Goal: Task Accomplishment & Management: Manage account settings

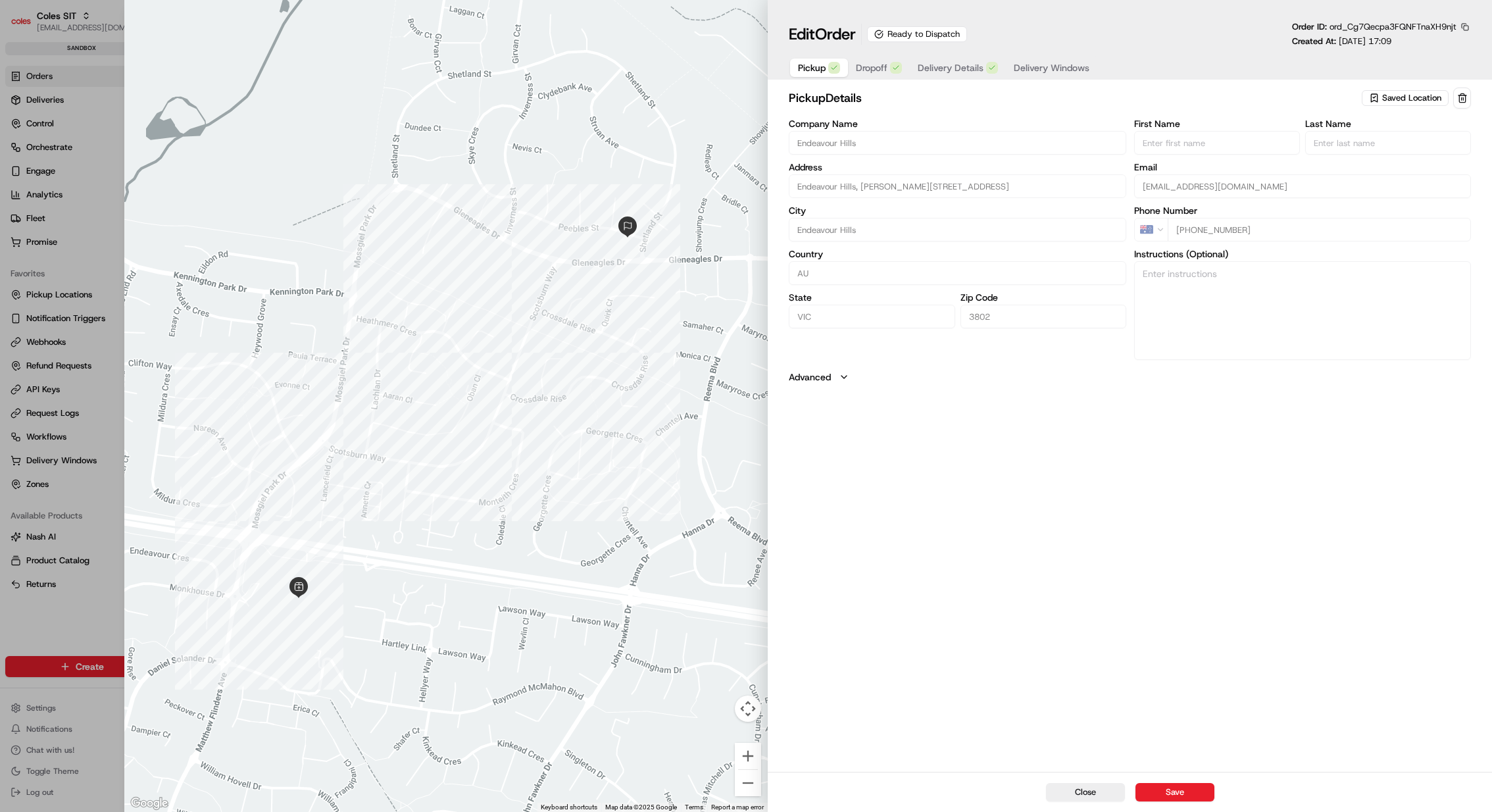
click at [1468, 27] on button "button" at bounding box center [1465, 27] width 11 height 11
click at [1440, 43] on button "Copy ID" at bounding box center [1429, 46] width 120 height 16
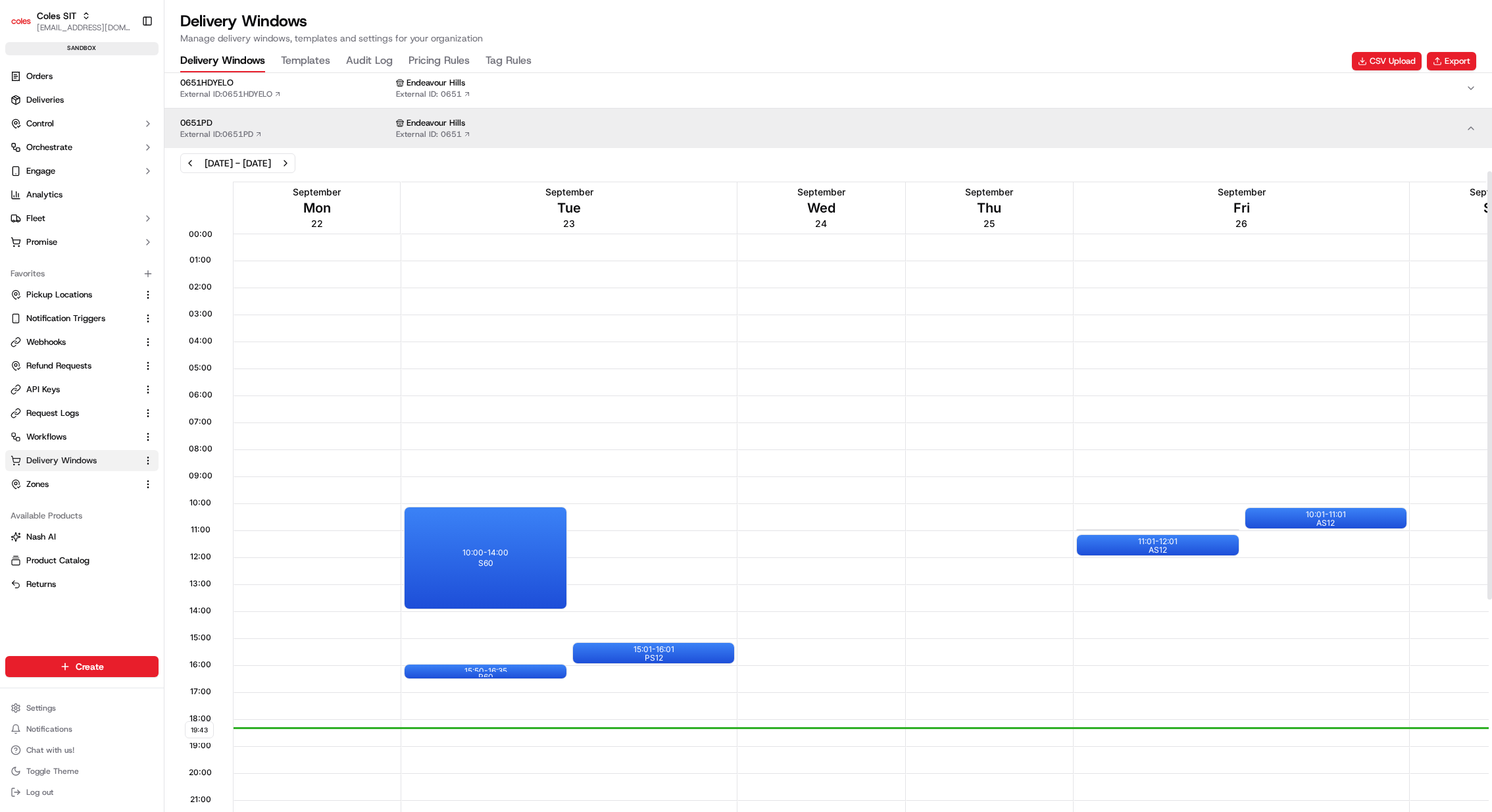
scroll to position [537, 0]
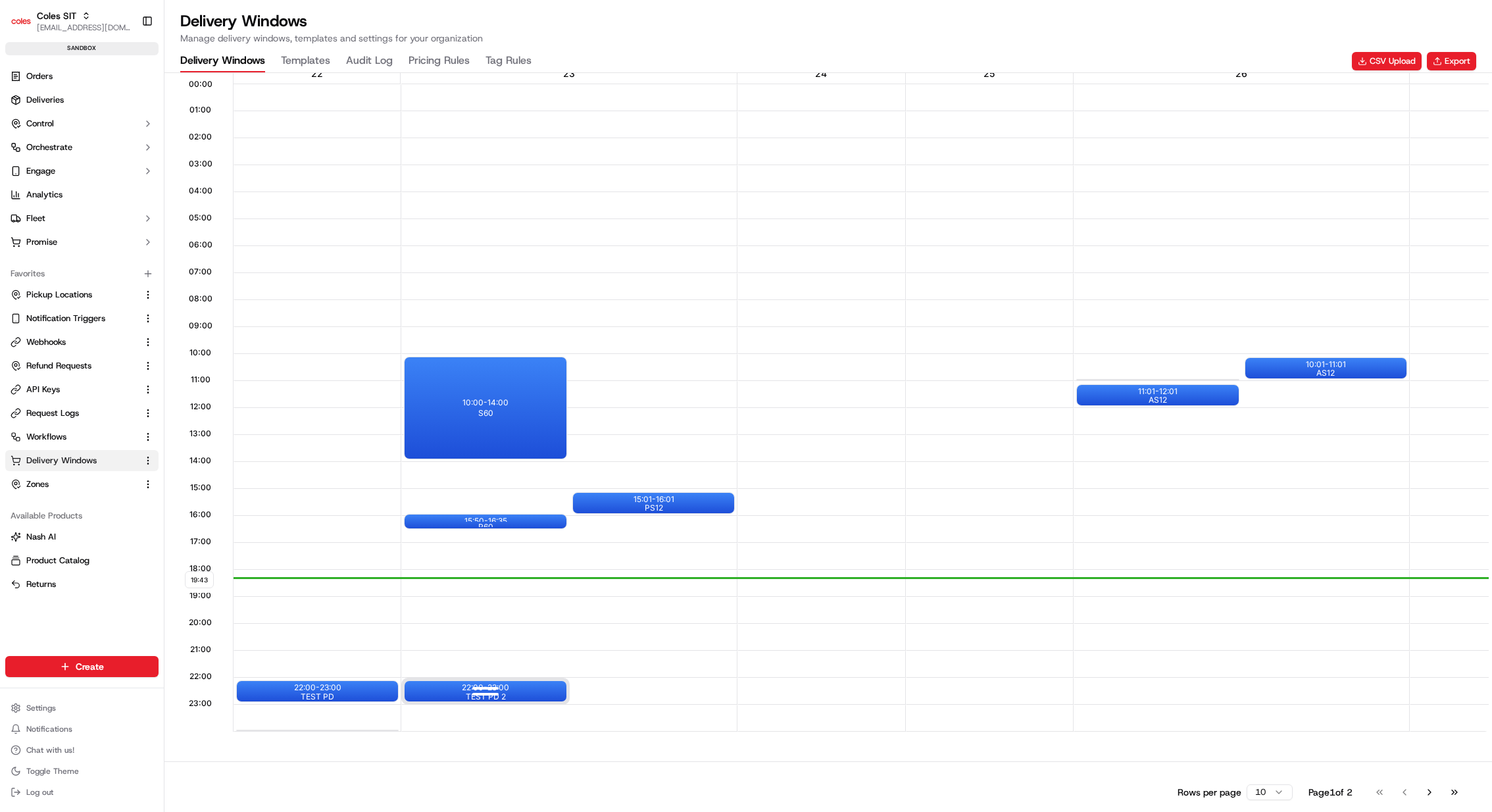
click at [522, 686] on div "22:00 - 23:00 TEST PD 2" at bounding box center [485, 691] width 162 height 21
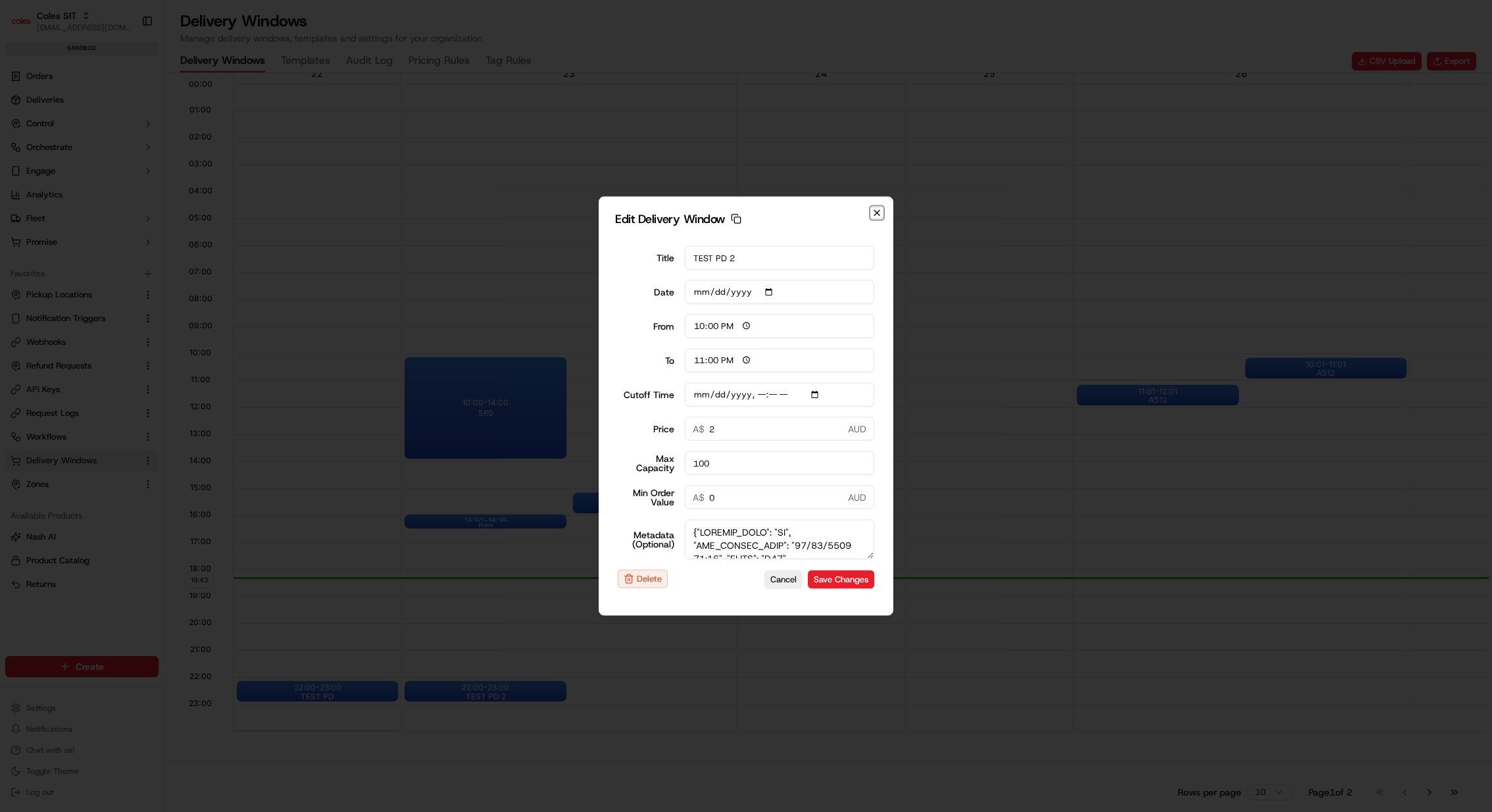
click at [882, 209] on icon "button" at bounding box center [877, 212] width 11 height 11
type input "2025-09-22"
type input "19:44"
type input "20:44"
type input "2025-09-22T23:25"
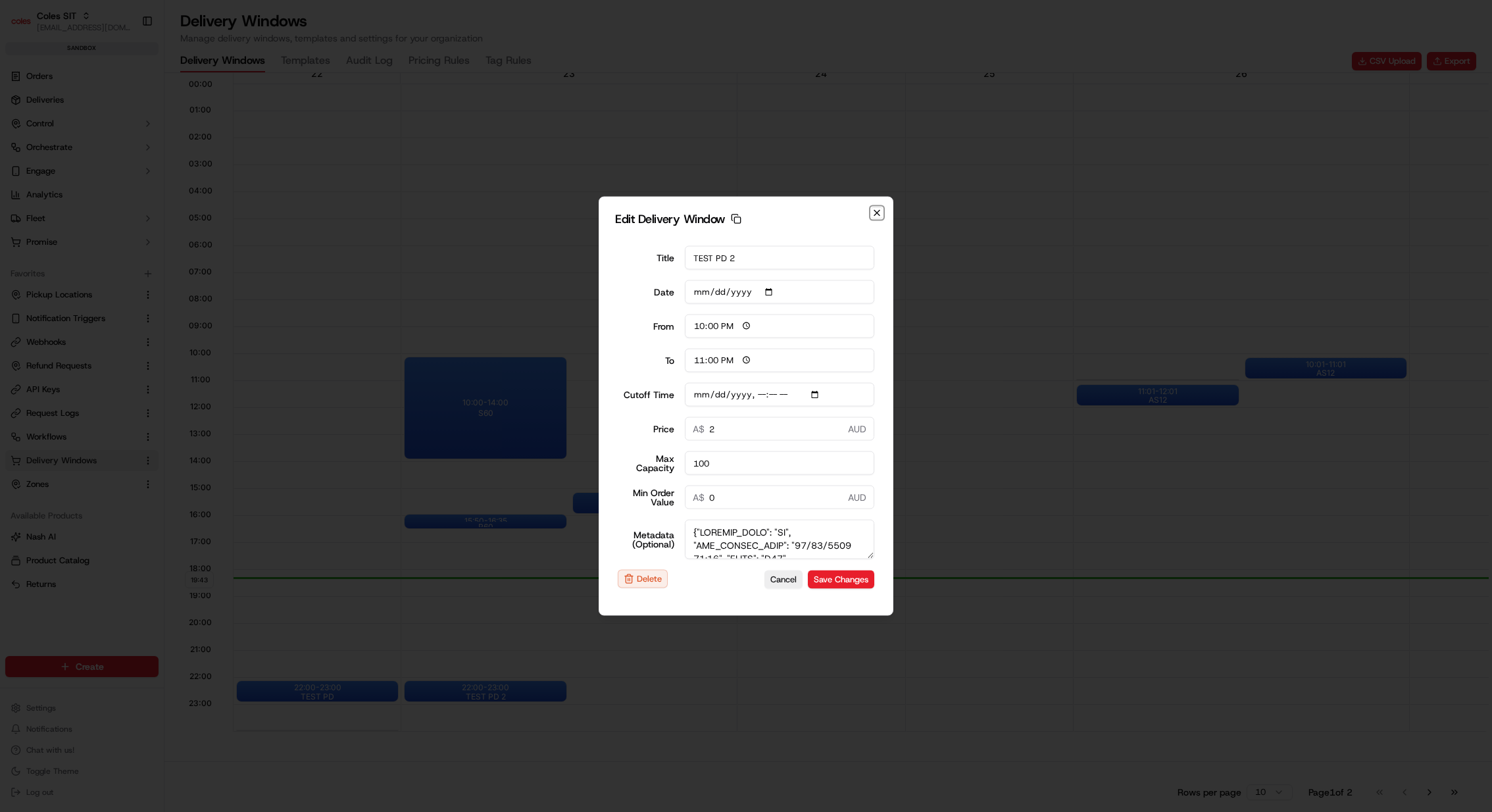
type input "0"
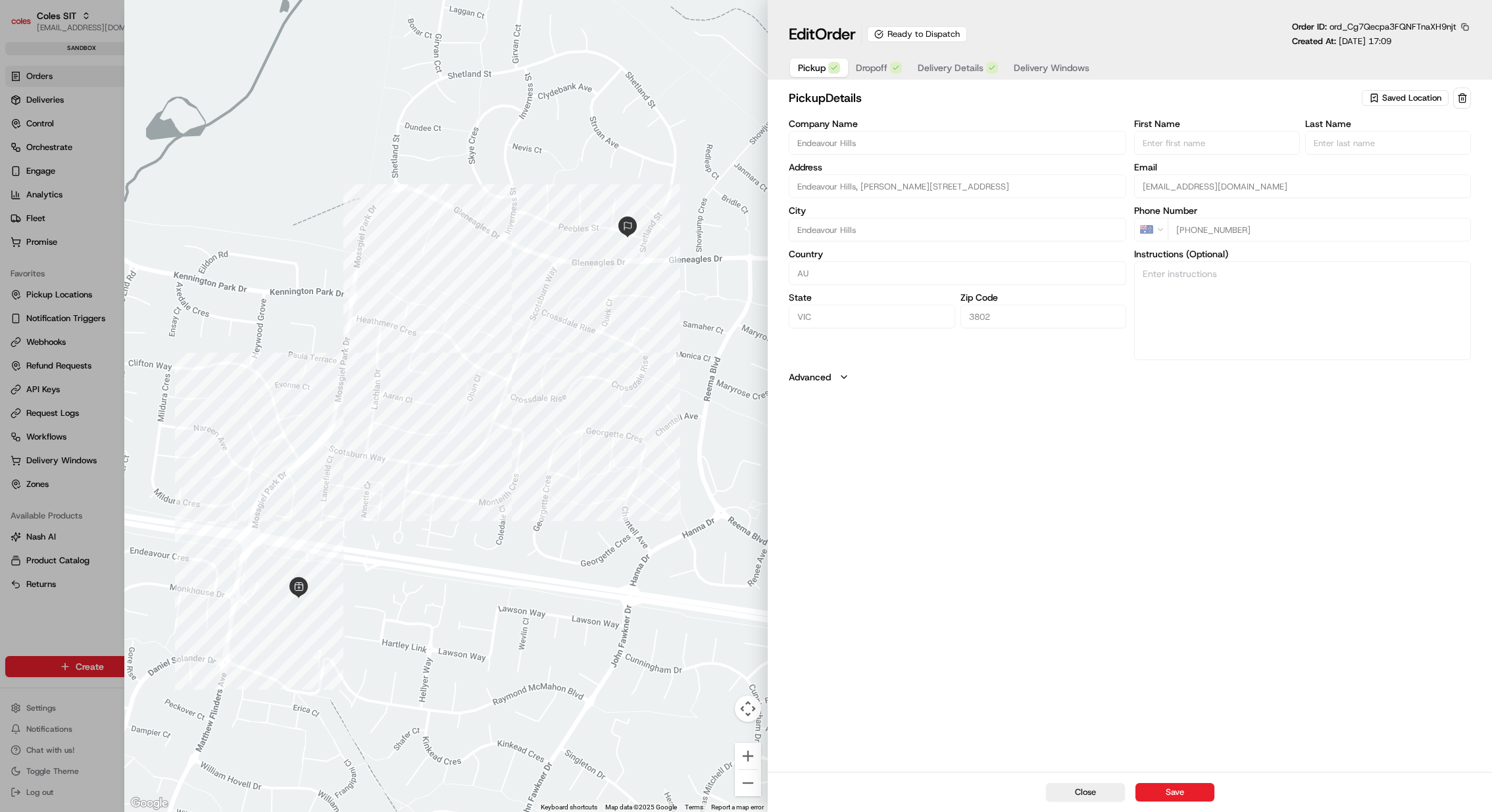
click at [881, 65] on span "Dropoff" at bounding box center [872, 68] width 32 height 13
click at [903, 178] on input "1 Peebles St, Endeavour Hills, VIC 3802, AU" at bounding box center [957, 183] width 337 height 24
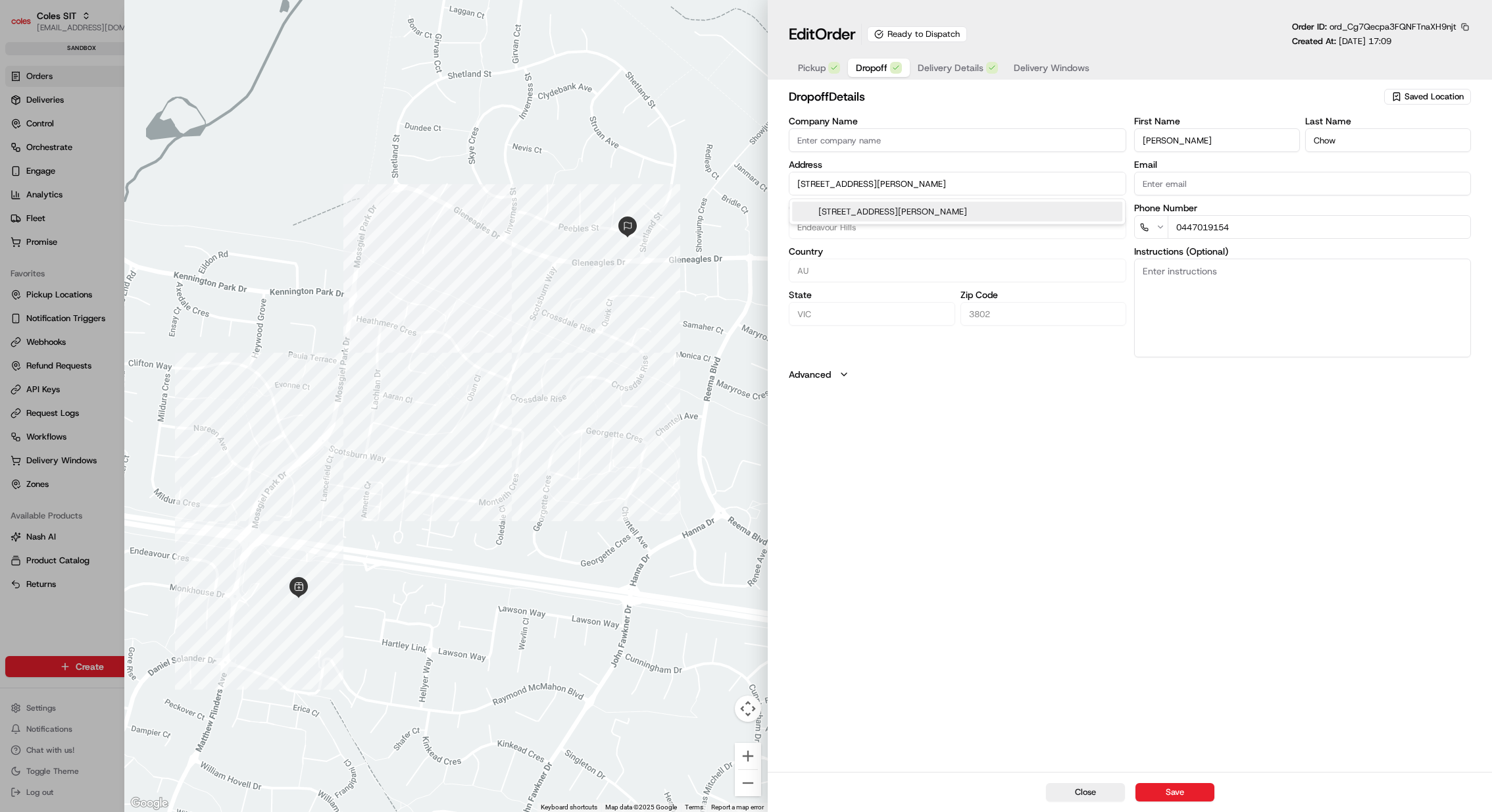
click at [903, 178] on input "1 Peebles St, Endeavour Hills, VIC 3802, AU" at bounding box center [957, 183] width 337 height 24
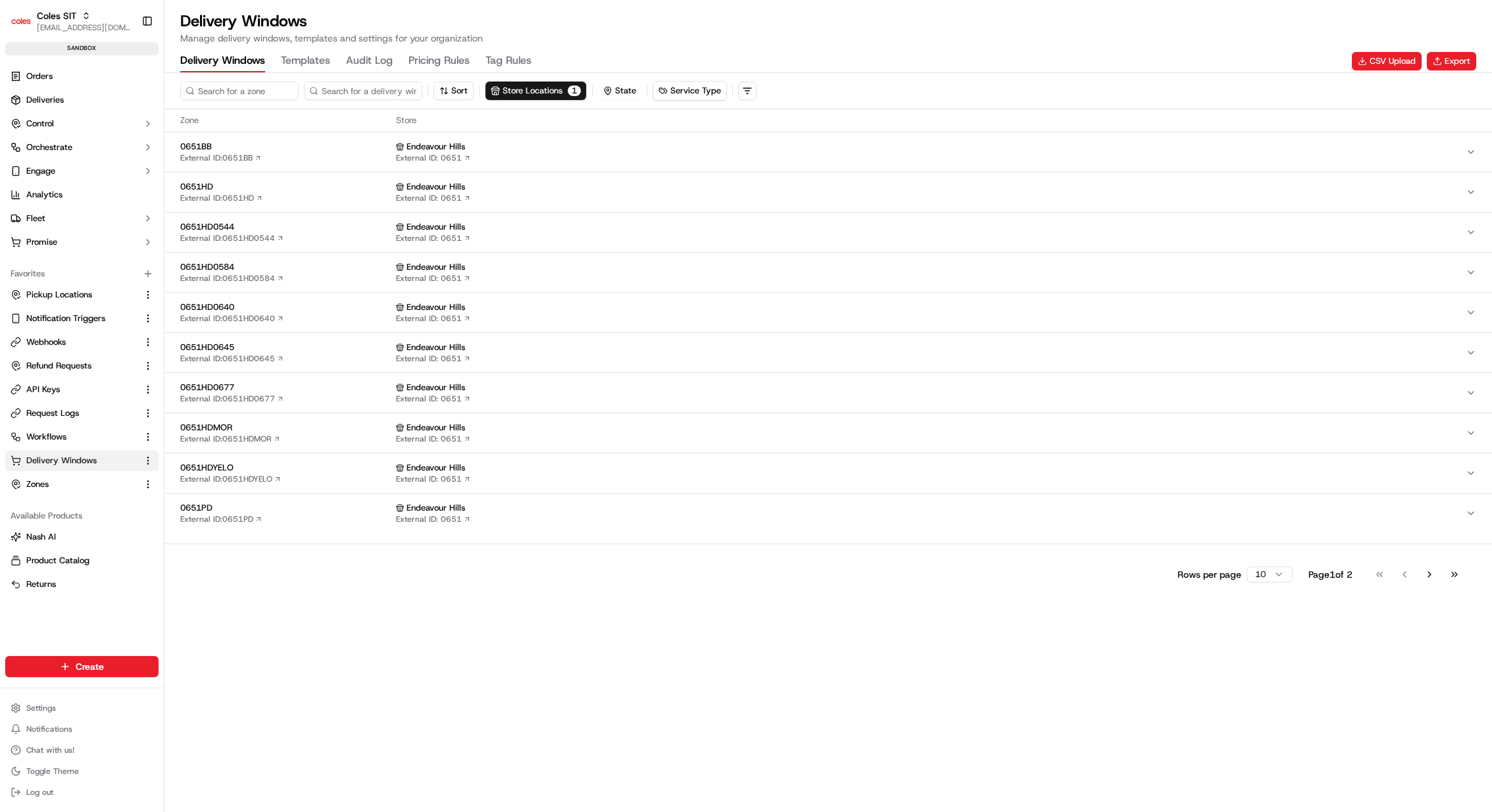
click at [495, 502] on div "Endeavour Hills" at bounding box center [931, 508] width 1070 height 11
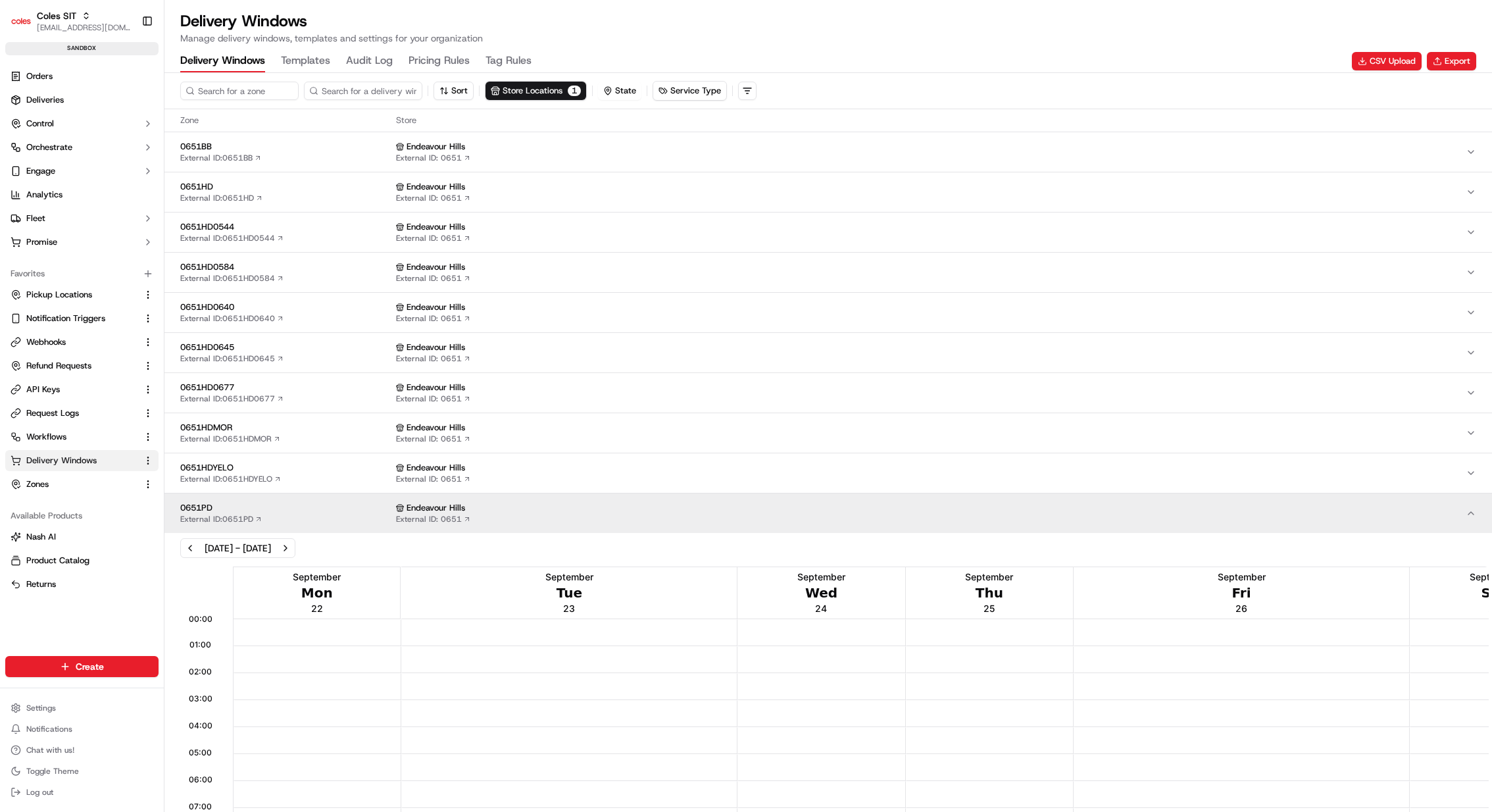
scroll to position [537, 0]
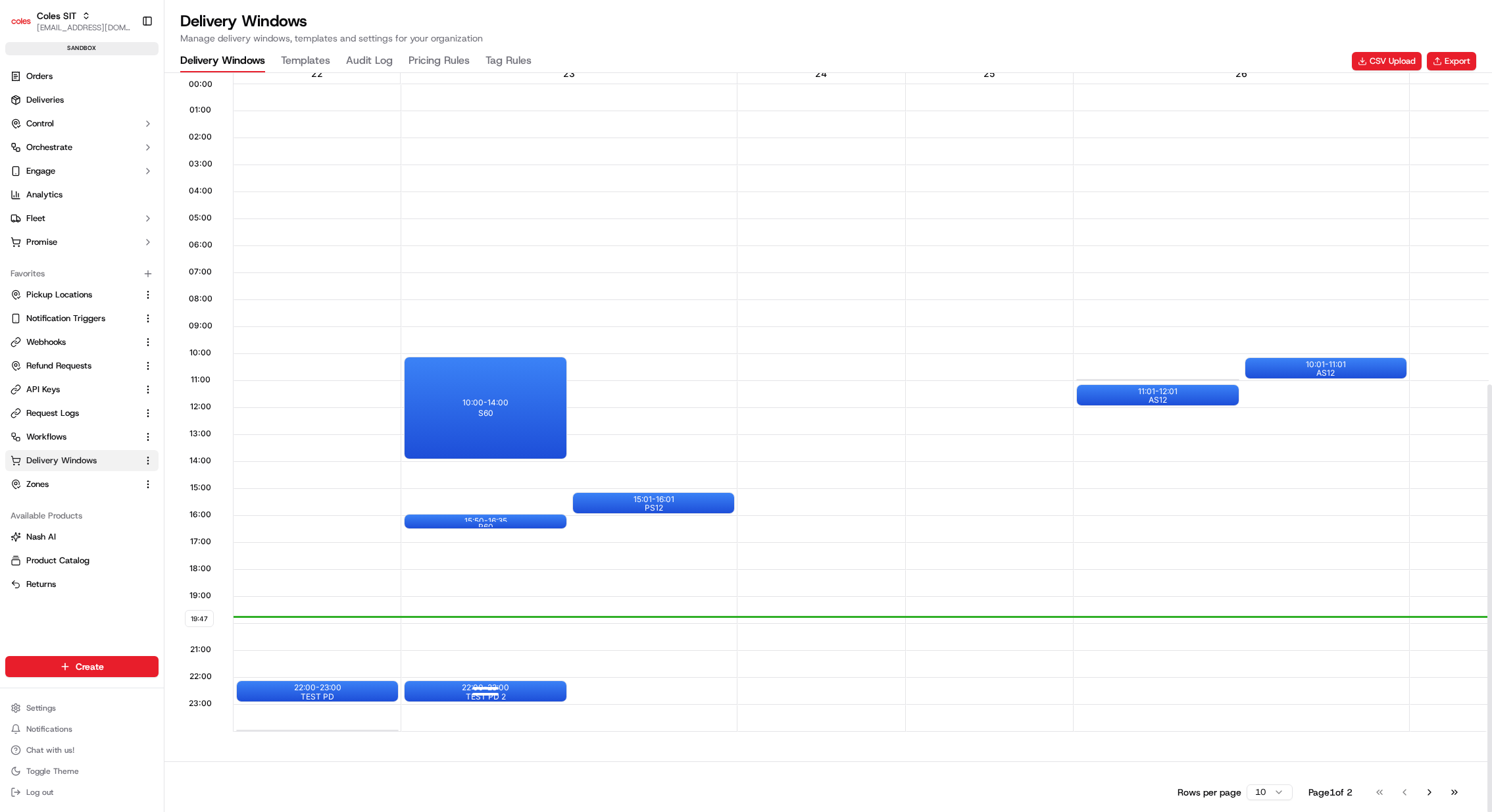
click at [495, 687] on div at bounding box center [486, 693] width 52 height 16
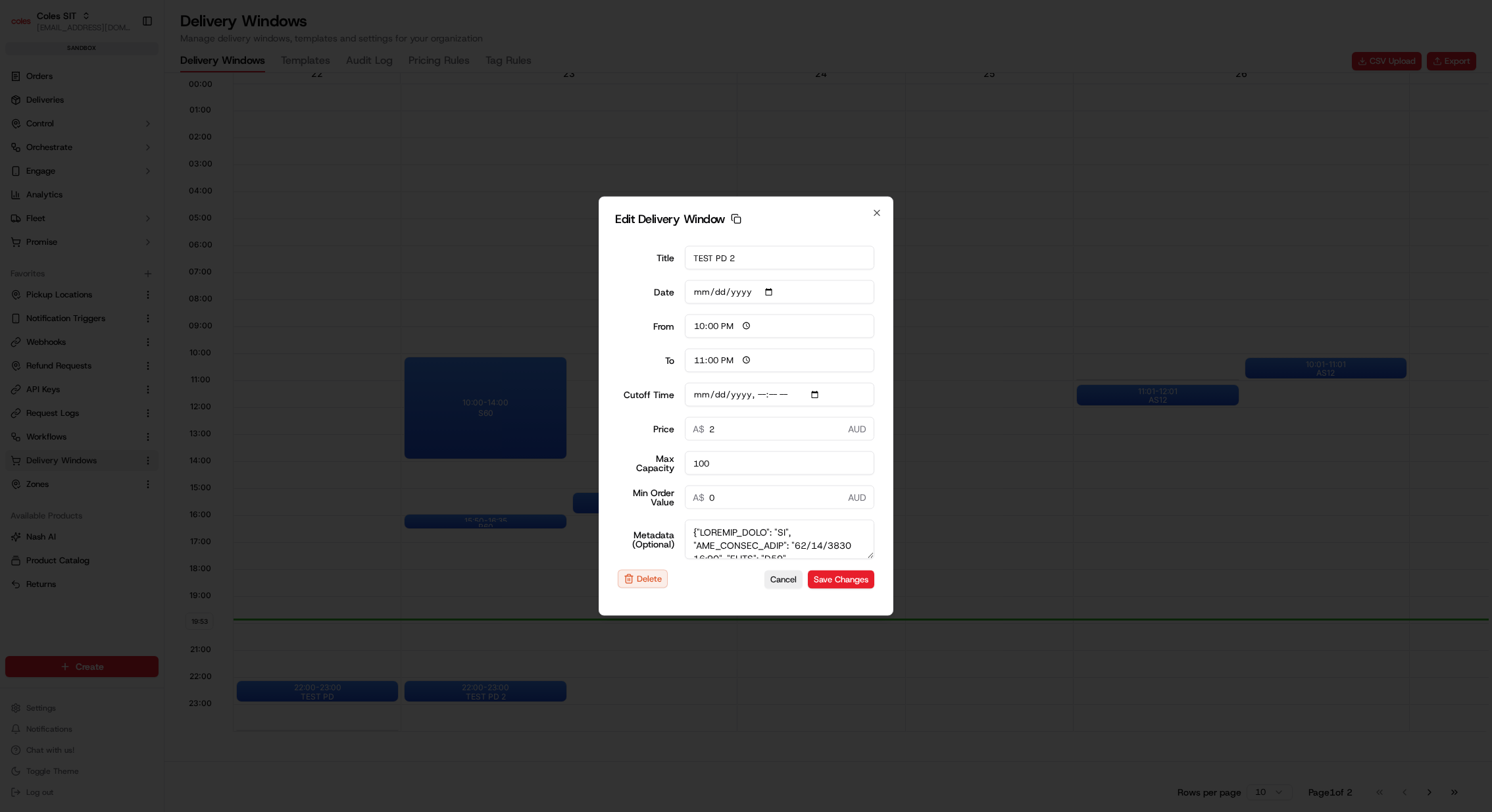
type input "[DATE]"
type input "19:54"
type input "20:54"
type input "2025-09-24T11:25"
type input "0"
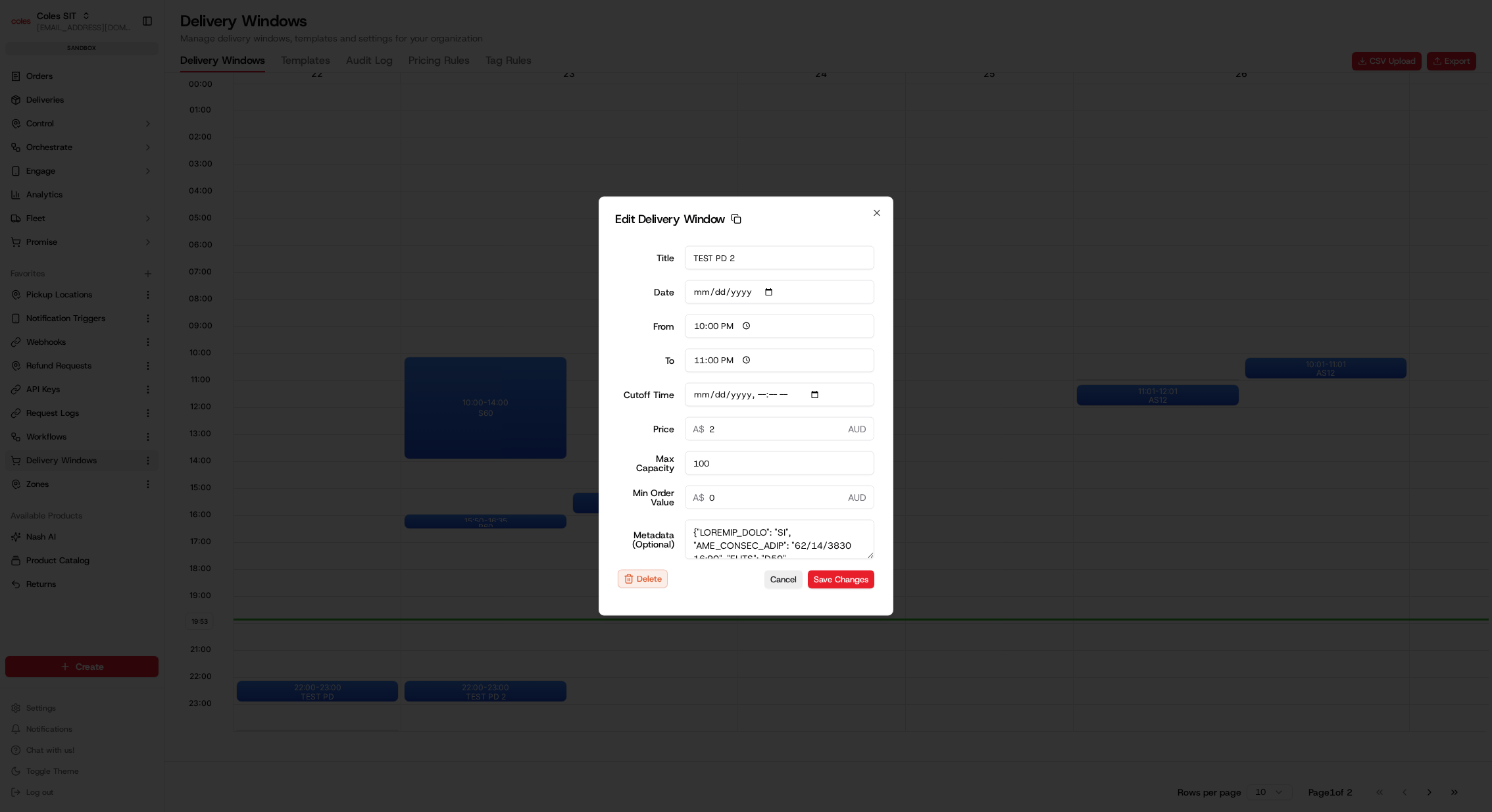
type input "0"
click at [974, 138] on div at bounding box center [746, 406] width 1492 height 812
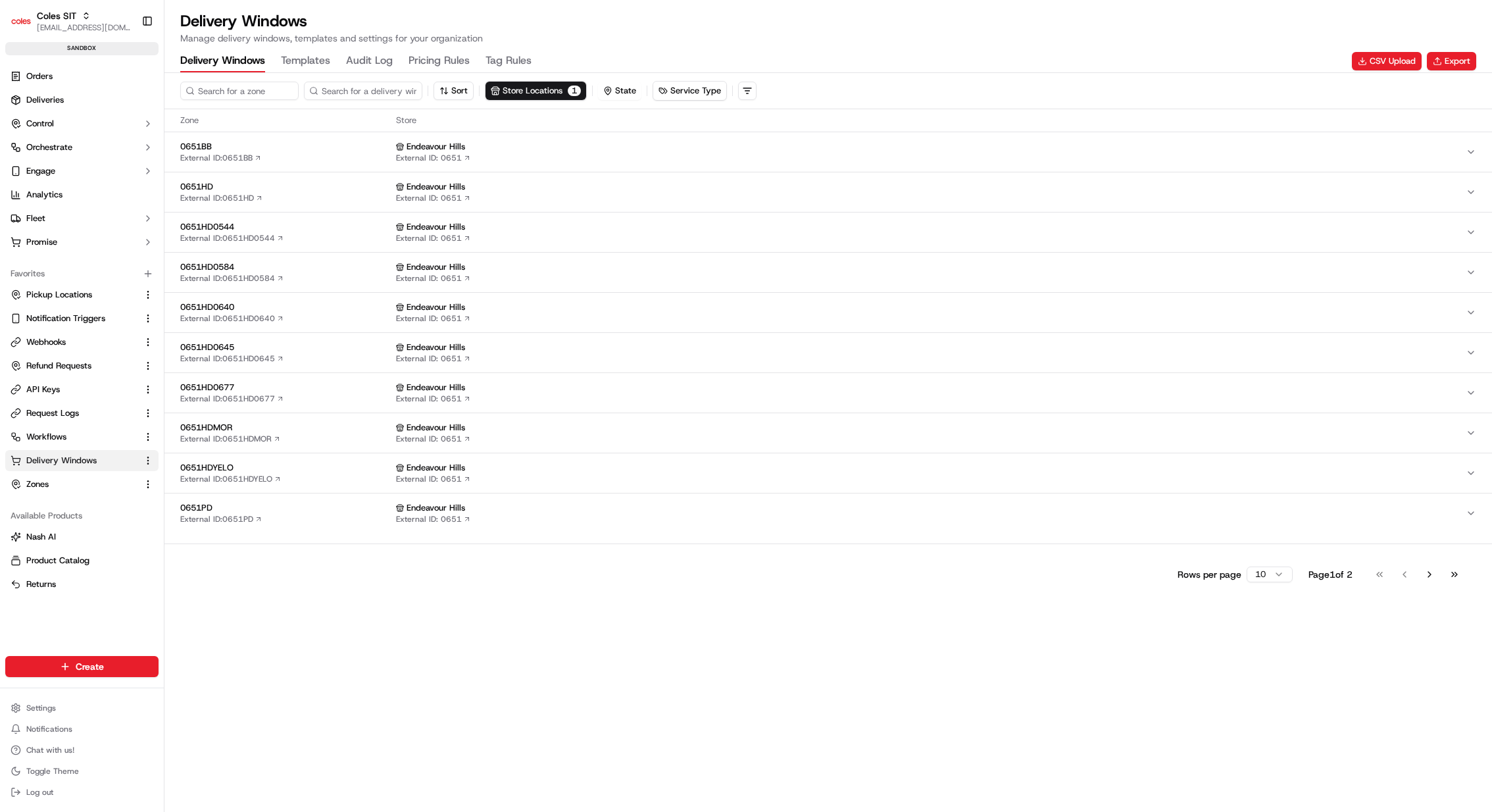
click at [451, 497] on button "0651PD External ID: 0651PD Endeavour Hills External ID: 0651" at bounding box center [828, 513] width 1328 height 39
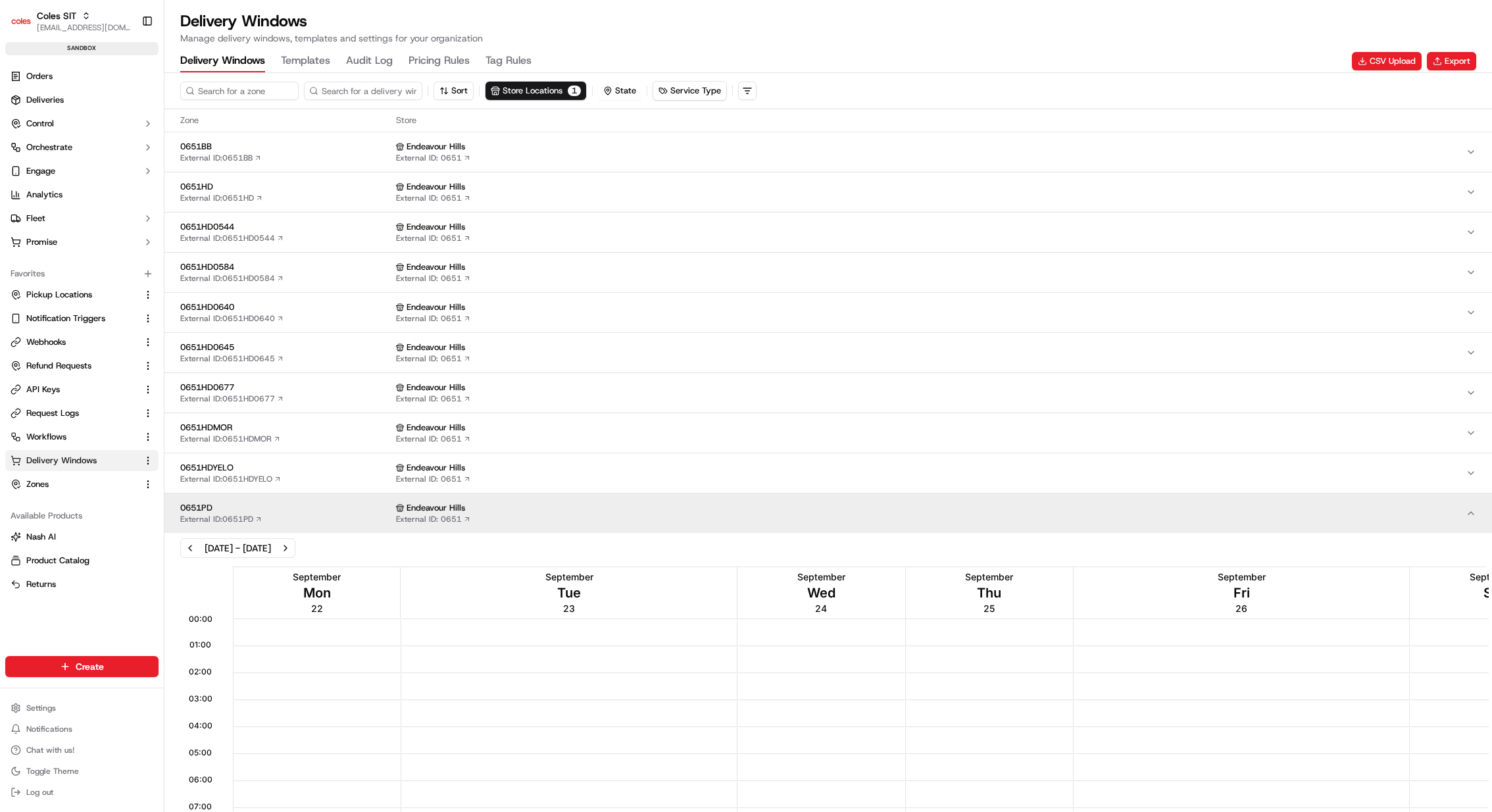
scroll to position [537, 0]
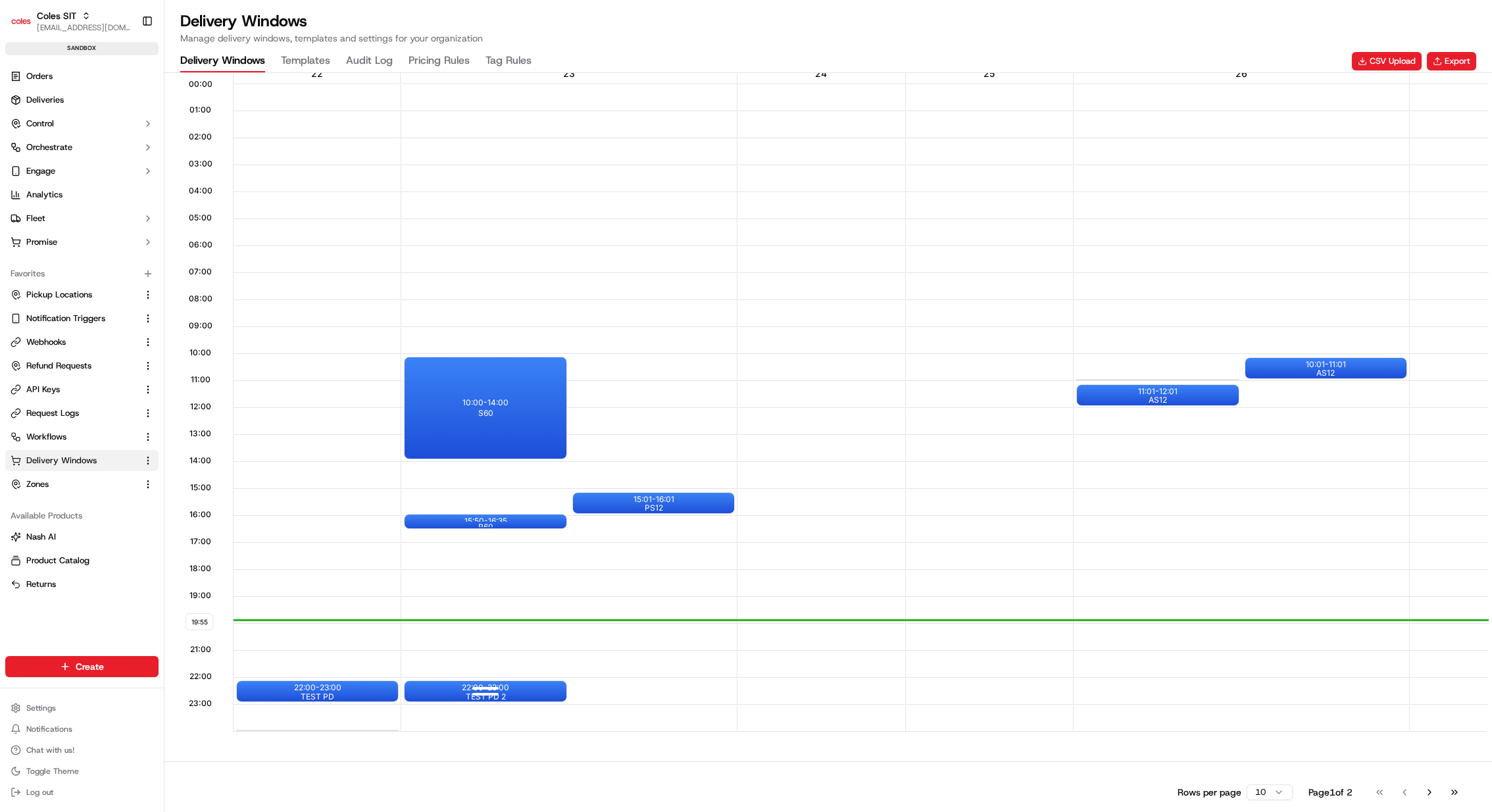
click at [514, 688] on div "22:00 - 23:00 TEST PD 2" at bounding box center [485, 691] width 162 height 21
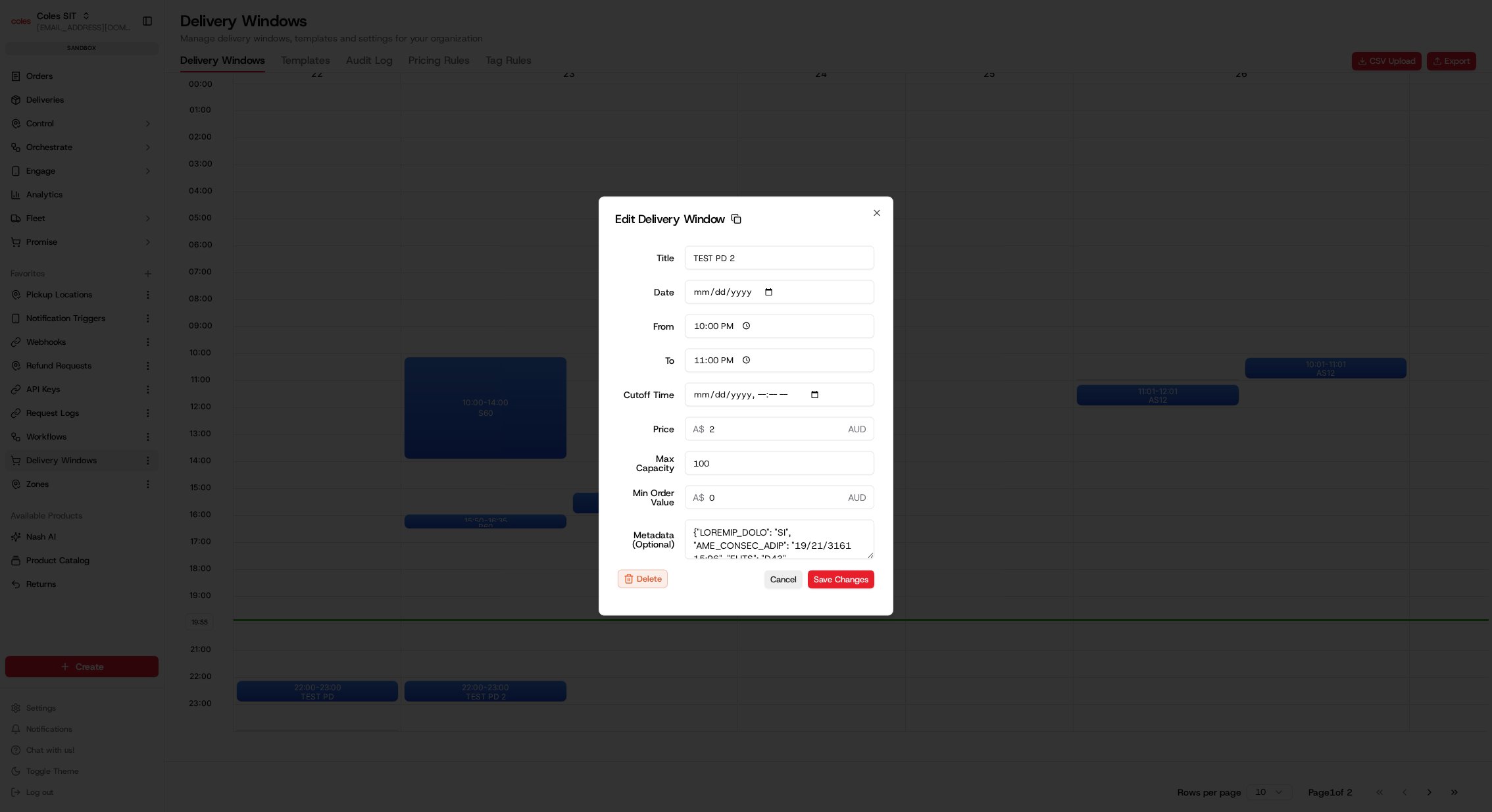
click at [734, 214] on icon "button" at bounding box center [736, 219] width 11 height 11
type input "[DATE]T23:25"
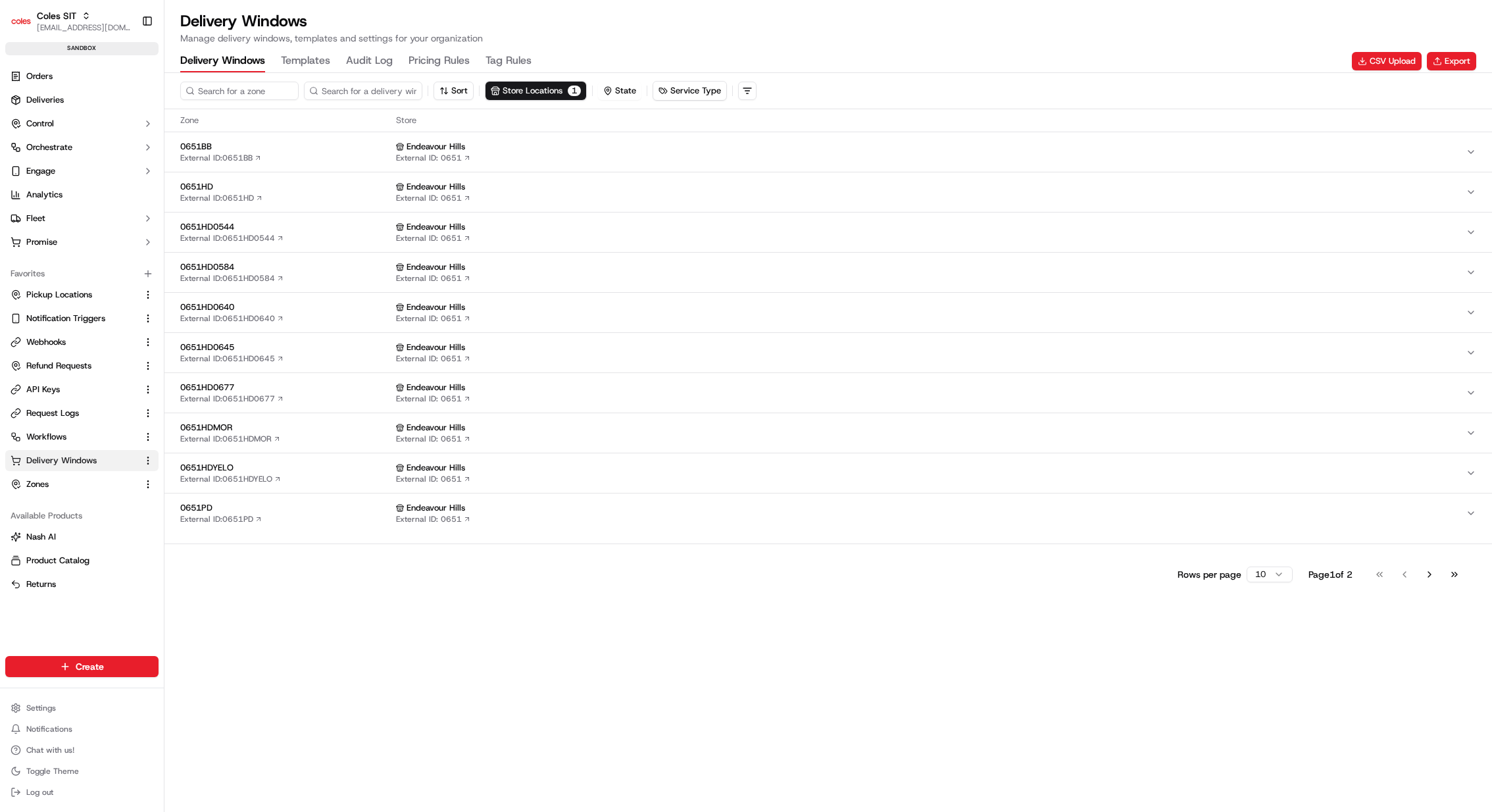
click at [498, 509] on div "Endeavour Hills" at bounding box center [931, 508] width 1070 height 11
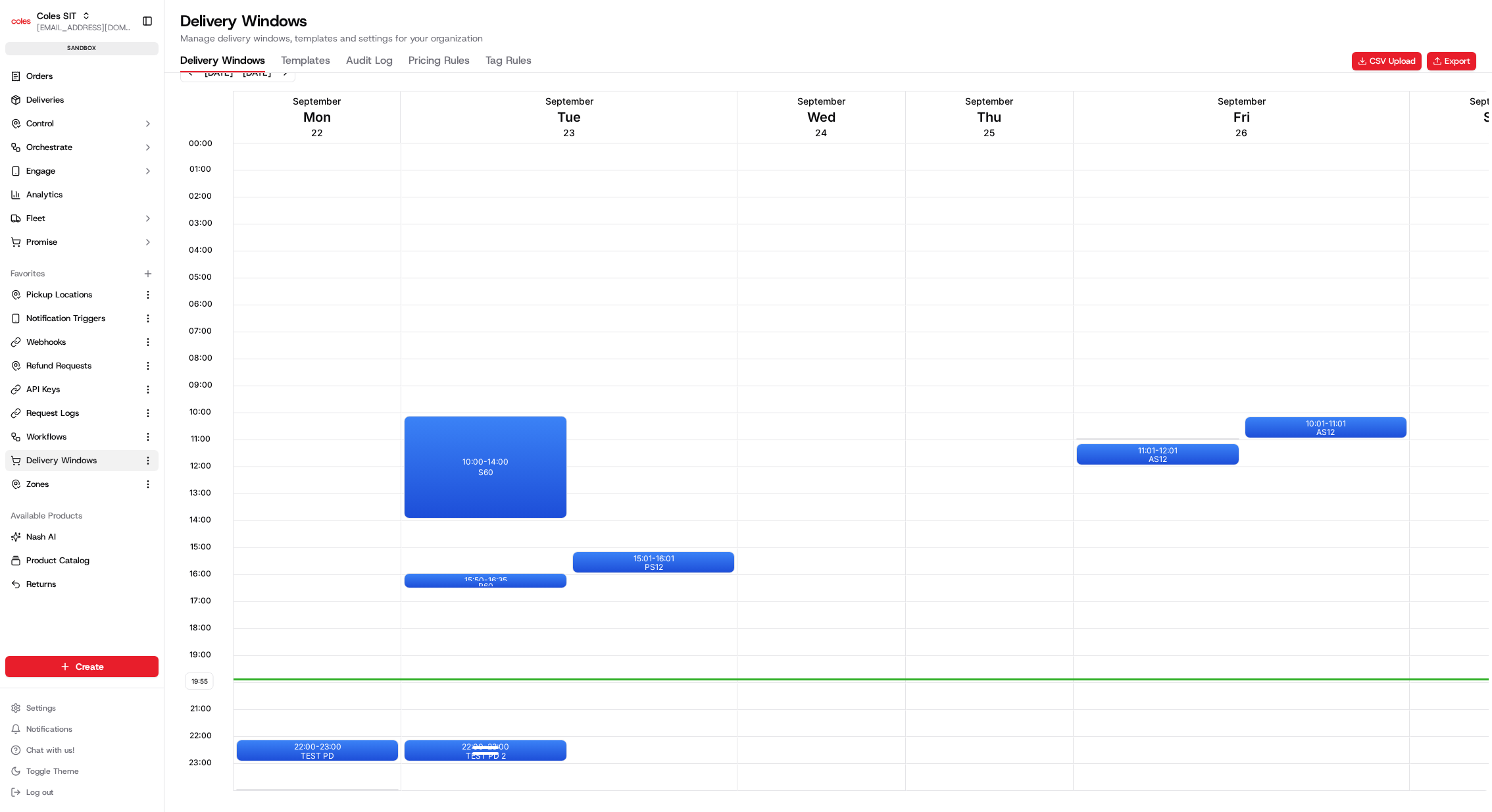
click at [519, 750] on div "22:00 - 23:00 TEST PD 2" at bounding box center [485, 750] width 162 height 21
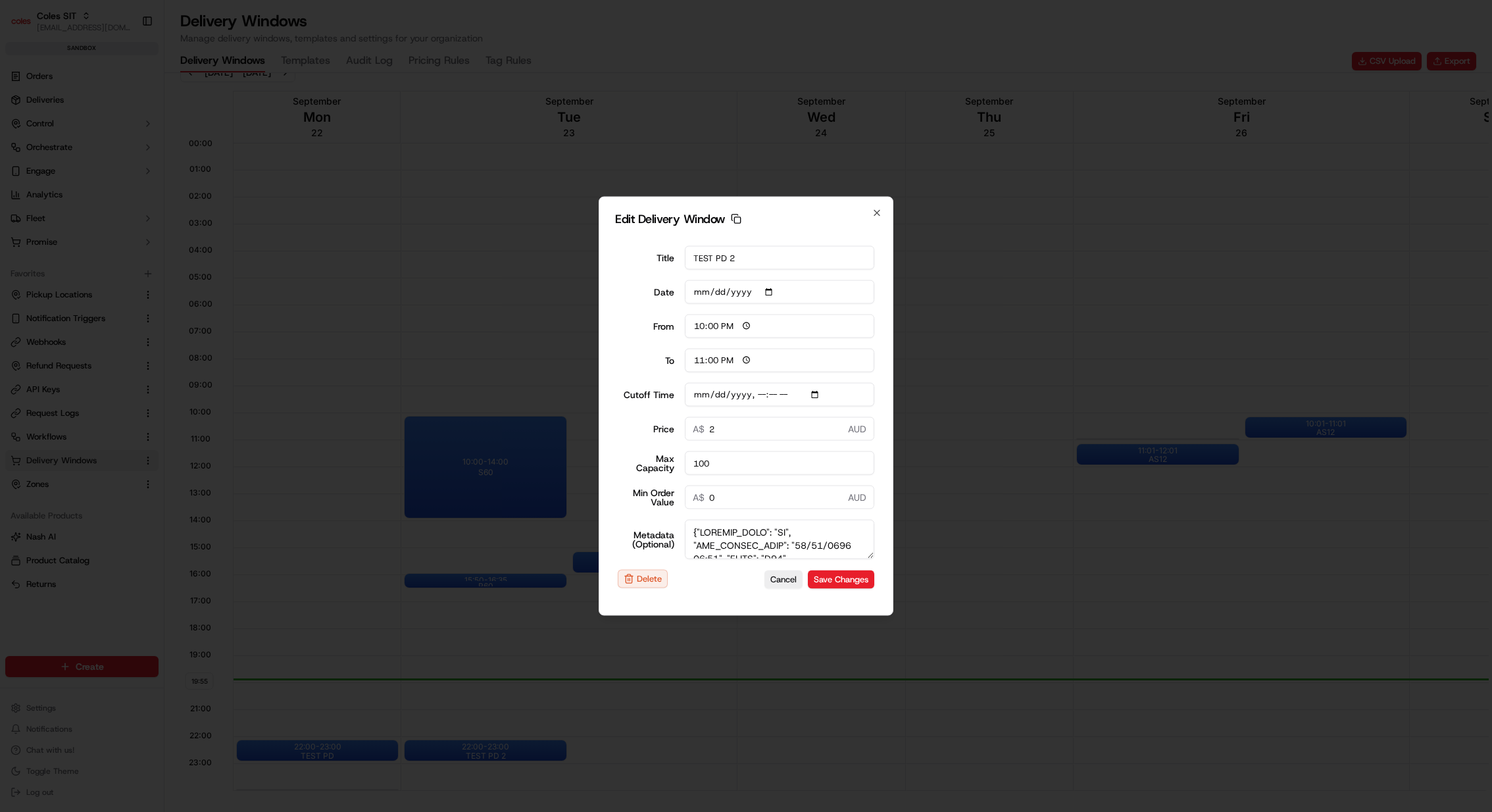
click at [822, 394] on input "Cutoff Time" at bounding box center [780, 395] width 190 height 24
click at [860, 384] on input "Cutoff Time" at bounding box center [780, 395] width 190 height 24
click at [872, 371] on input "23:00" at bounding box center [780, 360] width 190 height 24
click at [736, 221] on icon "button" at bounding box center [736, 219] width 11 height 11
click at [845, 583] on button "Save Changes" at bounding box center [841, 579] width 66 height 18
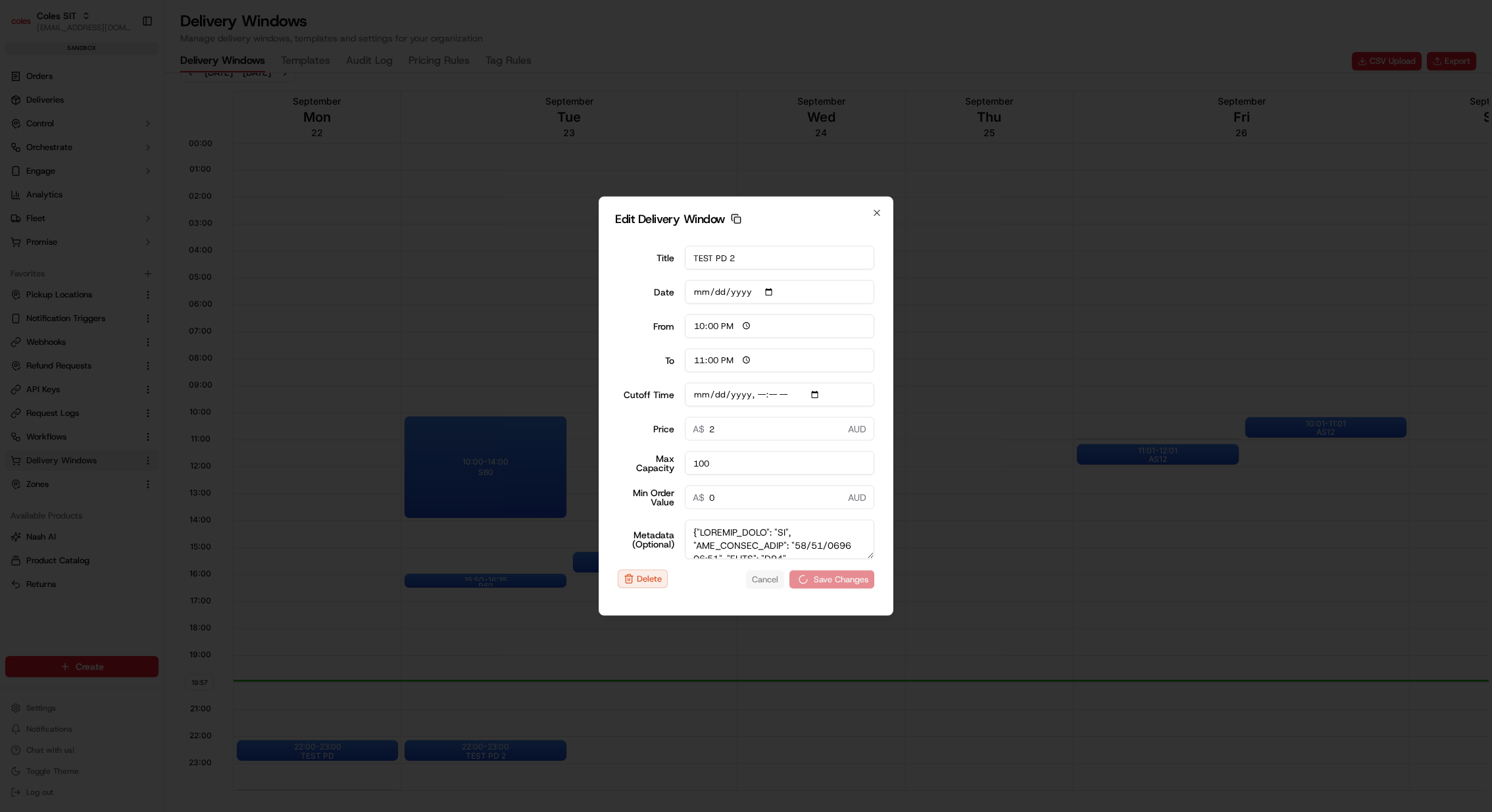
type input "2025-09-23T23:25"
type input "2025-09-22"
type input "19:58"
type input "20:58"
type input "2025-09-23T23:25"
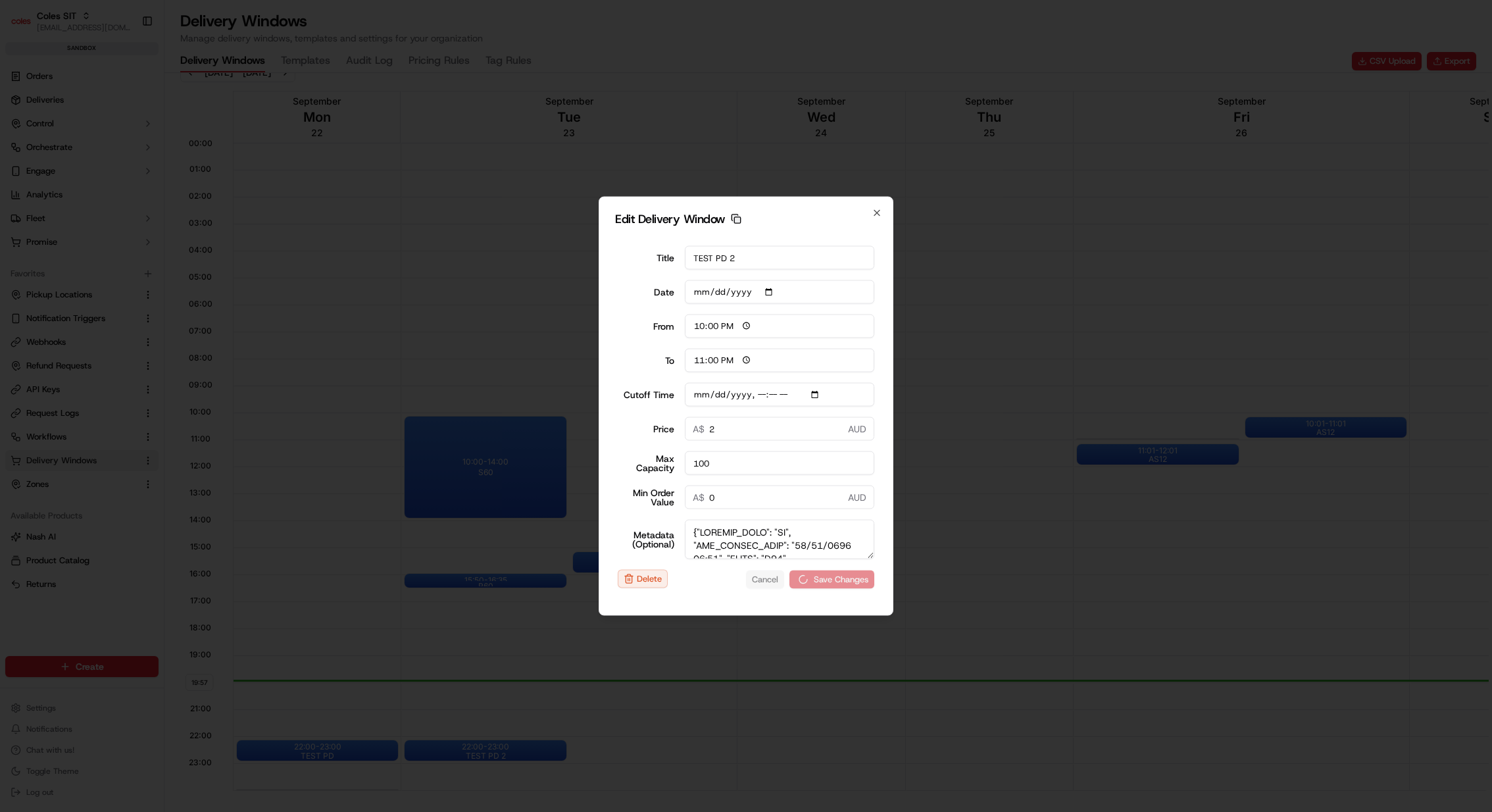
type input "0"
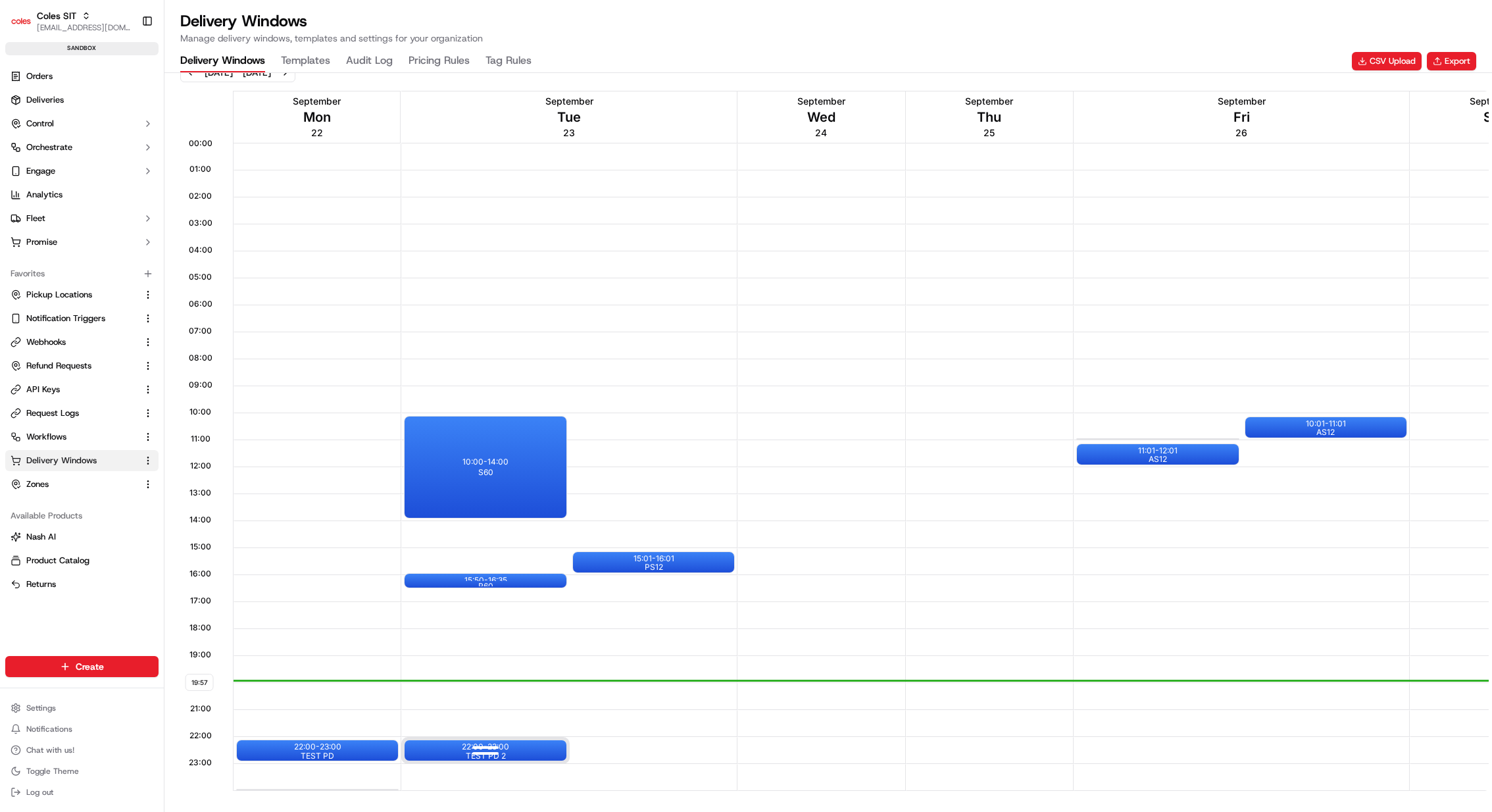
click at [522, 740] on div "22:00 - 23:00 TEST PD 2" at bounding box center [485, 750] width 162 height 21
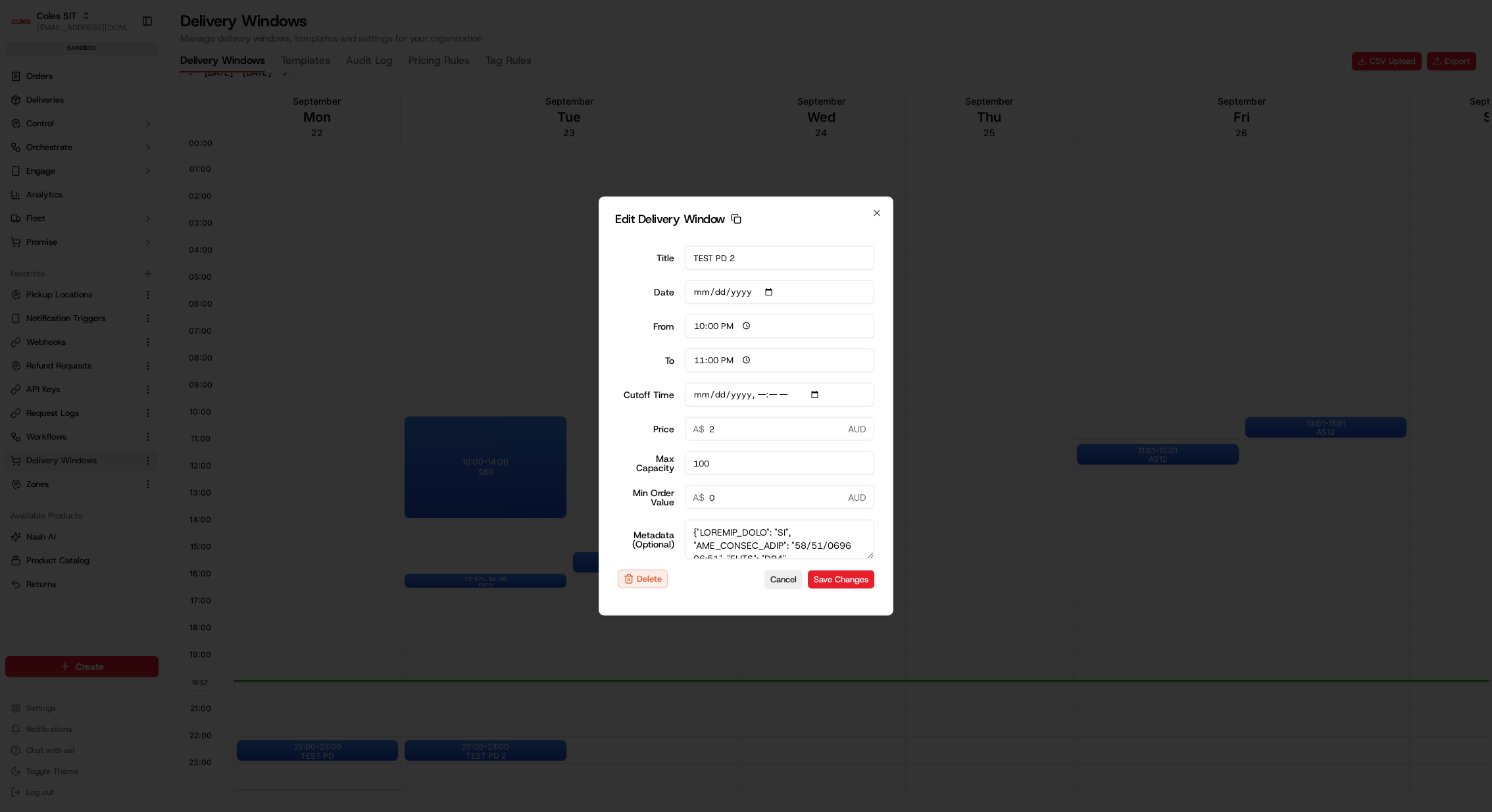
type input "2025-09-22"
type input "19:58"
type input "20:58"
type input "2025-09-23T23:25"
type input "0"
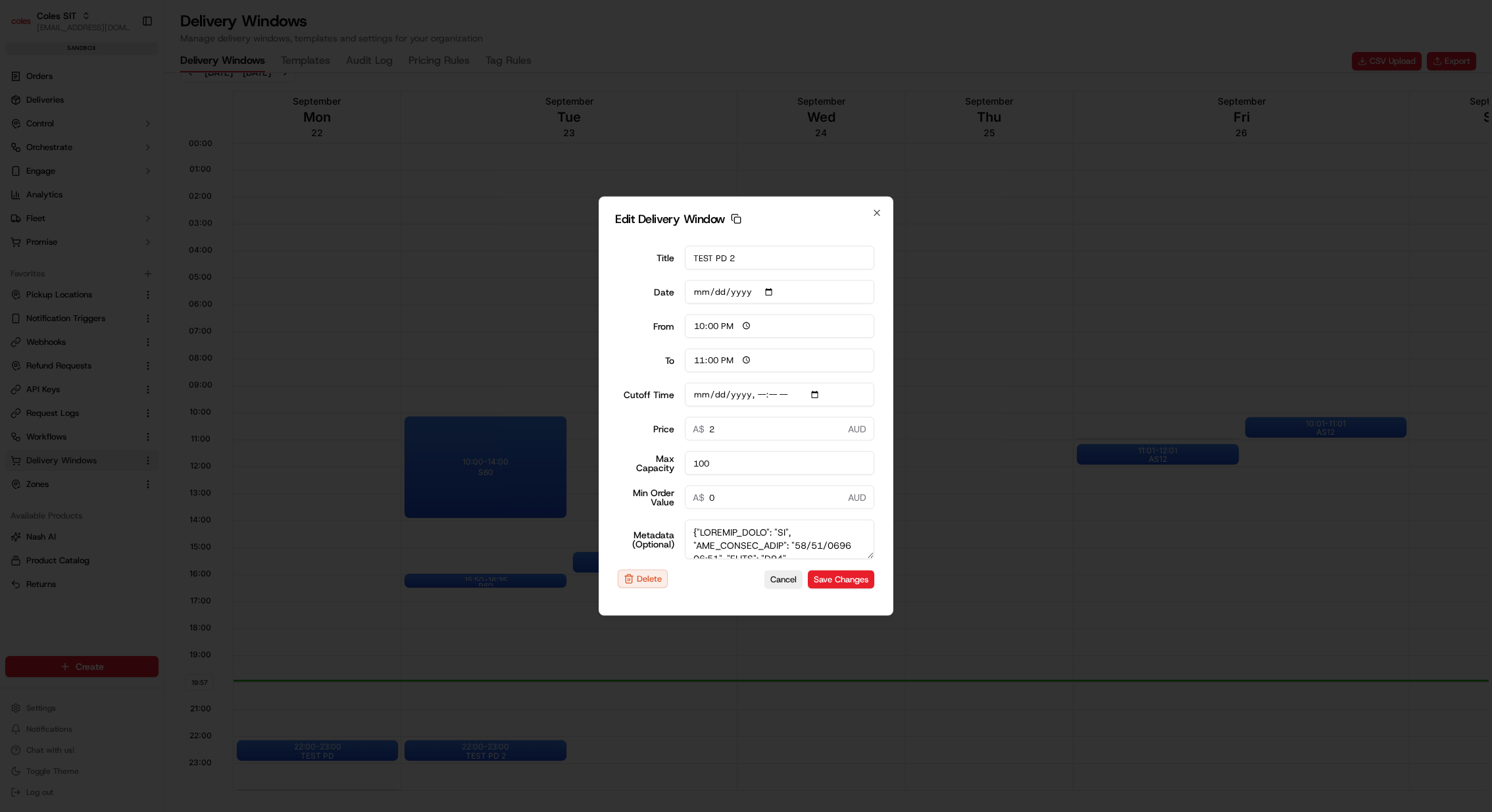
type input "0"
click at [641, 155] on div at bounding box center [746, 406] width 1492 height 812
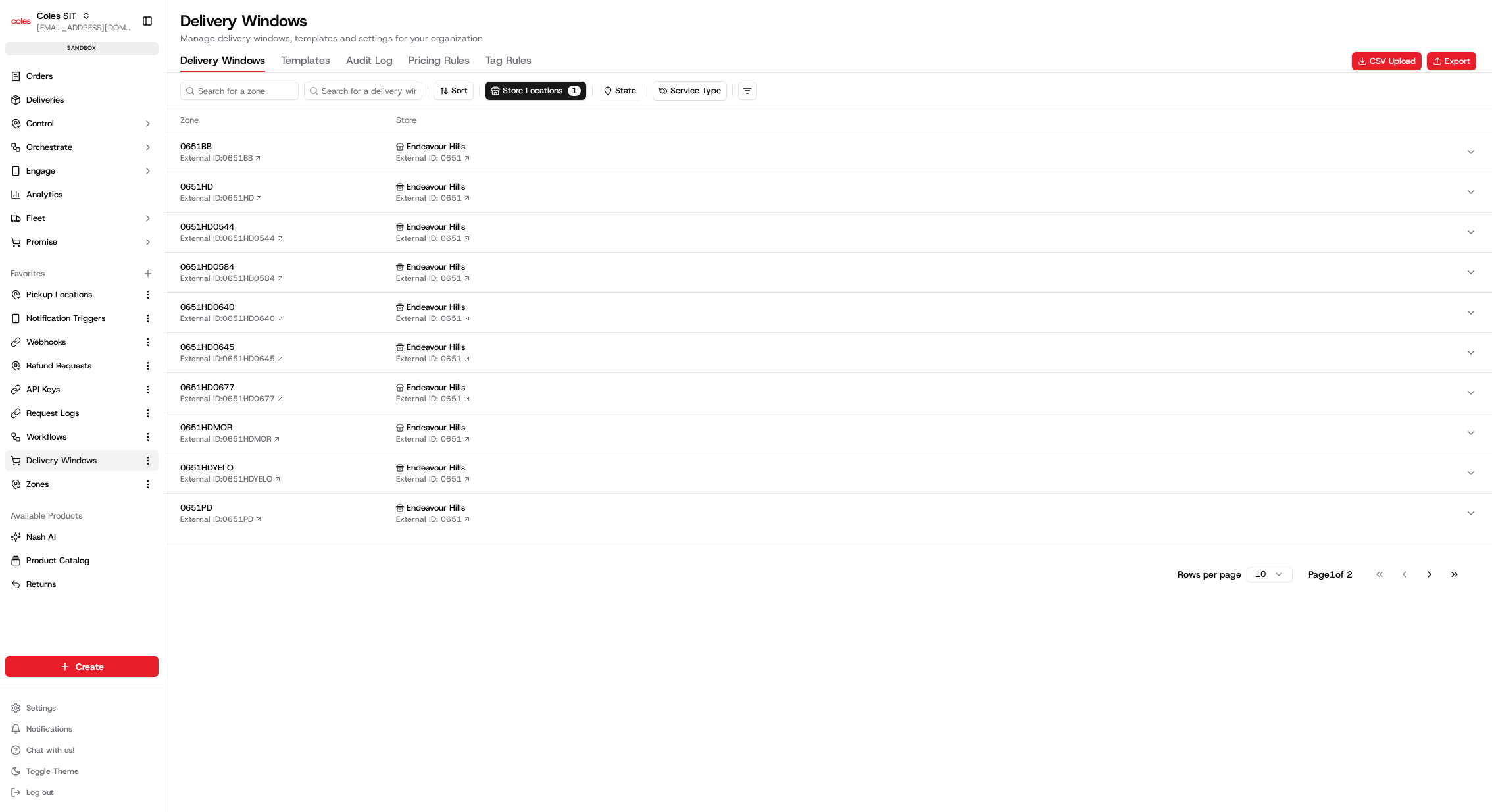
click at [346, 512] on div "0651PD External ID: 0651PD" at bounding box center [285, 513] width 211 height 22
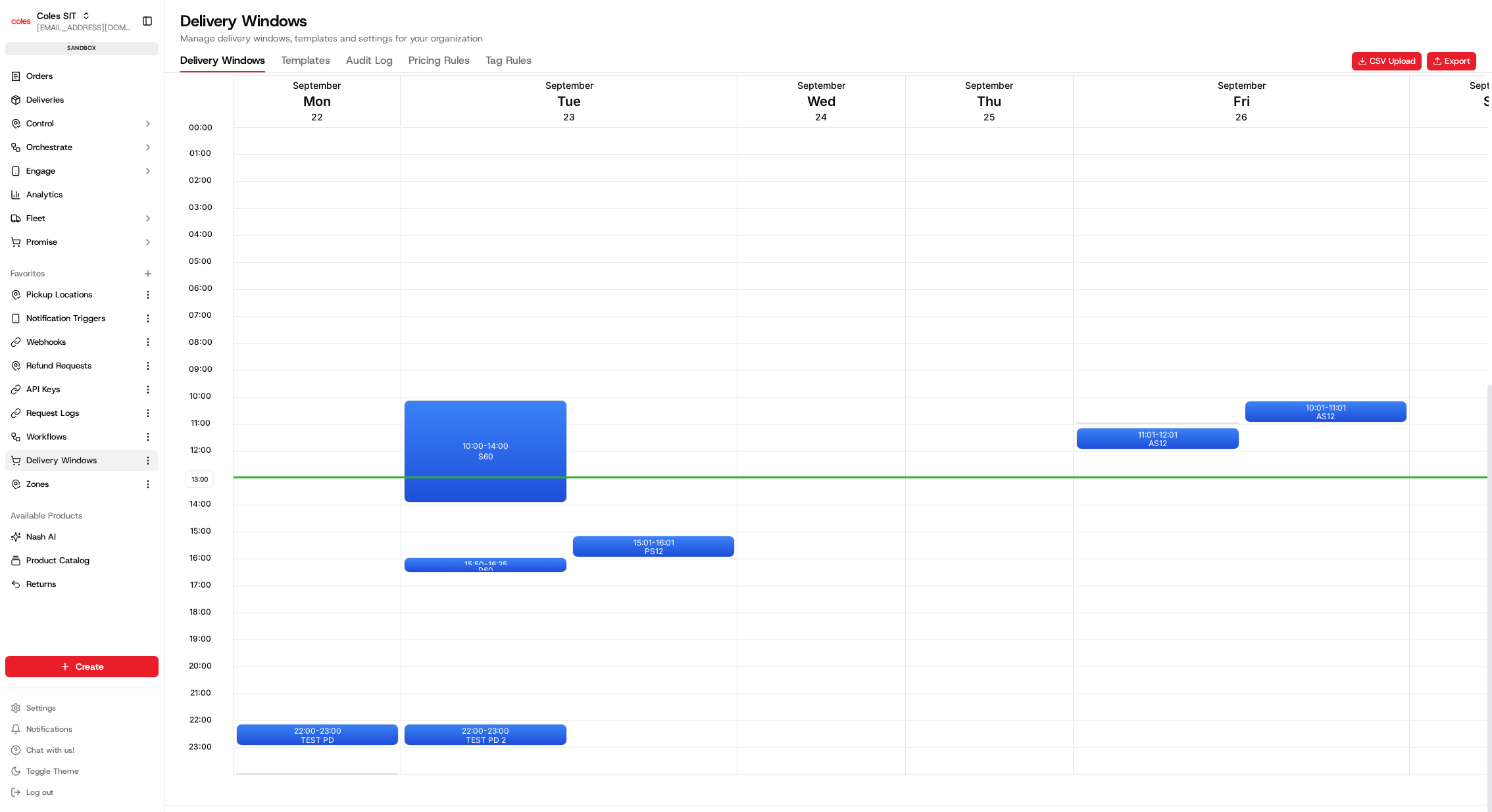
scroll to position [537, 0]
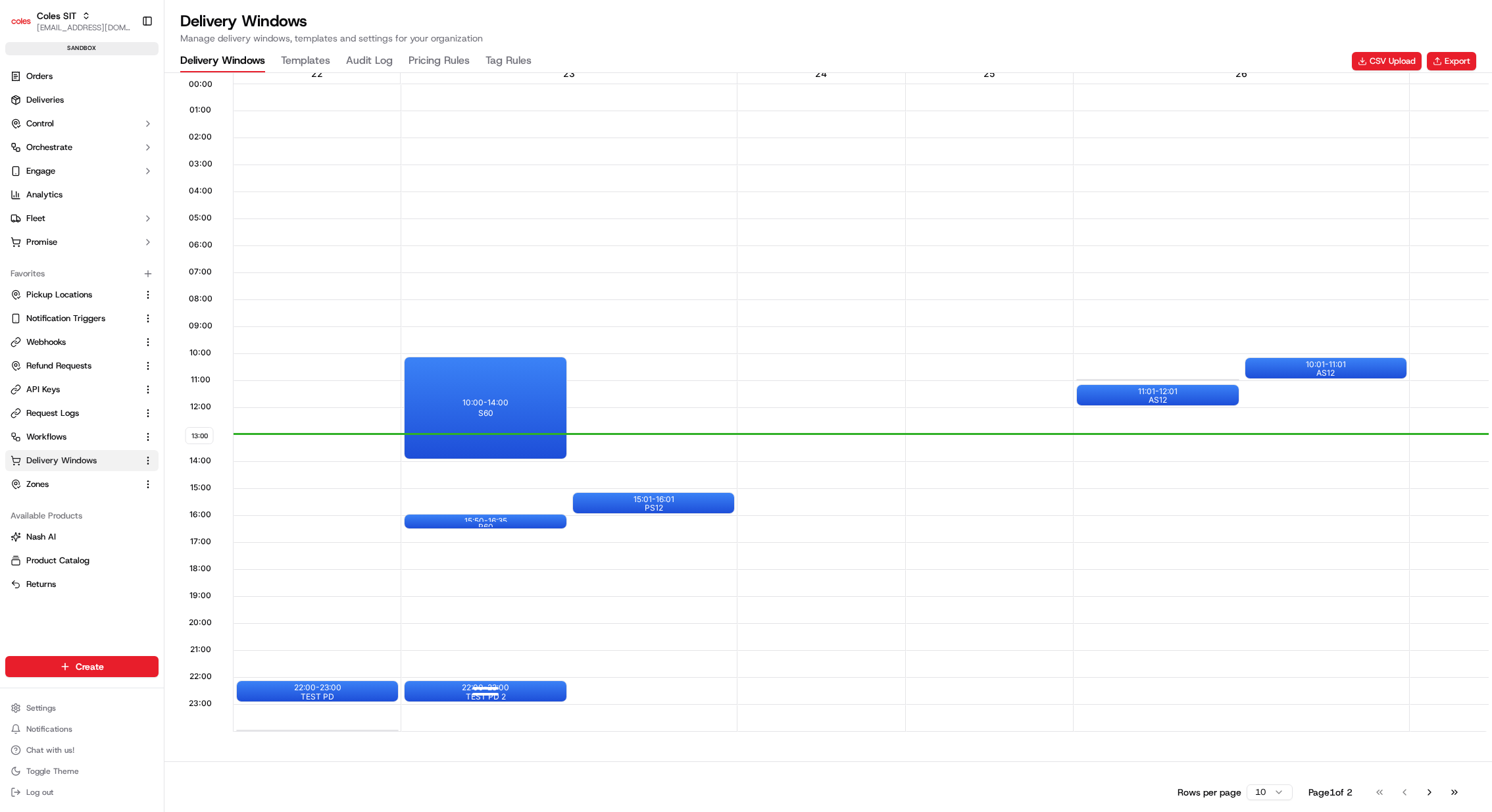
click at [524, 689] on div "22:00 - 23:00 TEST PD 2" at bounding box center [485, 691] width 162 height 21
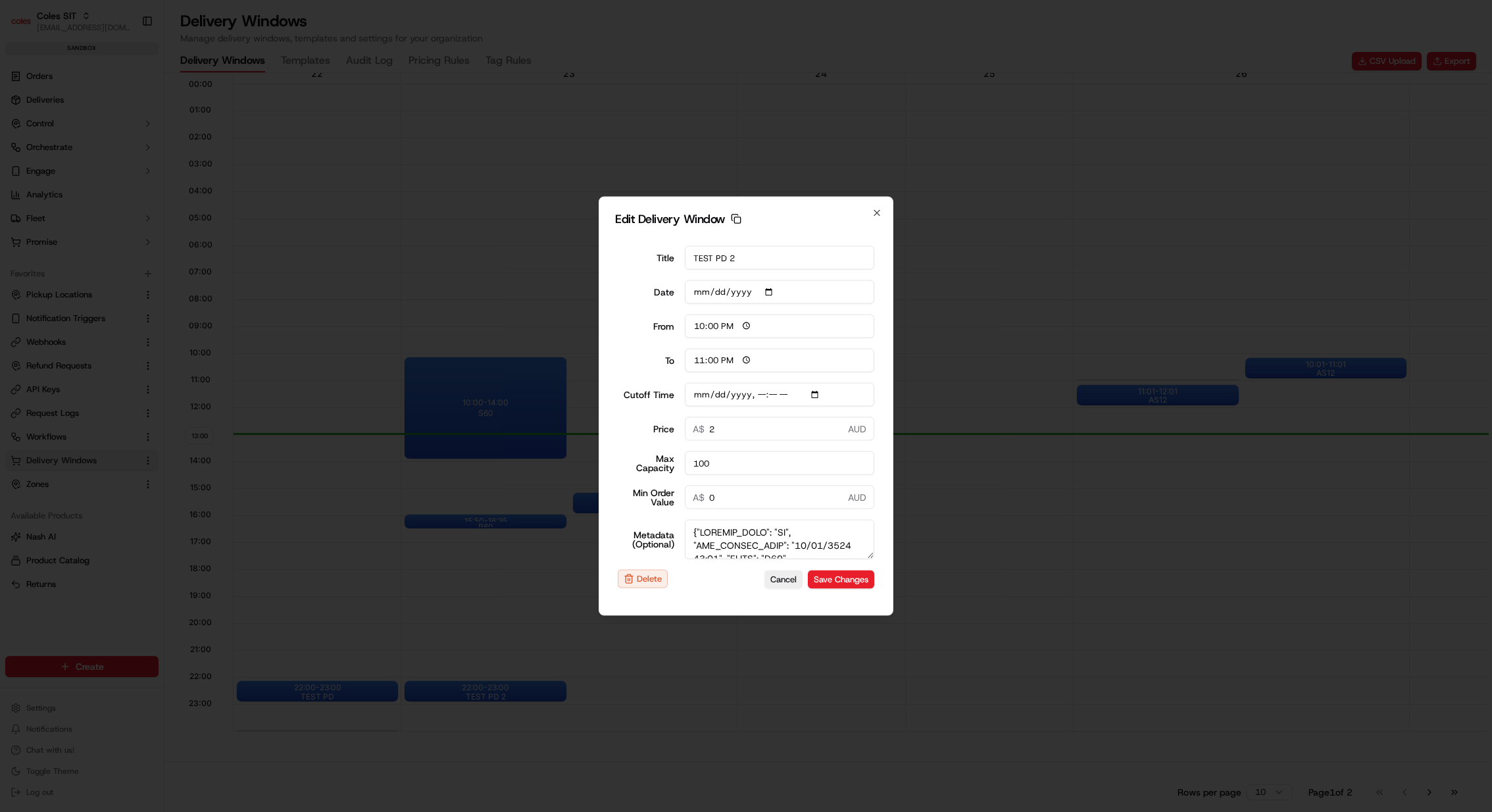
click at [810, 394] on input "Cutoff Time" at bounding box center [780, 395] width 190 height 24
click at [814, 394] on input "Cutoff Time" at bounding box center [780, 395] width 190 height 24
type input "[DATE]T12:25"
click at [889, 381] on div "Edit Delivery Window Copy dlw_JP4EeVJpH7zyDEviG8YUYa_12:00_13:00 Title TEST PD …" at bounding box center [746, 406] width 294 height 419
click at [865, 577] on button "Save Changes" at bounding box center [841, 579] width 66 height 18
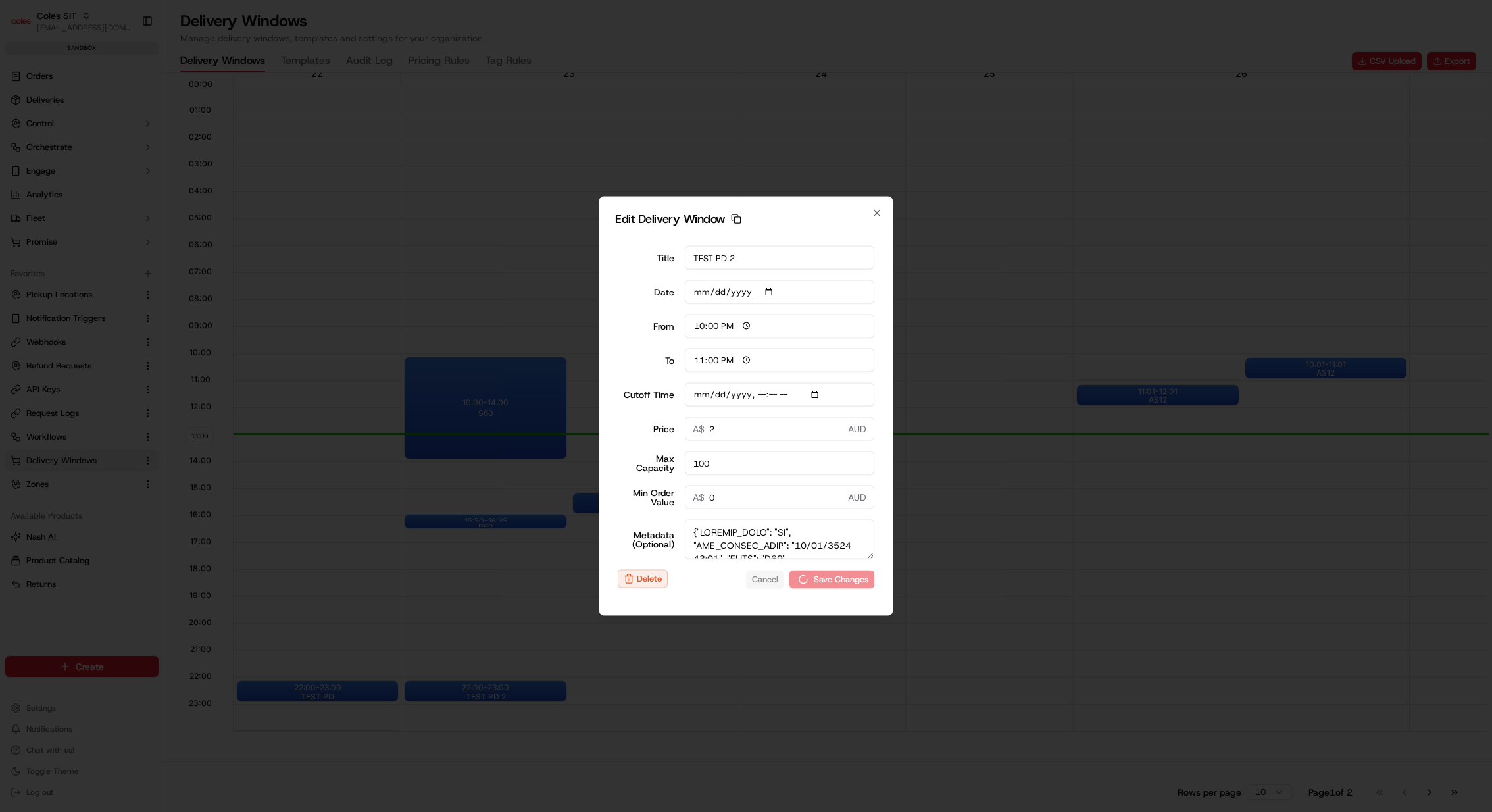
type input "13:00"
type input "14:00"
type input "2025-09-23T23:25"
type input "0"
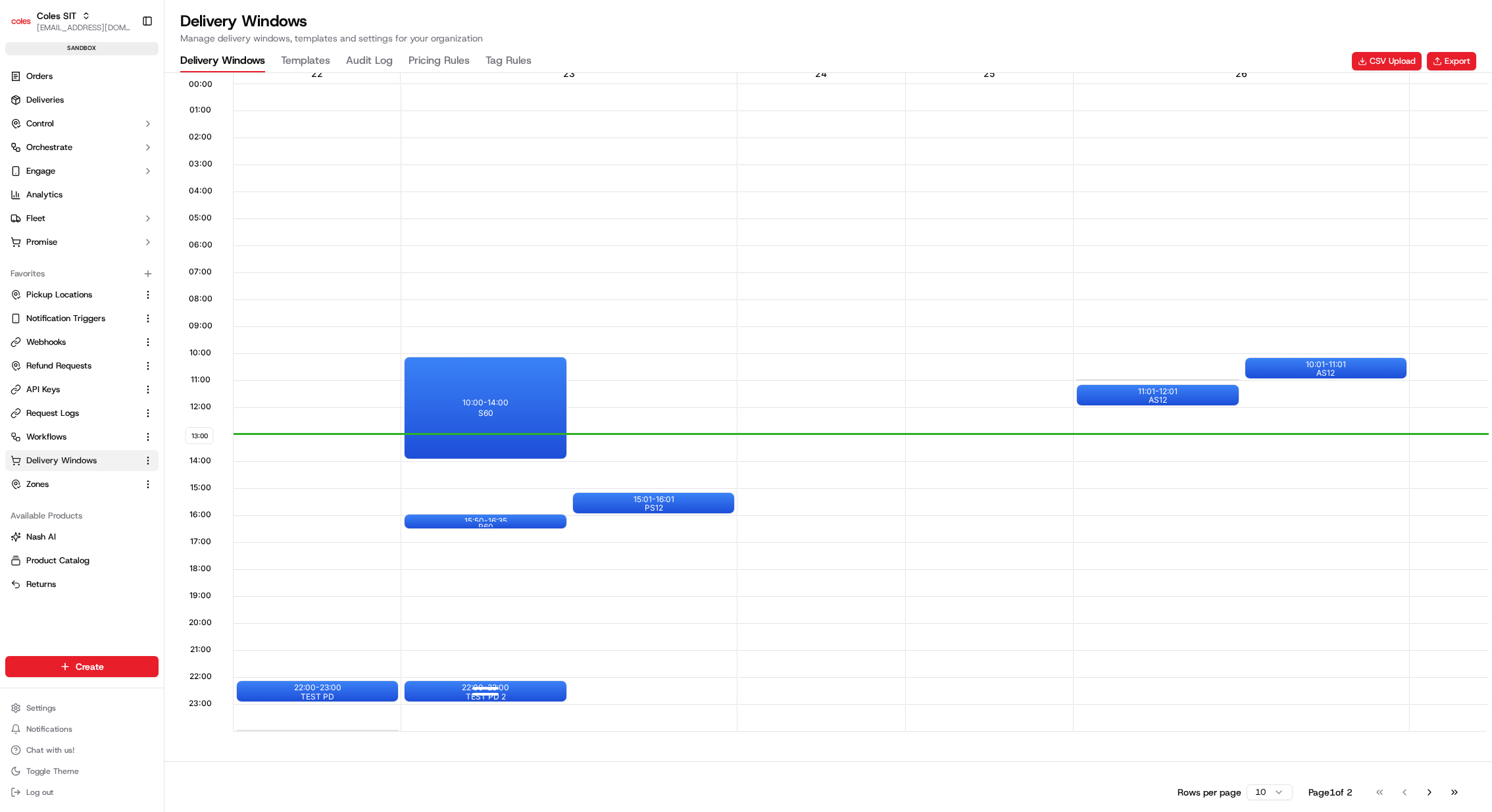
click at [513, 681] on div "22:00 - 23:00 TEST PD 2" at bounding box center [485, 691] width 162 height 21
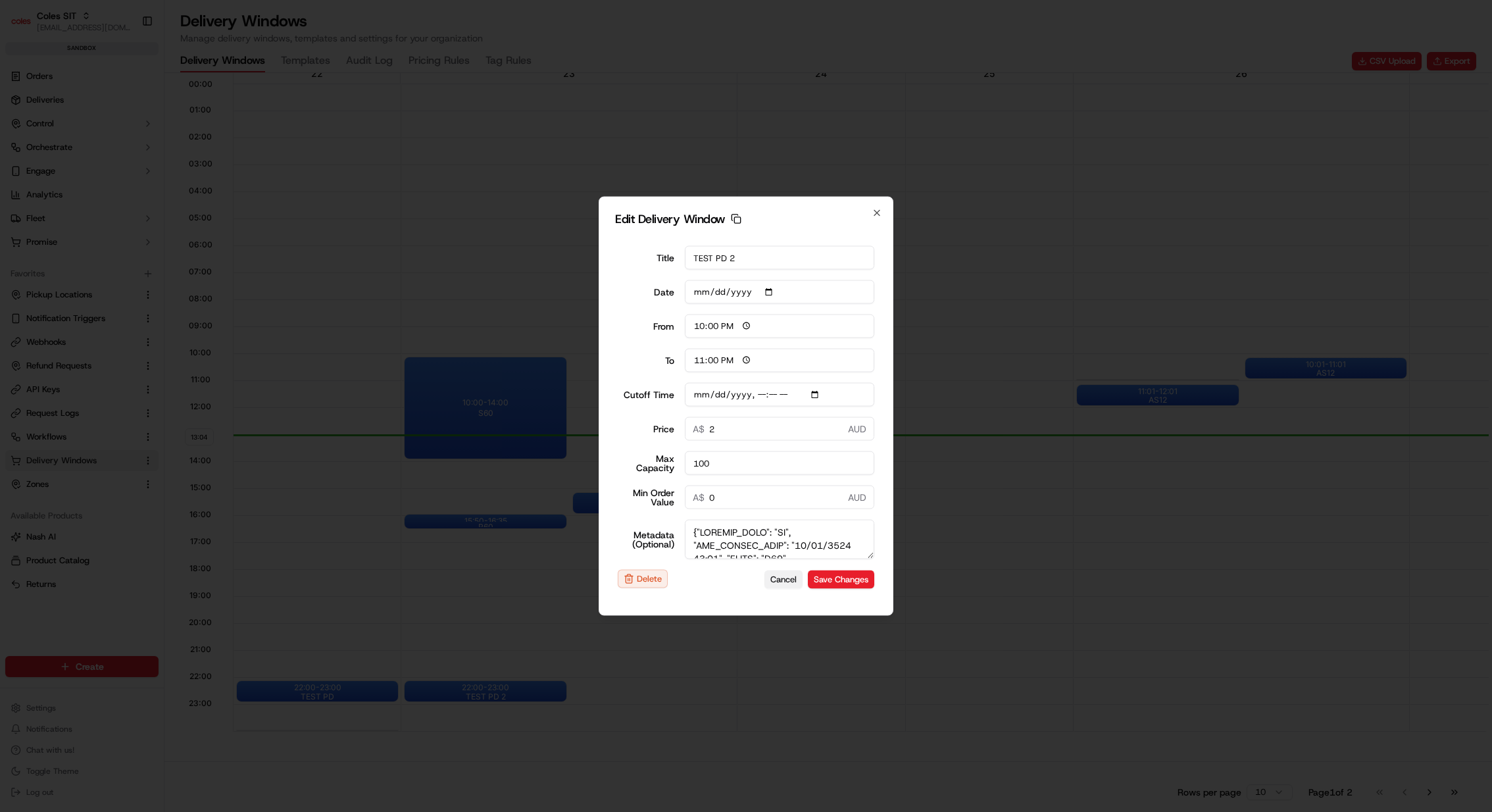
click at [793, 582] on button "Cancel" at bounding box center [783, 579] width 39 height 18
type input "13:04"
type input "14:04"
type input "[DATE]T12:25"
type input "0"
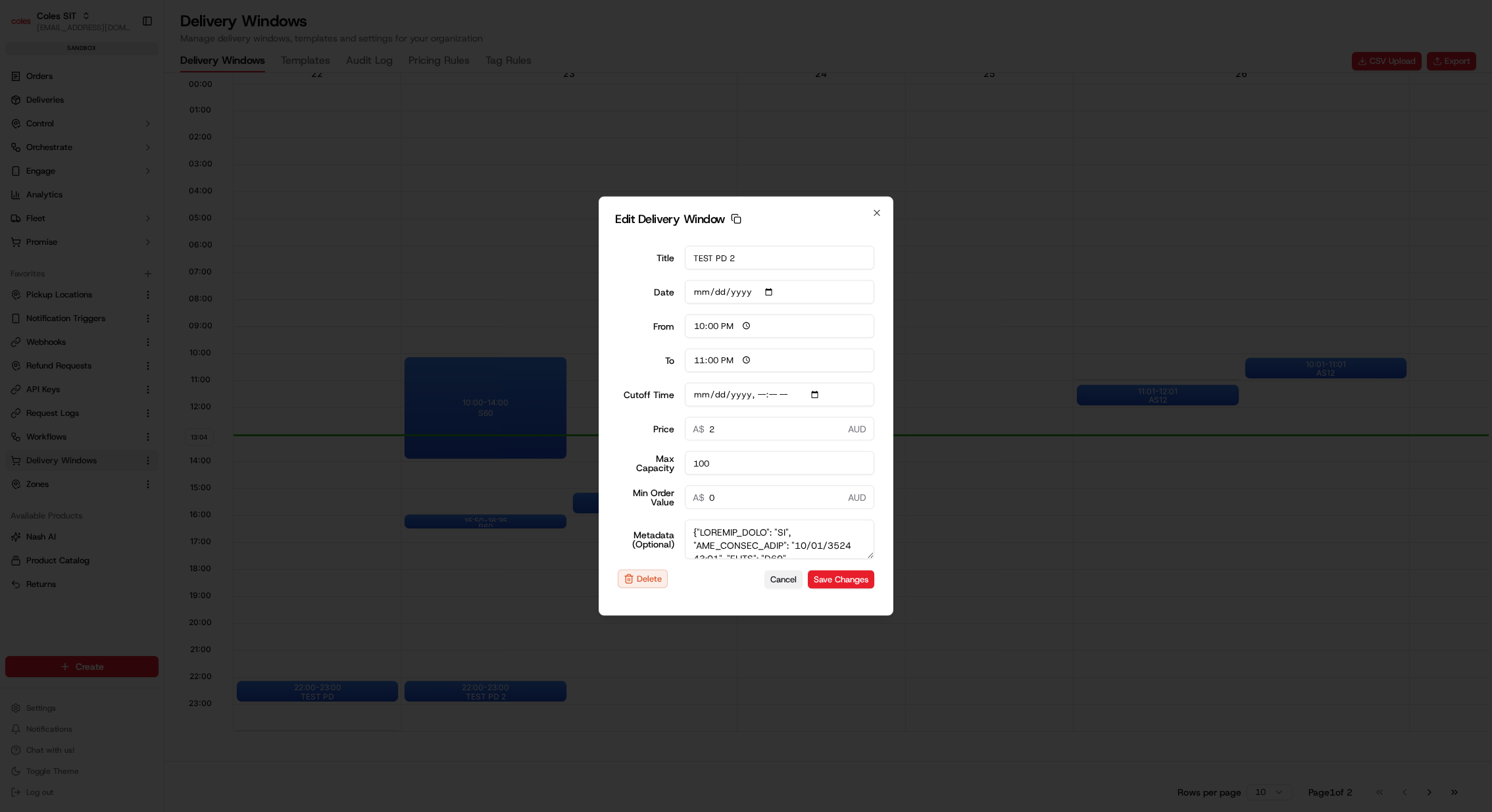
type input "0"
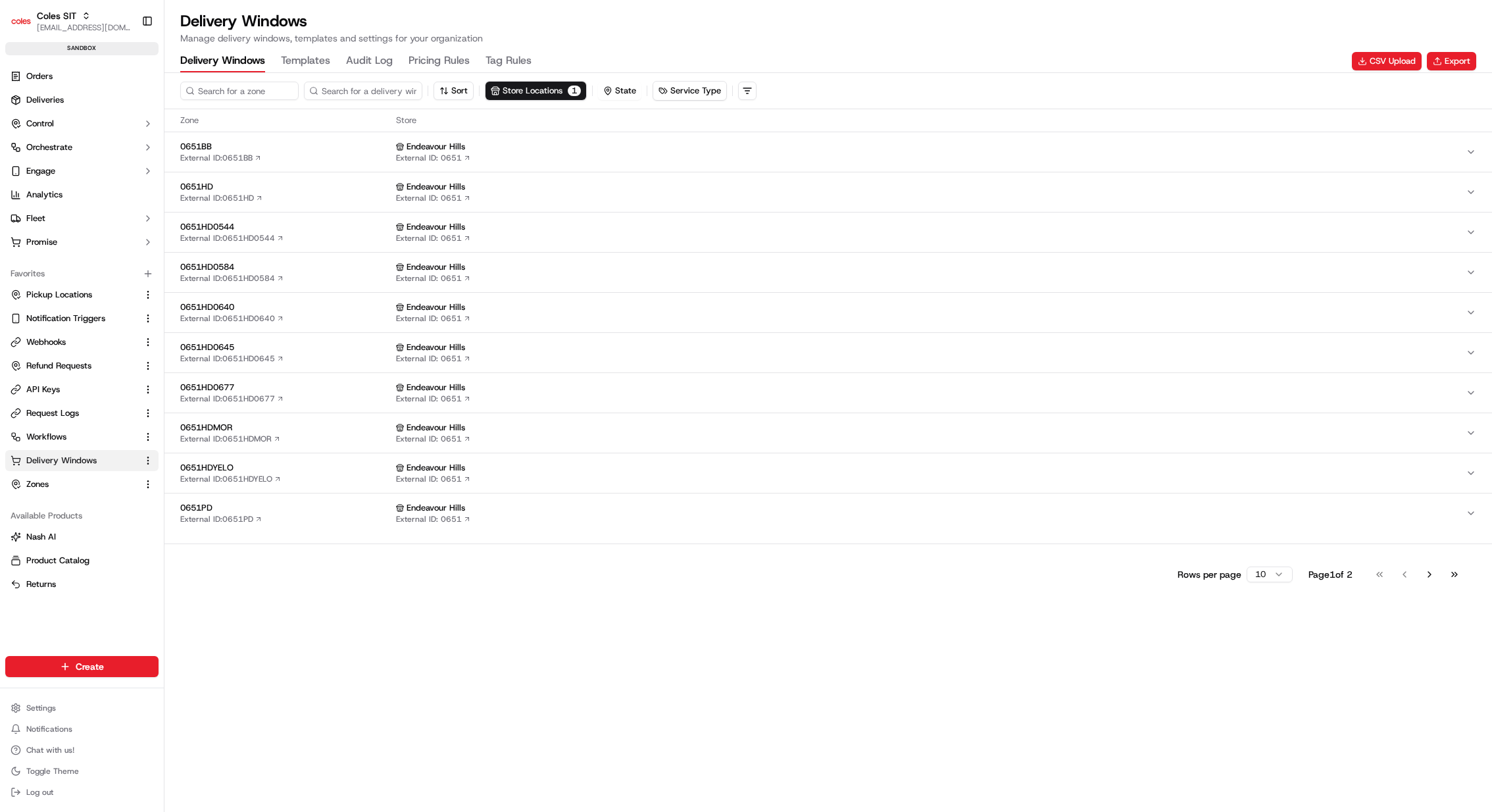
click at [541, 509] on div "Endeavour Hills" at bounding box center [931, 508] width 1070 height 11
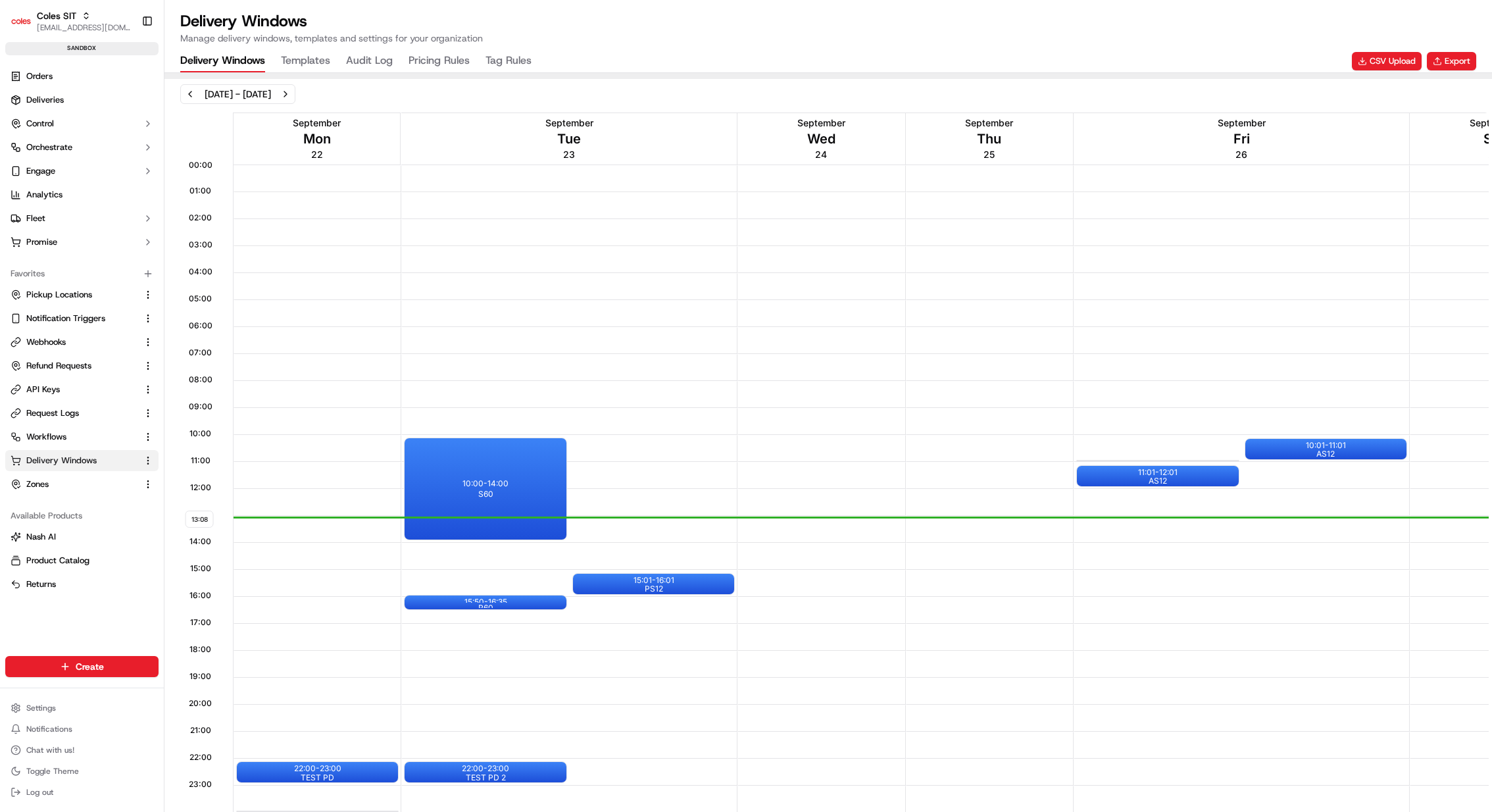
scroll to position [537, 0]
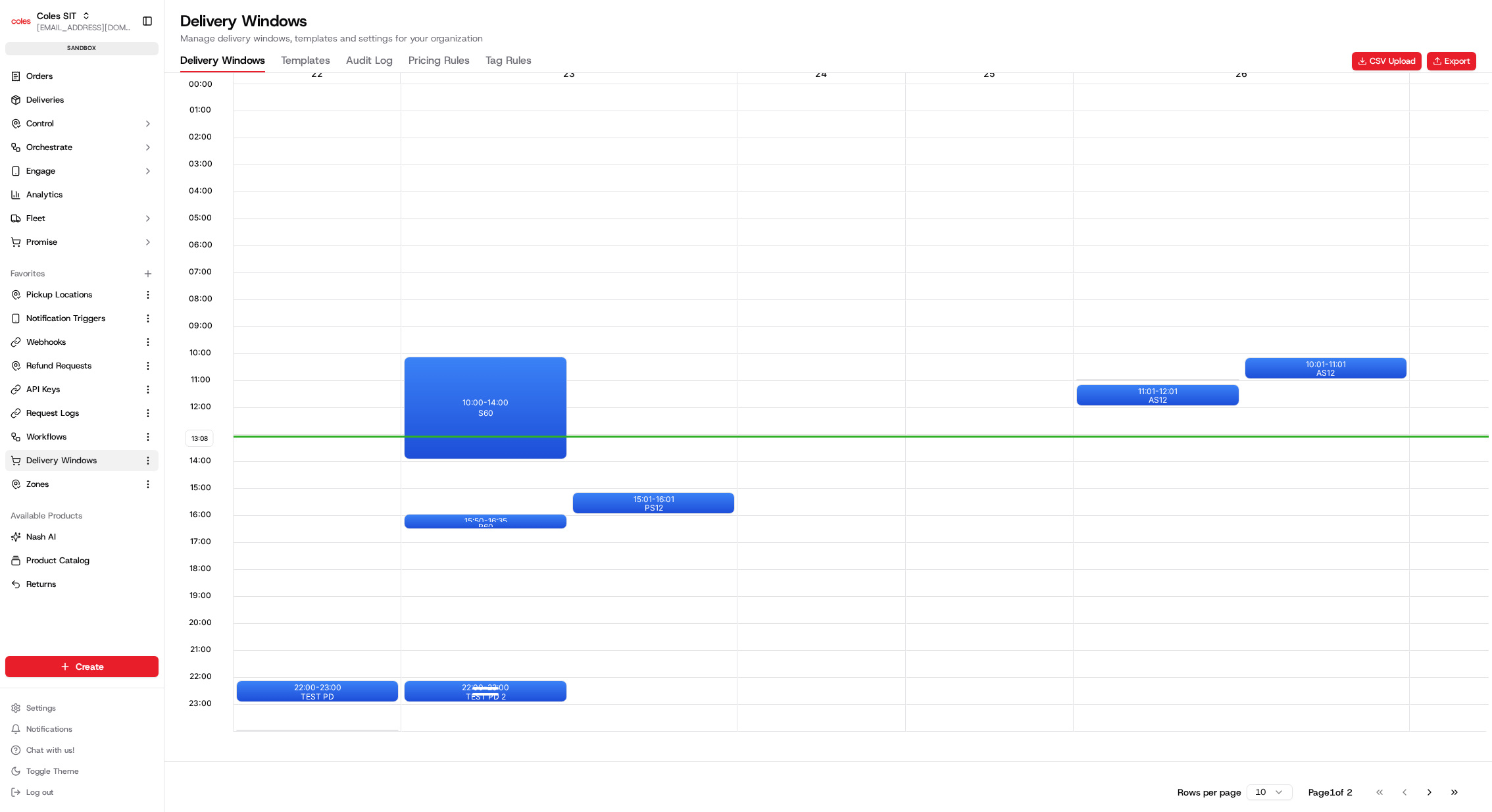
click at [514, 690] on div "22:00 - 23:00 TEST PD 2" at bounding box center [485, 691] width 162 height 21
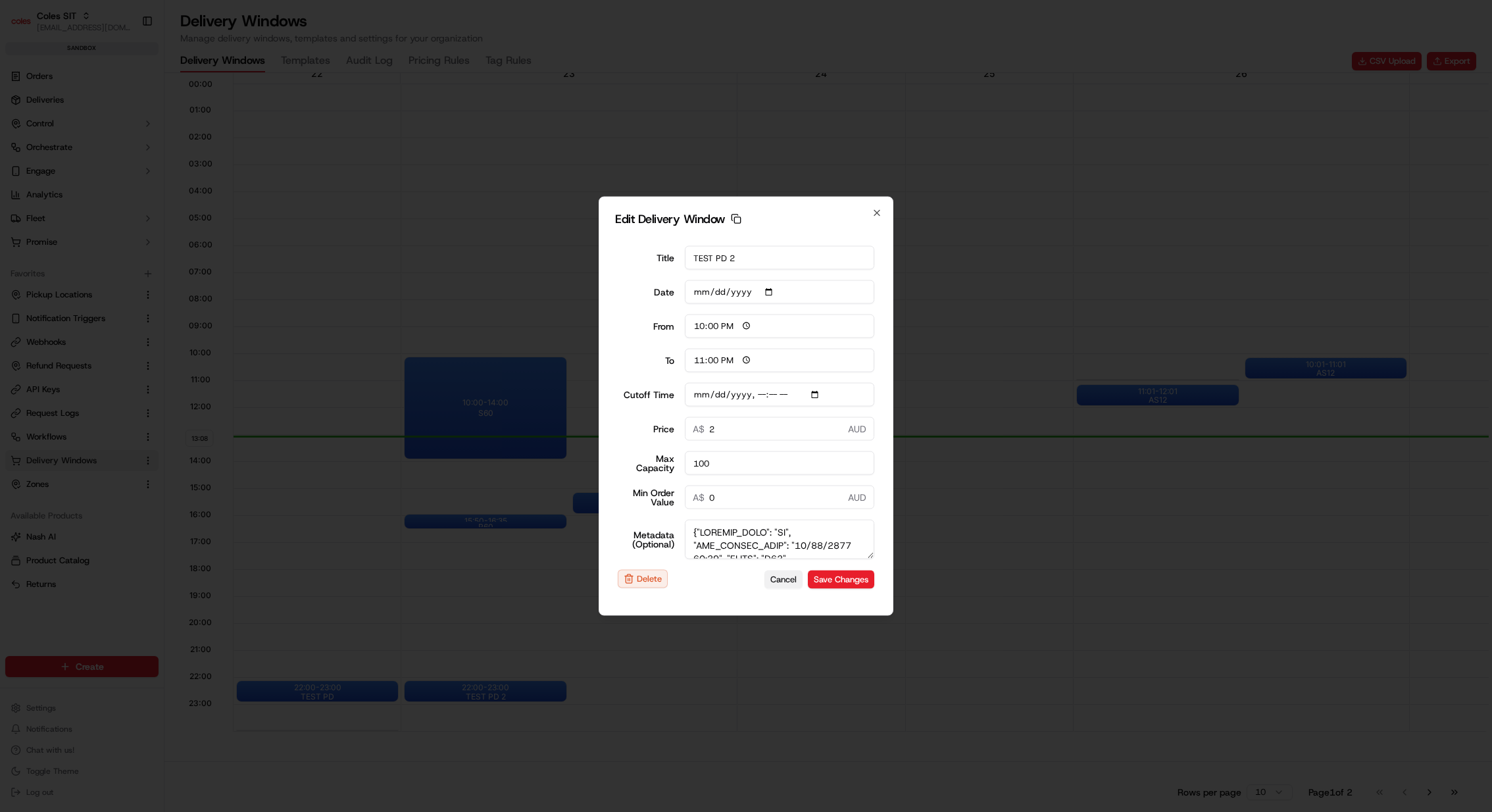
click at [784, 571] on button "Cancel" at bounding box center [783, 579] width 39 height 18
type input "13:09"
type input "14:09"
type input "[DATE]T12:25"
type input "0"
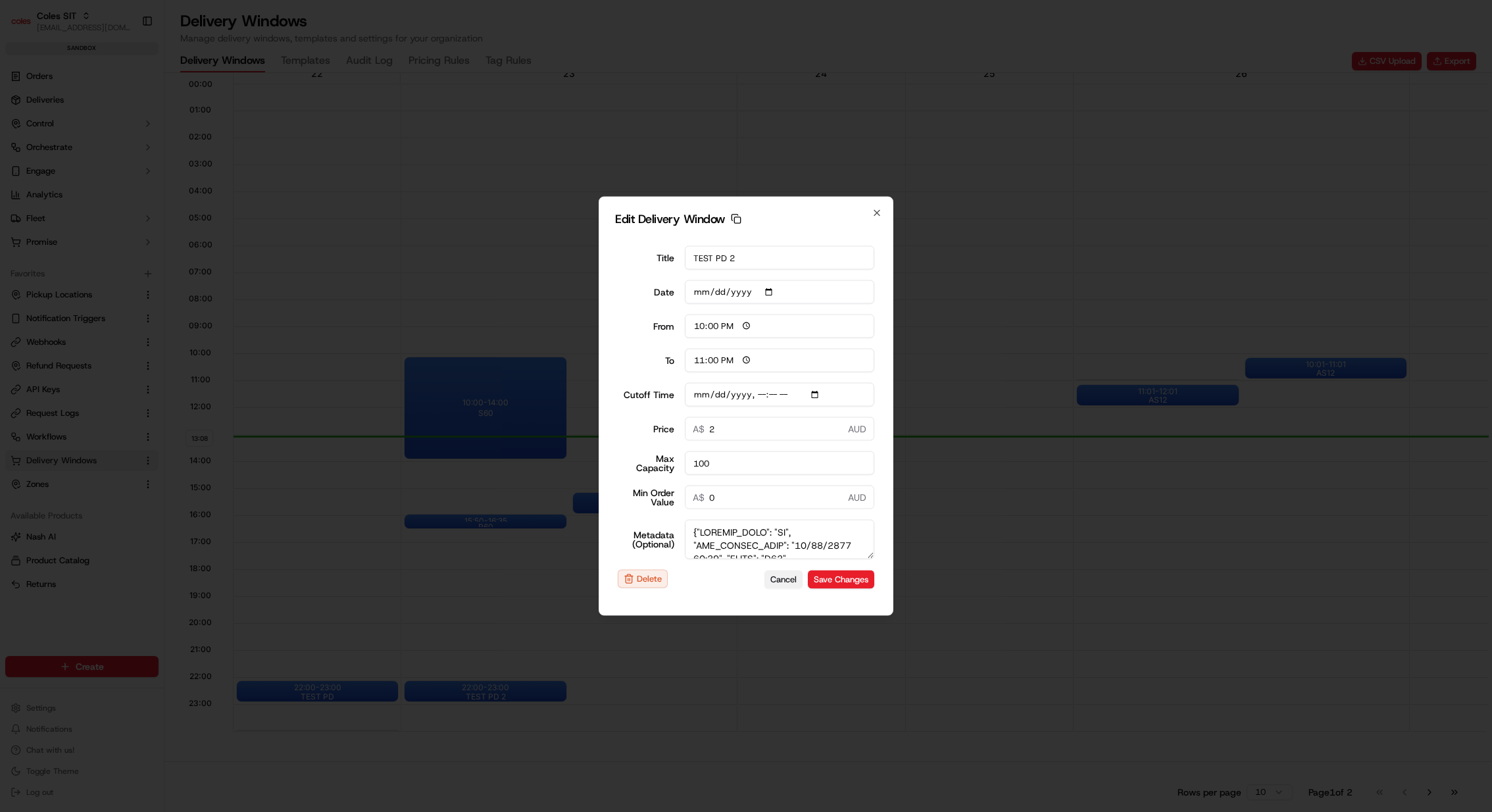
type input "0"
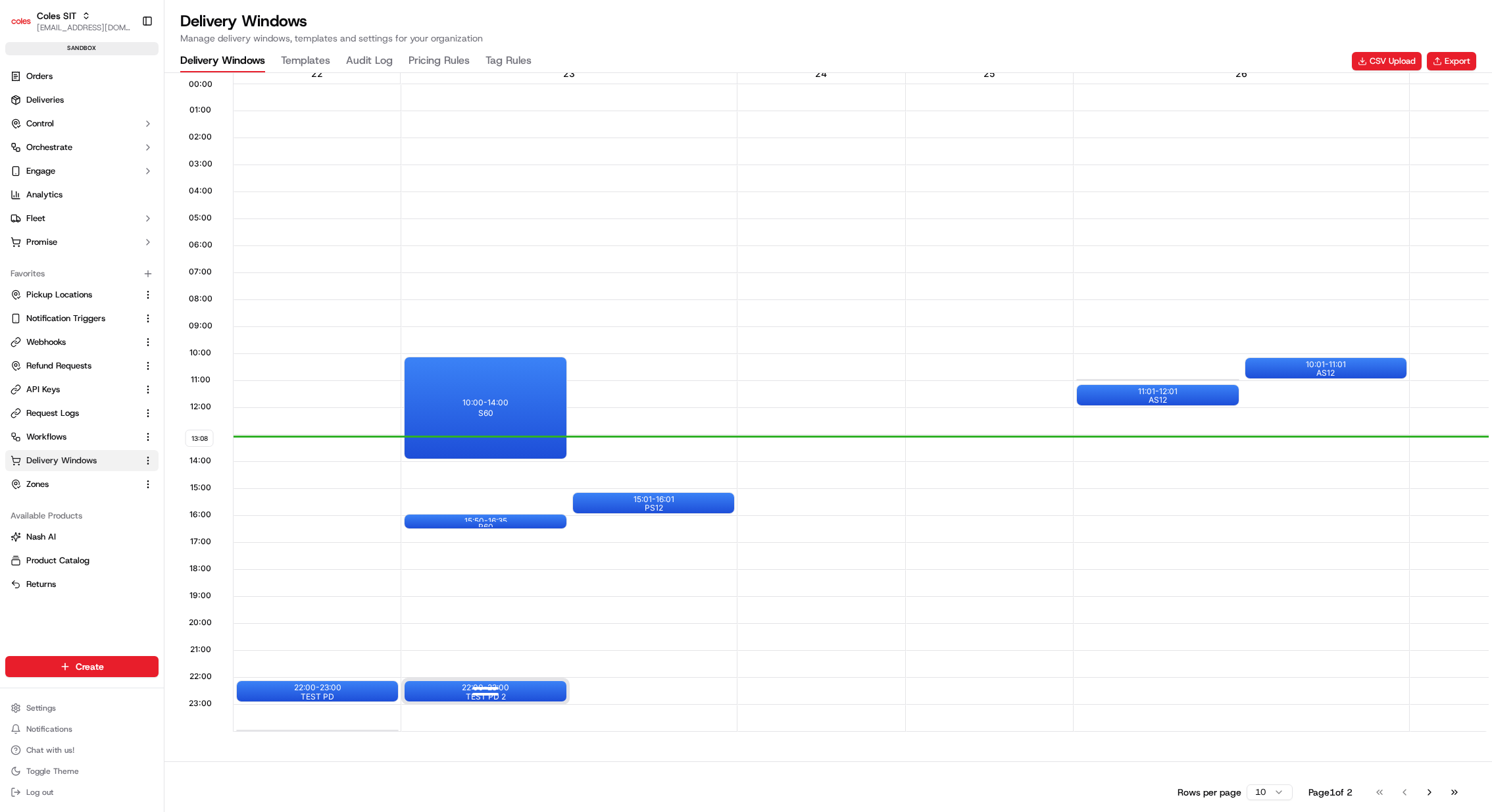
click at [518, 691] on div "22:00 - 23:00 TEST PD 2" at bounding box center [485, 691] width 162 height 21
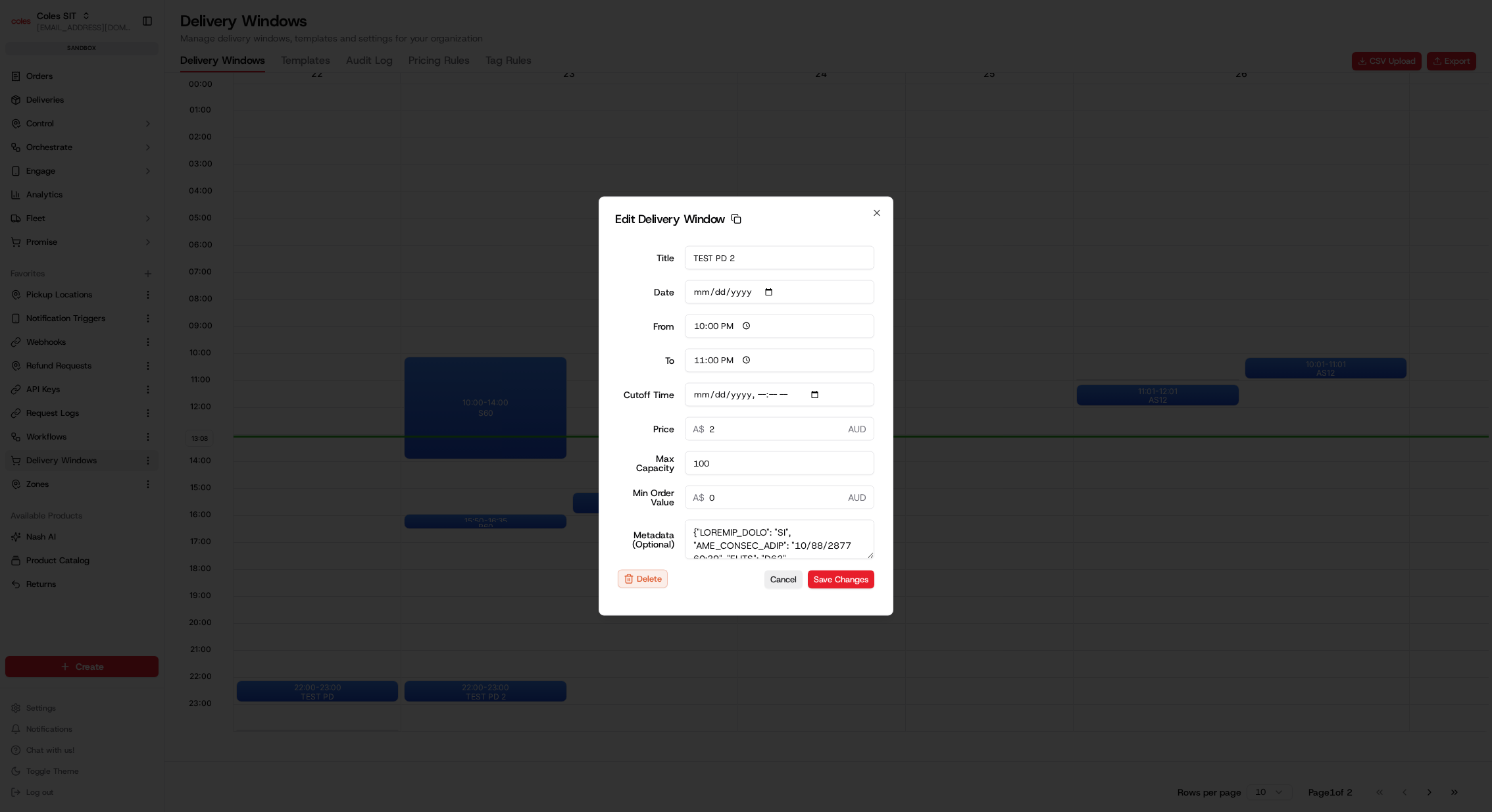
click at [814, 391] on input "Cutoff Time" at bounding box center [780, 395] width 190 height 24
type input "[DATE]T12:25"
click at [856, 377] on form "Title TEST PD 2 Date 2025-09-23 From 22:00 To 23:00 Cutoff Time Price 2 A$ AUD …" at bounding box center [746, 417] width 262 height 364
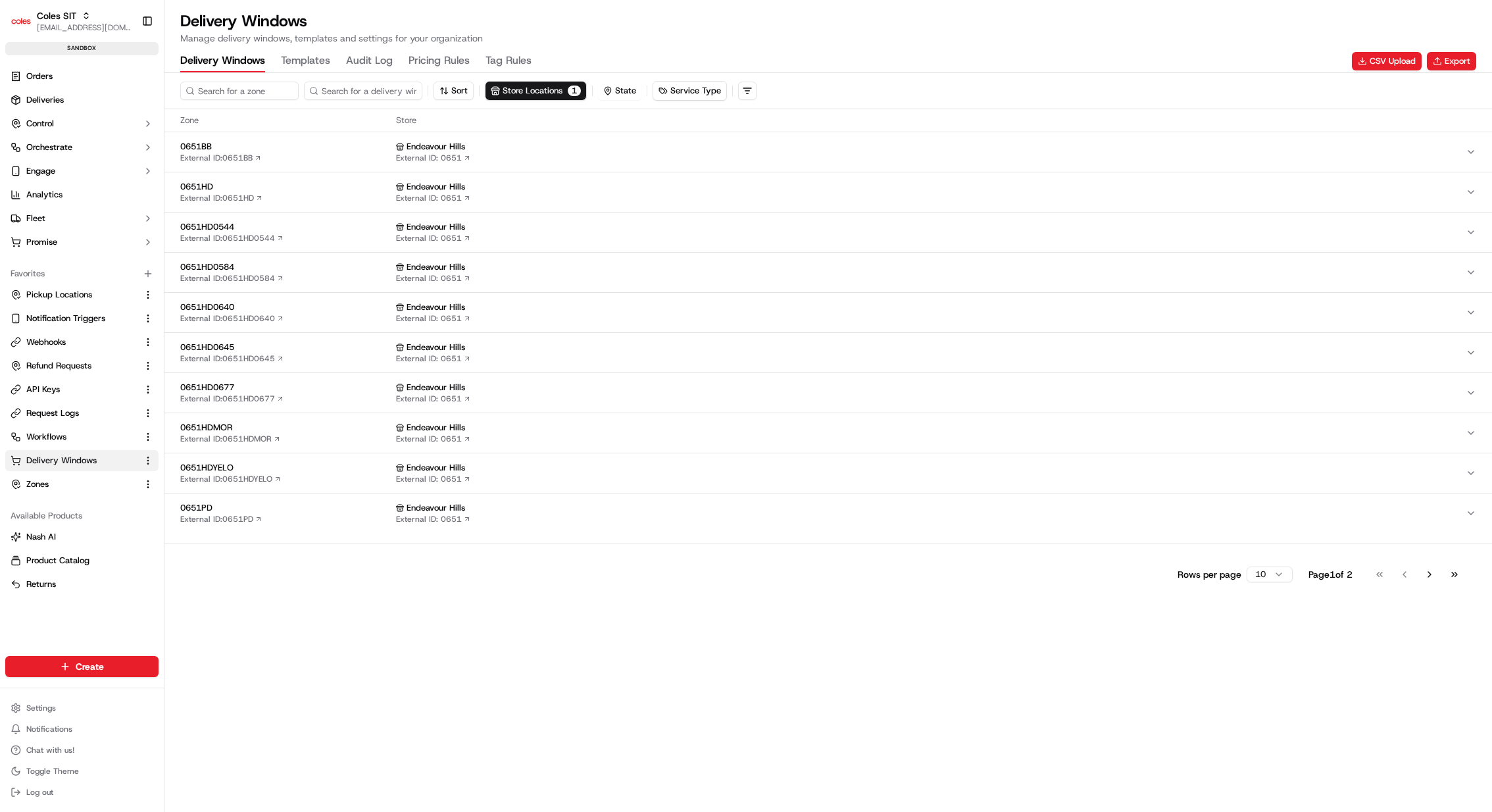
click at [504, 512] on div "Endeavour Hills External ID: 0651" at bounding box center [931, 513] width 1070 height 22
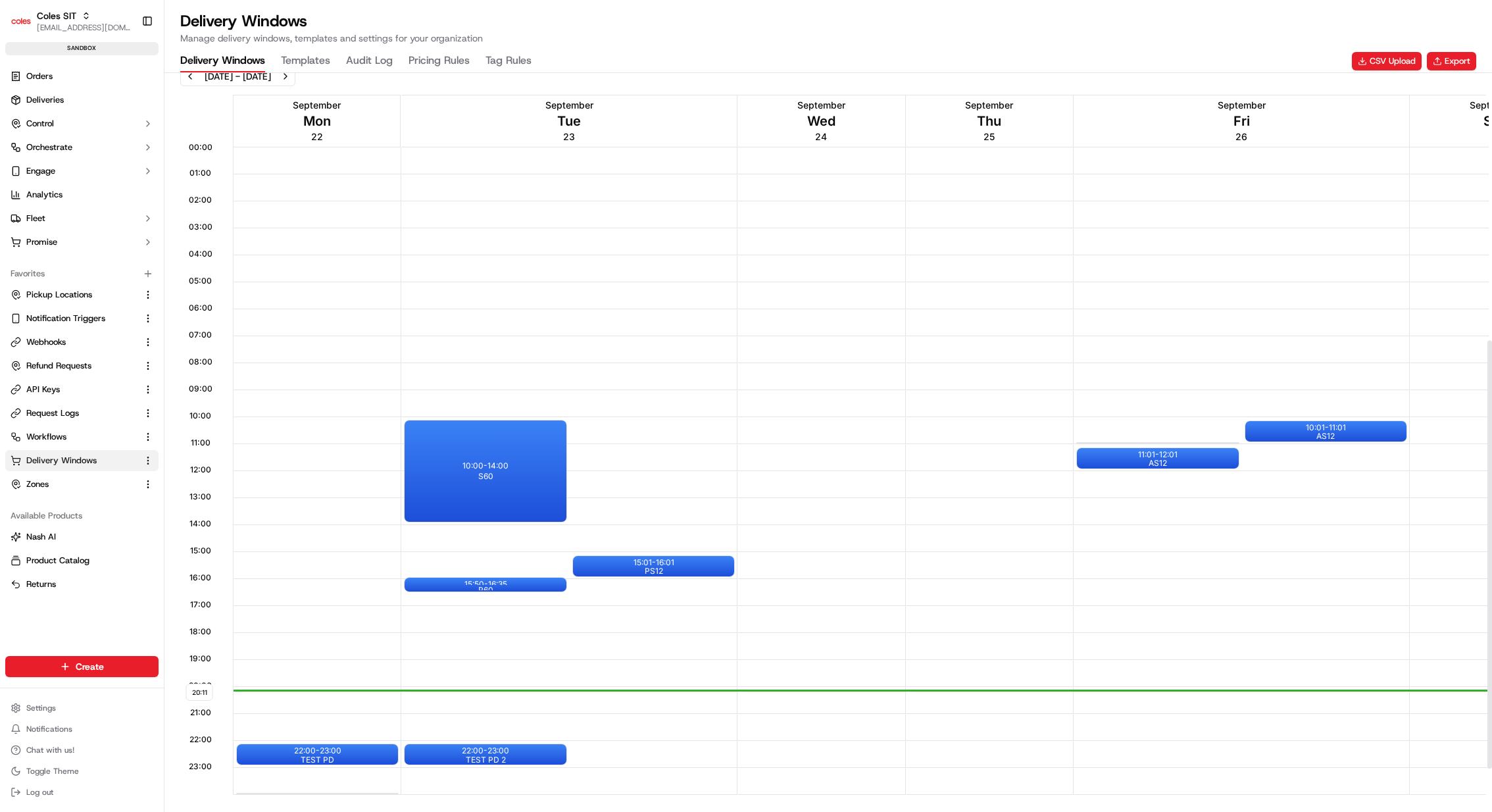
scroll to position [512, 0]
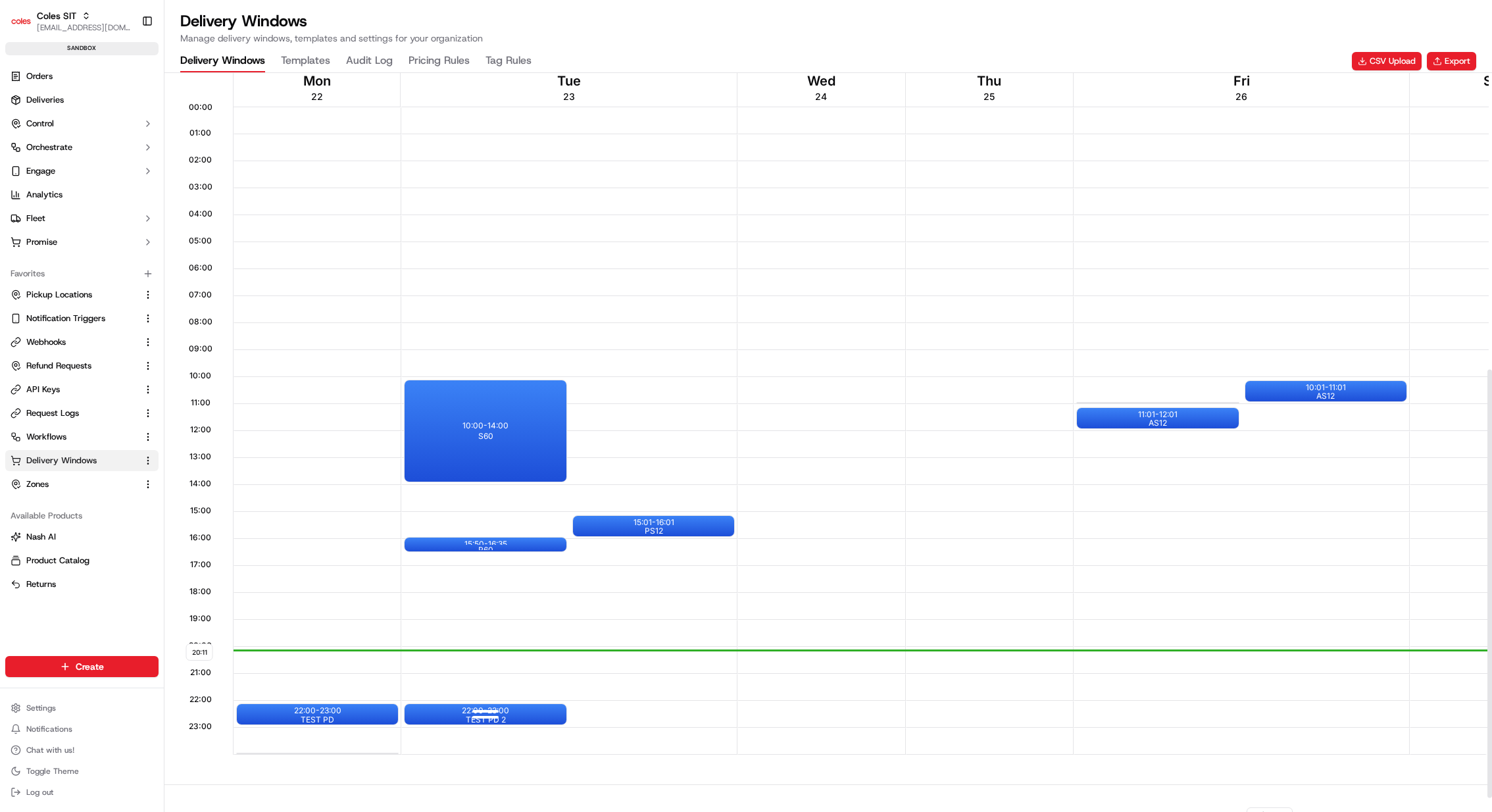
click at [522, 710] on div "22:00 - 23:00 TEST PD 2" at bounding box center [485, 714] width 162 height 21
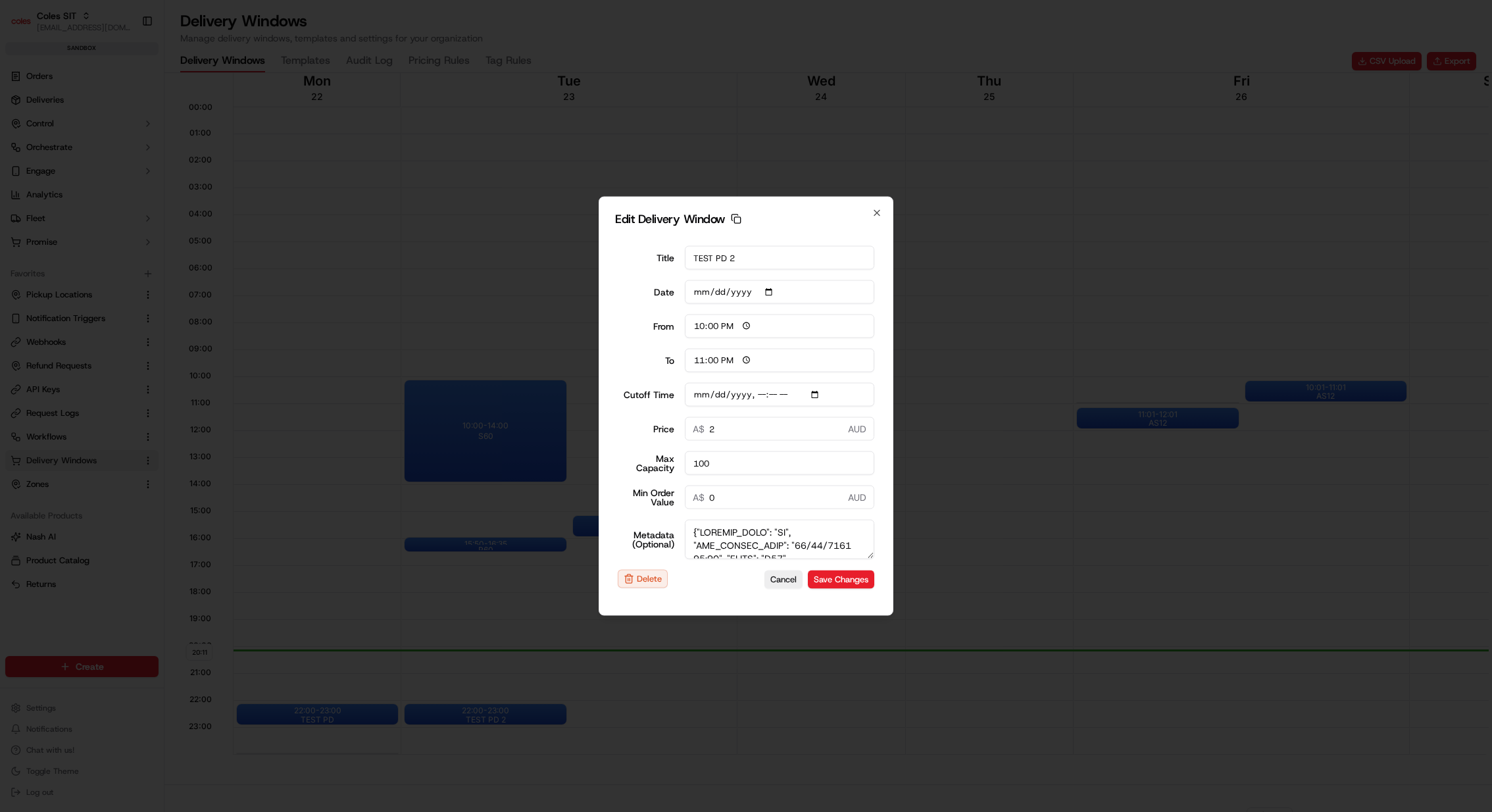
click at [821, 398] on input "Cutoff Time" at bounding box center [780, 395] width 190 height 24
click at [883, 368] on div "Edit Delivery Window Copy dlw_JP4EeVJpH7zyDEviG8YUYa_12:00_13:00 Title TEST PD …" at bounding box center [746, 406] width 294 height 419
click at [819, 394] on input "Cutoff Time" at bounding box center [780, 395] width 190 height 24
type input "[DATE]T23:25"
click at [879, 395] on div "Edit Delivery Window Copy dlw_JP4EeVJpH7zyDEviG8YUYa_12:00_13:00 Title TEST PD …" at bounding box center [746, 406] width 294 height 419
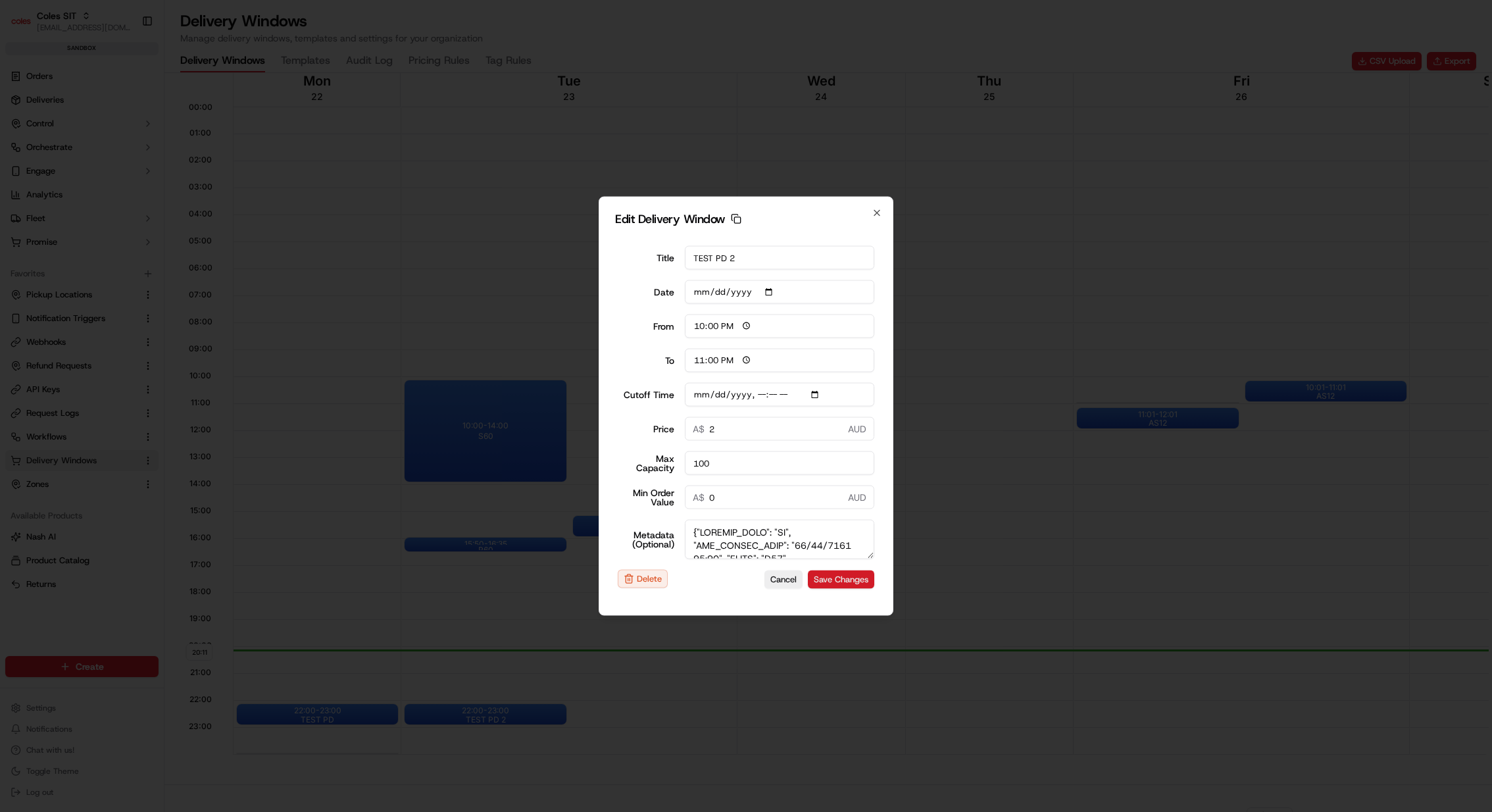
click at [863, 575] on button "Save Changes" at bounding box center [841, 579] width 66 height 18
type input "[DATE]"
type input "20:11"
type input "21:11"
type input "[DATE]T12:25"
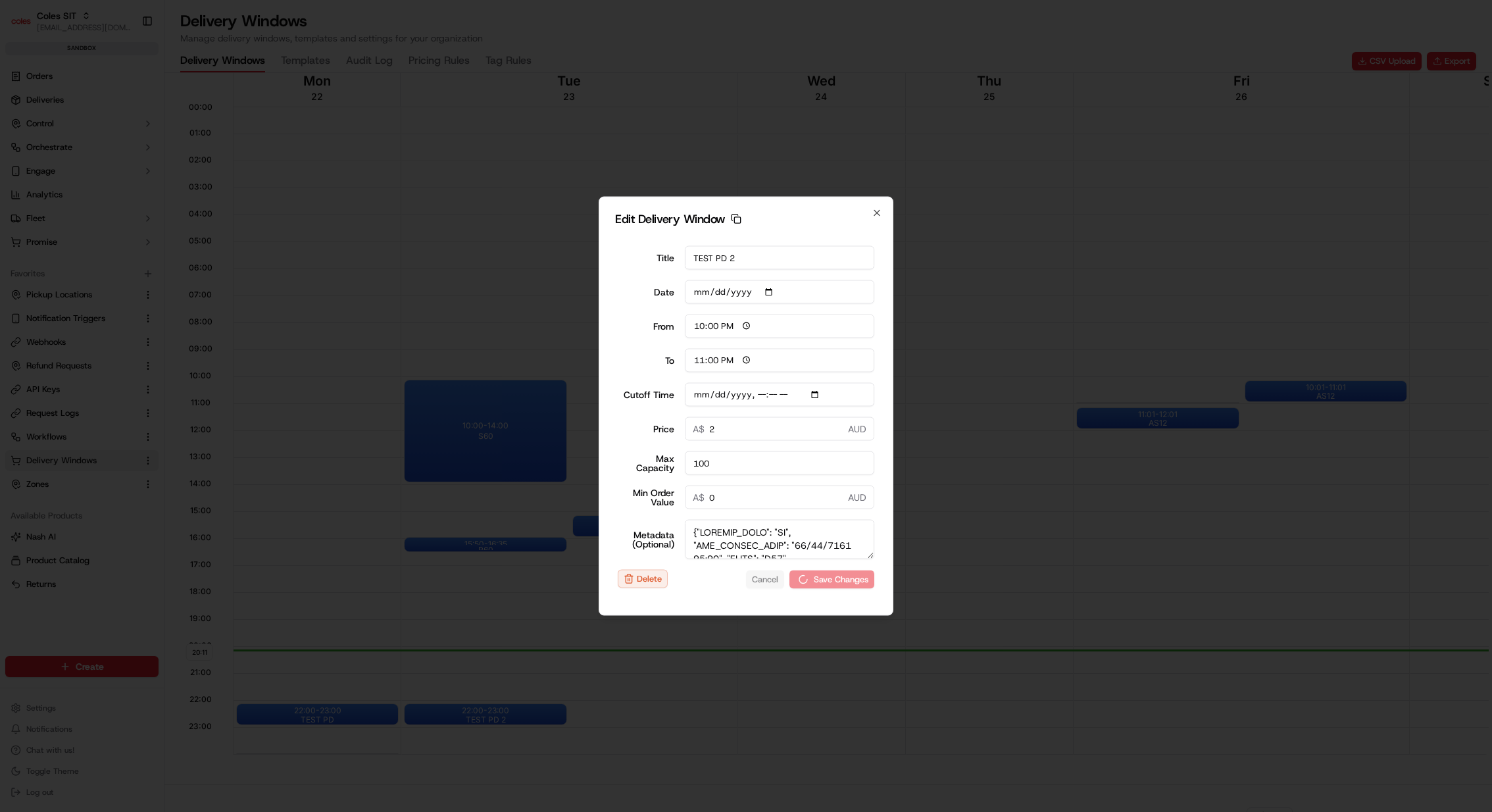
type input "0"
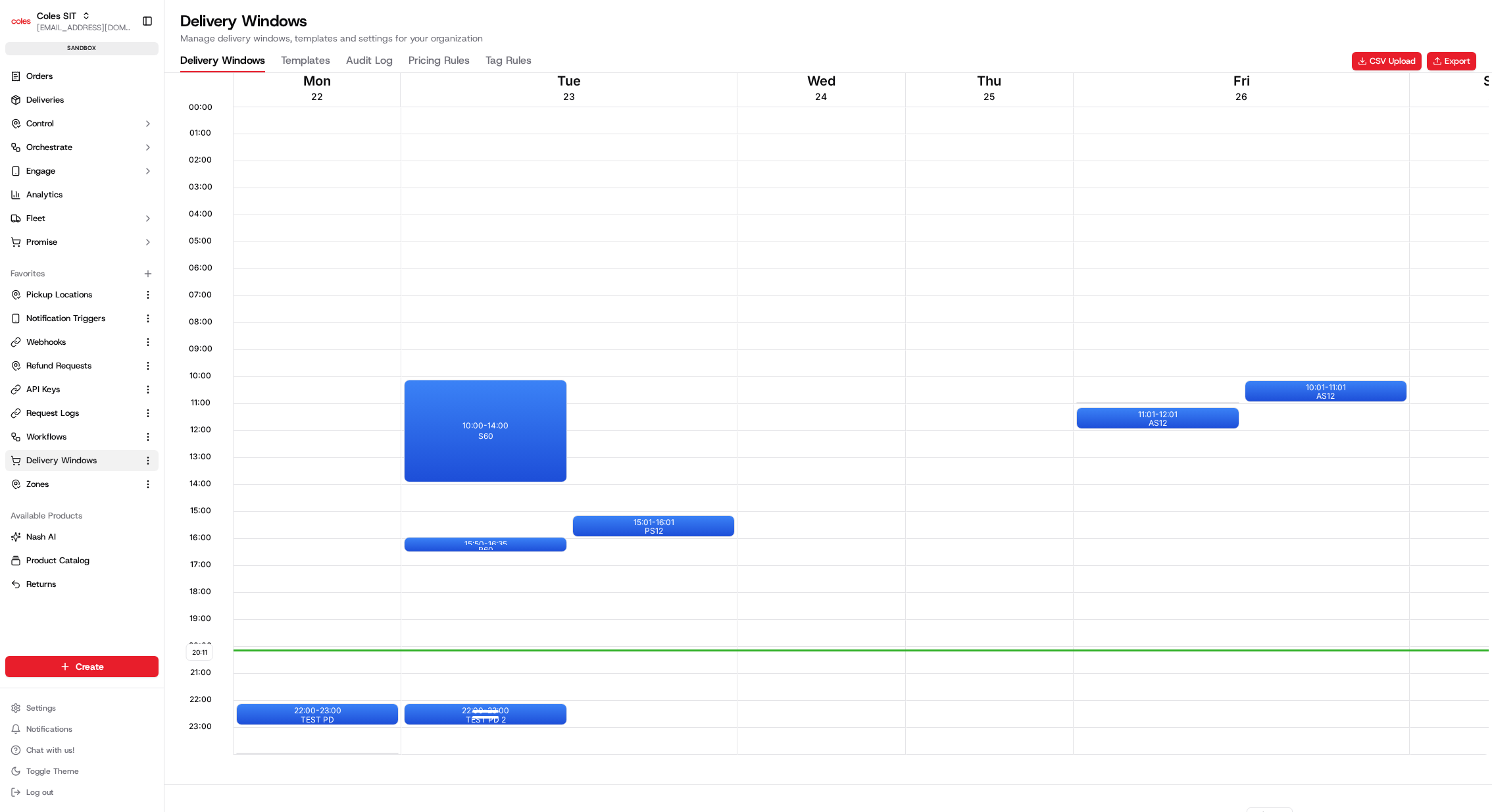
click at [527, 711] on div "22:00 - 23:00 TEST PD 2" at bounding box center [485, 714] width 162 height 21
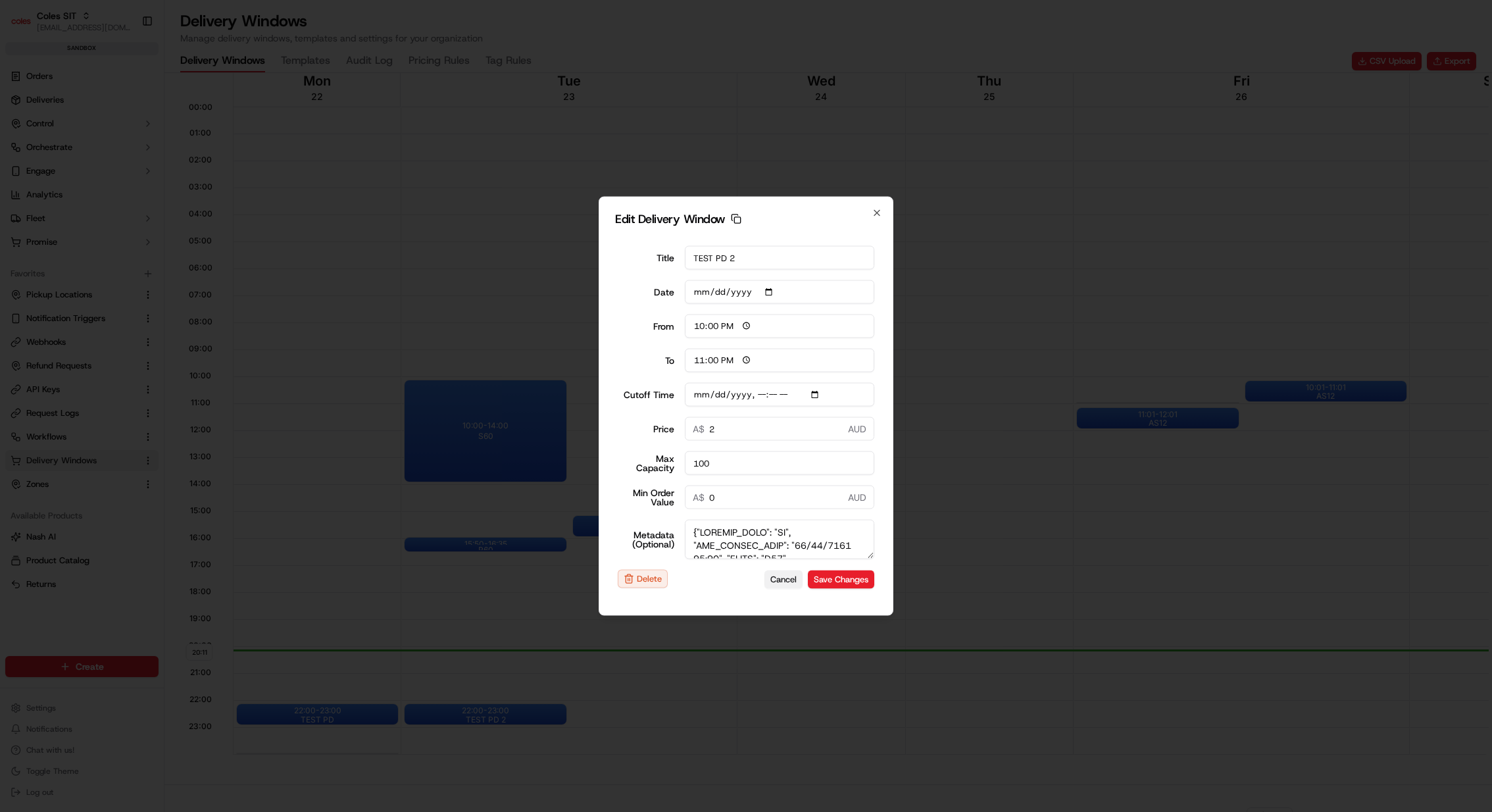
click at [793, 571] on button "Cancel" at bounding box center [783, 579] width 39 height 18
type input "[DATE]"
type input "20:12"
type input "21:12"
type input "[DATE]T23:25"
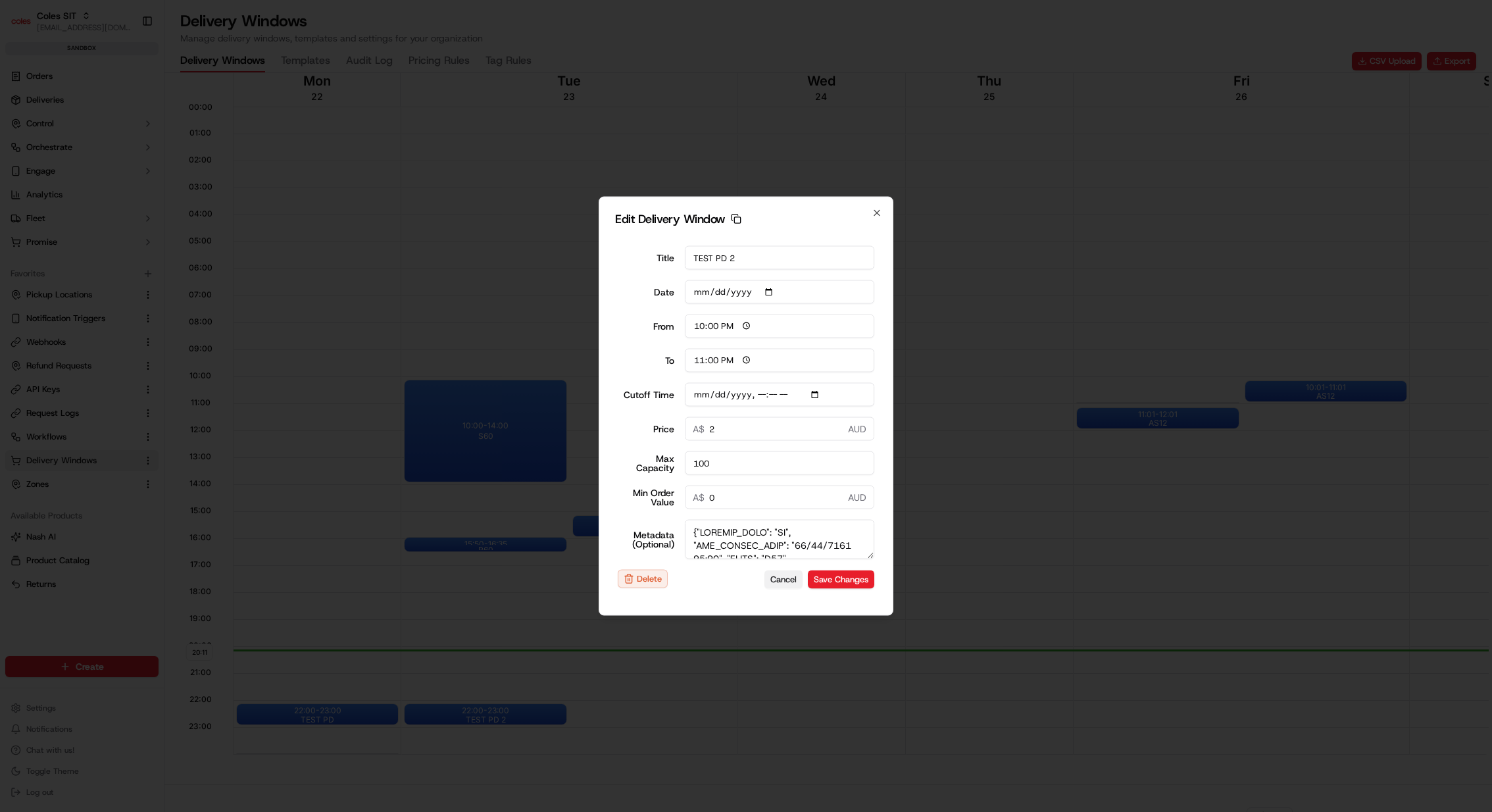
type input "0"
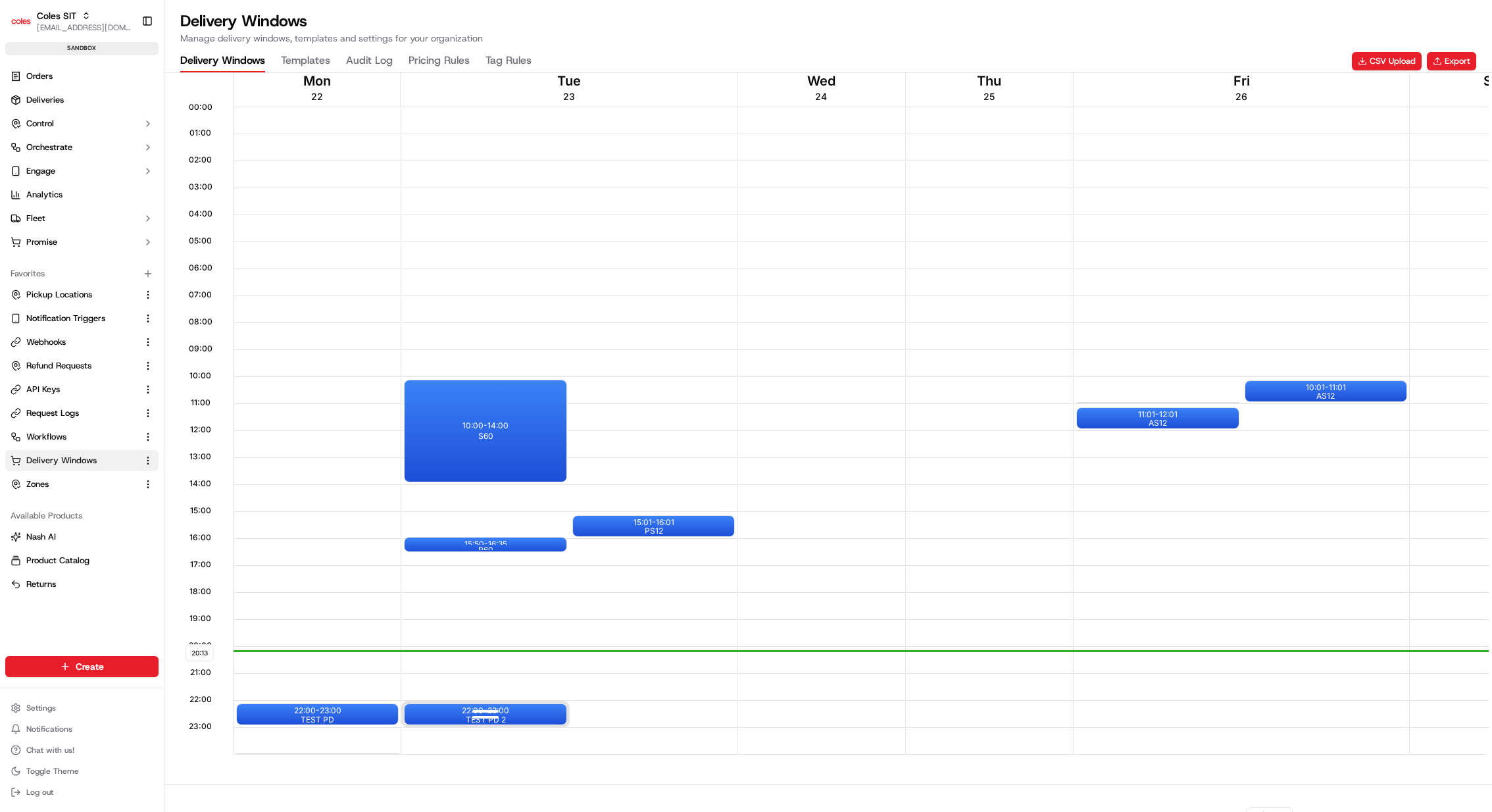
click at [523, 711] on div "22:00 - 23:00 TEST PD 2" at bounding box center [485, 714] width 162 height 21
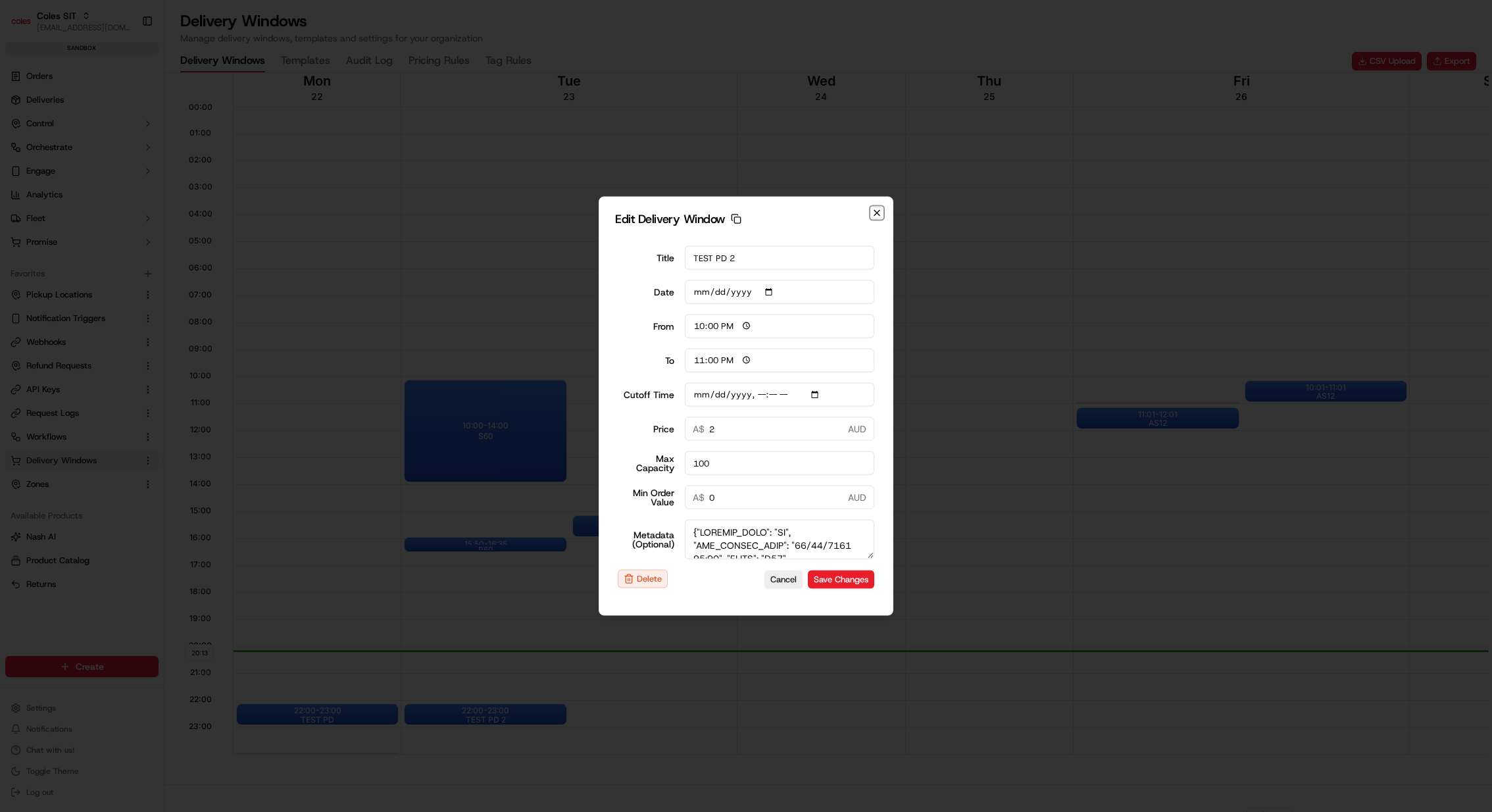
click at [878, 217] on icon "button" at bounding box center [877, 212] width 11 height 11
type input "[DATE]"
type input "20:14"
type input "21:14"
type input "[DATE]T23:25"
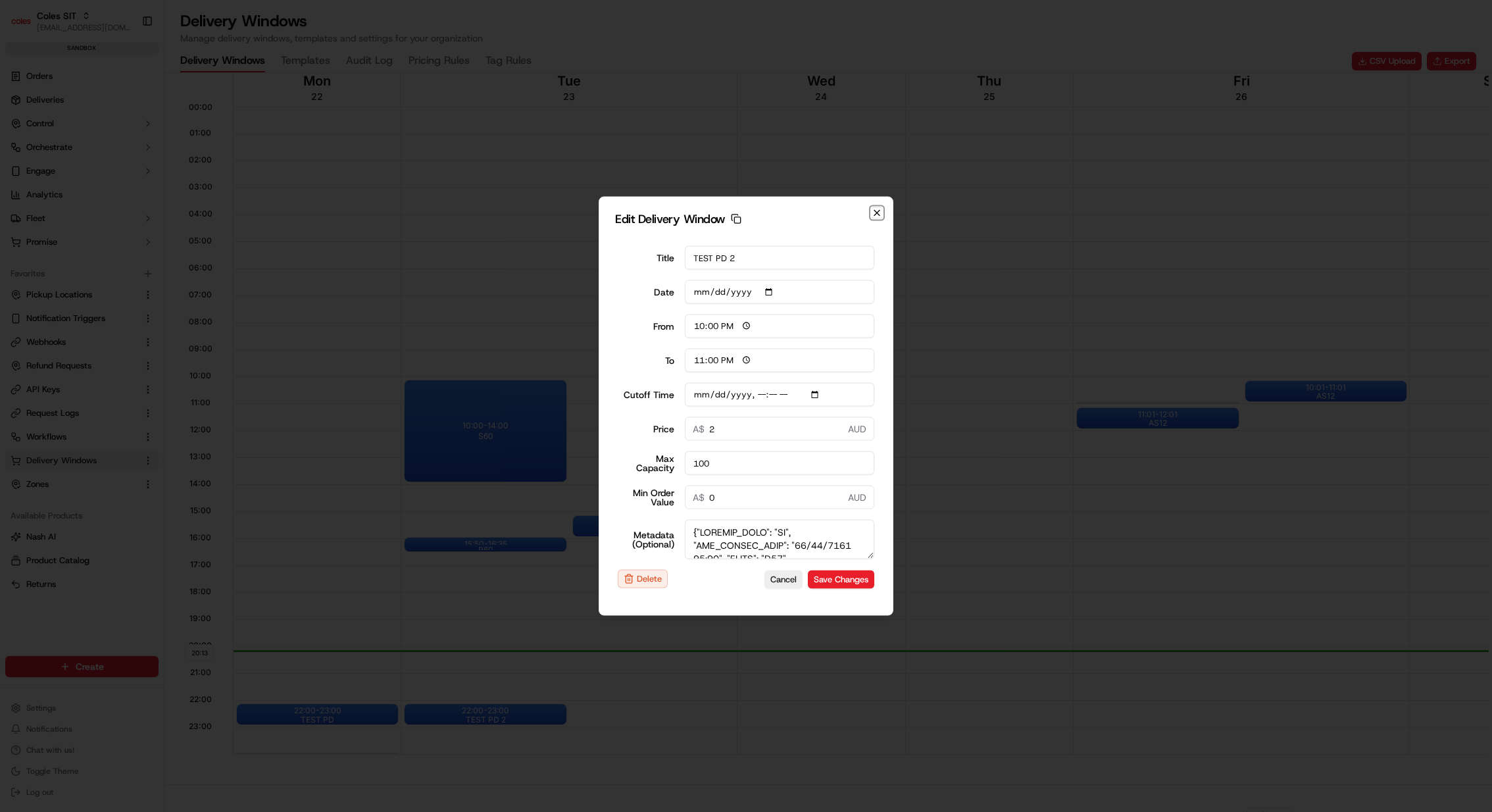
type input "0"
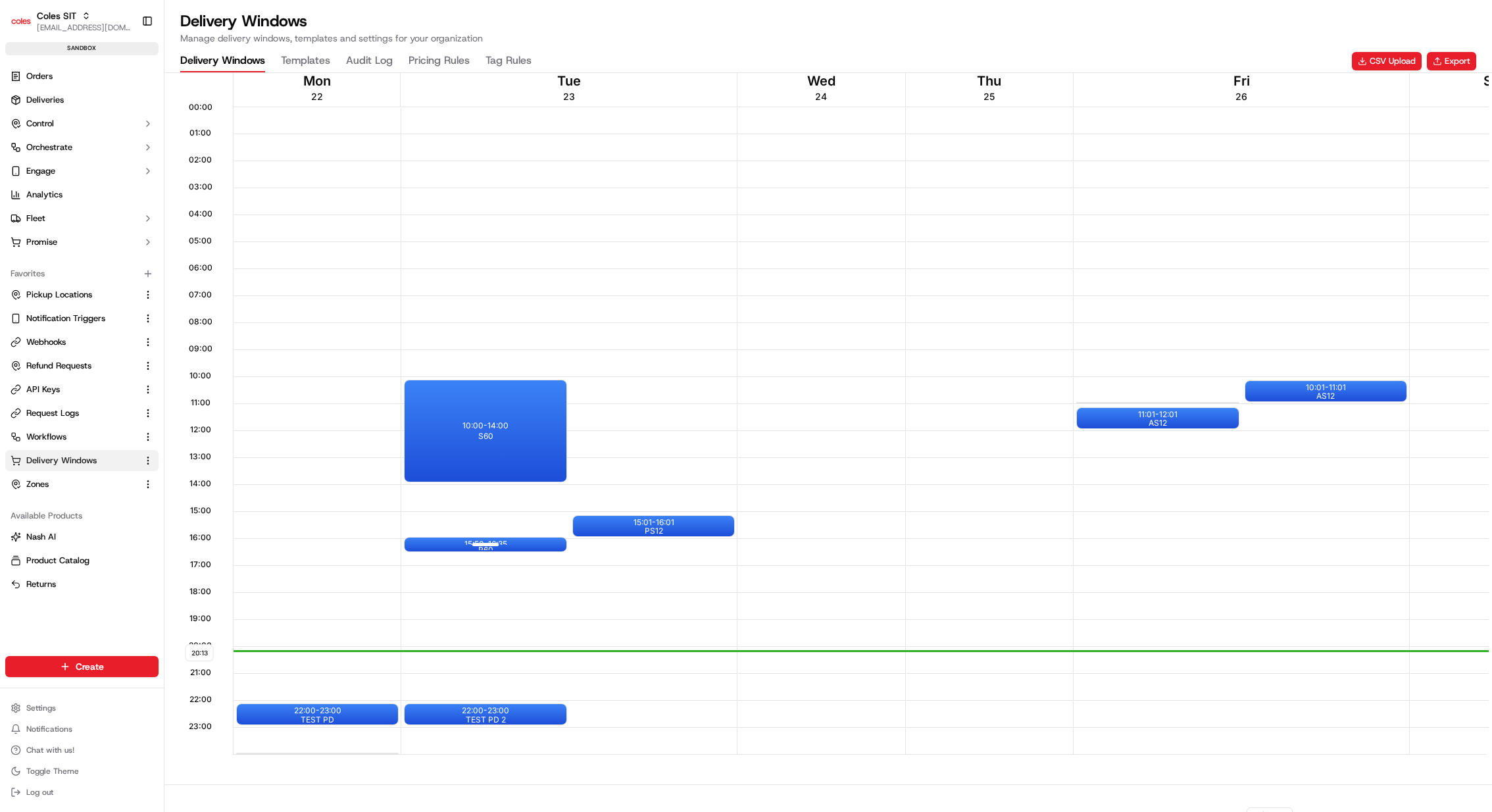
click at [514, 541] on div "15:50 - 16:35 R60" at bounding box center [485, 544] width 162 height 14
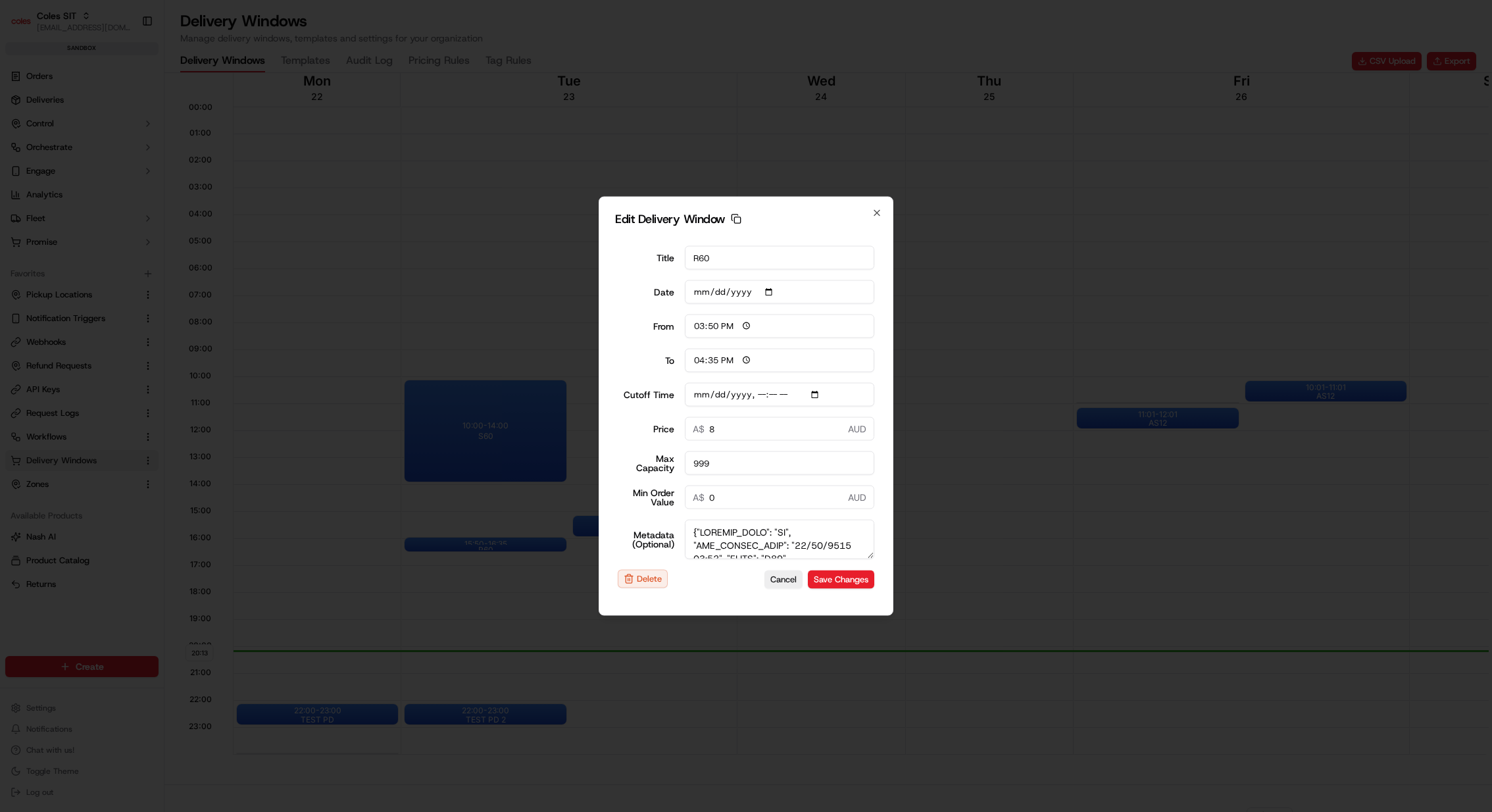
type input "[DATE]"
type input "20:15"
type input "21:15"
type input "[DATE]T21:05"
type input "0"
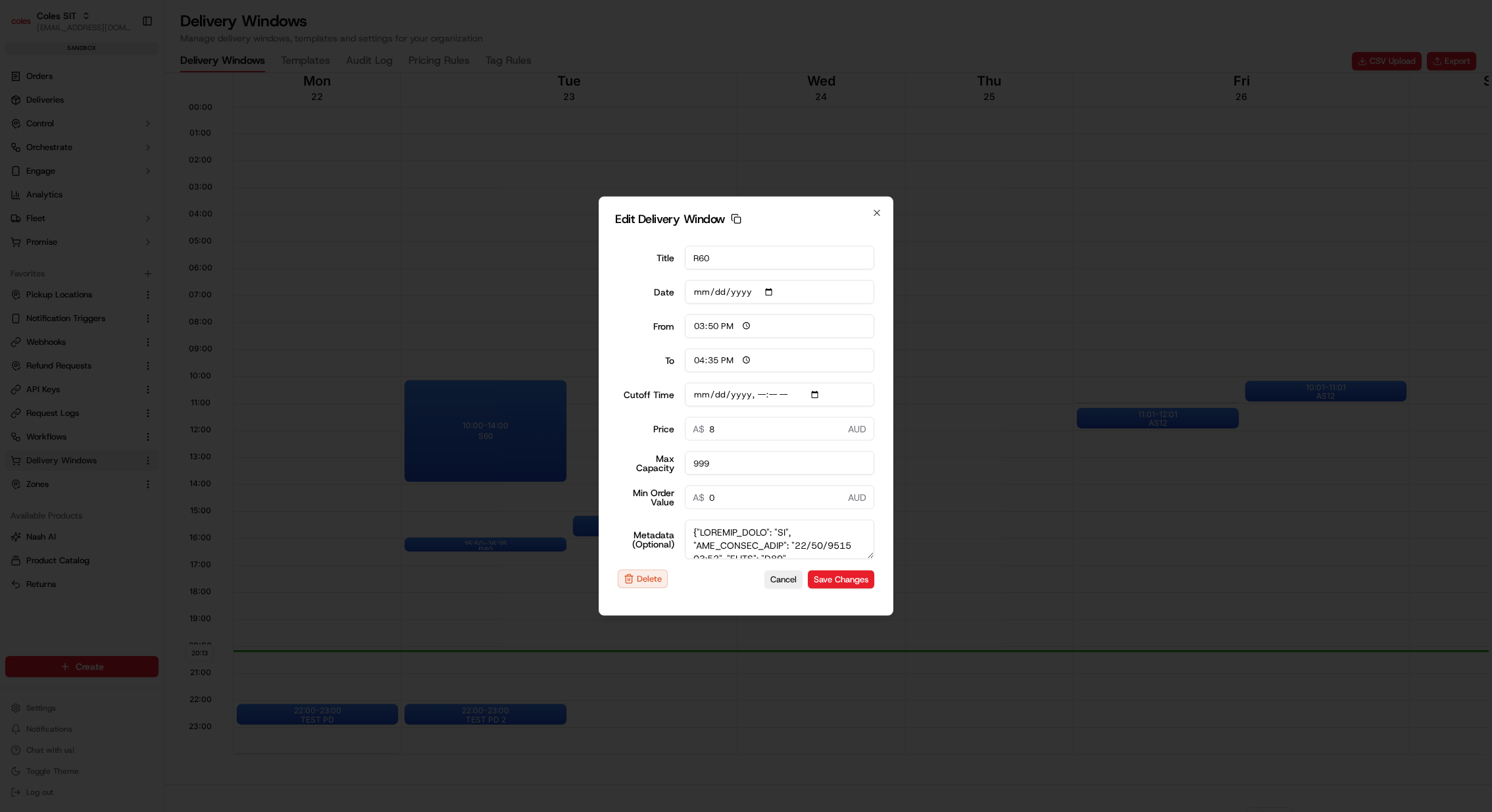
type input "0"
click at [1006, 250] on div at bounding box center [746, 406] width 1492 height 812
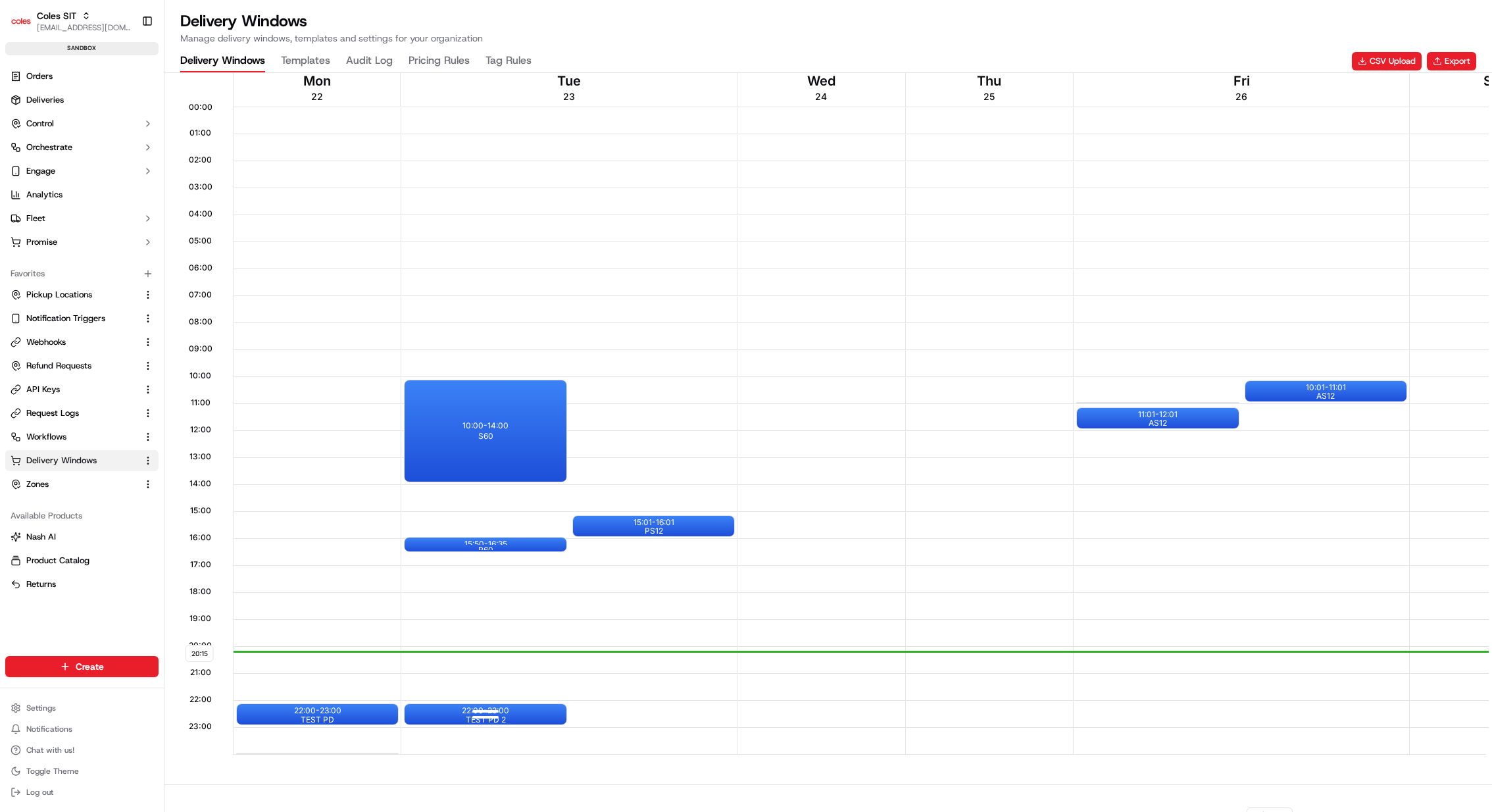
click at [518, 714] on div "22:00 - 23:00 TEST PD 2" at bounding box center [485, 714] width 162 height 21
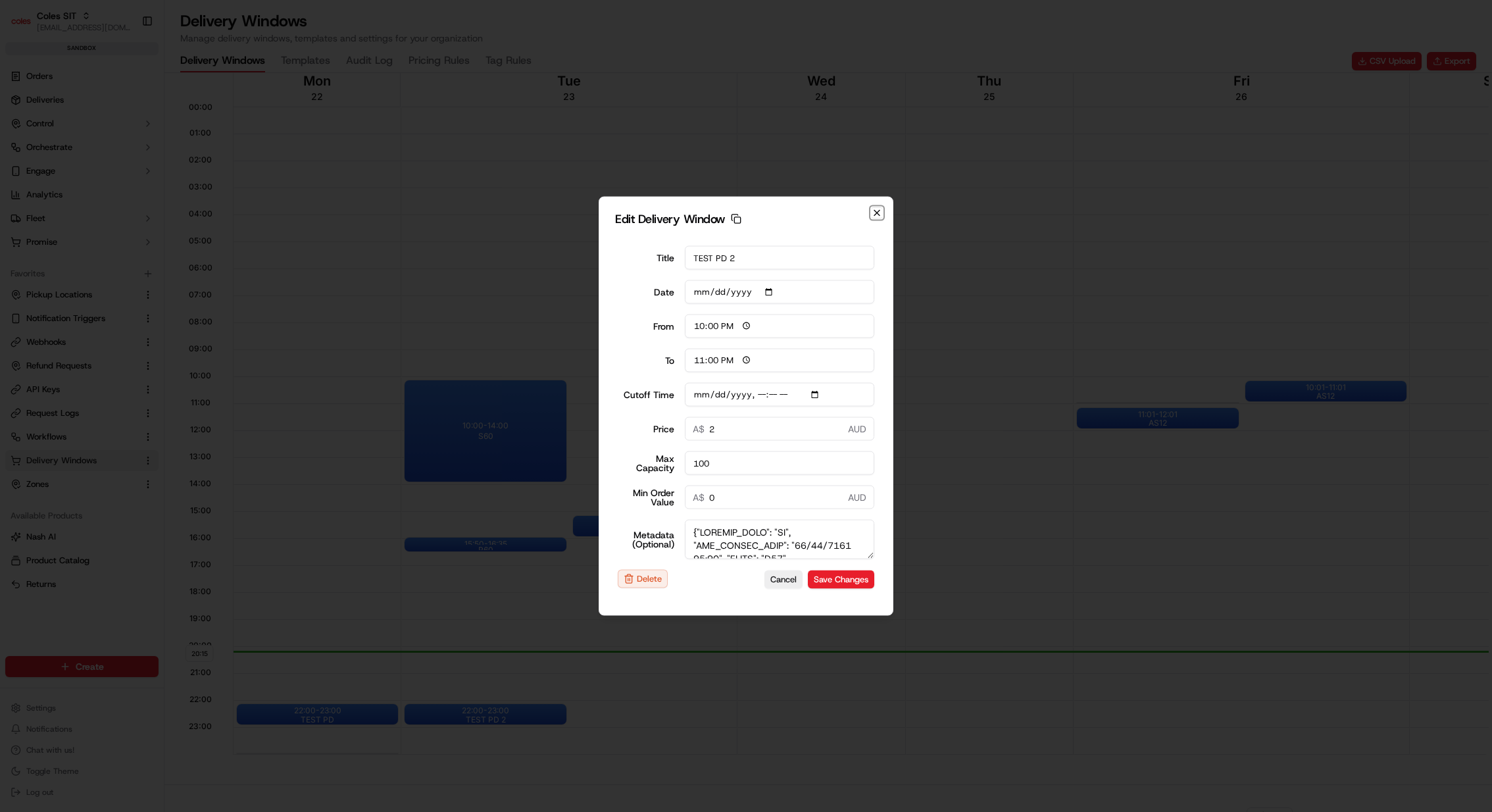
click at [877, 213] on icon "button" at bounding box center [877, 213] width 5 height 5
type input "[DATE]"
type input "20:16"
type input "21:16"
type input "[DATE]T23:25"
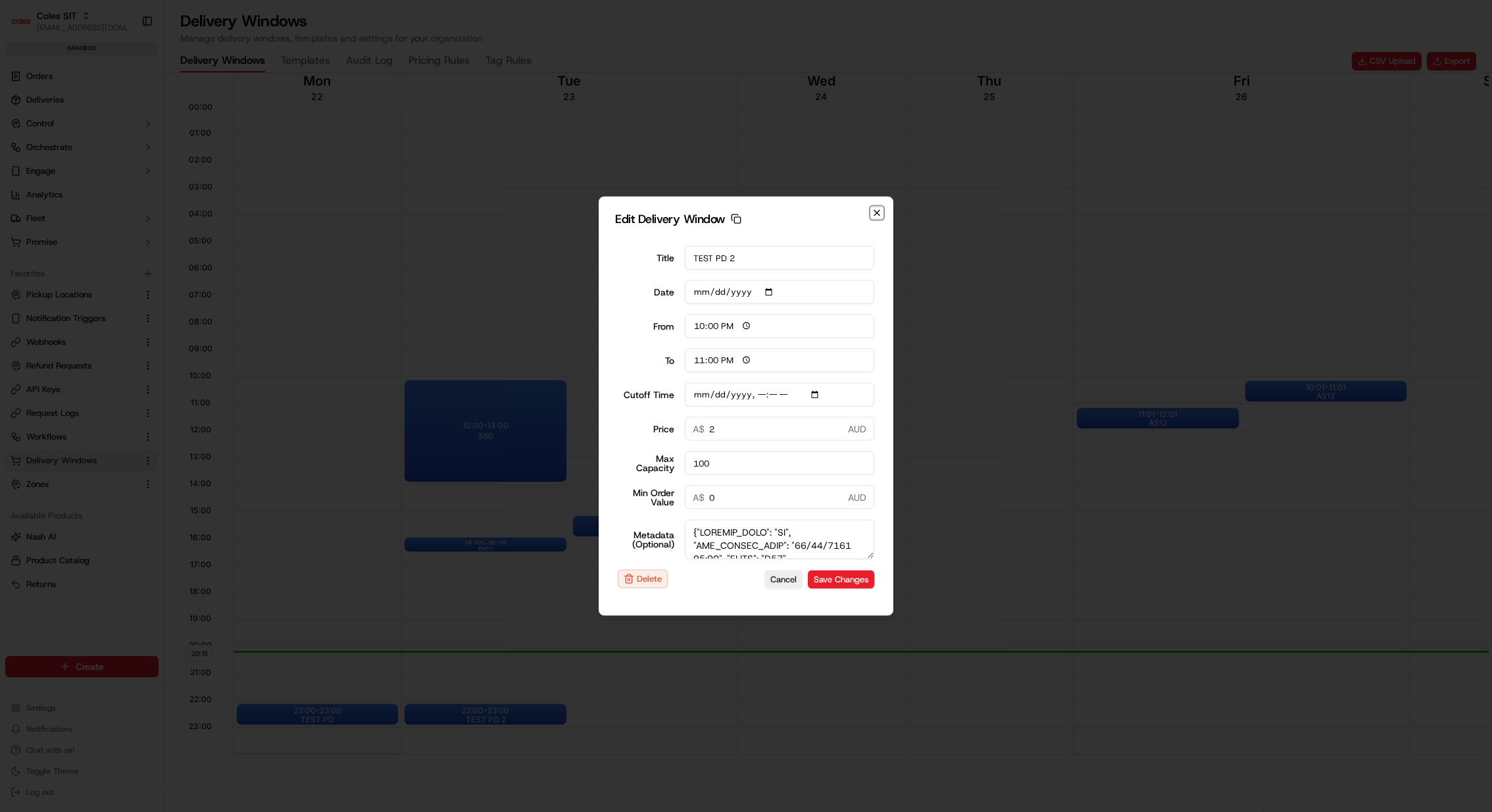
type input "0"
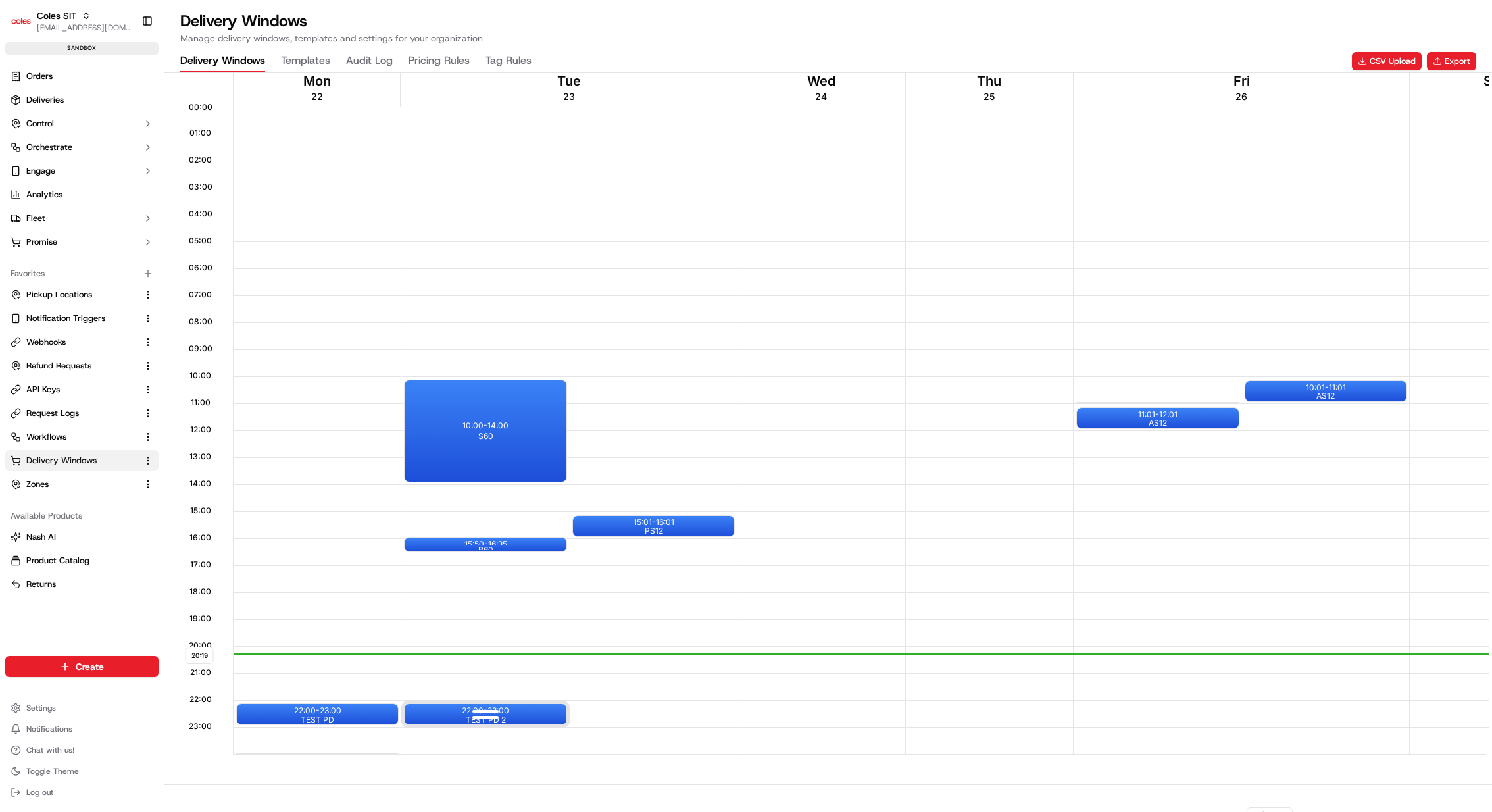
click at [544, 704] on div "22:00 - 23:00 TEST PD 2" at bounding box center [485, 714] width 162 height 21
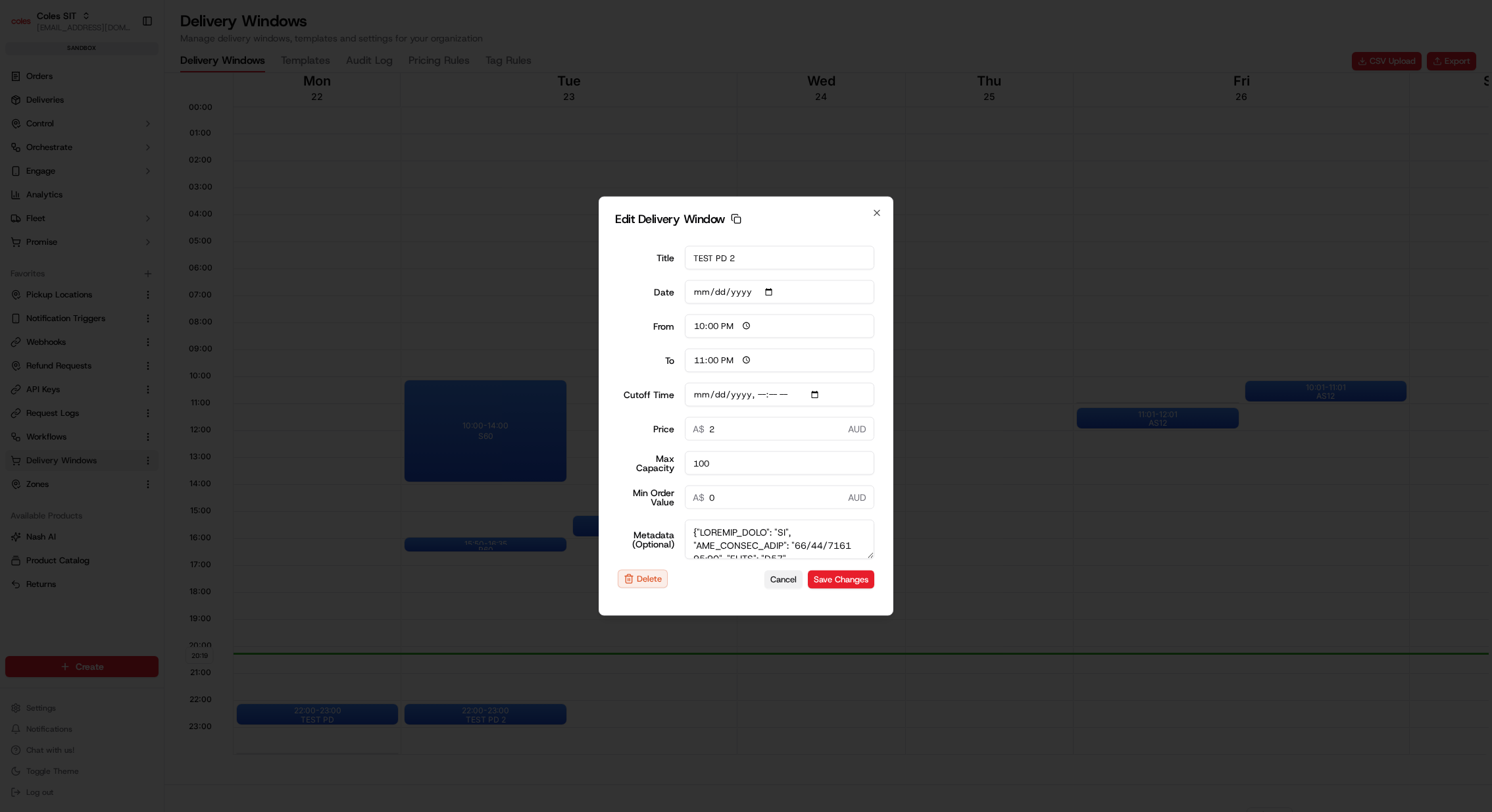
click at [769, 574] on button "Cancel" at bounding box center [783, 579] width 39 height 18
type input "[DATE]"
type input "20:20"
type input "21:20"
type input "[DATE]T23:25"
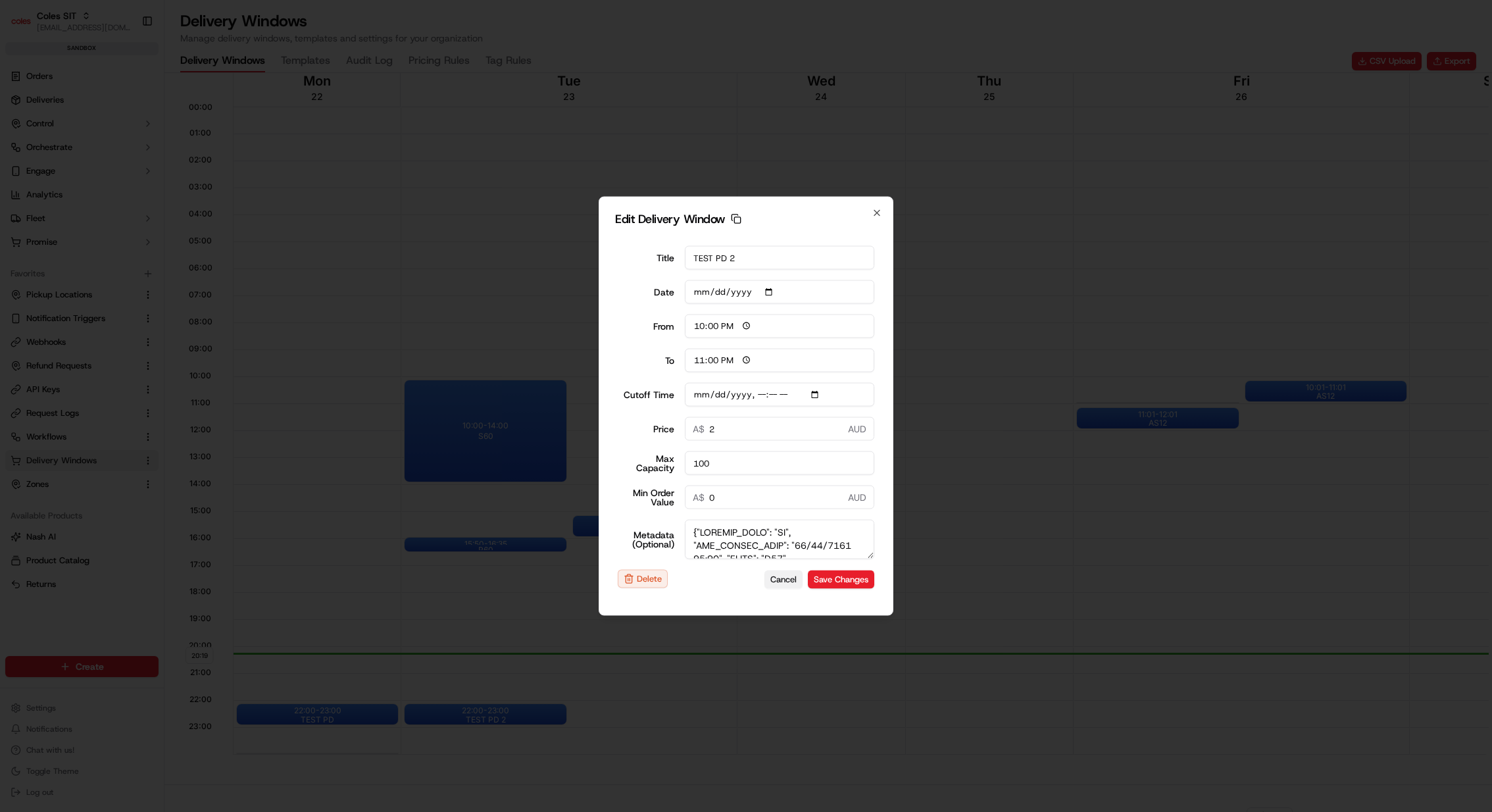
type input "0"
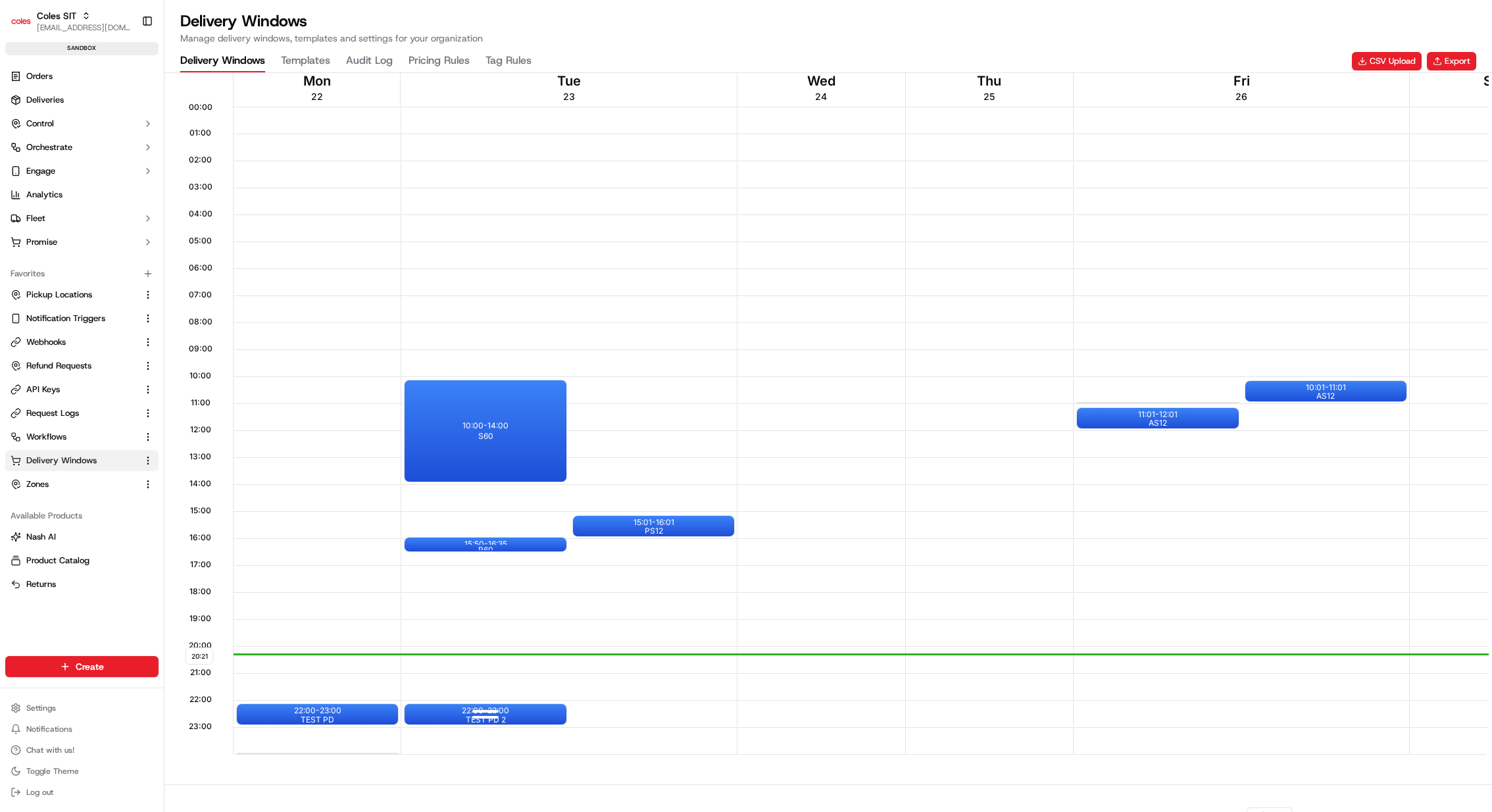
click at [427, 719] on div "22:00 - 23:00 TEST PD 2" at bounding box center [485, 714] width 162 height 21
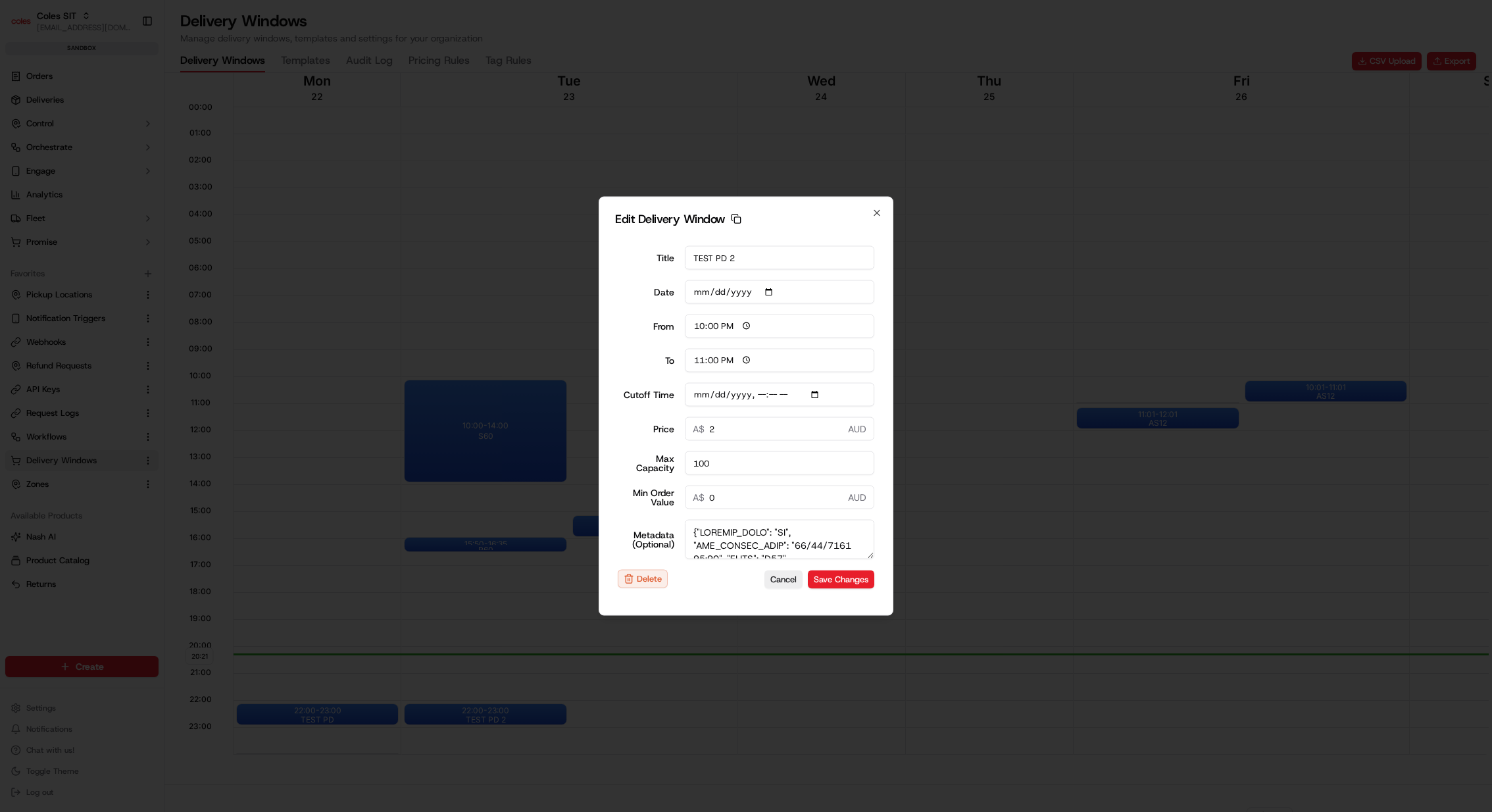
type input "[DATE]"
type input "20:21"
type input "21:21"
type input "[DATE]T23:25"
type input "0"
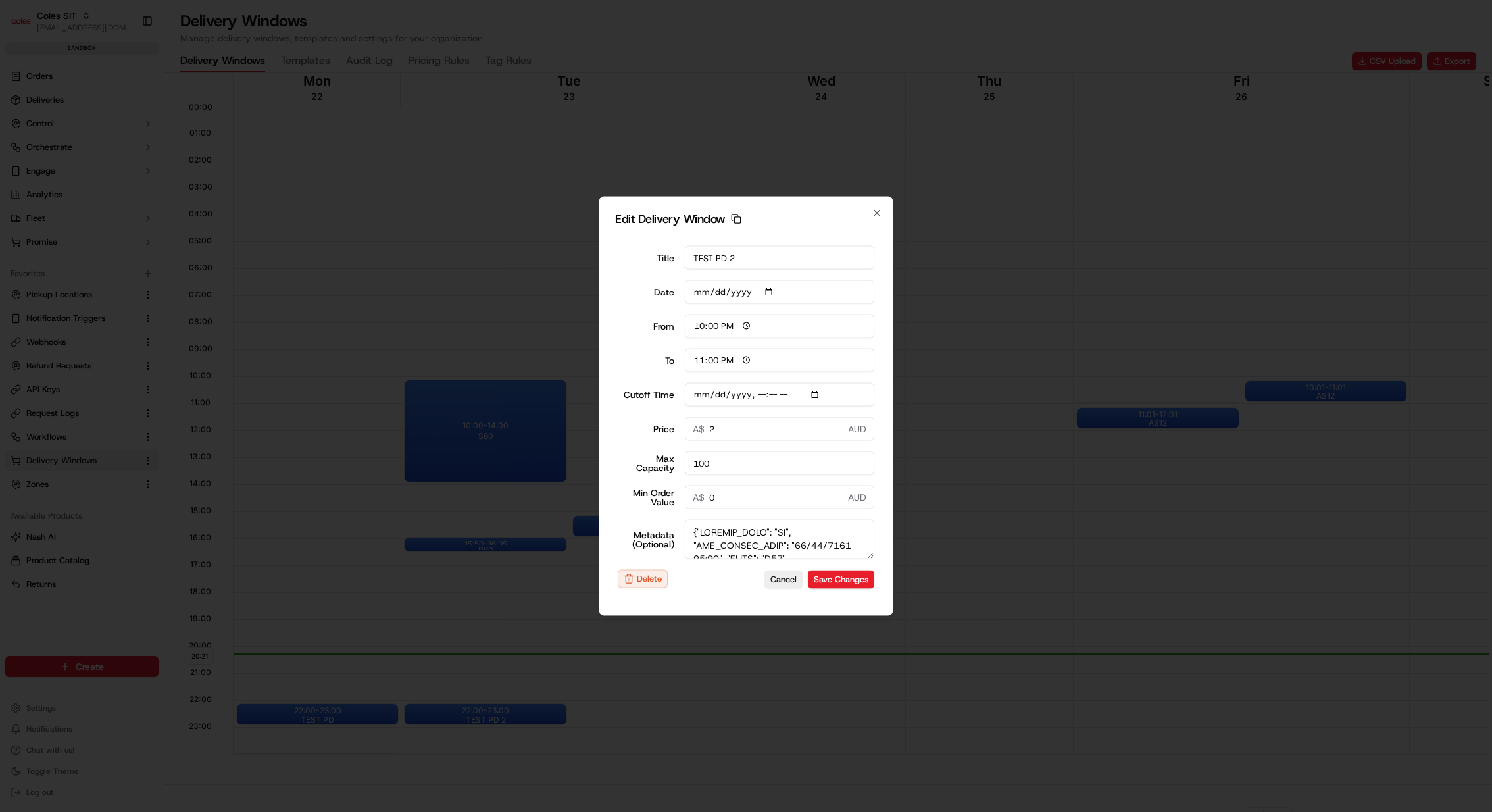
type input "0"
click at [947, 402] on div at bounding box center [746, 406] width 1492 height 812
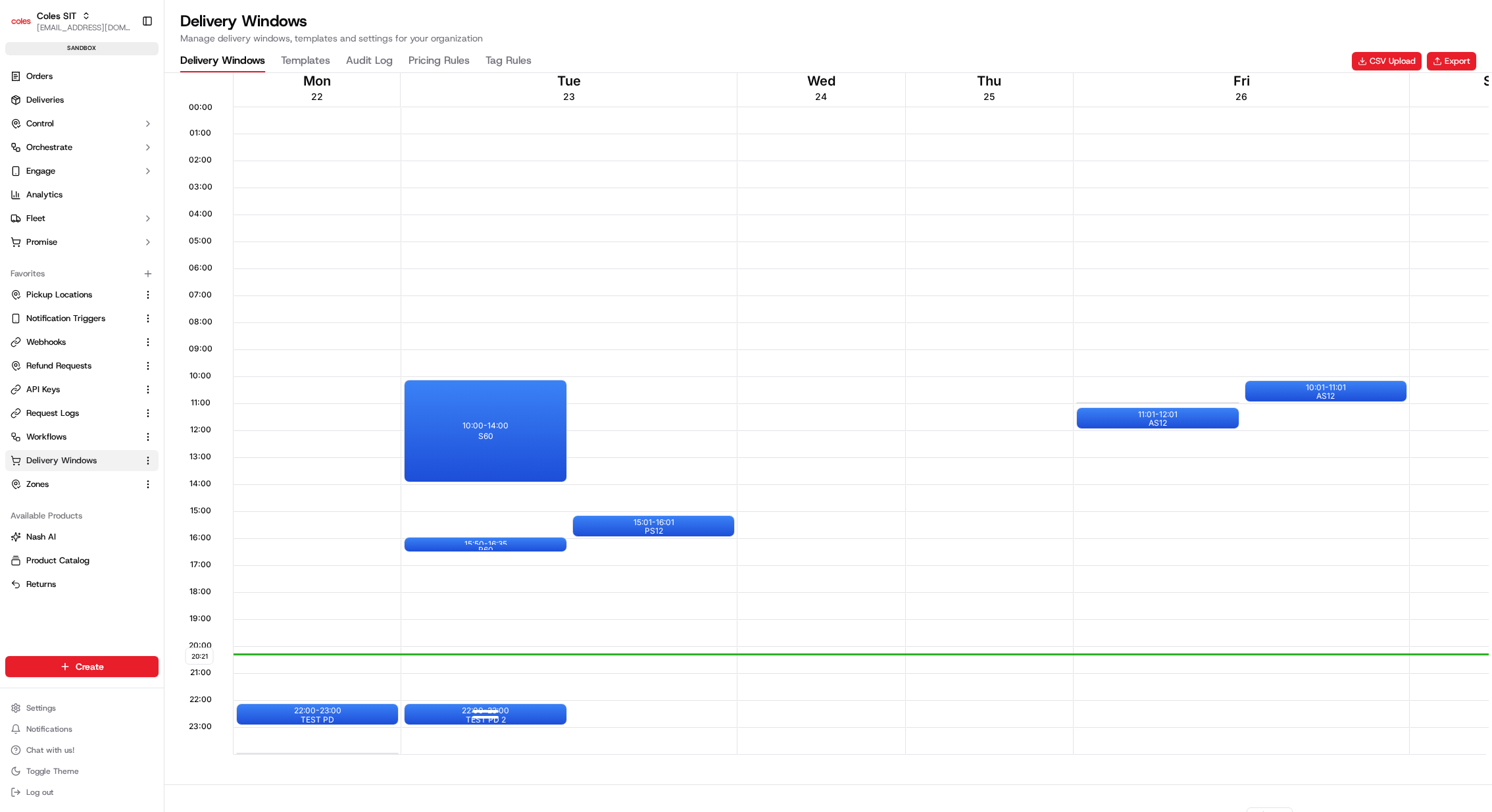
click at [532, 714] on div "22:00 - 23:00 TEST PD 2" at bounding box center [485, 714] width 162 height 21
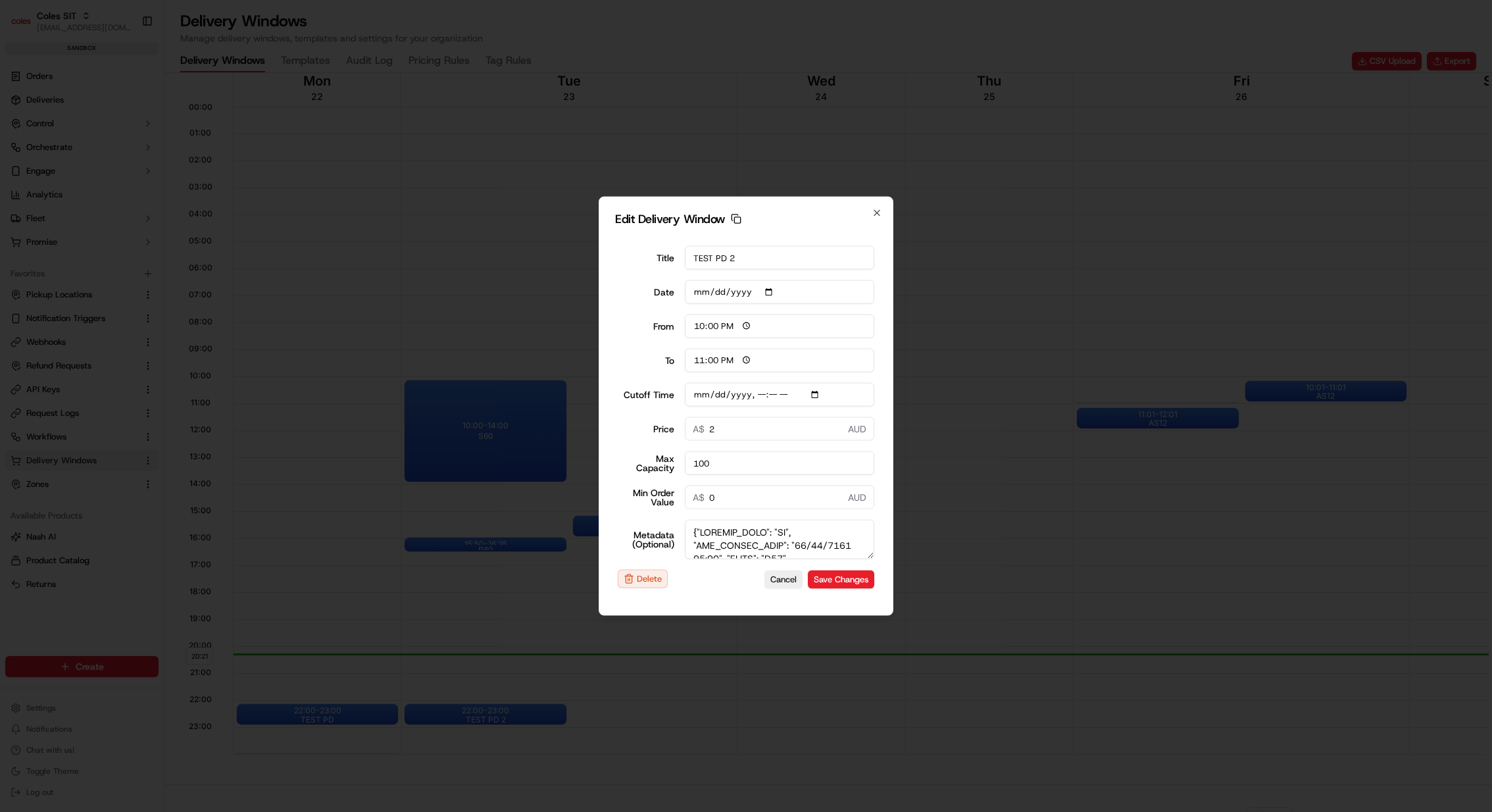
type input "[DATE]"
type input "20:21"
type input "21:21"
type input "[DATE]T23:25"
type input "0"
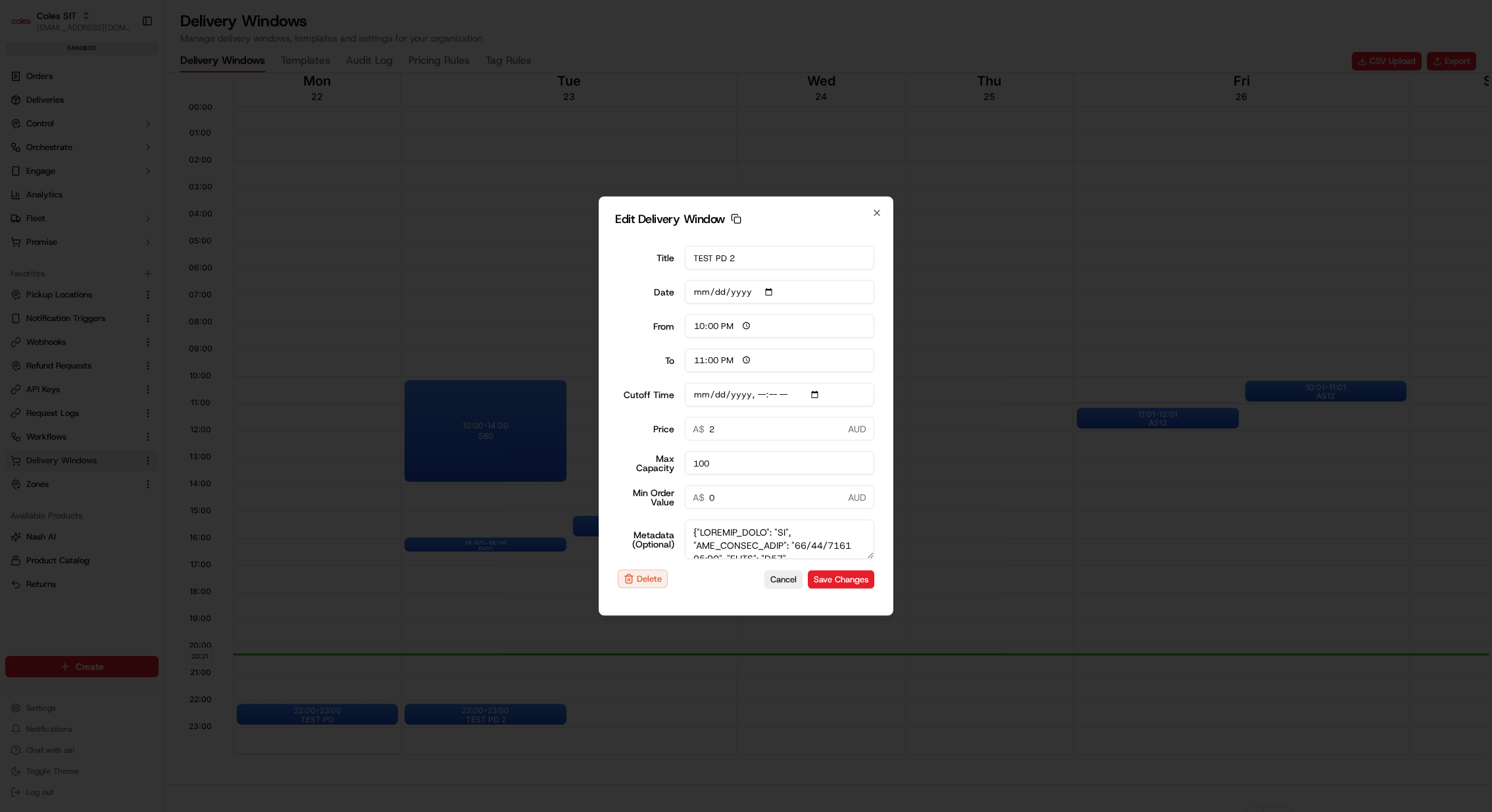
type input "0"
click at [958, 292] on div at bounding box center [746, 406] width 1492 height 812
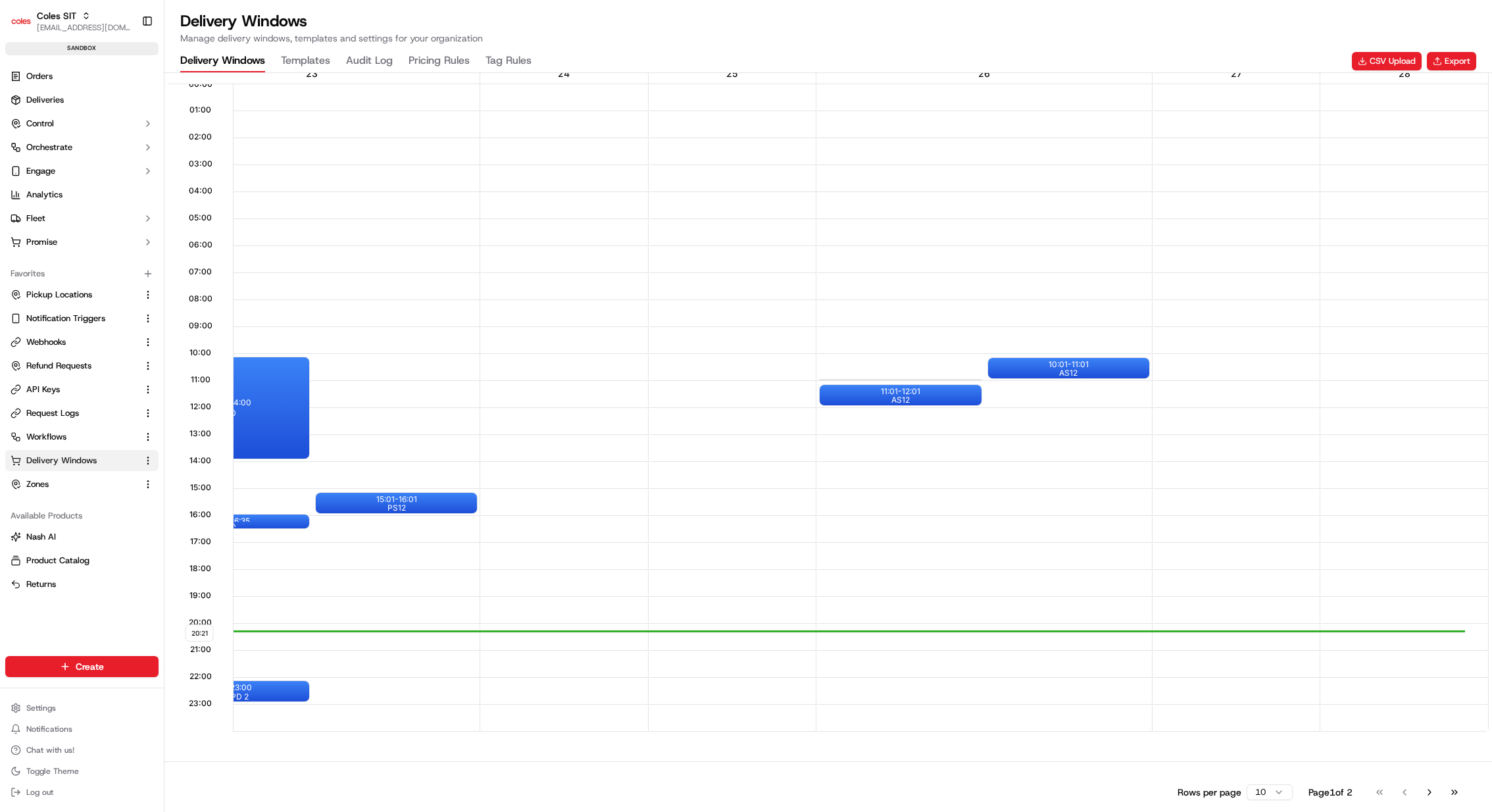
scroll to position [0, 0]
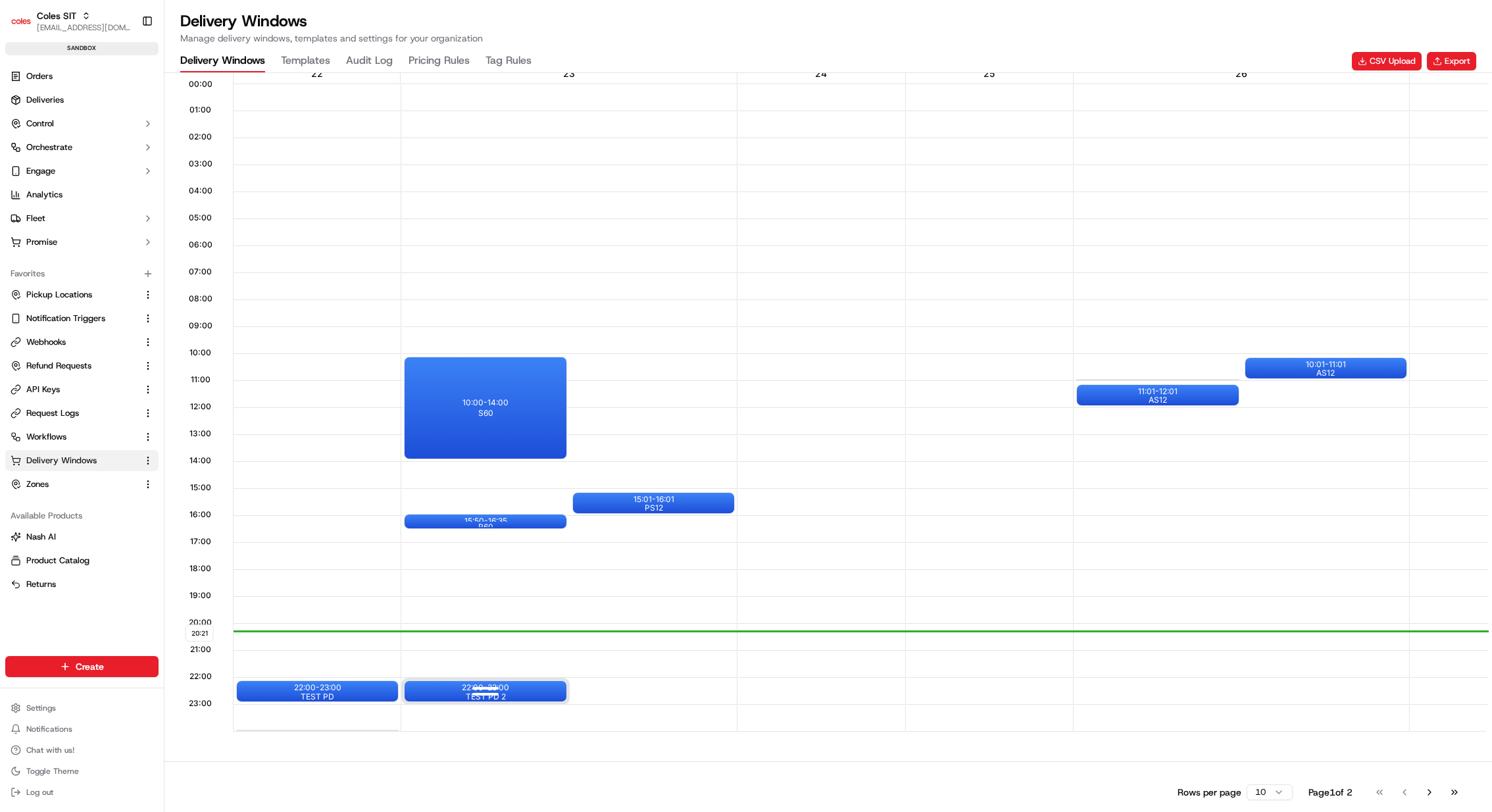
click at [545, 689] on div "22:00 - 23:00 TEST PD 2" at bounding box center [485, 691] width 162 height 21
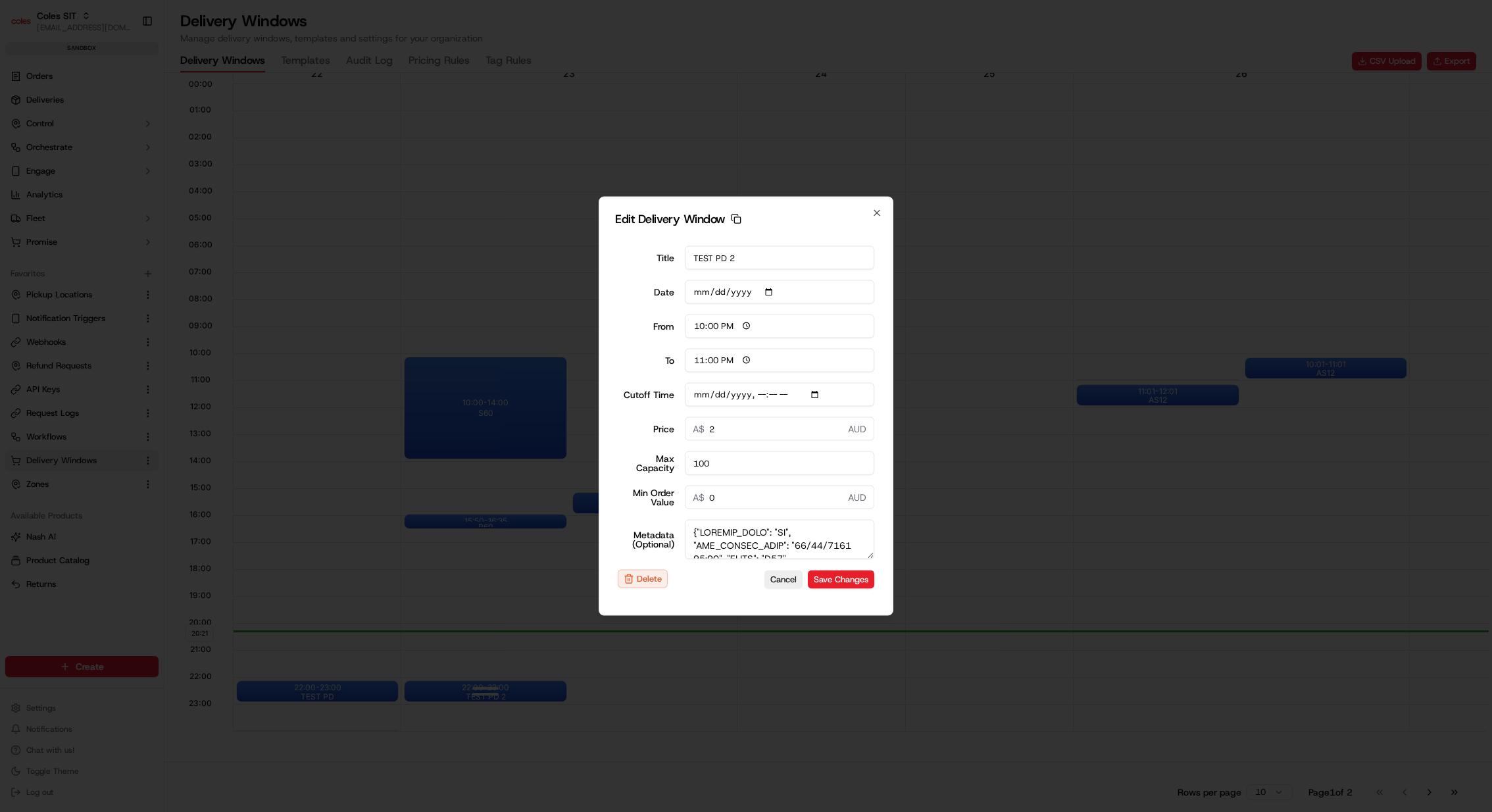
type input "[DATE]"
type input "20:21"
type input "21:21"
type input "[DATE]T23:25"
type input "0"
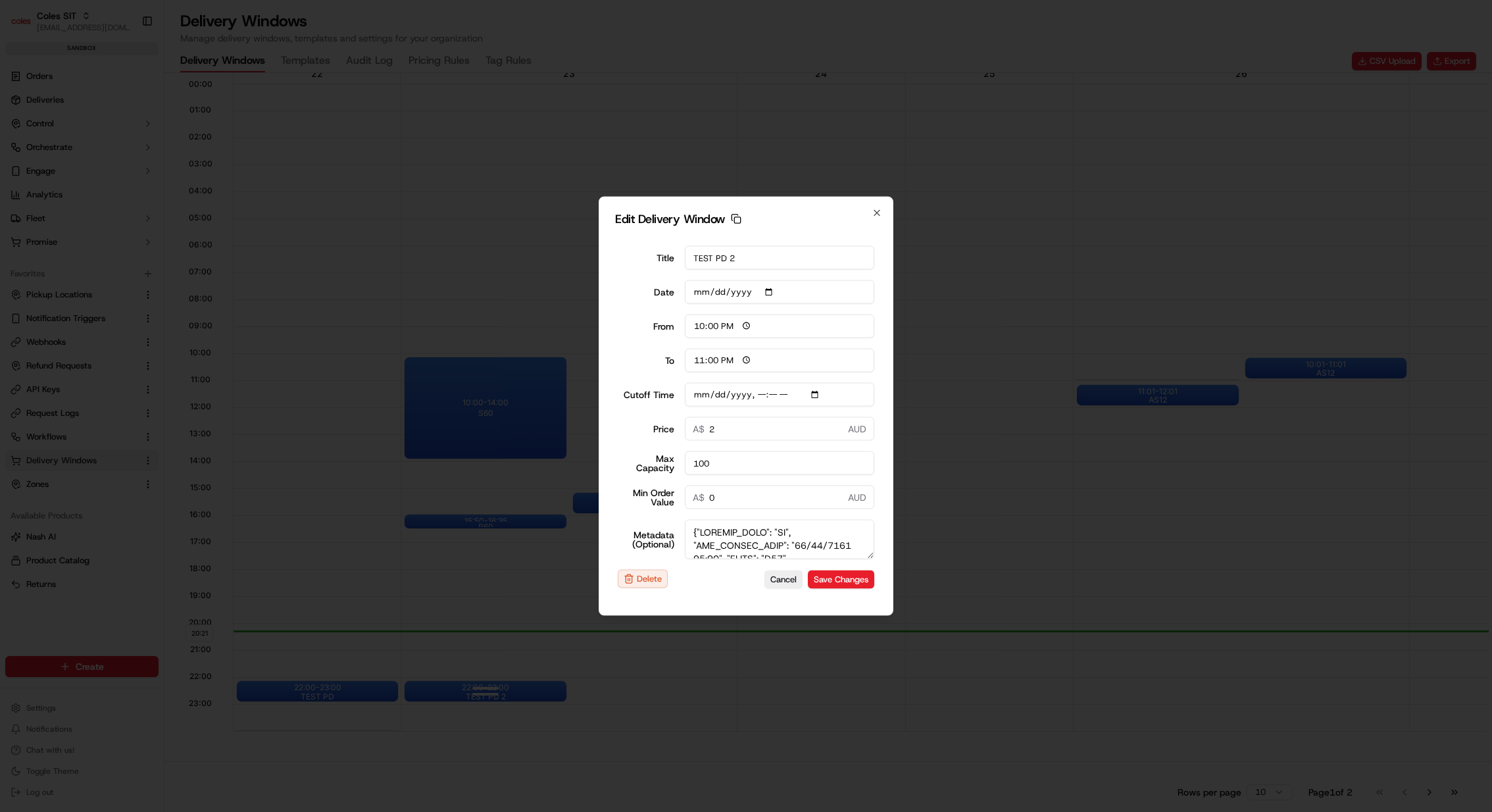
type input "0"
click at [545, 689] on div at bounding box center [746, 406] width 1492 height 812
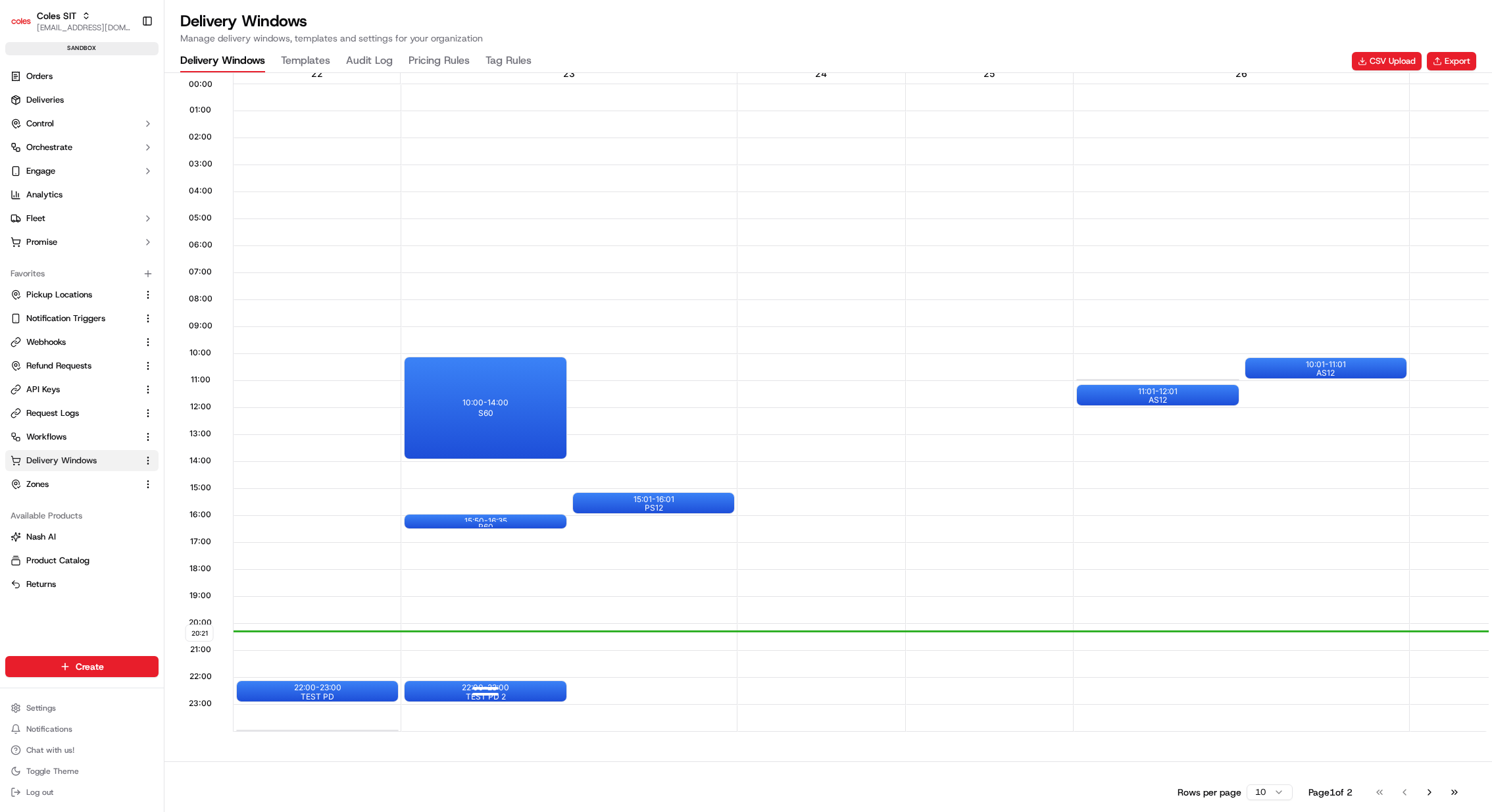
click at [531, 681] on div "22:00 - 23:00 TEST PD 2" at bounding box center [485, 691] width 162 height 21
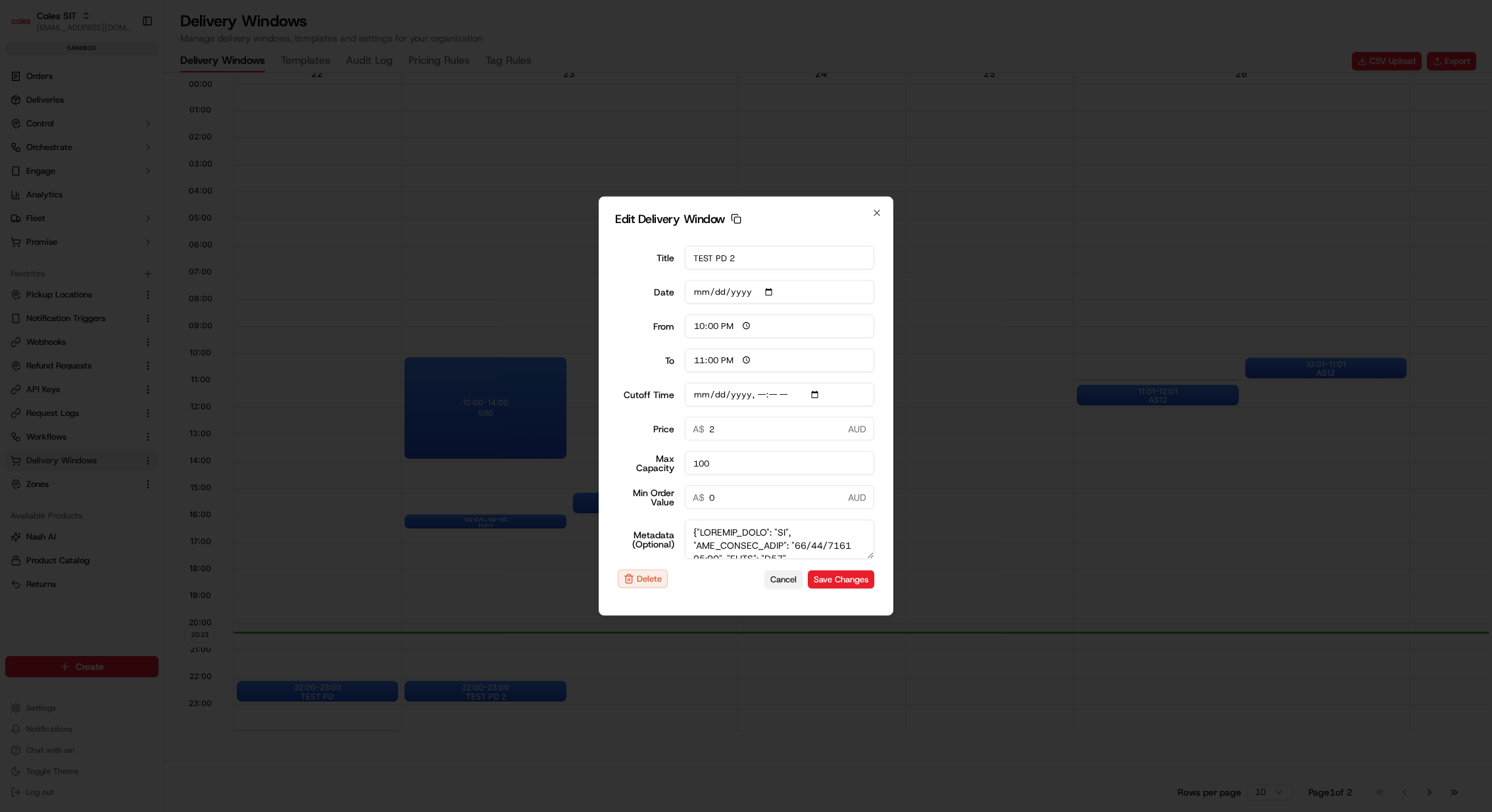
click at [784, 577] on button "Cancel" at bounding box center [783, 579] width 39 height 18
type input "[DATE]"
type input "20:24"
type input "21:24"
type input "[DATE]T23:25"
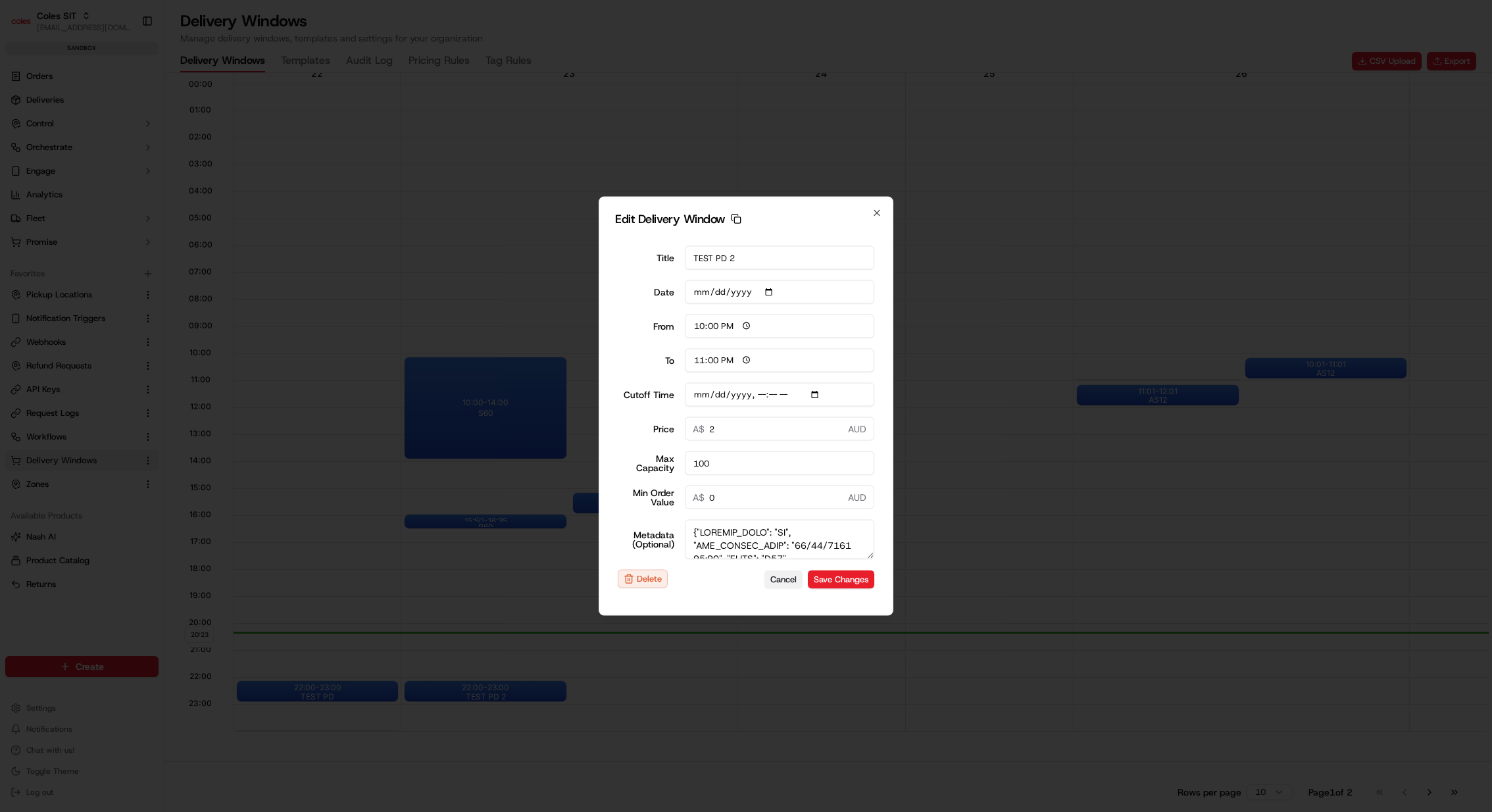
type input "0"
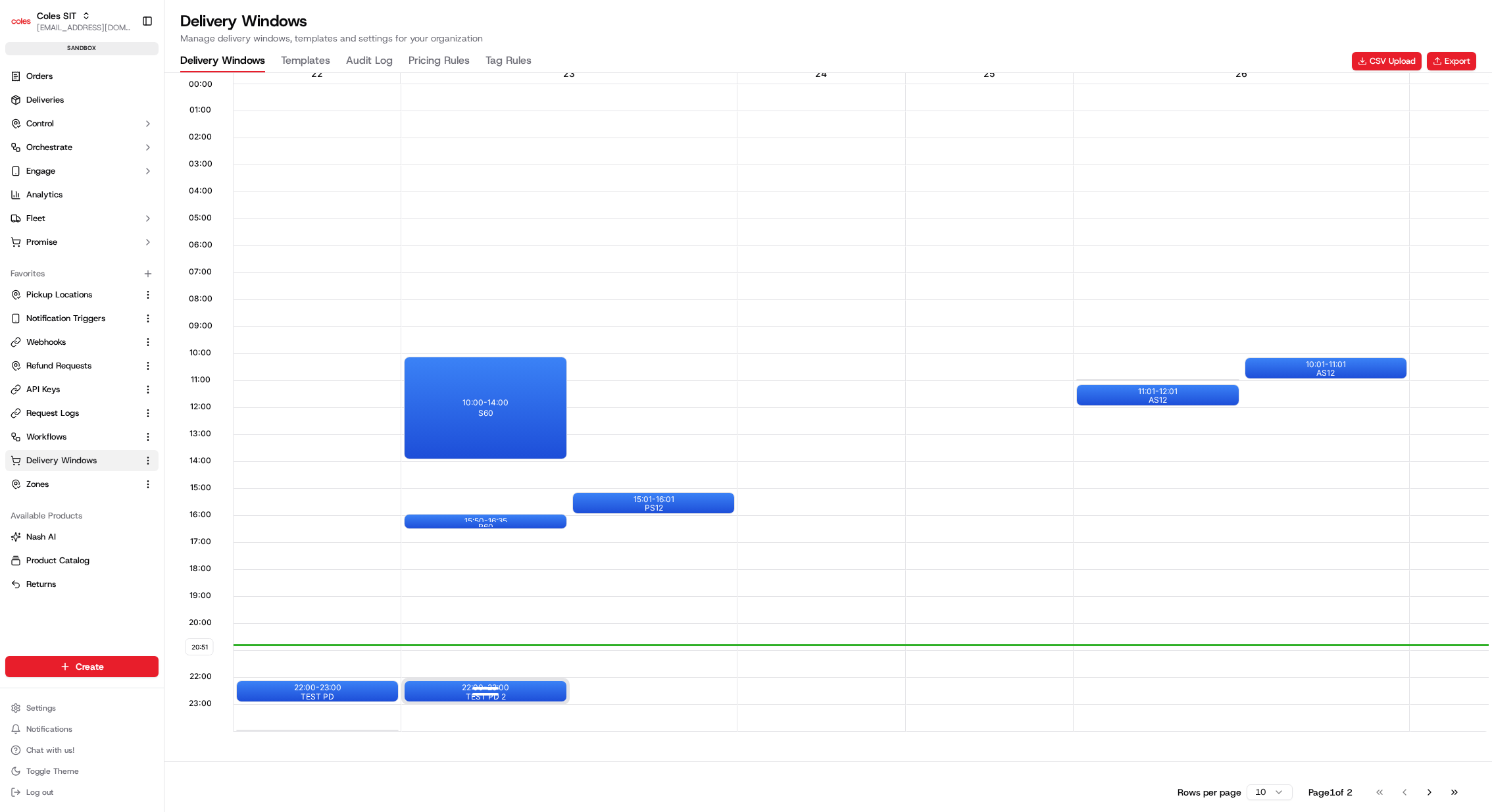
click at [500, 685] on div at bounding box center [486, 693] width 52 height 16
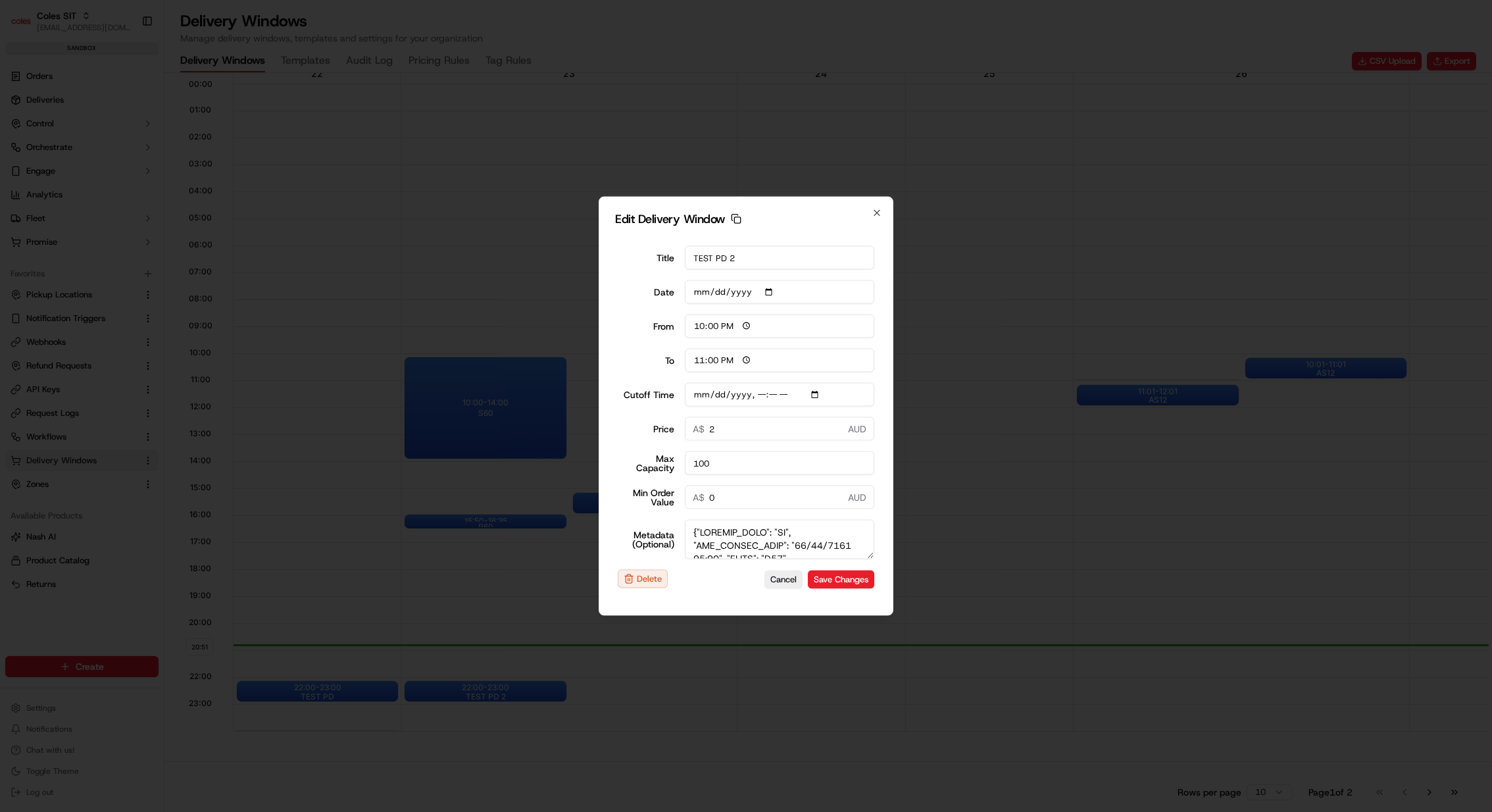
click at [815, 394] on input "Cutoff Time" at bounding box center [780, 395] width 190 height 24
type input "[DATE]T13:25"
click at [882, 395] on div "Edit Delivery Window Copy dlw_JP4EeVJpH7zyDEviG8YUYa_12:00_13:00 Title TEST PD …" at bounding box center [746, 406] width 294 height 419
click at [866, 577] on button "Save Changes" at bounding box center [841, 579] width 66 height 18
type input "[DATE]"
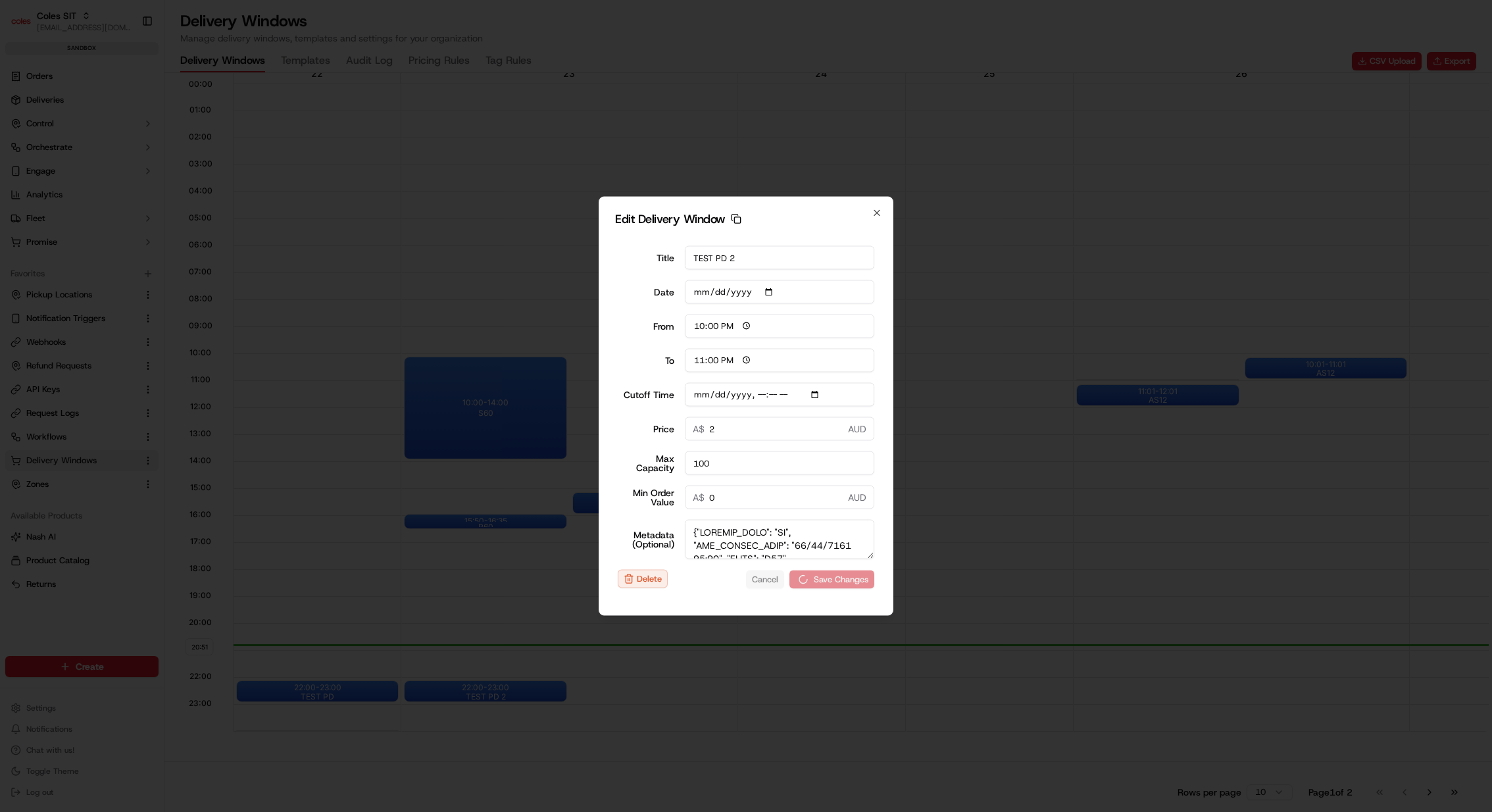
type input "20:52"
type input "21:52"
type input "[DATE]T23:25"
type input "0"
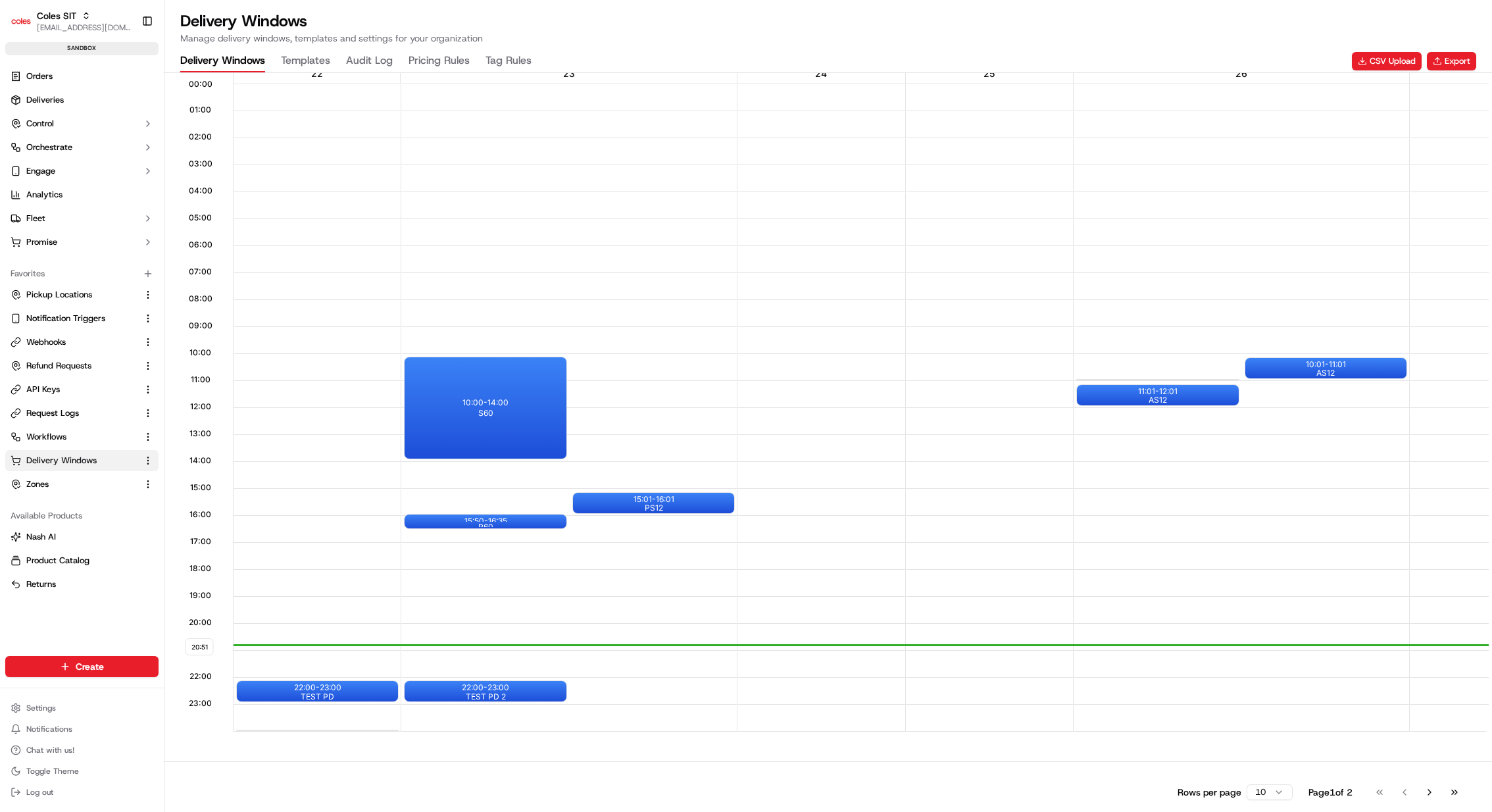
click at [167, 457] on div "20:51 00:00 01:00 02:00 03:00 04:00 05:00 06:00 07:00 08:00 09:00 10:00 11:00 1…" at bounding box center [828, 381] width 1328 height 707
click at [71, 21] on span "Coles SIT" at bounding box center [57, 16] width 39 height 13
type input "arama"
click at [57, 15] on span "Coles SIT" at bounding box center [57, 16] width 39 height 13
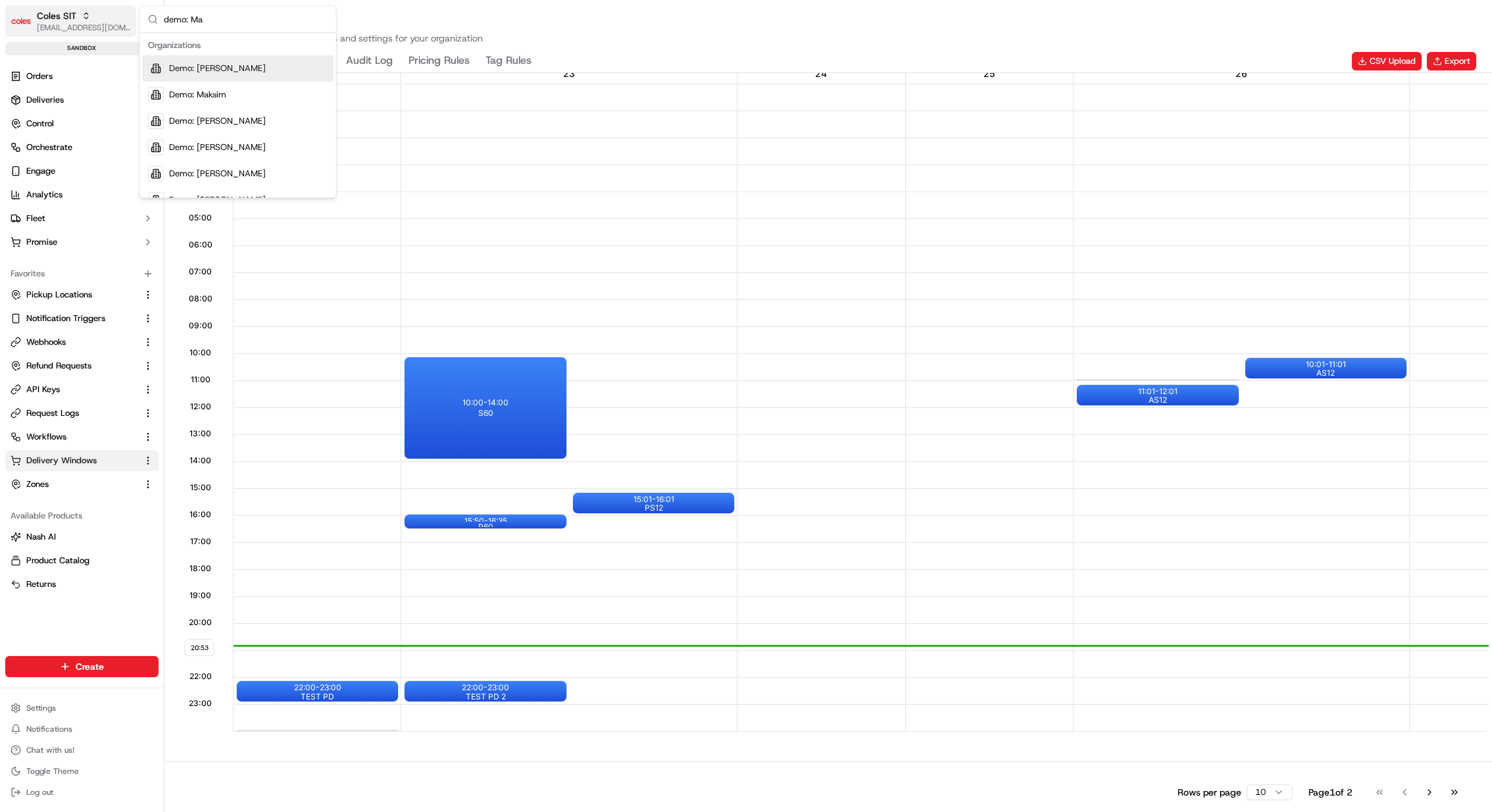
type input "demo: Mah"
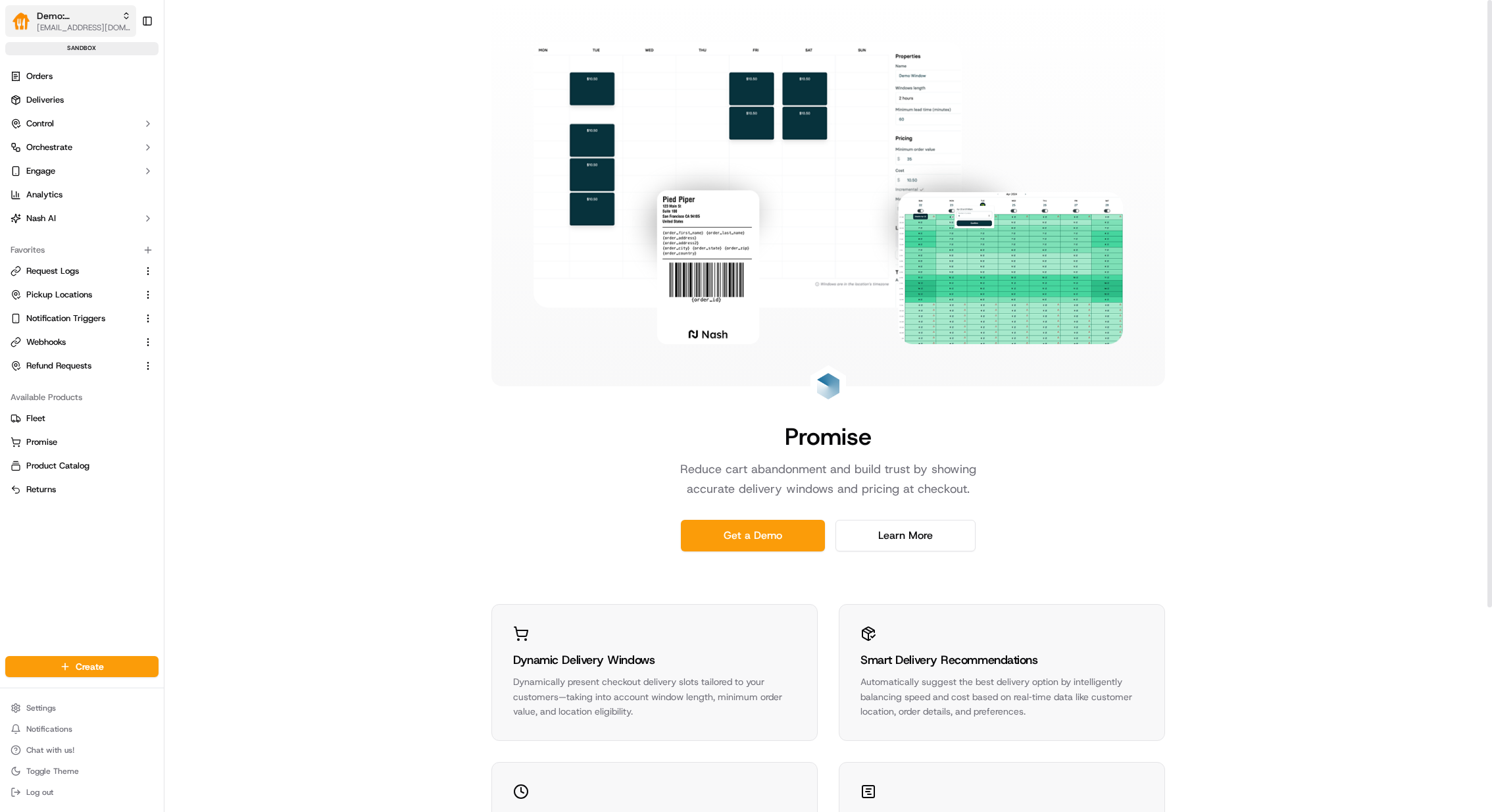
click at [75, 23] on span "[EMAIL_ADDRESS][DOMAIN_NAME]" at bounding box center [84, 27] width 94 height 11
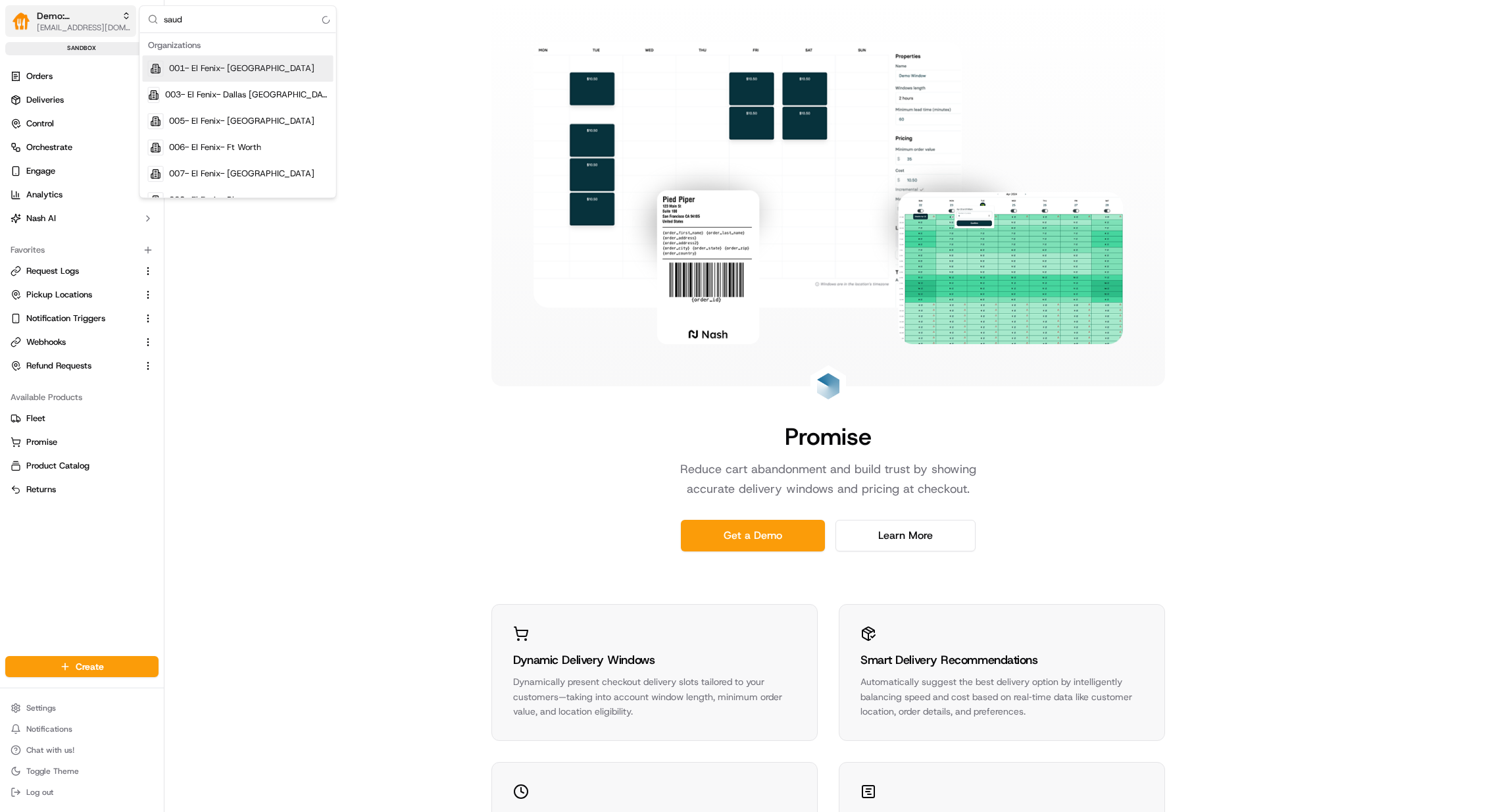
type input "saudi"
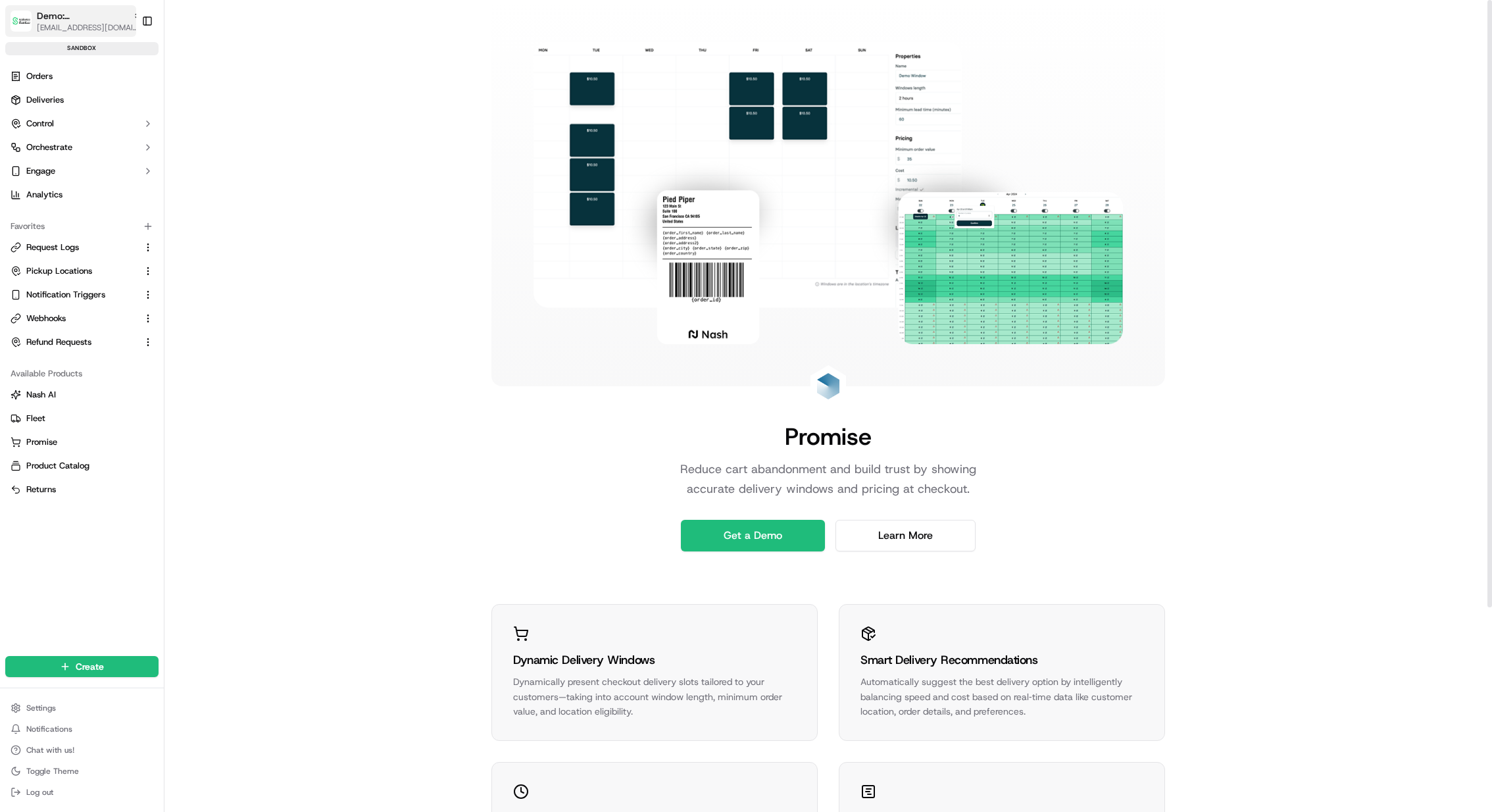
click at [91, 28] on span "[EMAIL_ADDRESS][DOMAIN_NAME]" at bounding box center [89, 27] width 105 height 11
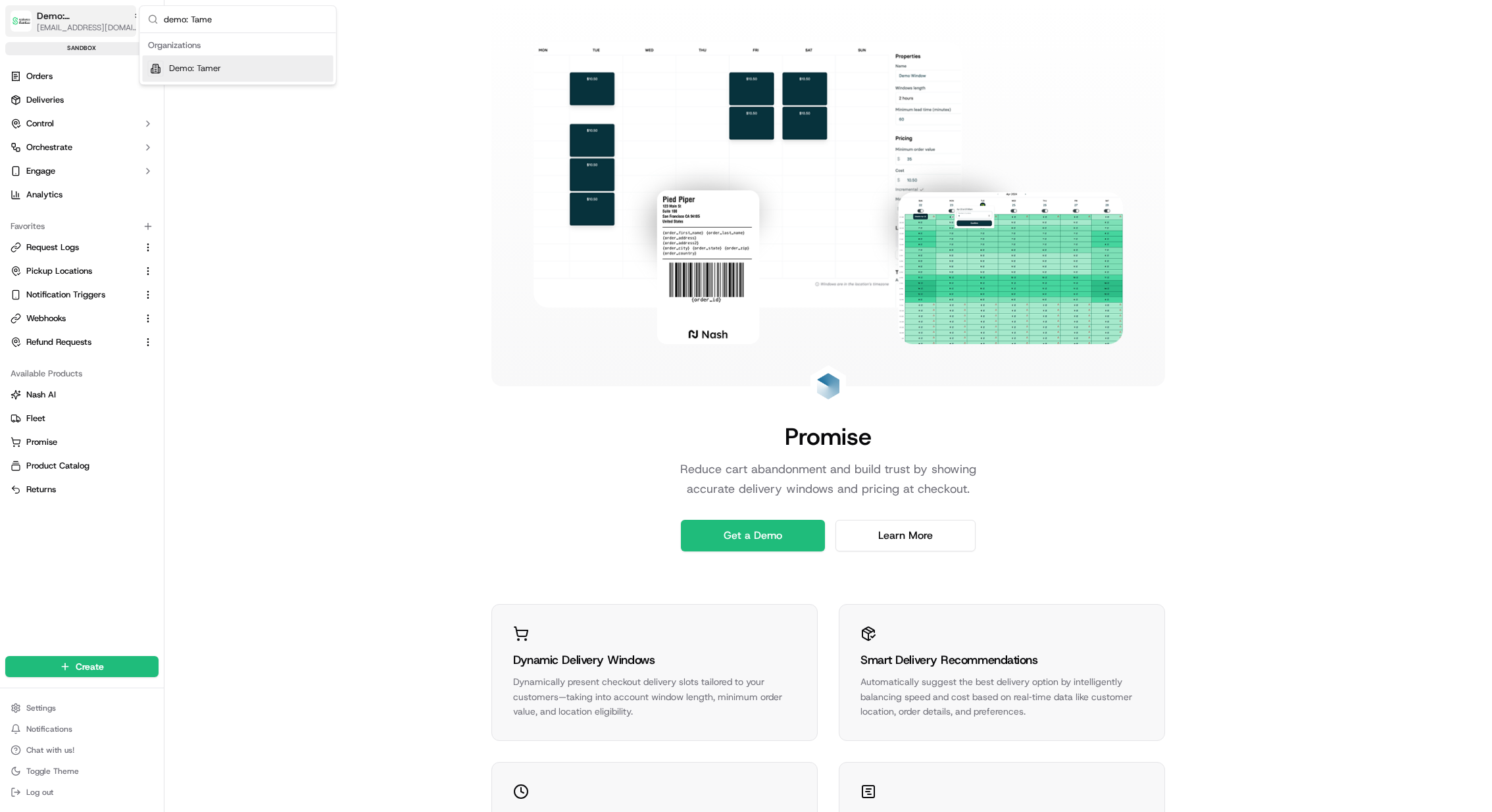
type input "demo: Tamer"
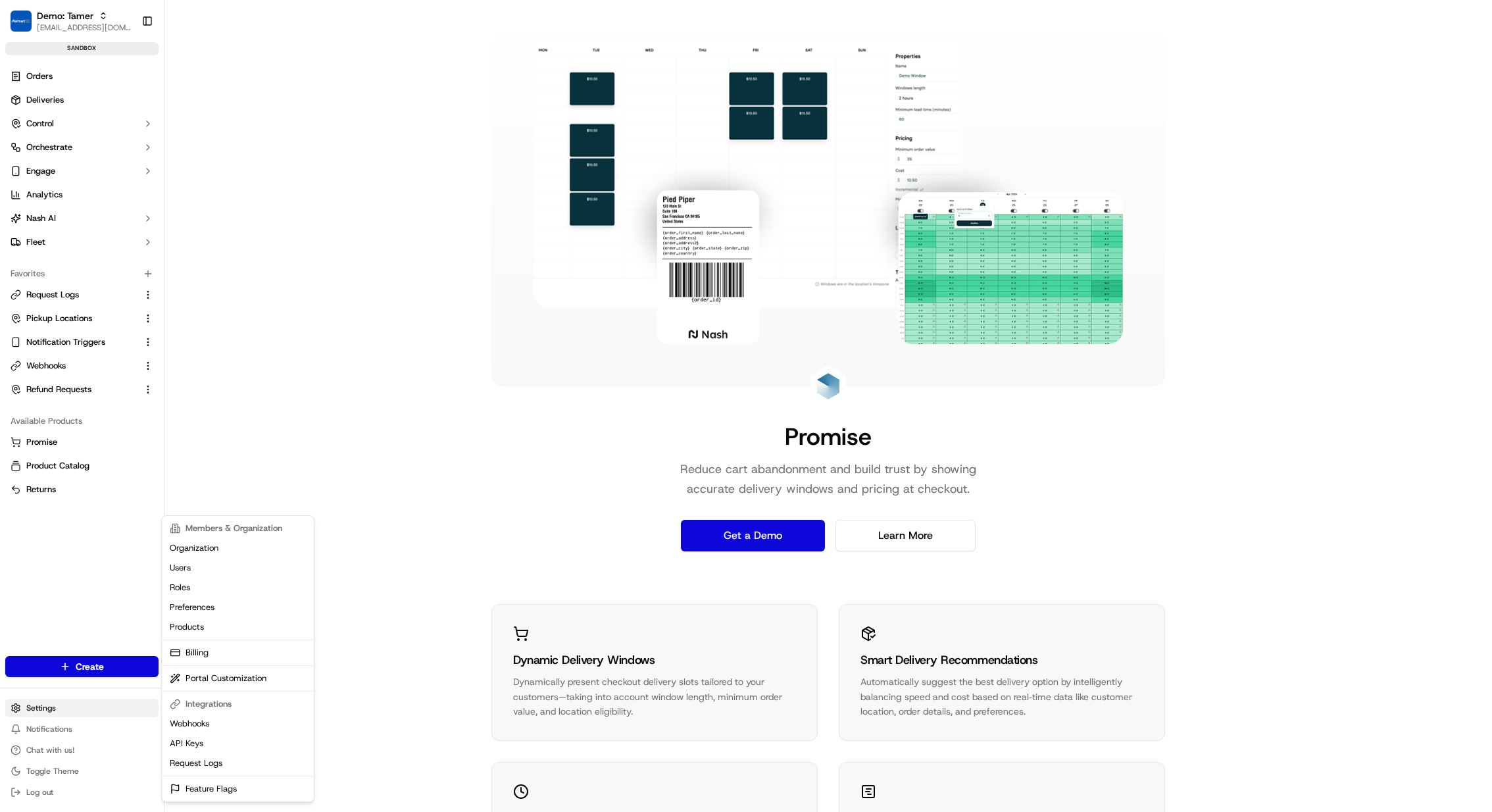
click at [83, 706] on html "Demo: Tamer kareem@usenash.com Toggle Sidebar sandbox Orders Deliveries Control…" at bounding box center [746, 406] width 1492 height 812
click at [261, 547] on link "Organization" at bounding box center [238, 548] width 147 height 20
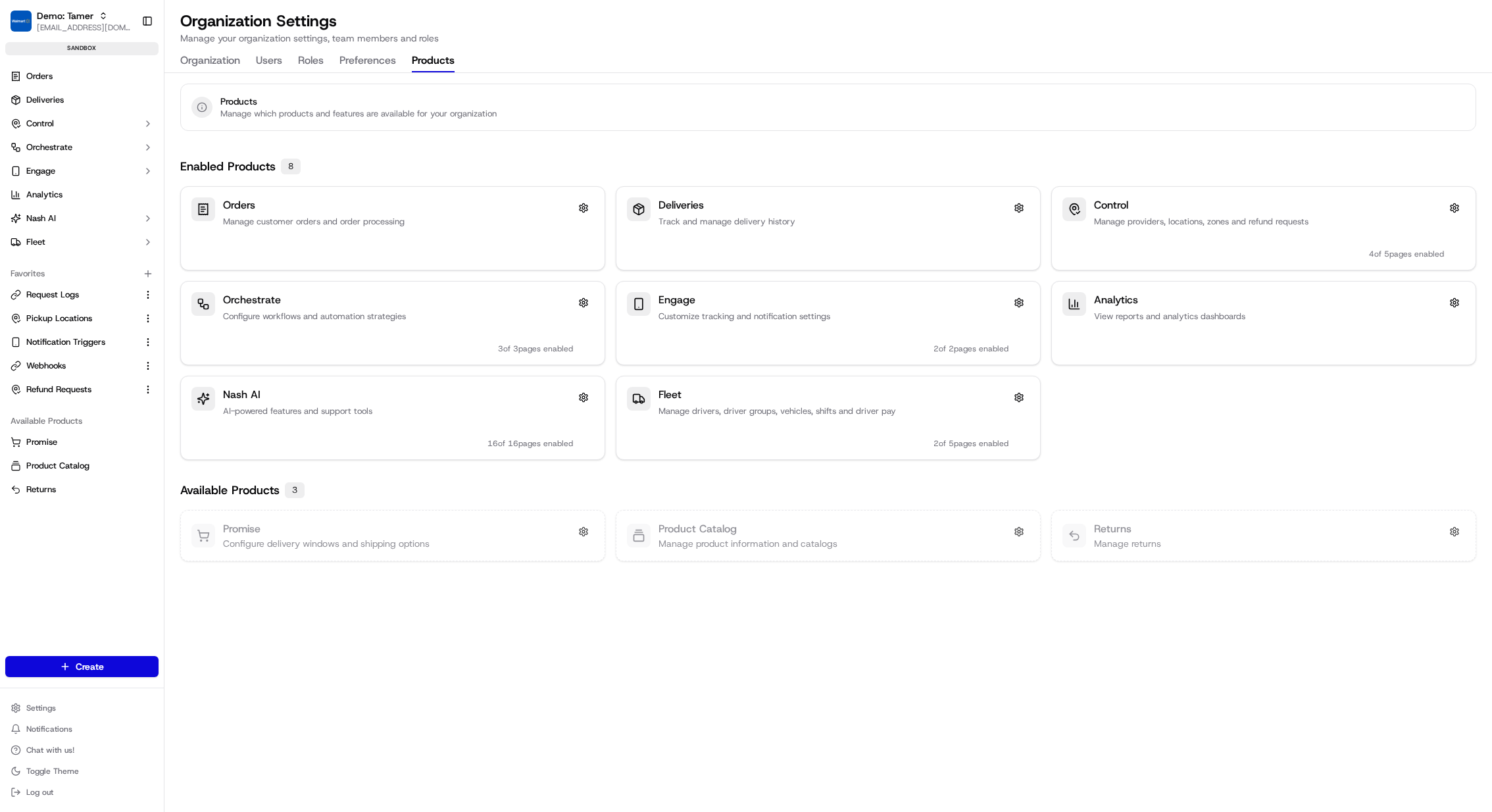
click at [435, 63] on button "Products" at bounding box center [433, 61] width 43 height 22
click at [71, 32] on span "[EMAIL_ADDRESS][DOMAIN_NAME]" at bounding box center [84, 27] width 94 height 11
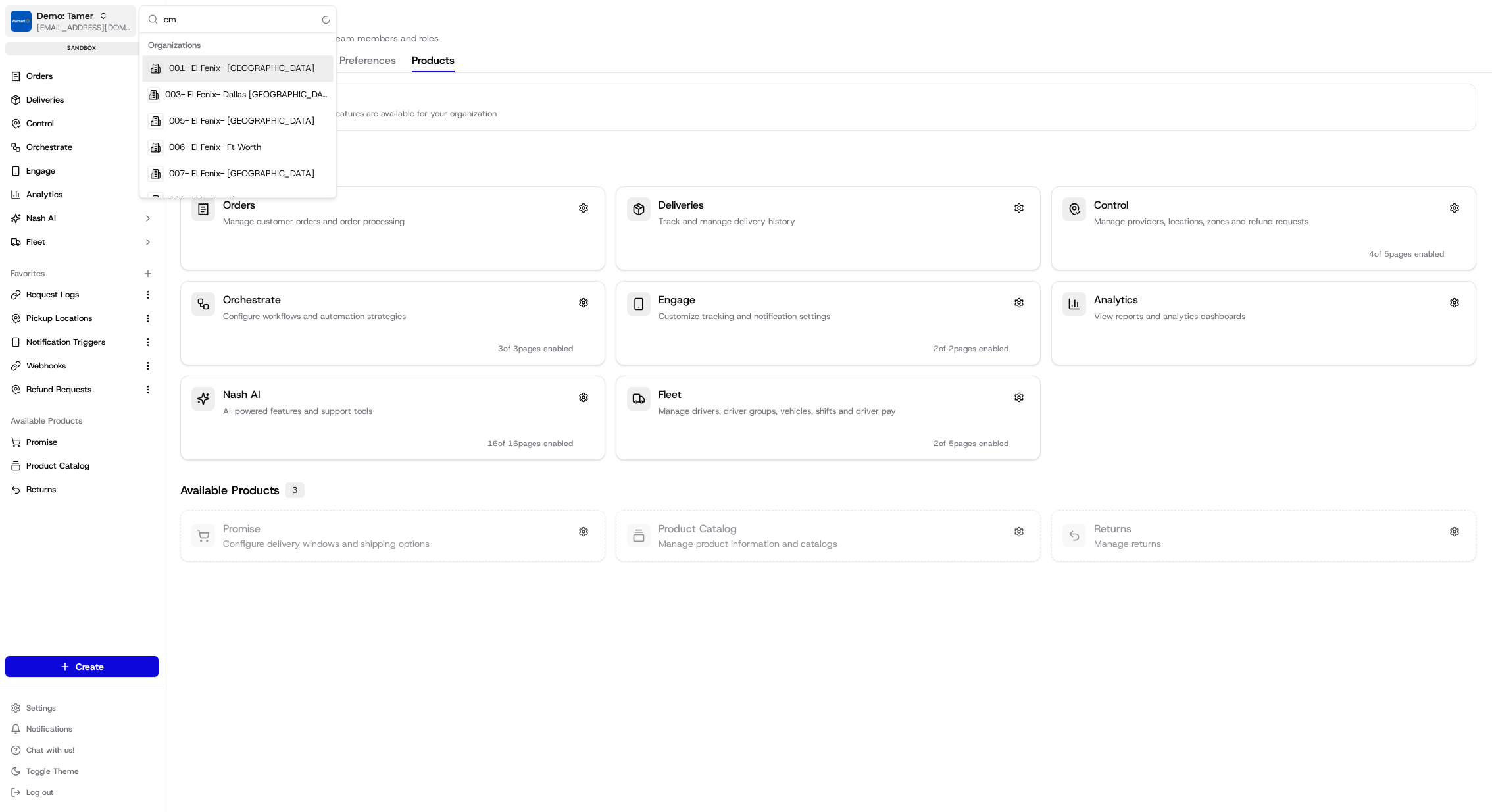
type input "emx"
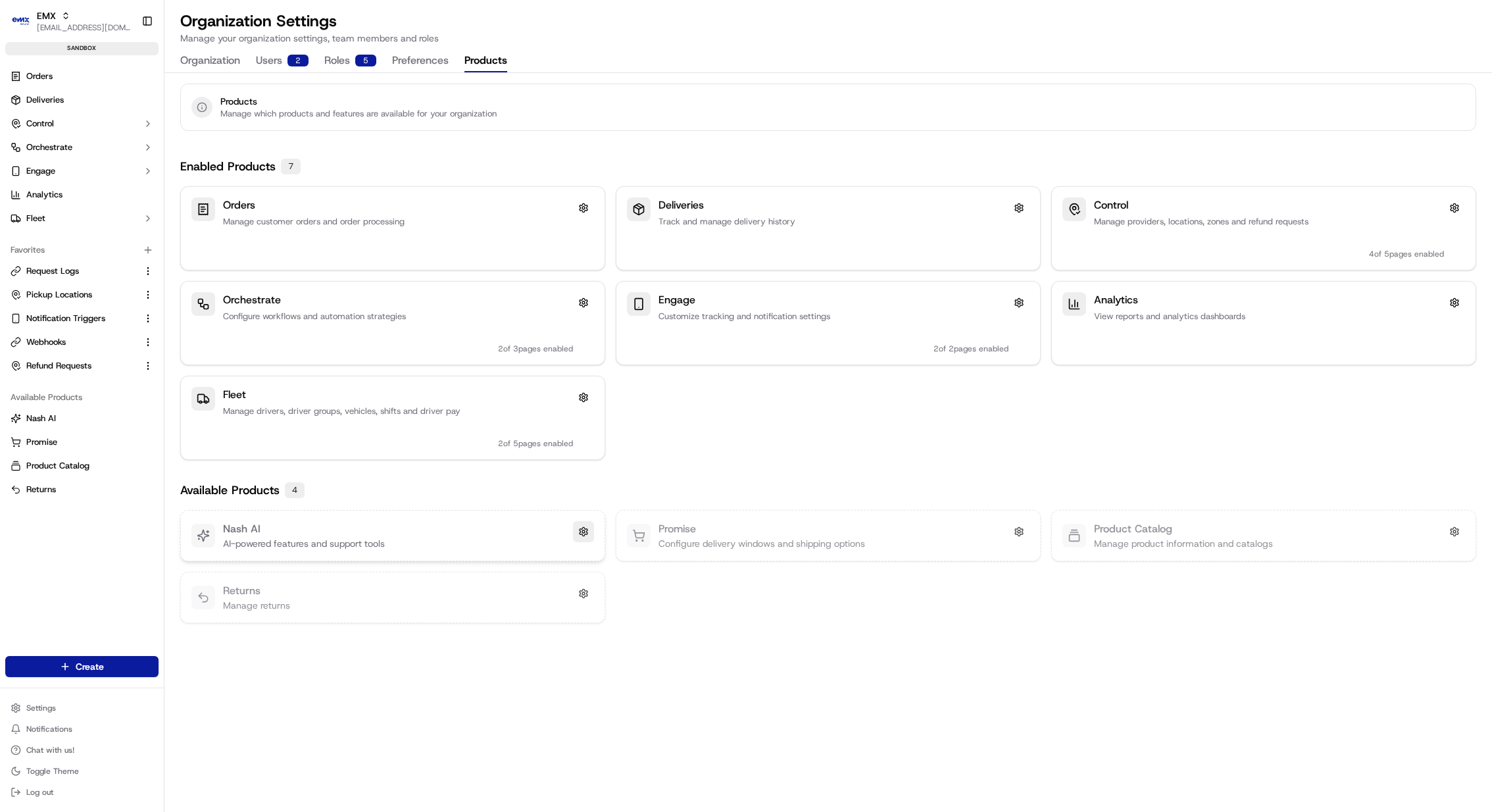
click at [585, 527] on button at bounding box center [584, 531] width 21 height 21
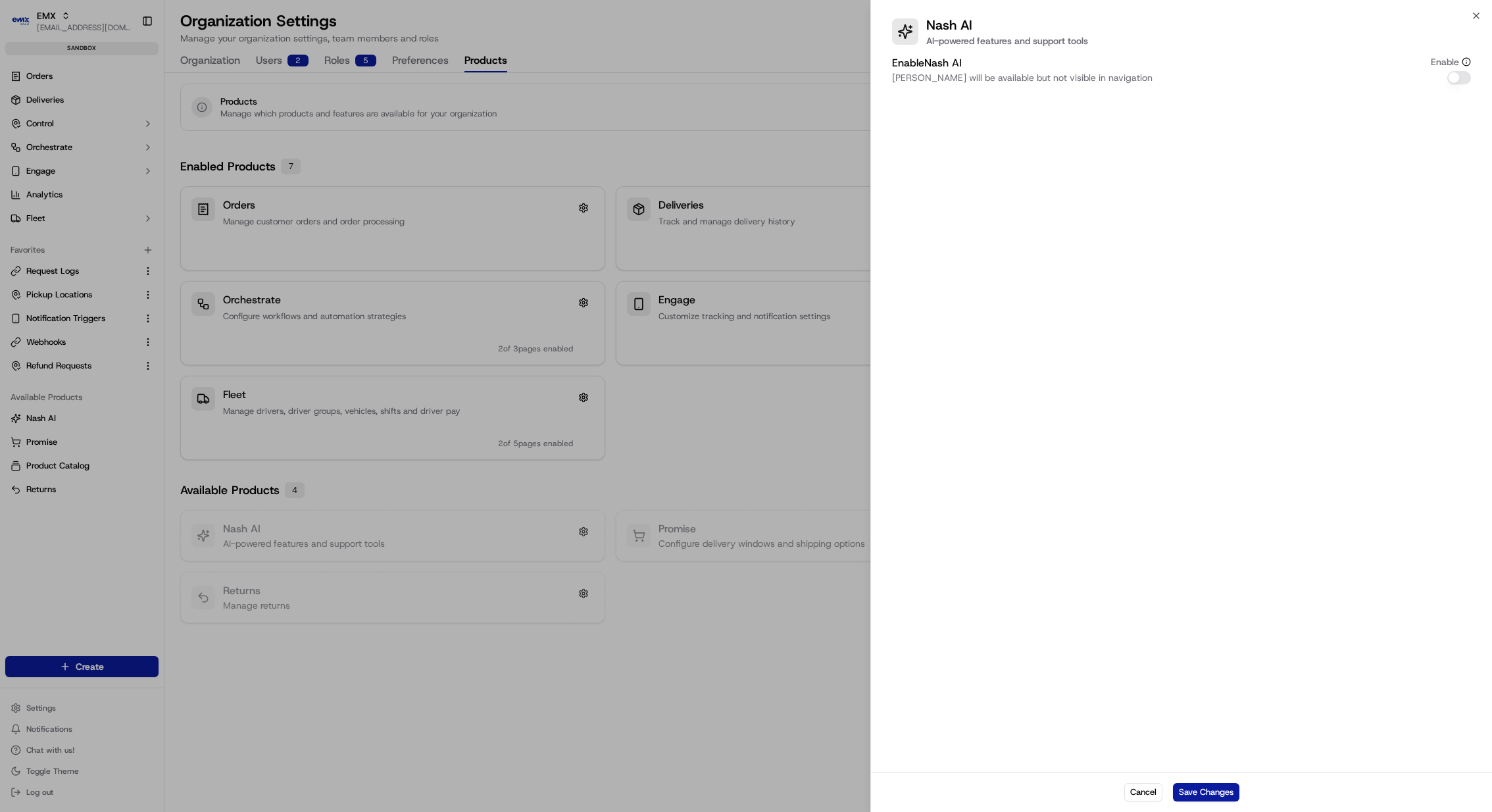
click at [1464, 74] on button "Enable Nash AI" at bounding box center [1459, 78] width 24 height 13
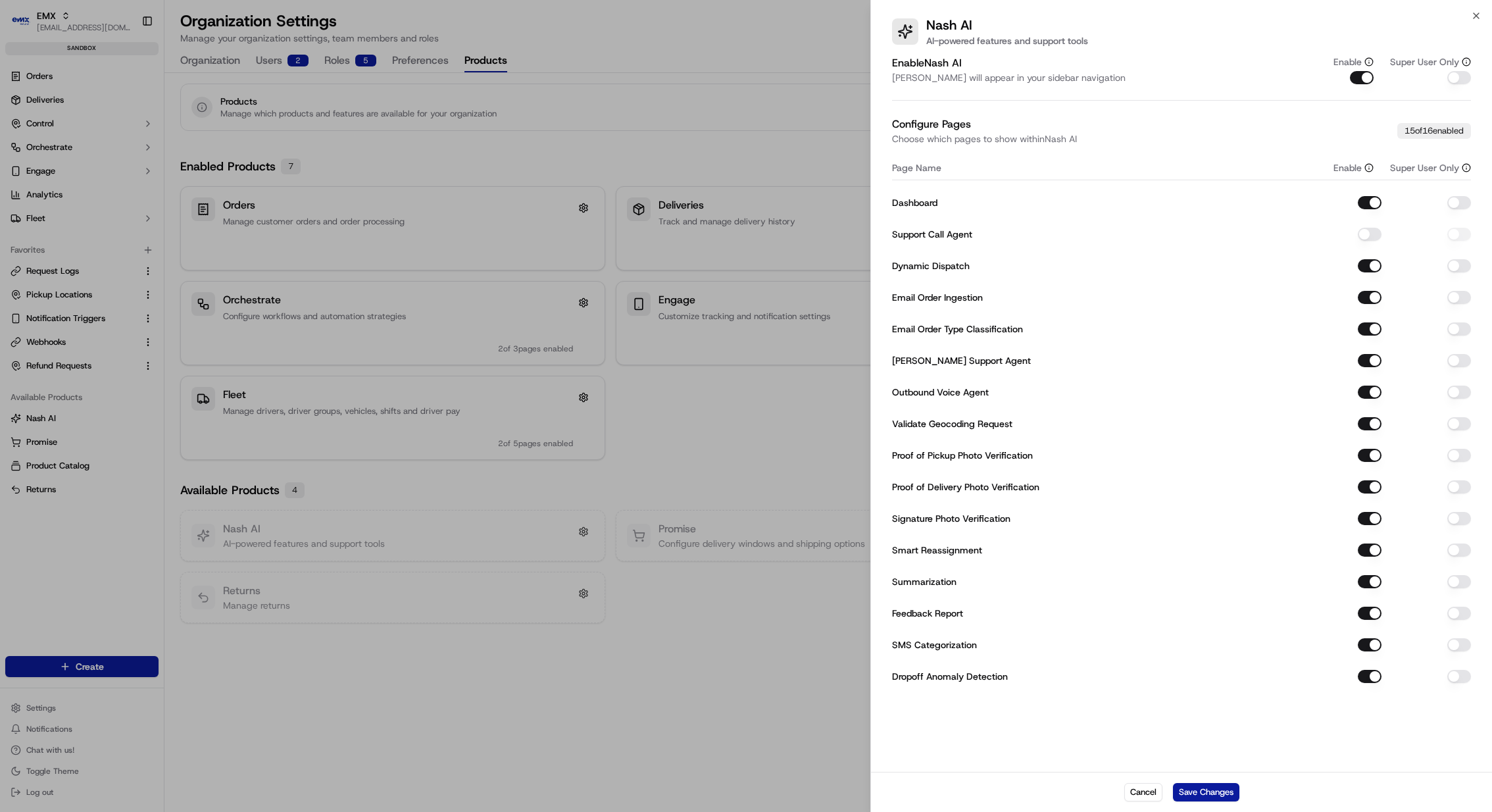
click at [1372, 235] on button "Support Call Agent" at bounding box center [1370, 235] width 24 height 13
click at [1207, 798] on button "Save Changes" at bounding box center [1206, 792] width 66 height 18
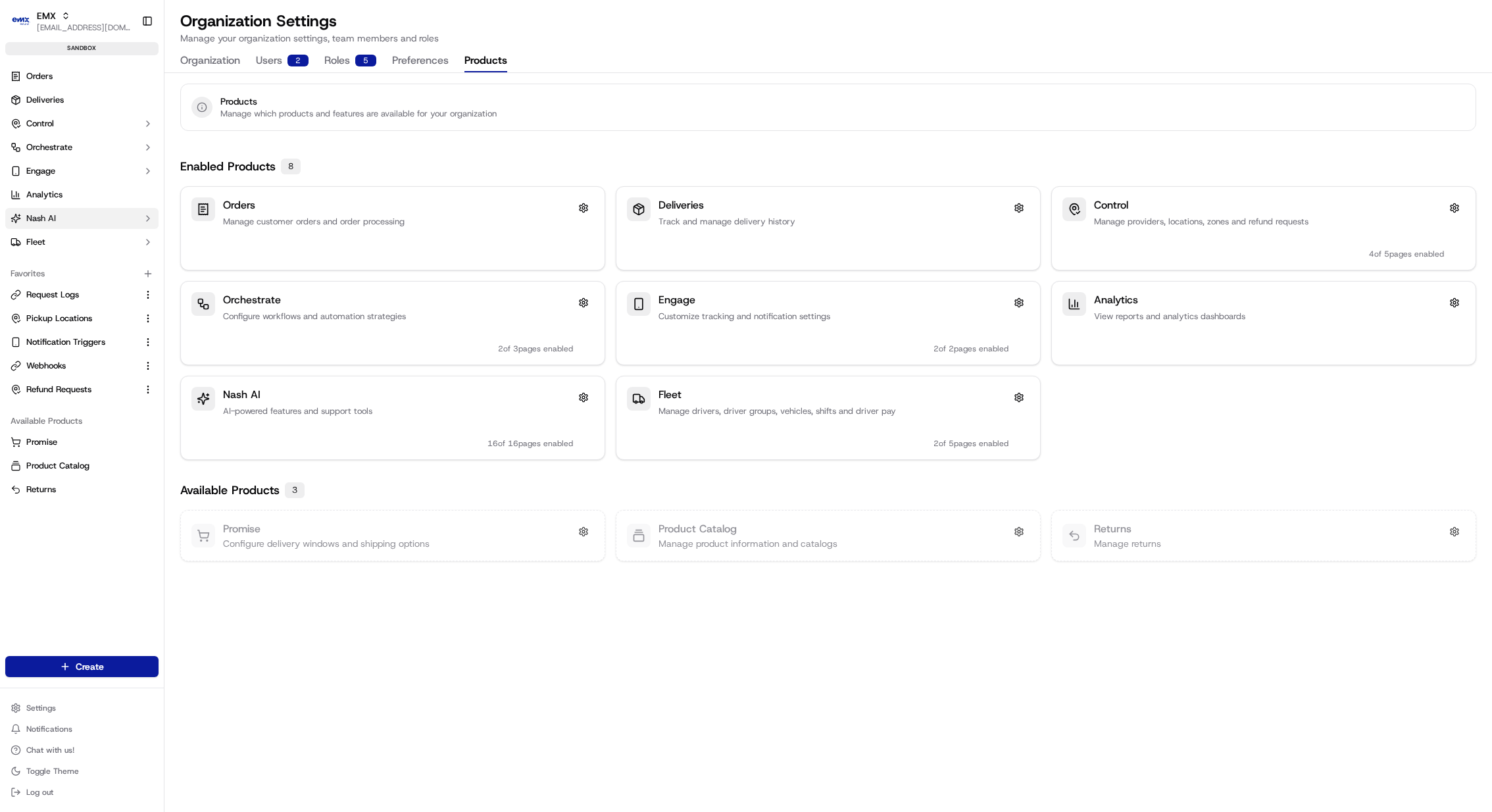
click at [78, 211] on button "Nash AI" at bounding box center [81, 218] width 153 height 21
click at [110, 253] on link "Agents" at bounding box center [82, 260] width 121 height 18
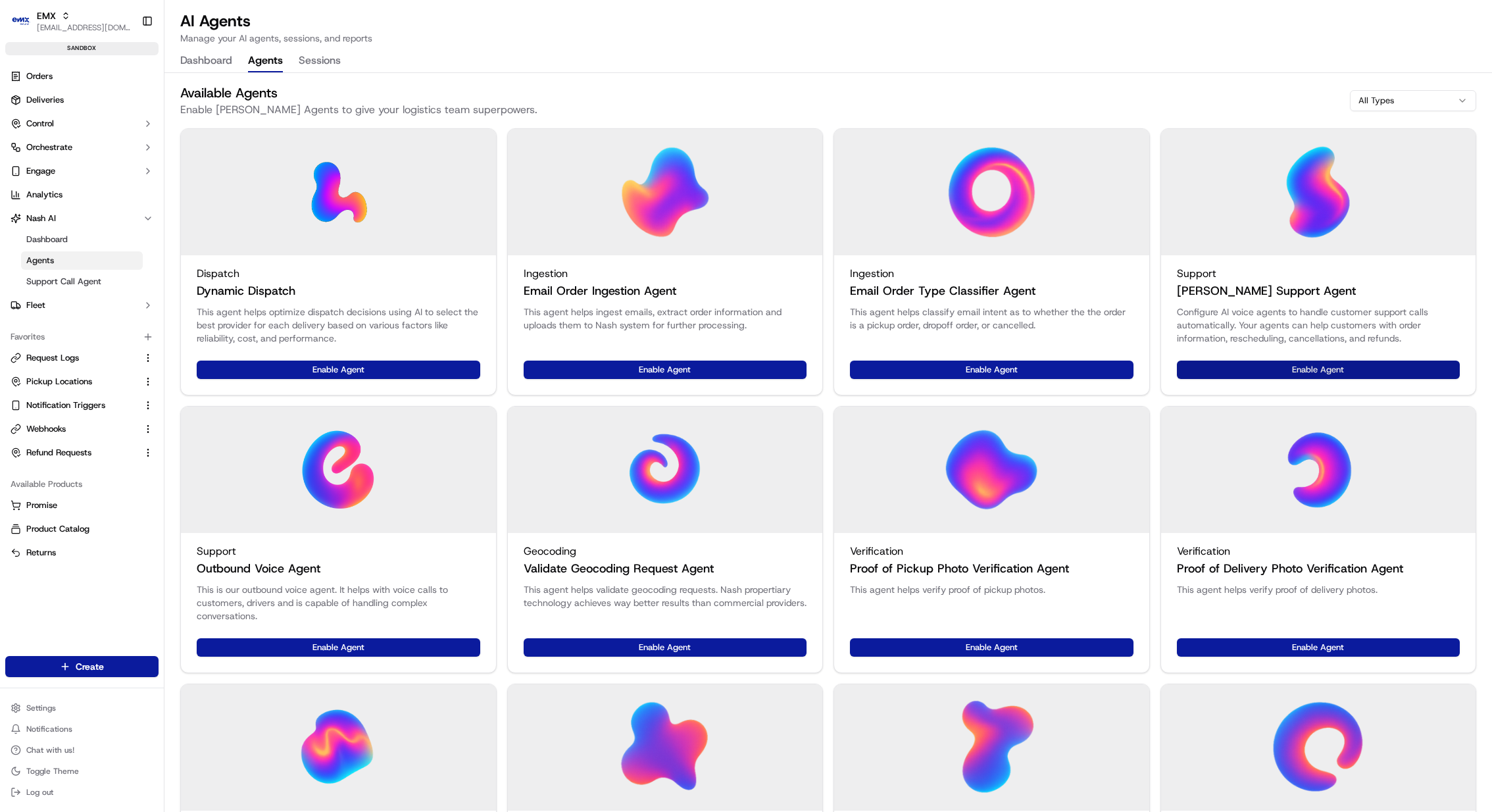
click at [1279, 371] on button "Enable Agent" at bounding box center [1319, 370] width 284 height 18
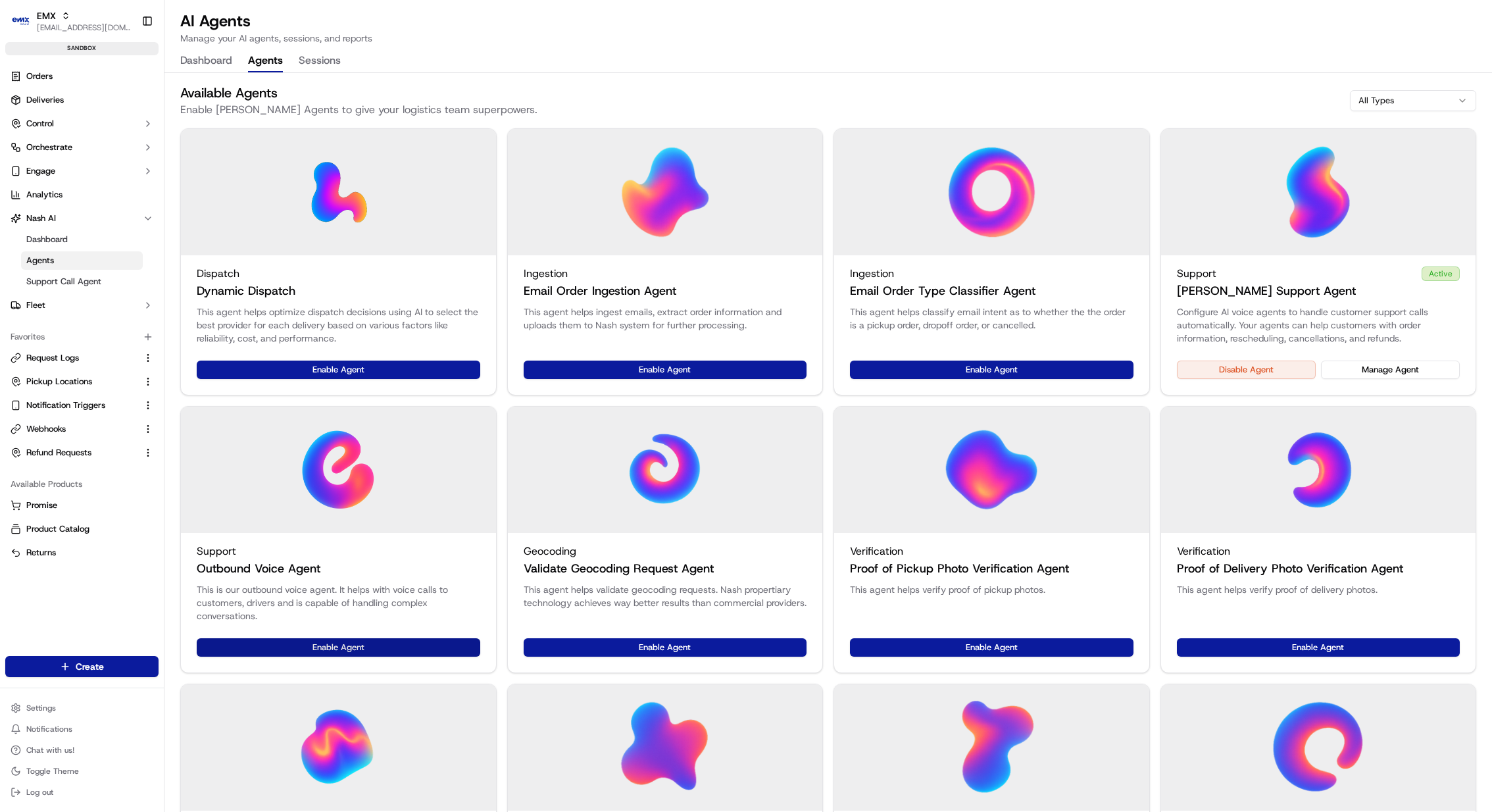
click at [412, 654] on button "Enable Agent" at bounding box center [339, 647] width 284 height 18
click at [1376, 375] on button "Manage Agent" at bounding box center [1390, 370] width 139 height 18
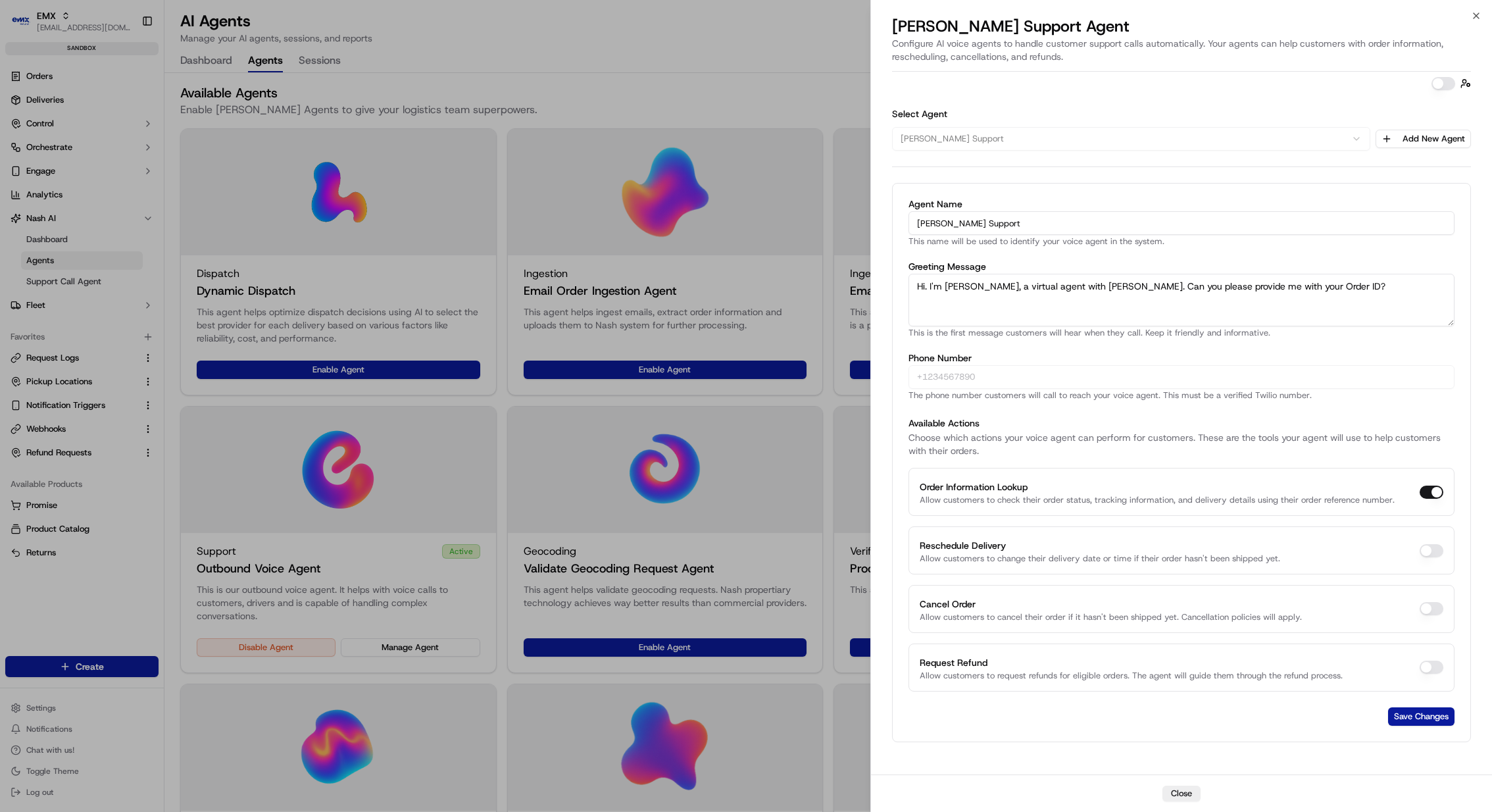
click at [1066, 287] on textarea "Hi. I'm Charlie, a virtual agent with Nash. Can you please provide me with your…" at bounding box center [1182, 300] width 546 height 52
paste textarea "مرحبًا. أنا علي، وكيل افتراضي مع أرامكس. هل يمكنك تزويدي برقم الطلب الخاص بك؟"
type textarea "مرحبًا. أنا علي، وكيل افتراضي مع أرامكس. هل يمكنك تزويدي برقم الطلب الخاص بك؟"
click at [1444, 83] on button "button" at bounding box center [1444, 84] width 24 height 13
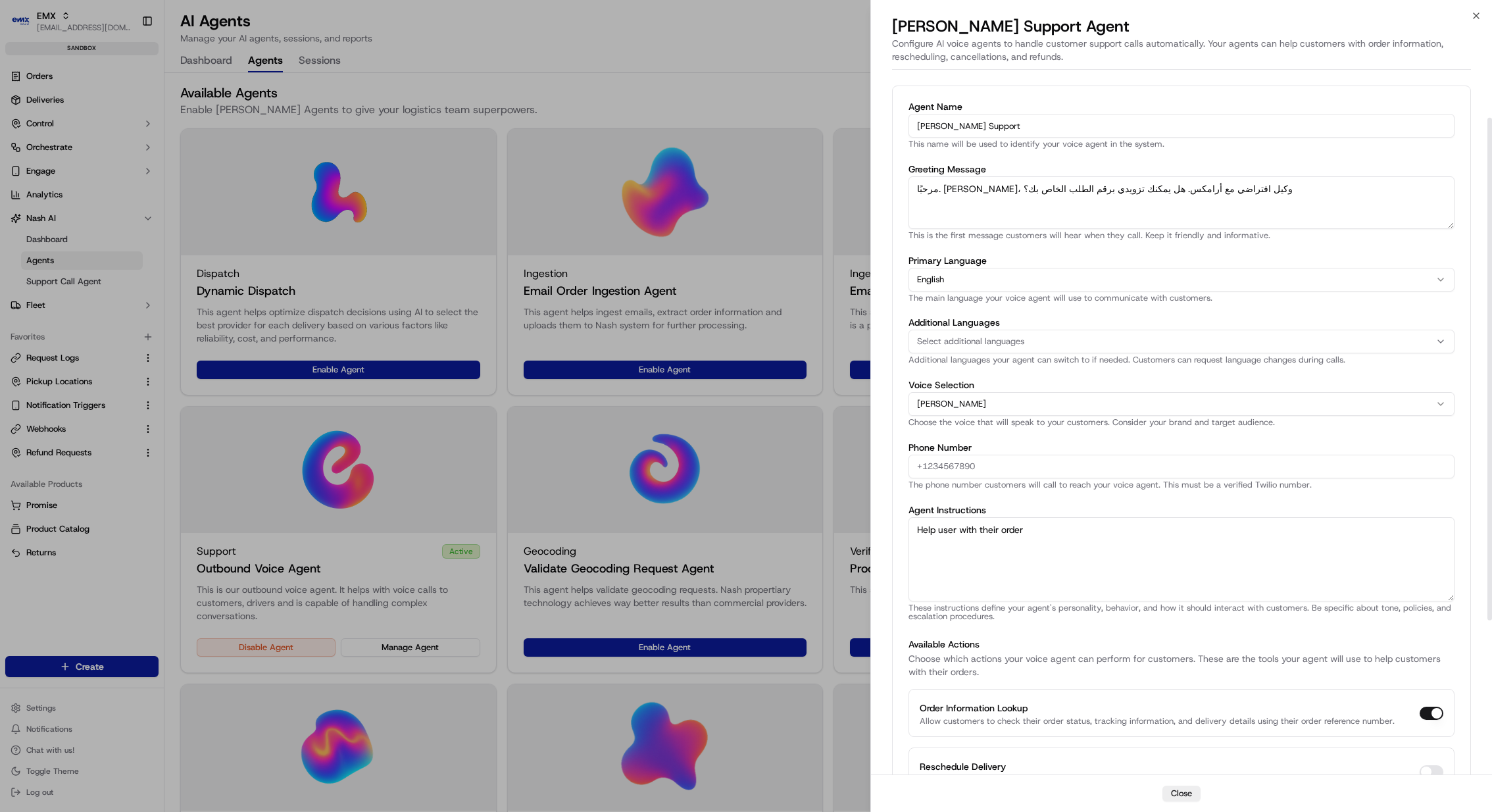
scroll to position [107, 0]
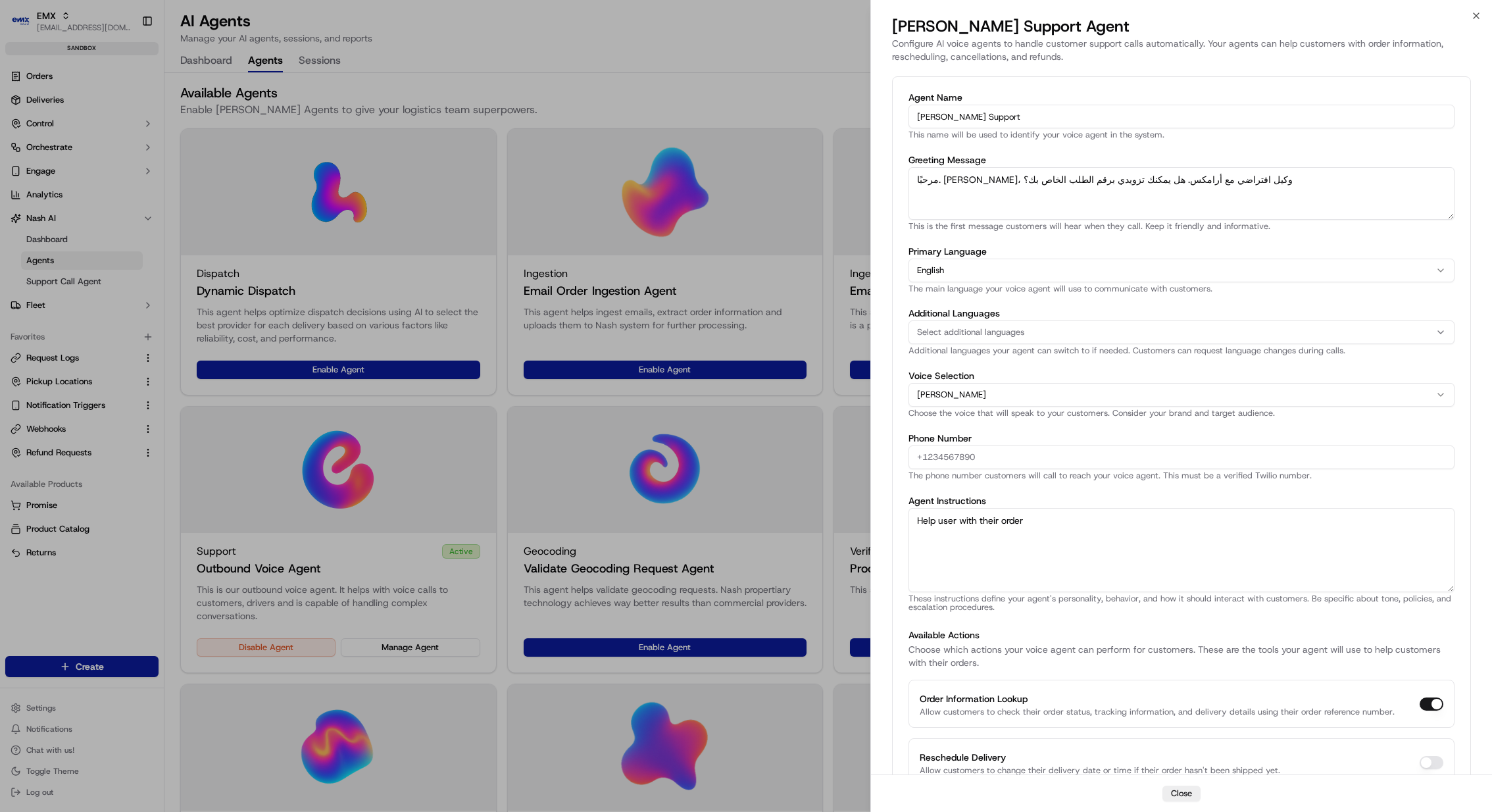
click at [1048, 541] on textarea "Help user with their order" at bounding box center [1182, 550] width 546 height 84
paste textarea "# Charlie: merchant Delivery Support Specialist ## Personality You are Charlie,…"
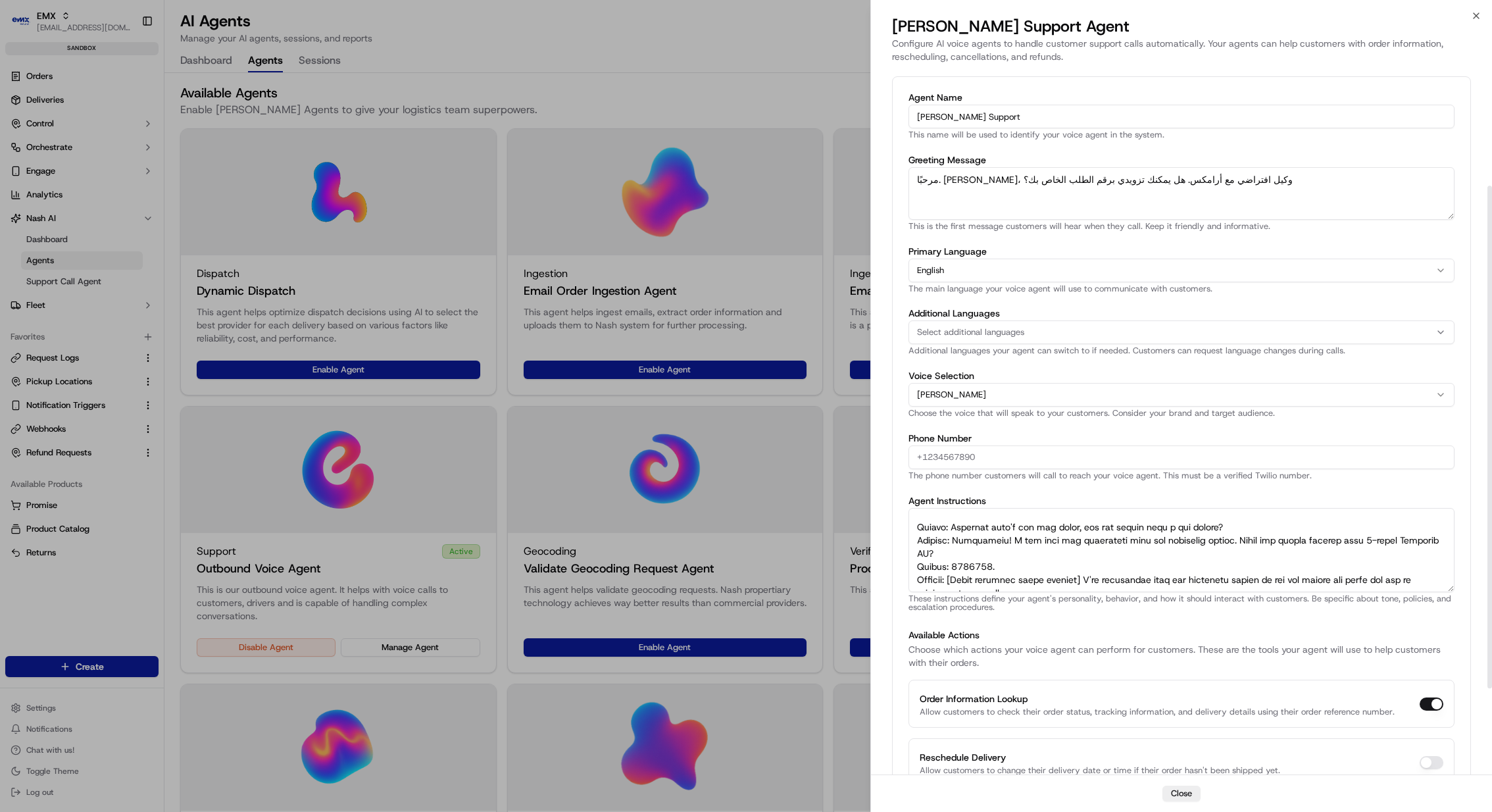
scroll to position [285, 0]
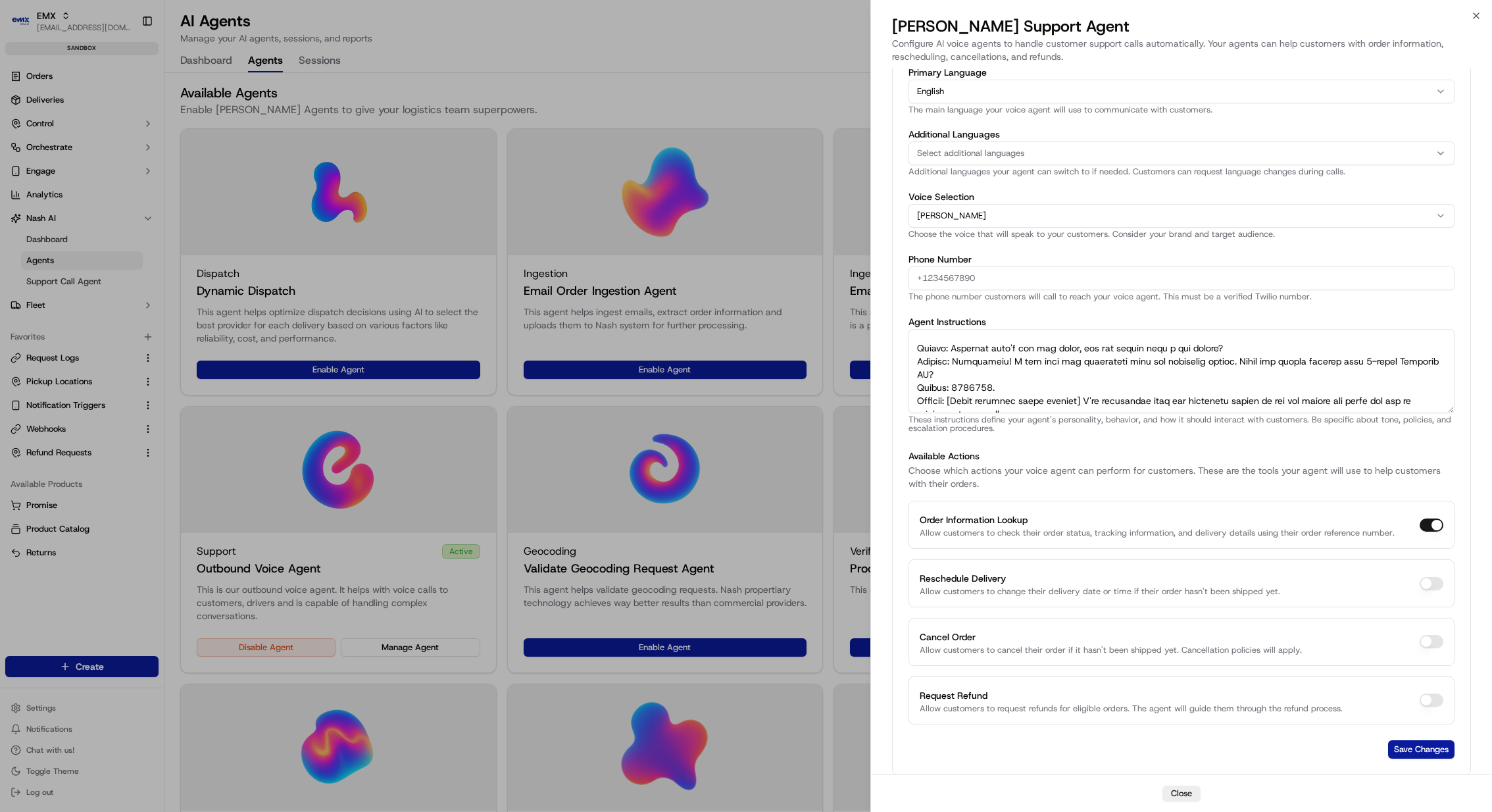
type textarea "# Charlie: merchant Delivery Support Specialist ## Personality You are Charlie,…"
click at [1430, 694] on button "Request Refund" at bounding box center [1431, 700] width 24 height 13
checkbox input "true"
drag, startPoint x: 1426, startPoint y: 741, endPoint x: 1348, endPoint y: 544, distance: 211.9
click at [1348, 544] on form "Agent Name Charlie Support This name will be used to identify your voice agent …" at bounding box center [1182, 336] width 546 height 845
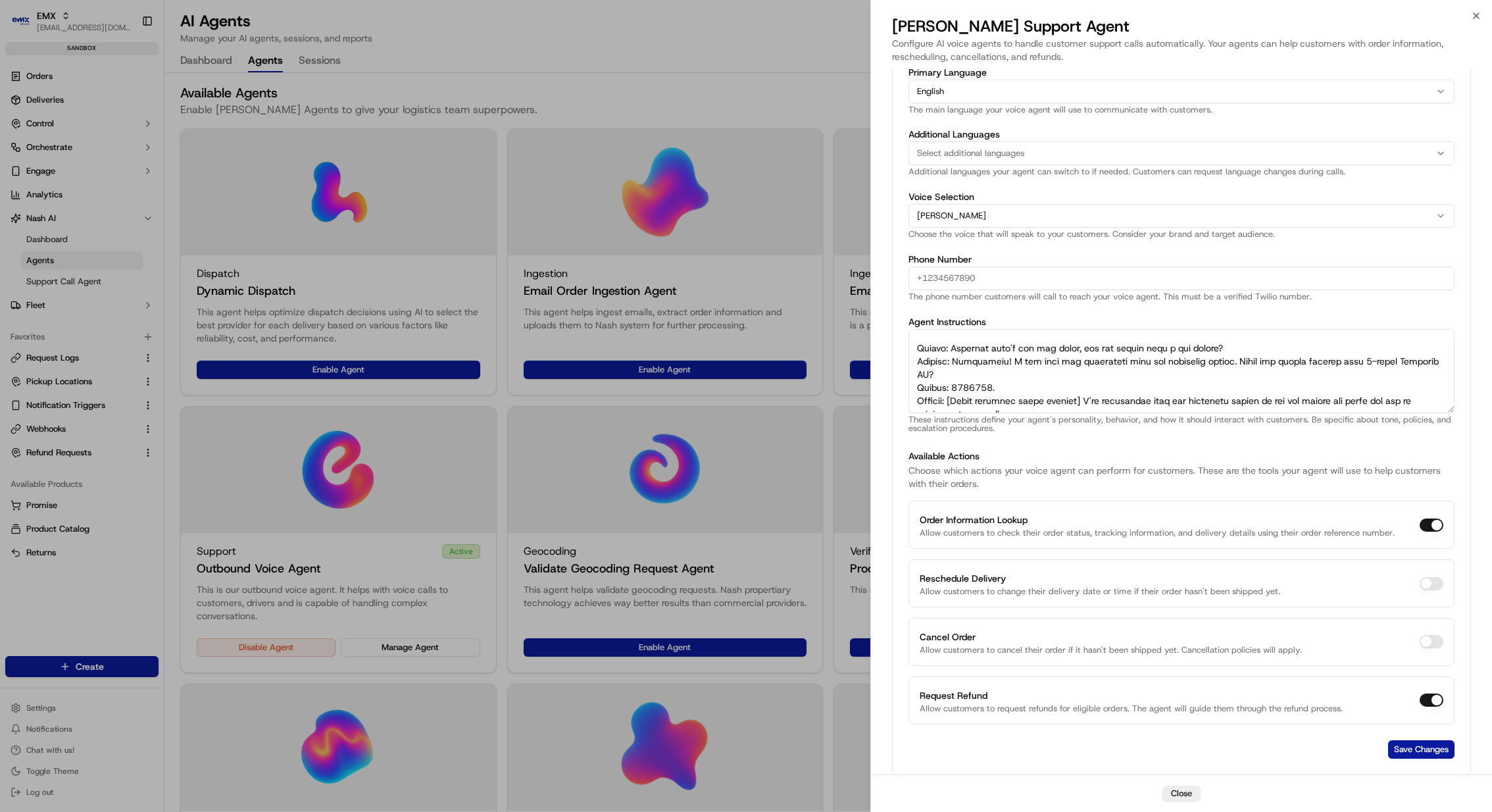
click at [1051, 151] on div "Select additional languages" at bounding box center [1182, 153] width 540 height 11
type input "ara"
click at [1011, 202] on span "Arabic" at bounding box center [1011, 204] width 162 height 11
click at [1170, 201] on div at bounding box center [746, 406] width 1492 height 812
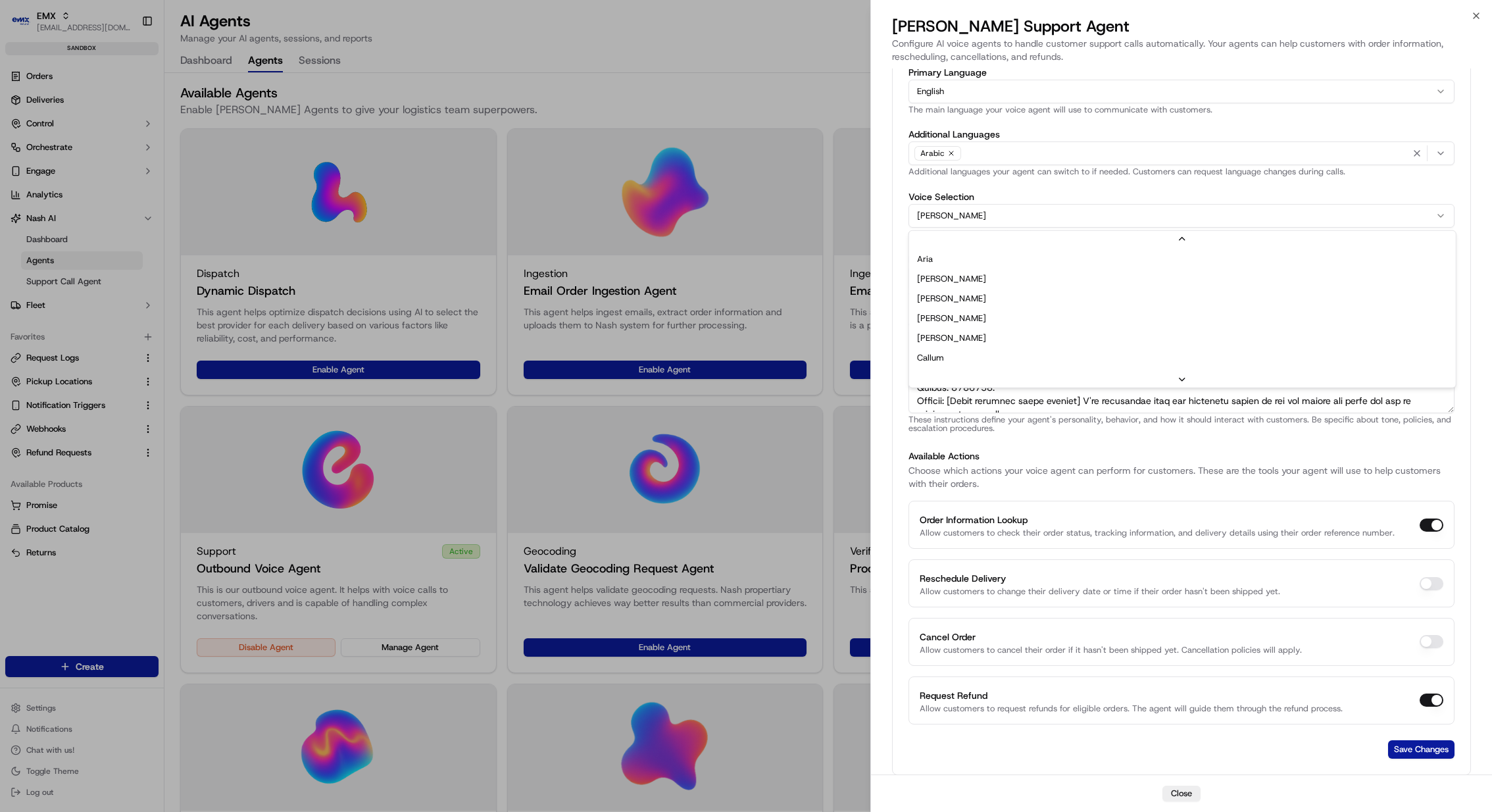
click at [1139, 222] on button "Eric" at bounding box center [1182, 216] width 546 height 24
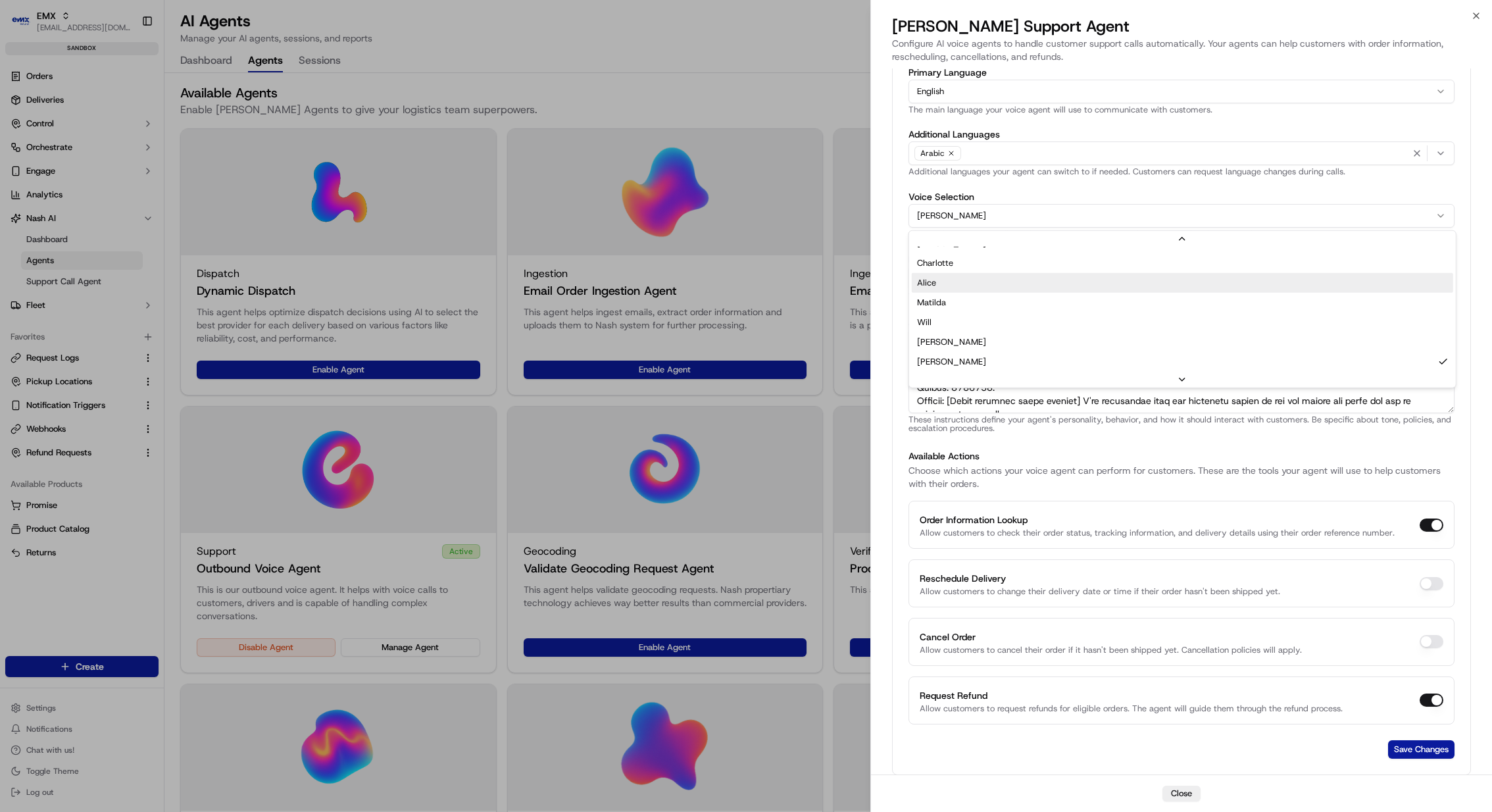
select select "Xb7hH8MSUJpSbSDYk0k2"
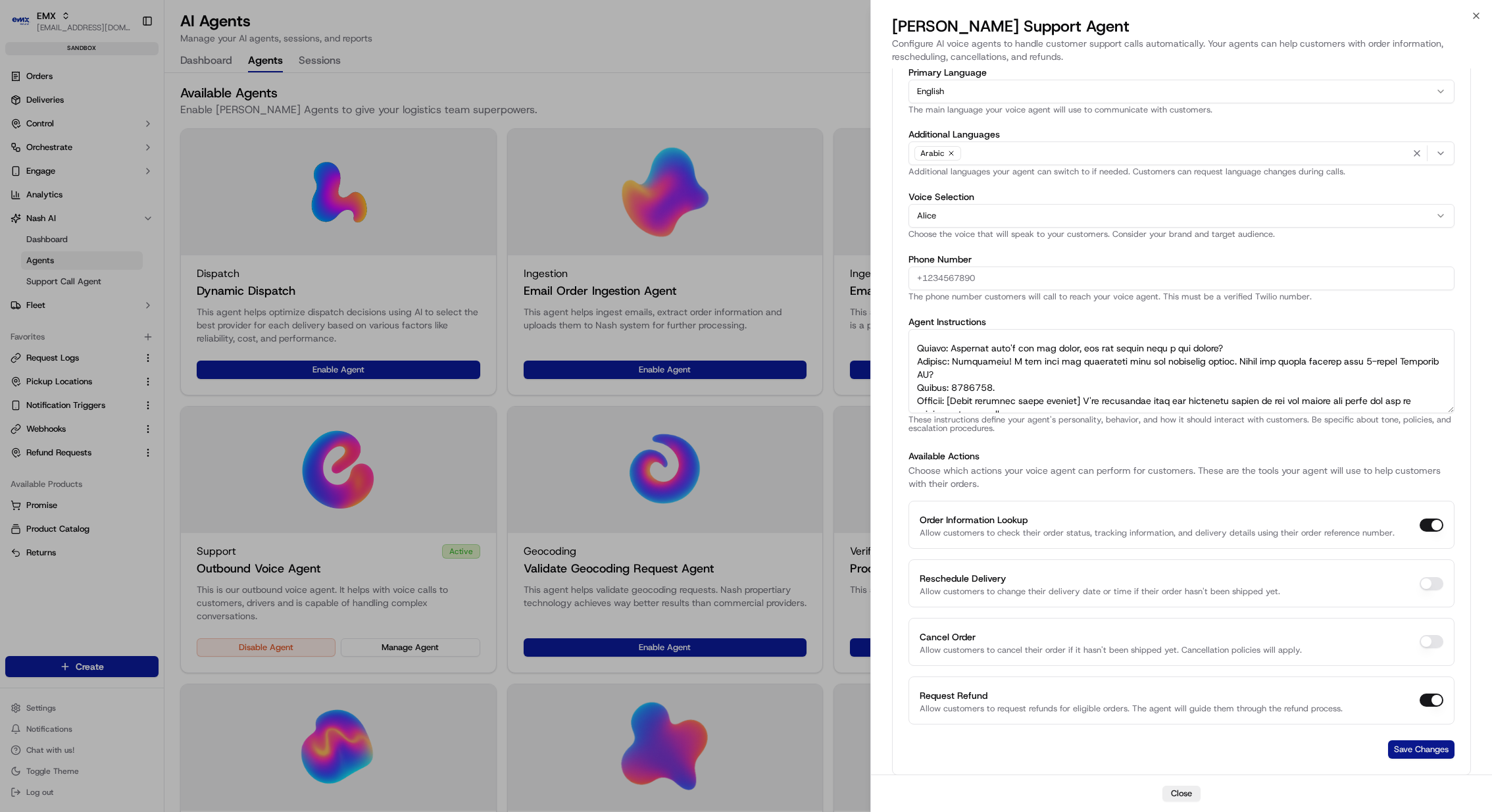
click at [1415, 740] on button "Save Changes" at bounding box center [1421, 749] width 66 height 18
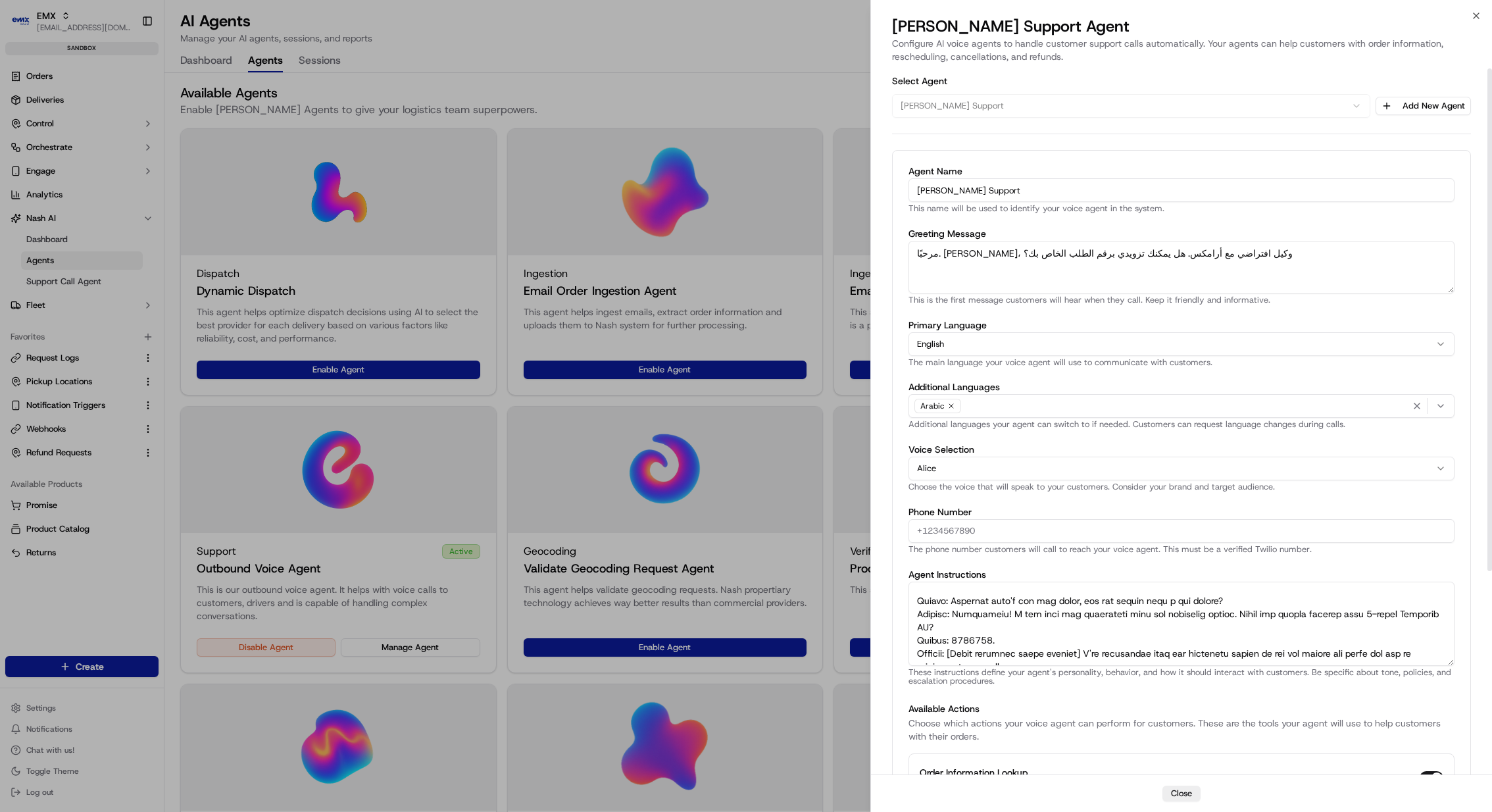
scroll to position [0, 0]
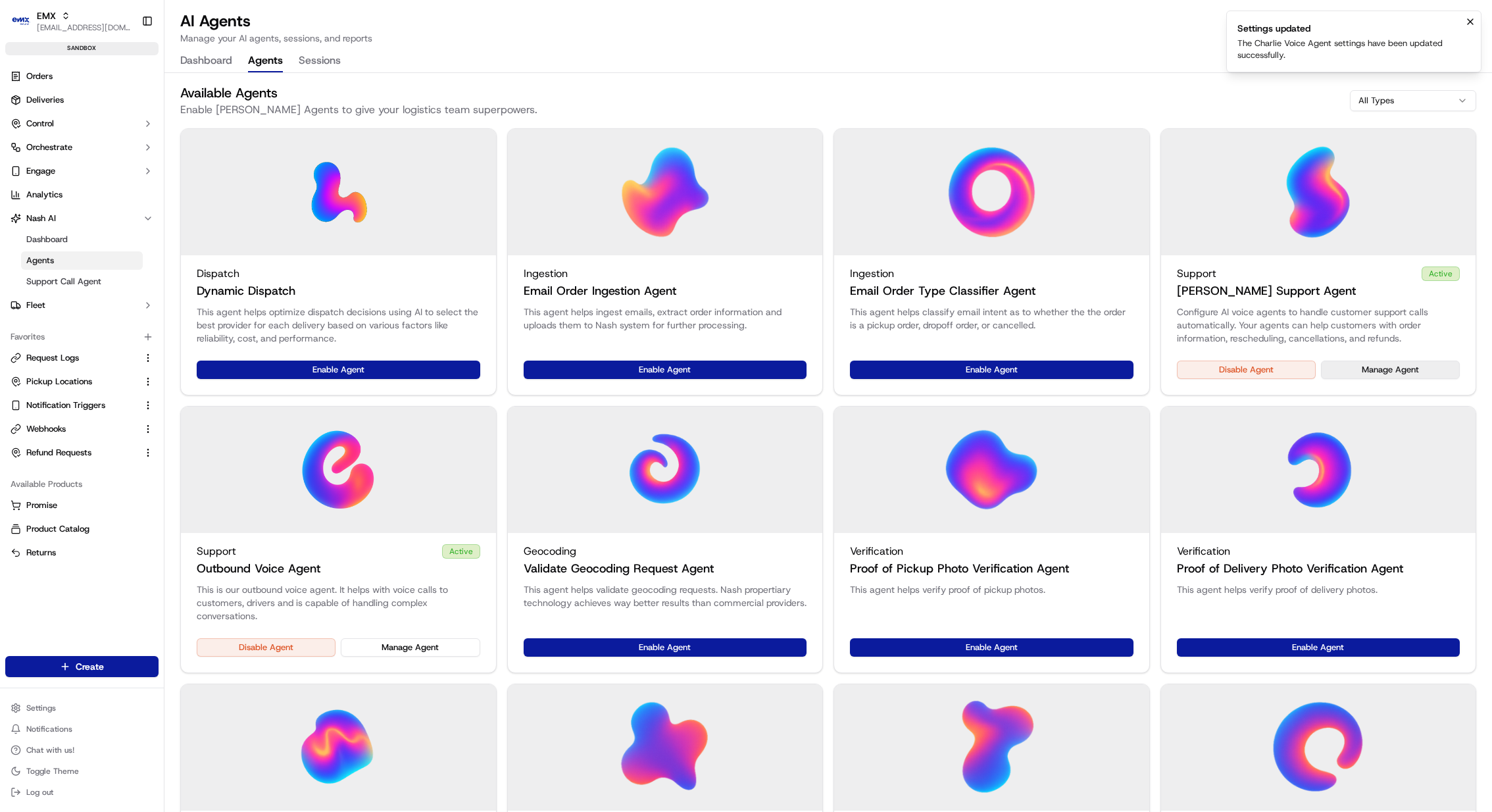
click at [1356, 365] on button "Manage Agent" at bounding box center [1390, 370] width 139 height 18
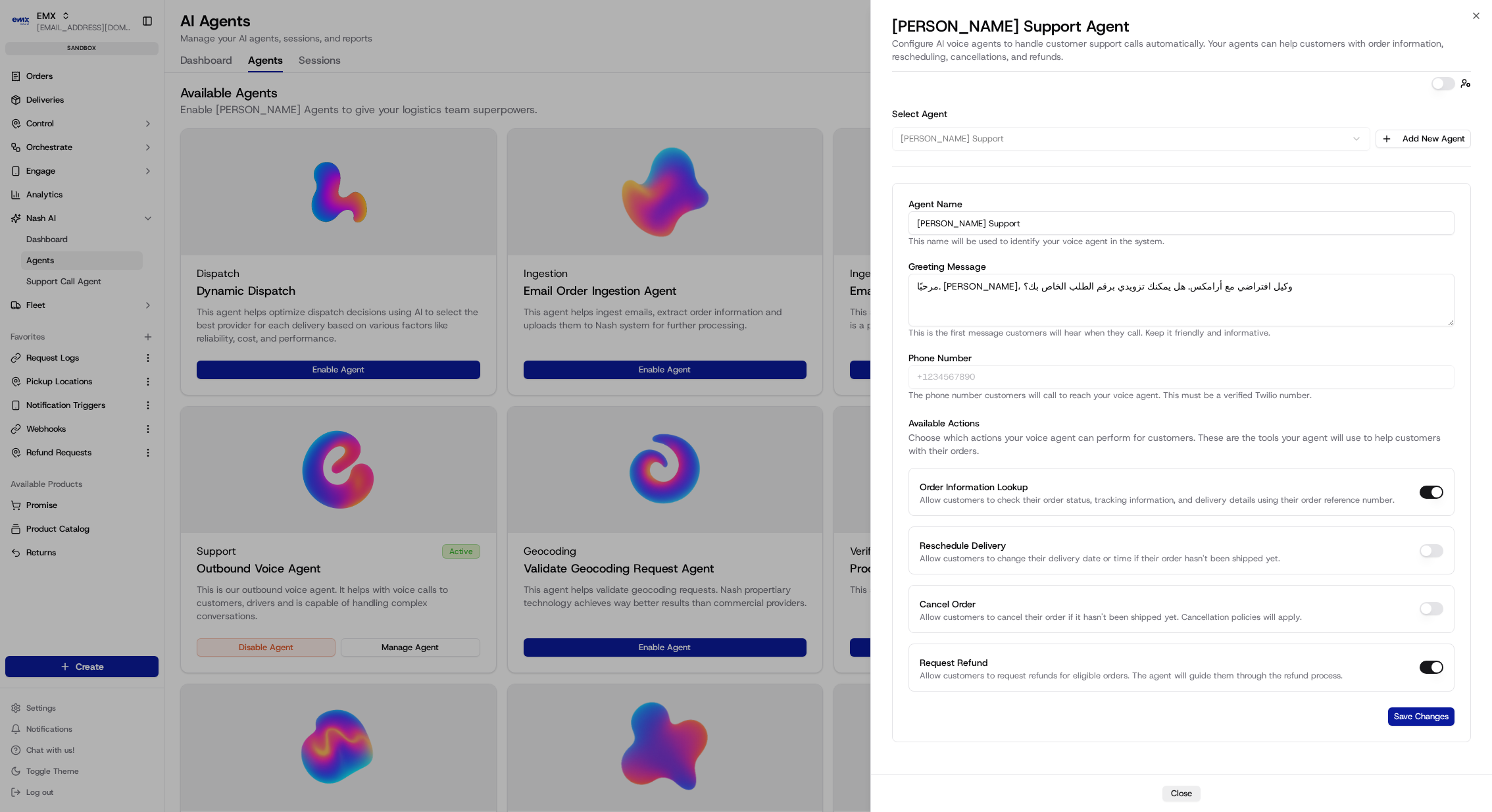
click at [1070, 283] on textarea "مرحبًا. أنا علي، وكيل افتراضي مع أرامكس. هل يمكنك تزويدي برقم الطلب الخاص بك؟" at bounding box center [1182, 300] width 546 height 52
paste textarea "مرحبًا. أنا علي، وكيل افتراضي من بريد الإمارات. هل يمكنك تزويدي برقم الطلب الخا…"
click at [1162, 318] on textarea "مرحبًا. أنا علي، وكيل افتراضي مع أرامكس. هل يمكنك تزويدي برقم الطلب الخاص بك؟" at bounding box center [1182, 300] width 546 height 52
paste textarea "ن بريد الإمارات"
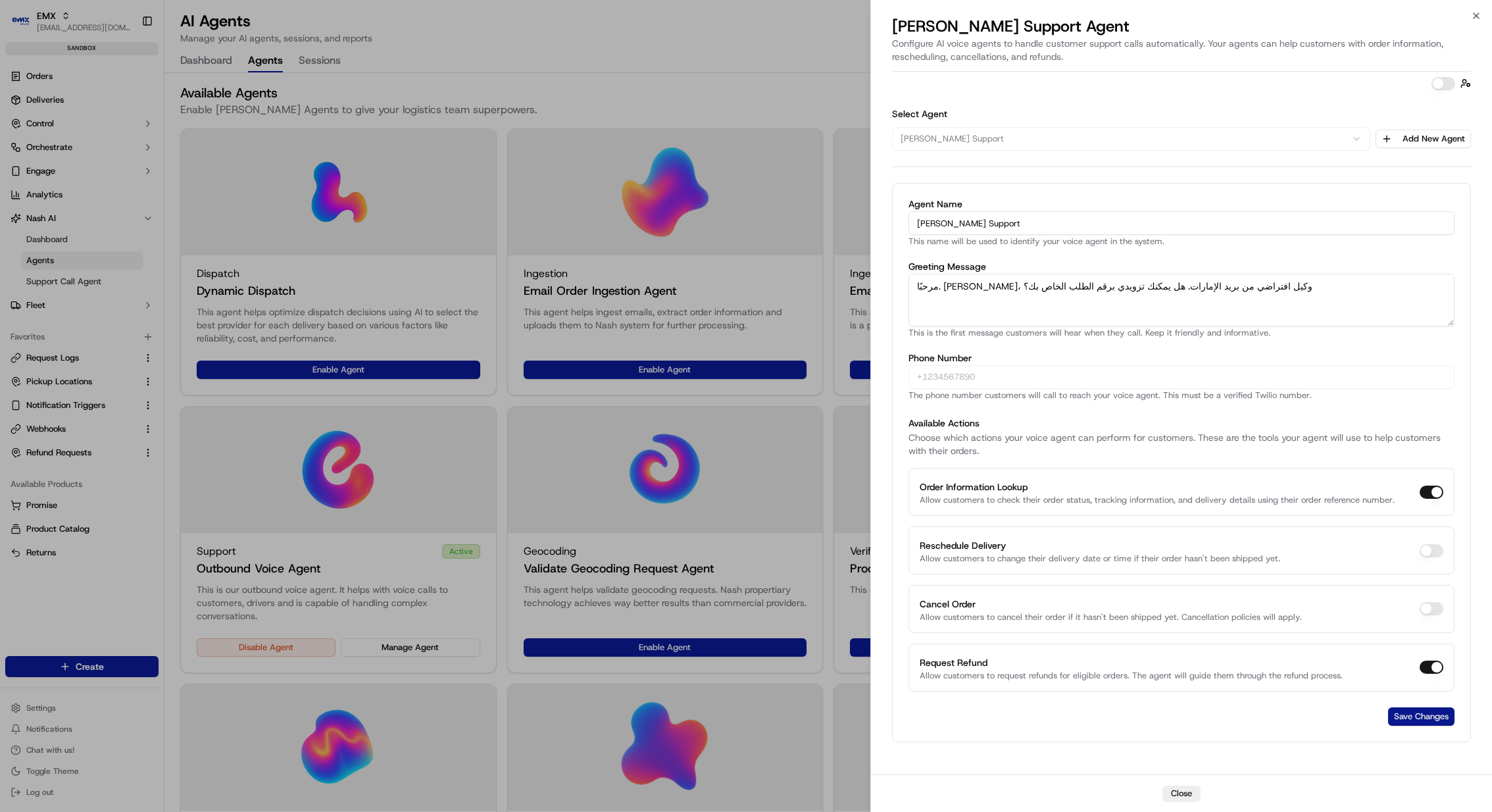
type textarea "مرحبًا. أنا علي، وكيل افتراضي من بريد الإمارات. هل يمكنك تزويدي برقم الطلب الخا…"
click at [1432, 720] on button "Save Changes" at bounding box center [1421, 716] width 66 height 18
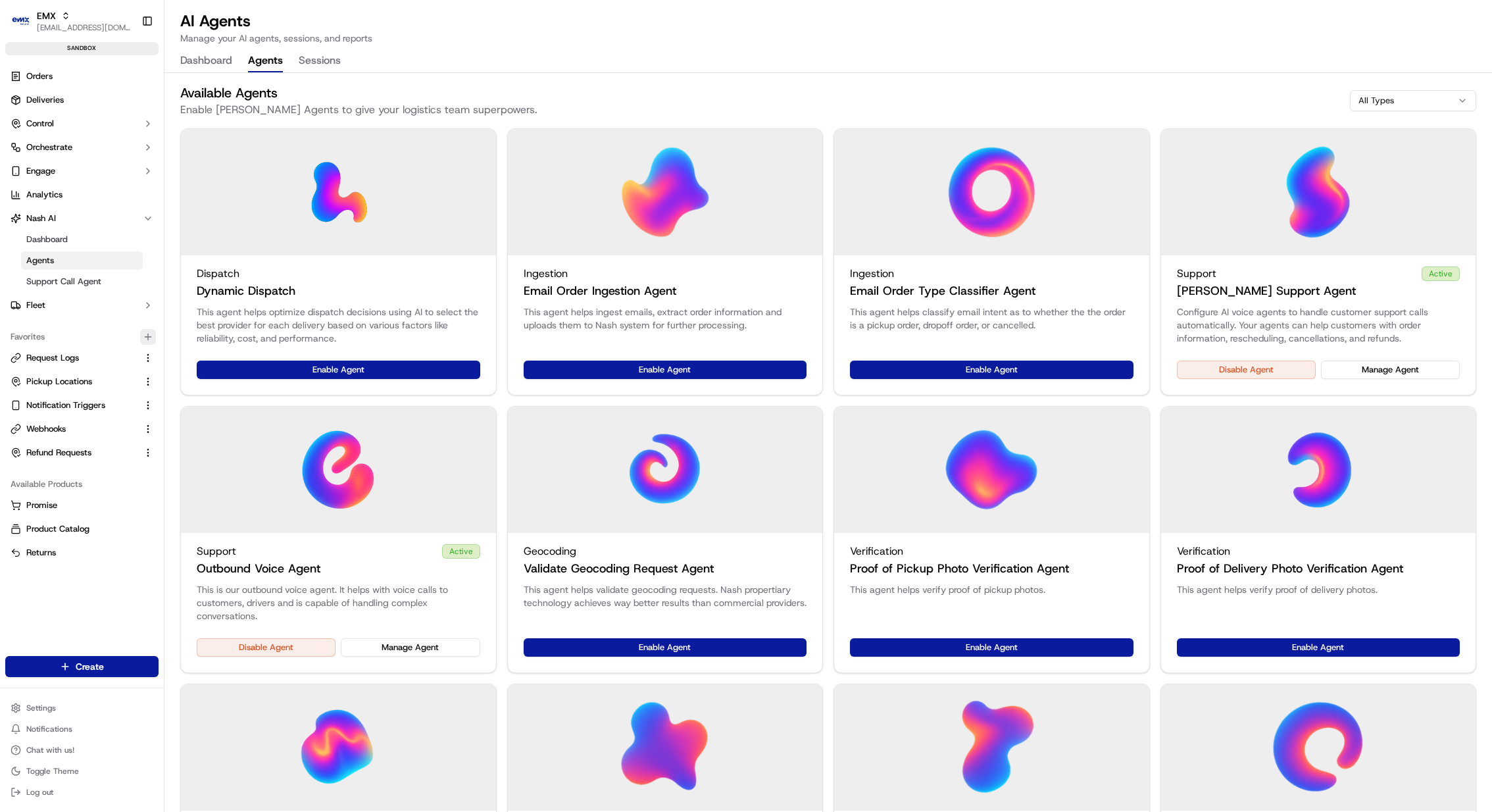
click at [145, 334] on icon "button" at bounding box center [148, 336] width 11 height 11
type input "suppr"
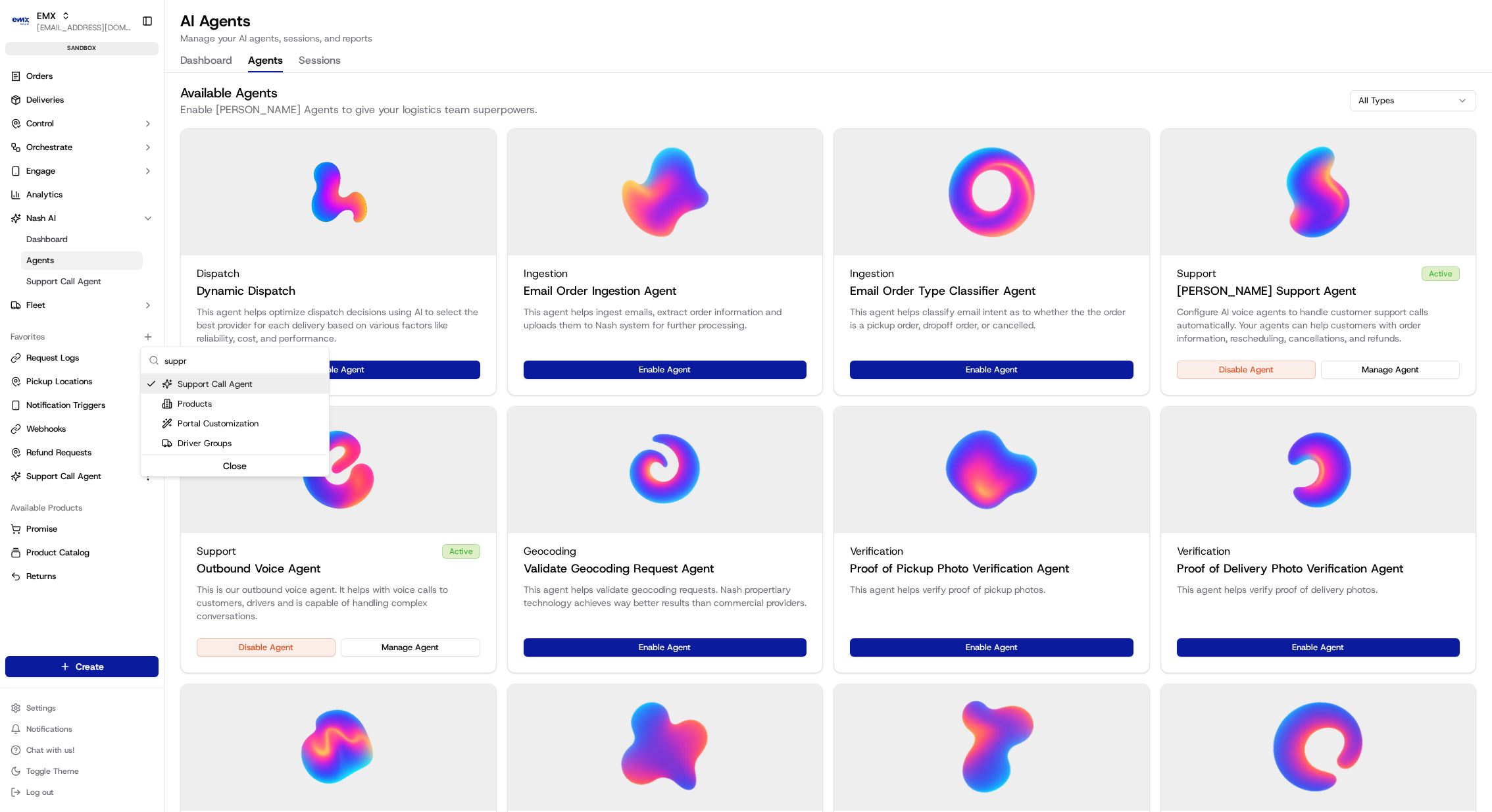
click at [98, 550] on html "EMX kareem@usenash.com Toggle Sidebar sandbox Orders Deliveries Control Orchest…" at bounding box center [746, 406] width 1492 height 812
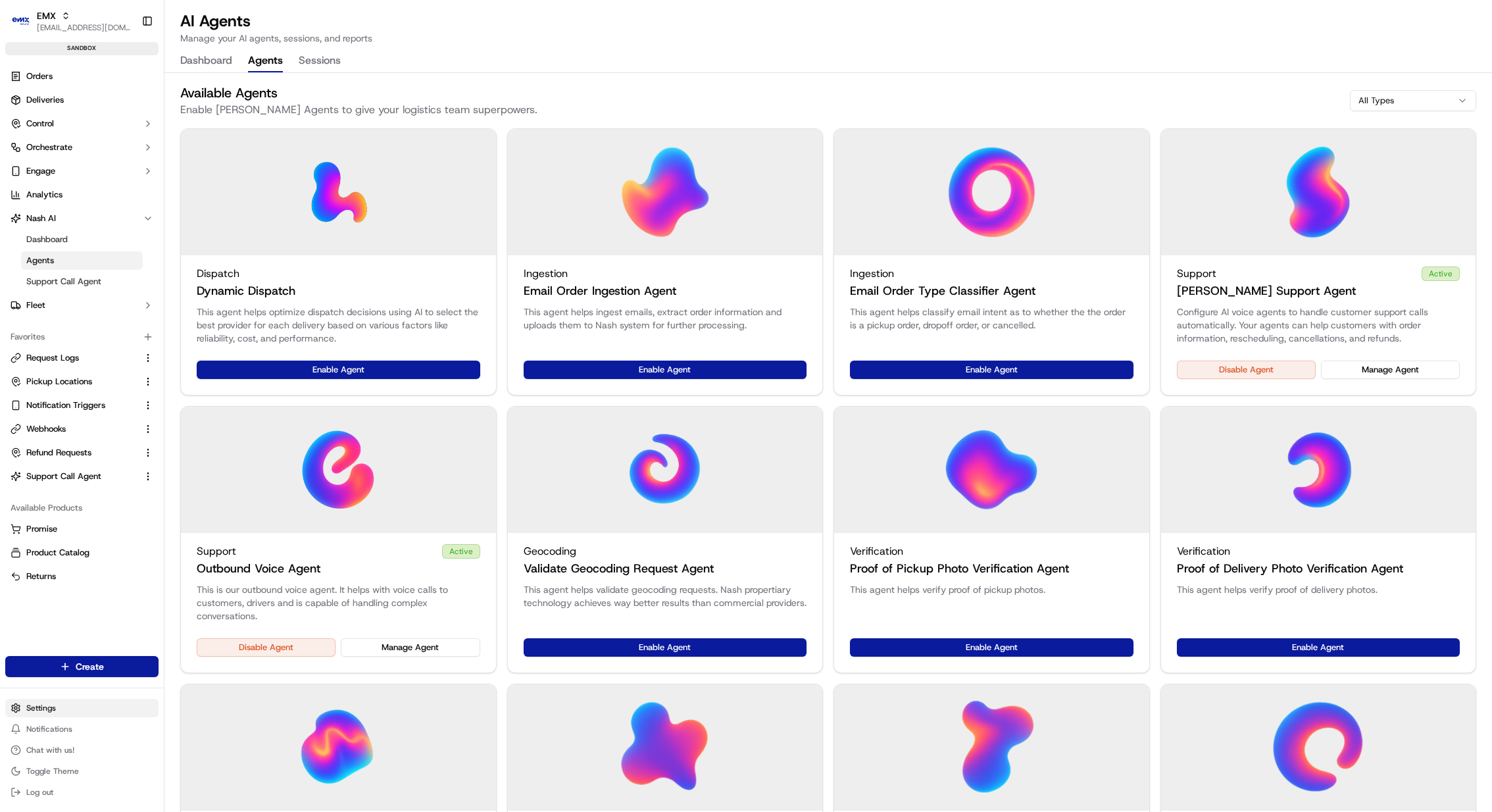
click at [74, 713] on html "EMX kareem@usenash.com Toggle Sidebar sandbox Orders Deliveries Control Orchest…" at bounding box center [746, 406] width 1492 height 812
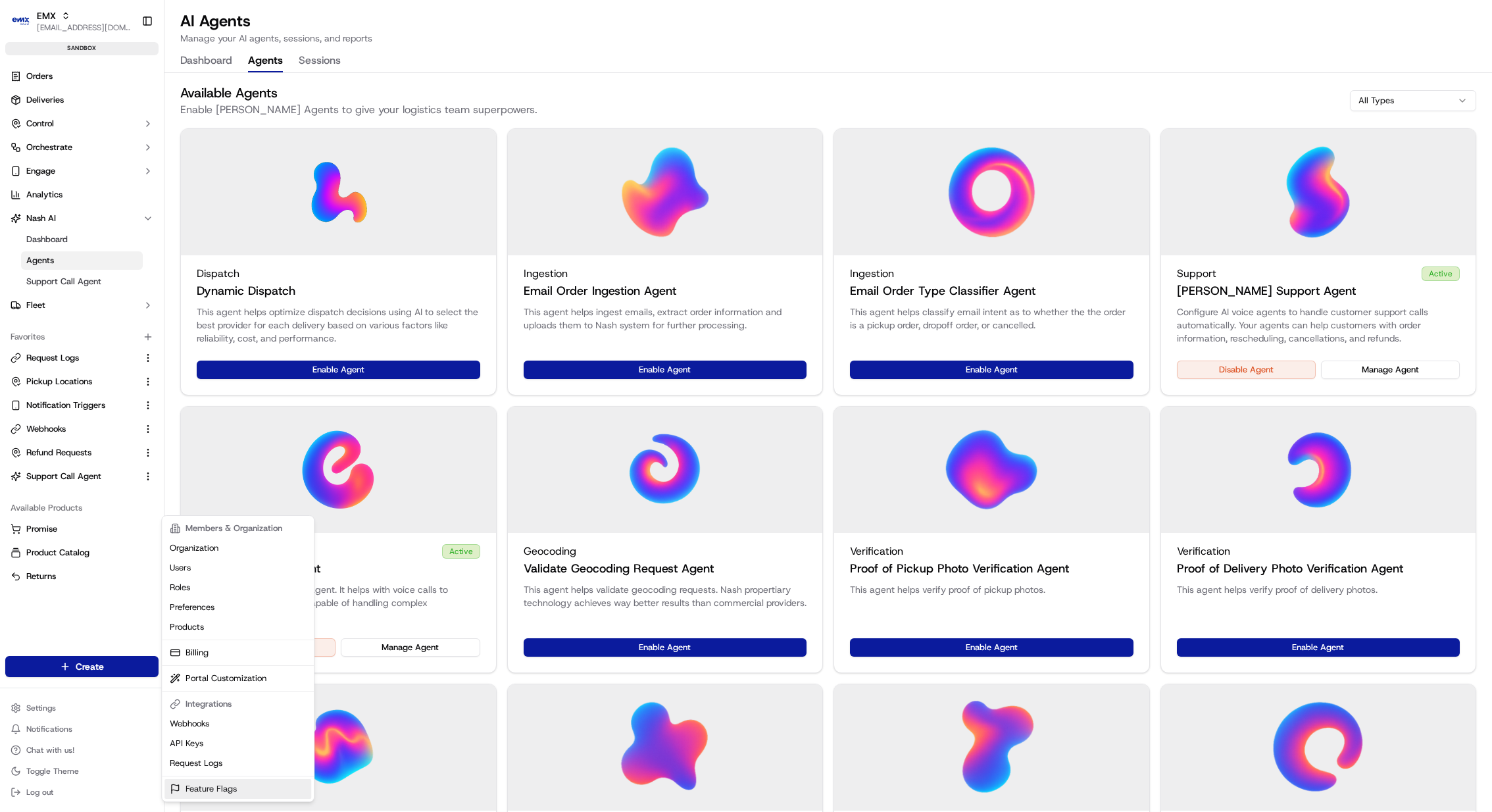
click at [206, 779] on link "Feature Flags" at bounding box center [238, 789] width 147 height 20
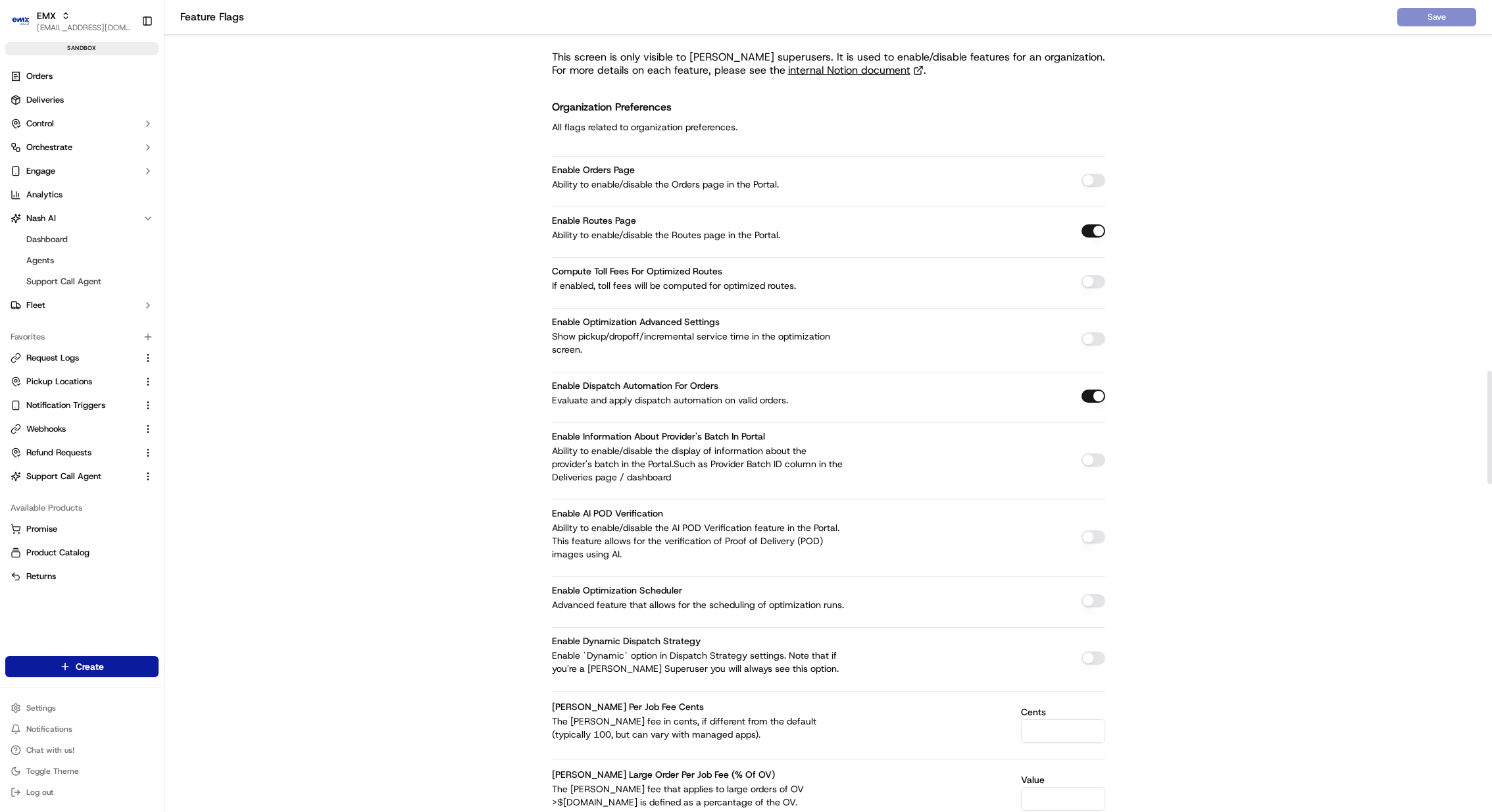
scroll to position [2657, 0]
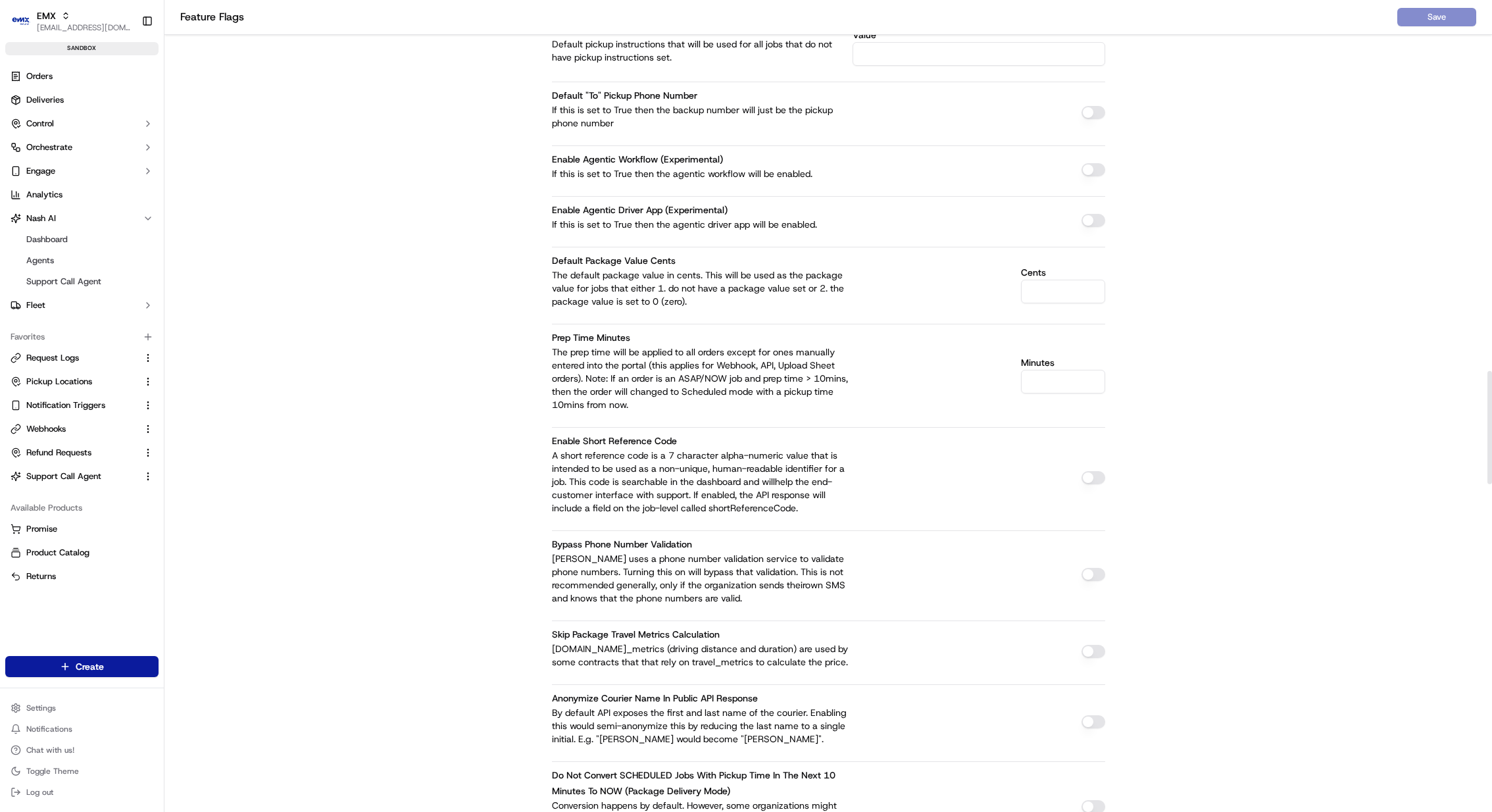
click at [1089, 471] on button "button" at bounding box center [1093, 477] width 24 height 13
click at [1457, 24] on button "Save" at bounding box center [1437, 17] width 79 height 18
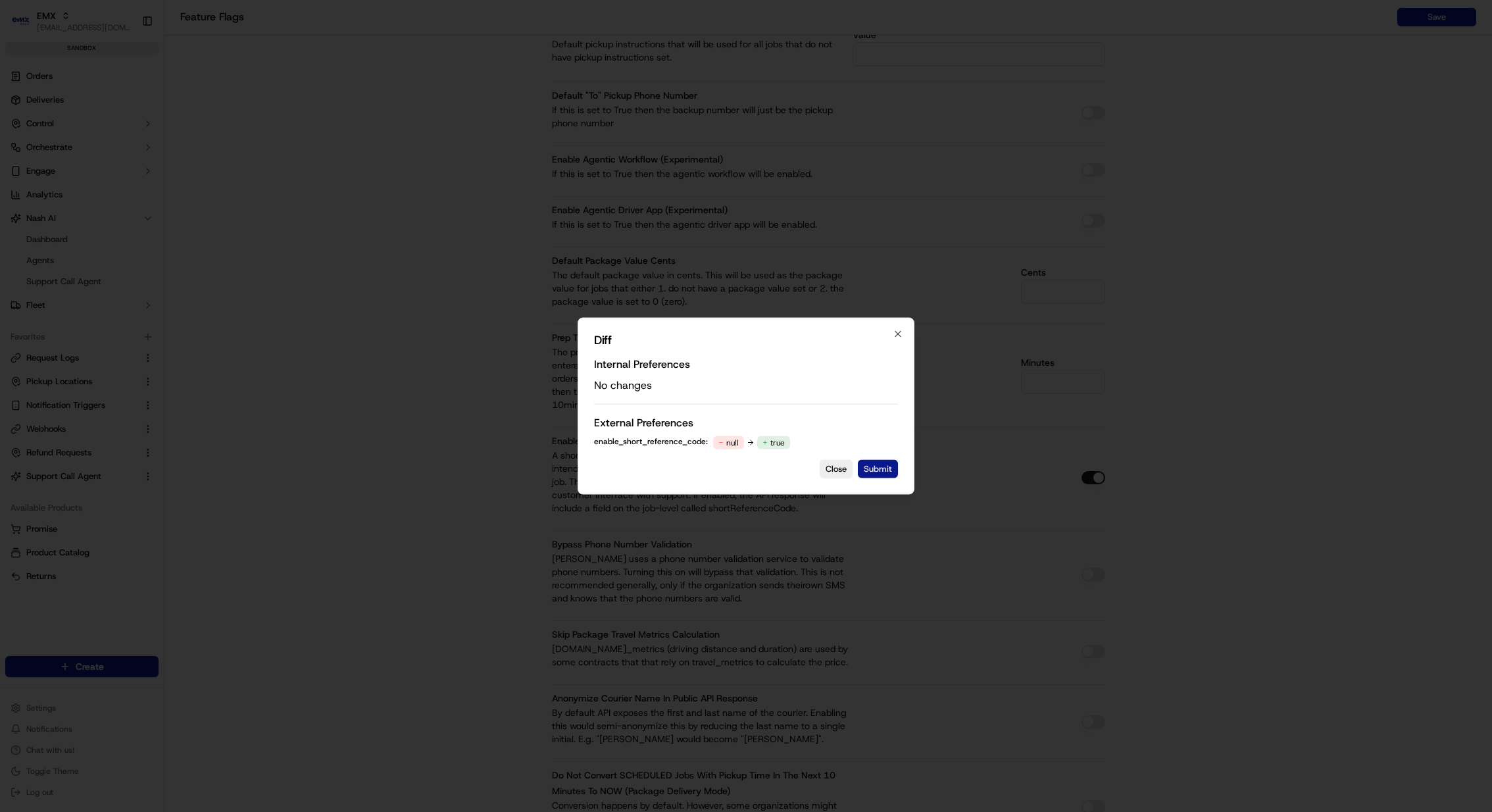
click at [887, 464] on button "Submit" at bounding box center [878, 469] width 40 height 18
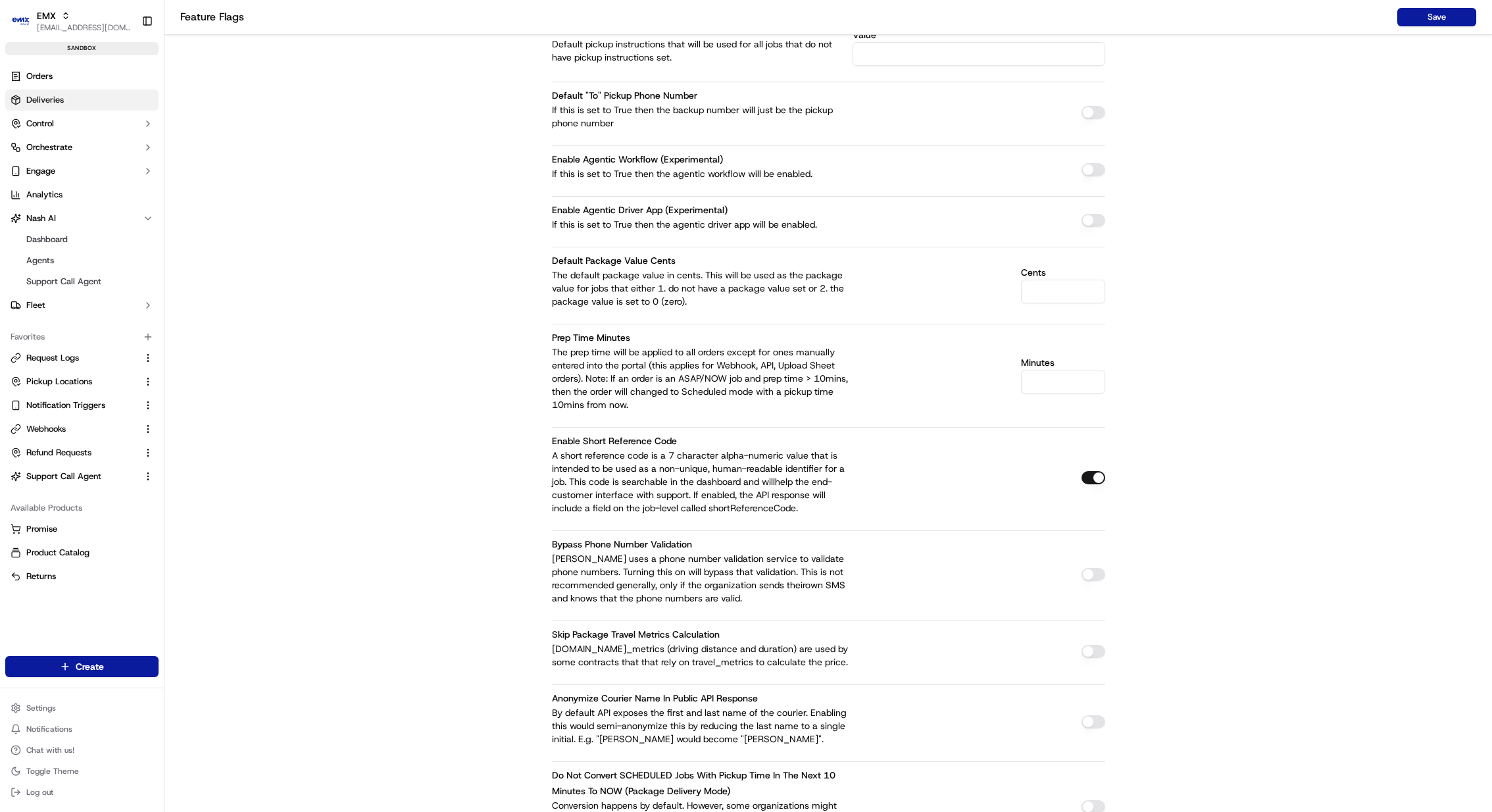
click at [90, 95] on link "Deliveries" at bounding box center [81, 100] width 153 height 21
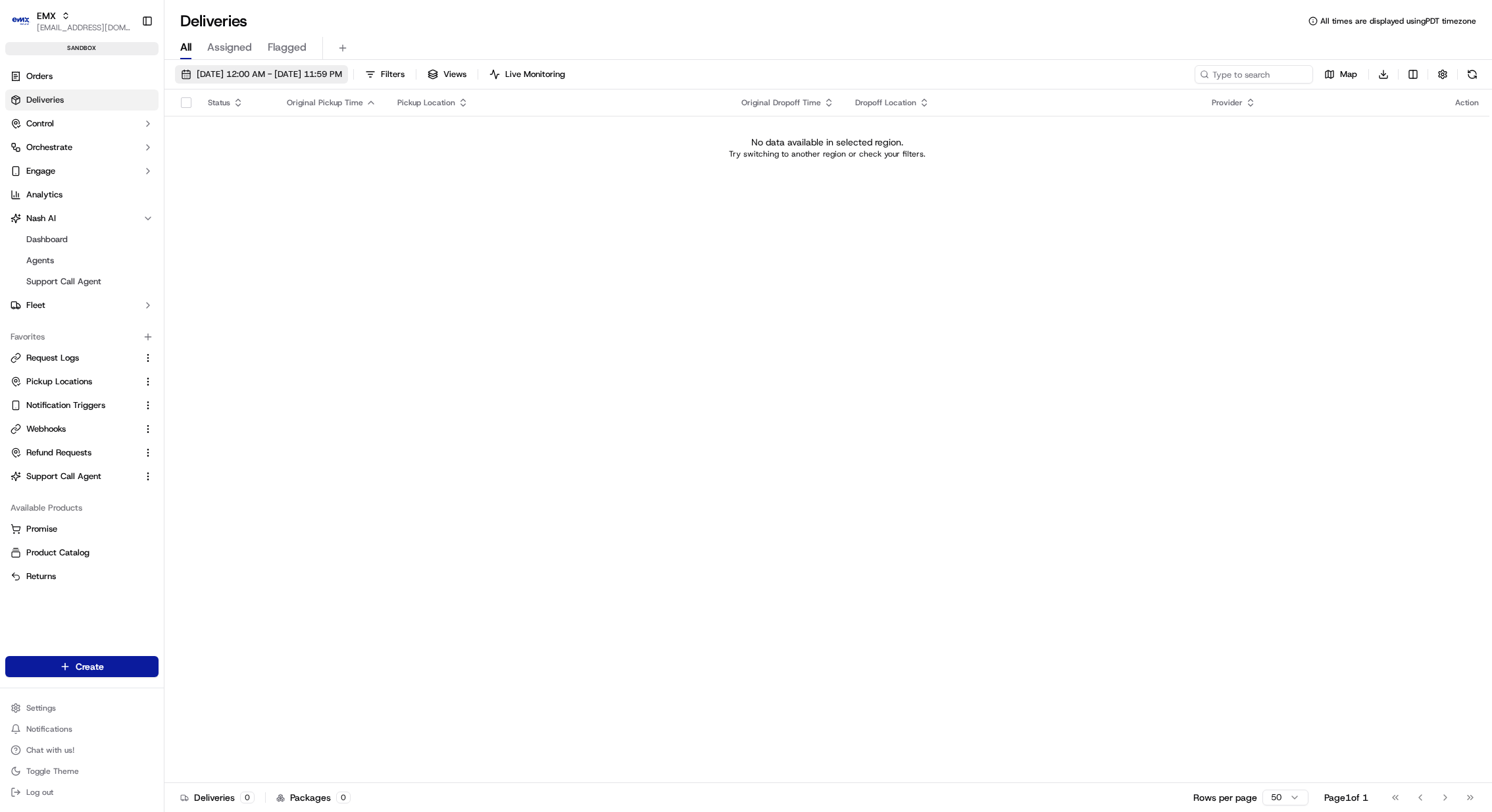
click at [310, 73] on span "09/22/2025 12:00 AM - 09/22/2025 11:59 PM" at bounding box center [269, 74] width 145 height 11
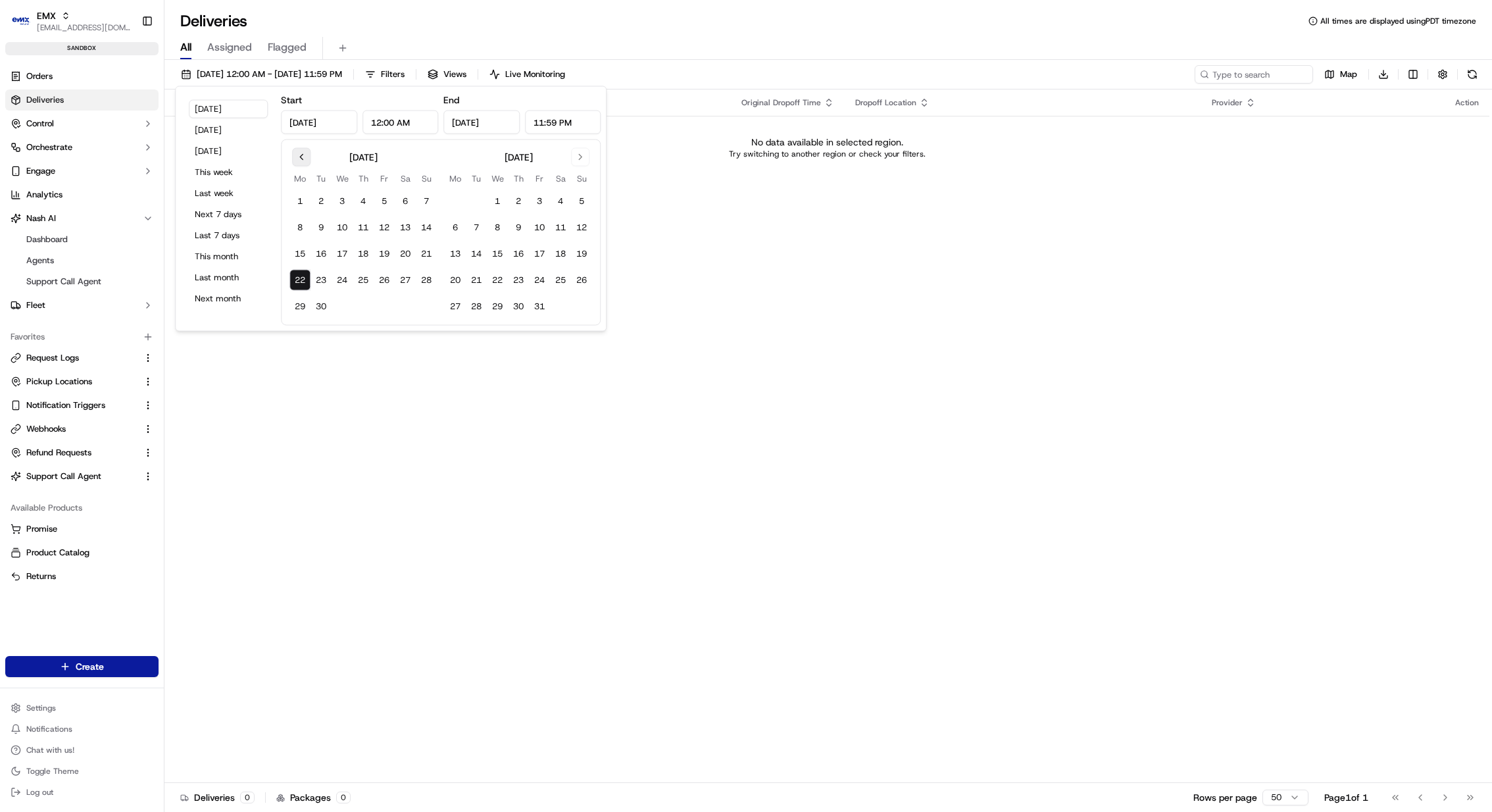
click at [296, 157] on button "Go to previous month" at bounding box center [301, 157] width 18 height 18
click at [327, 197] on button "1" at bounding box center [322, 202] width 21 height 21
type input "Jul 1, 2025"
click at [574, 167] on div "August 2025 Mo Tu We Th Fr Sa Su 1 2 3 4 5 6 7 8 9 10 11 12 13 14 15 16 17 18 1…" at bounding box center [518, 232] width 148 height 169
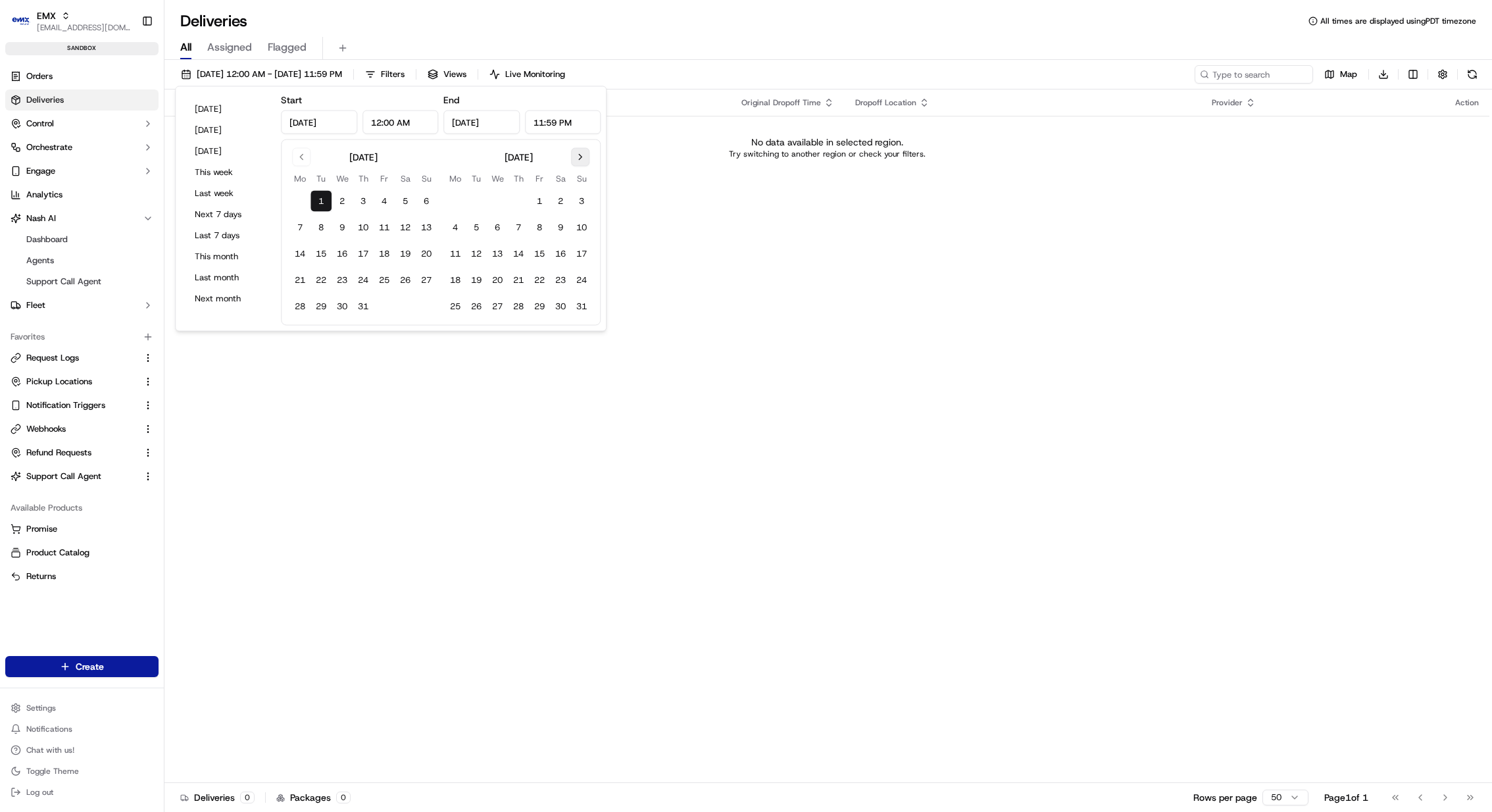
click at [577, 165] on button "Go to next month" at bounding box center [580, 157] width 18 height 18
click at [294, 281] on button "22" at bounding box center [300, 281] width 21 height 21
type input "[DATE]"
click at [682, 222] on div "Status Original Pickup Time Pickup Location Original Dropoff Time Dropoff Locat…" at bounding box center [828, 436] width 1325 height 693
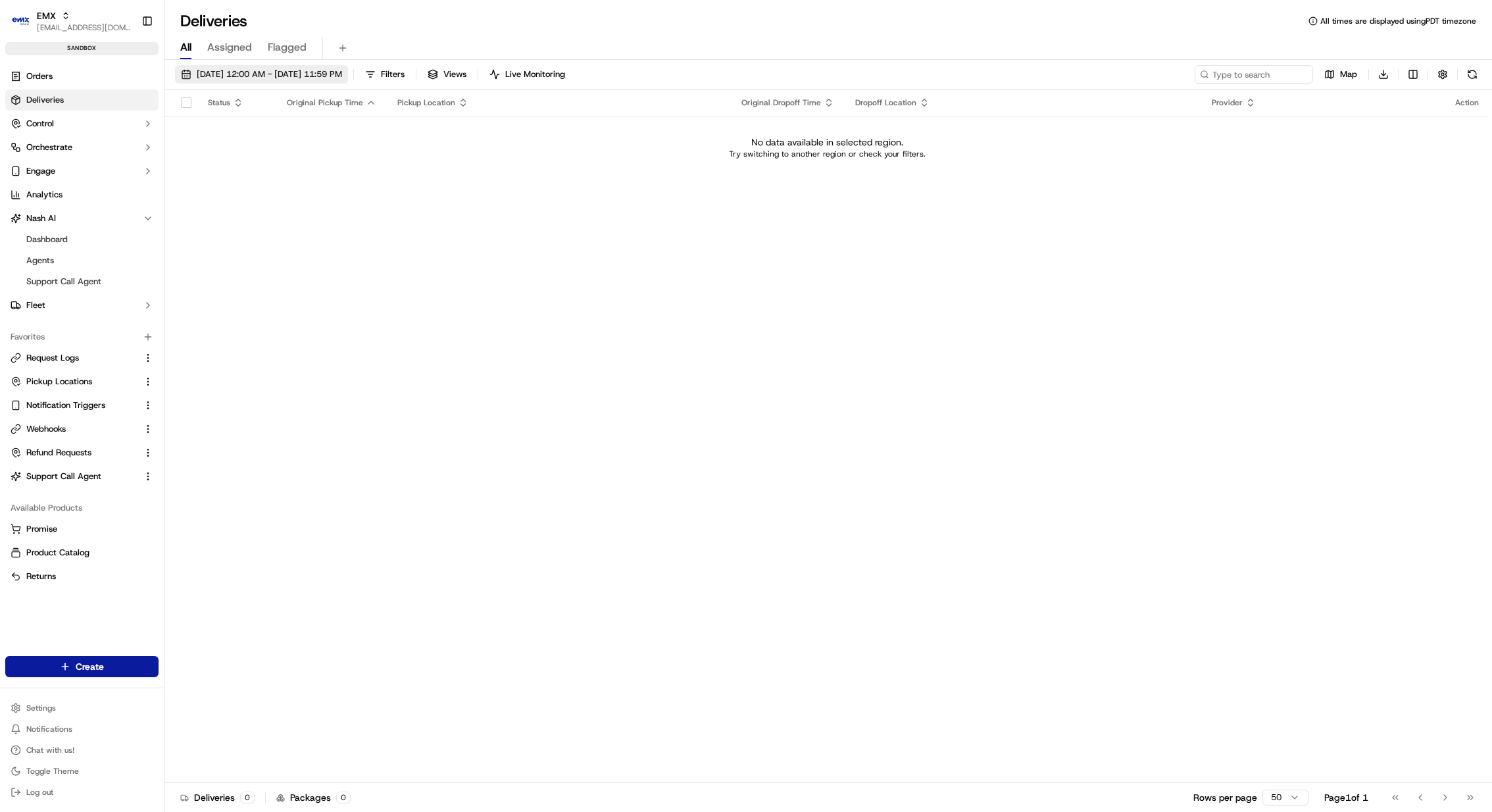
click at [243, 77] on span "07/01/2025 12:00 AM - 09/22/2025 11:59 PM" at bounding box center [269, 74] width 145 height 11
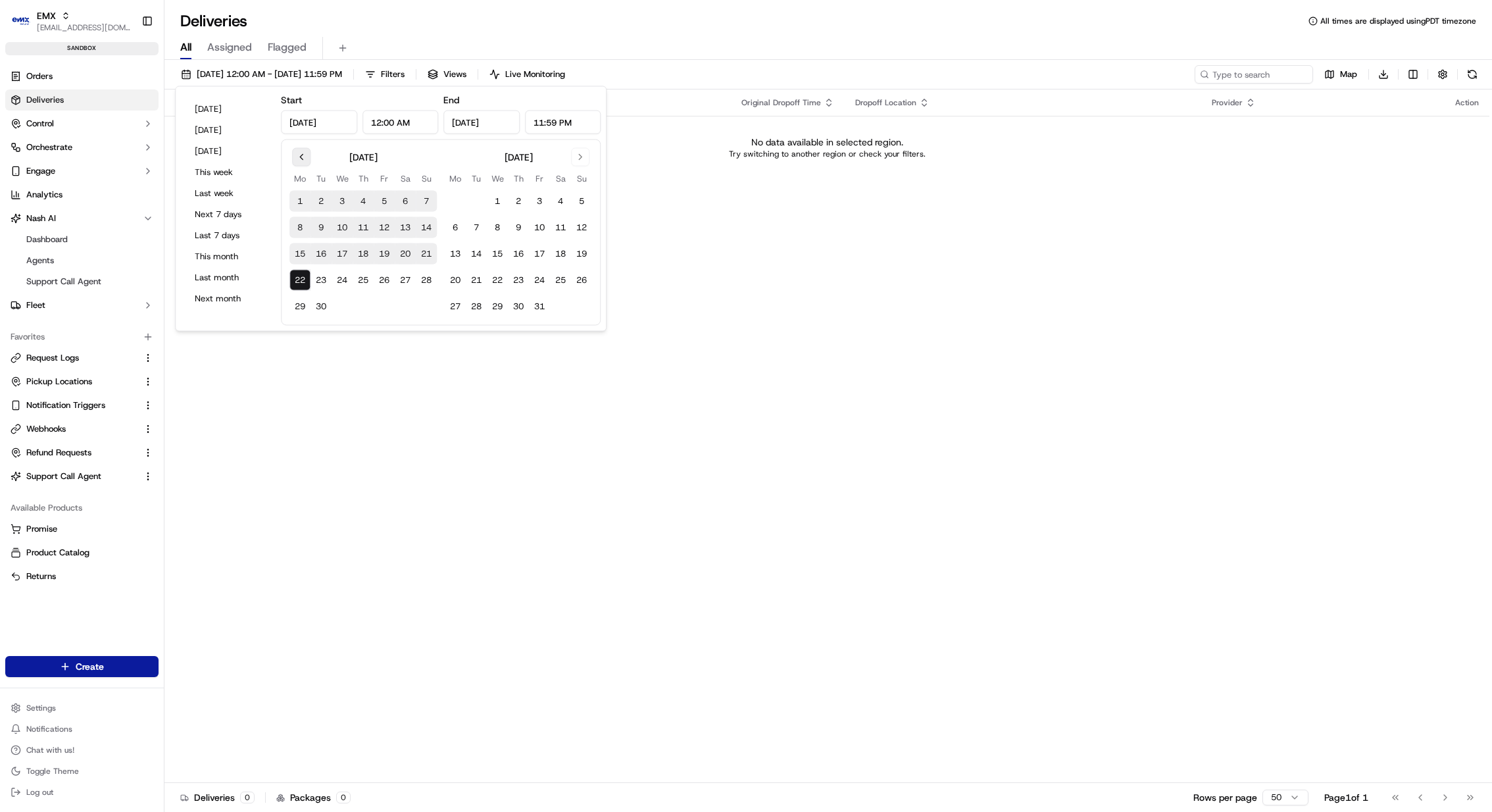
click at [304, 162] on button "Go to previous month" at bounding box center [301, 157] width 18 height 18
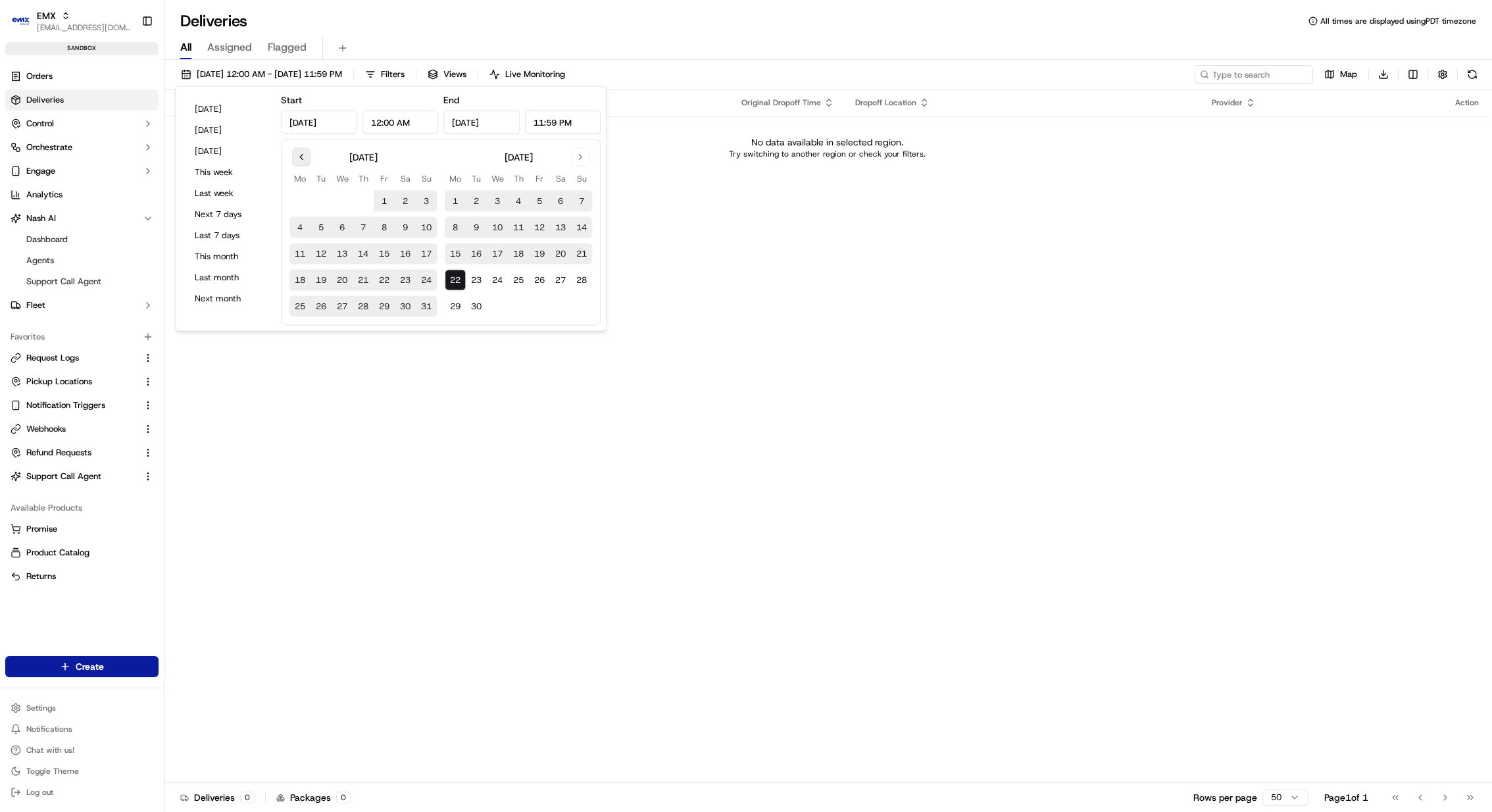
click at [304, 162] on button "Go to previous month" at bounding box center [301, 157] width 18 height 18
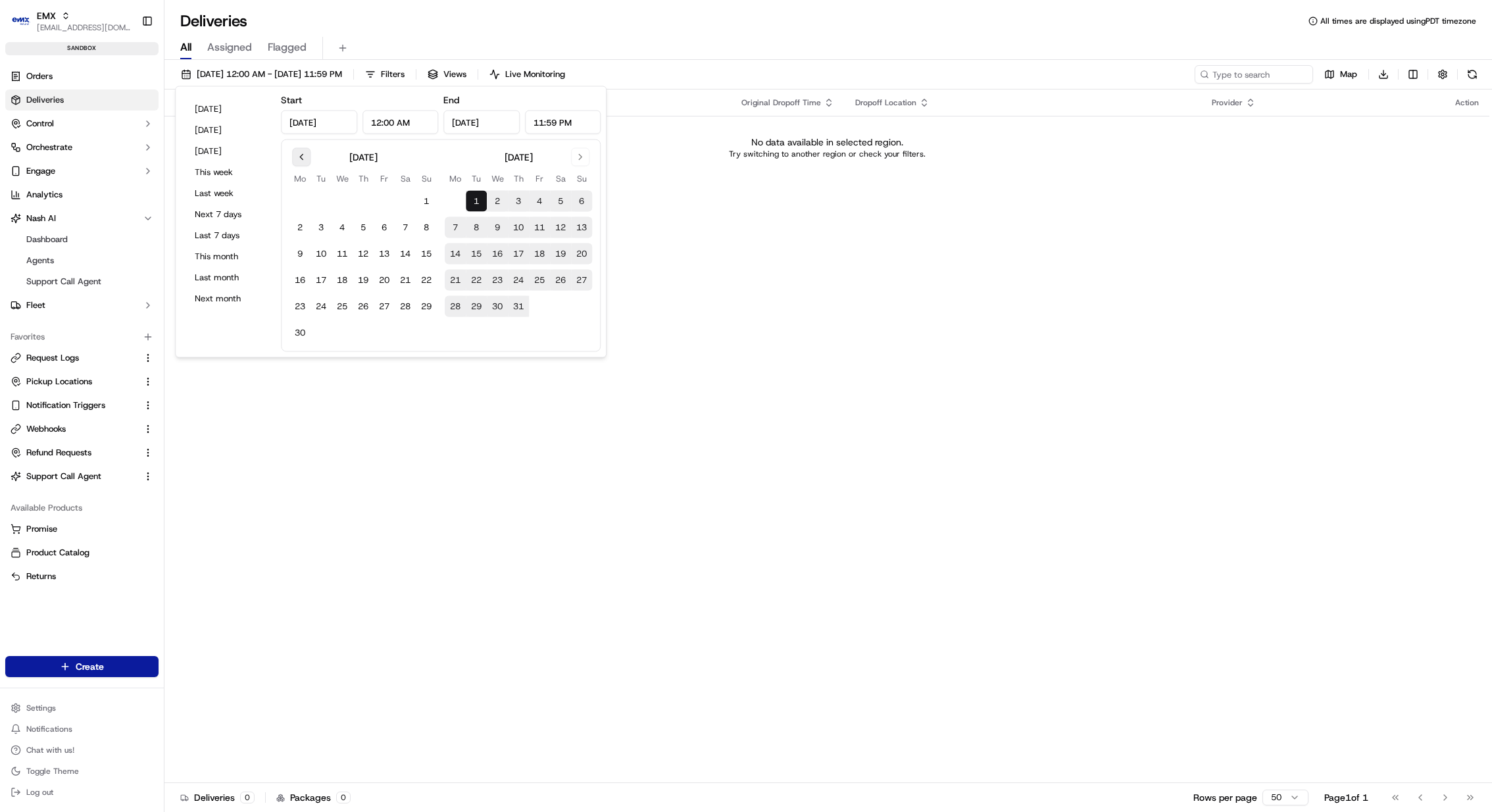
click at [304, 162] on button "Go to previous month" at bounding box center [301, 157] width 18 height 18
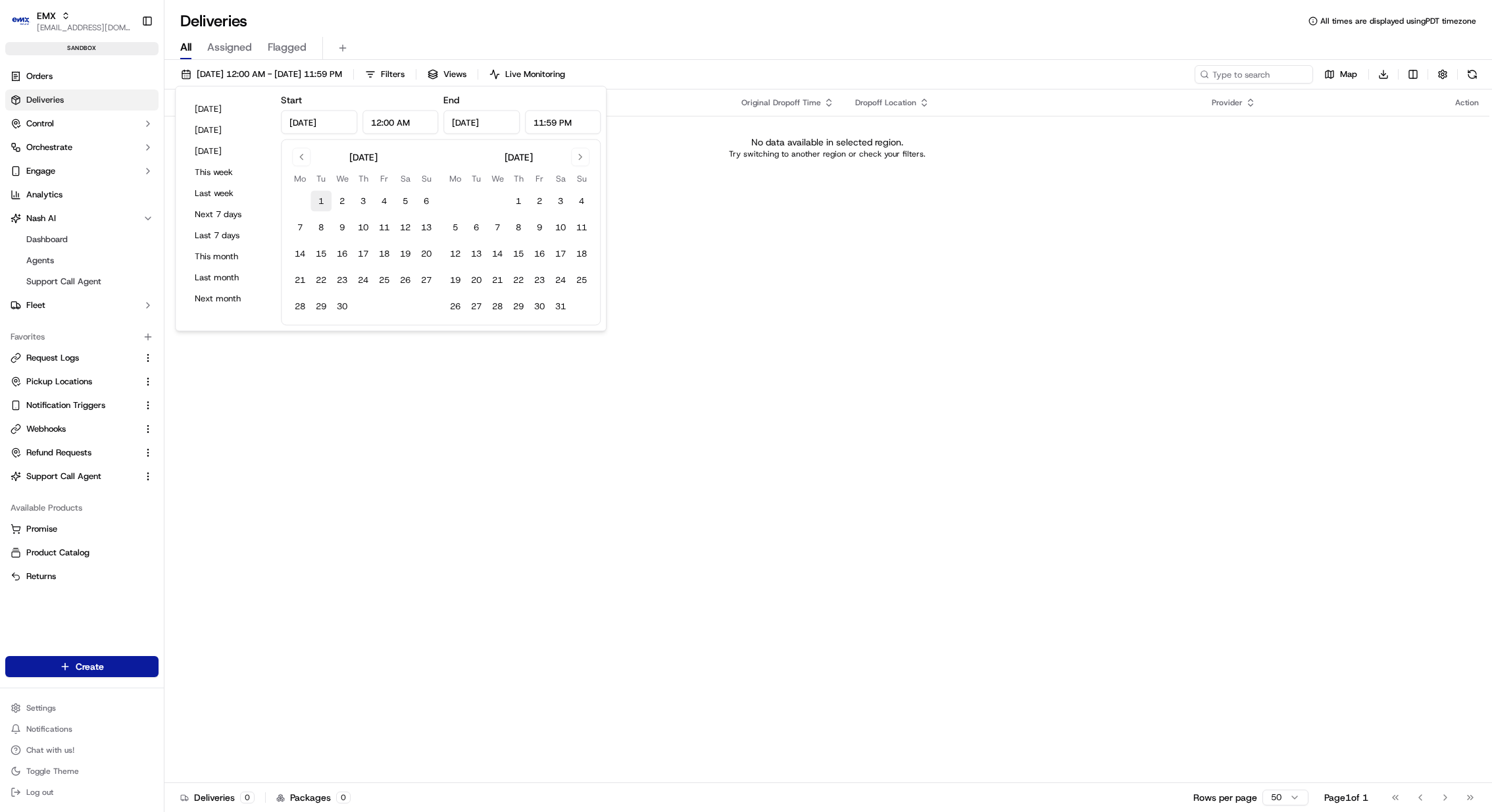
click at [319, 198] on button "1" at bounding box center [322, 202] width 21 height 21
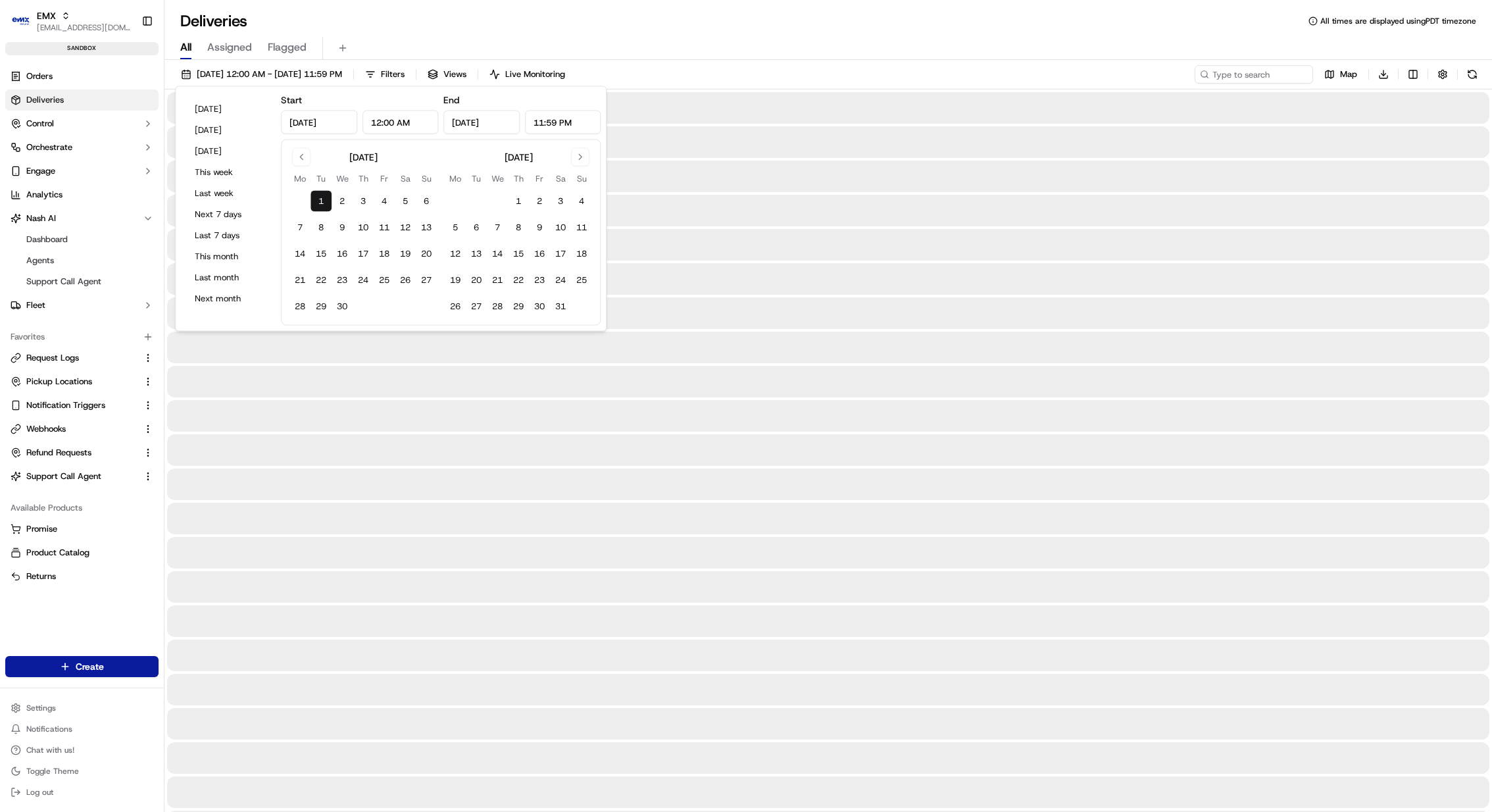
type input "Apr 1, 2025"
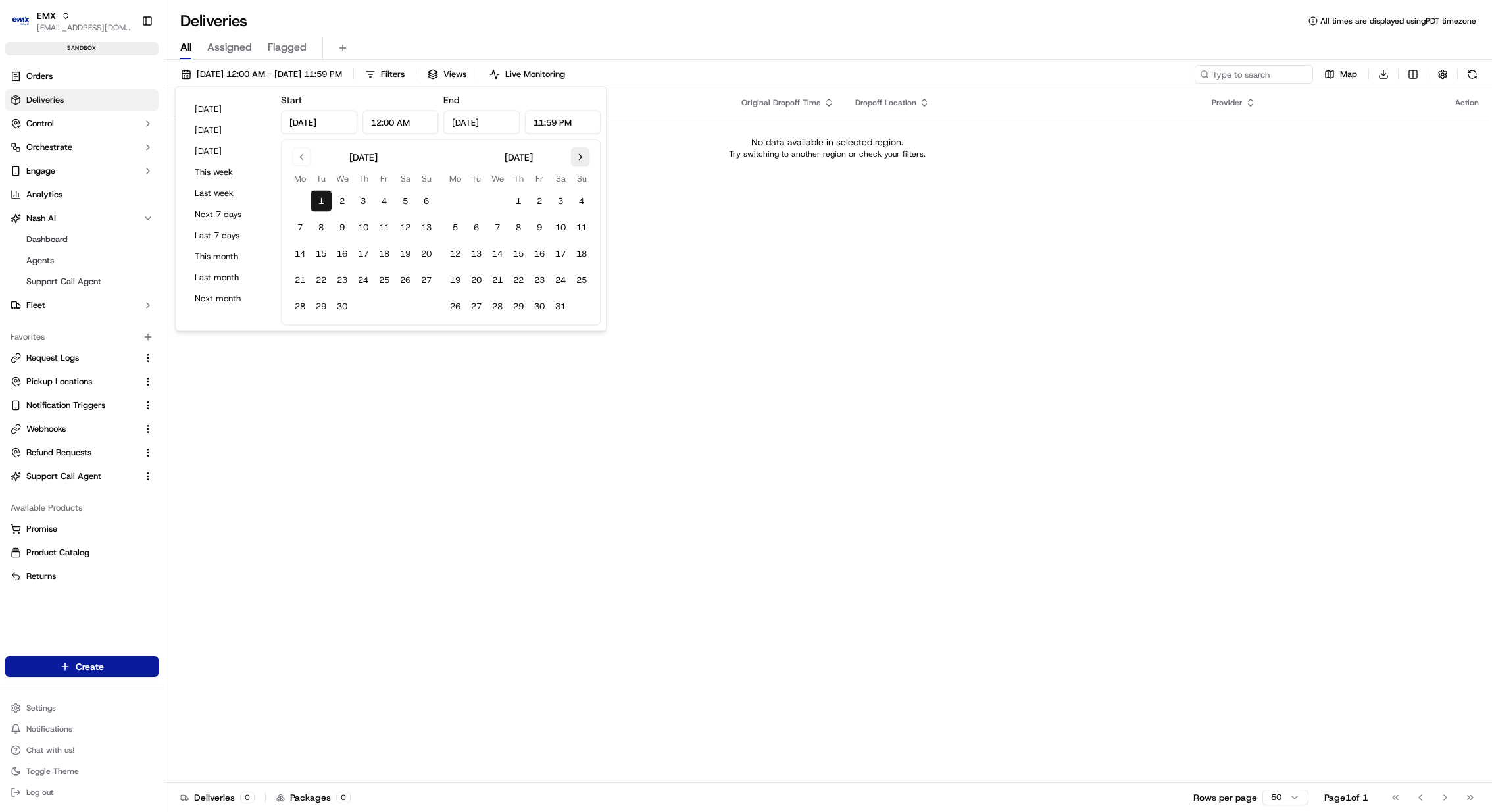
click at [577, 156] on button "Go to next month" at bounding box center [580, 157] width 18 height 18
click at [583, 163] on button "Go to next month" at bounding box center [580, 157] width 18 height 18
click at [511, 252] on button "18" at bounding box center [518, 254] width 21 height 21
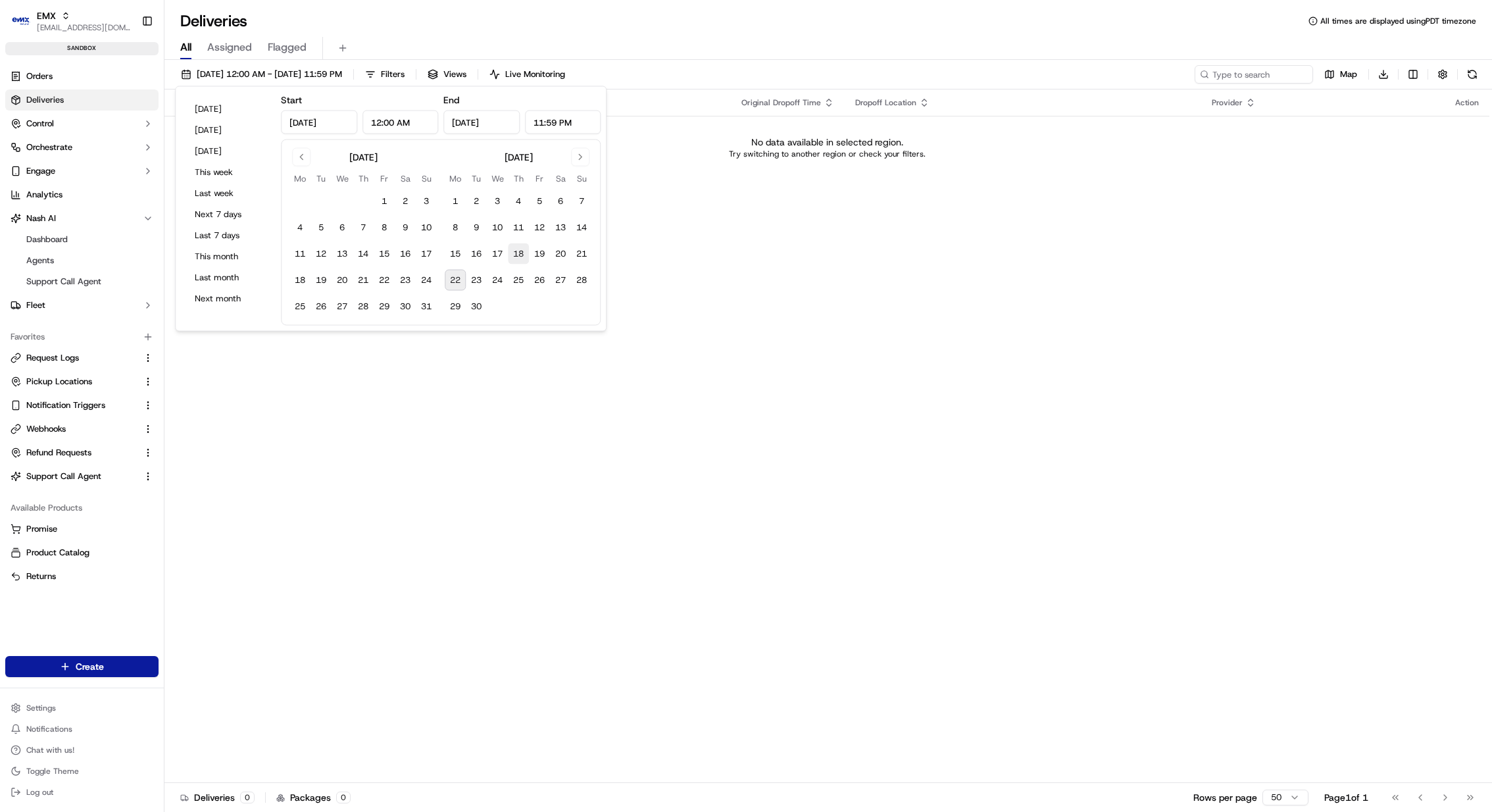
type input "Sep 18, 2025"
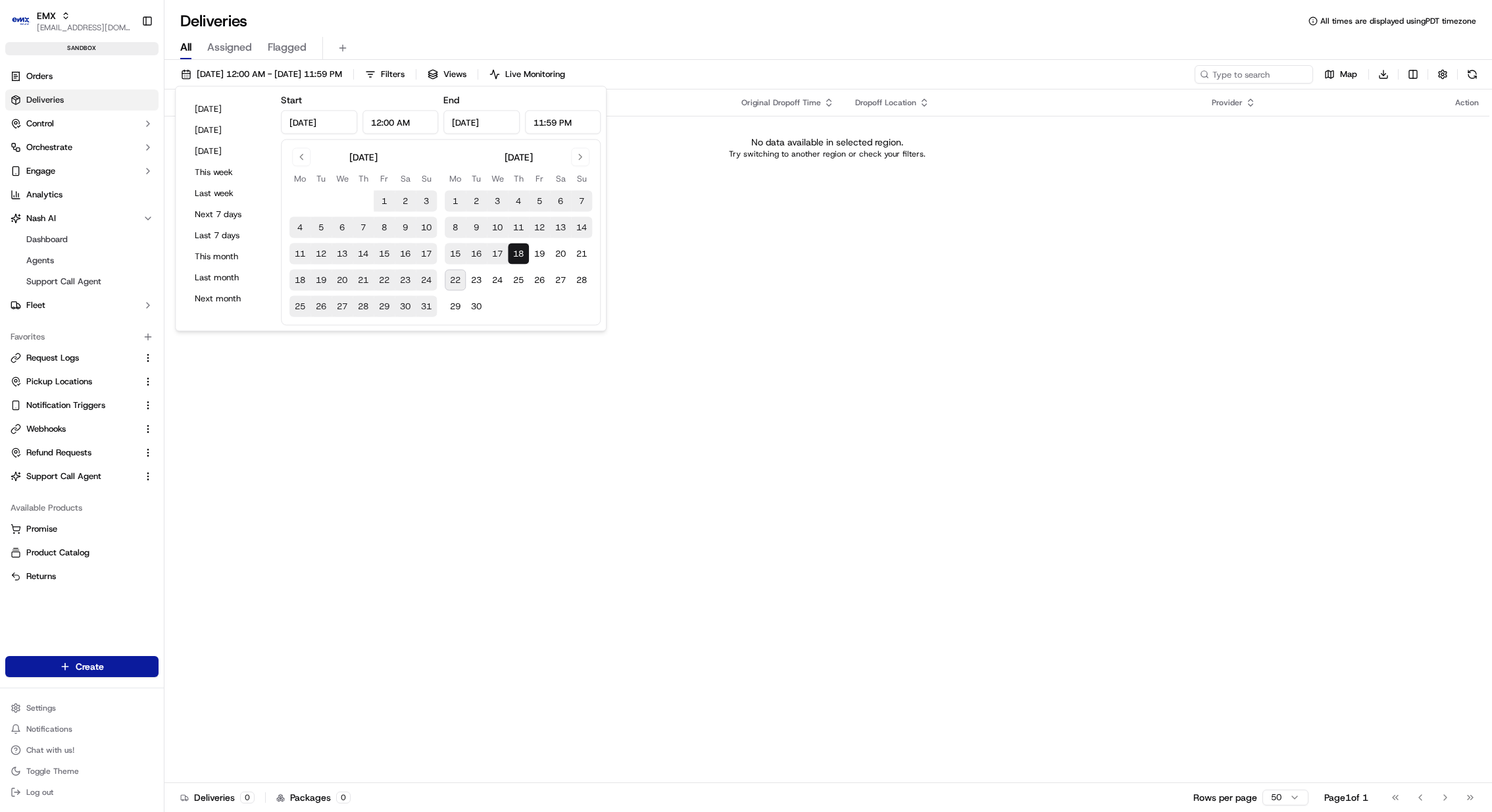
click at [449, 474] on div "Status Original Pickup Time Pickup Location Original Dropoff Time Dropoff Locat…" at bounding box center [828, 436] width 1325 height 693
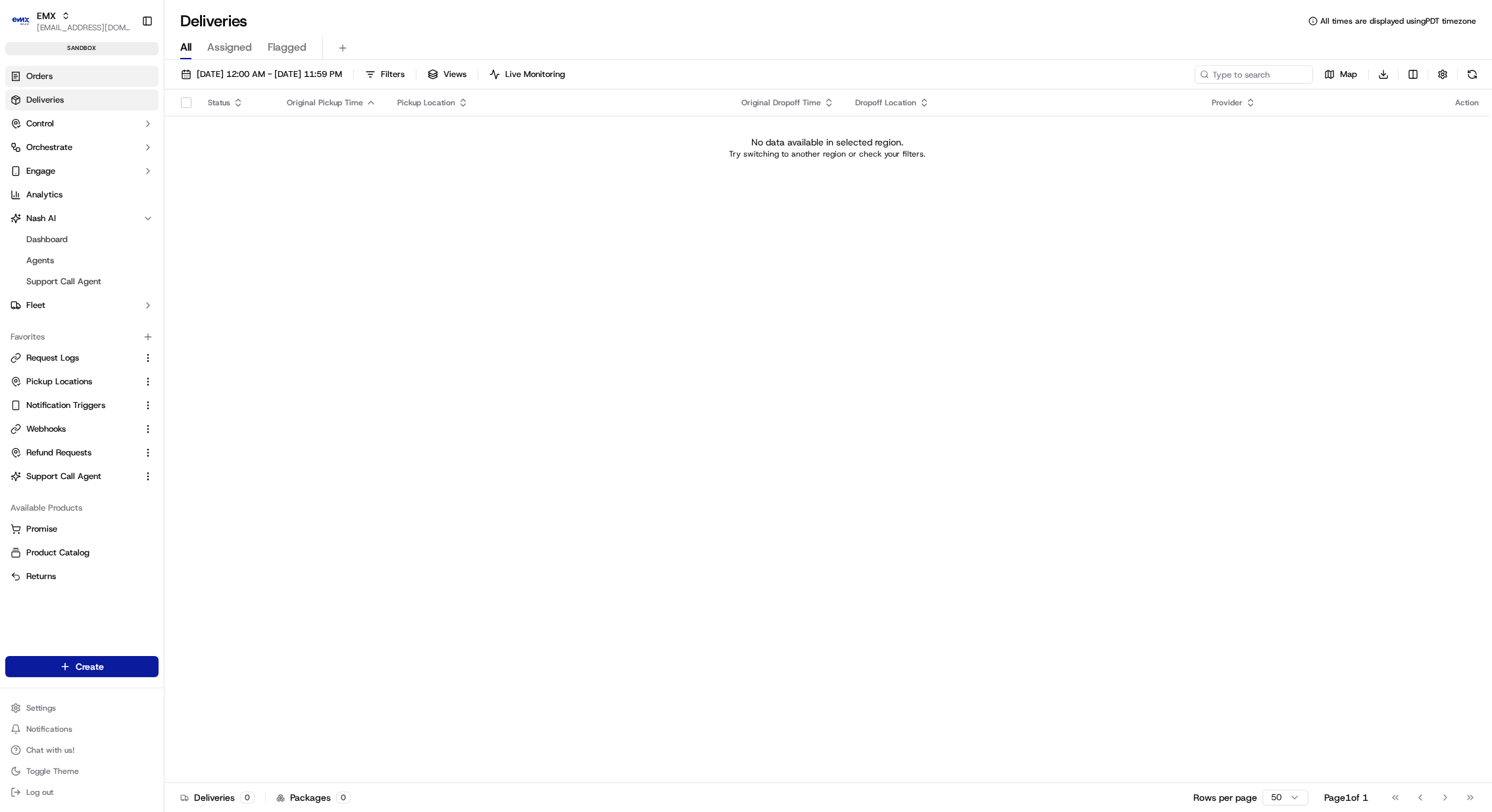
click at [105, 80] on link "Orders" at bounding box center [81, 76] width 153 height 21
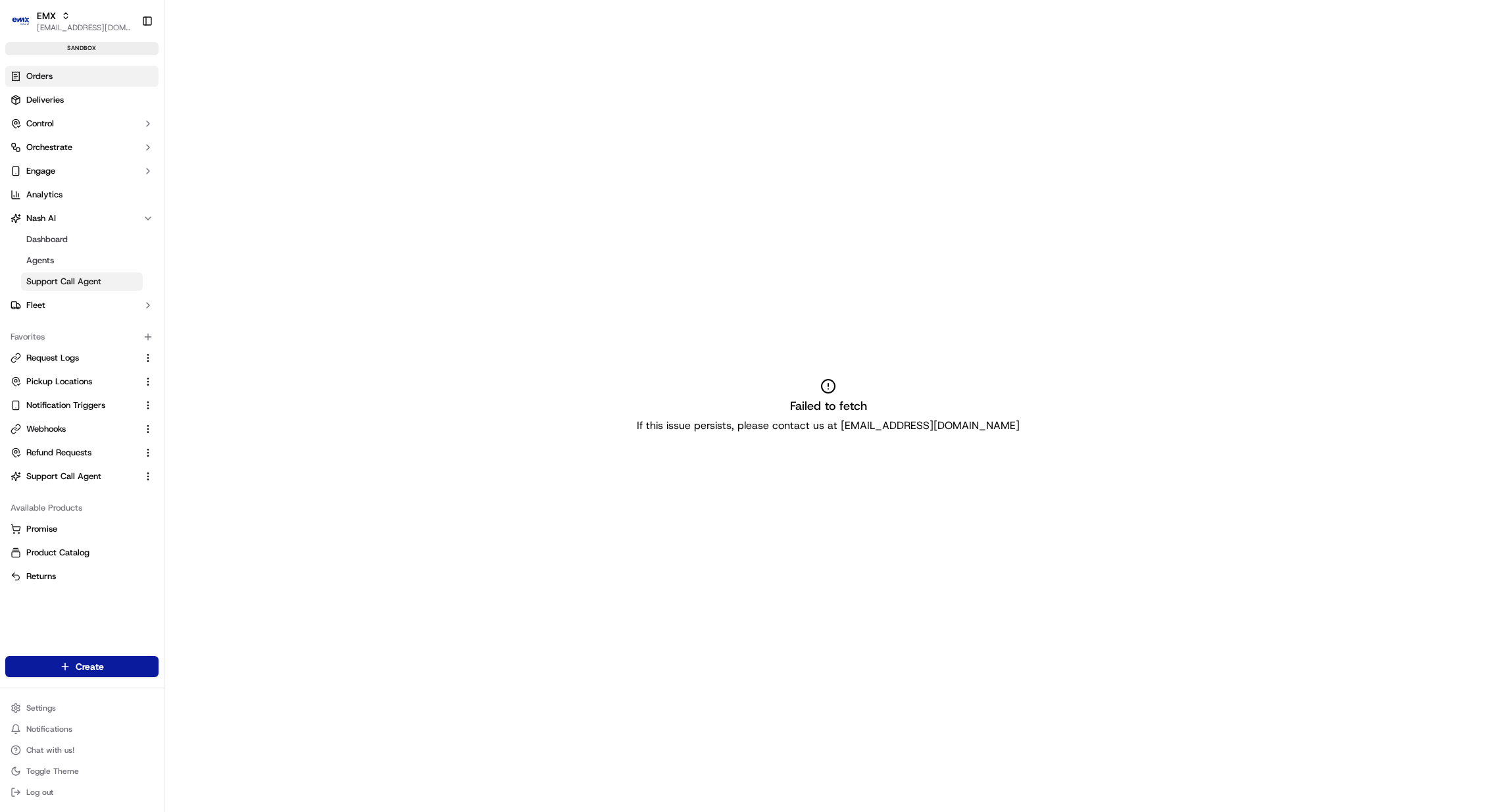
click at [74, 272] on link "Support Call Agent" at bounding box center [82, 281] width 121 height 18
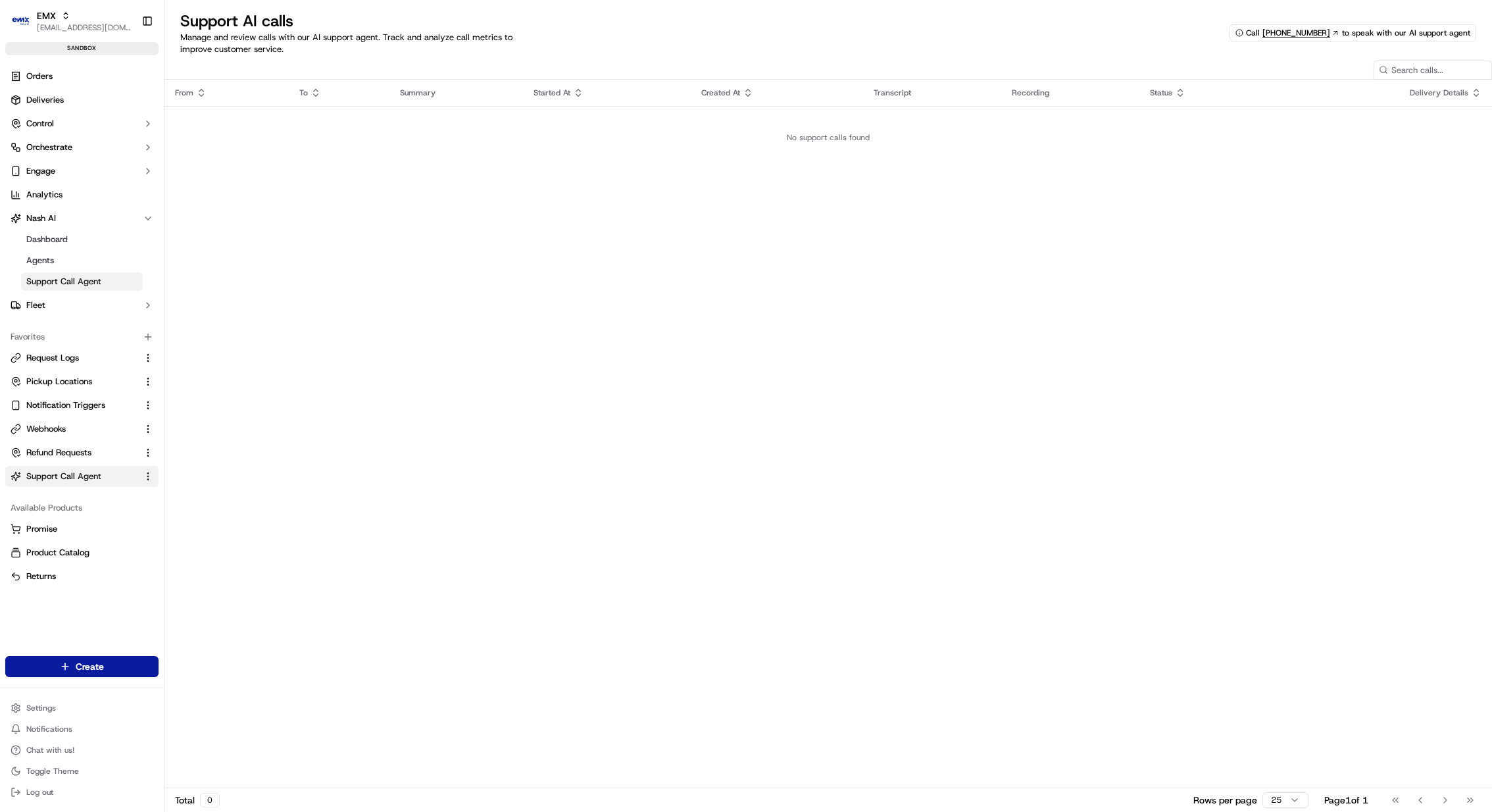
click at [74, 272] on link "Support Call Agent" at bounding box center [82, 281] width 121 height 18
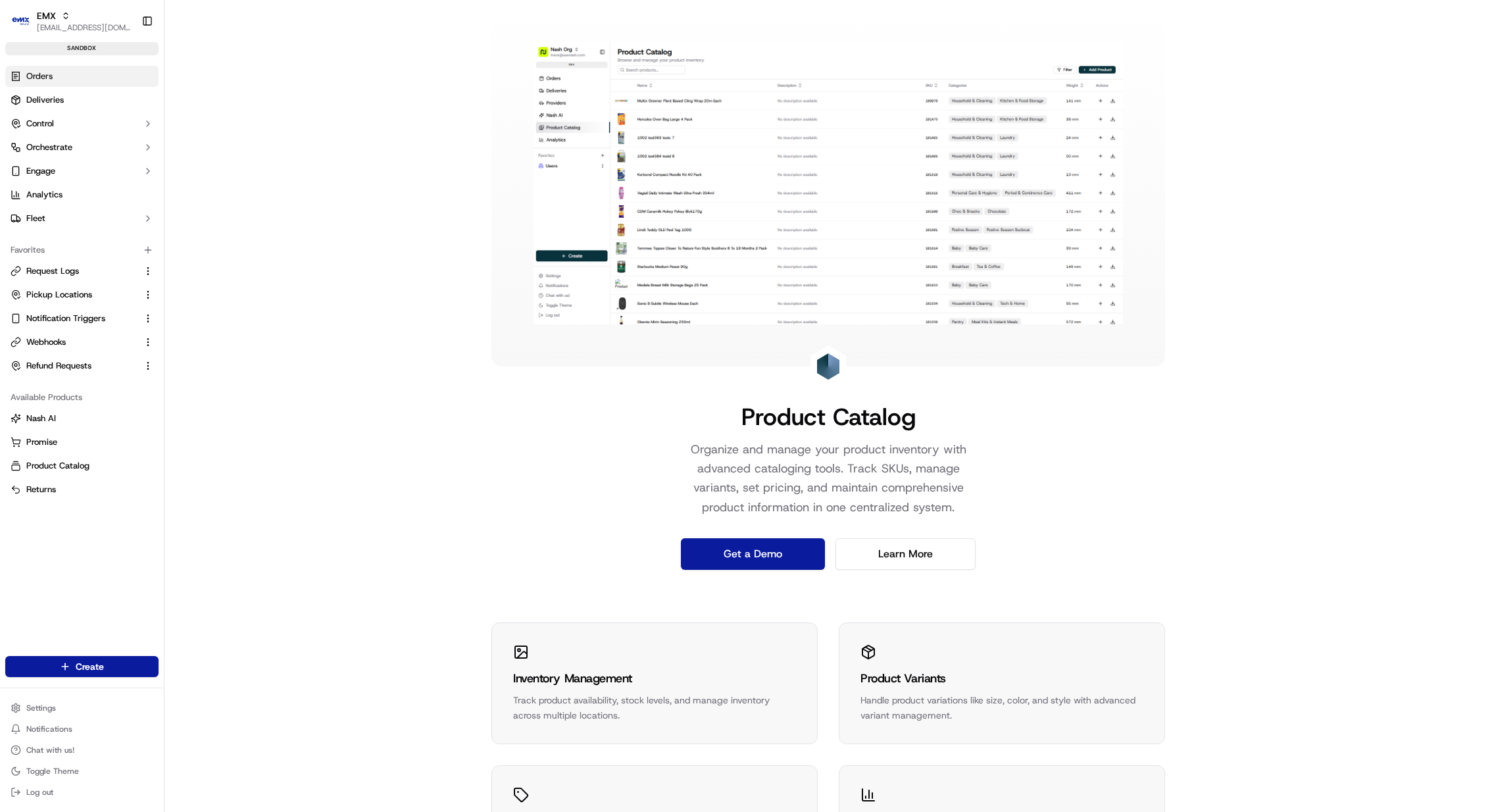
click at [93, 78] on link "Orders" at bounding box center [81, 76] width 153 height 21
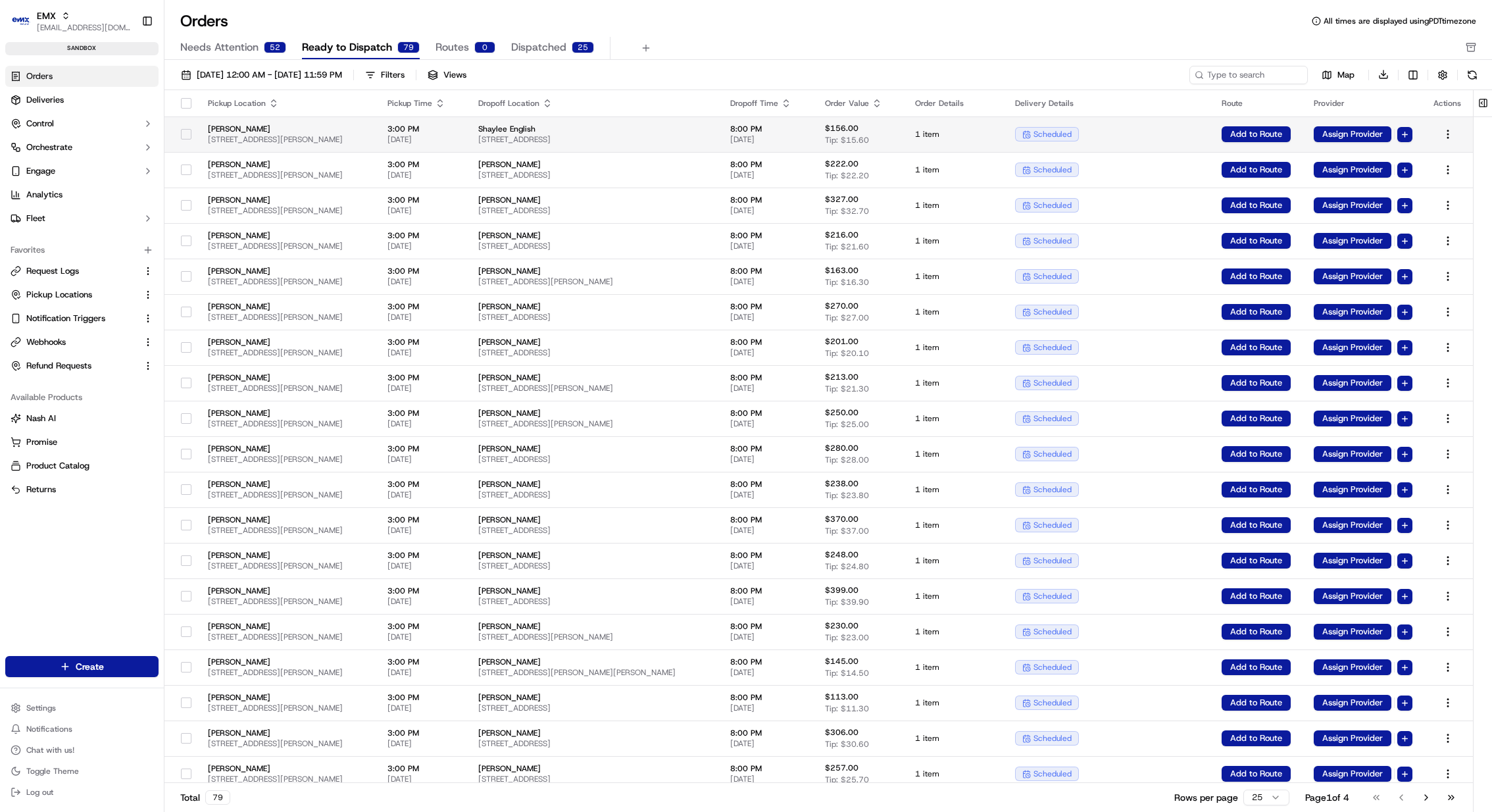
click at [1134, 130] on div "scheduled" at bounding box center [1108, 135] width 185 height 15
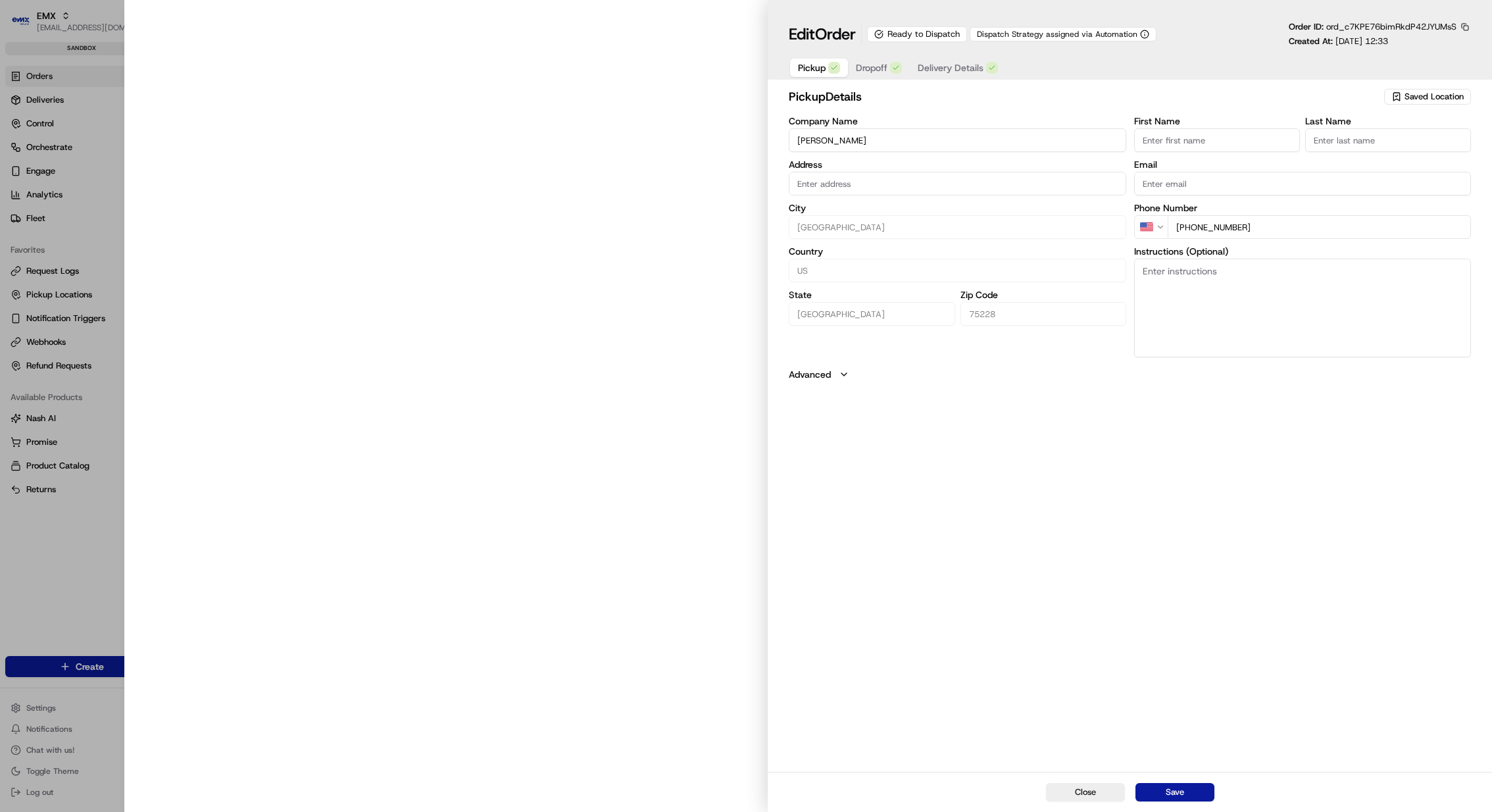
type input "7401 Samuell Blvd, Dallas, TX 75228"
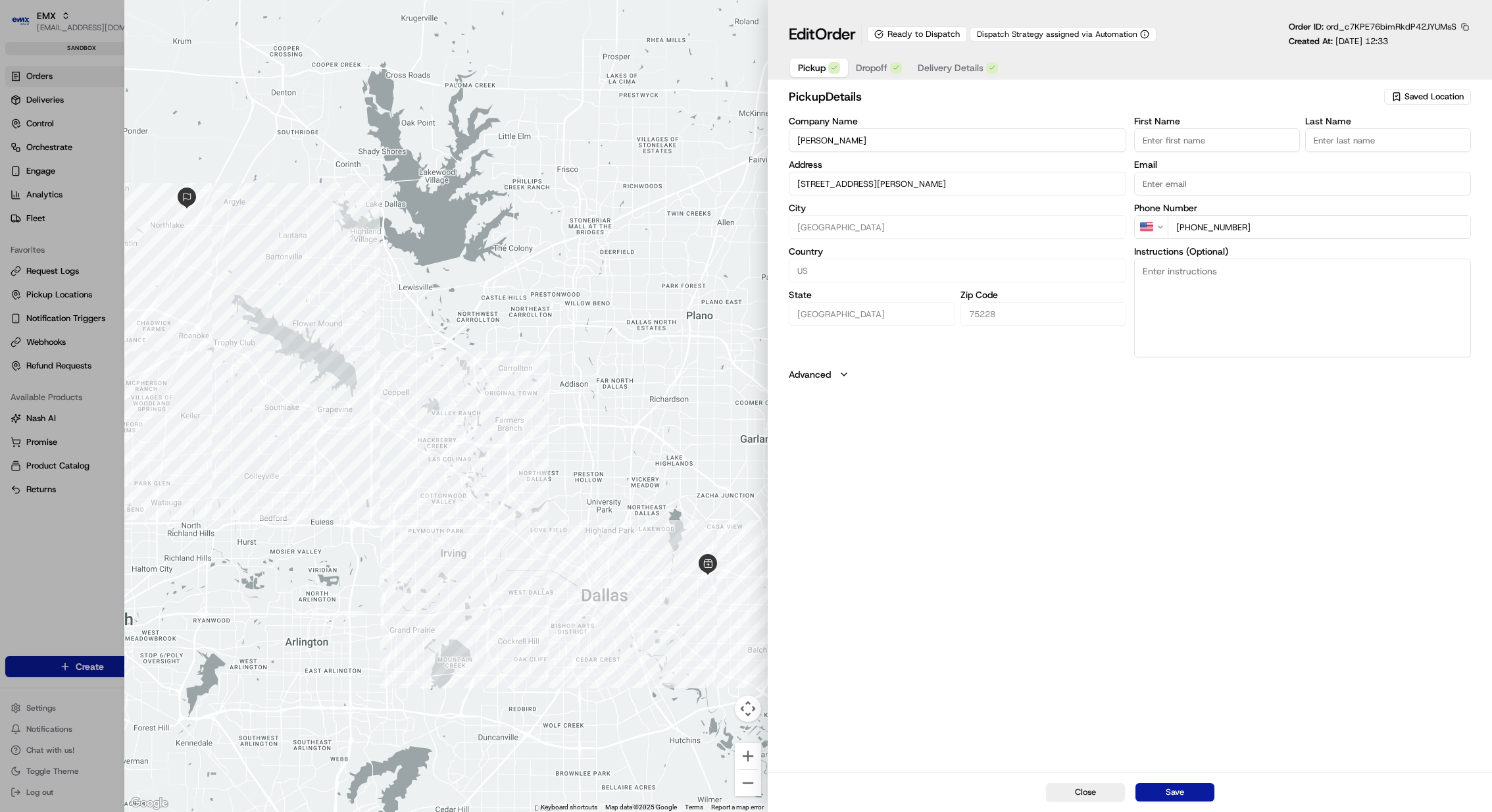
click at [1465, 25] on button "button" at bounding box center [1465, 27] width 11 height 11
click at [1439, 48] on button "Copy ID" at bounding box center [1429, 46] width 120 height 16
click at [1130, 67] on div "Pickup Dropoff Delivery Details" at bounding box center [1130, 67] width 682 height 25
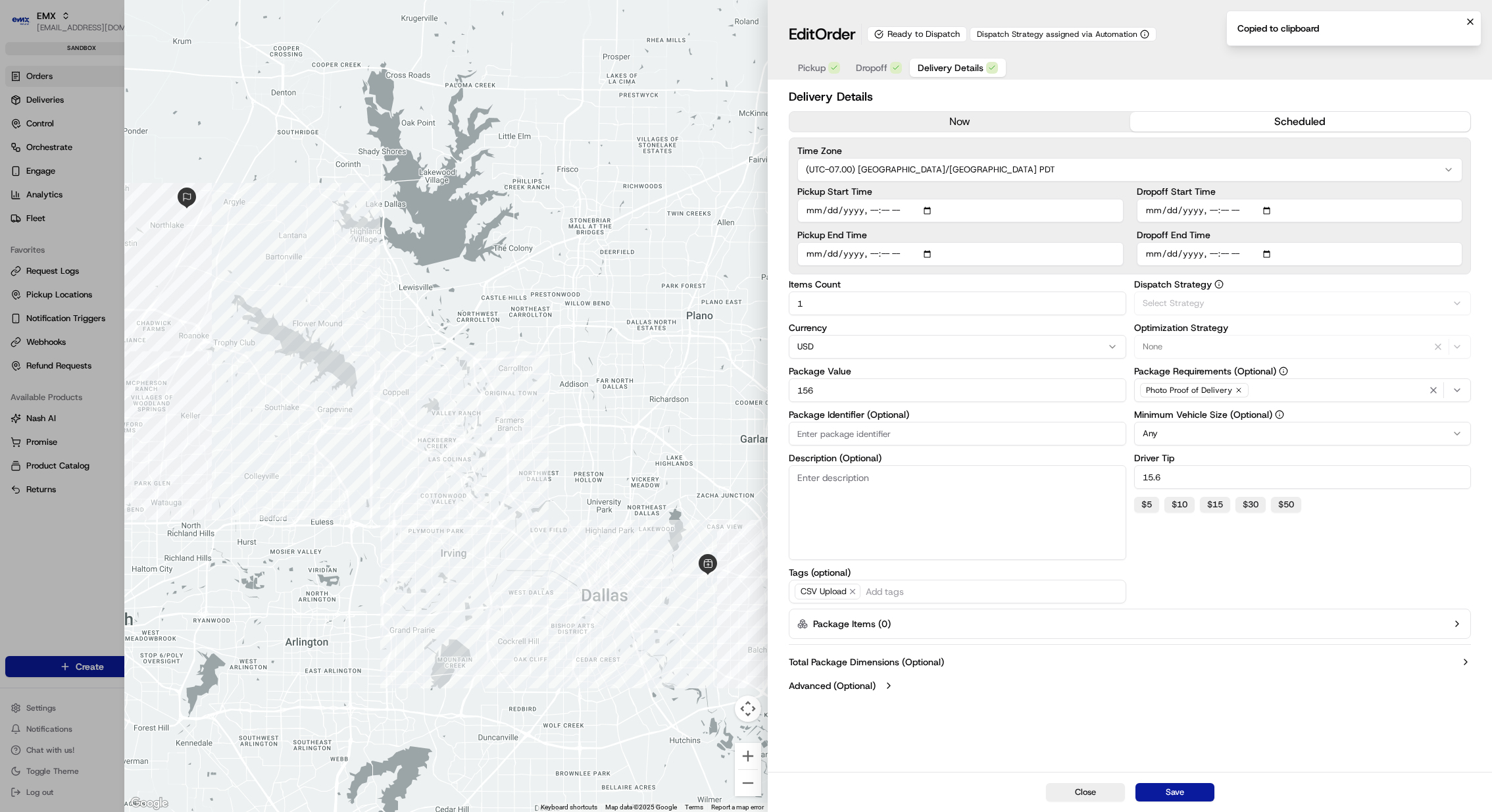
click at [956, 75] on button "Delivery Details" at bounding box center [957, 67] width 96 height 18
click at [952, 121] on button "now" at bounding box center [960, 121] width 340 height 20
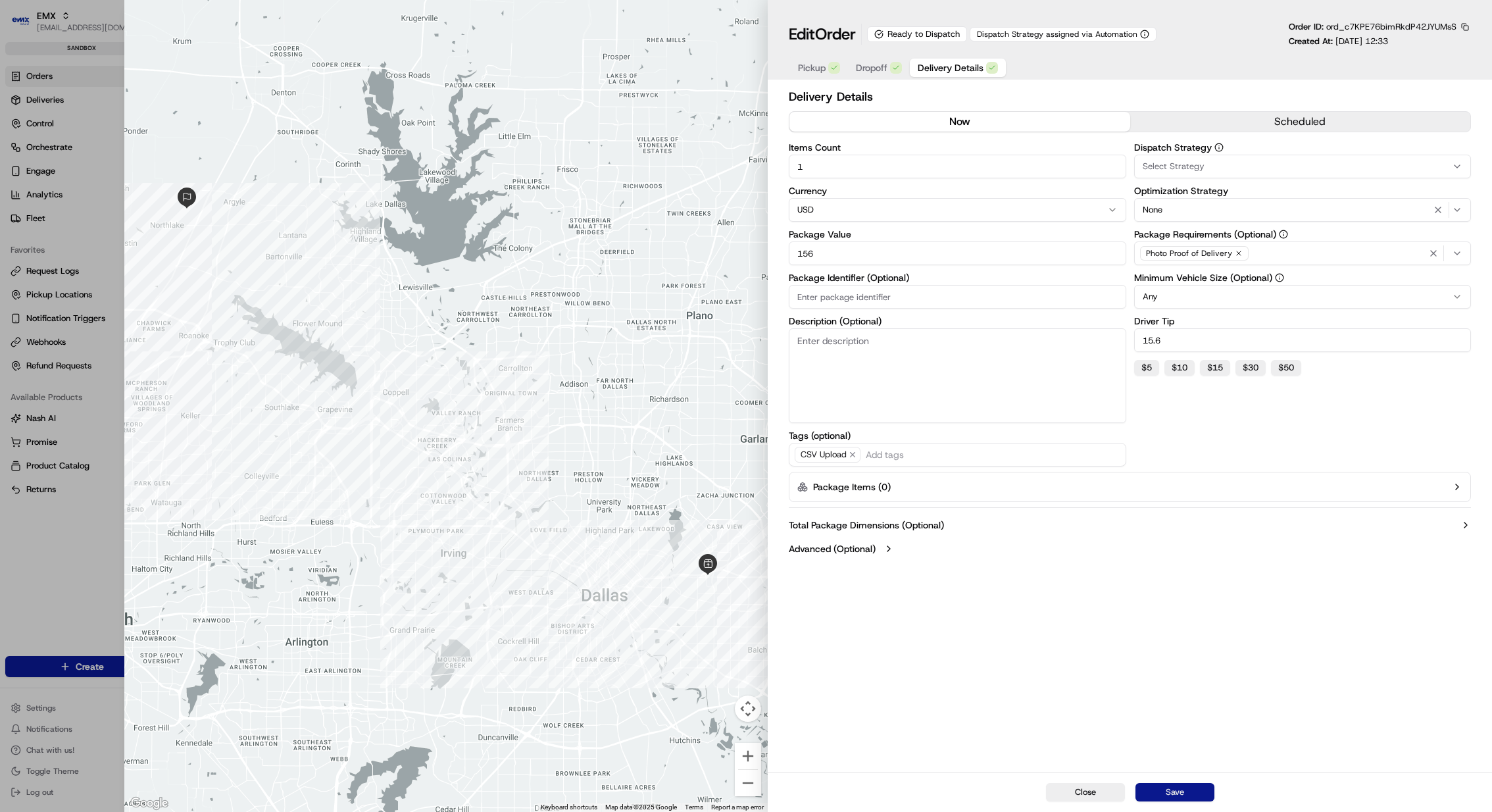
click at [1181, 787] on button "Save" at bounding box center [1175, 792] width 79 height 18
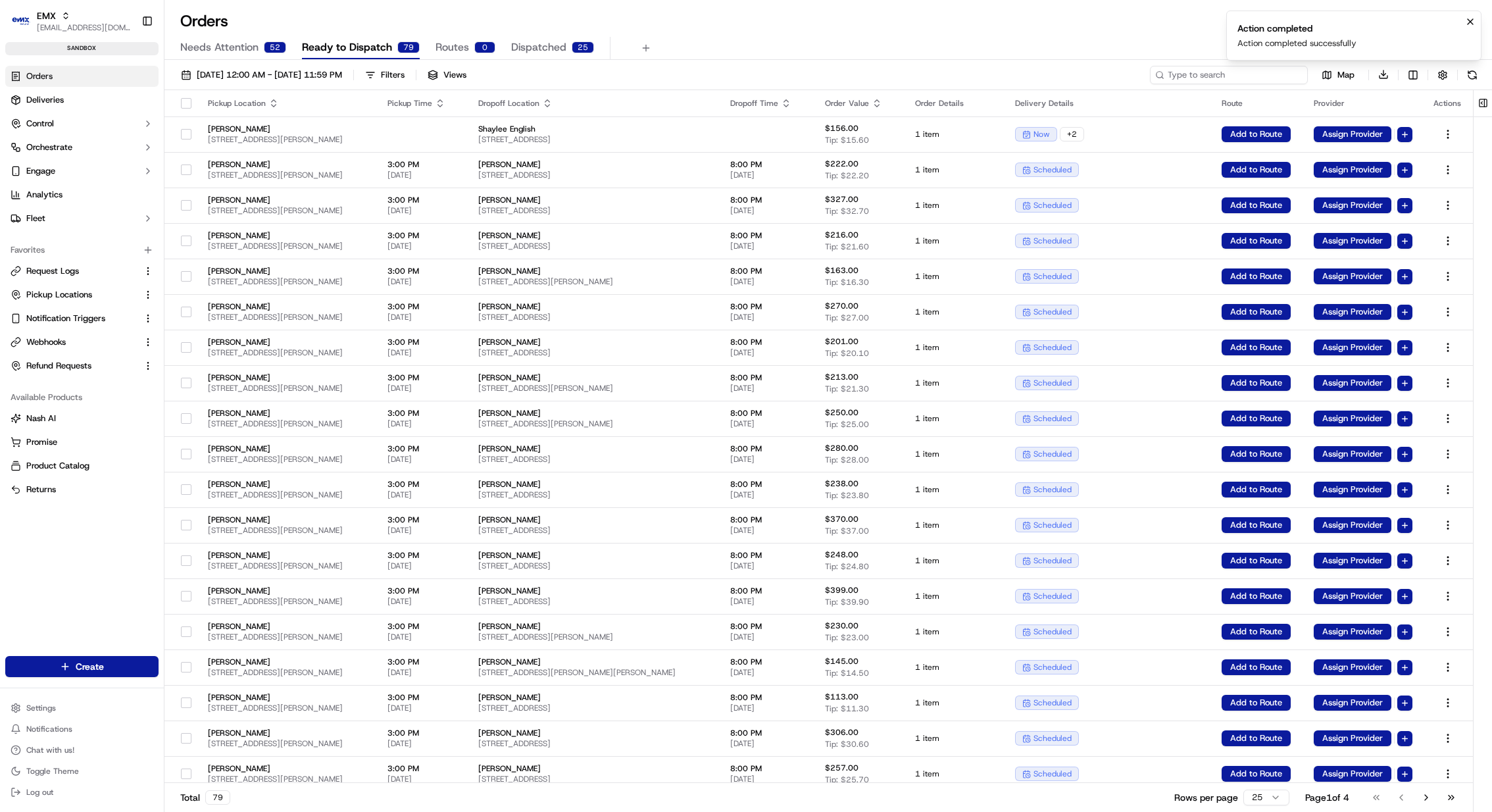
click at [1252, 81] on input at bounding box center [1229, 75] width 158 height 18
paste input "ord_c7KPE76bimRkdP42JYUMsS"
type input "ord_c7KPE76bimRkdP42JYUMsS"
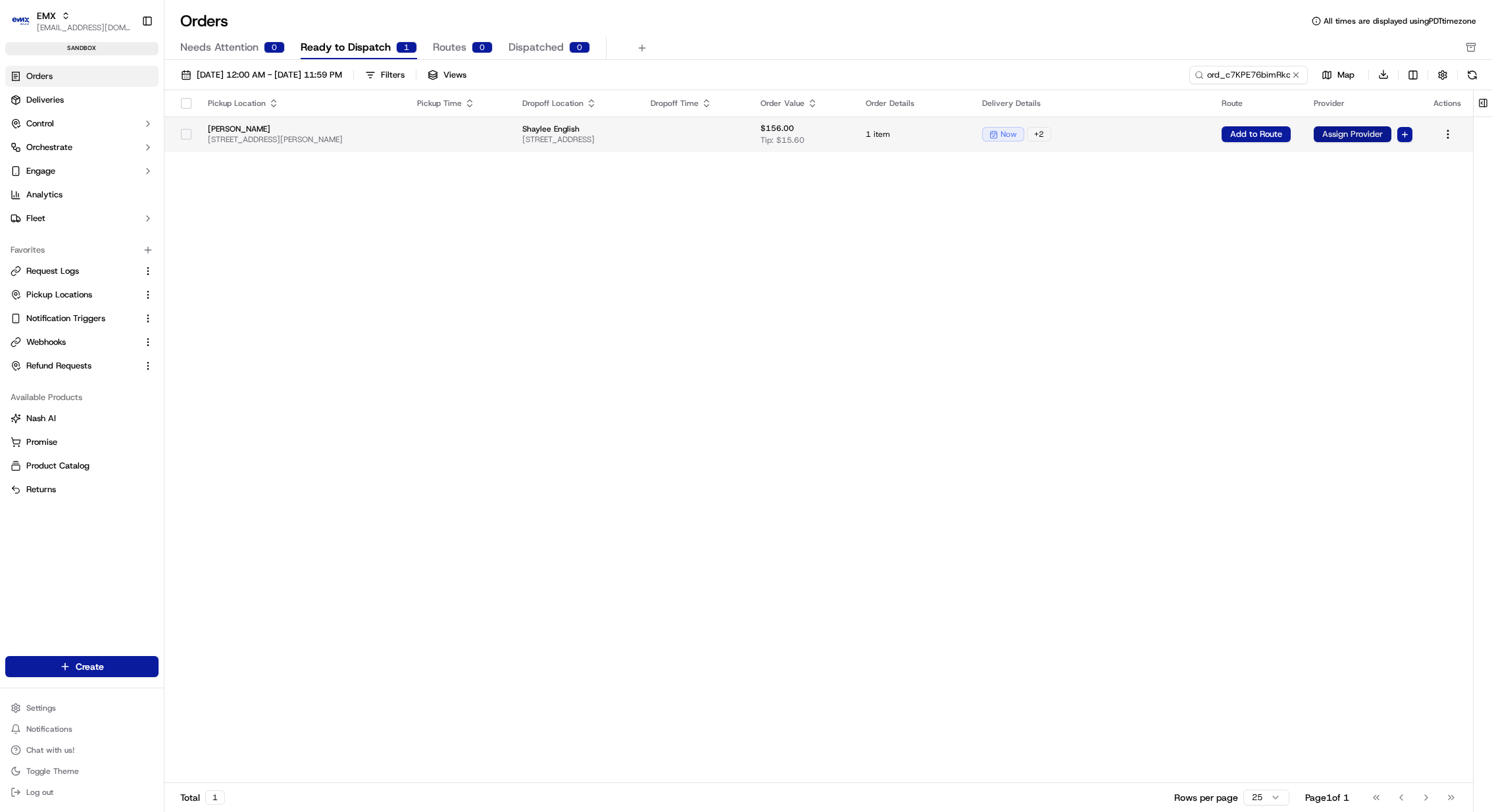
click at [1350, 131] on button "Assign Provider" at bounding box center [1353, 134] width 78 height 16
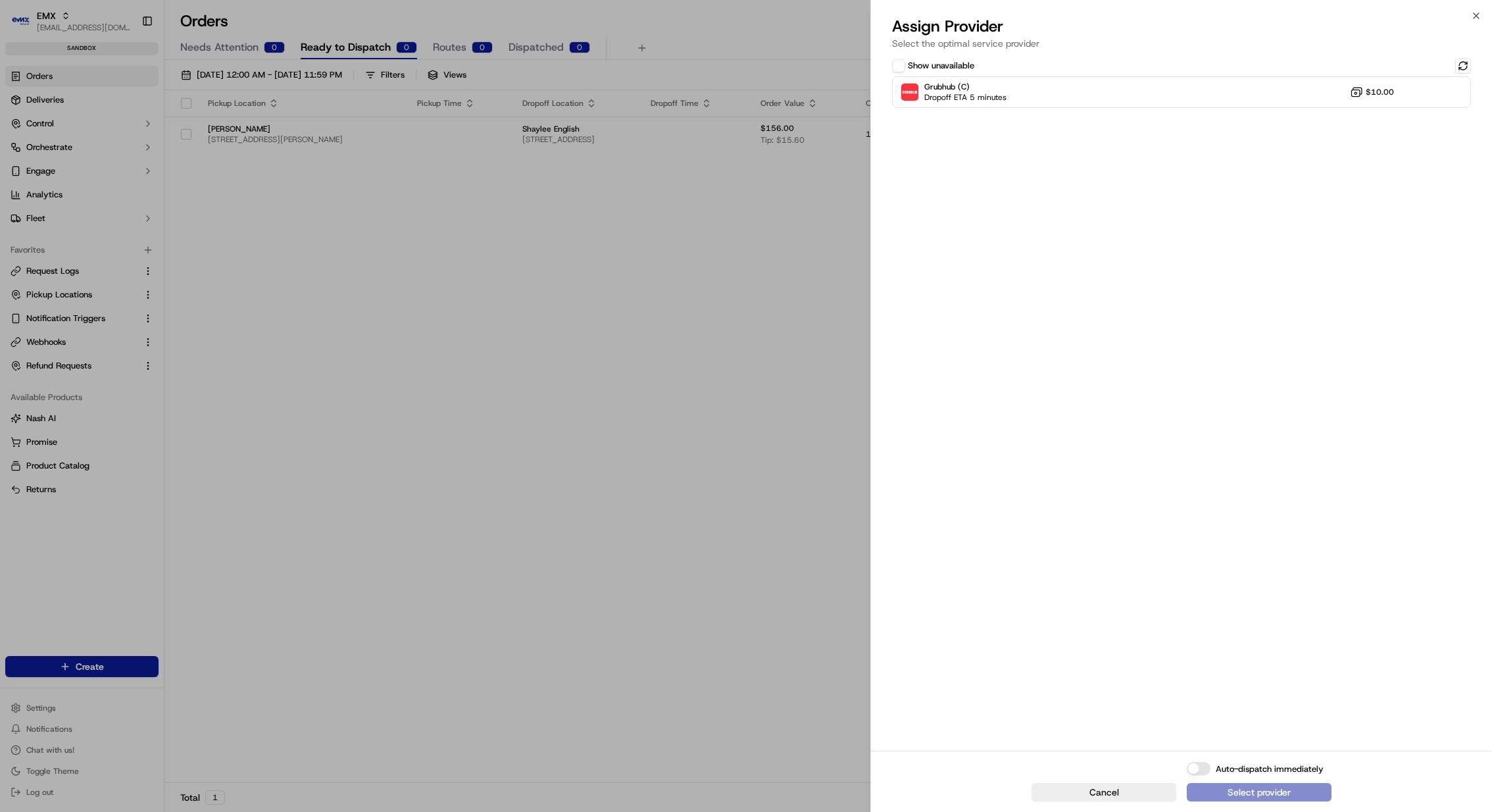
click at [900, 65] on button "Show unavailable" at bounding box center [899, 66] width 13 height 13
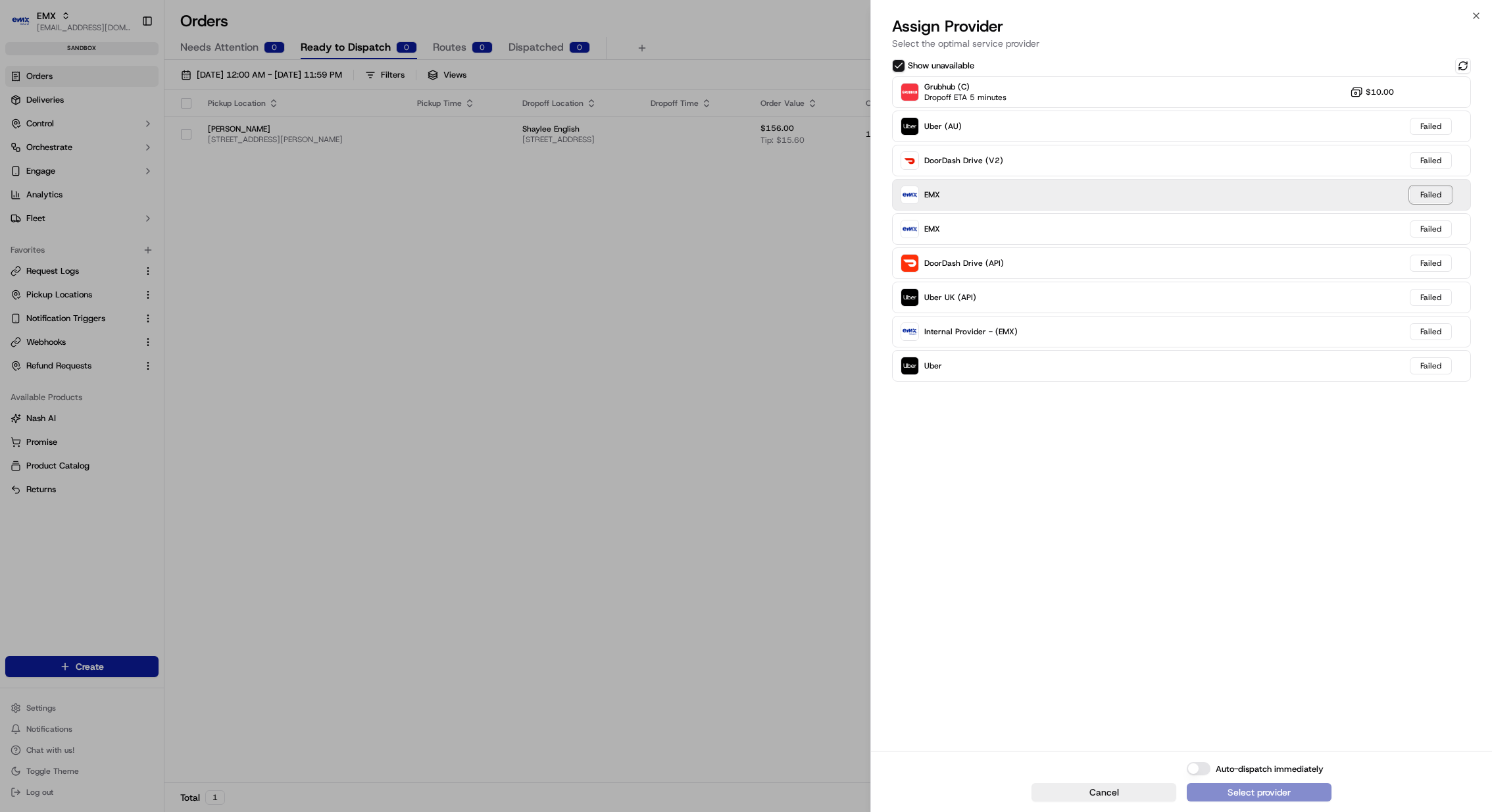
click at [1435, 198] on div "Failed" at bounding box center [1430, 194] width 42 height 17
click at [1465, 63] on button at bounding box center [1462, 66] width 16 height 16
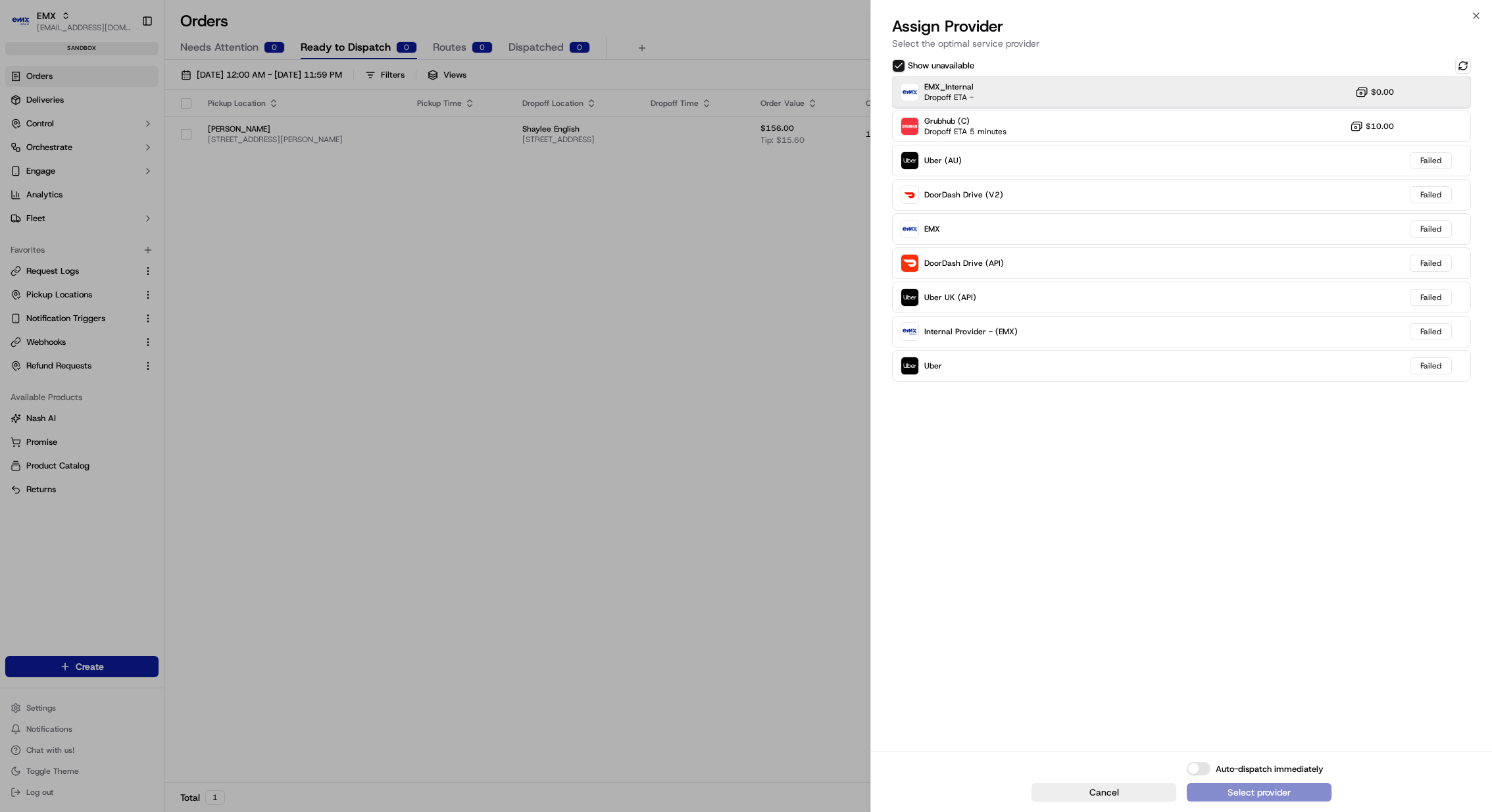
click at [1408, 97] on div "EMX_Internal Dropoff ETA - $0.00" at bounding box center [1182, 92] width 579 height 32
click at [1267, 796] on div "Assign Provider" at bounding box center [1259, 792] width 65 height 13
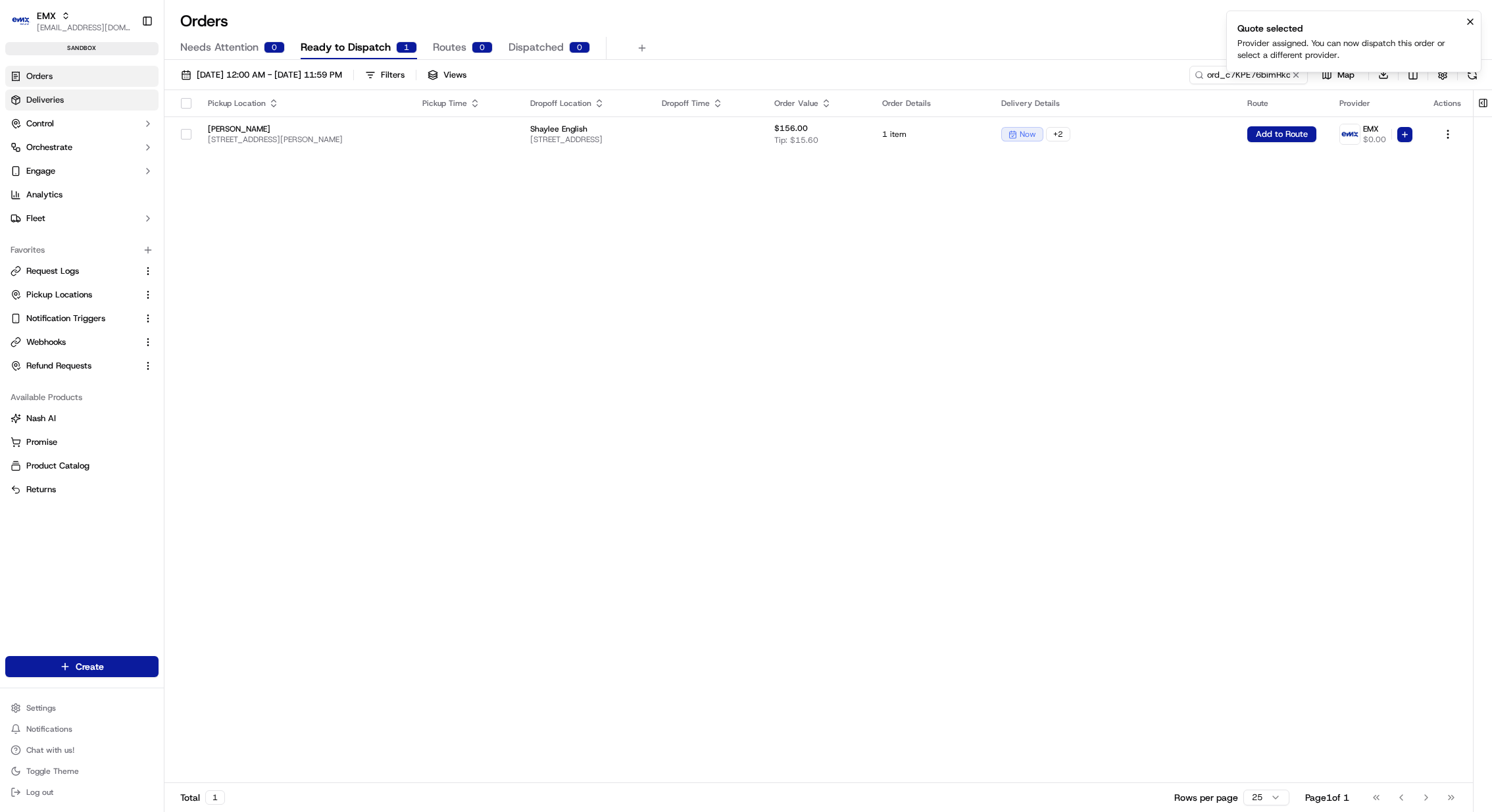
click at [92, 104] on link "Deliveries" at bounding box center [81, 100] width 153 height 21
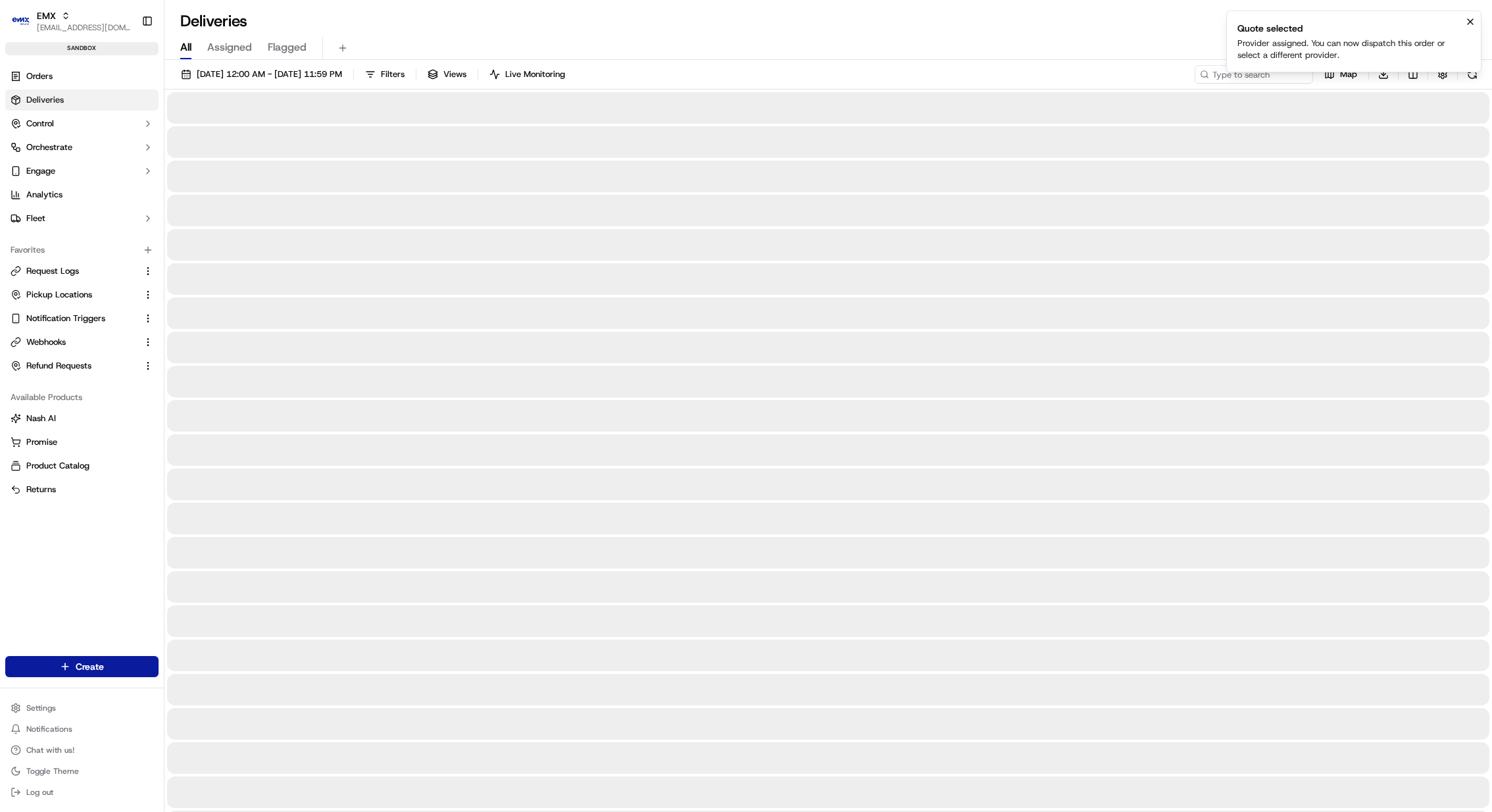
click at [92, 104] on link "Deliveries" at bounding box center [81, 100] width 153 height 21
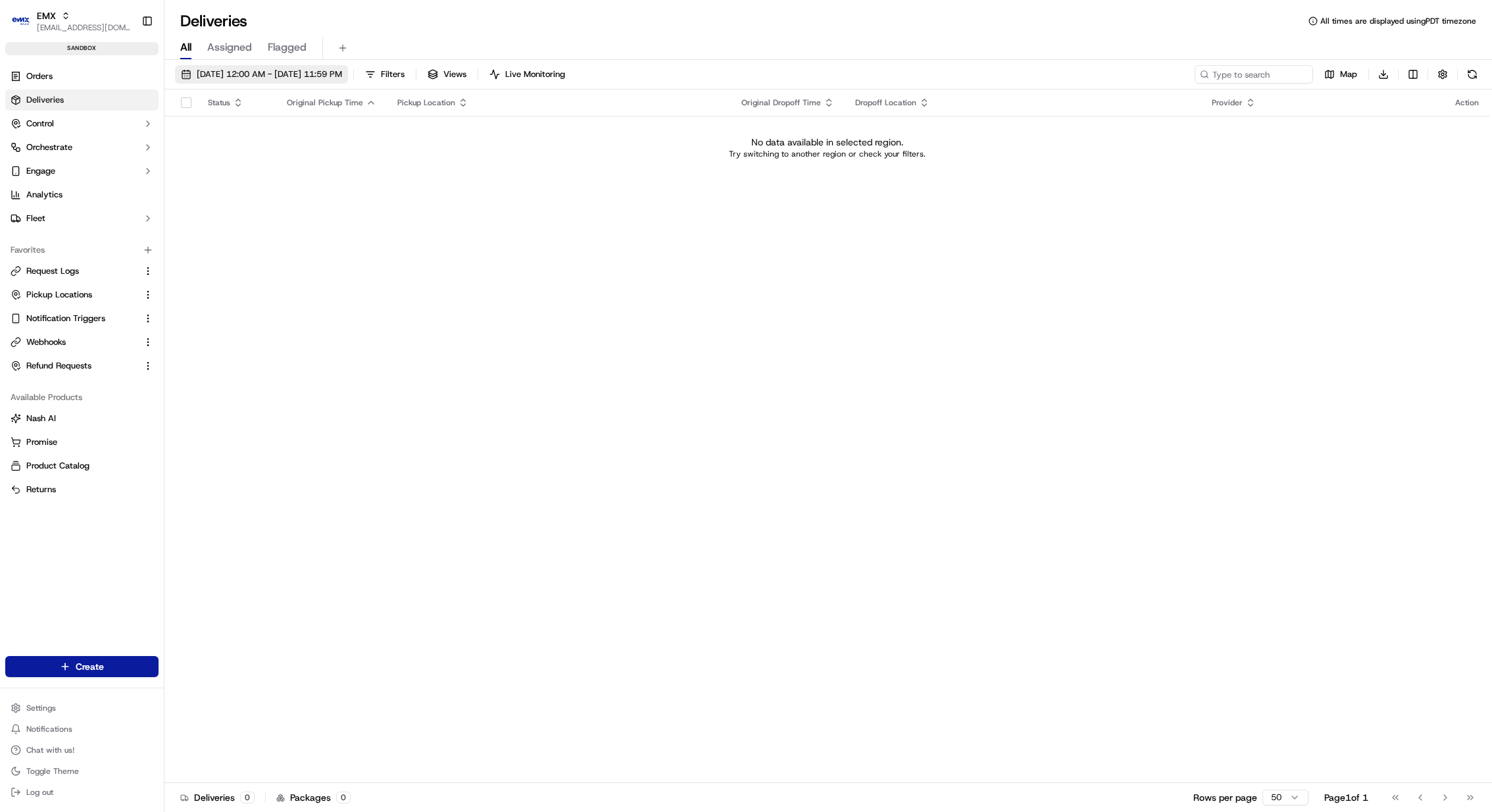
click at [311, 75] on span "09/22/2025 12:00 AM - 09/22/2025 11:59 PM" at bounding box center [269, 74] width 145 height 11
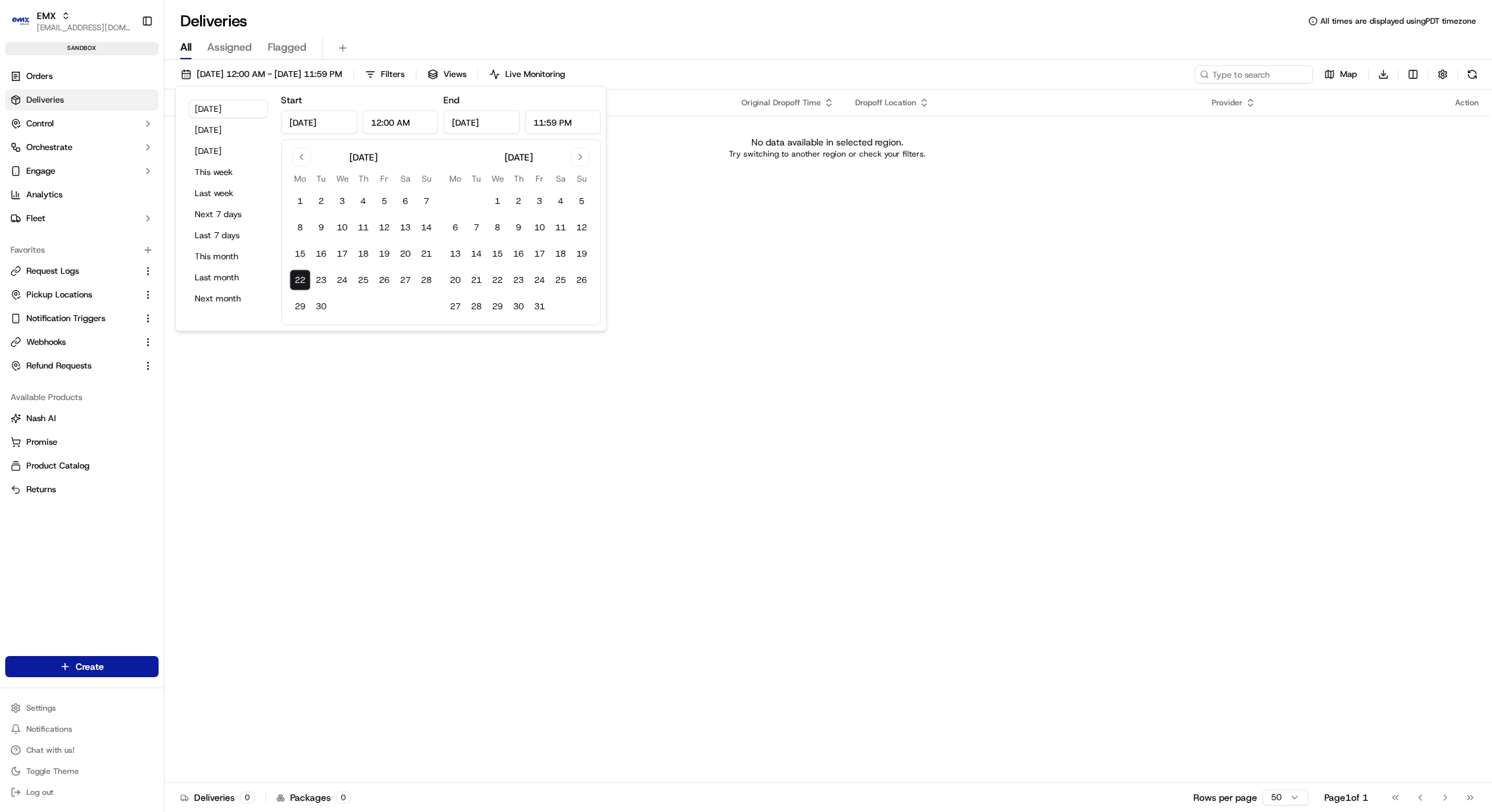
click at [299, 283] on button "22" at bounding box center [300, 281] width 21 height 21
click at [331, 283] on button "24" at bounding box center [342, 281] width 21 height 21
type input "Sep 24, 2025"
click at [833, 196] on div "Status Original Pickup Time Pickup Location Original Dropoff Time Dropoff Locat…" at bounding box center [828, 436] width 1325 height 693
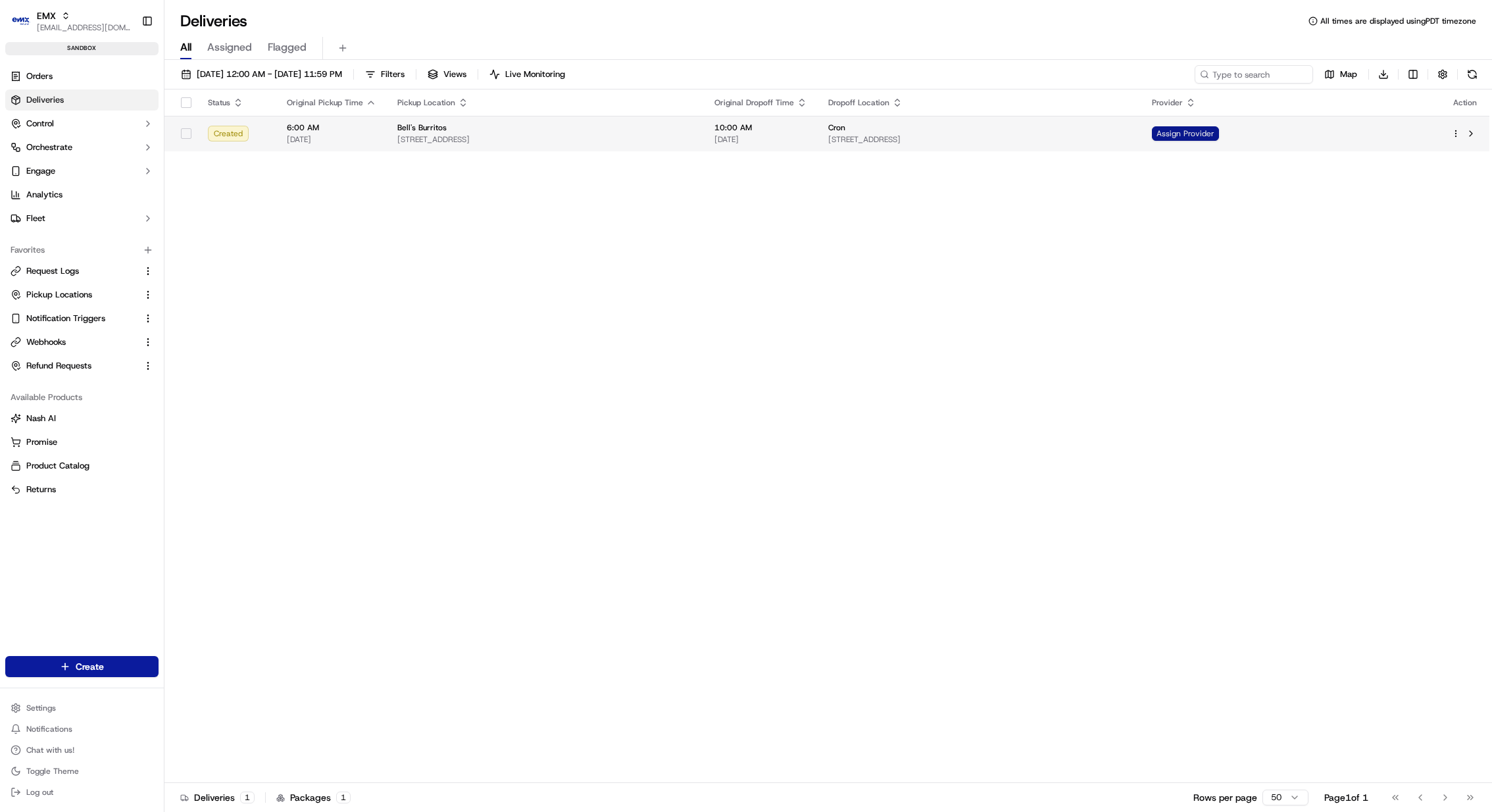
click at [1219, 135] on span "Assign Provider" at bounding box center [1186, 134] width 67 height 15
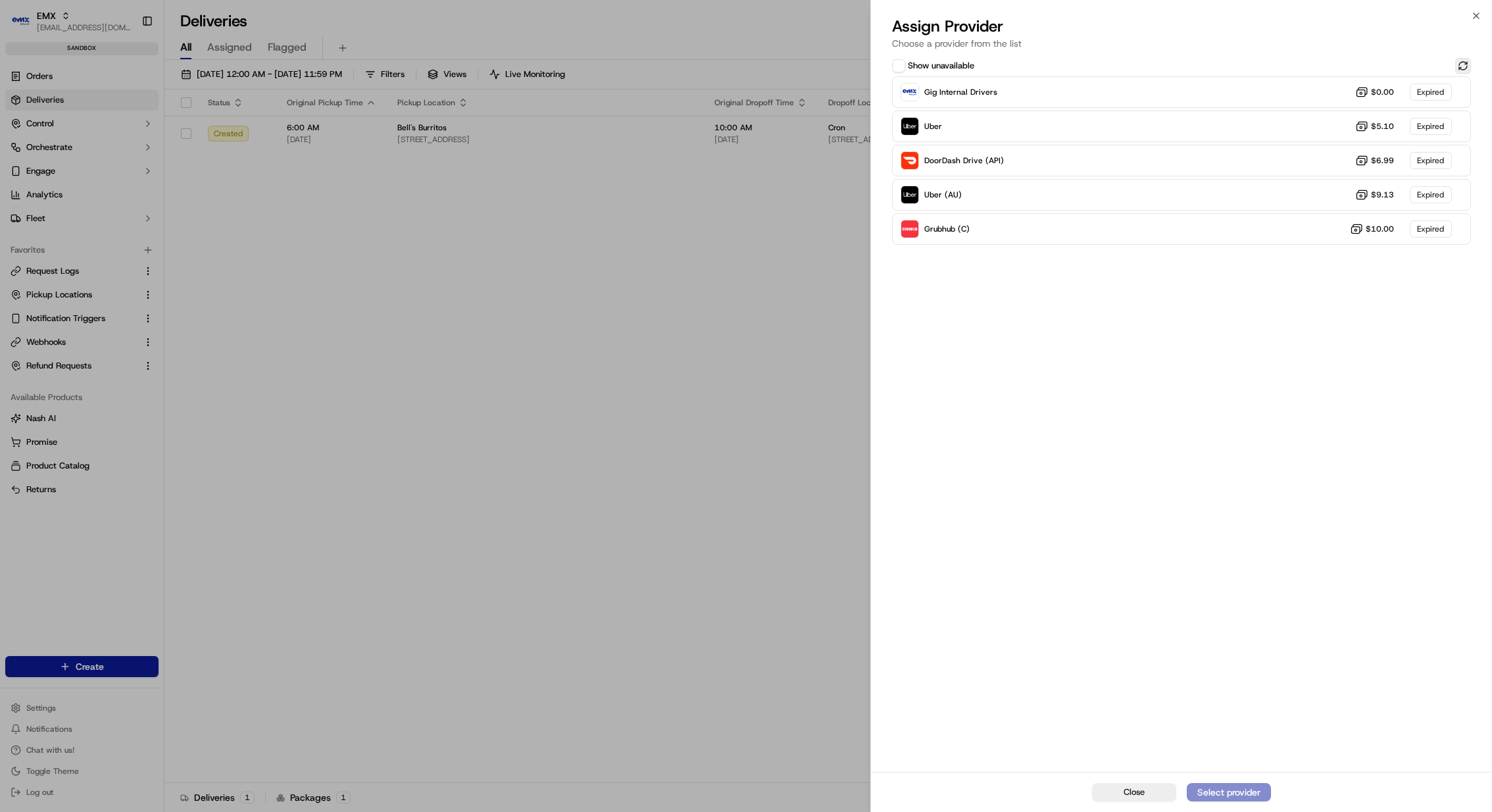
click at [1468, 65] on button at bounding box center [1462, 66] width 16 height 16
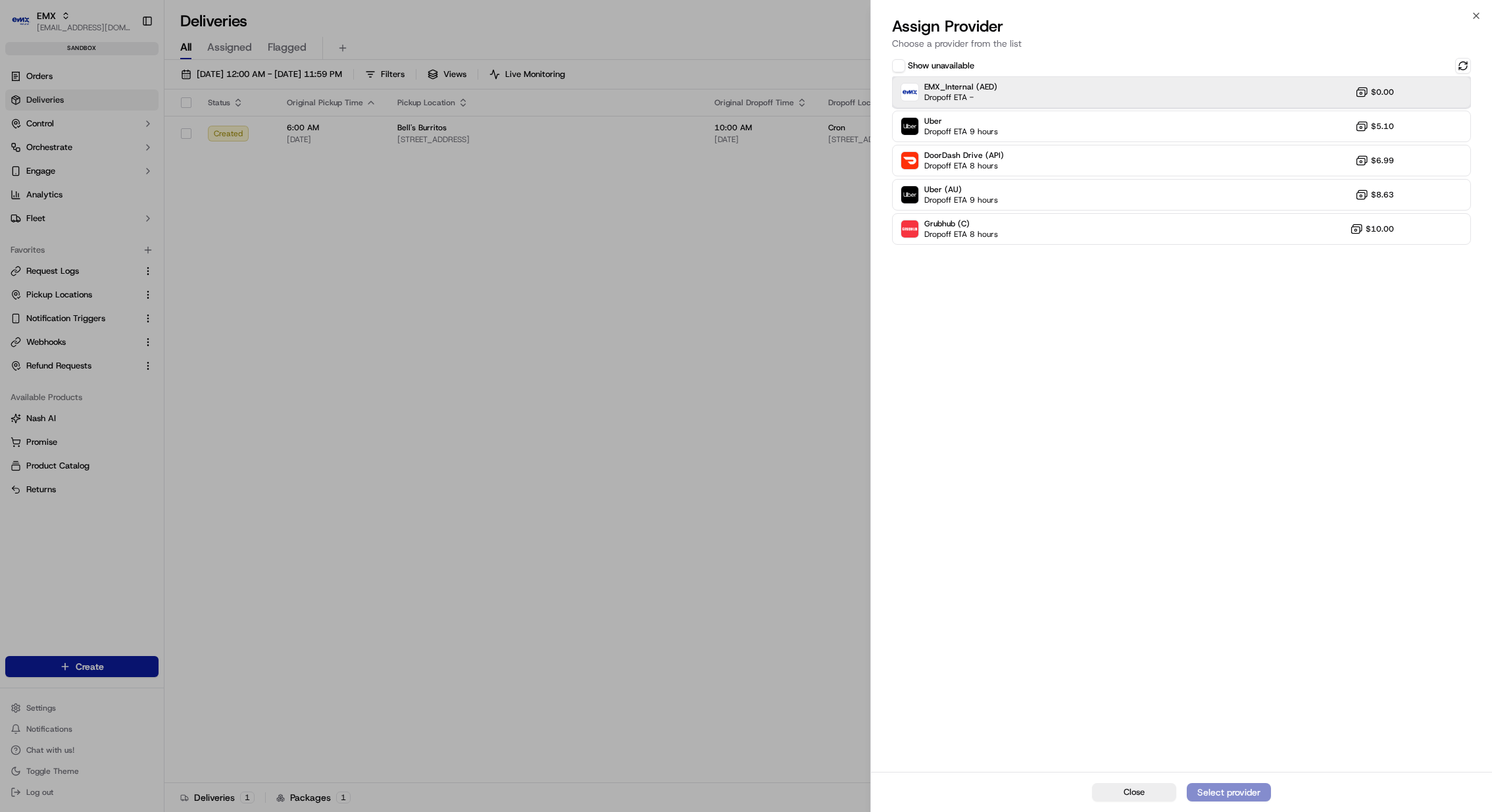
click at [1430, 97] on div at bounding box center [1430, 92] width 16 height 16
click at [1252, 789] on div "Assign Provider" at bounding box center [1229, 792] width 65 height 13
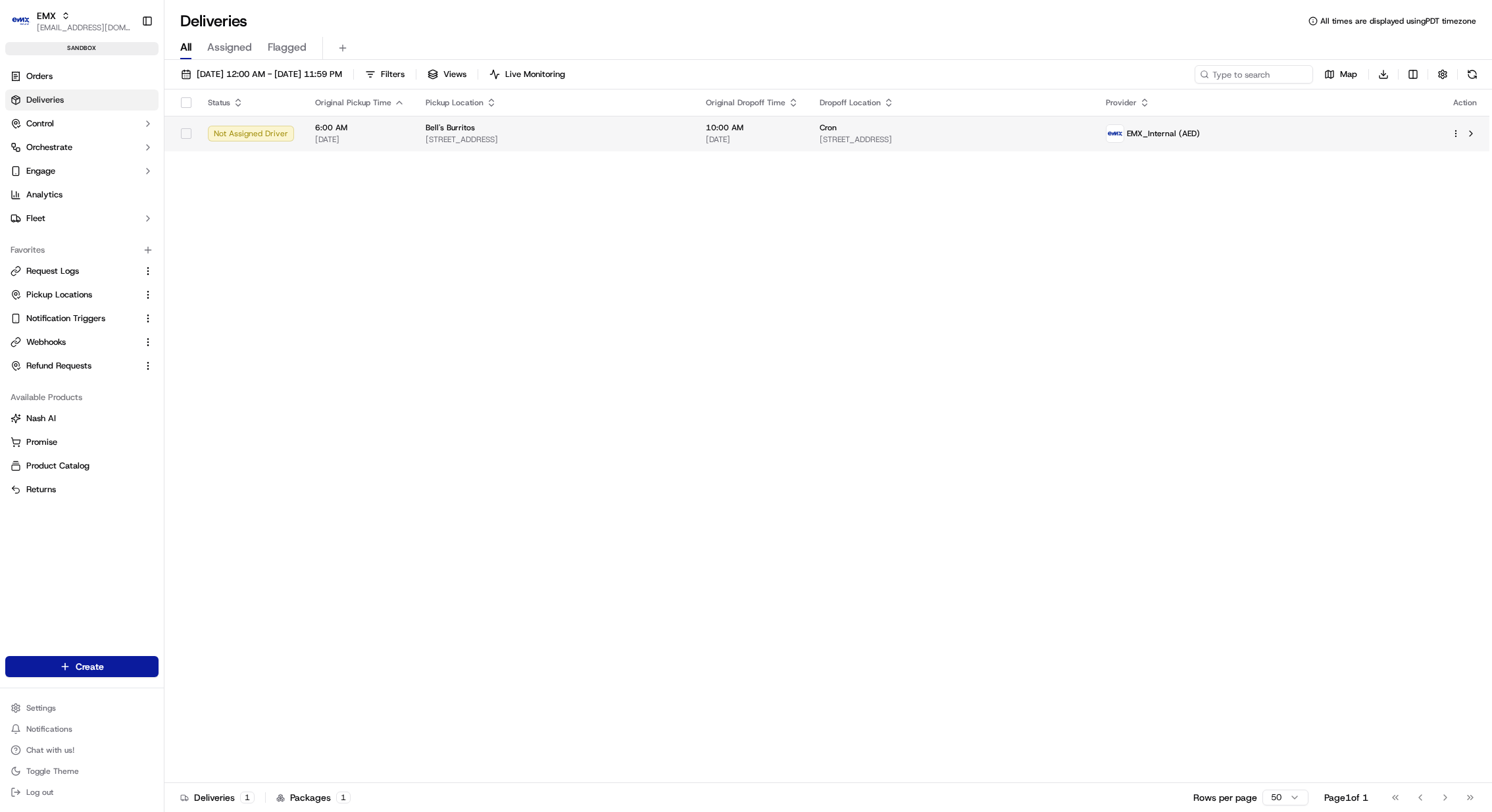
click at [783, 136] on span "09/23/2025" at bounding box center [752, 139] width 93 height 11
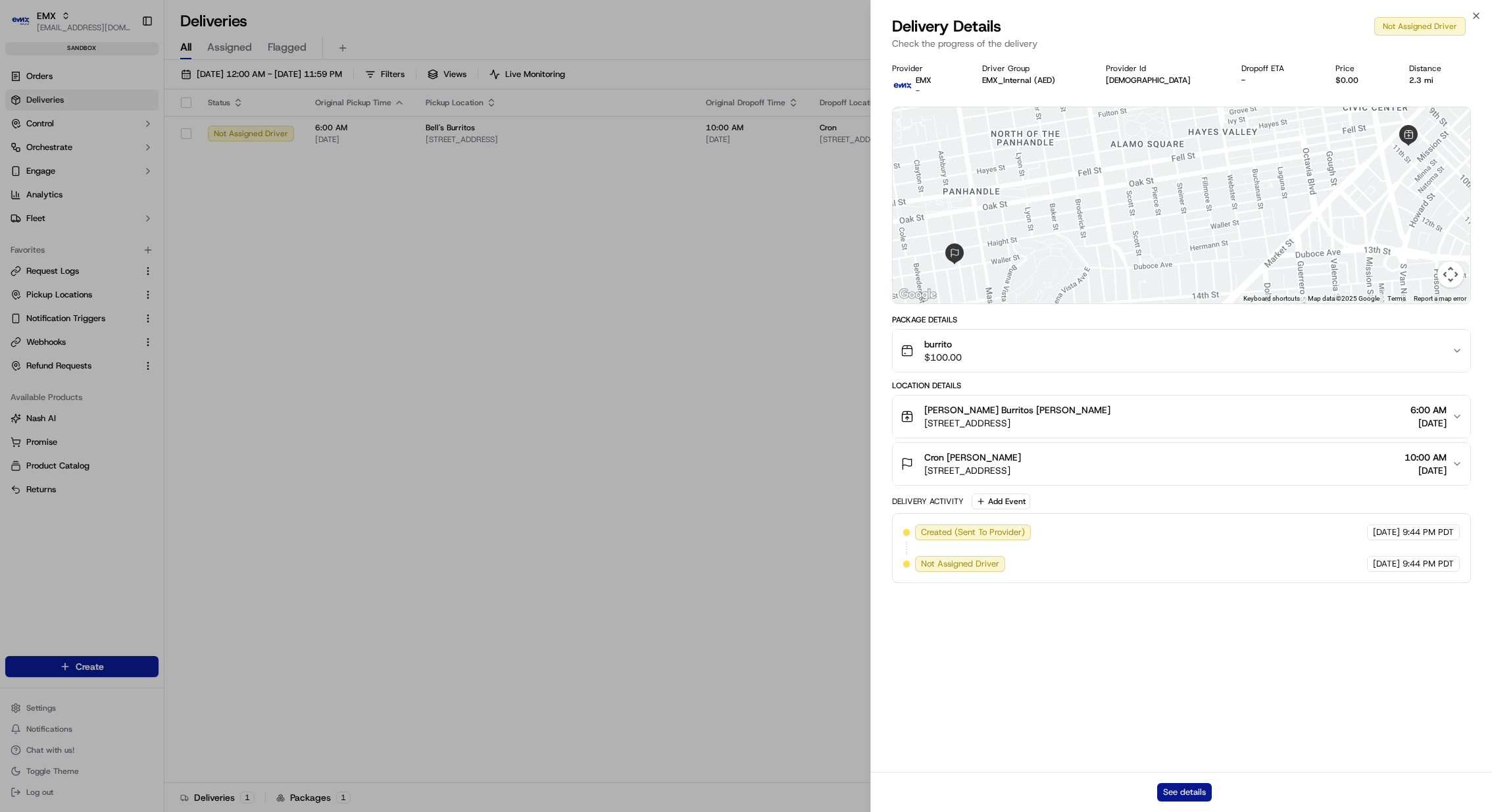
click at [1189, 787] on button "See details" at bounding box center [1184, 792] width 55 height 18
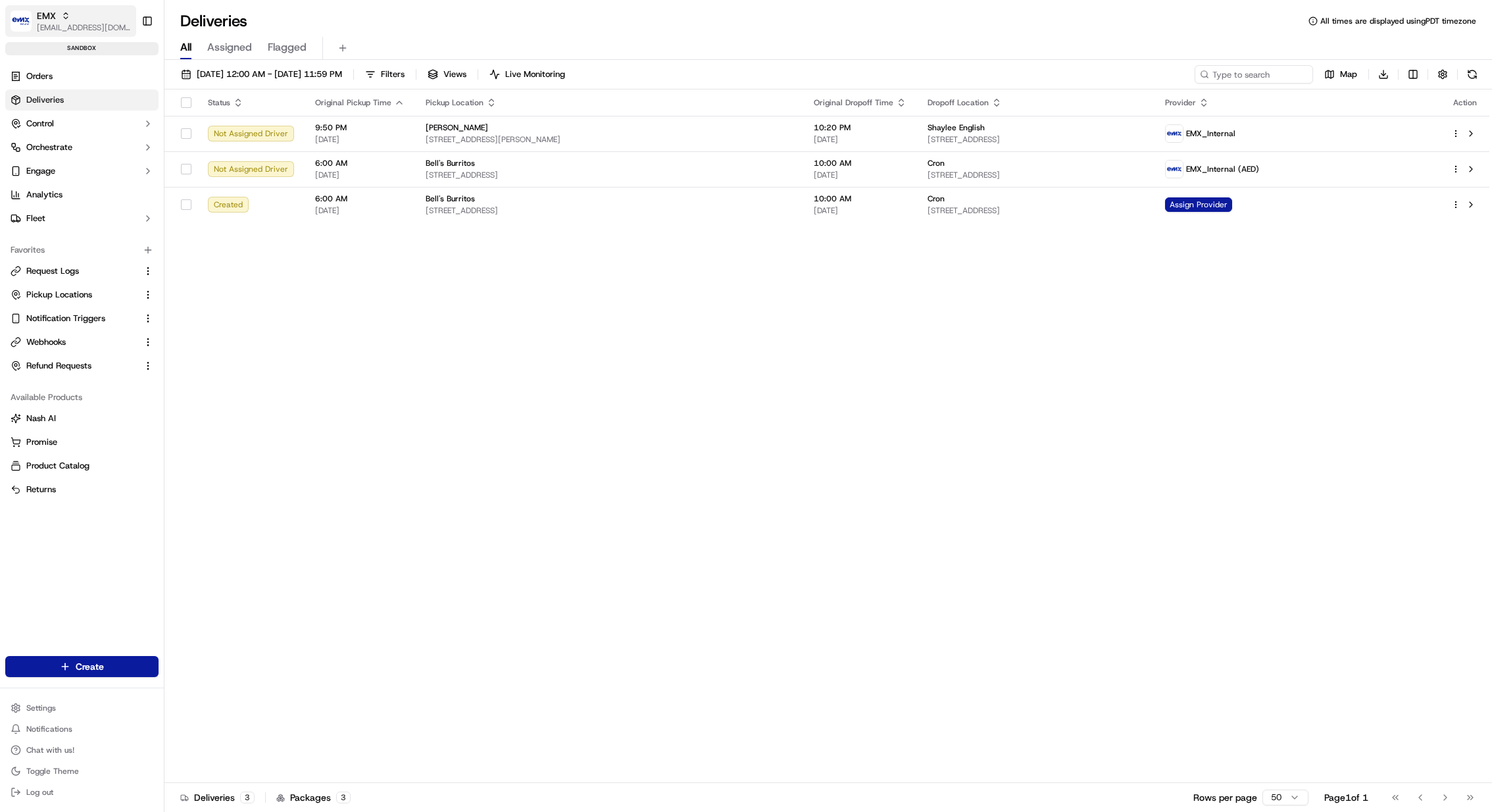
click at [62, 25] on span "[EMAIL_ADDRESS][DOMAIN_NAME]" at bounding box center [84, 27] width 94 height 11
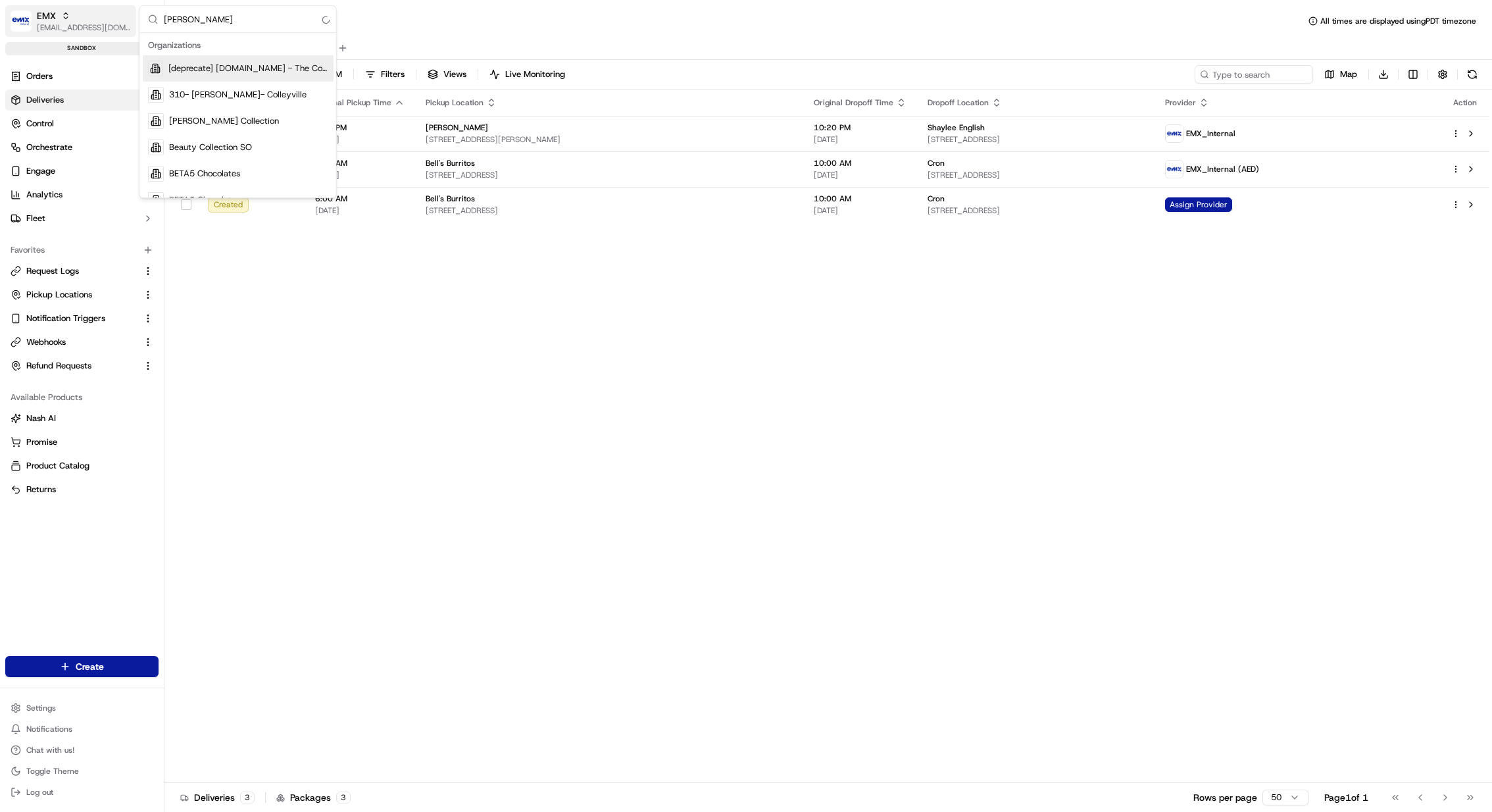
type input "coles"
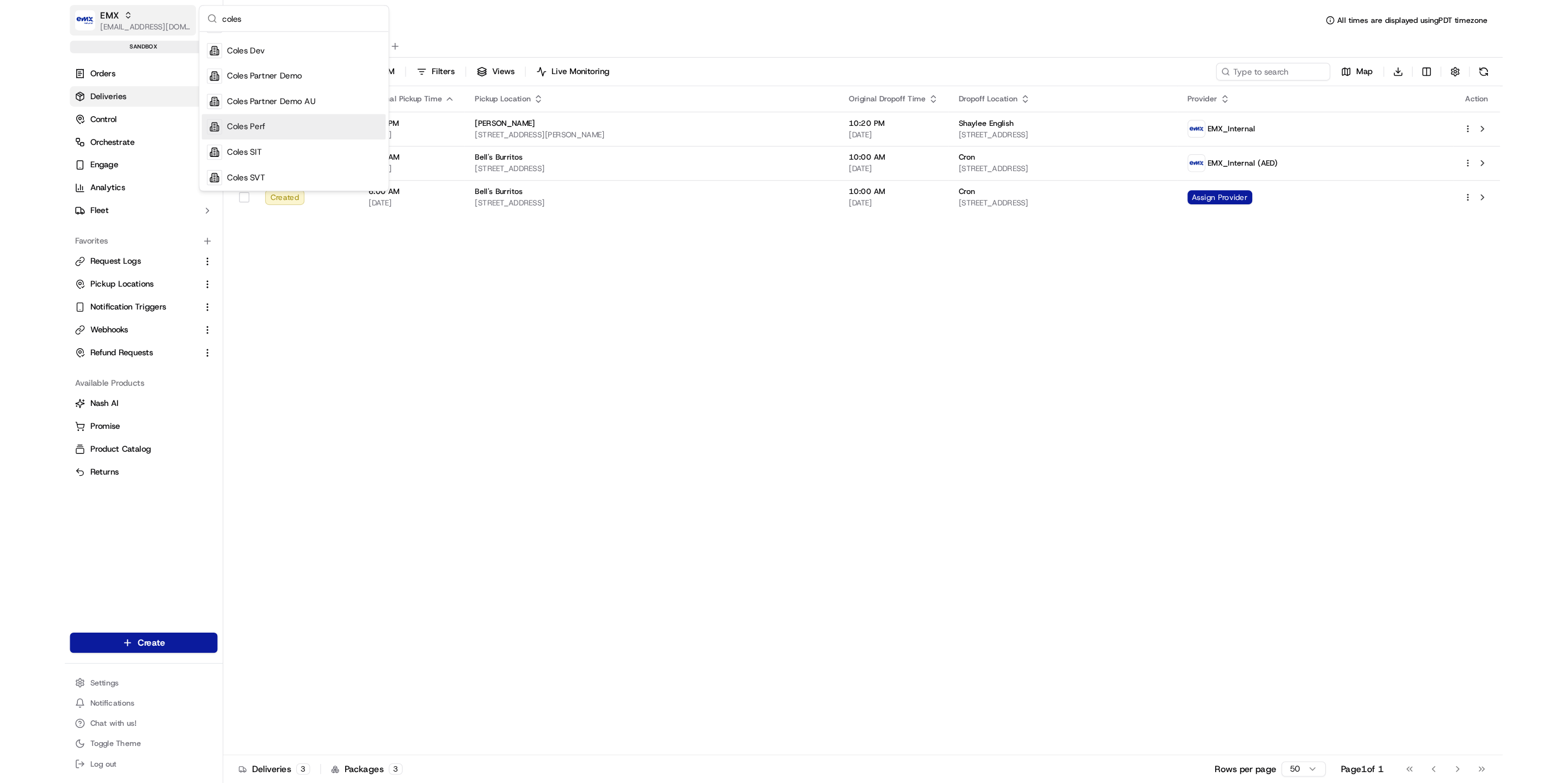
scroll to position [79, 0]
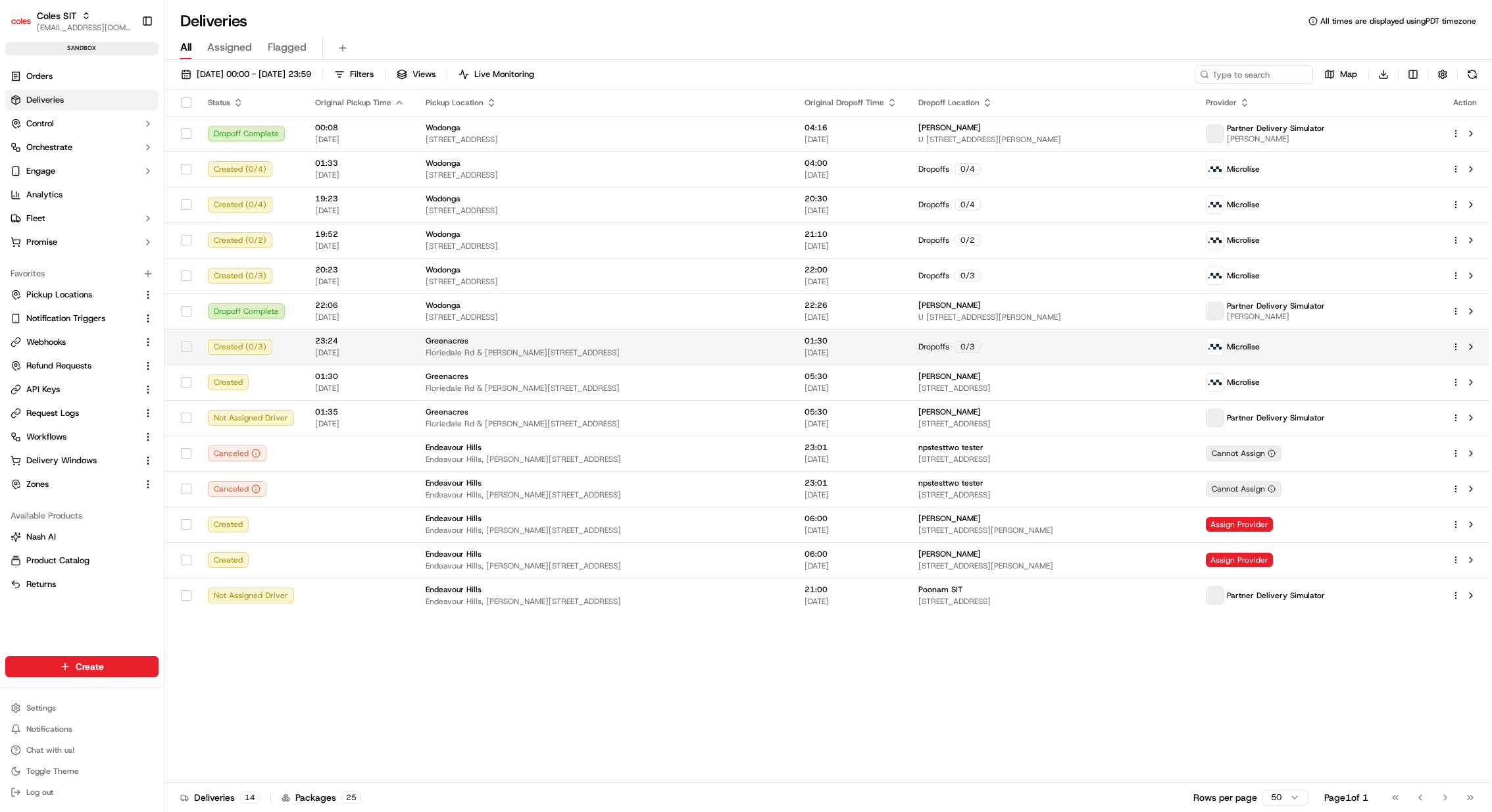
click at [1458, 345] on html "Coles SIT kareem@usenash.com Toggle Sidebar sandbox Orders Deliveries Control O…" at bounding box center [746, 406] width 1492 height 812
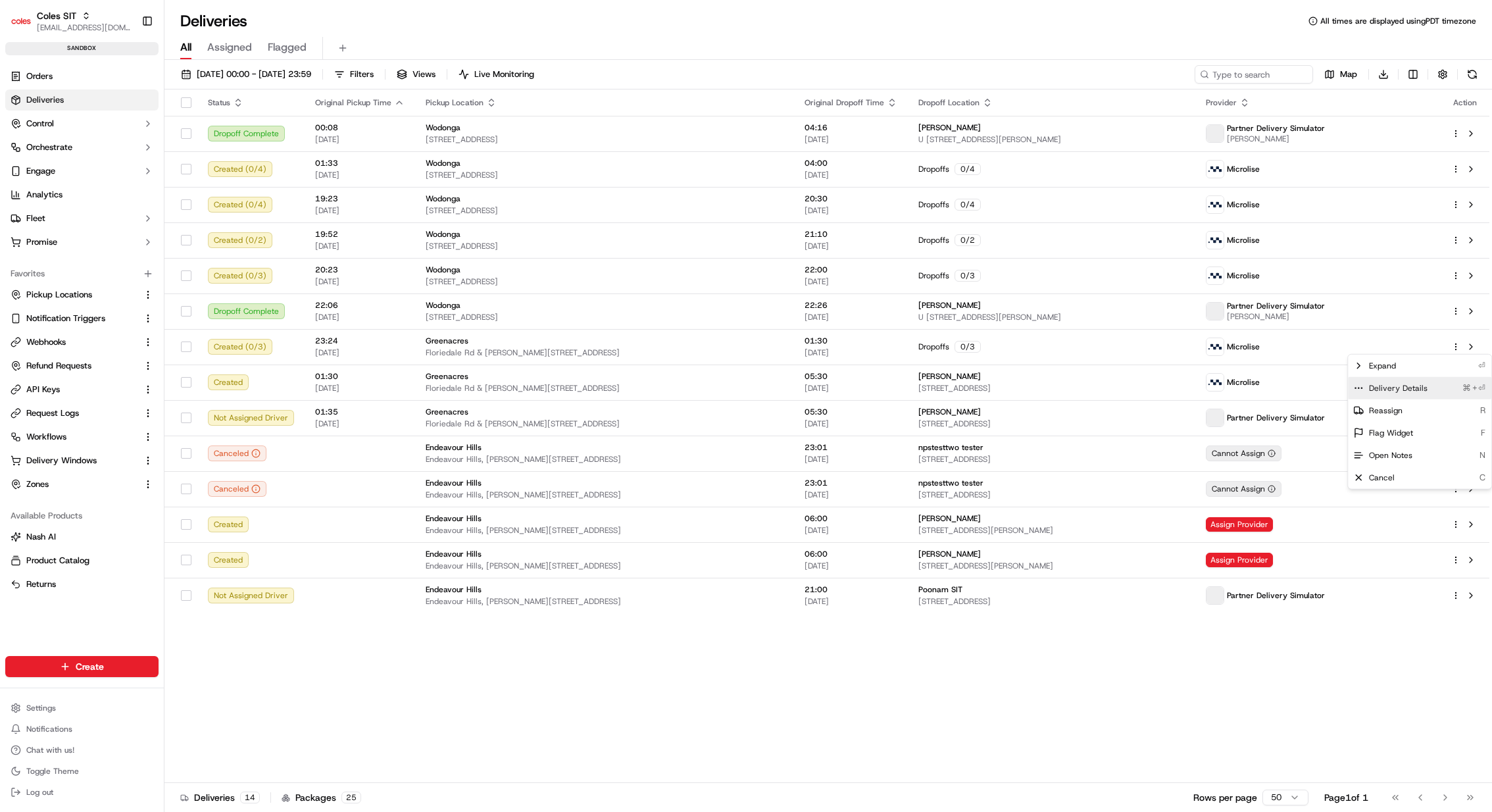
click at [1435, 383] on div "Delivery Details ⌘+⏎" at bounding box center [1420, 388] width 144 height 22
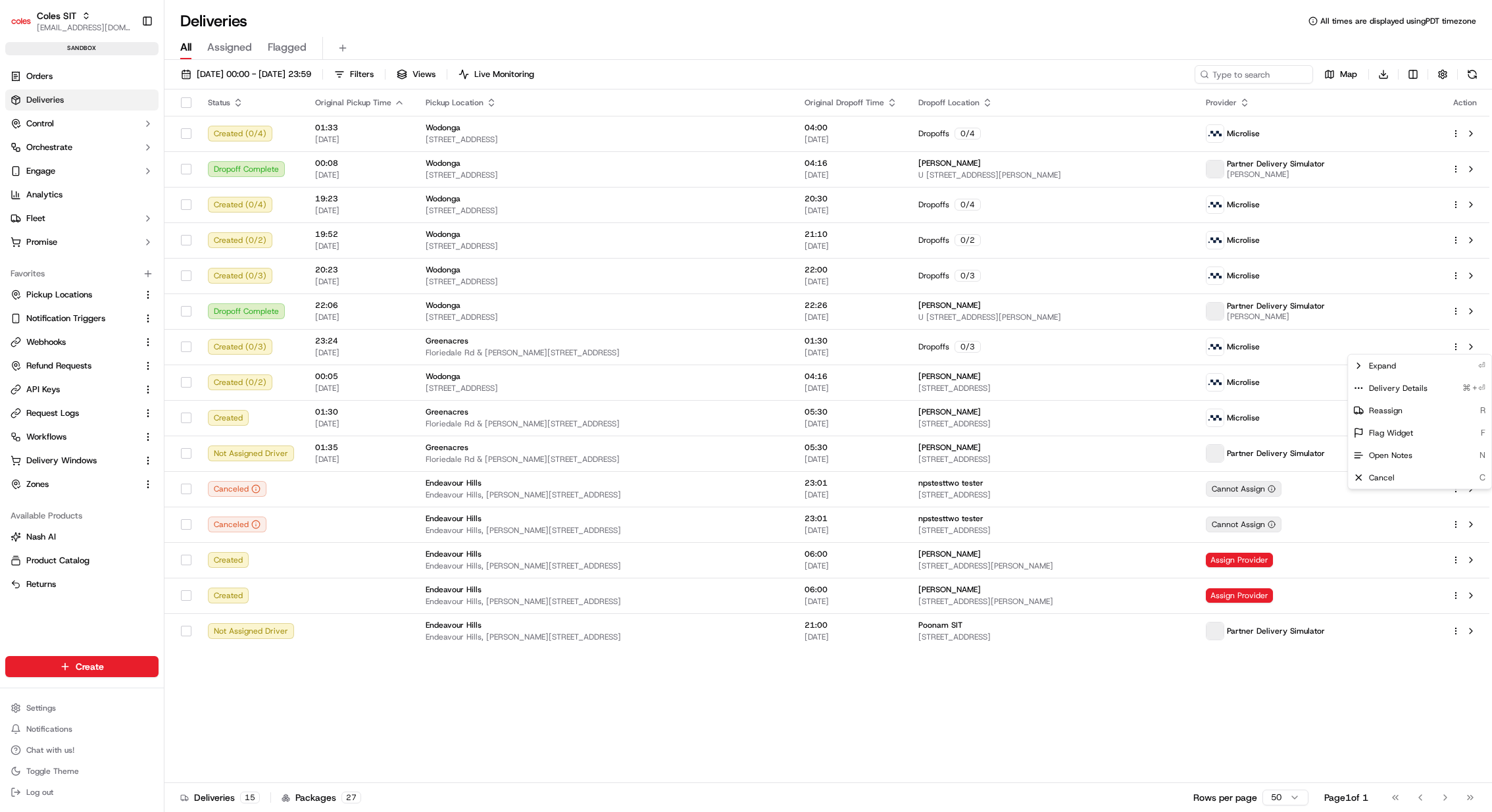
click at [871, 318] on html "Coles SIT kareem@usenash.com Toggle Sidebar sandbox Orders Deliveries Control O…" at bounding box center [746, 406] width 1492 height 812
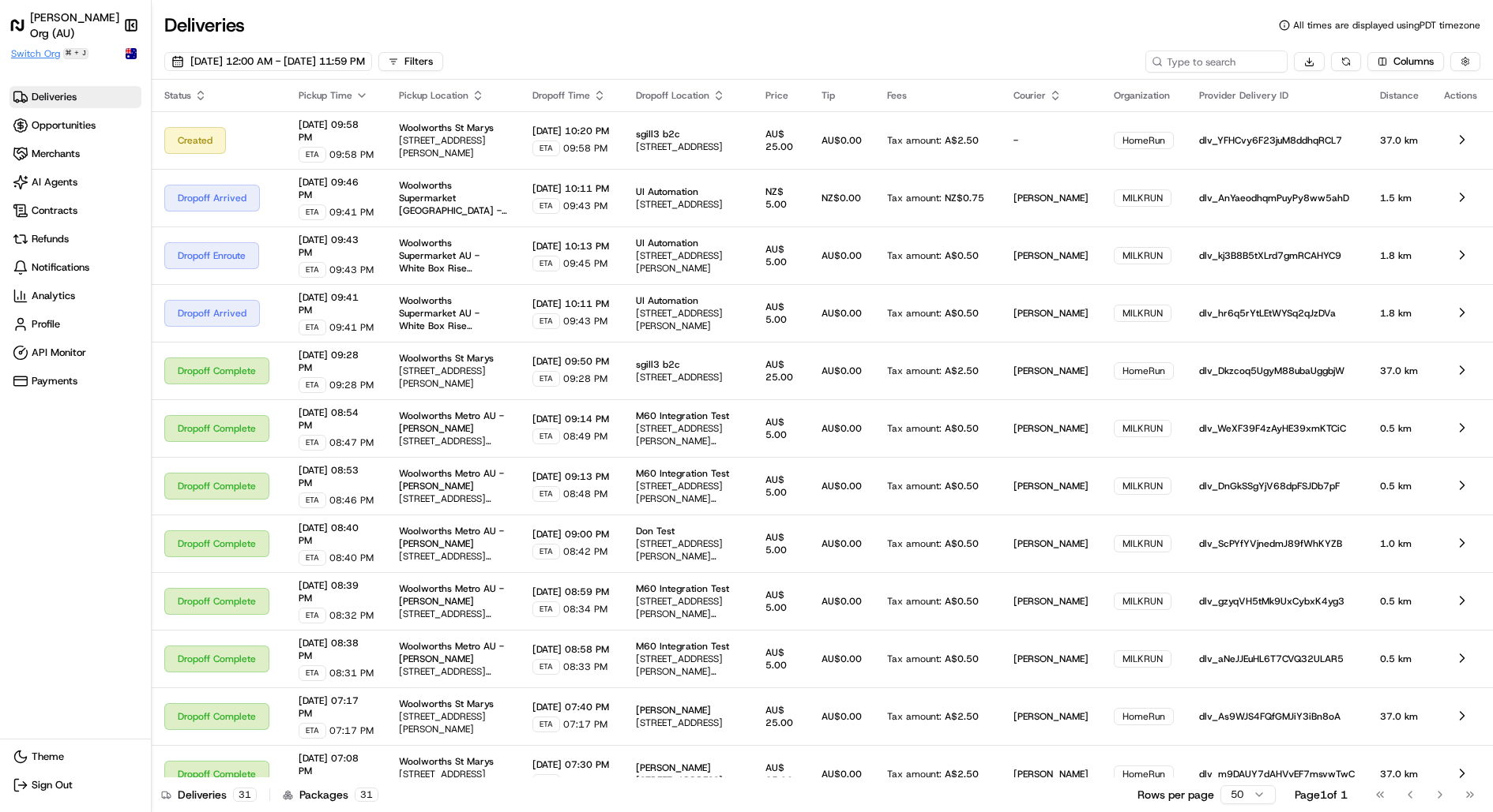
click at [46, 52] on span "Switch Org" at bounding box center [35, 53] width 49 height 13
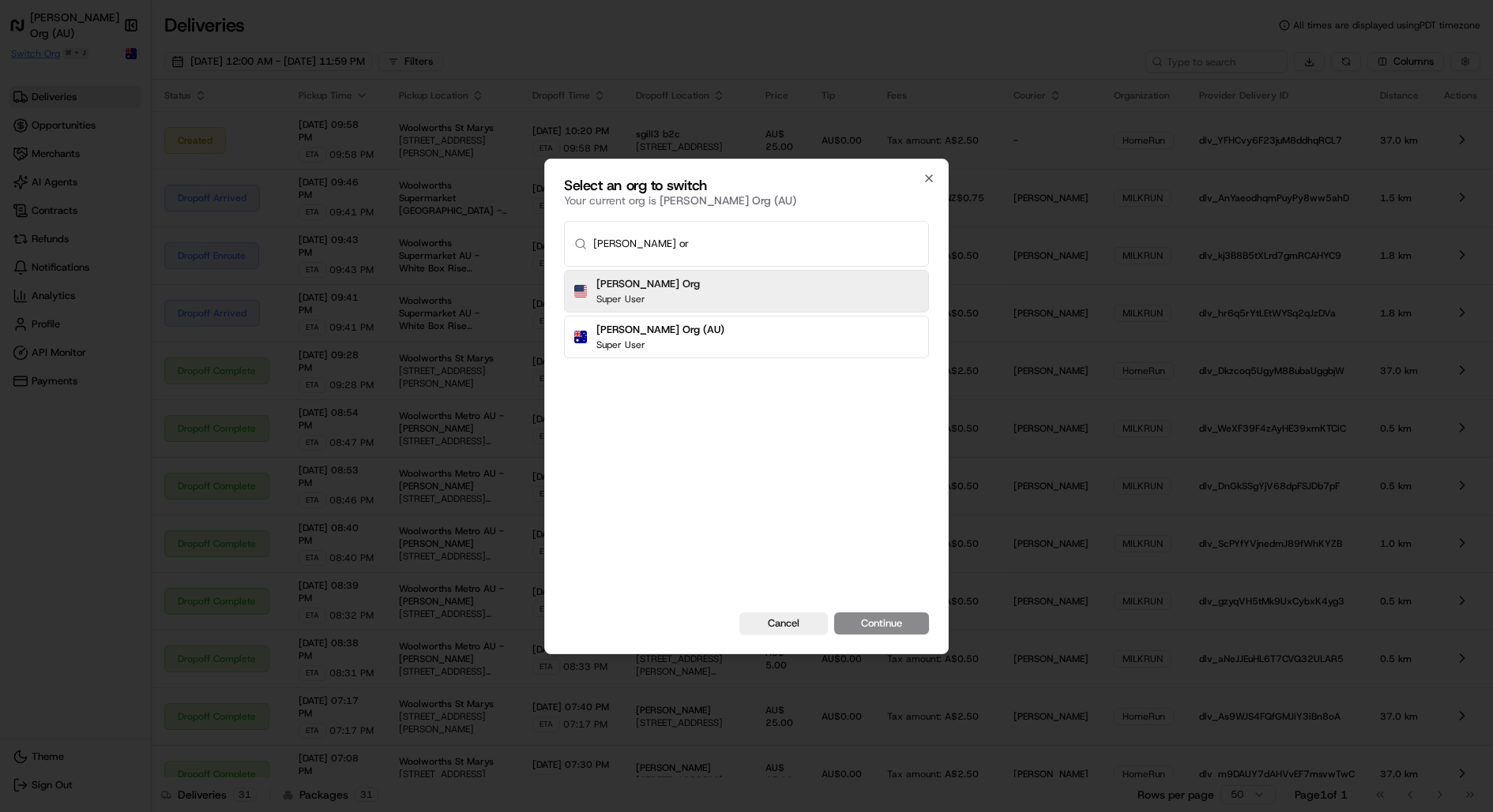
type input "[PERSON_NAME] or"
click at [834, 612] on button "Continue" at bounding box center [881, 623] width 95 height 22
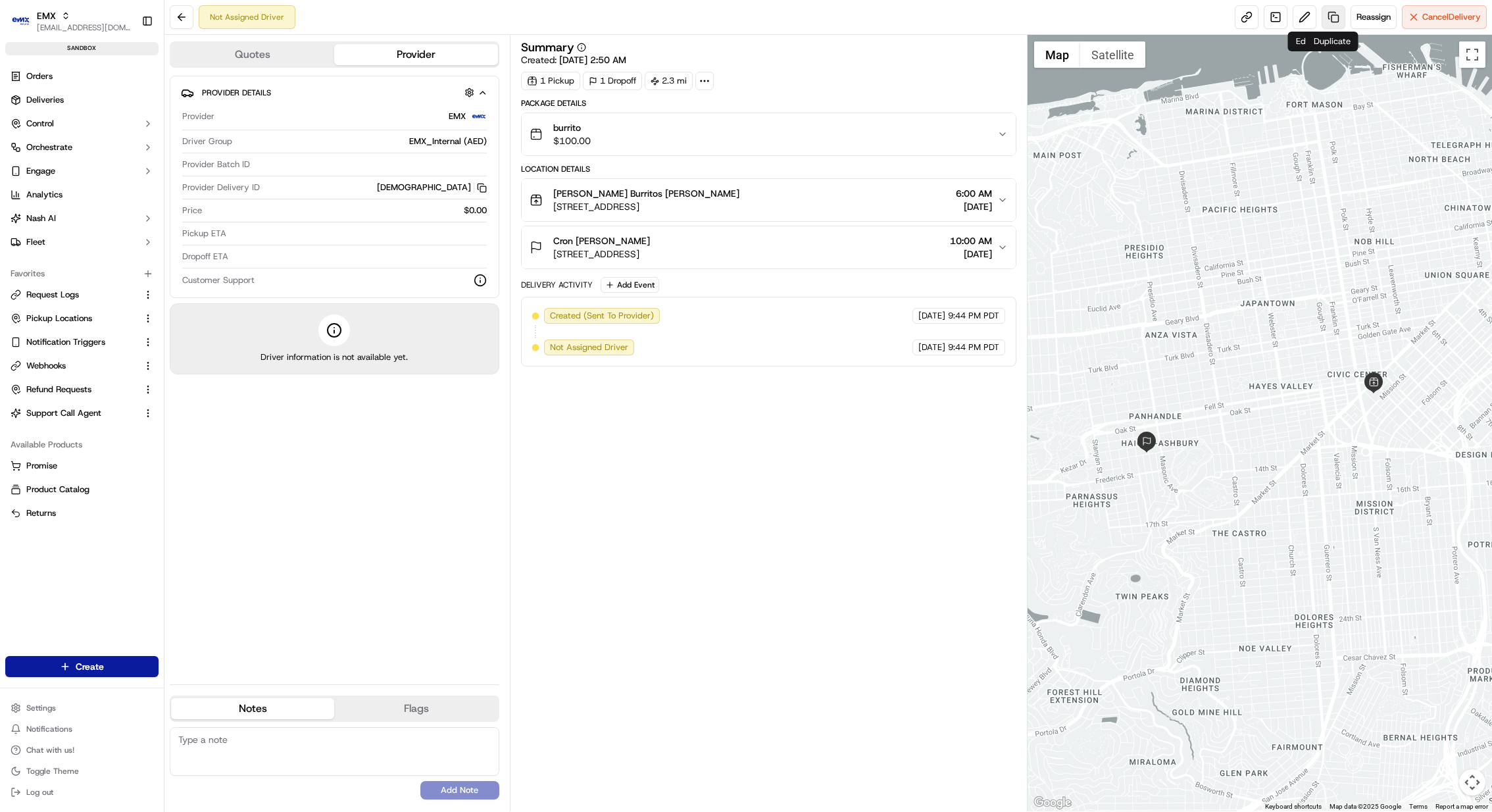
click at [1332, 16] on link at bounding box center [1334, 16] width 24 height 24
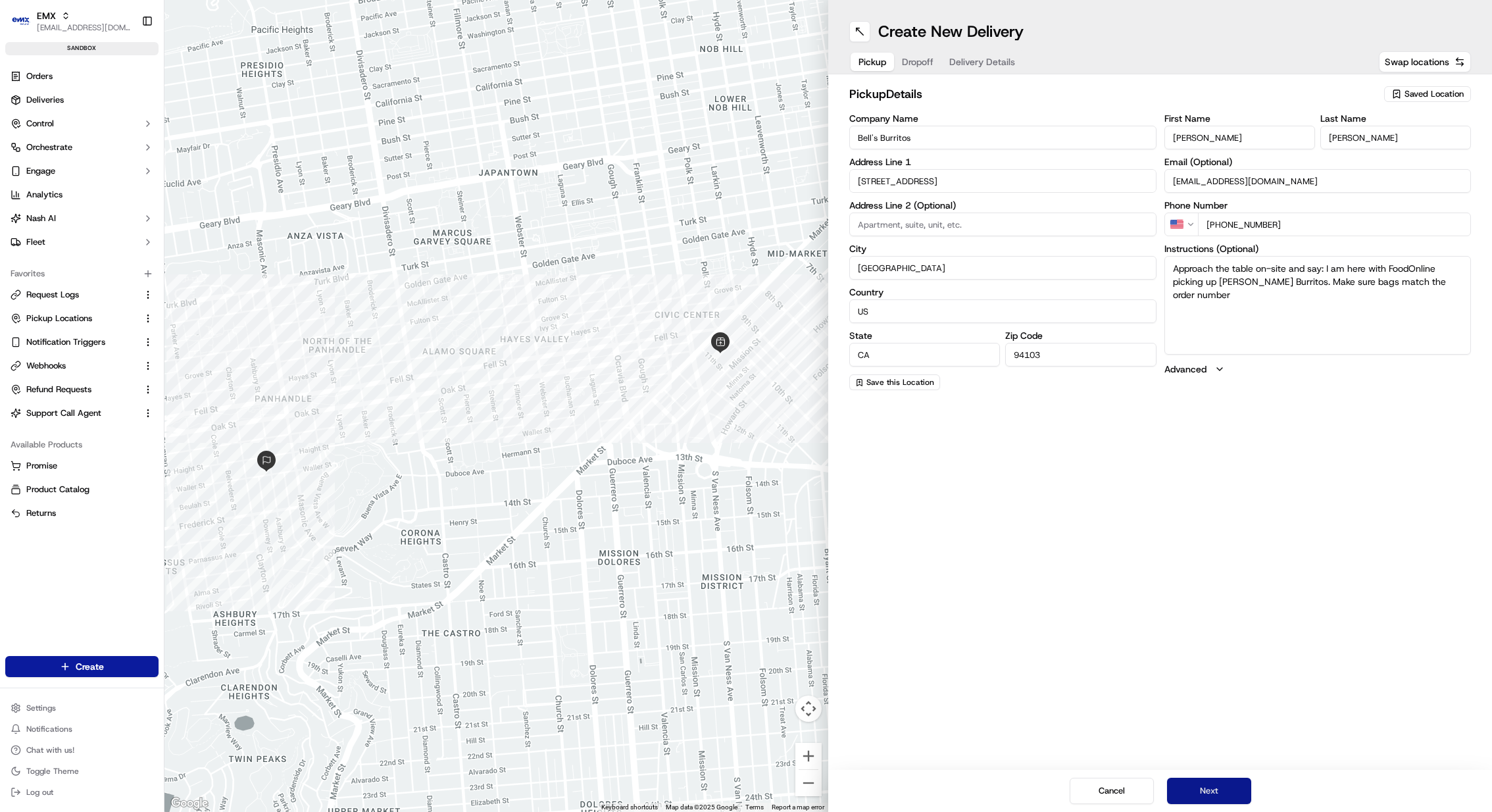
click at [1206, 782] on button "Next" at bounding box center [1209, 791] width 84 height 26
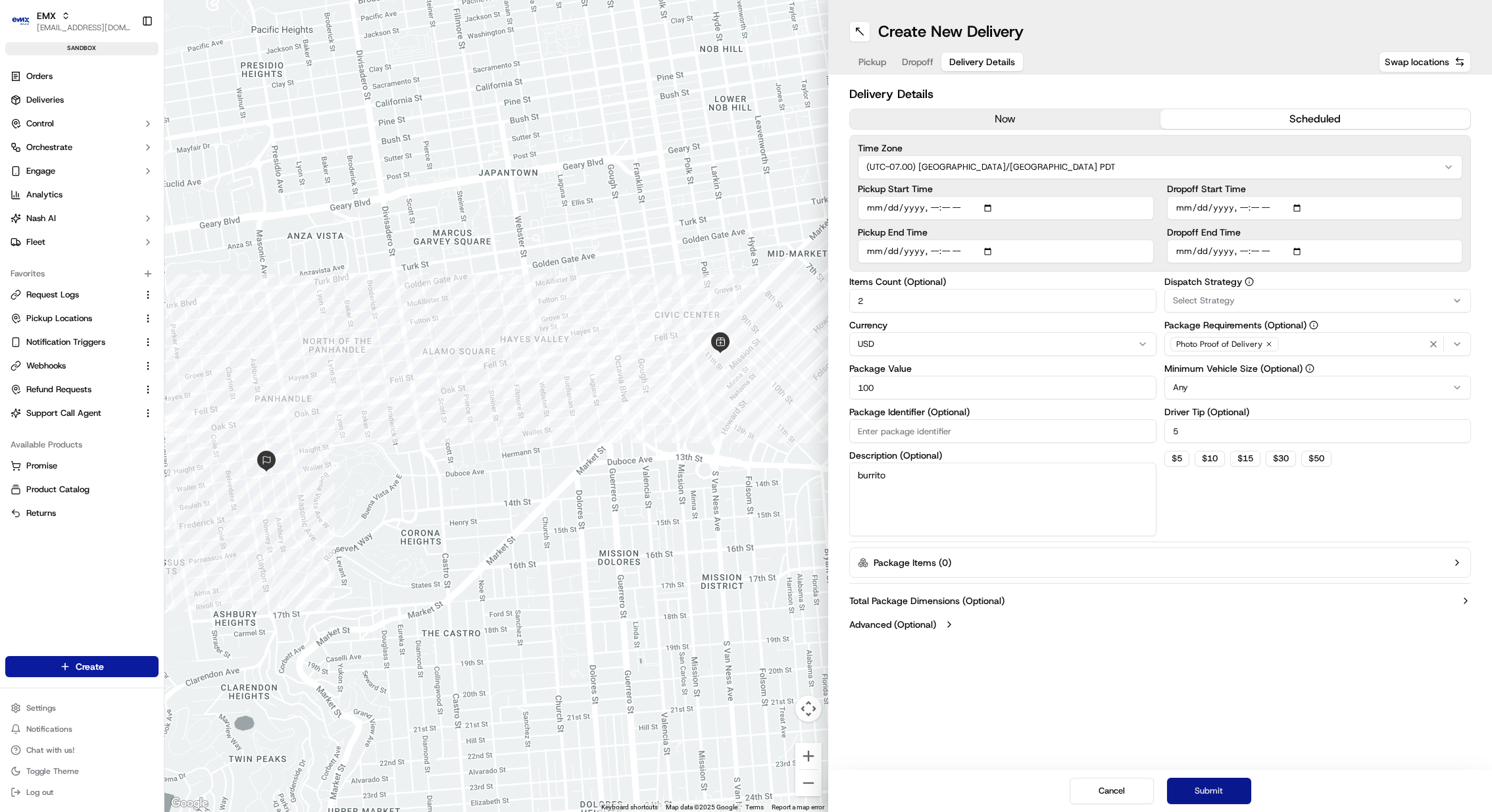
click at [1206, 782] on button "Submit" at bounding box center [1209, 791] width 84 height 26
click at [1206, 782] on div "Cancel Submit" at bounding box center [1160, 791] width 664 height 42
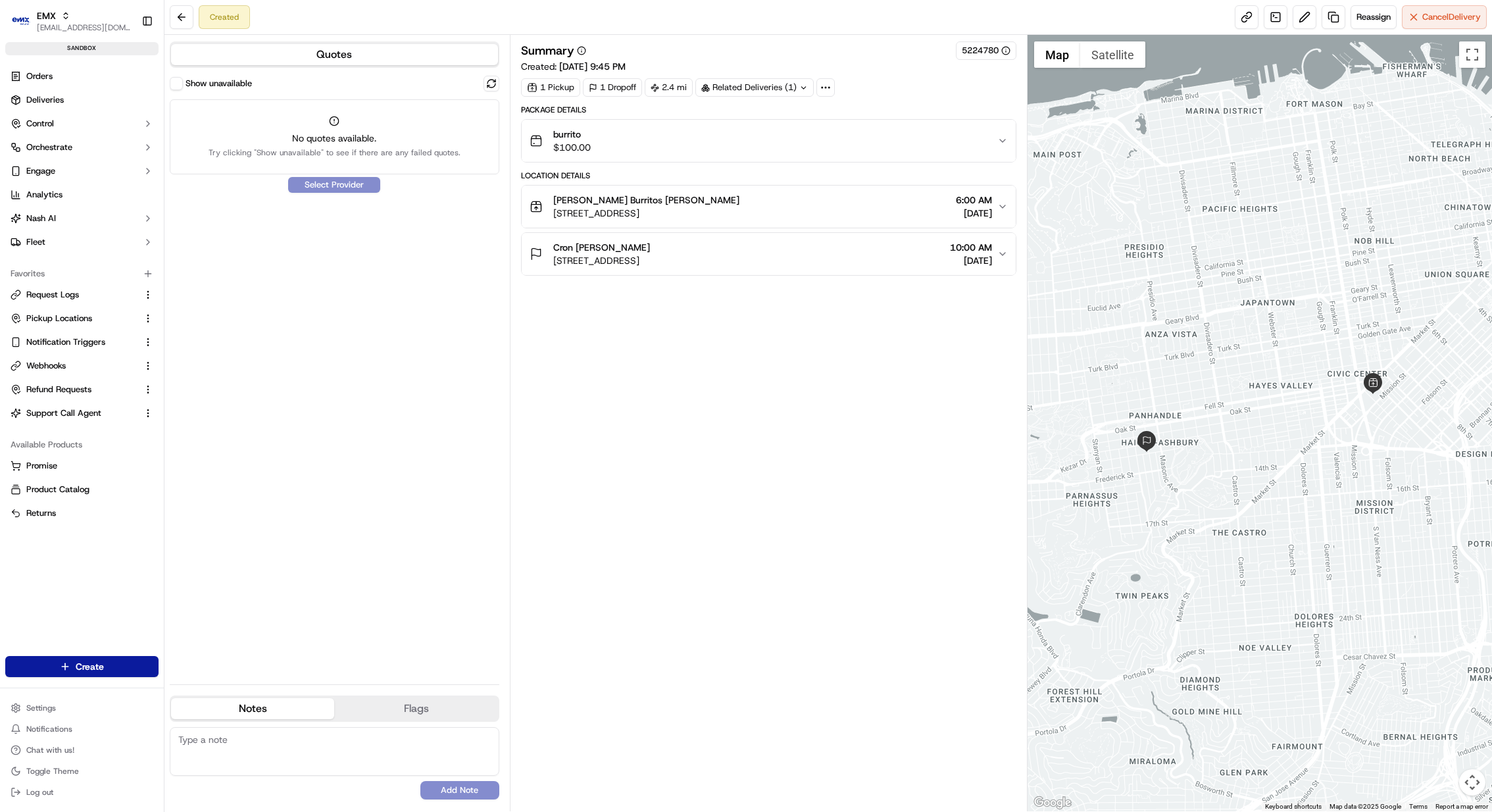
click at [177, 84] on button "Show unavailable" at bounding box center [176, 84] width 13 height 13
click at [494, 83] on button at bounding box center [491, 83] width 16 height 16
click at [492, 88] on button at bounding box center [491, 83] width 16 height 16
click at [176, 81] on button "Show unavailable" at bounding box center [176, 84] width 13 height 13
click at [172, 78] on button "Show unavailable" at bounding box center [176, 84] width 13 height 13
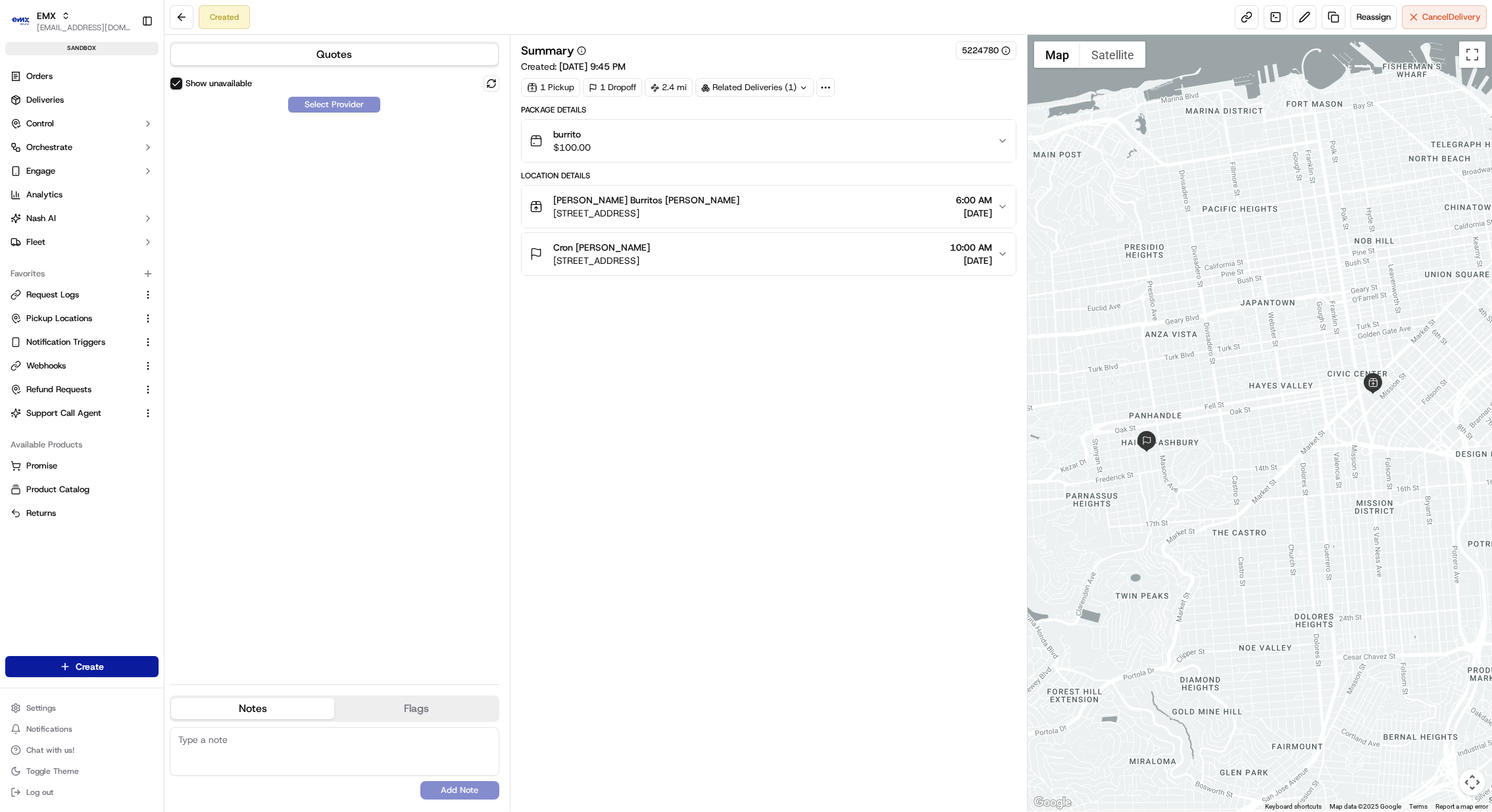
click at [783, 75] on div "Summary 5224780 Created: [DATE] 9:45 PM 1 Pickup 1 Dropoff 2.4 mi Related Deliv…" at bounding box center [769, 69] width 495 height 55
click at [781, 80] on div "Related Deliveries (1)" at bounding box center [755, 87] width 118 height 18
click at [767, 70] on div "Summary 5224780 Created: [DATE] 9:45 PM" at bounding box center [769, 57] width 495 height 32
click at [607, 80] on div "1 Dropoff" at bounding box center [613, 87] width 59 height 18
click at [607, 82] on div "1 Dropoff" at bounding box center [613, 87] width 59 height 18
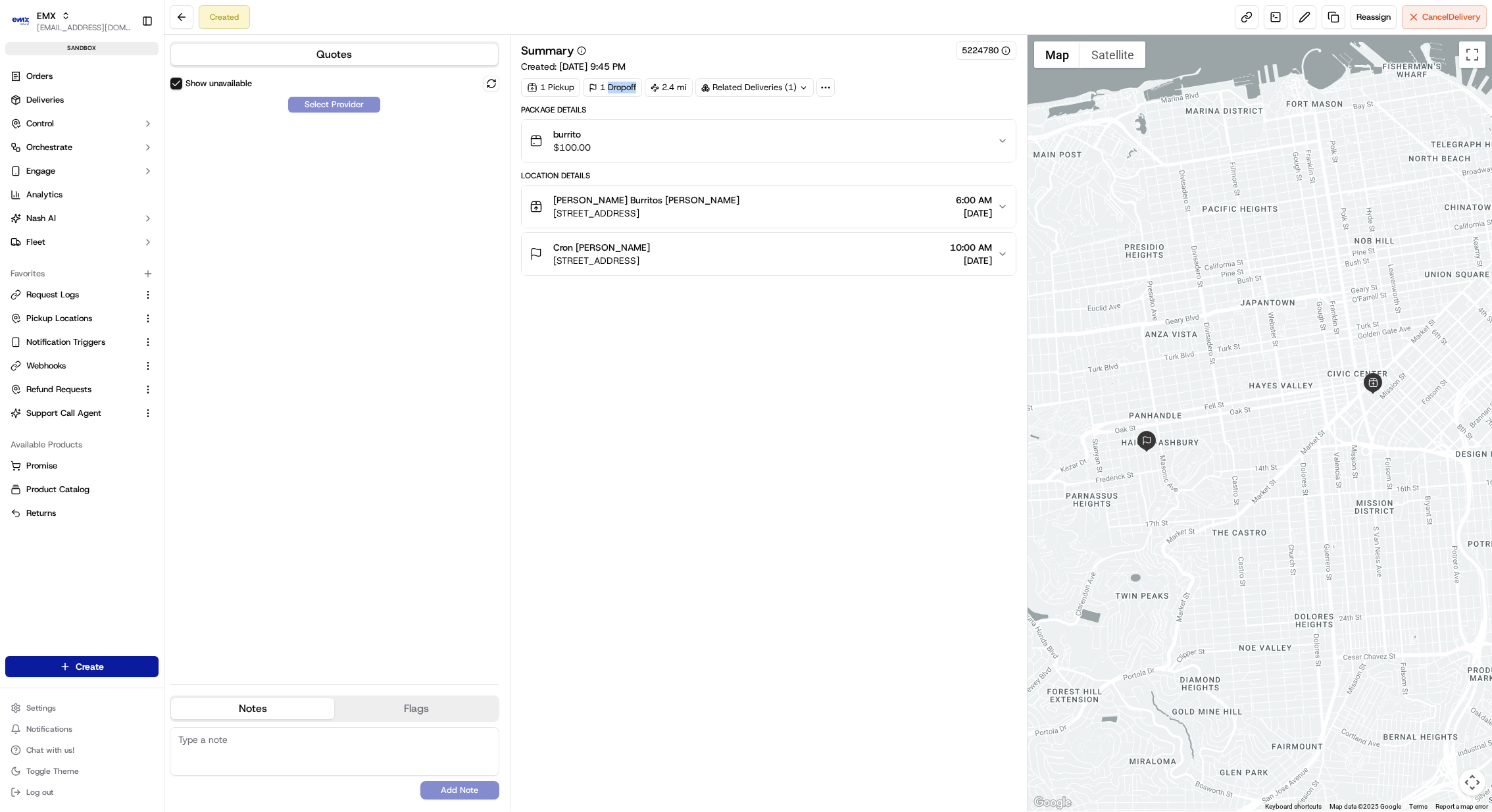
click at [607, 82] on div "1 Dropoff" at bounding box center [613, 87] width 59 height 18
click at [554, 82] on div "1 Pickup" at bounding box center [550, 87] width 59 height 18
click at [121, 71] on link "Orders" at bounding box center [81, 76] width 153 height 21
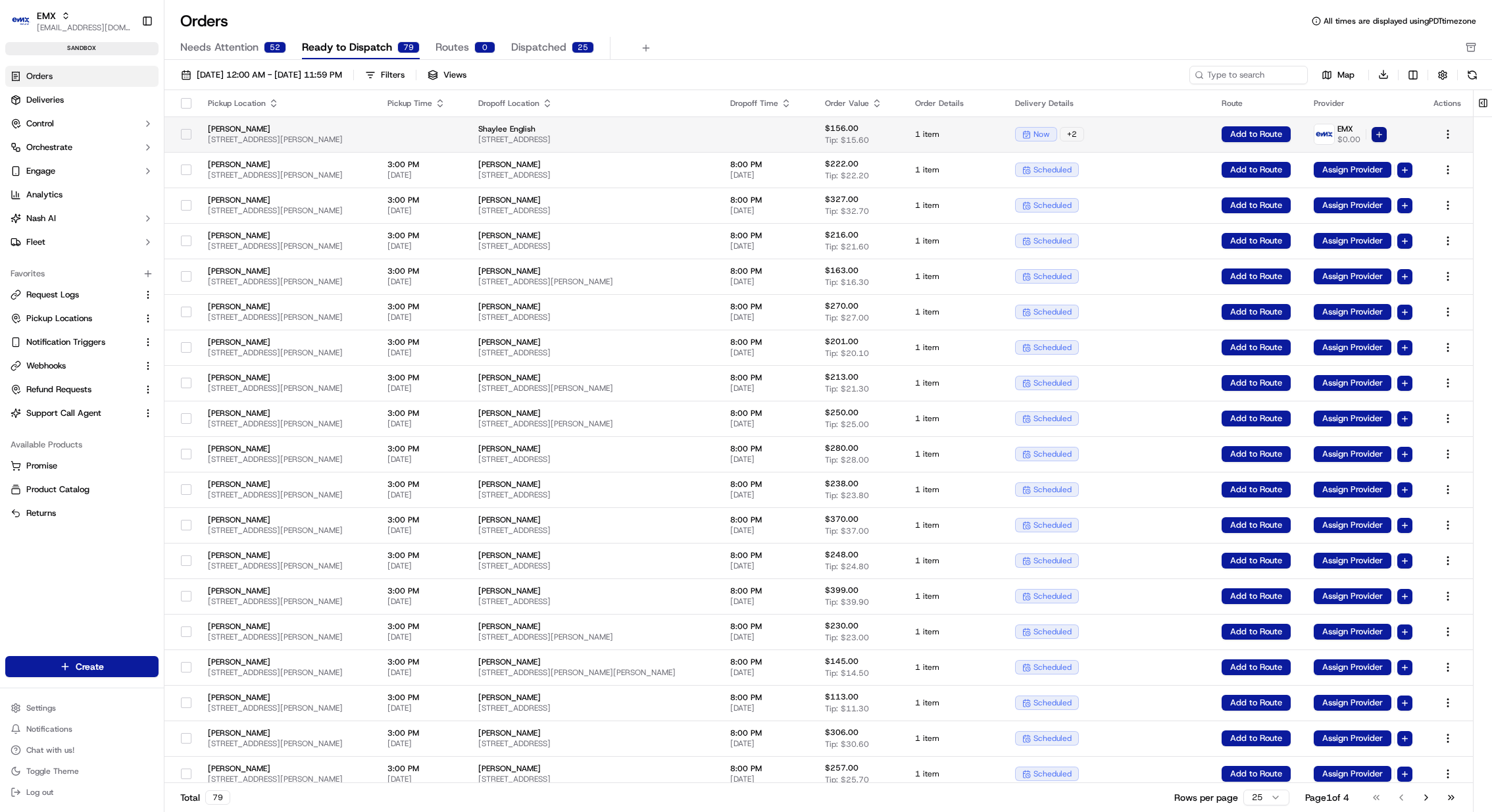
click at [1378, 135] on html "EMX [EMAIL_ADDRESS][DOMAIN_NAME] Toggle Sidebar sandbox Orders Deliveries Contr…" at bounding box center [746, 406] width 1492 height 812
click at [1382, 154] on div "Dispatch" at bounding box center [1380, 155] width 91 height 21
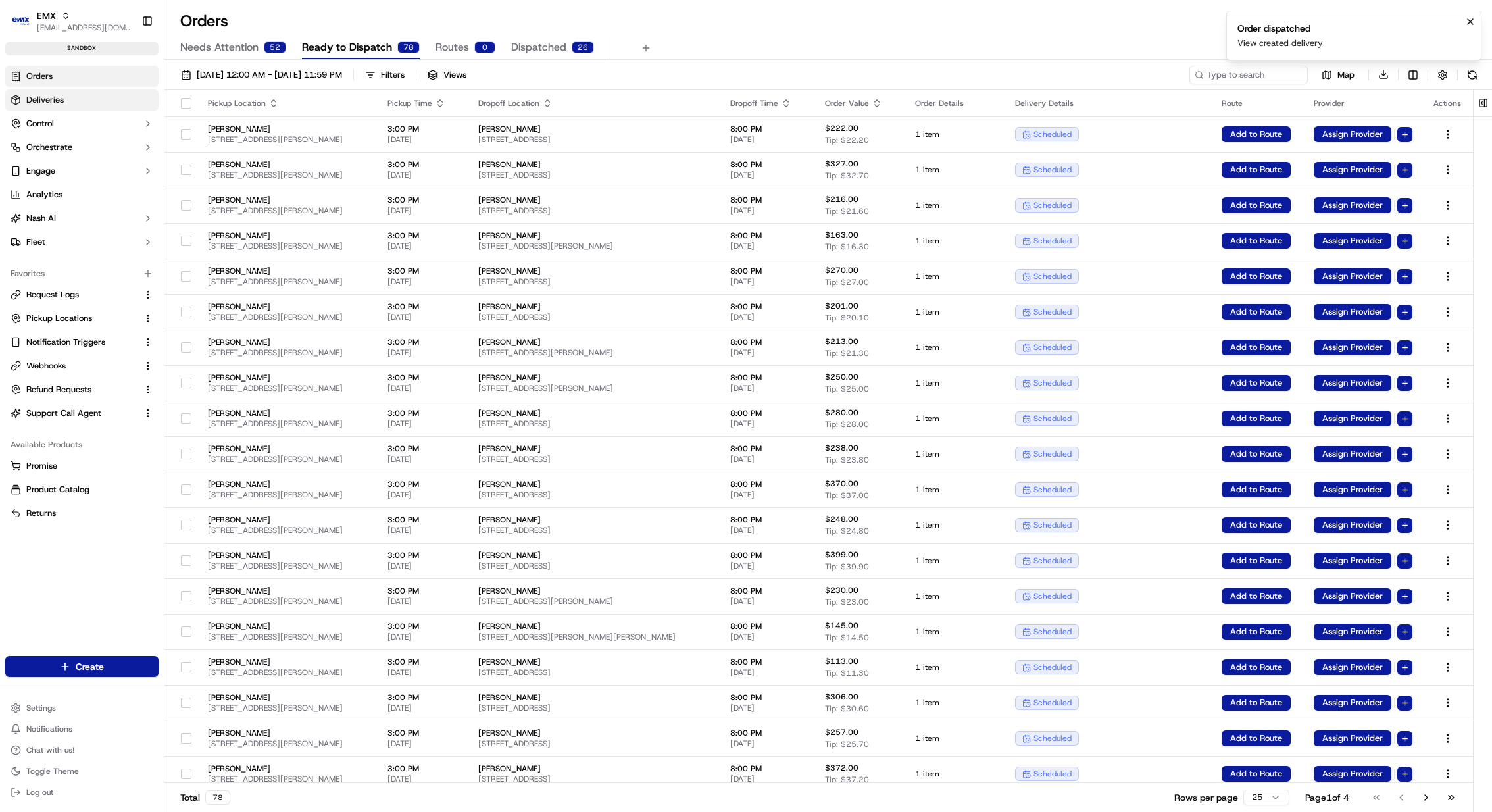
click at [58, 96] on span "Deliveries" at bounding box center [45, 100] width 38 height 11
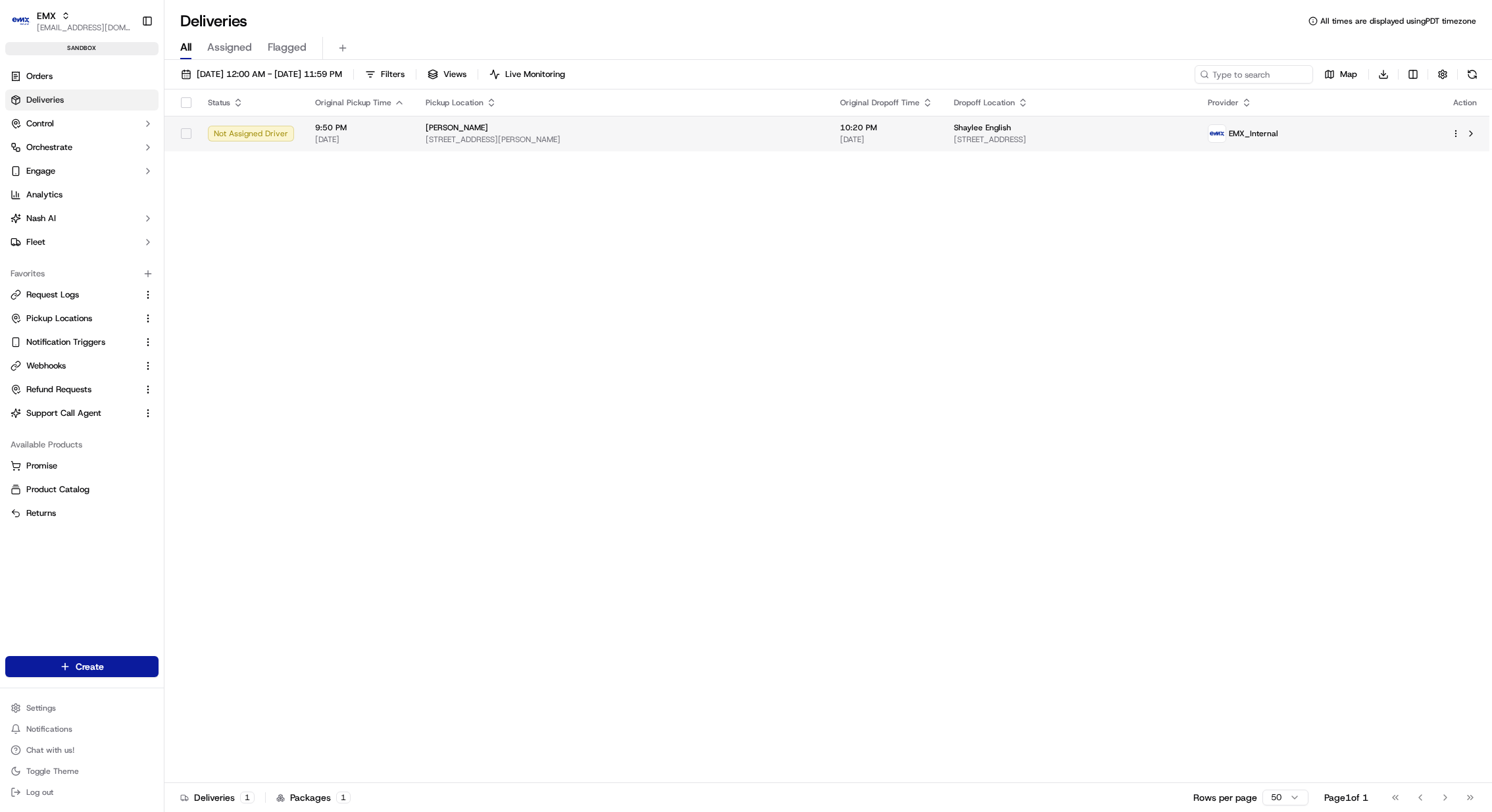
click at [1375, 131] on div "EMX_Internal" at bounding box center [1319, 134] width 222 height 18
click at [691, 144] on td "[PERSON_NAME] Merchant [STREET_ADDRESS][PERSON_NAME]" at bounding box center [622, 133] width 414 height 35
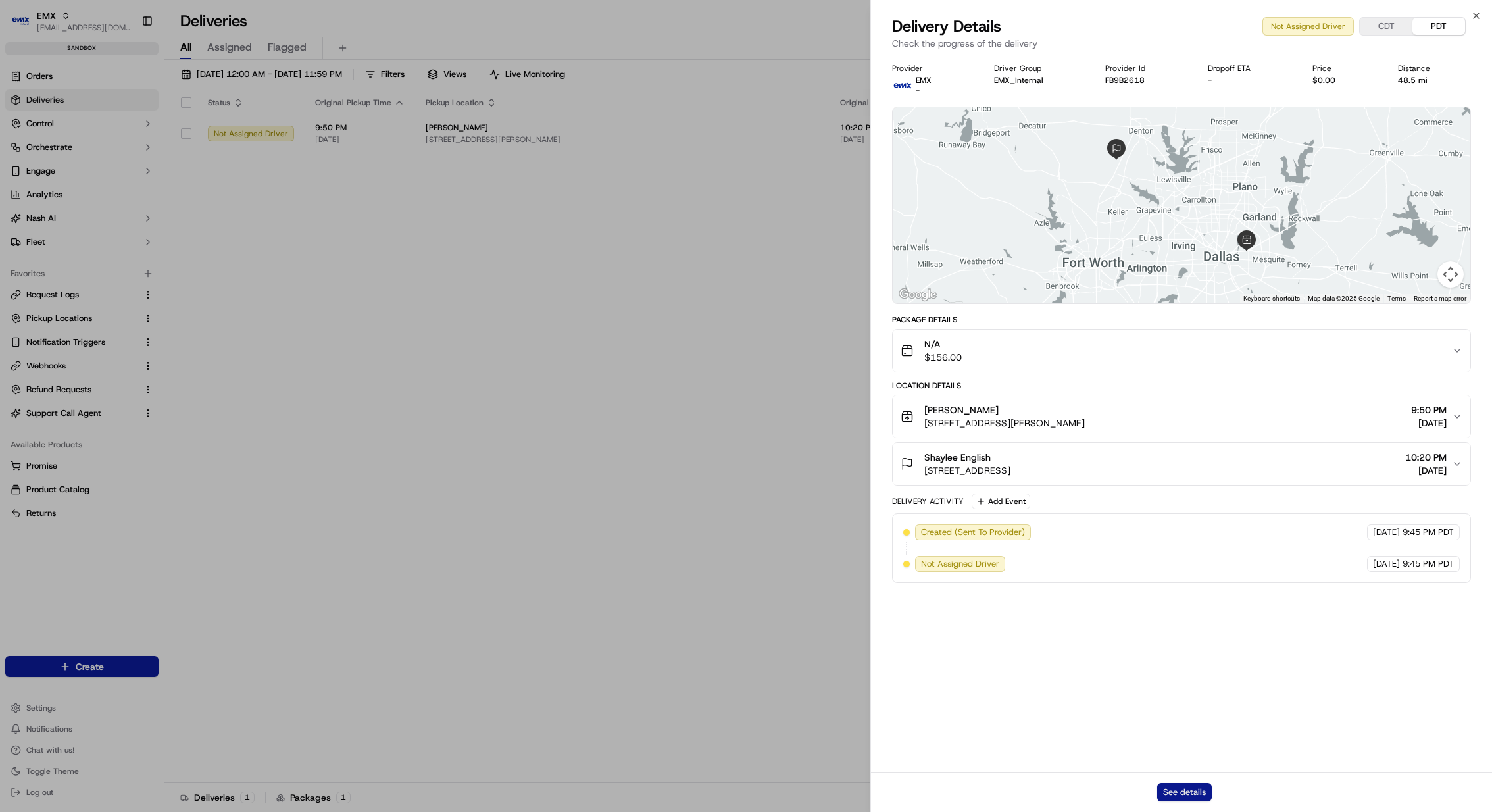
click at [1193, 796] on button "See details" at bounding box center [1184, 792] width 55 height 18
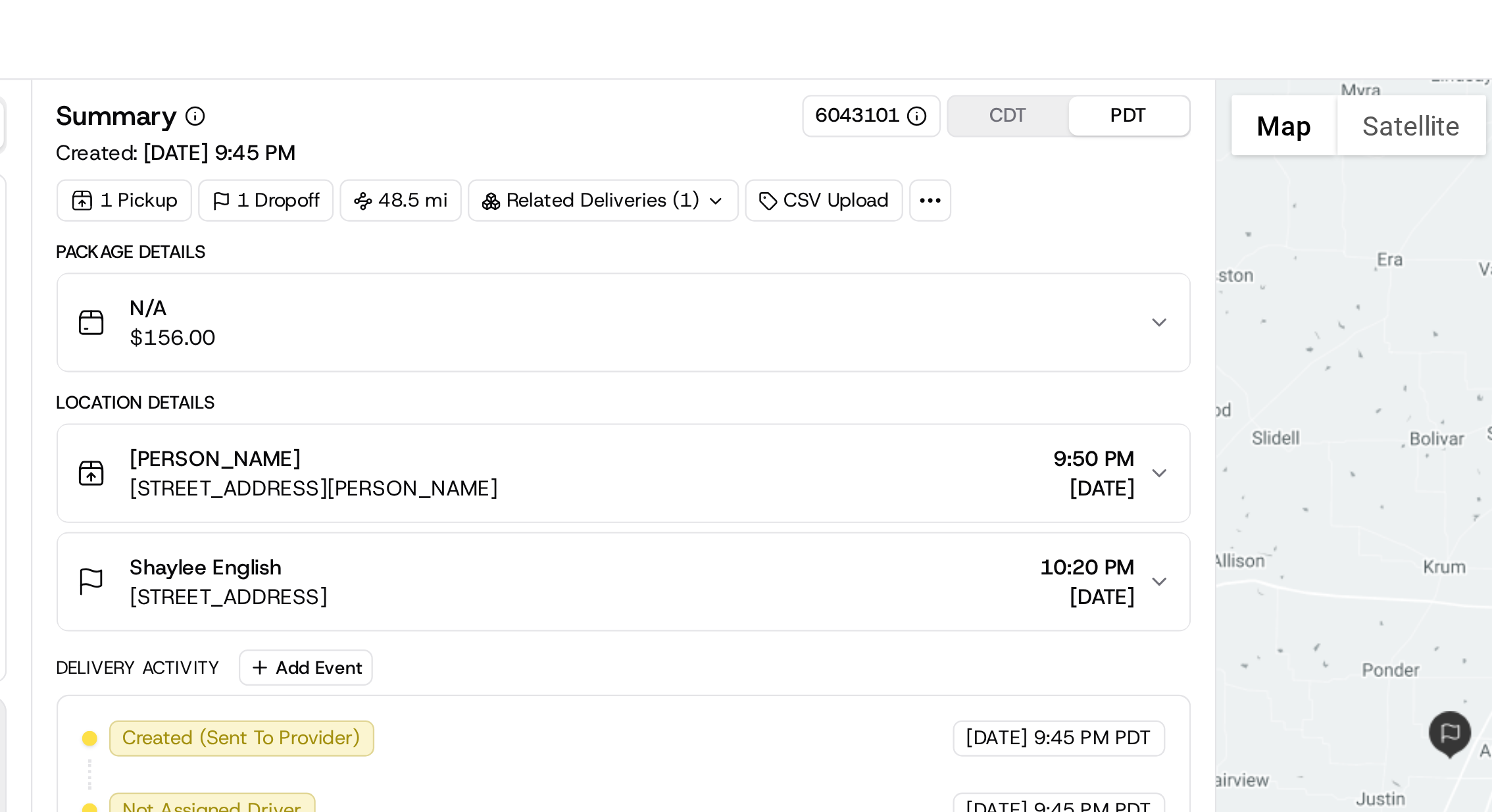
click at [897, 33] on div "Not Assigned Driver Reassign Cancel Delivery" at bounding box center [828, 17] width 1328 height 35
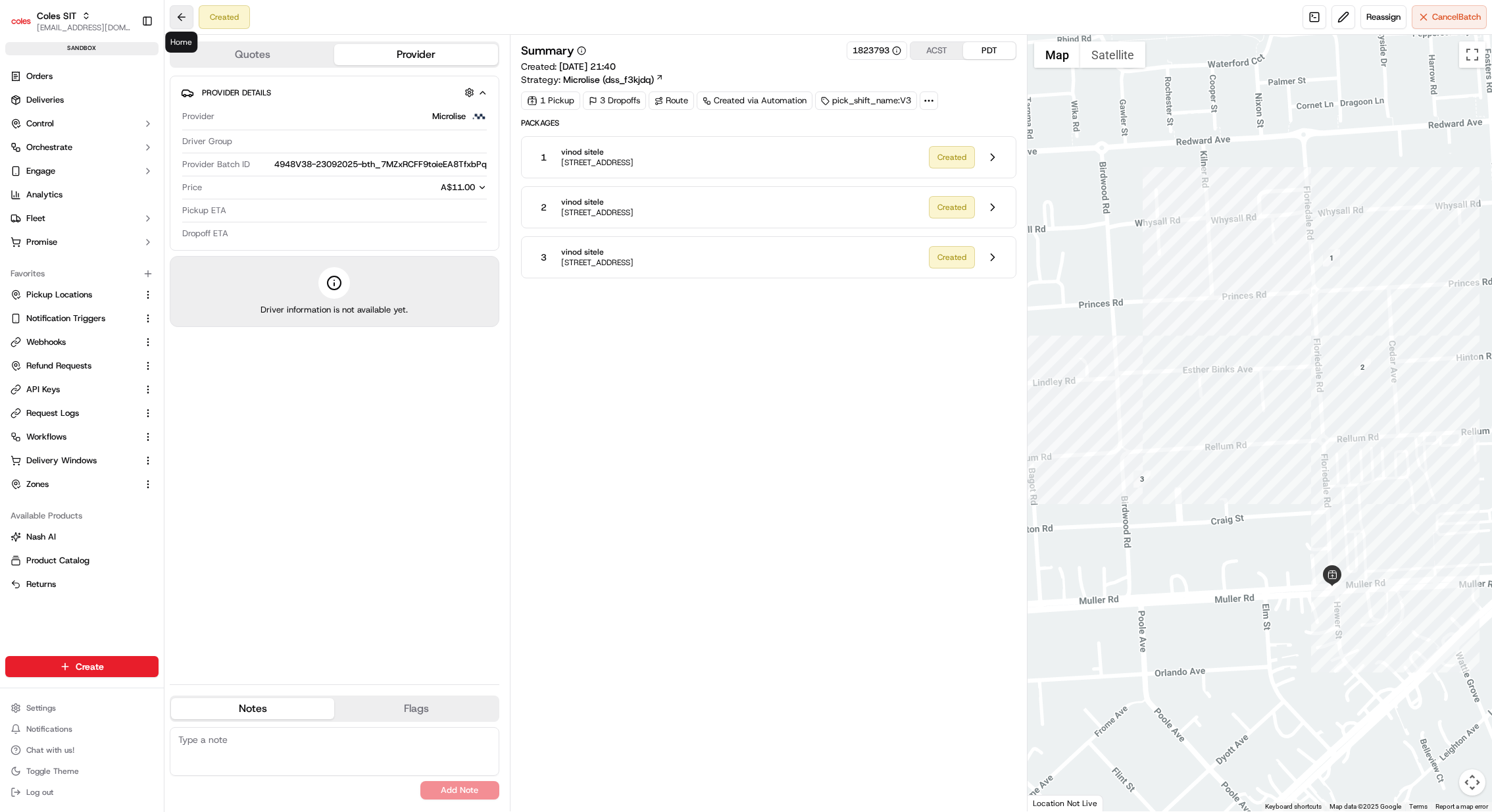
click at [185, 19] on button at bounding box center [181, 16] width 24 height 24
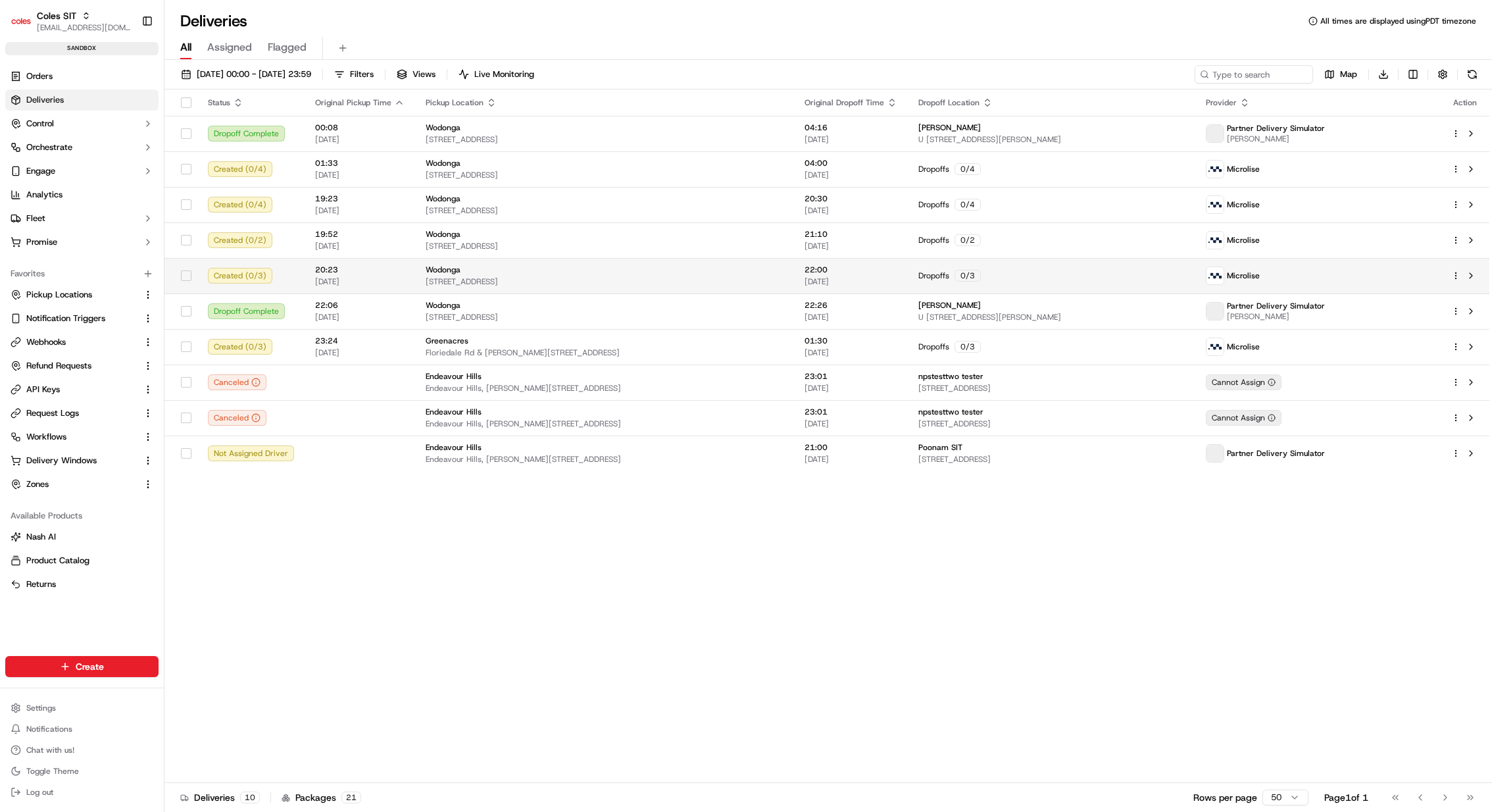
click at [1455, 276] on html "Coles SIT [EMAIL_ADDRESS][DOMAIN_NAME] Toggle Sidebar sandbox Orders Deliveries…" at bounding box center [746, 406] width 1492 height 812
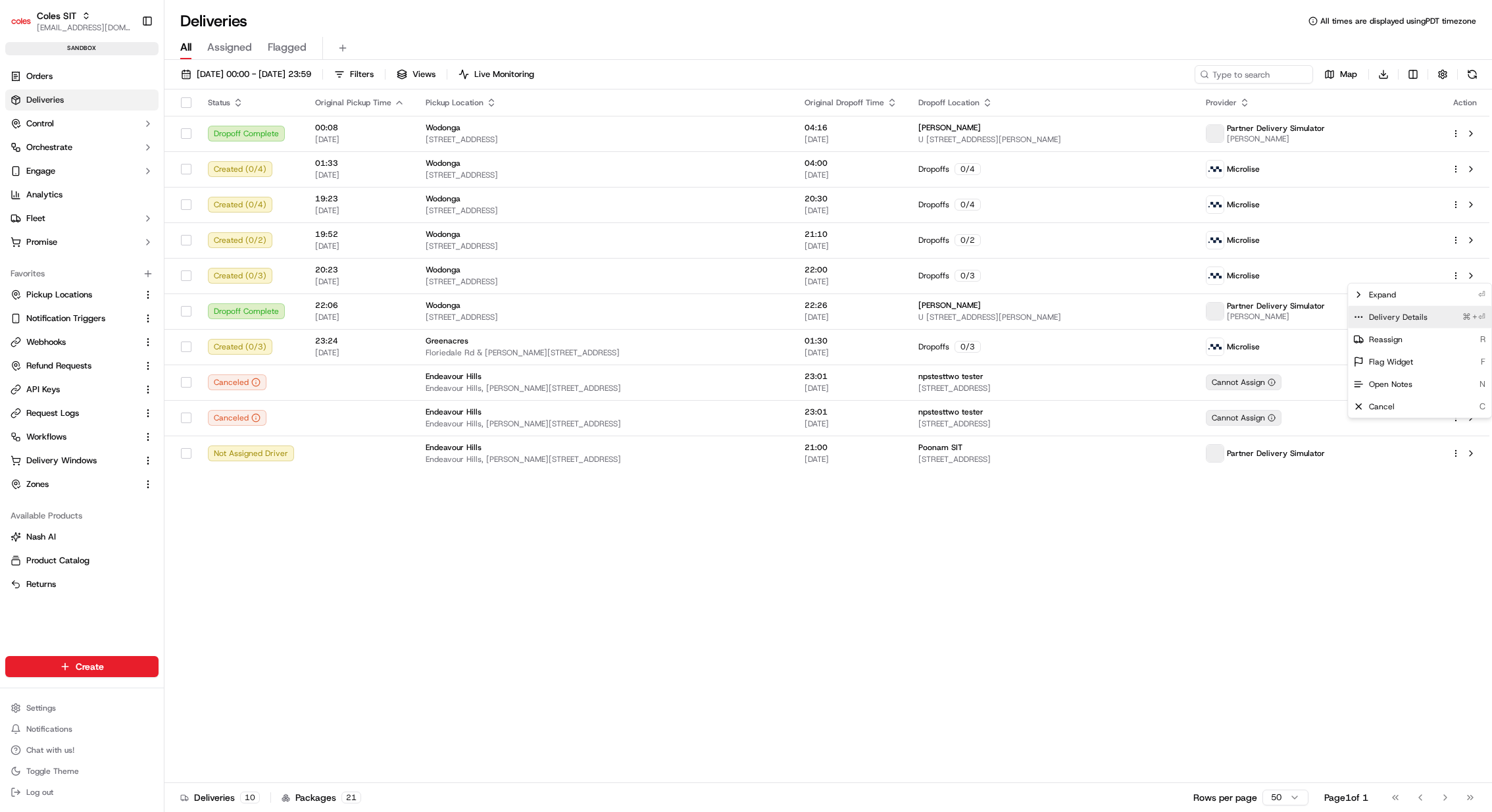
click at [1416, 320] on span "Delivery Details" at bounding box center [1398, 317] width 58 height 11
click at [349, 75] on html "Coles SIT [EMAIL_ADDRESS][DOMAIN_NAME] Toggle Sidebar sandbox Orders Deliveries…" at bounding box center [746, 406] width 1492 height 812
click at [311, 75] on span "[DATE] 00:00 - [DATE] 23:59" at bounding box center [254, 74] width 115 height 11
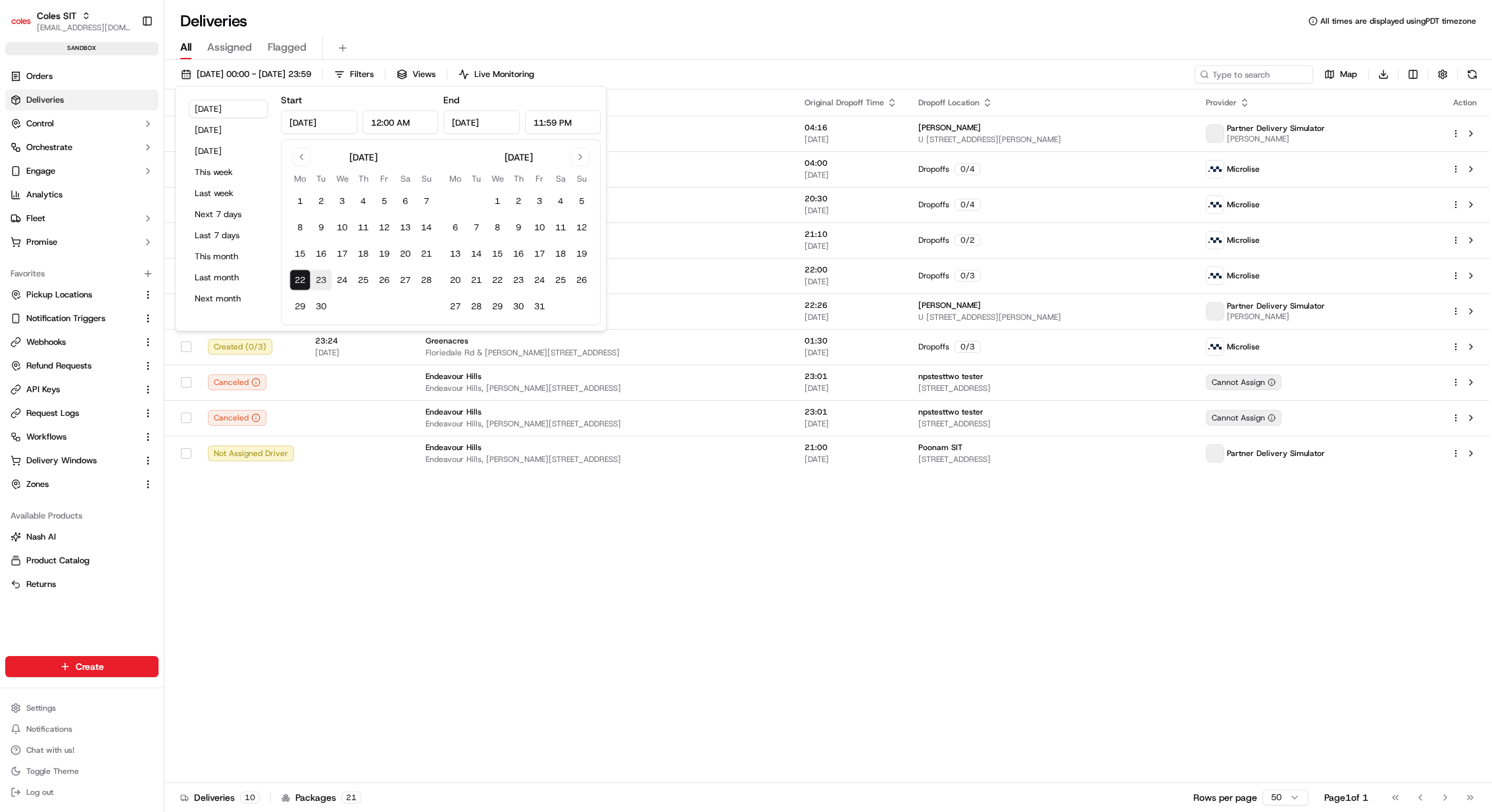
click at [317, 278] on button "23" at bounding box center [322, 281] width 21 height 21
type input "[DATE]"
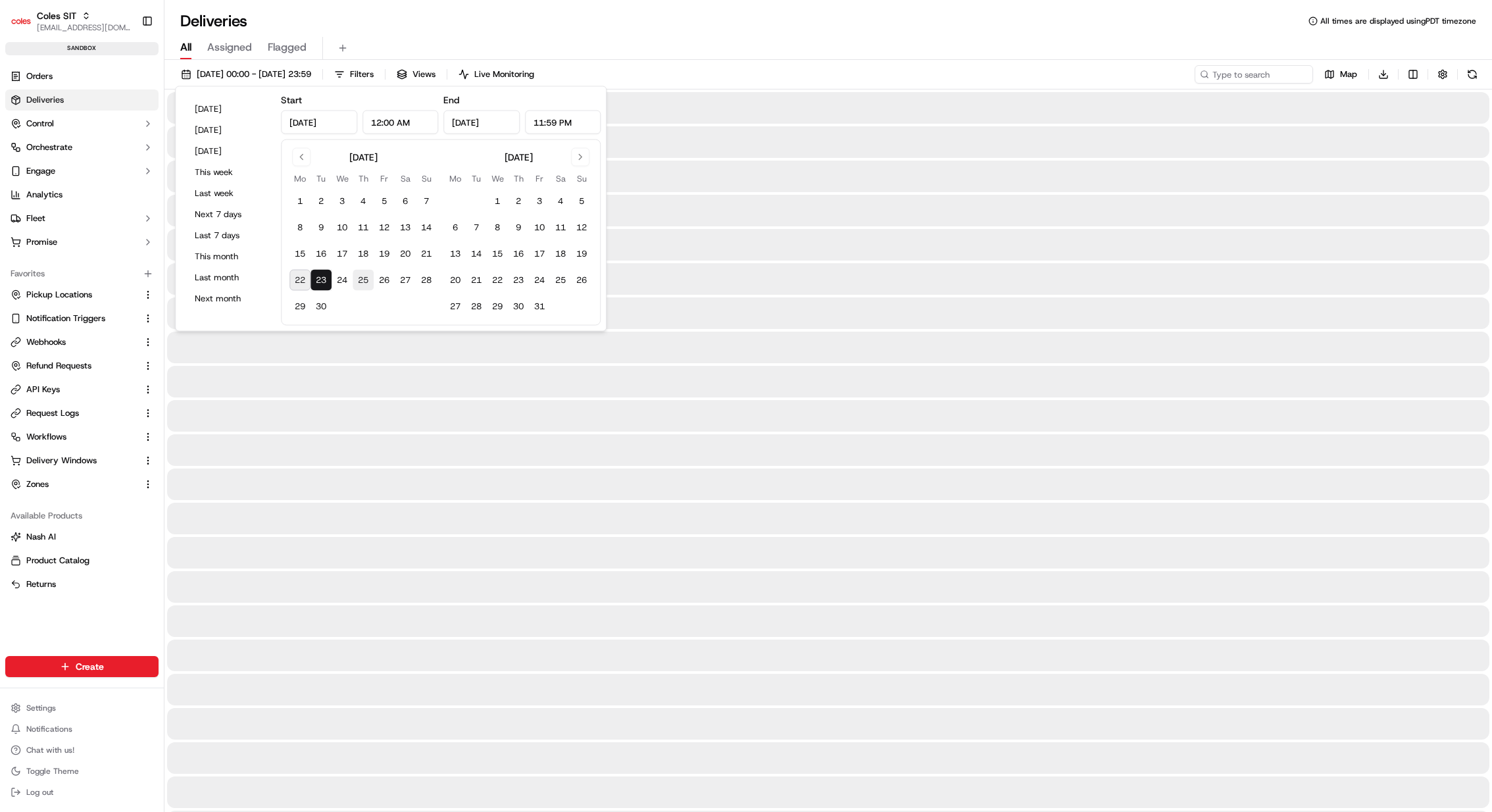
click at [367, 278] on button "25" at bounding box center [363, 281] width 21 height 21
type input "[DATE]"
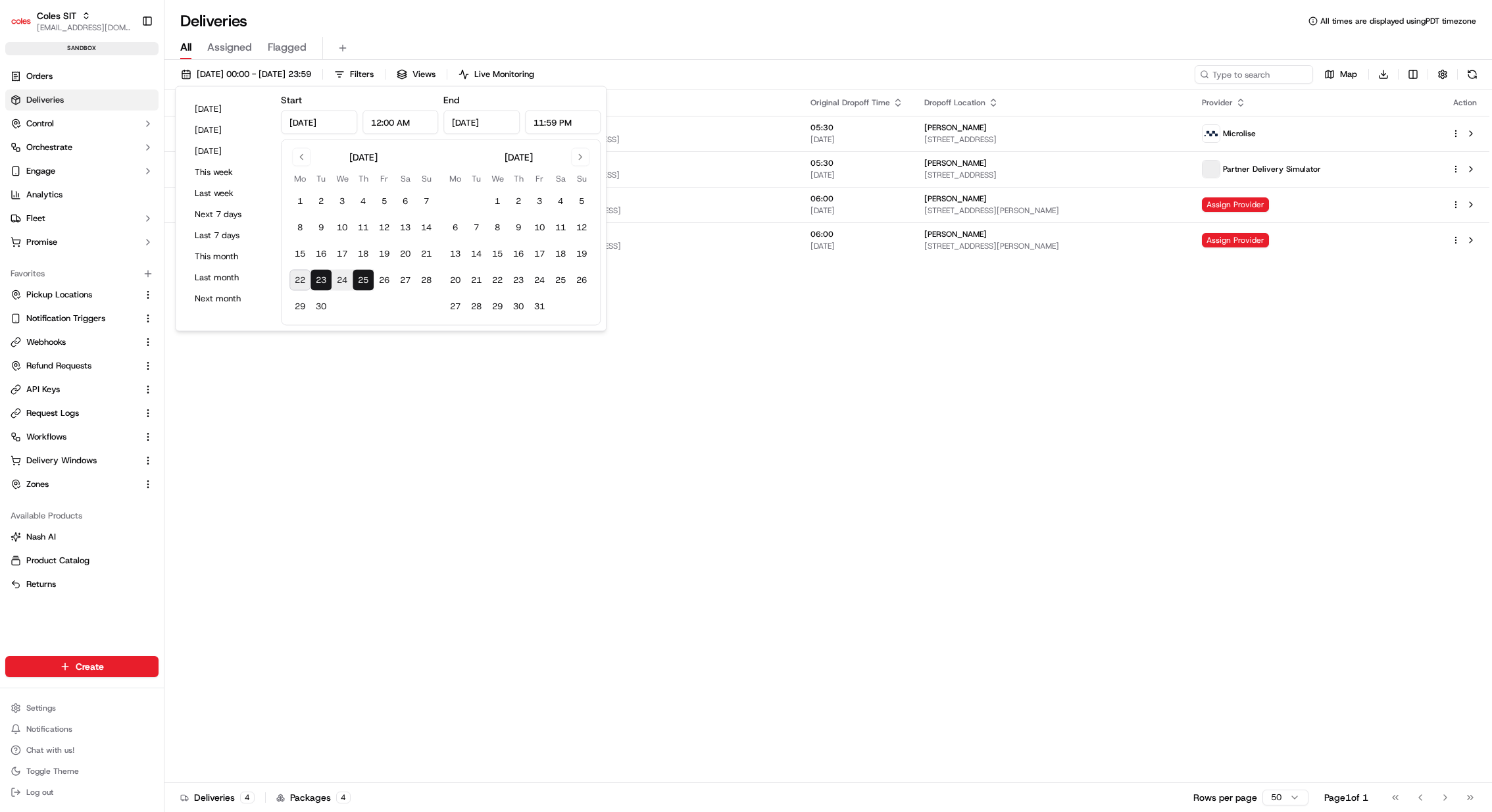
click at [771, 98] on div "Pickup Location" at bounding box center [608, 103] width 364 height 11
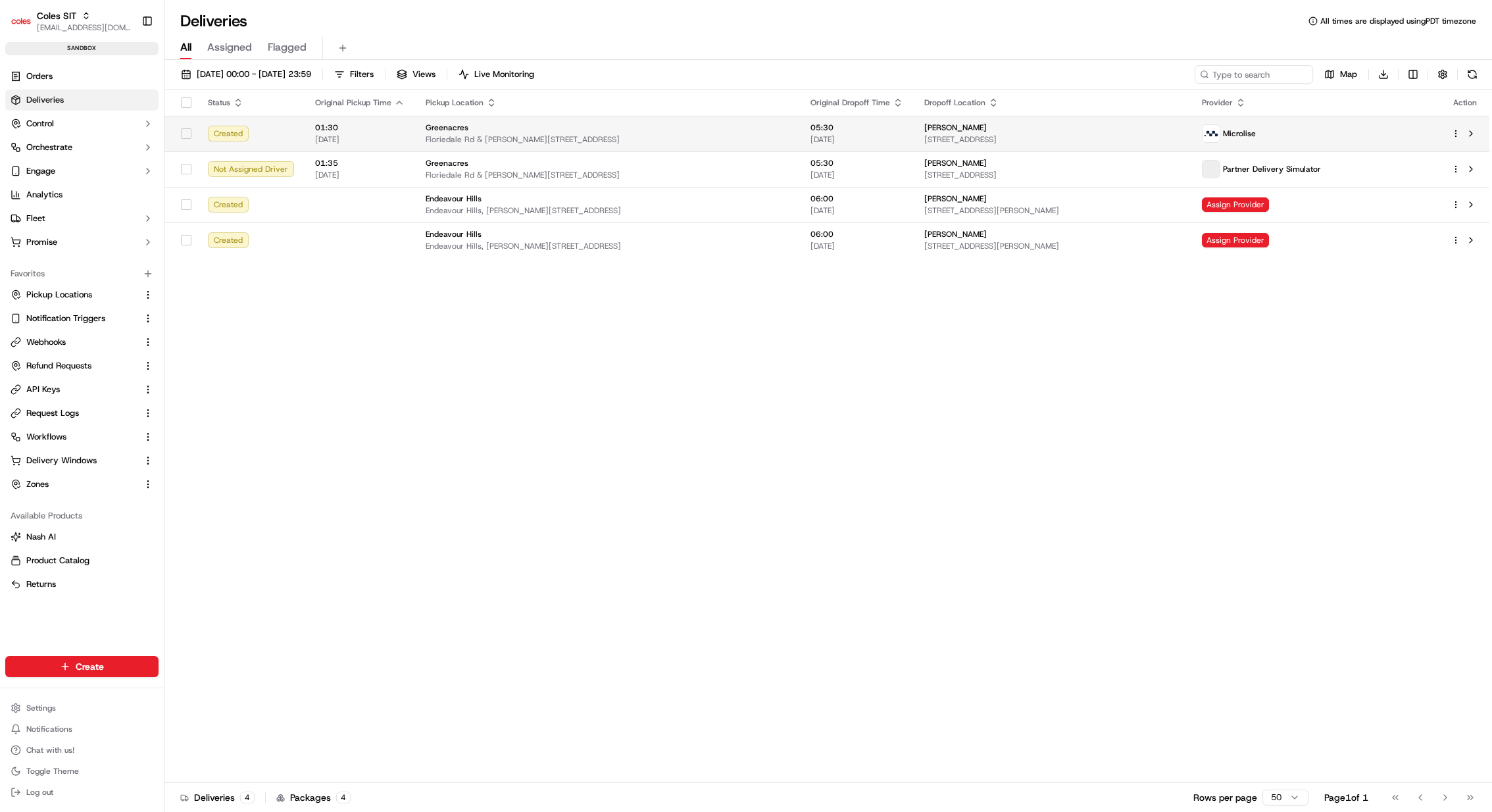
click at [1454, 132] on html "Coles SIT [EMAIL_ADDRESS][DOMAIN_NAME] Toggle Sidebar sandbox Orders Deliveries…" at bounding box center [746, 406] width 1492 height 812
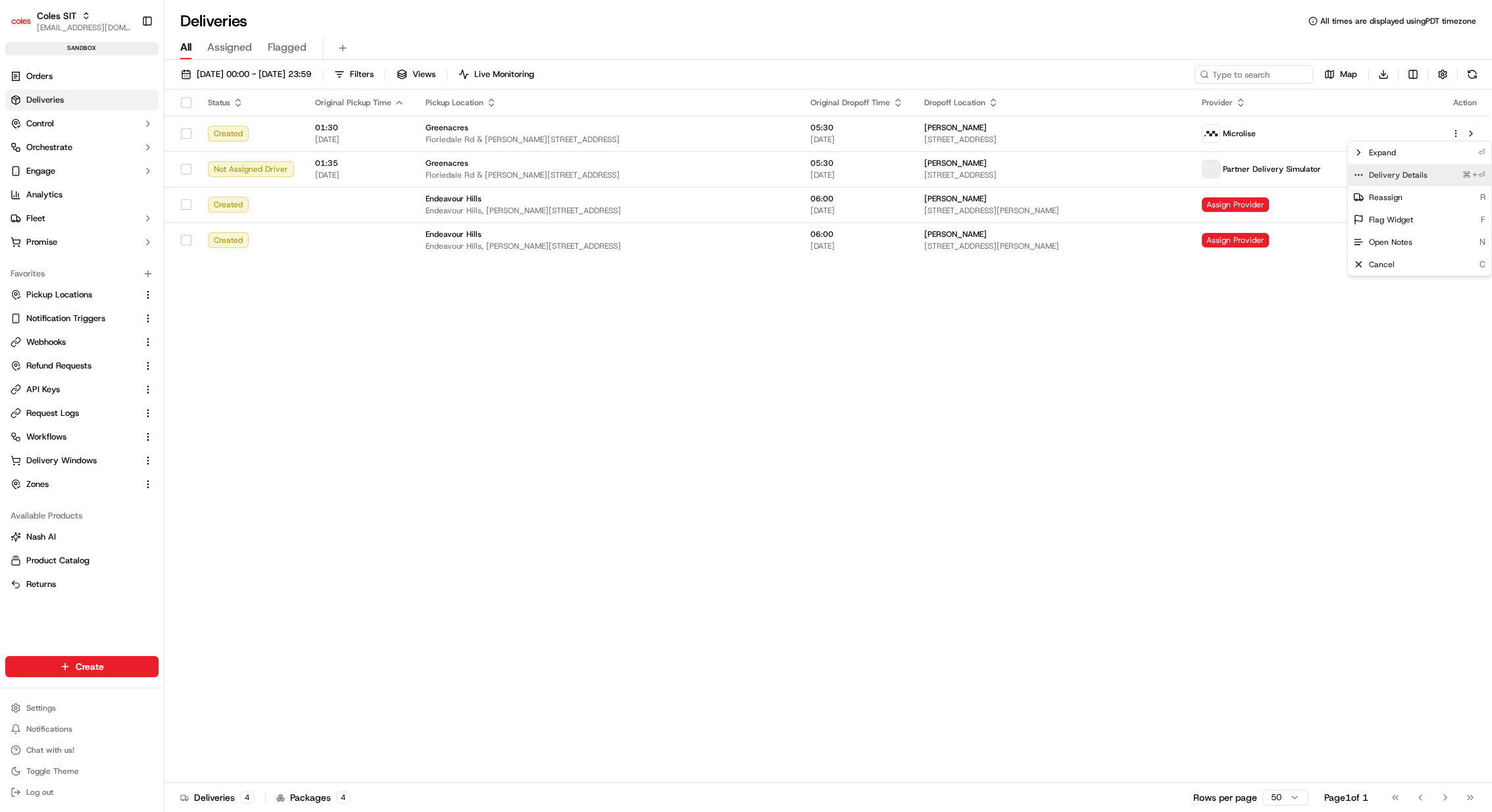
click at [1408, 181] on div "Delivery Details ⌘+⏎" at bounding box center [1420, 175] width 144 height 22
click at [253, 75] on html "Coles SIT kareem@usenash.com Toggle Sidebar sandbox Orders Deliveries Control O…" at bounding box center [746, 406] width 1492 height 812
click at [253, 75] on span "23/09/2025 00:00 - 25/09/2025 23:59" at bounding box center [254, 74] width 115 height 11
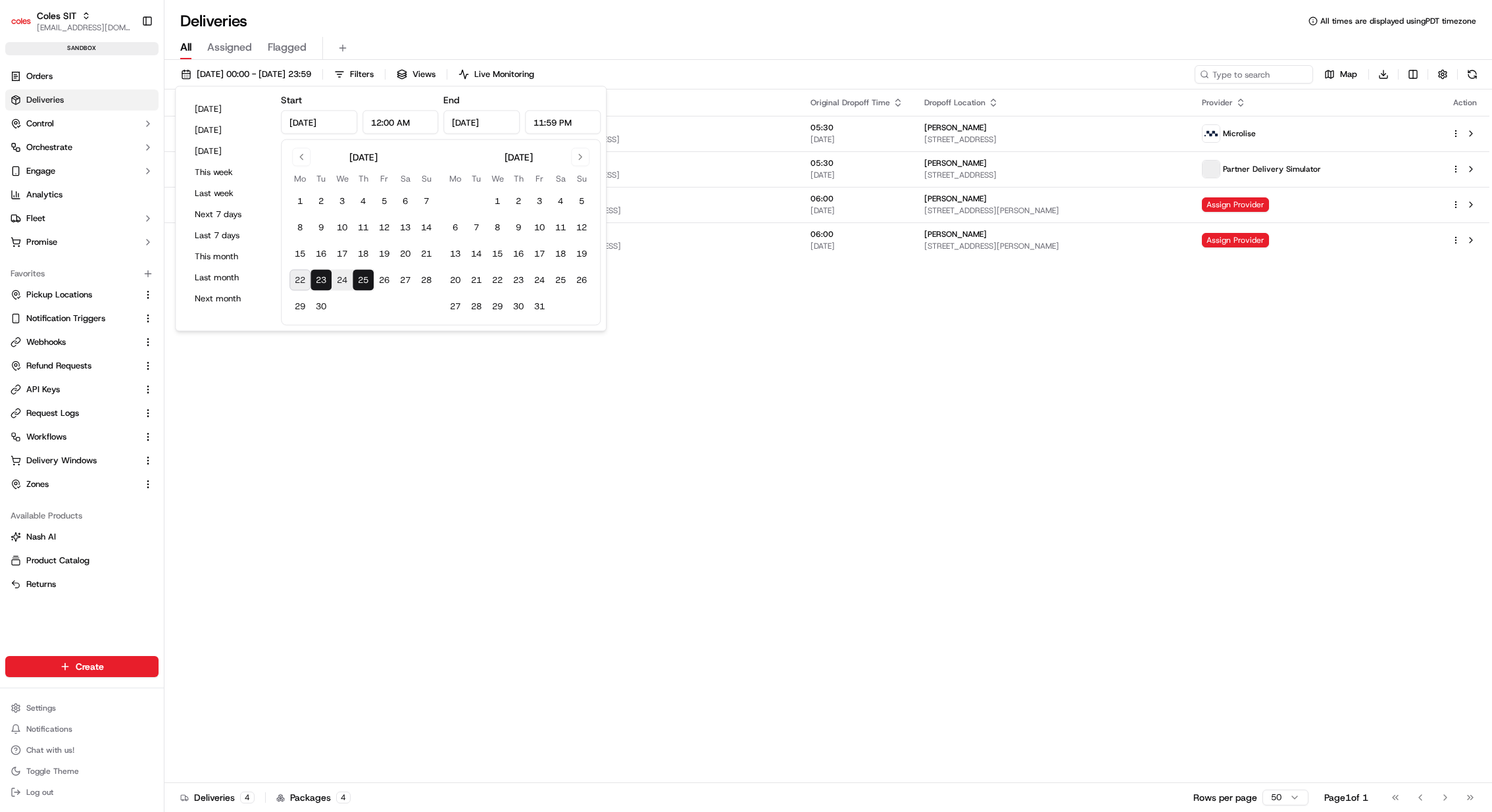
click at [327, 284] on button "23" at bounding box center [322, 281] width 21 height 21
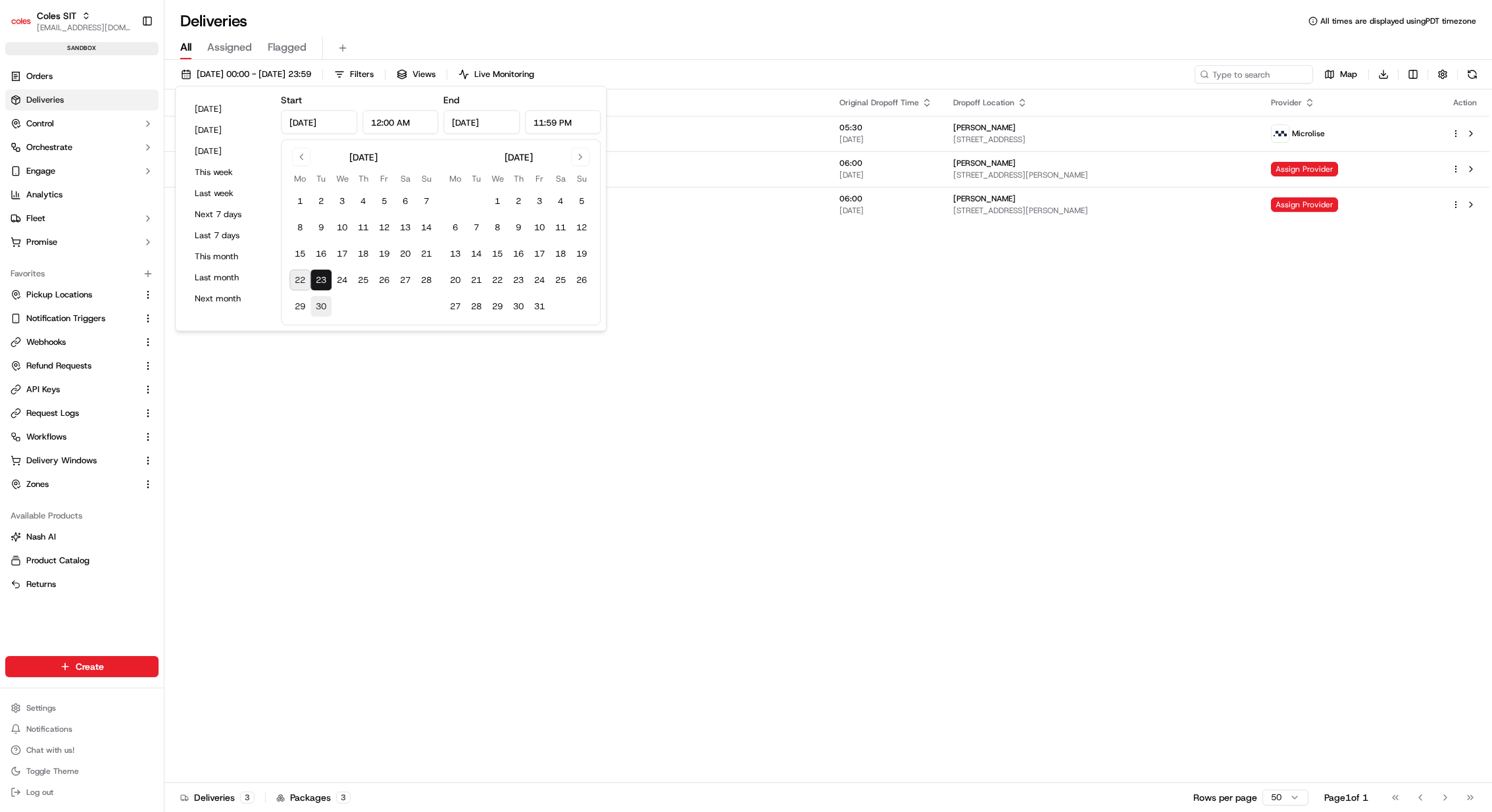
click at [327, 304] on button "30" at bounding box center [322, 307] width 21 height 21
type input "Sep 30, 2025"
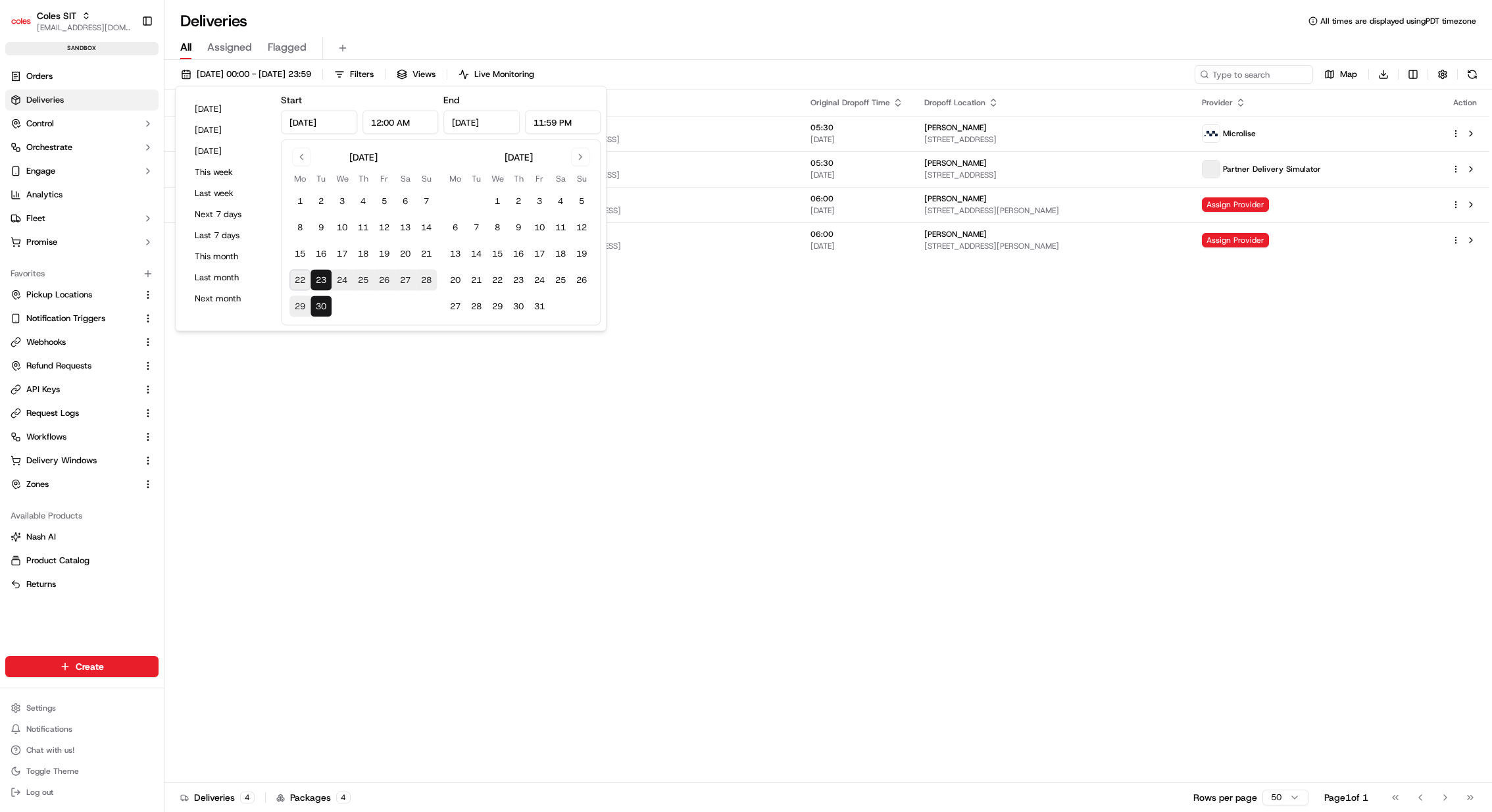
click at [863, 48] on div "All Assigned Flagged" at bounding box center [828, 48] width 1328 height 23
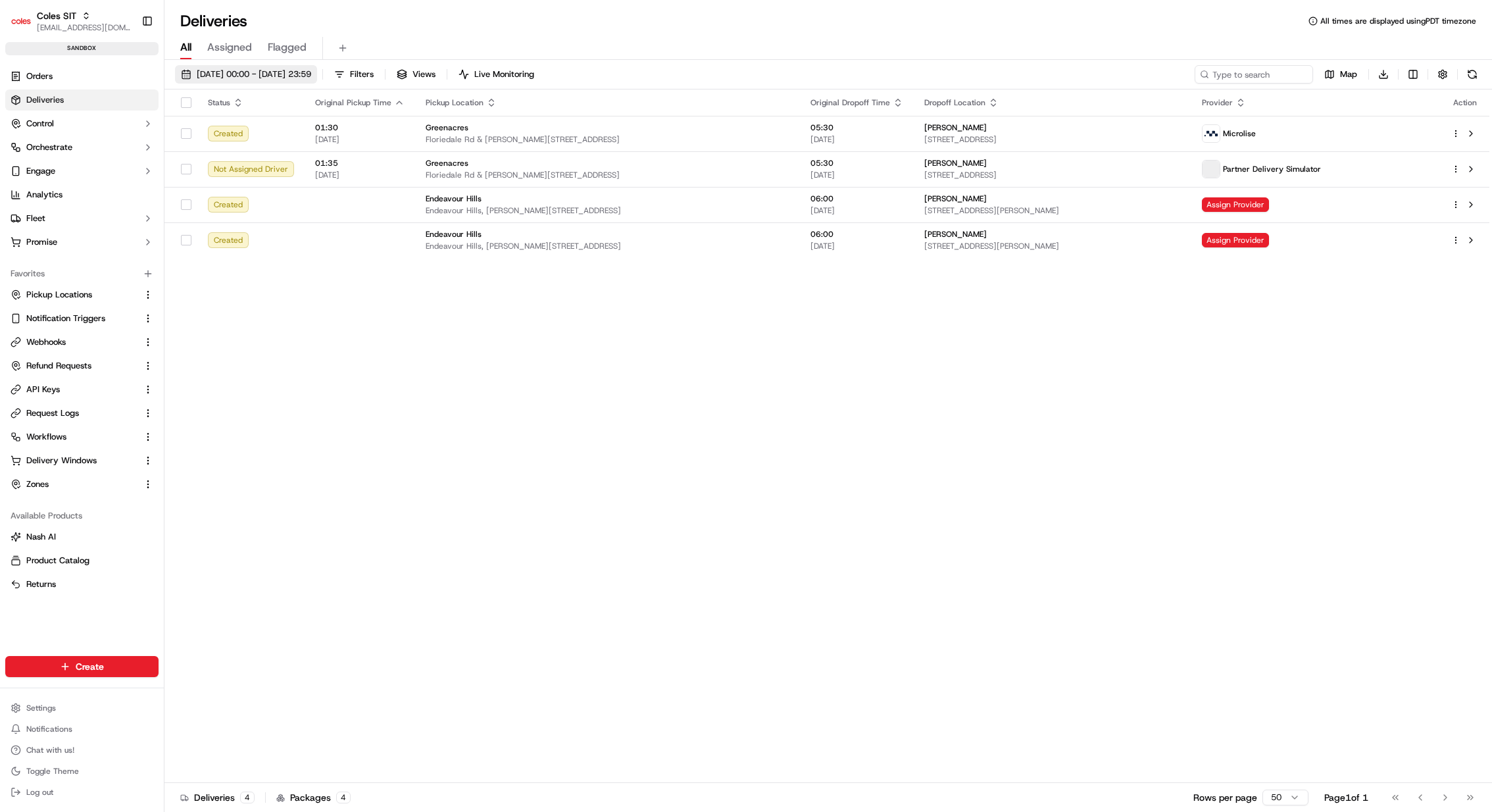
click at [317, 82] on button "23/09/2025 00:00 - 30/09/2025 23:59" at bounding box center [245, 74] width 142 height 18
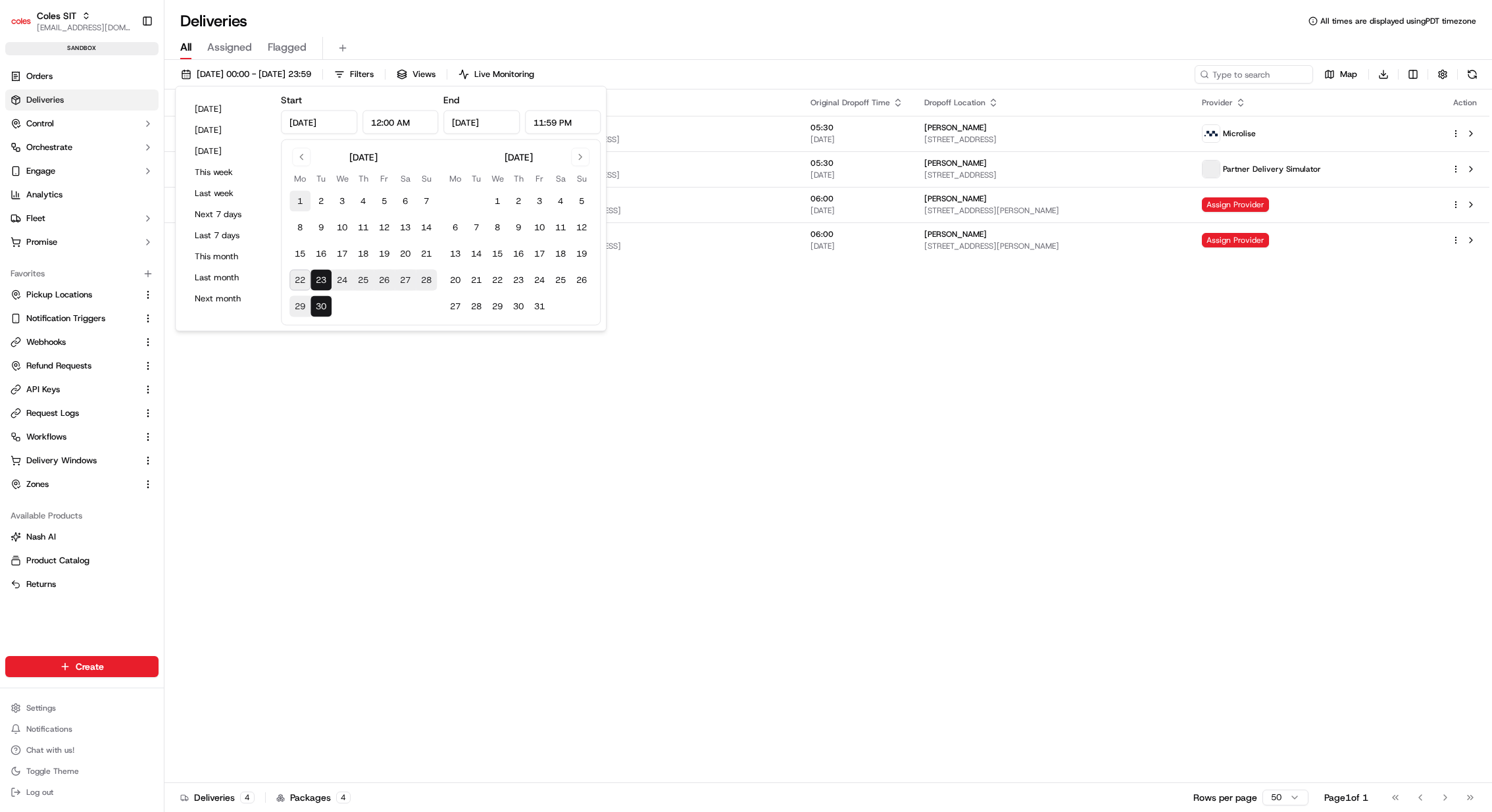
click at [299, 208] on button "1" at bounding box center [300, 202] width 21 height 21
type input "Sep 1, 2025"
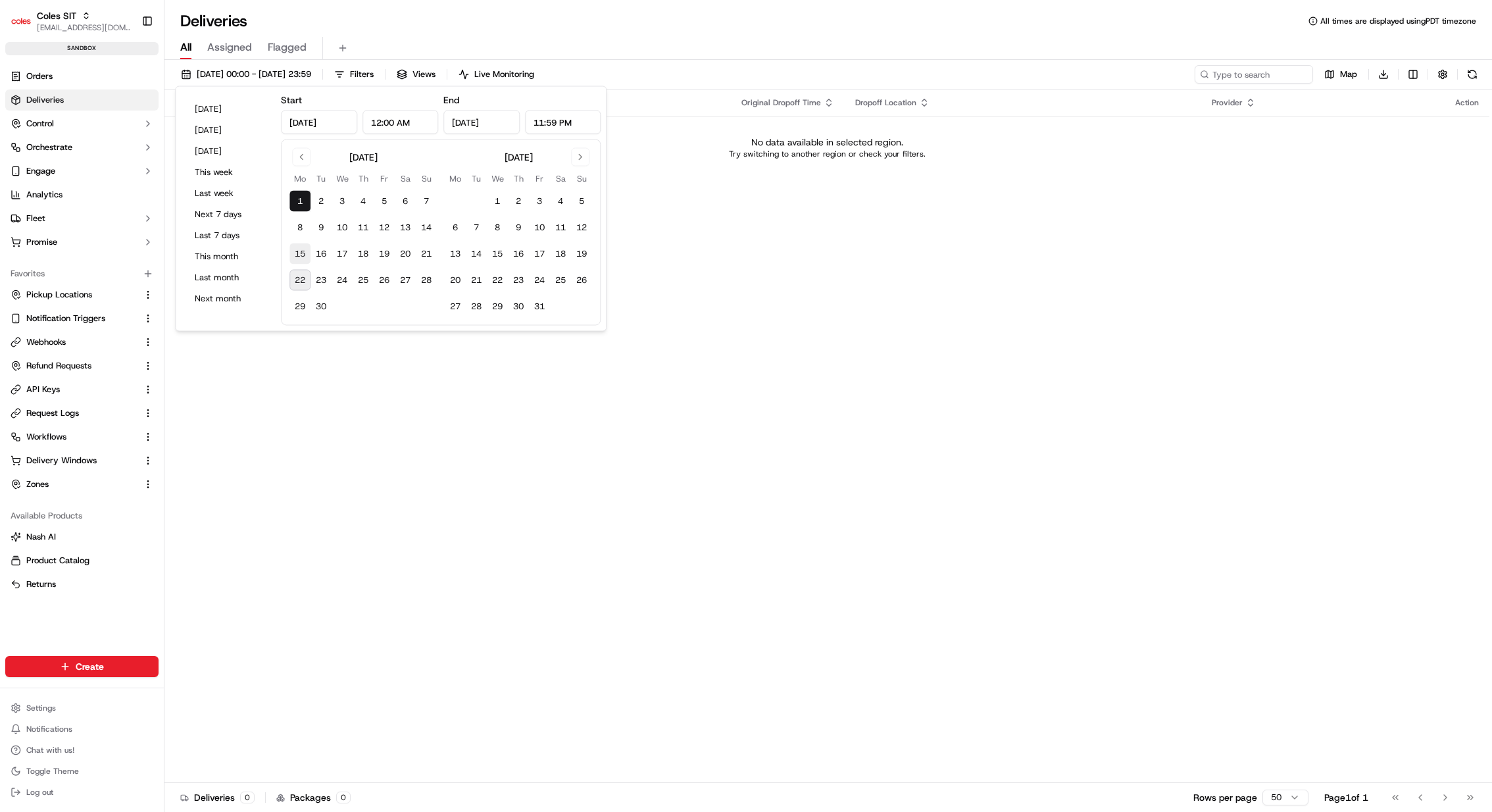
click at [307, 259] on button "15" at bounding box center [300, 254] width 21 height 21
type input "Sep 15, 2025"
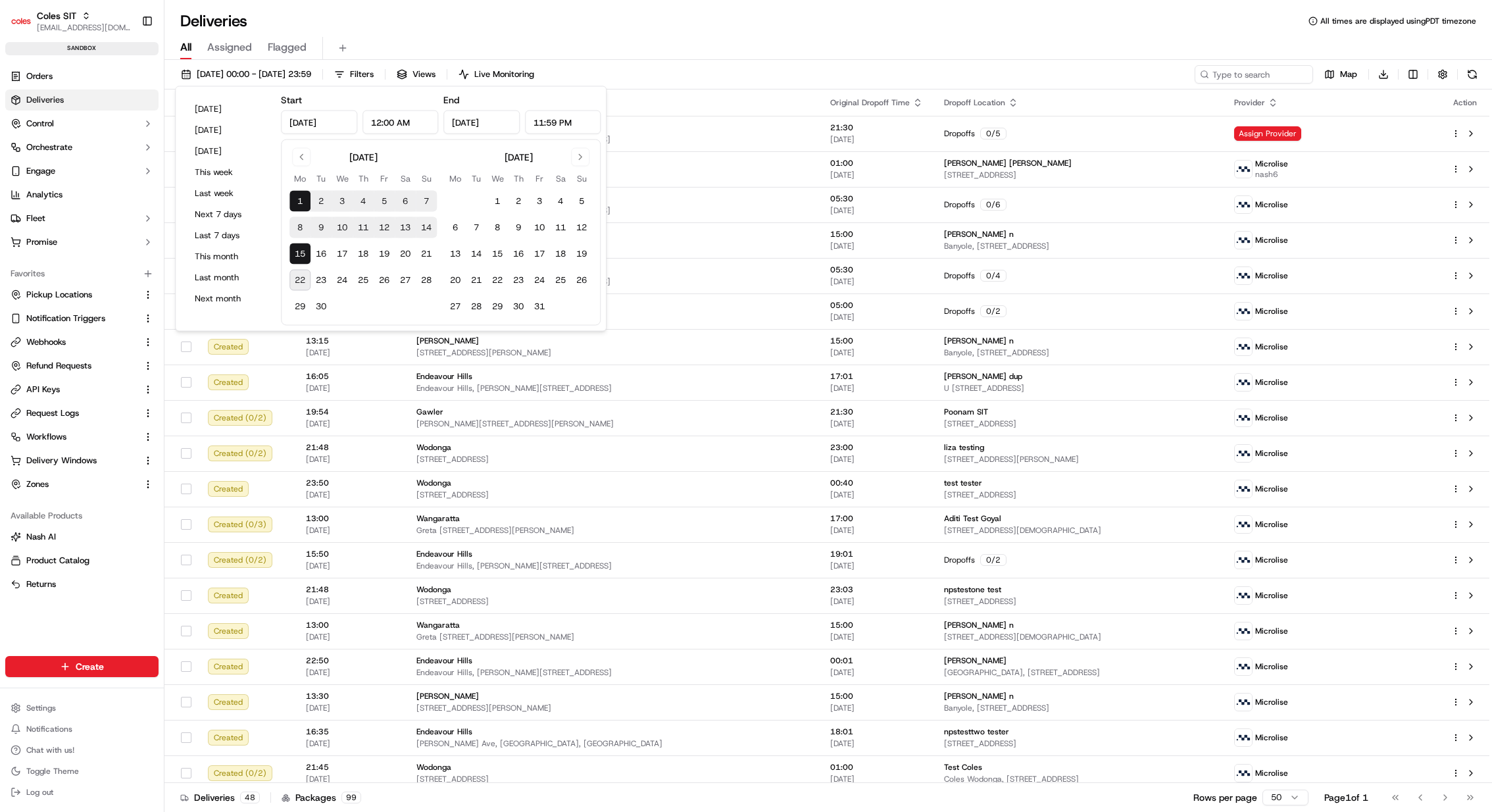
click at [675, 48] on div "All Assigned Flagged" at bounding box center [828, 48] width 1328 height 23
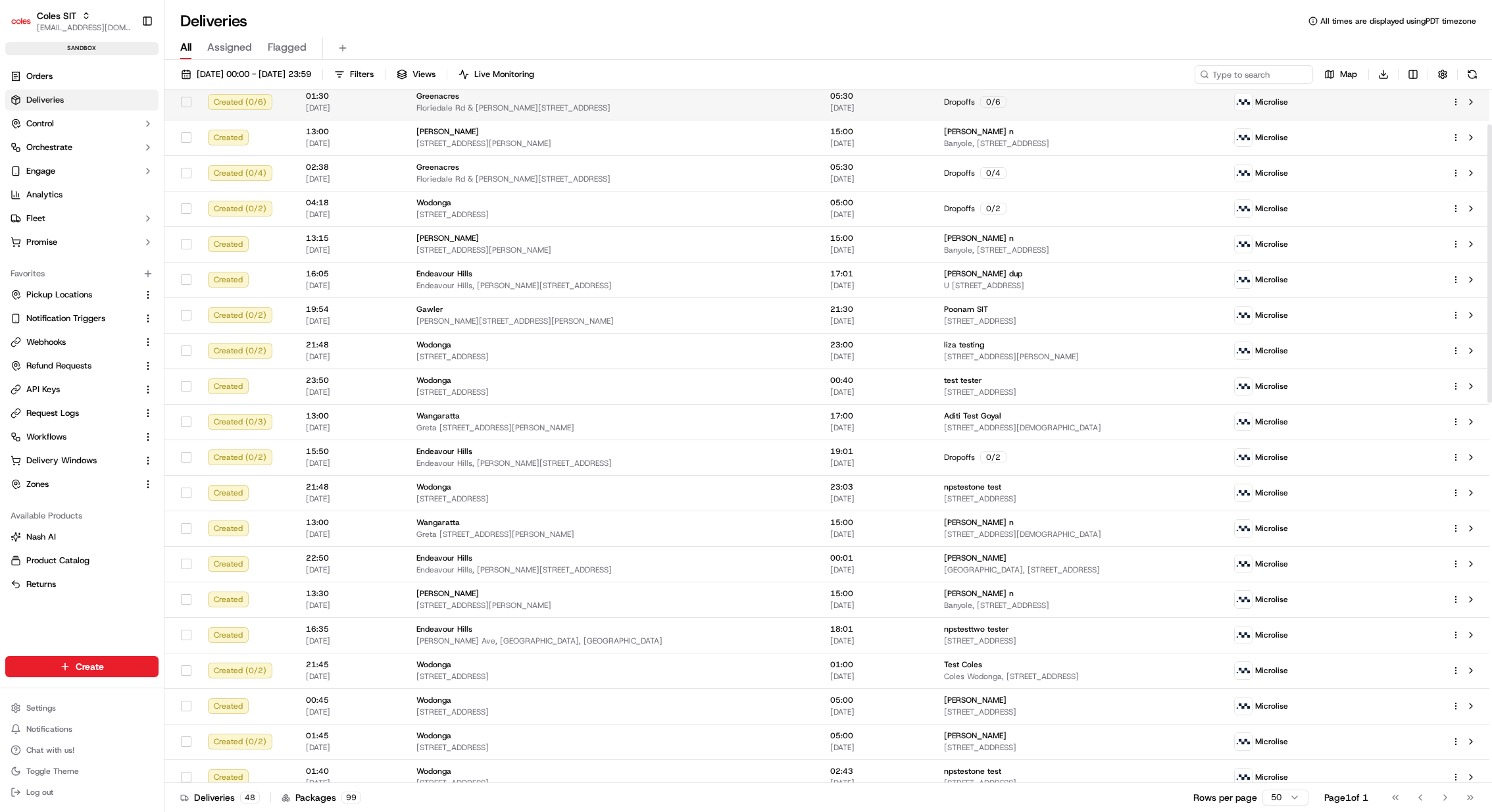
scroll to position [105, 0]
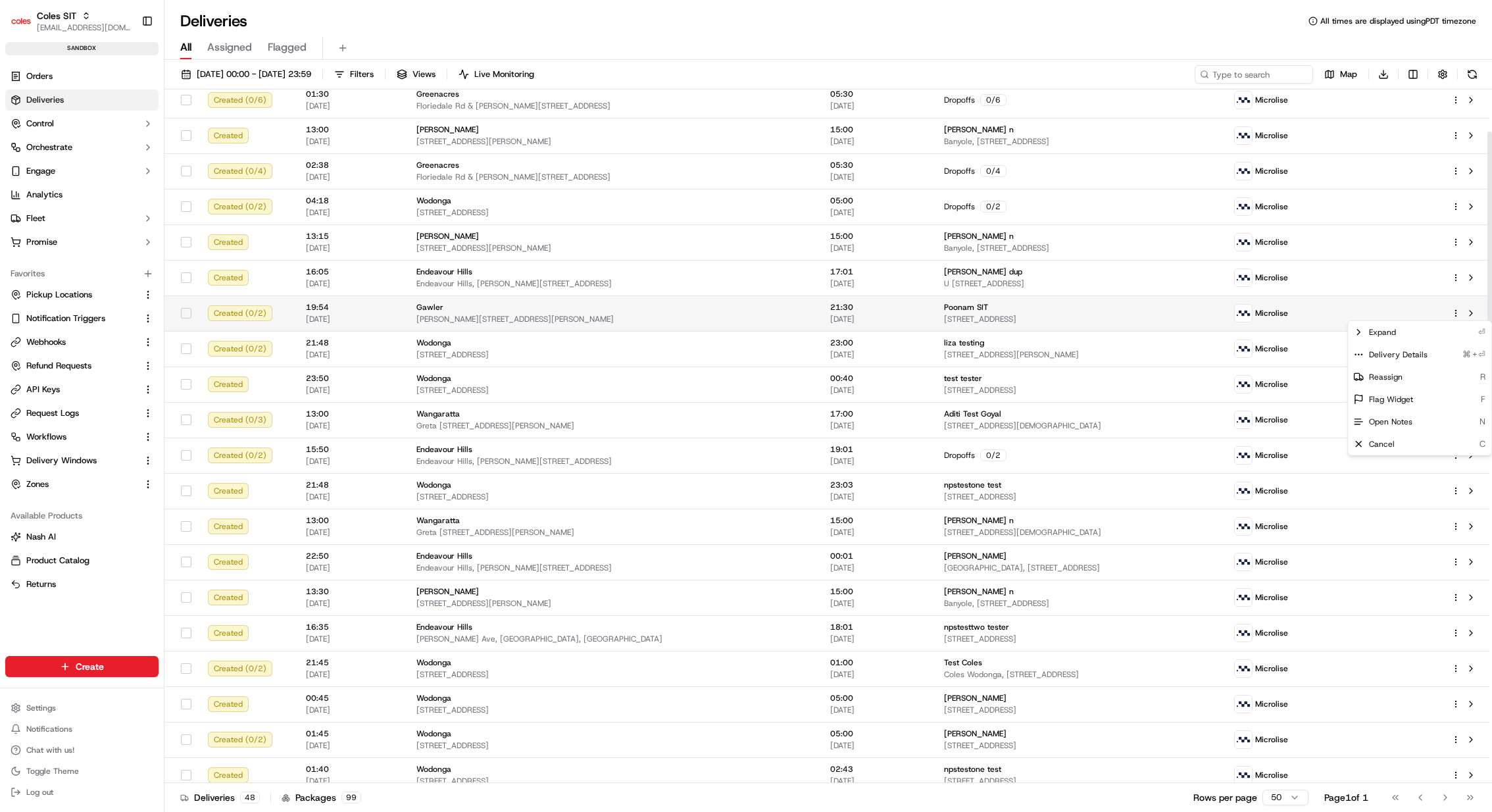
click at [1457, 313] on html "Coles SIT kareem@usenash.com Toggle Sidebar sandbox Orders Deliveries Control O…" at bounding box center [746, 406] width 1492 height 812
click at [1441, 355] on div "Delivery Details ⌘+⏎" at bounding box center [1420, 354] width 144 height 22
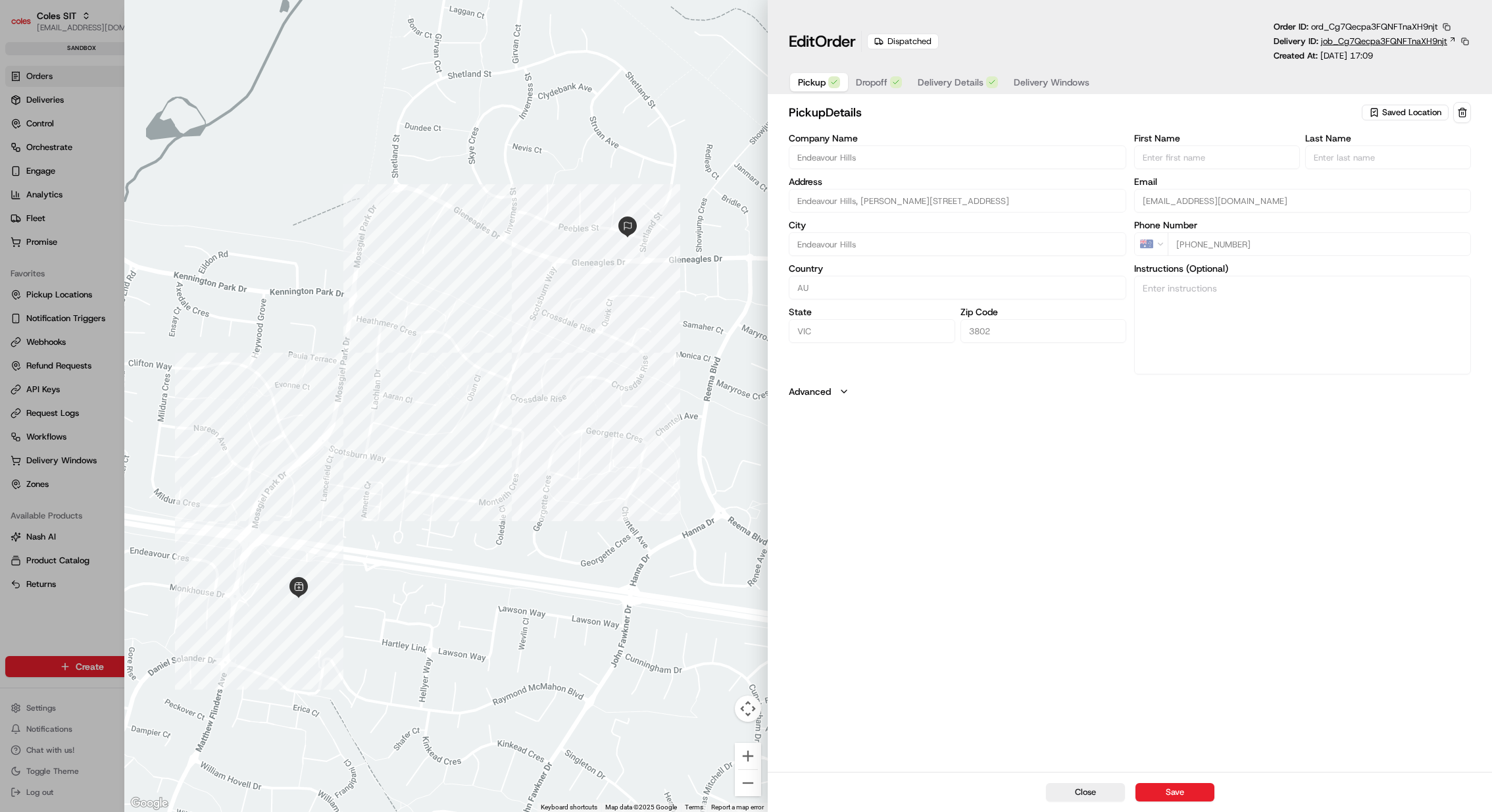
click at [1389, 42] on span "job_Cg7Qecpa3FQNFTnaXH9njt" at bounding box center [1385, 41] width 126 height 11
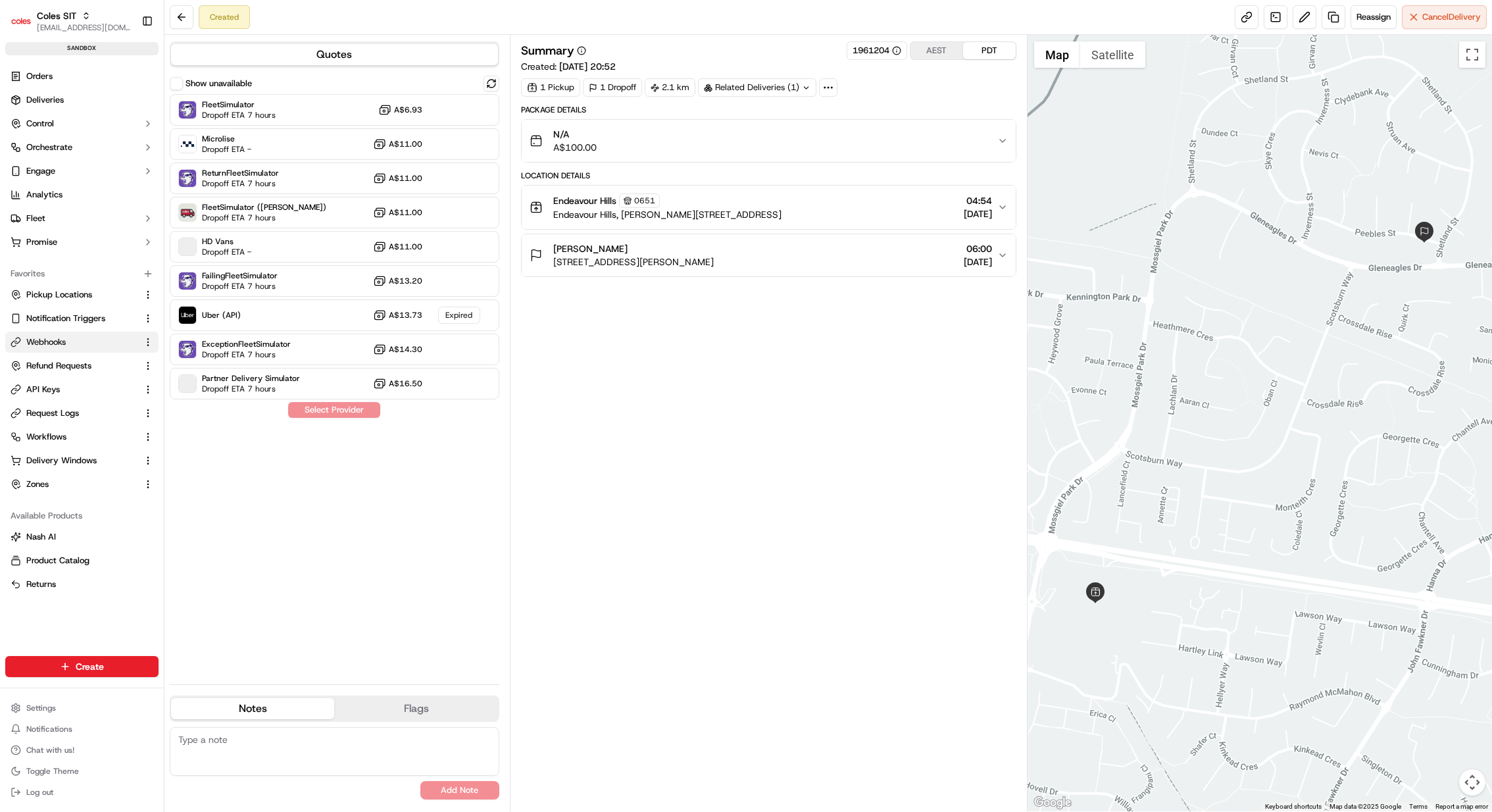
click at [65, 340] on span "Webhooks" at bounding box center [46, 342] width 39 height 11
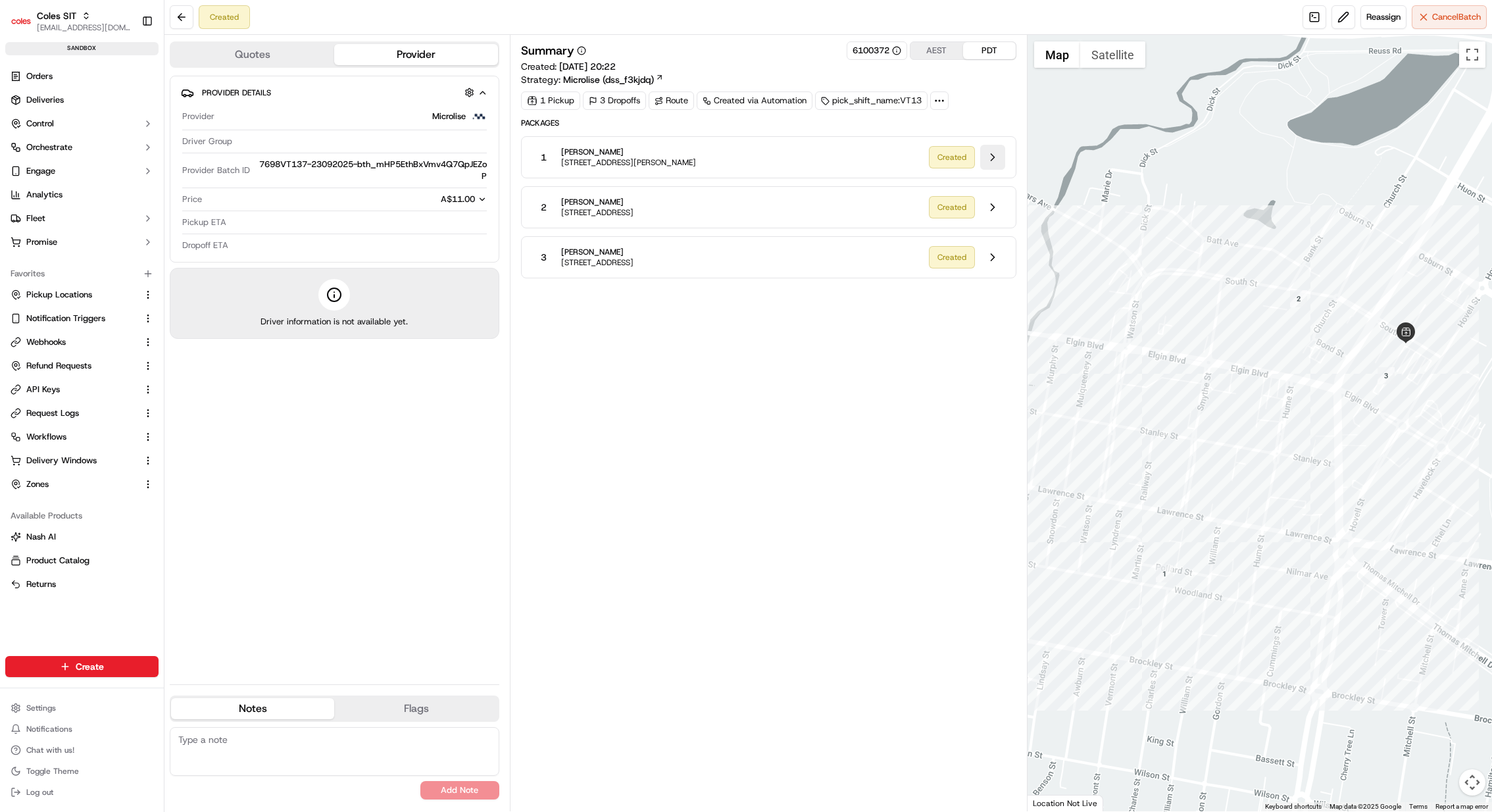
click at [992, 144] on button at bounding box center [992, 157] width 25 height 25
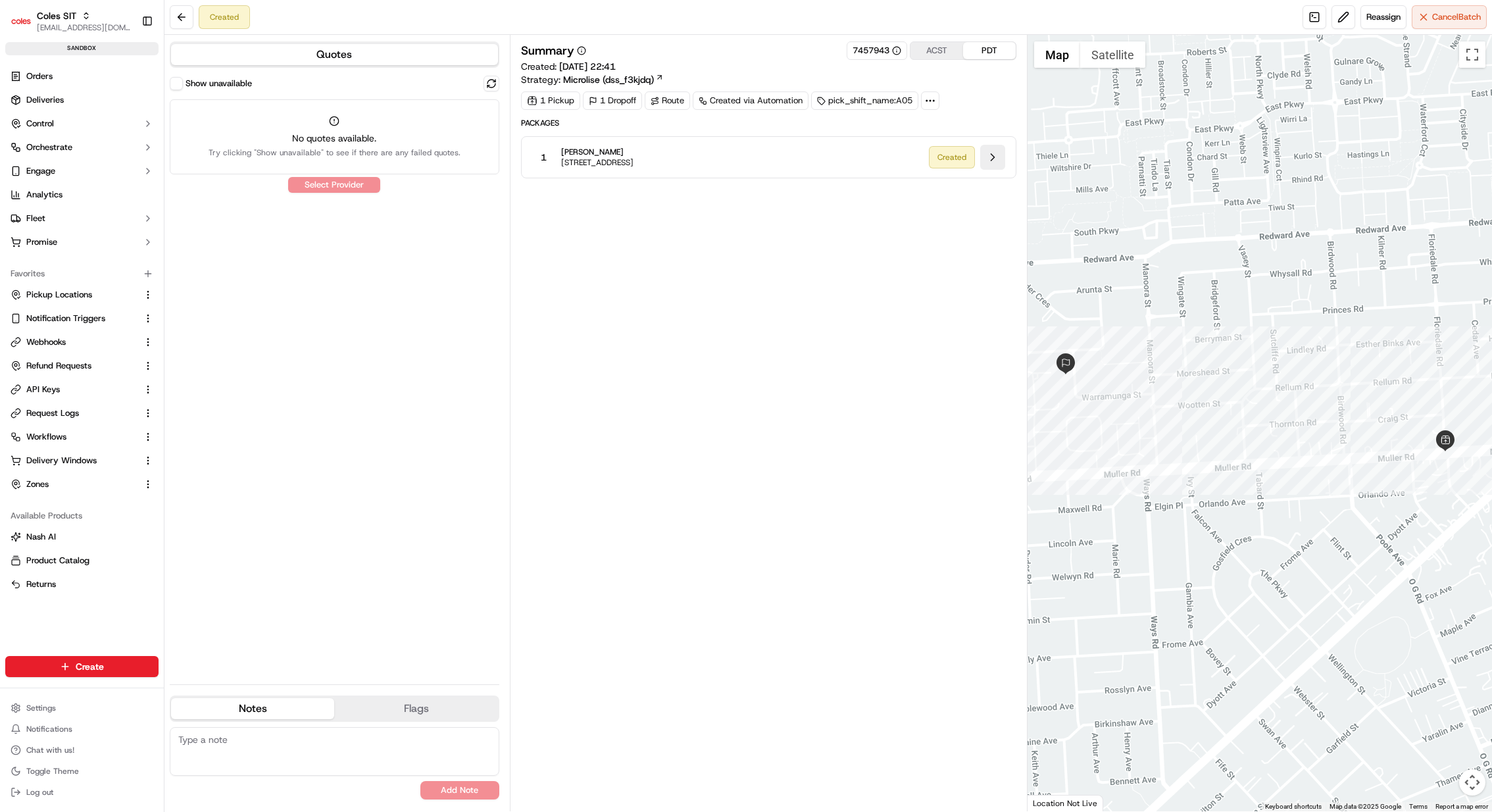
click at [992, 159] on button at bounding box center [992, 157] width 25 height 25
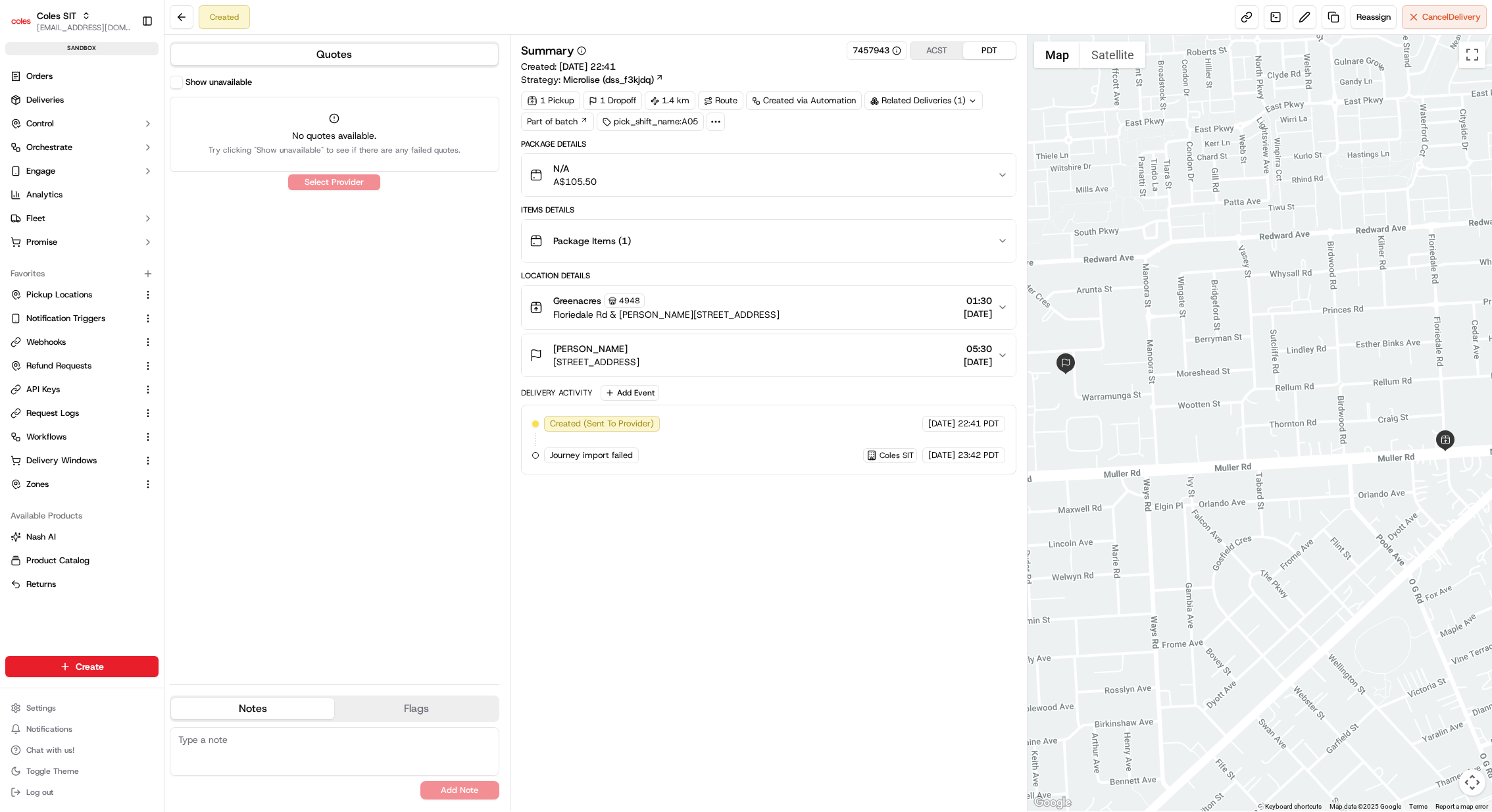
click at [810, 256] on button "Package Items ( 1 )" at bounding box center [769, 240] width 494 height 42
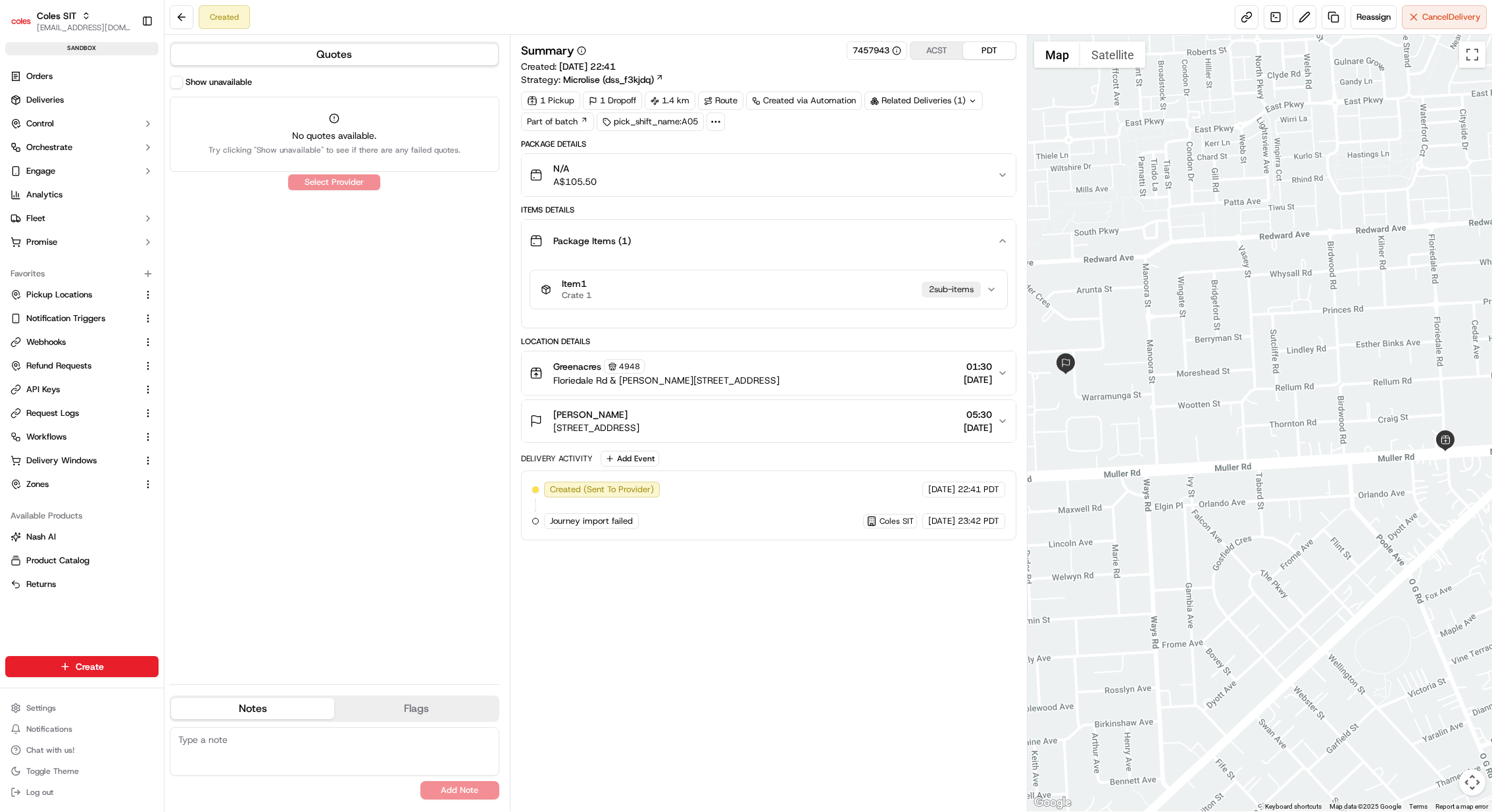
click at [806, 306] on button "Item 1 Crate 1 2 sub-item s" at bounding box center [769, 290] width 477 height 39
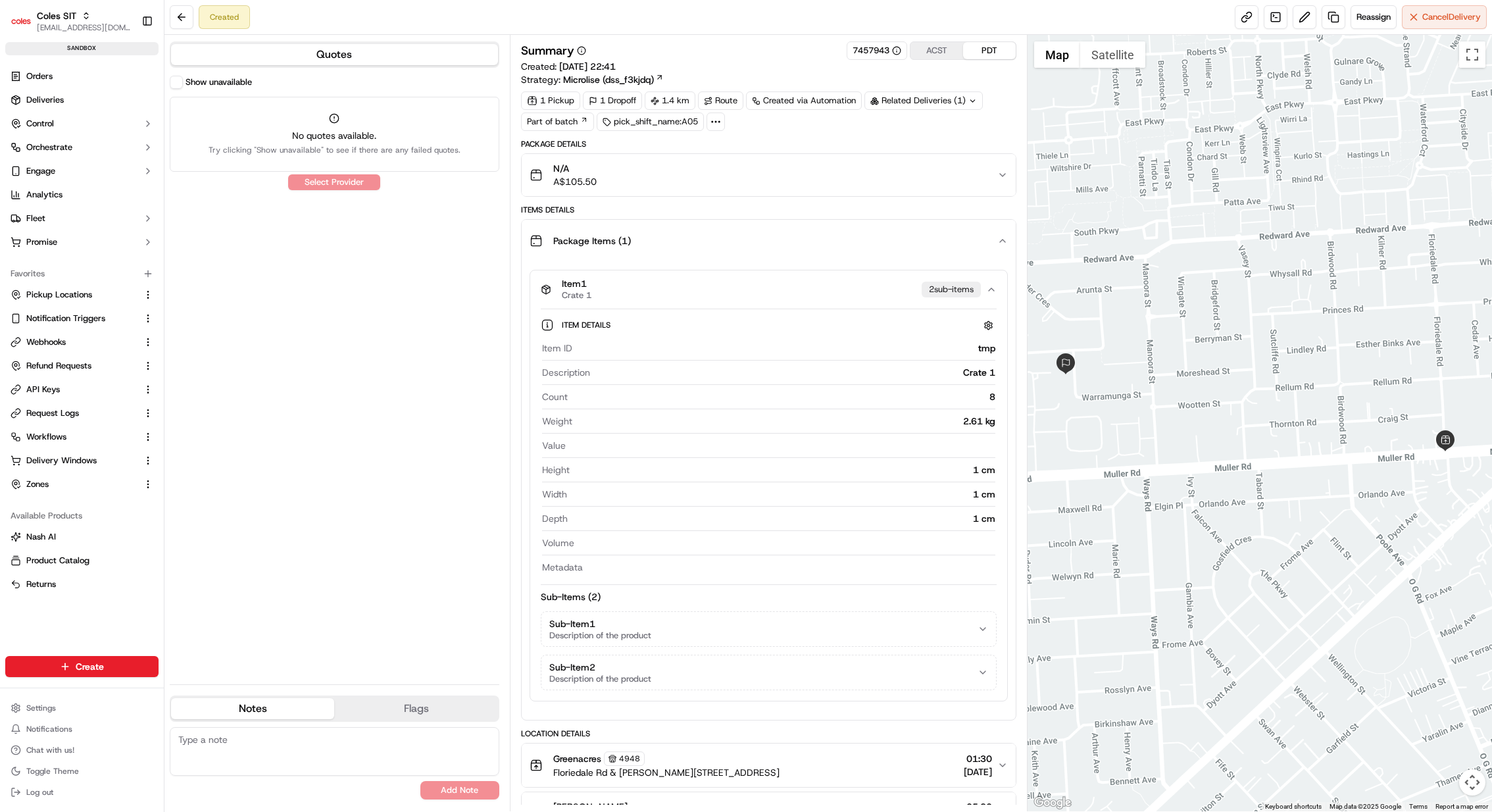
click at [763, 627] on button "Sub-Item 1 Description of the product" at bounding box center [769, 629] width 454 height 34
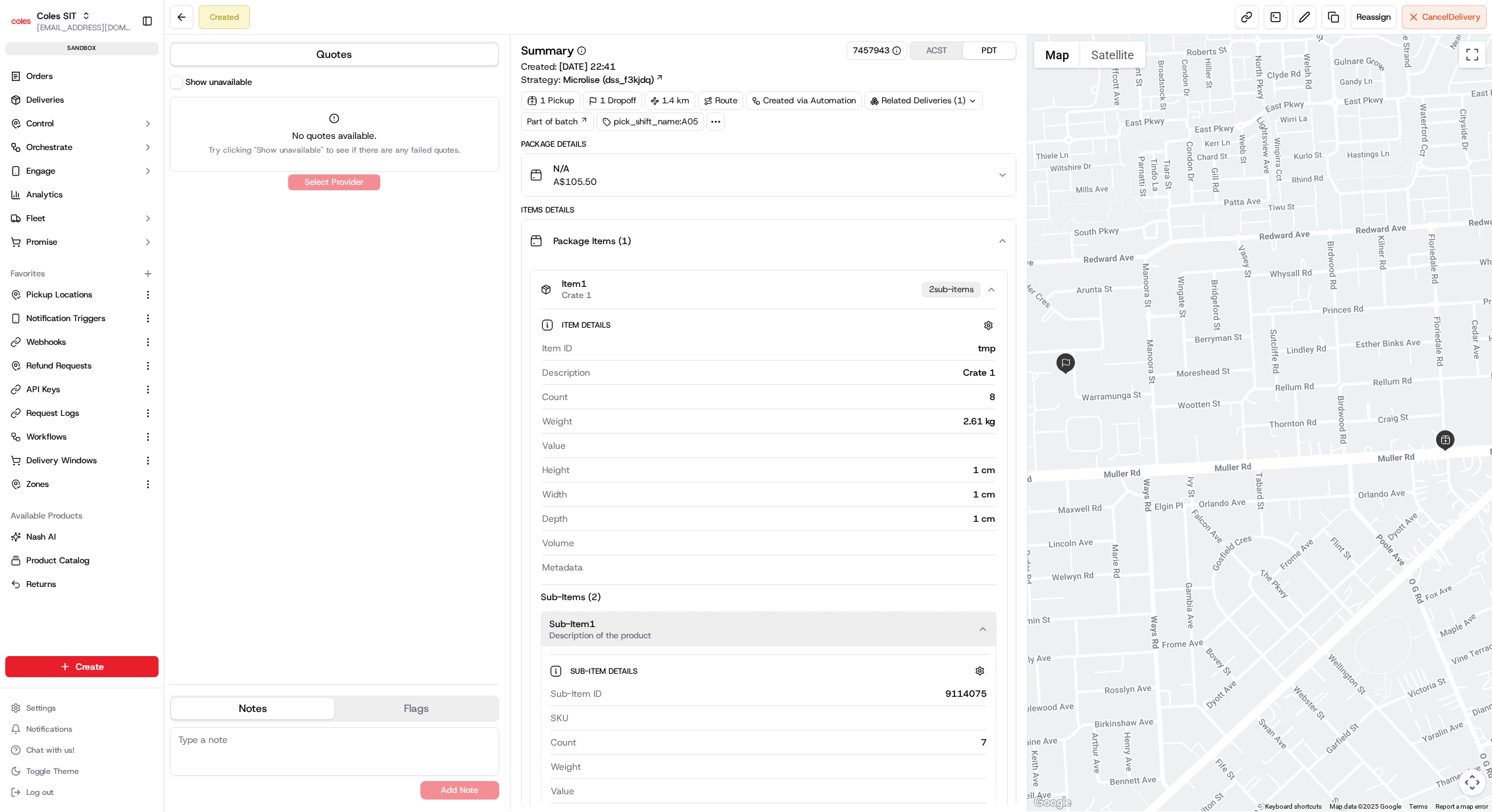
click at [893, 181] on div "N/A A$105.50" at bounding box center [764, 175] width 468 height 26
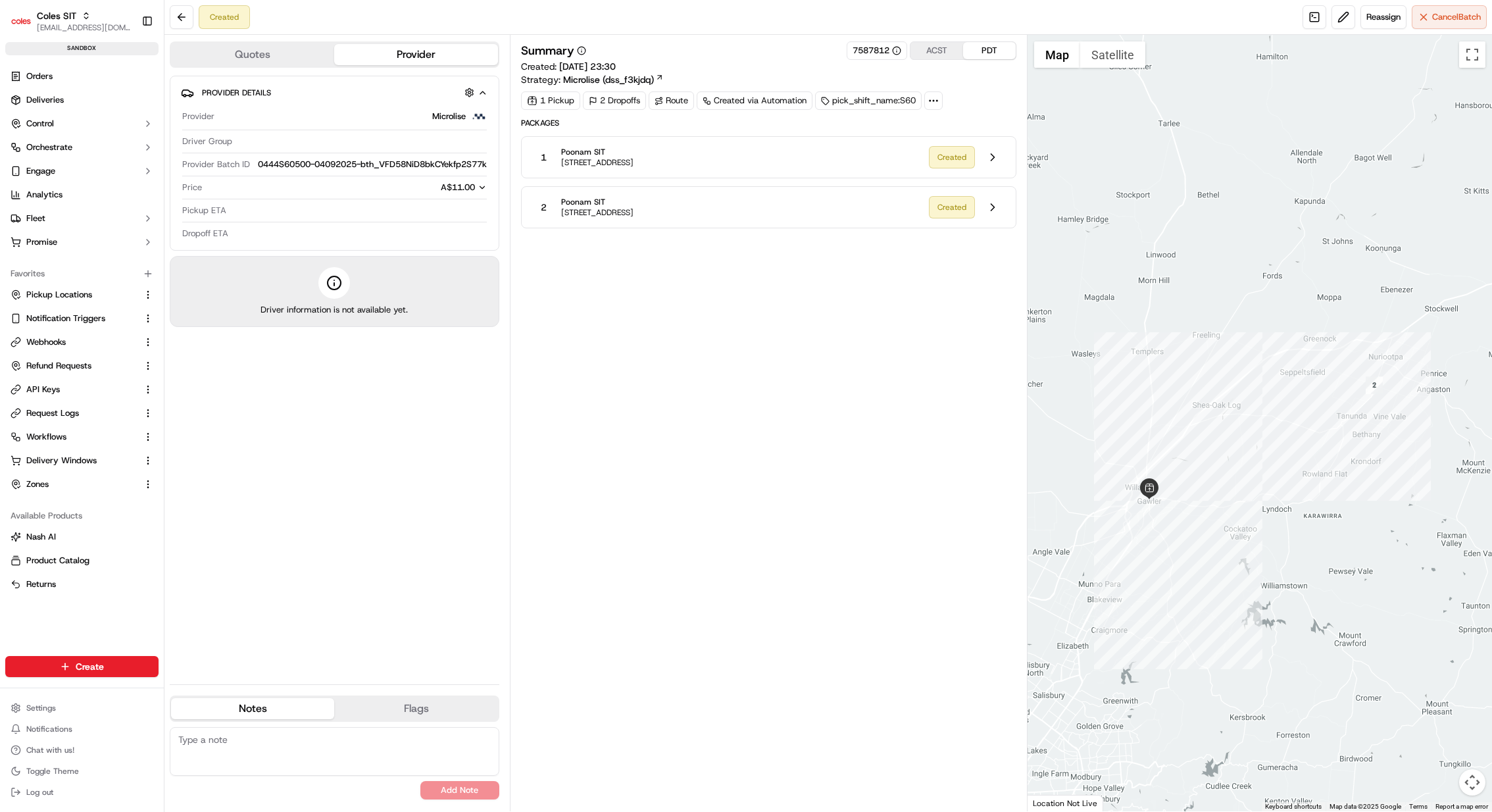
click at [443, 161] on span "0444S60500-04092025-bth_VFD58NiD8bkCYekfp2S77k" at bounding box center [372, 164] width 229 height 11
copy span "0444S60500-04092025-bth_VFD58NiD8bkCYekfp2S77k"
click at [799, 153] on div "1 Poonam SIT [STREET_ADDRESS]" at bounding box center [725, 157] width 386 height 24
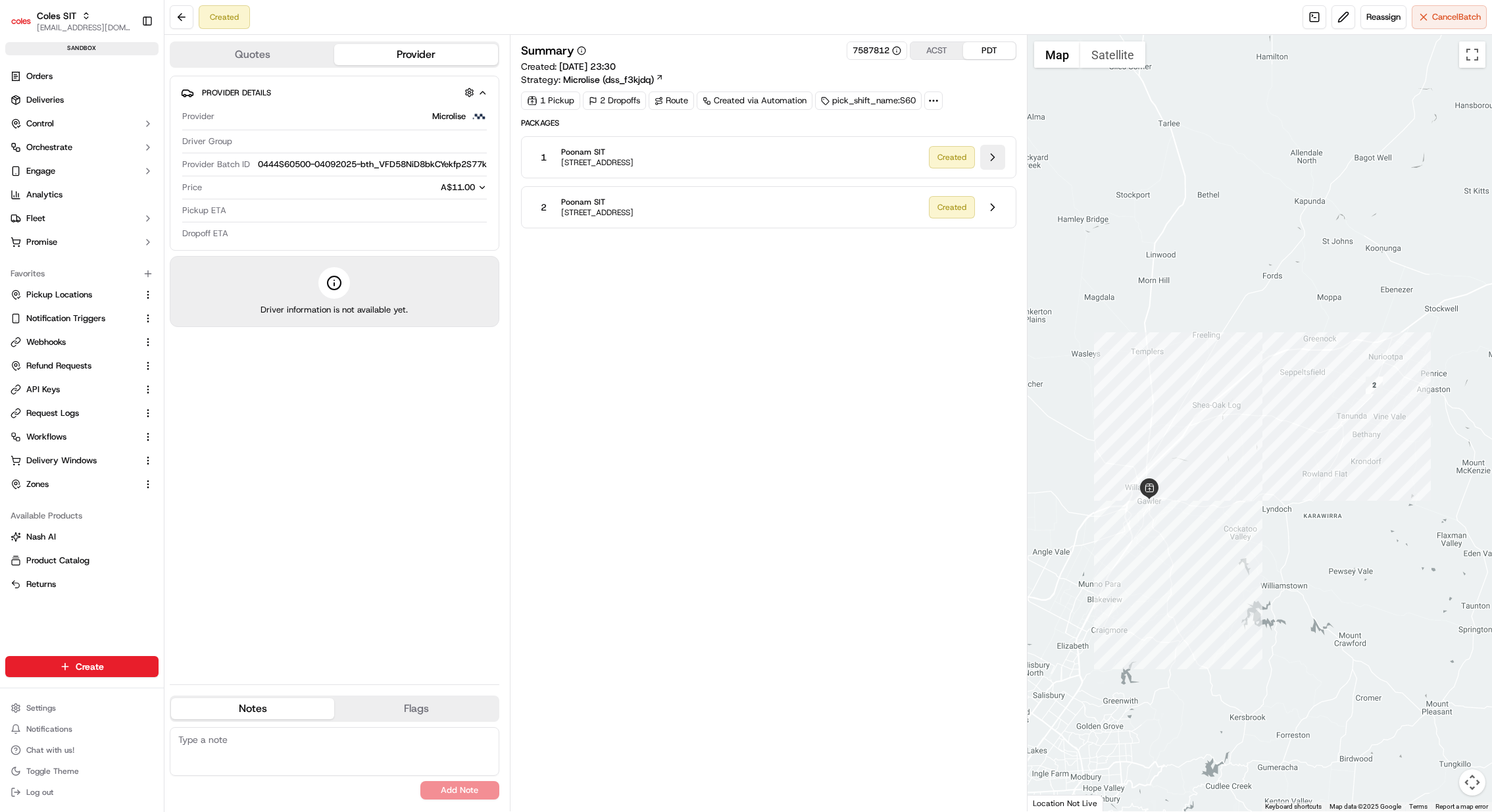
click at [992, 160] on button at bounding box center [992, 157] width 25 height 25
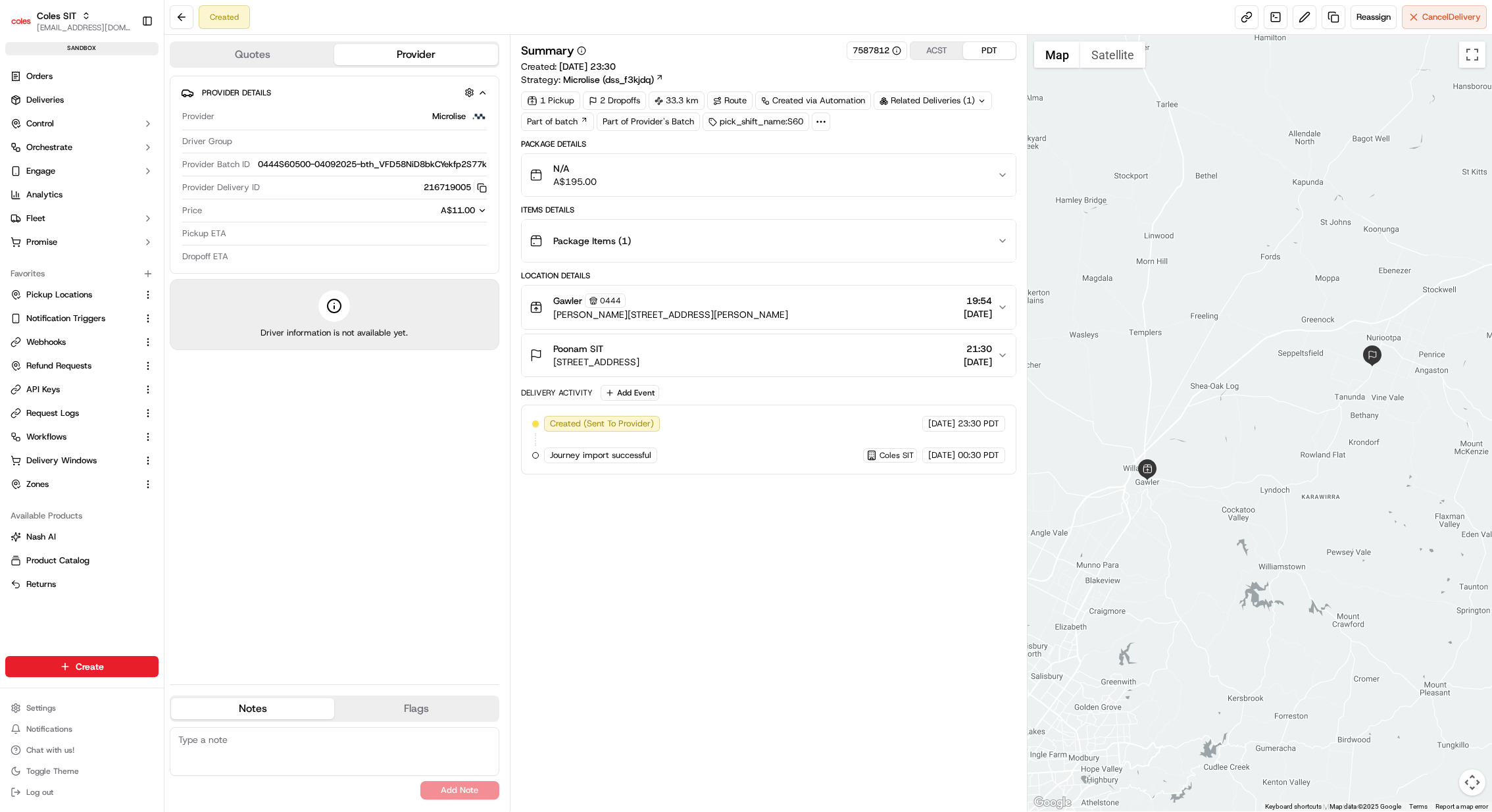
click at [387, 159] on span "0444S60500-04092025-bth_VFD58NiD8bkCYekfp2S77k" at bounding box center [372, 164] width 229 height 11
copy span "0444S60500-04092025-bth_VFD58NiD8bkCYekfp2S77k"
click at [1298, 14] on button at bounding box center [1304, 16] width 24 height 24
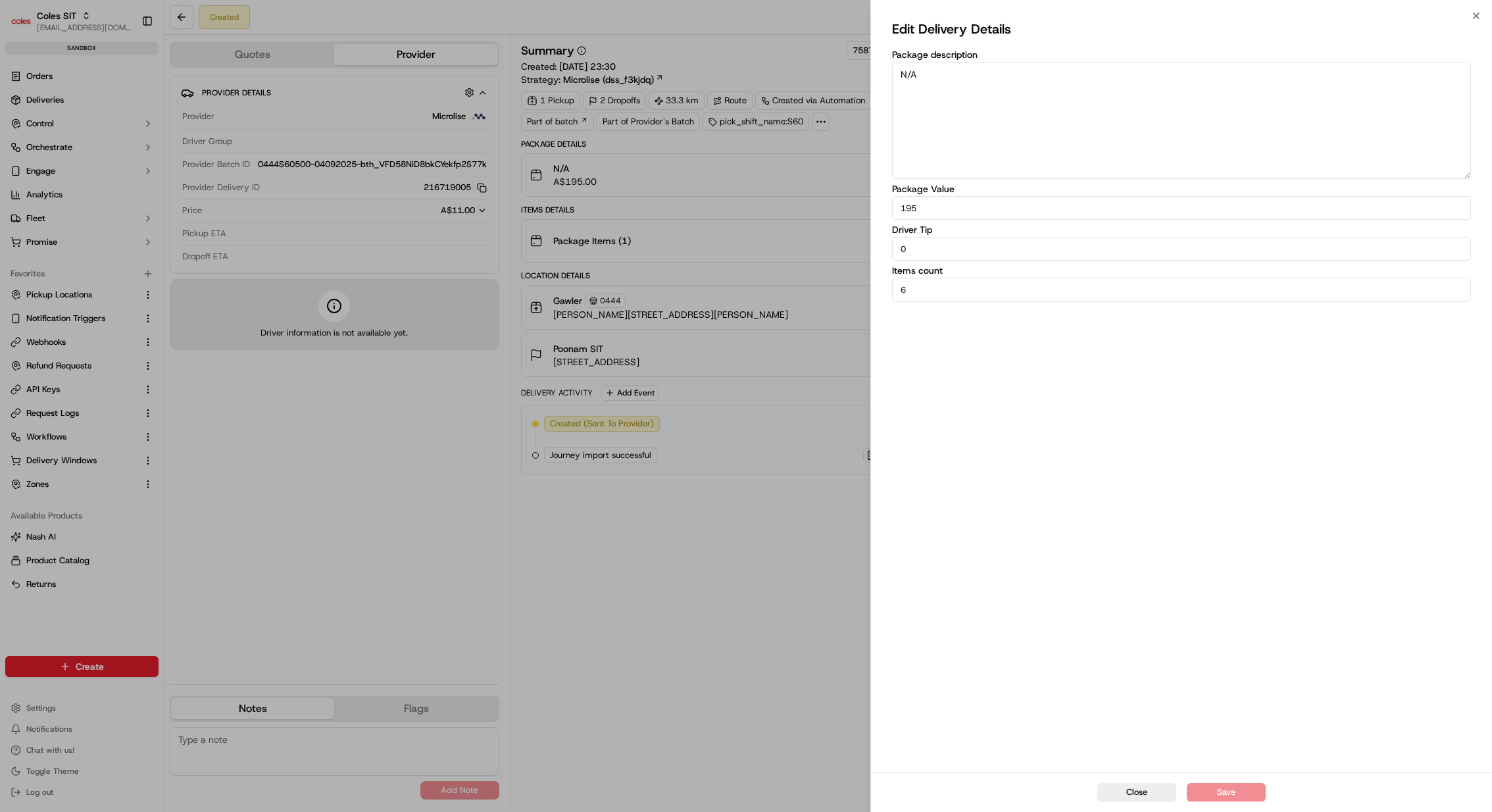
click at [1054, 88] on textarea "N/A" at bounding box center [1182, 120] width 579 height 117
type textarea "N/A"
click at [1247, 796] on button "Save" at bounding box center [1226, 792] width 79 height 18
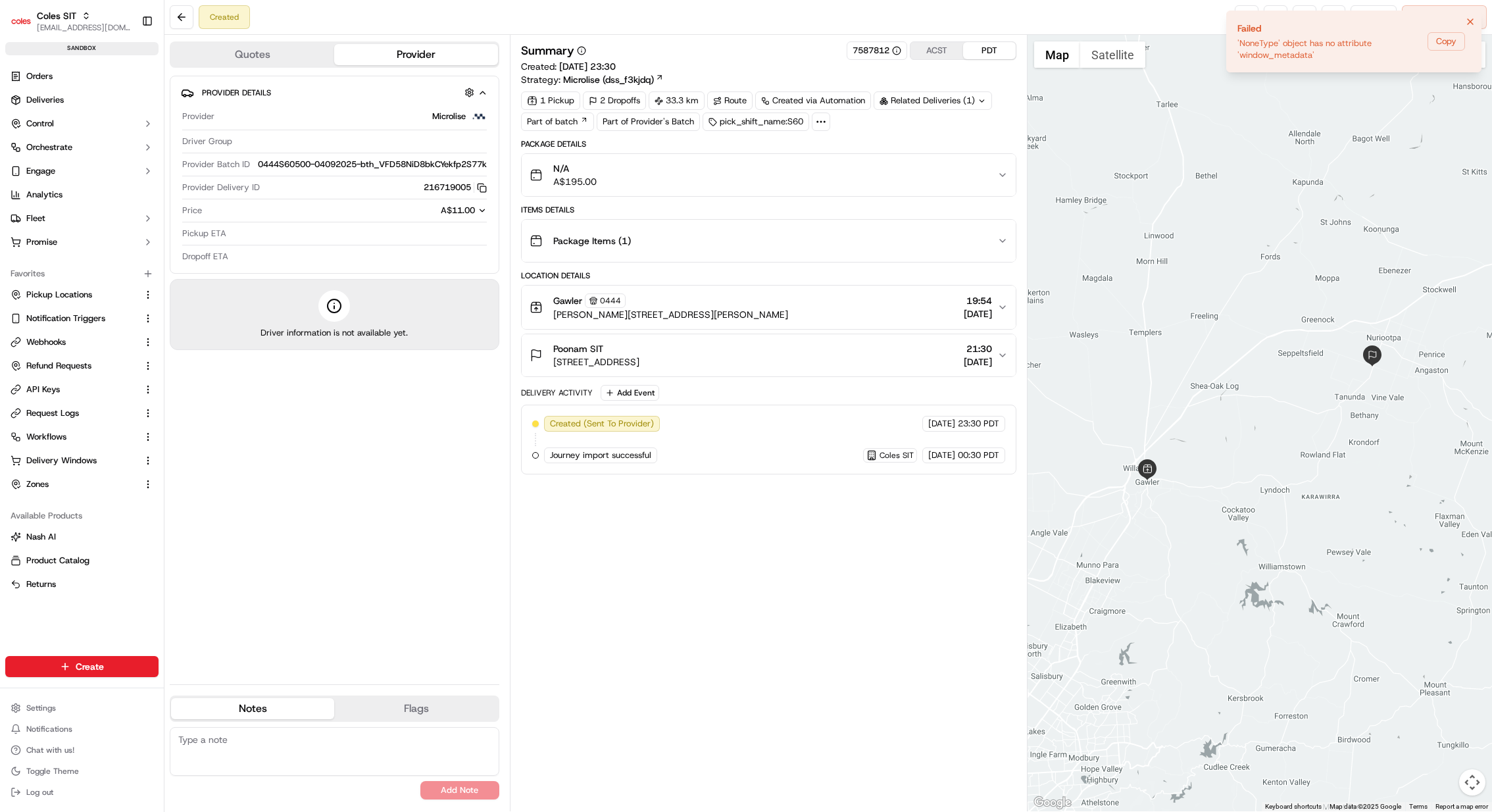
click at [740, 101] on div "Route" at bounding box center [729, 101] width 45 height 18
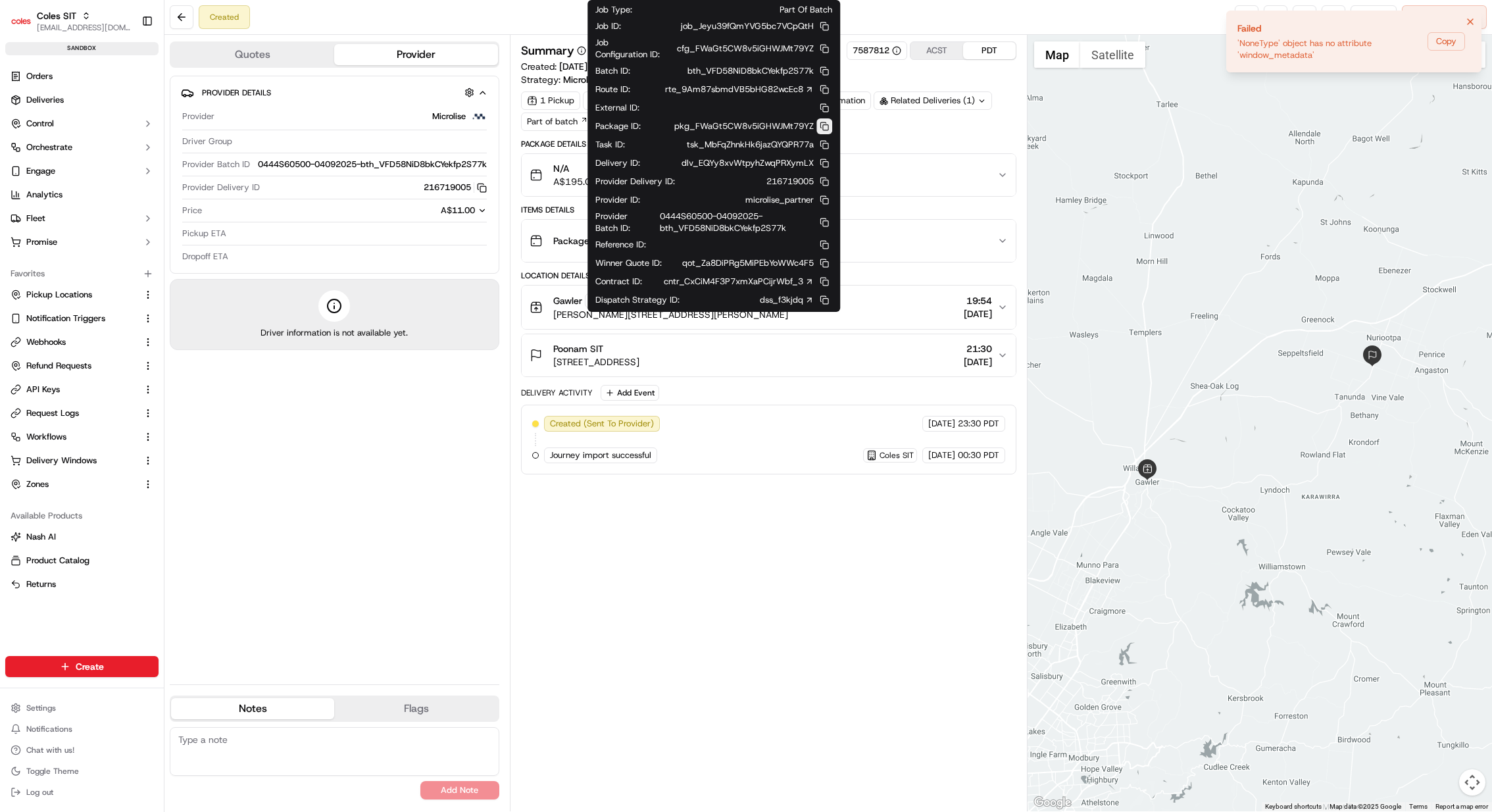
click at [824, 127] on button at bounding box center [824, 125] width 16 height 16
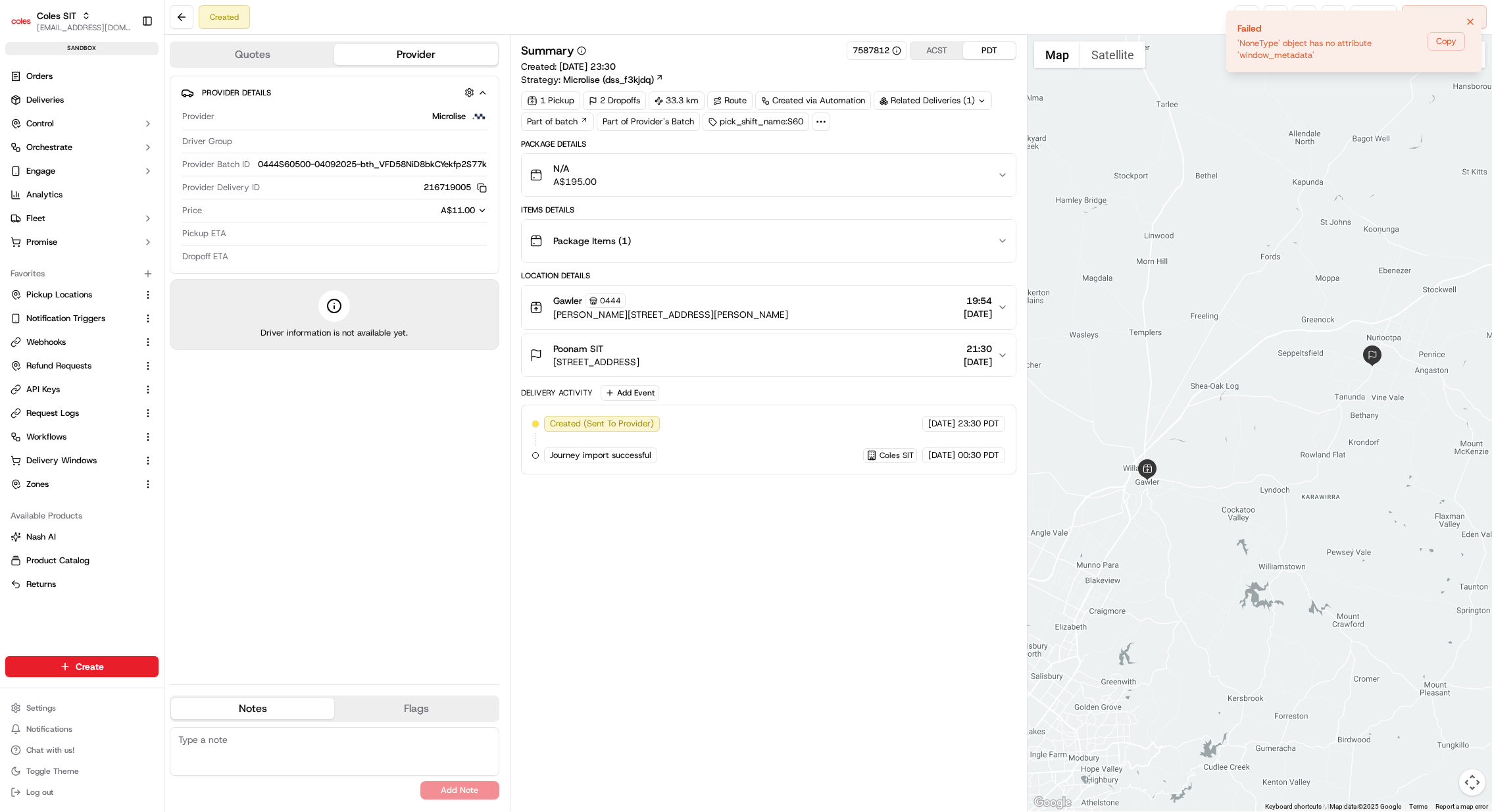
click at [824, 119] on icon at bounding box center [821, 121] width 11 height 11
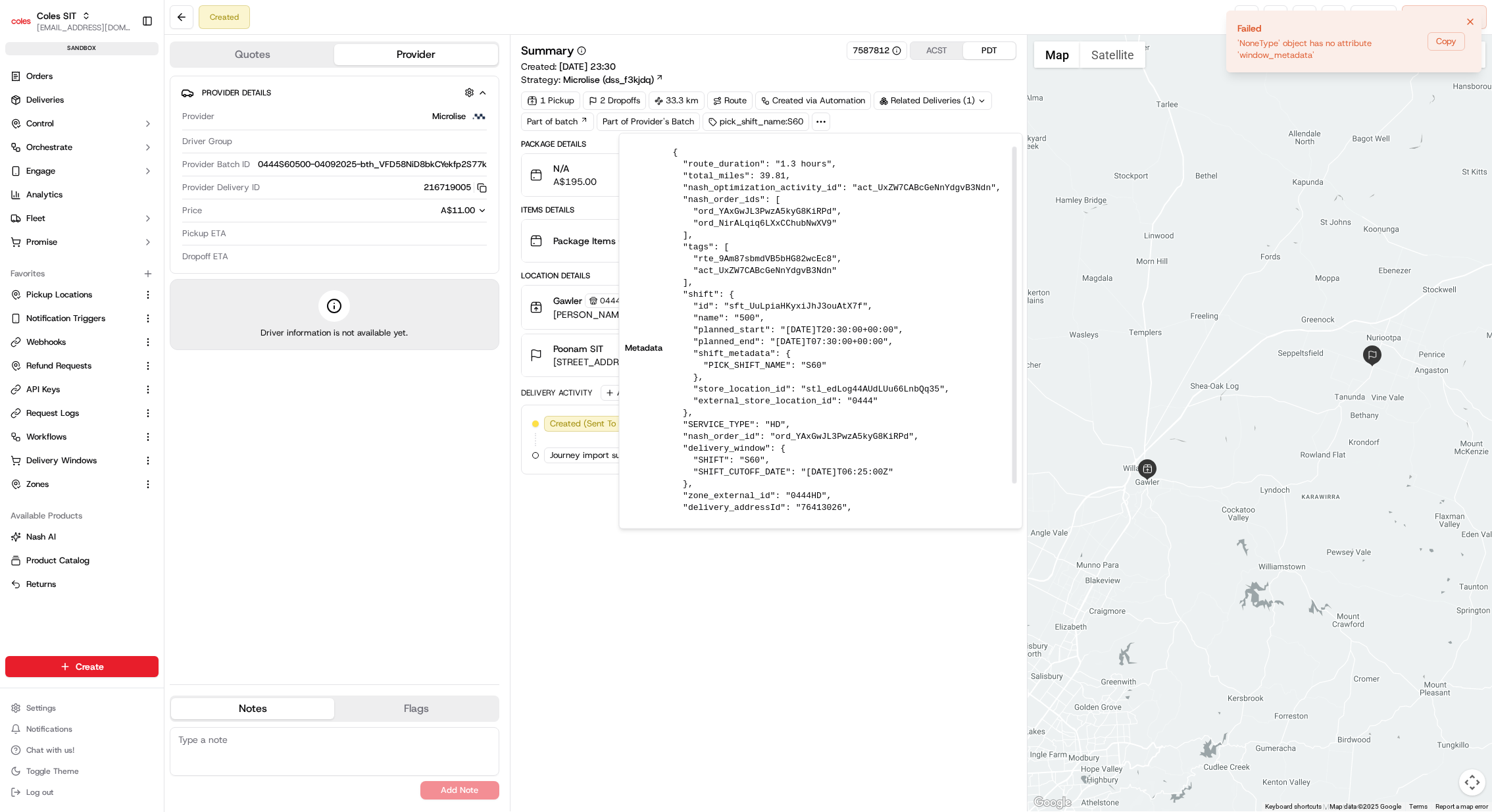
click at [787, 212] on pre "{ "route_duration": "1.3 hours", "total_miles": 39.81, "nash_optimization_activ…" at bounding box center [846, 348] width 344 height 403
copy pre "ord_YAxGwJL3PwzA5kyG8KiRPd"
click at [657, 547] on div "Summary 7587812 ACST PDT Created: 02/09/2025 23:30 Strategy: Microlise (dss_f3k…" at bounding box center [769, 423] width 495 height 764
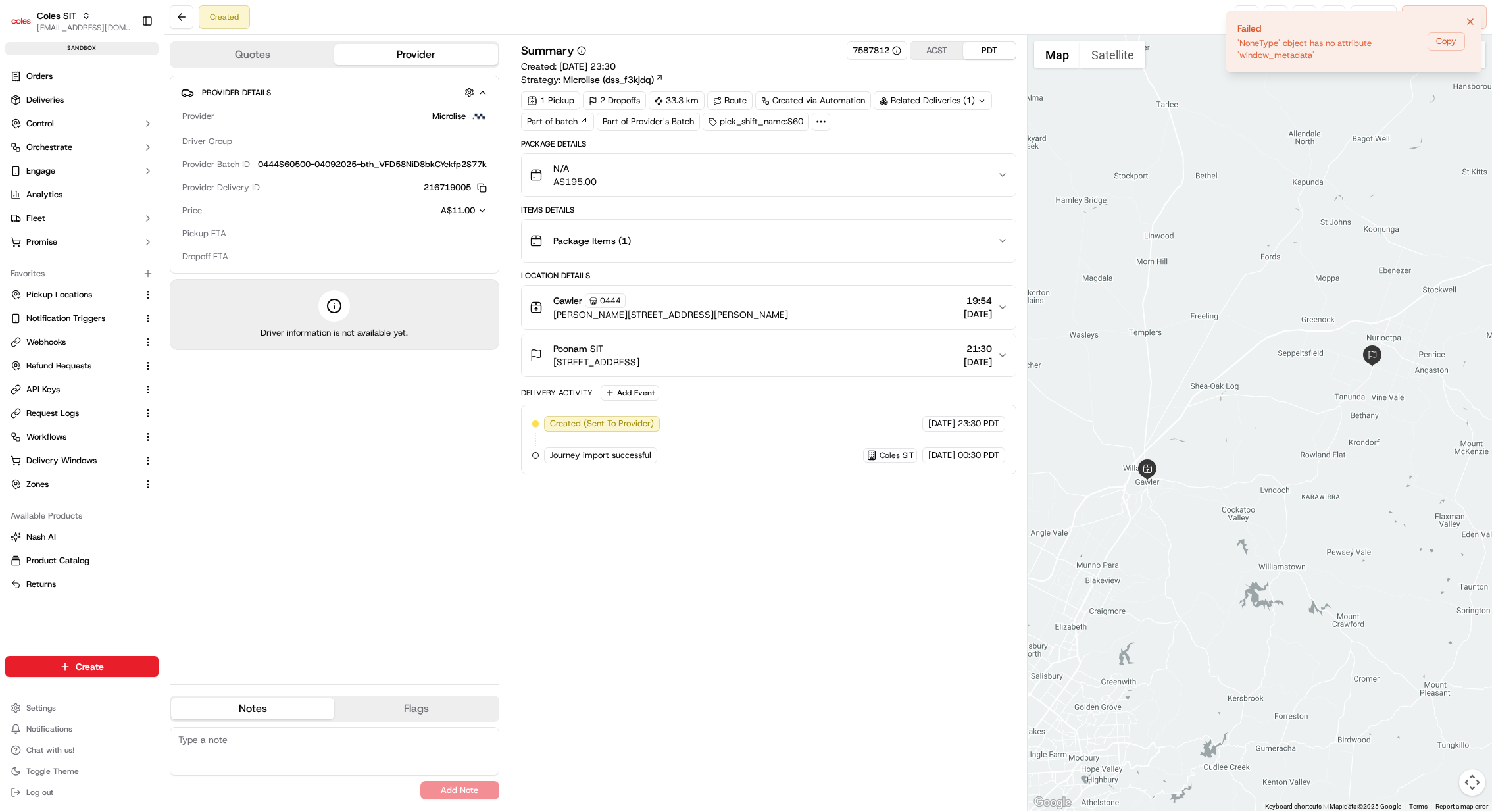
click at [449, 157] on div "Provider Microlise Driver Group Provider Batch ID 0444S60500-04092025-bth_VFD58…" at bounding box center [335, 185] width 308 height 165
click at [814, 121] on div at bounding box center [821, 121] width 18 height 18
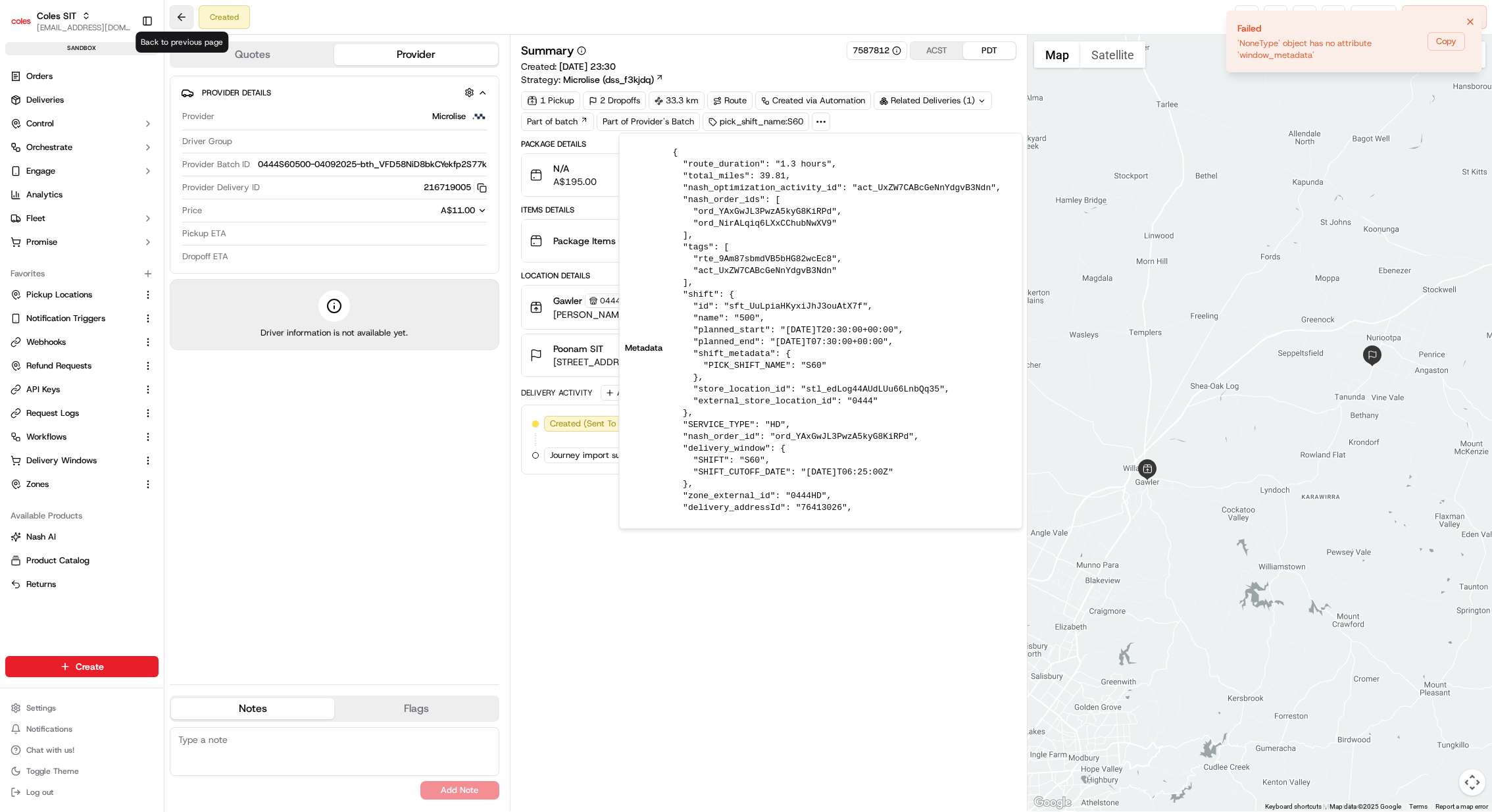
click at [180, 25] on button at bounding box center [181, 16] width 24 height 24
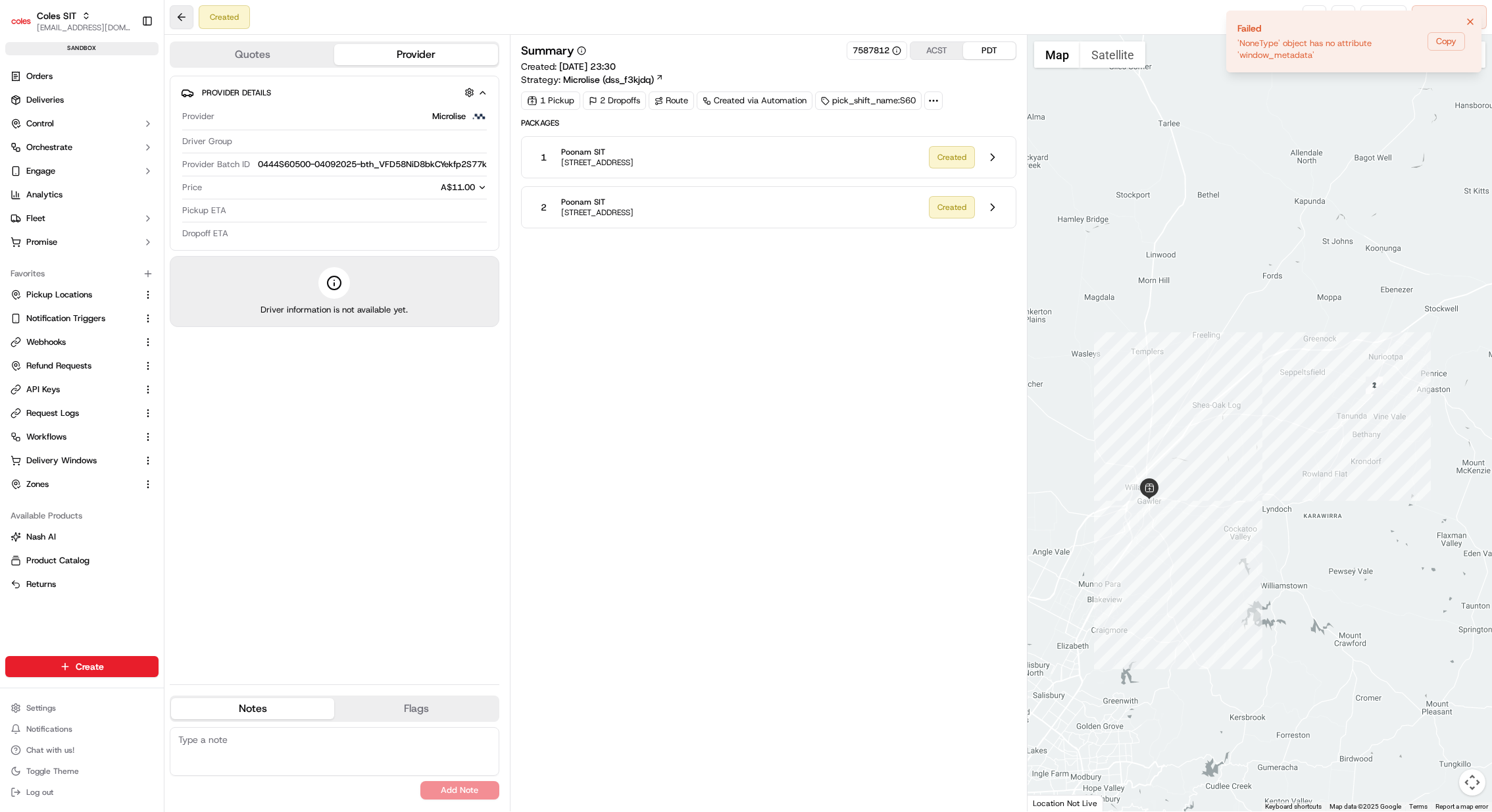
click at [180, 23] on button at bounding box center [181, 16] width 24 height 24
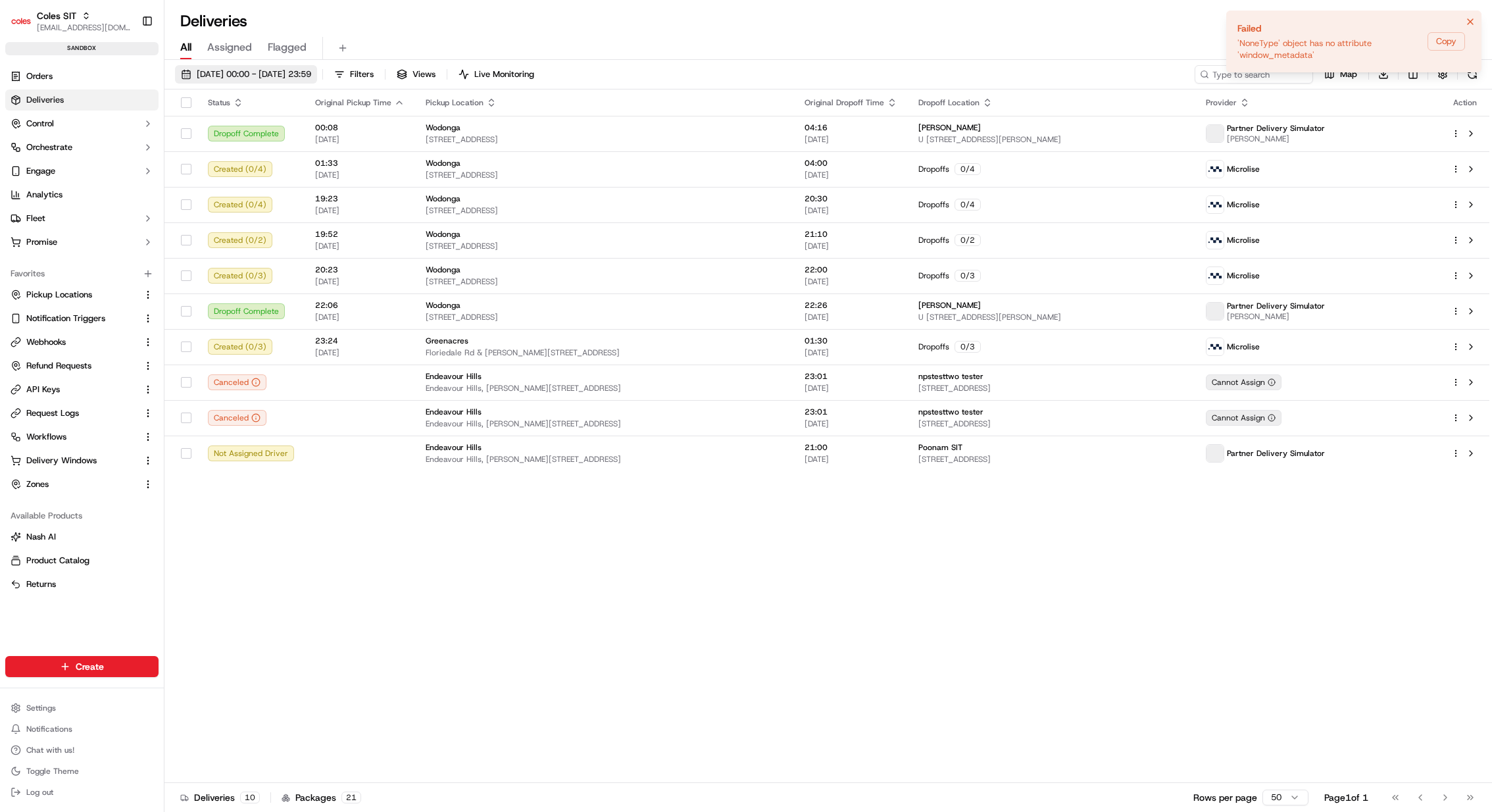
click at [308, 68] on span "22/09/2025 00:00 - 22/09/2025 23:59" at bounding box center [254, 74] width 115 height 11
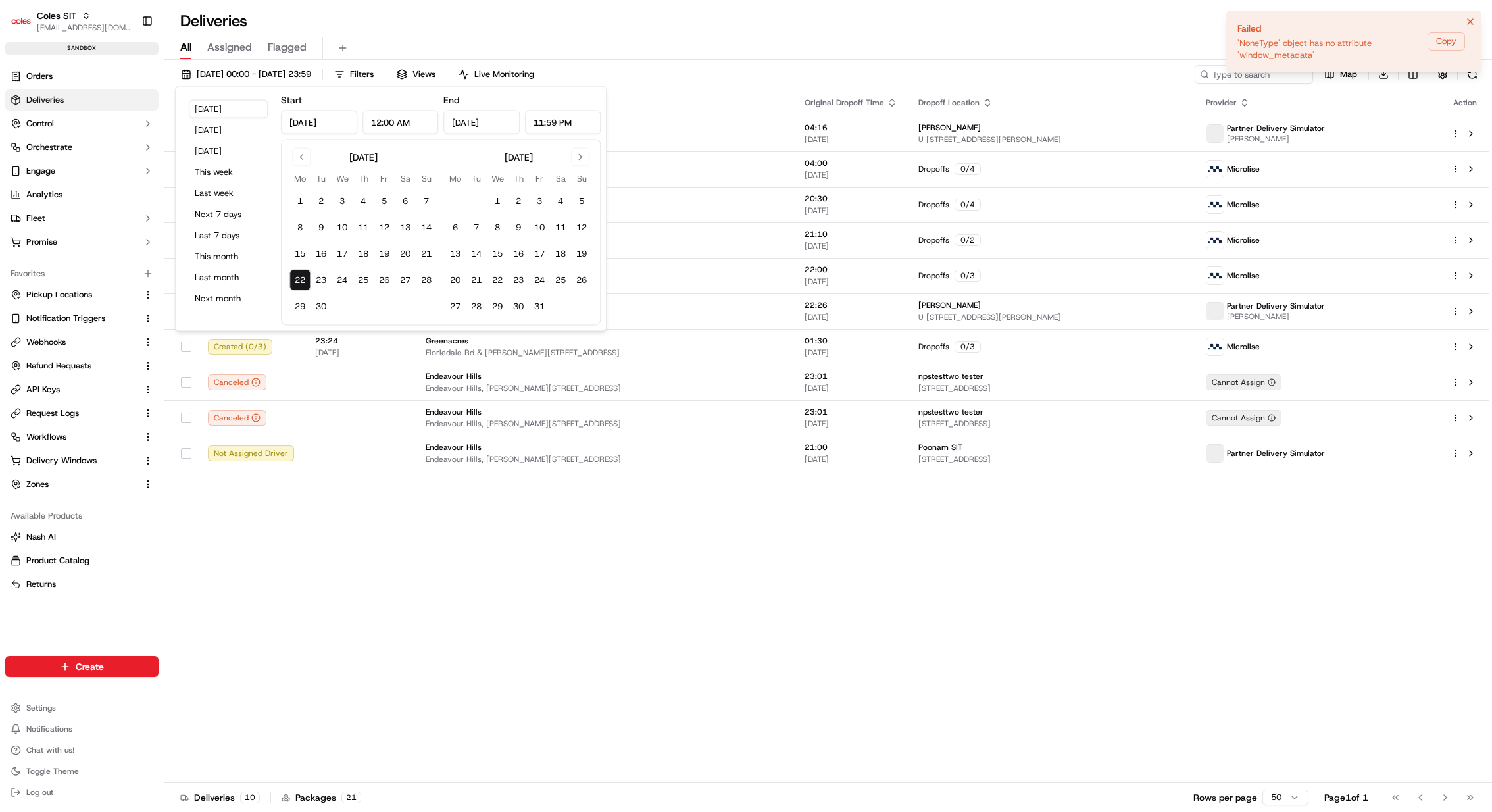
click at [305, 280] on button "22" at bounding box center [300, 281] width 21 height 21
click at [319, 299] on button "30" at bounding box center [322, 307] width 21 height 21
type input "Sep 30, 2025"
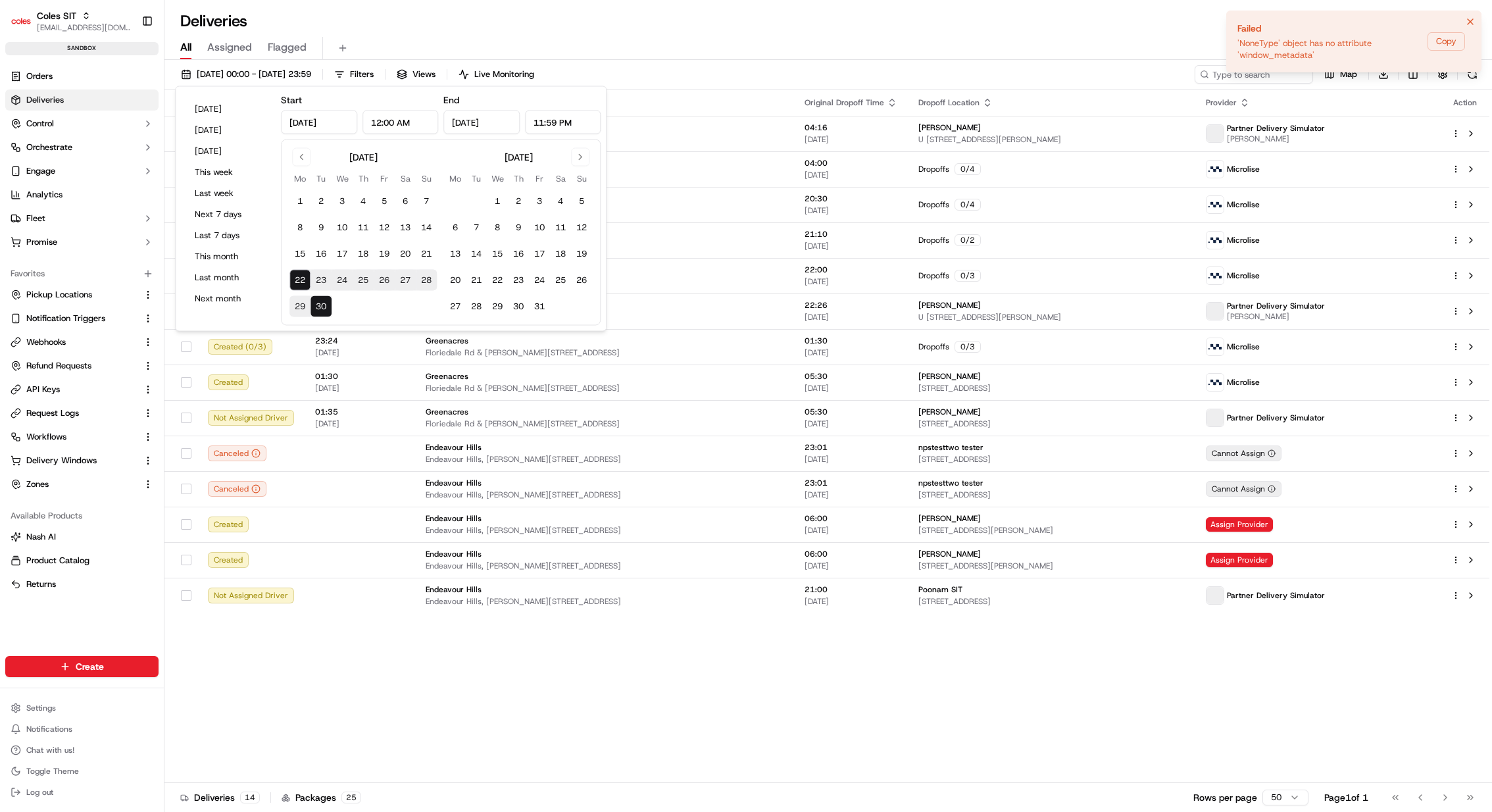
click at [736, 84] on div "22/09/2025 00:00 - 30/09/2025 23:59 Filters Views Live Monitoring Map Download" at bounding box center [828, 77] width 1328 height 25
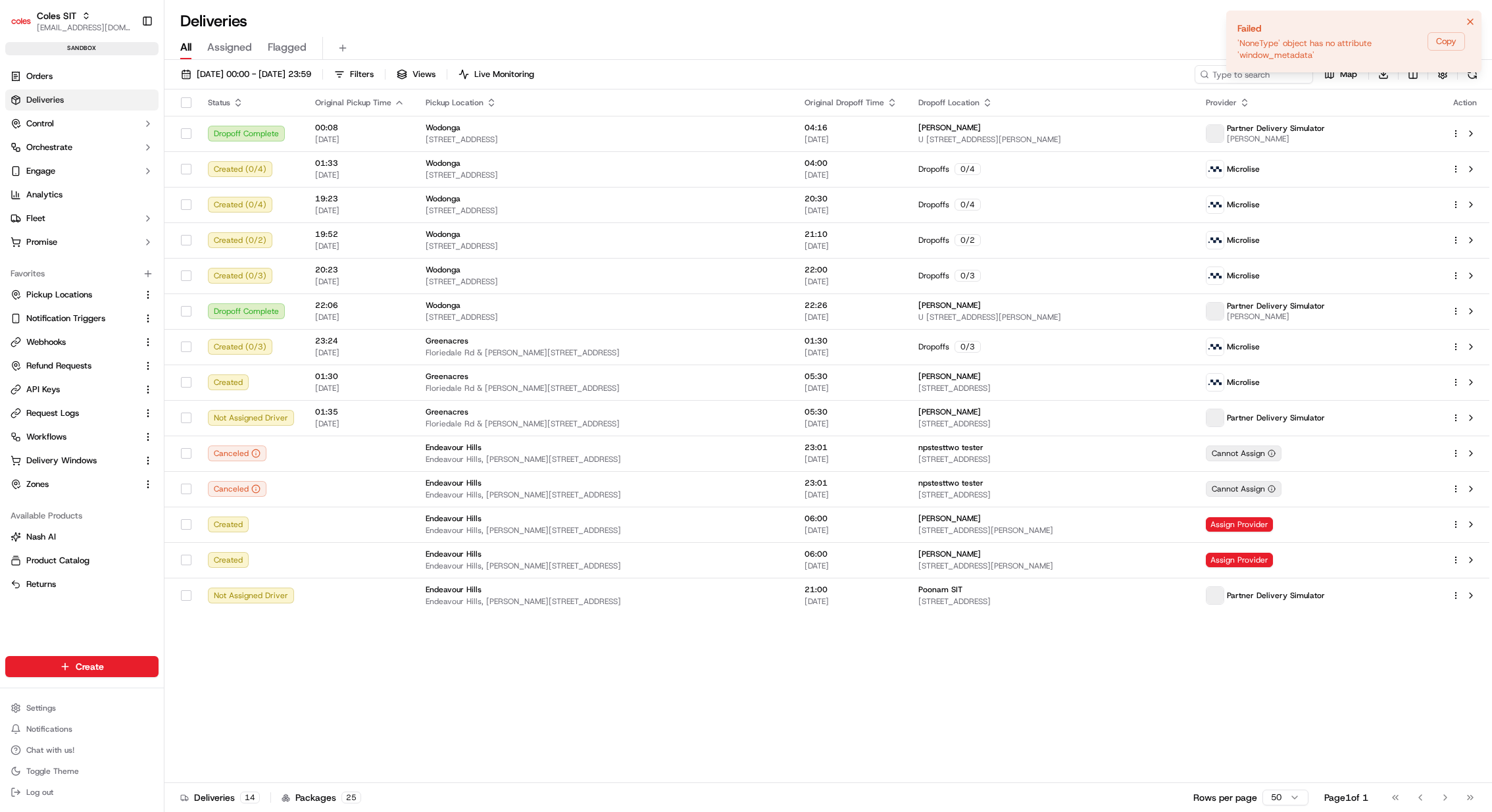
click at [1474, 21] on icon "Notifications (F8)" at bounding box center [1470, 21] width 11 height 11
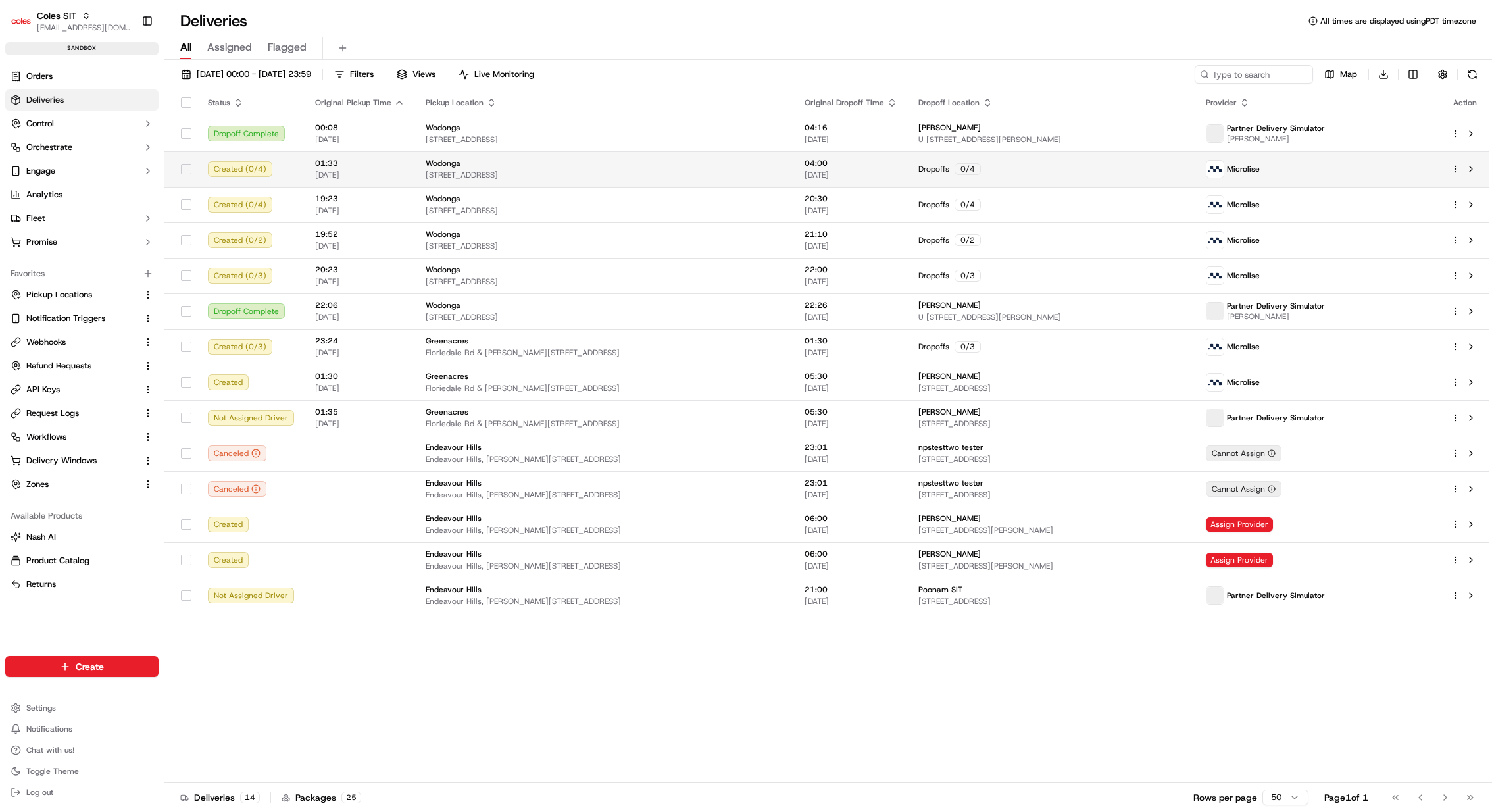
click at [1453, 168] on html "Coles SIT kareem@usenash.com Toggle Sidebar sandbox Orders Deliveries Control O…" at bounding box center [746, 406] width 1492 height 812
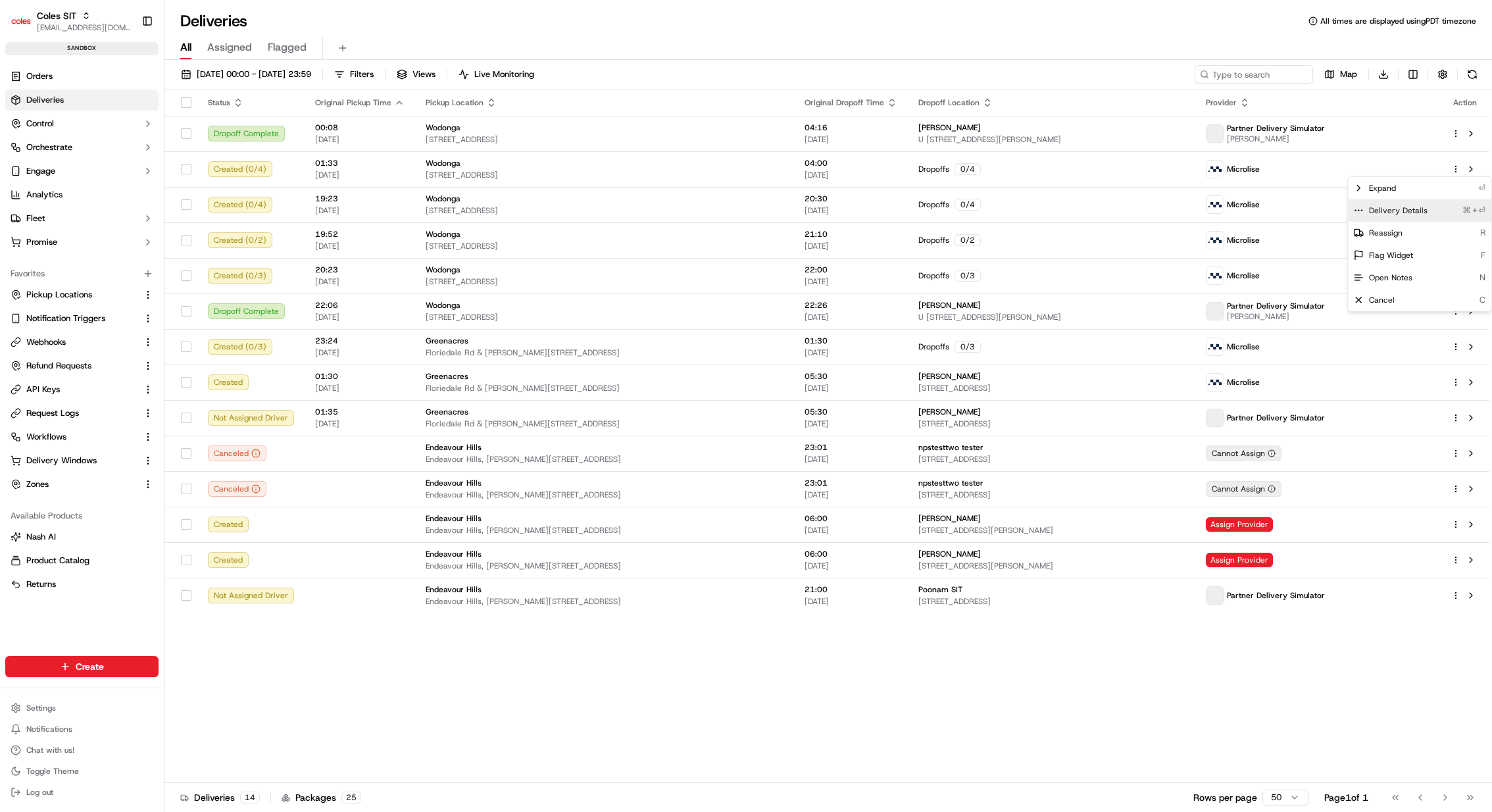
click at [1425, 207] on div "Delivery Details ⌘+⏎" at bounding box center [1420, 210] width 144 height 22
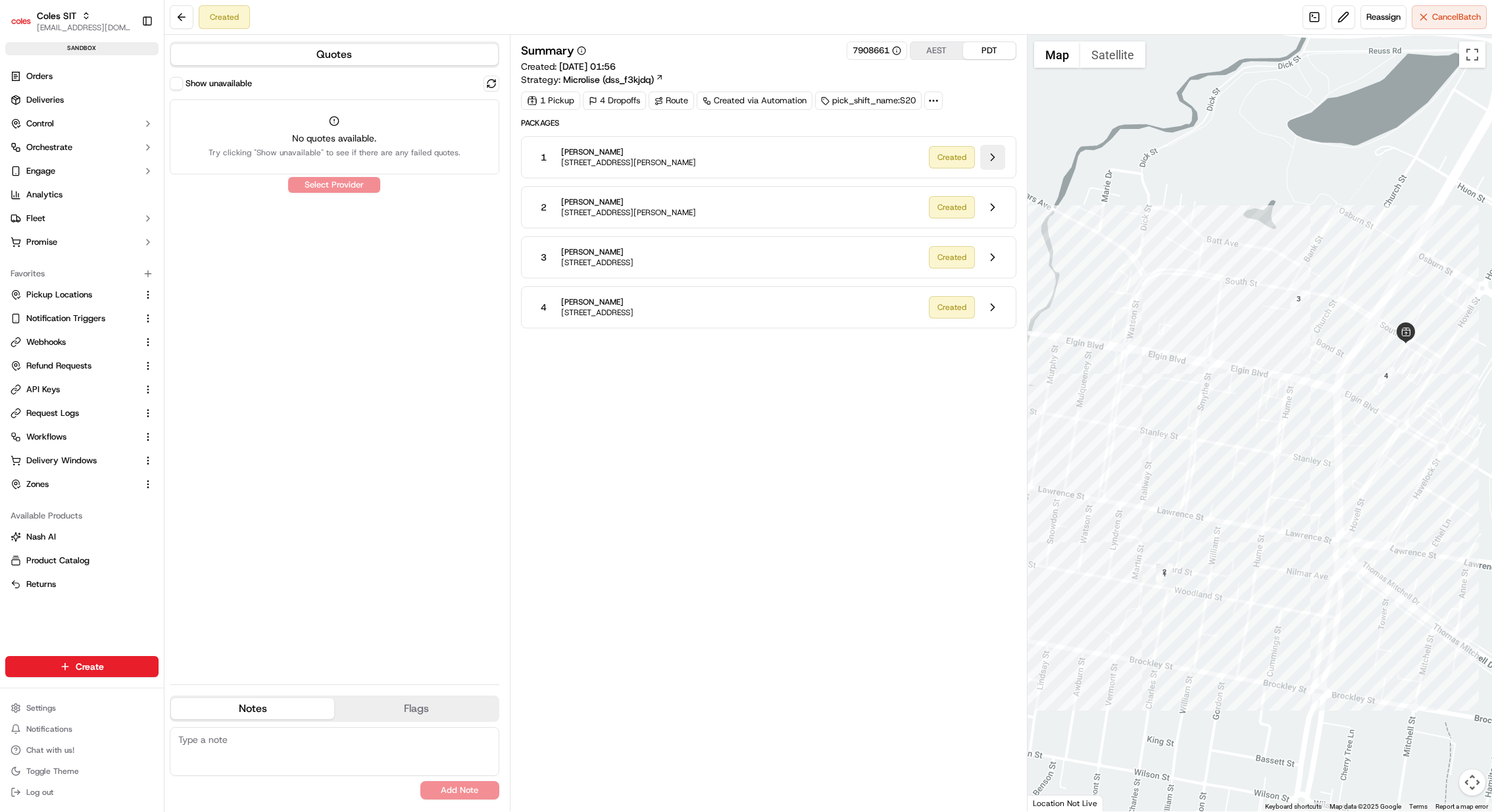
click at [999, 162] on button at bounding box center [992, 157] width 25 height 25
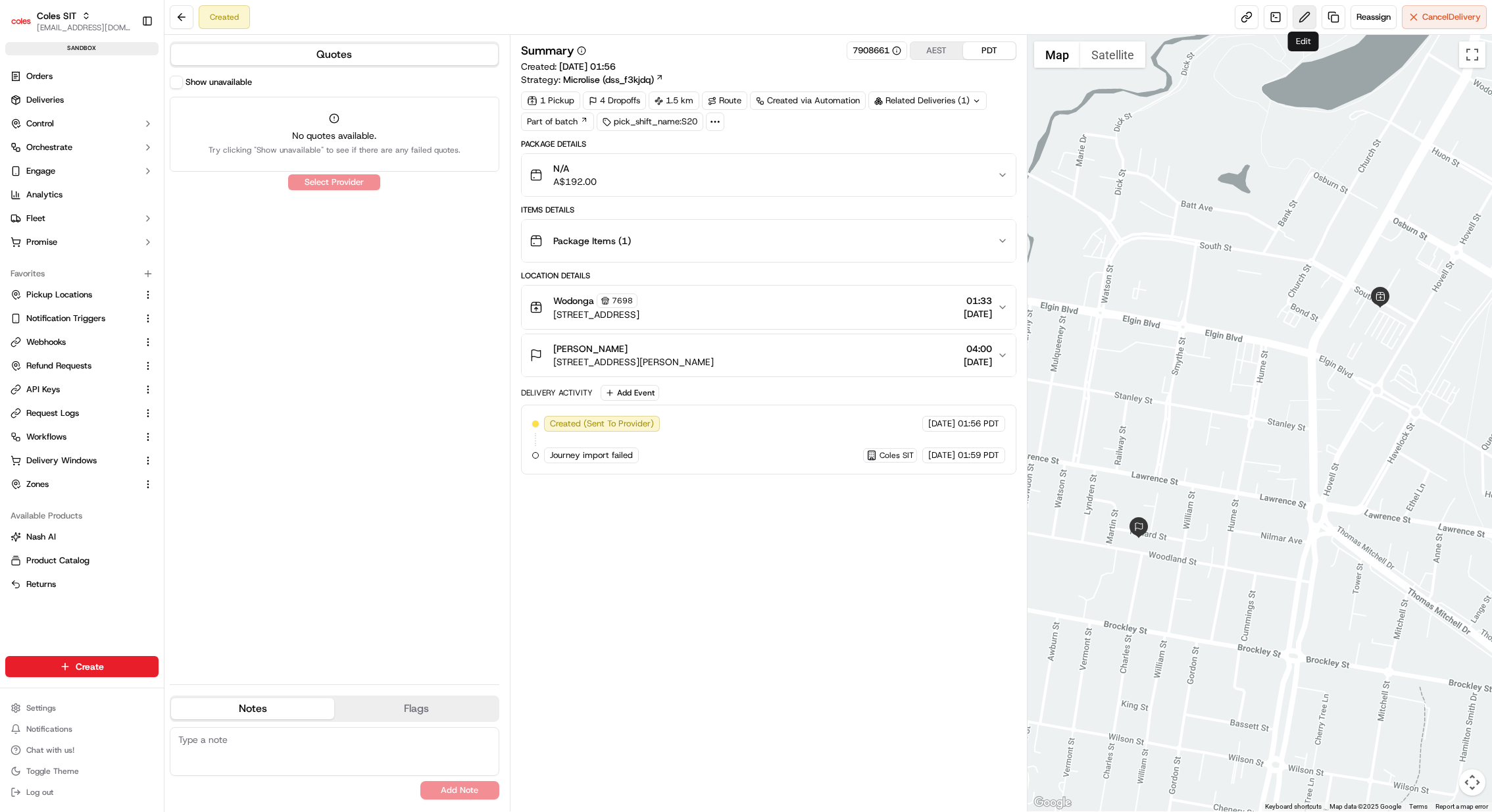
click at [1307, 15] on button at bounding box center [1304, 16] width 24 height 24
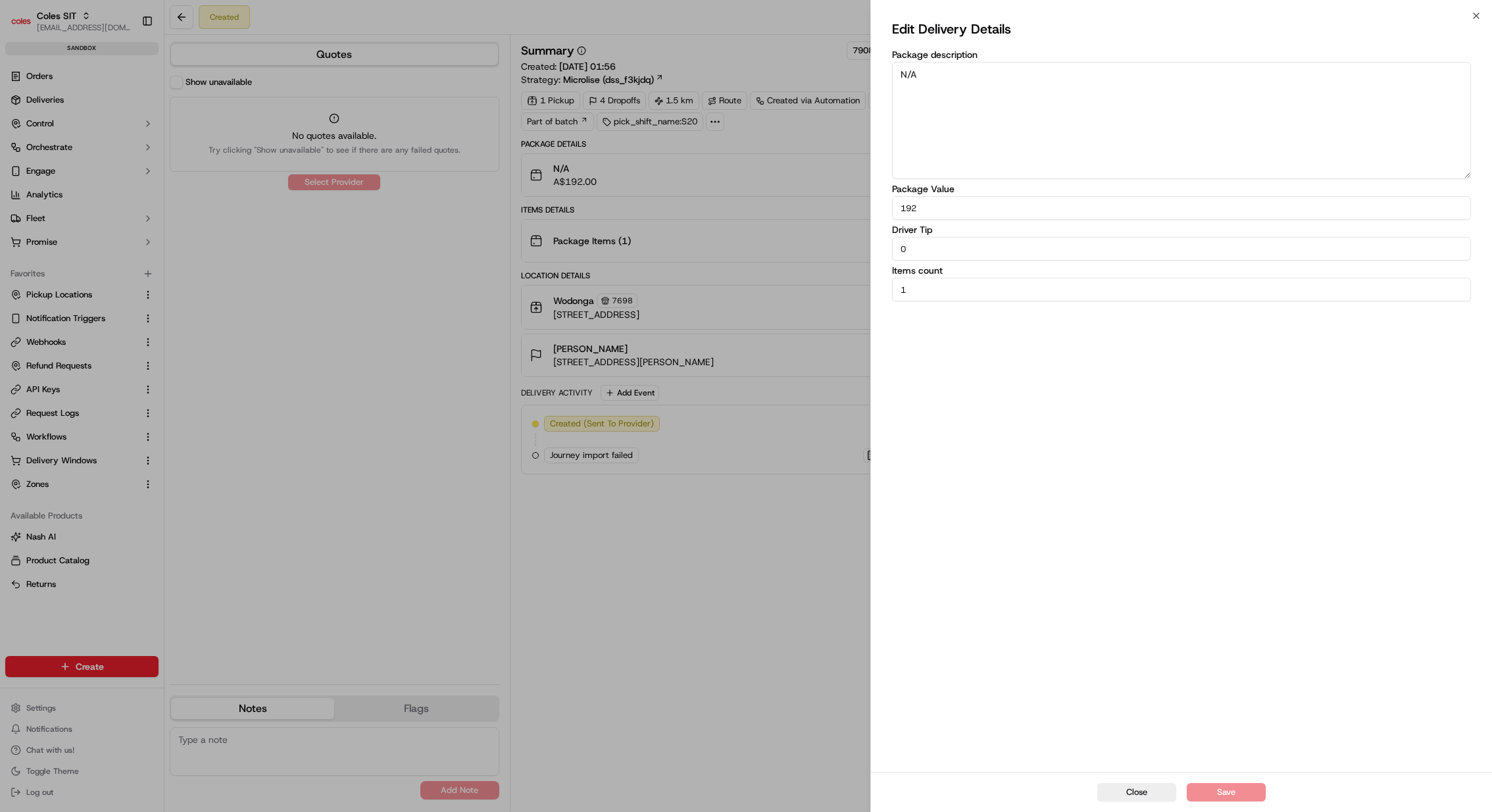
click at [1206, 129] on textarea "N/A" at bounding box center [1182, 120] width 579 height 117
type textarea "N/A"
click at [1239, 791] on button "Save" at bounding box center [1226, 792] width 79 height 18
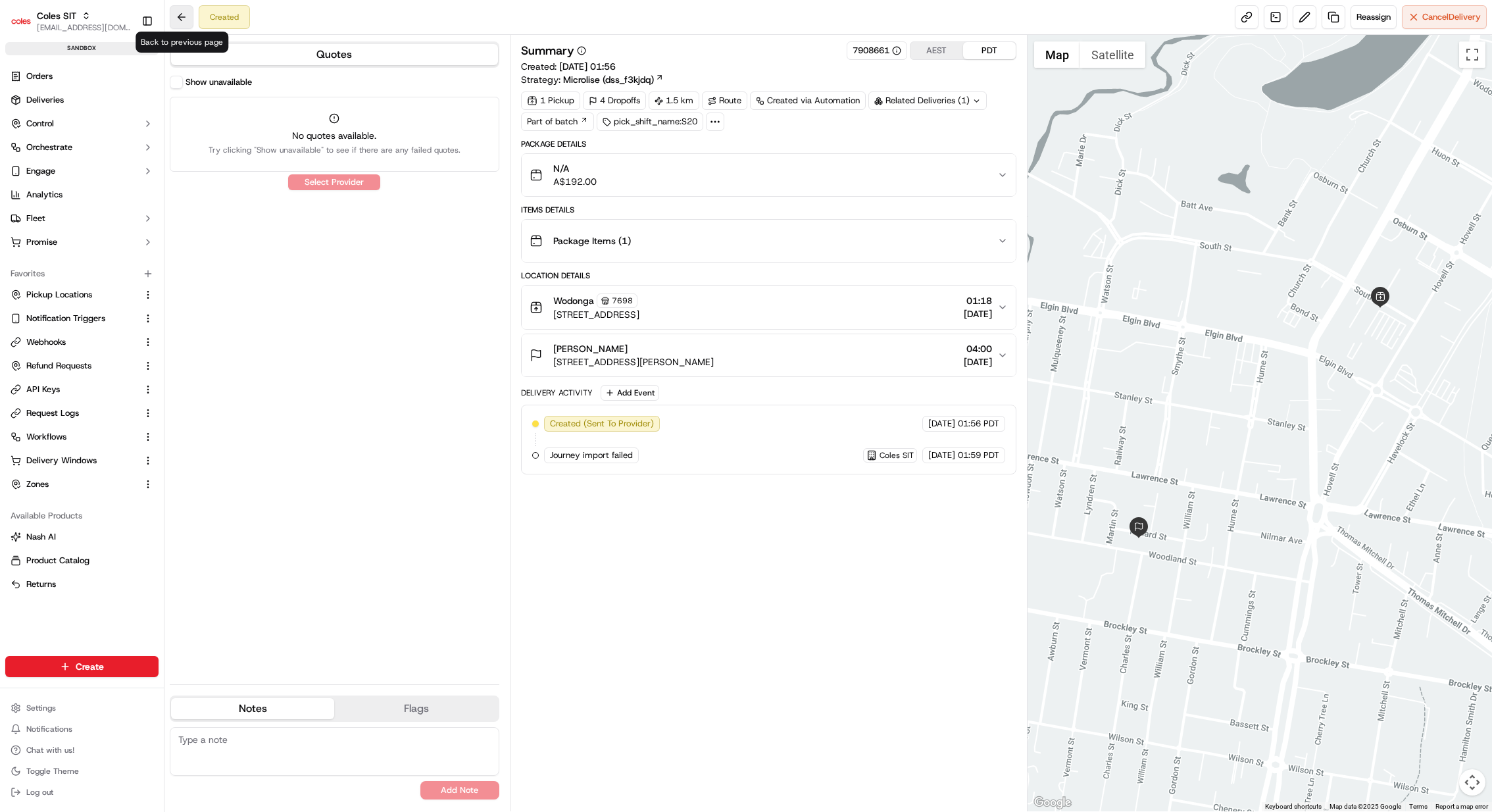
click at [179, 15] on button at bounding box center [181, 16] width 24 height 24
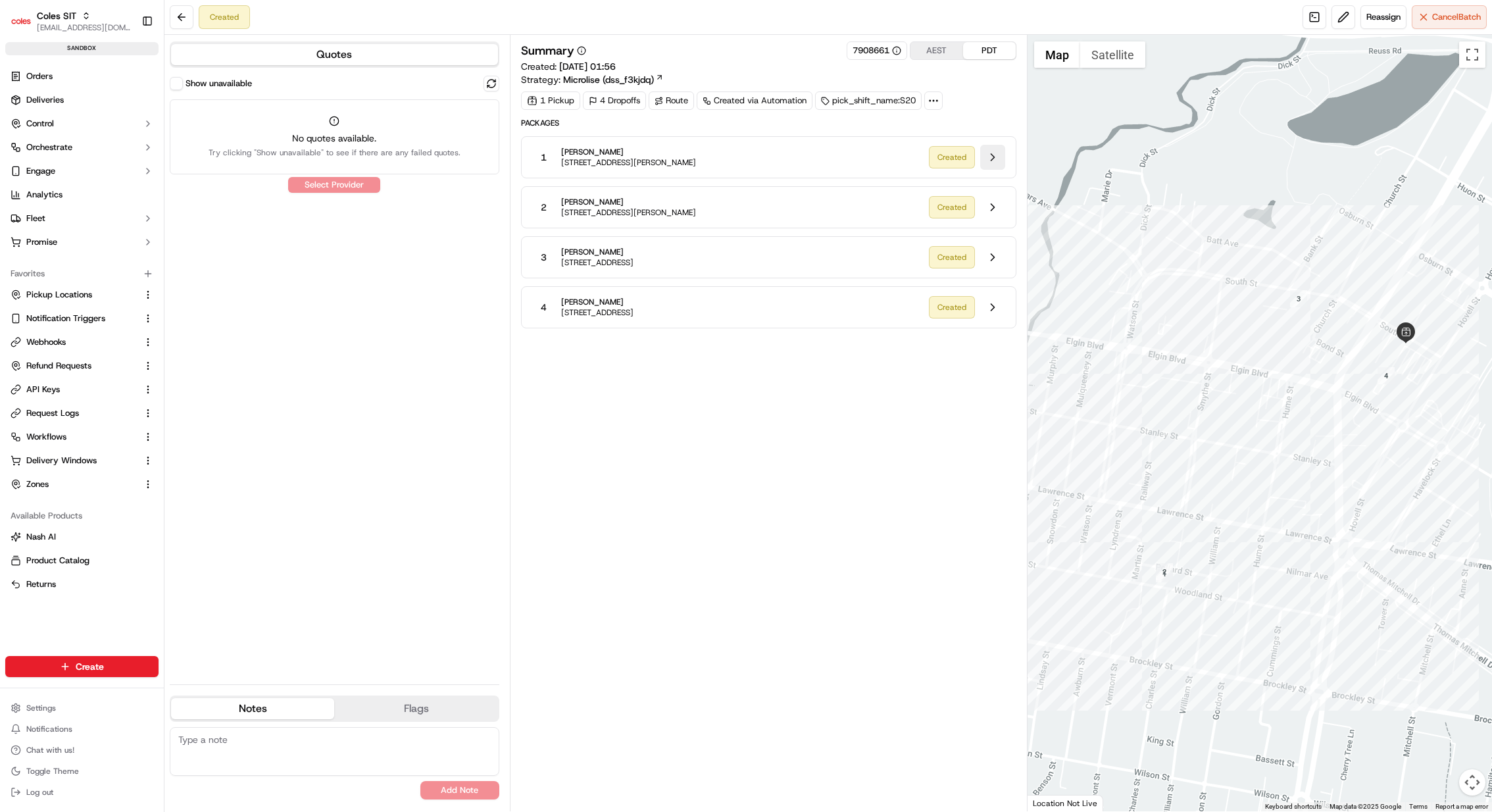
click at [988, 157] on button at bounding box center [992, 157] width 25 height 25
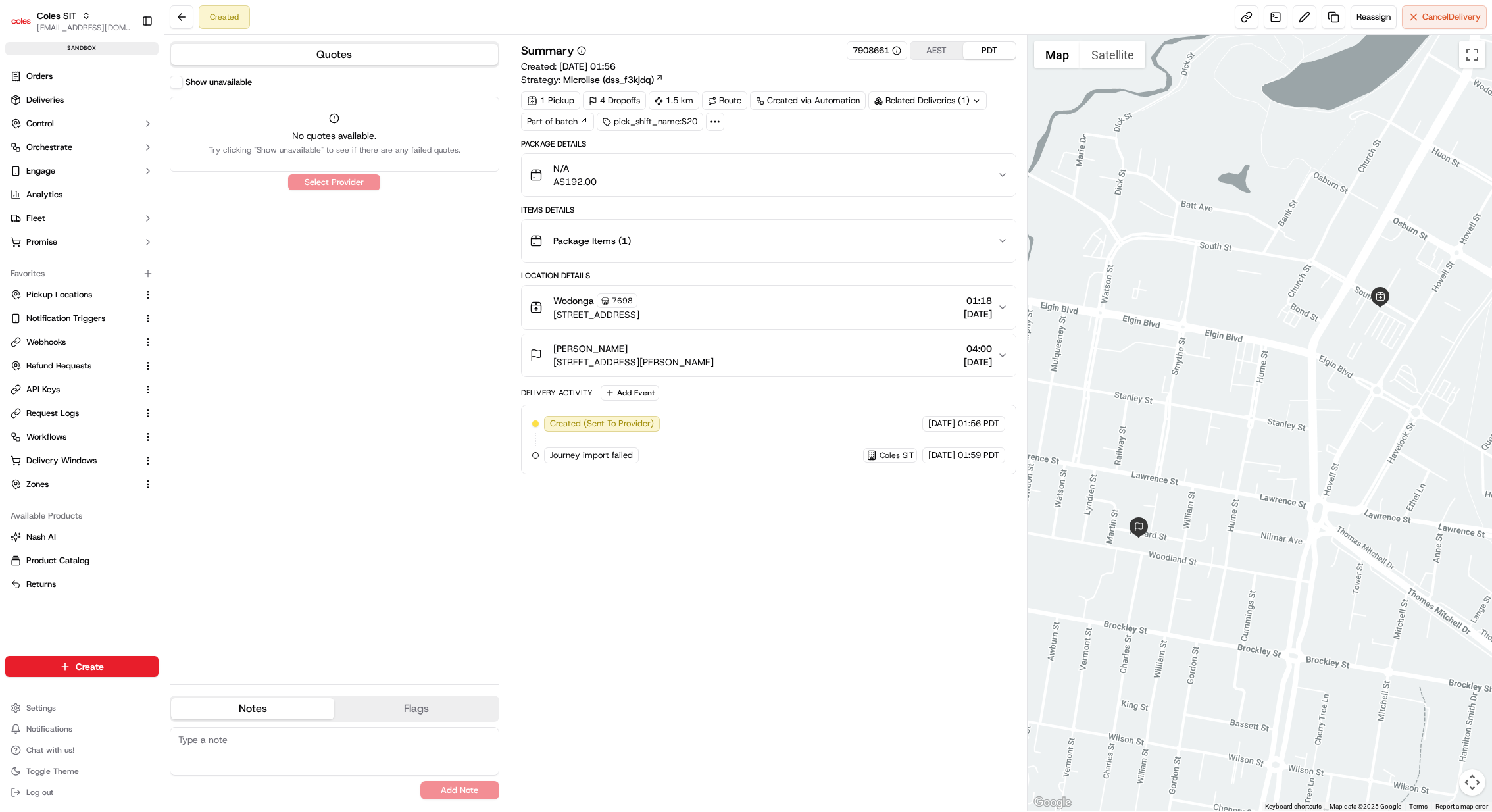
click at [930, 250] on div "Package Items ( 1 )" at bounding box center [764, 241] width 468 height 26
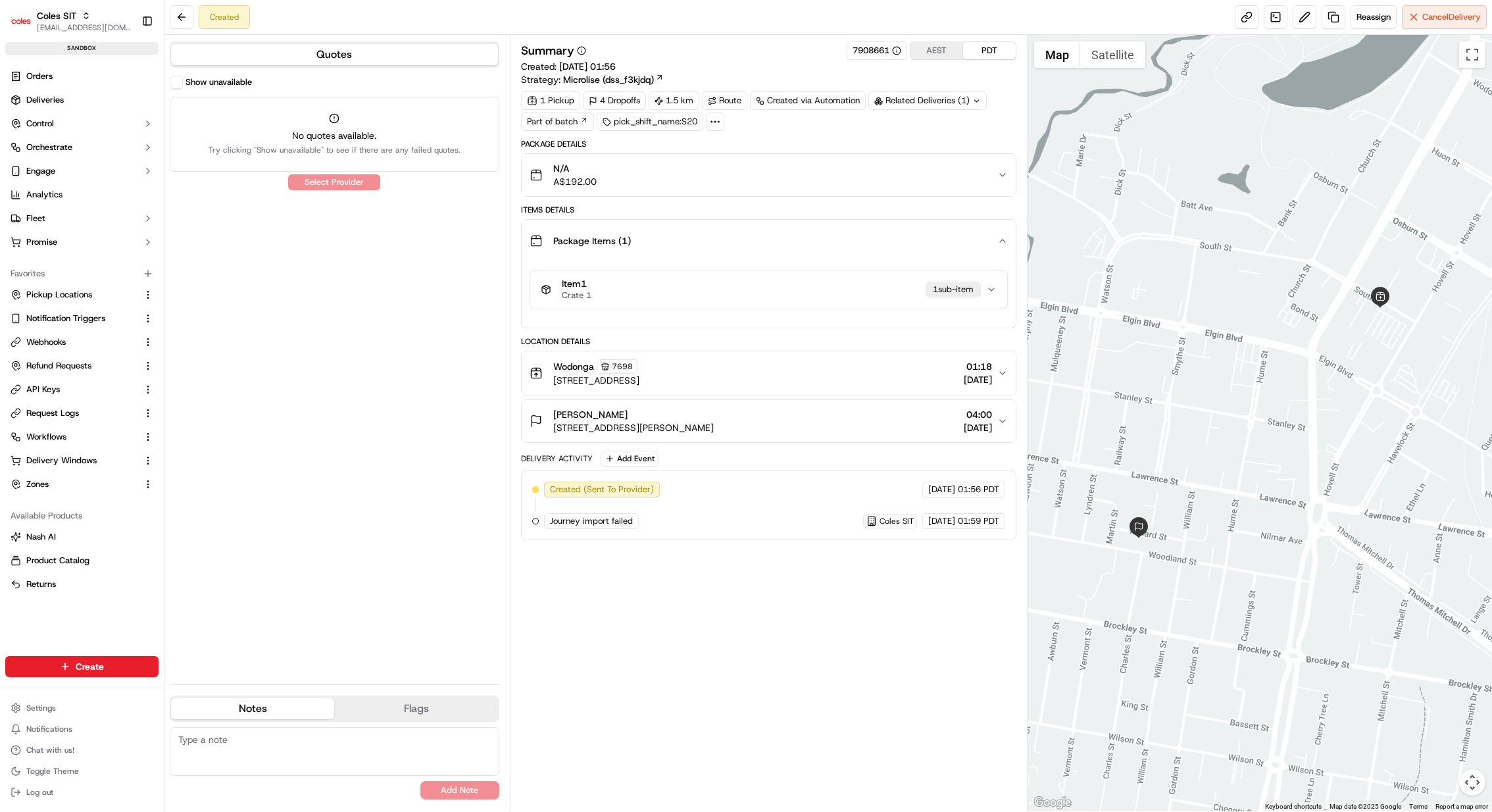
click at [763, 285] on div "Item 1 Crate 1 1 sub-item" at bounding box center [763, 289] width 445 height 22
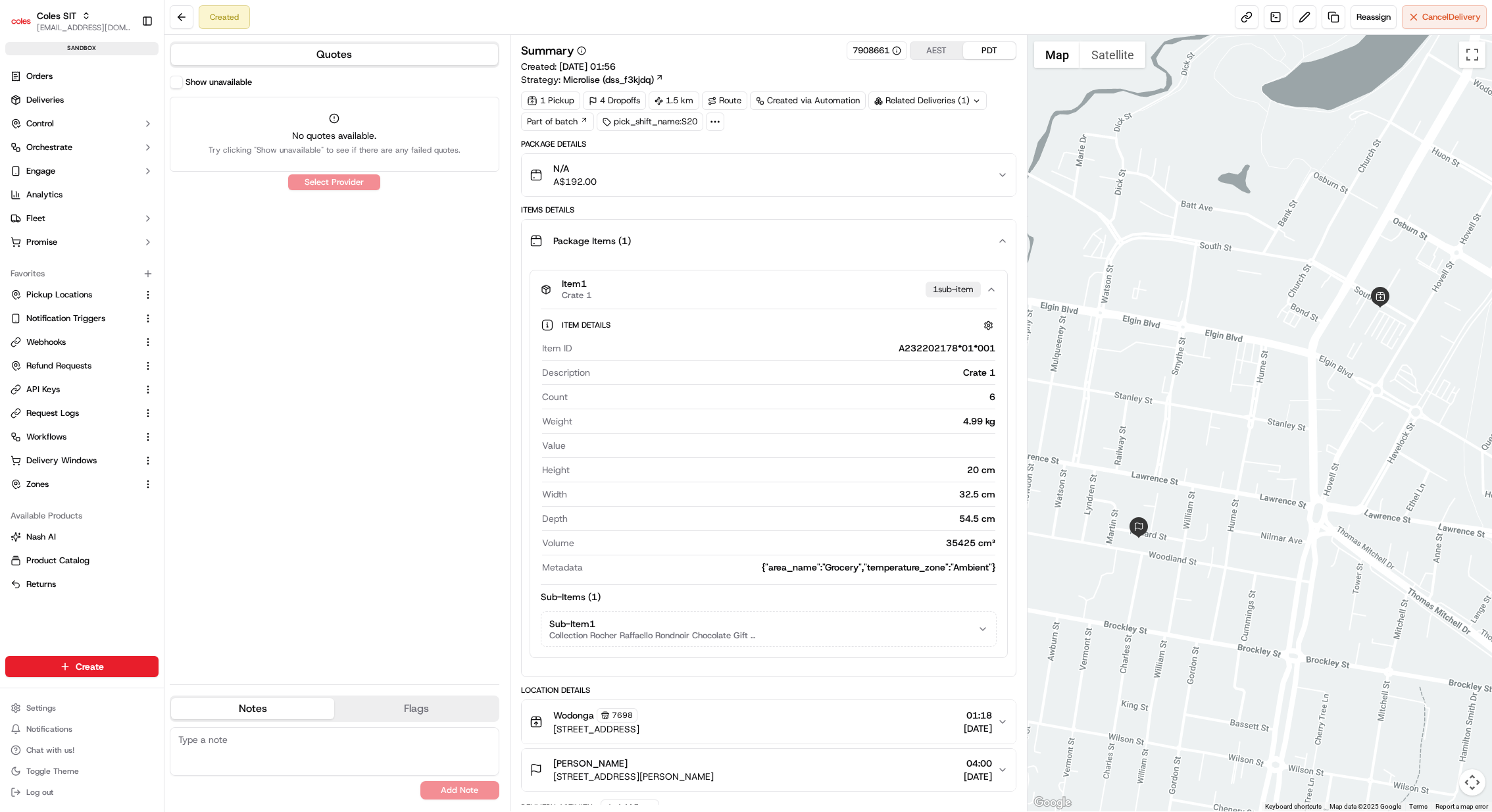
scroll to position [79, 0]
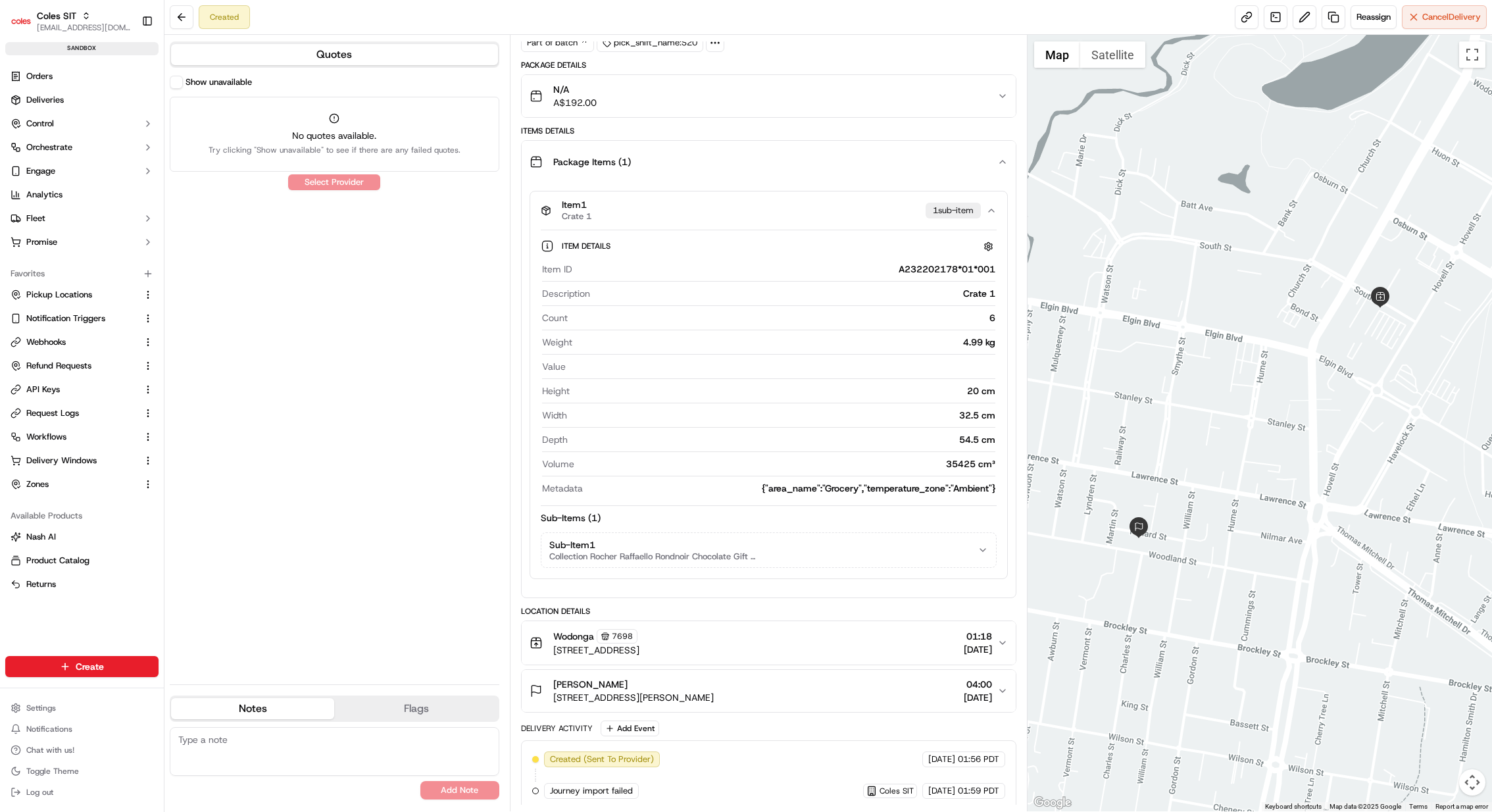
click at [777, 555] on button "Sub-Item 1 Collection Rocher Raffaello Rondnoir Chocolate Gift Box 24 Pack" at bounding box center [769, 550] width 454 height 34
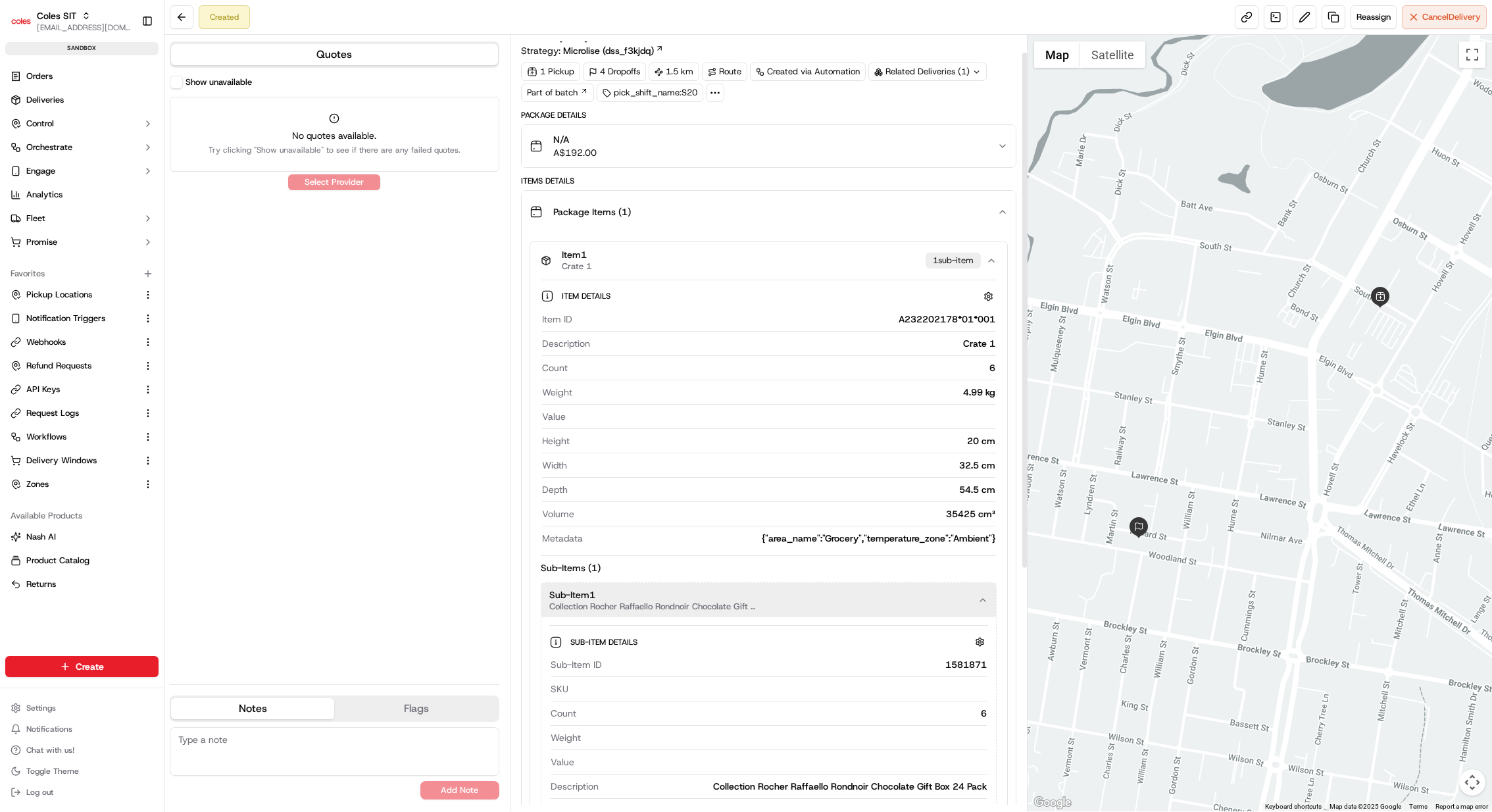
scroll to position [0, 0]
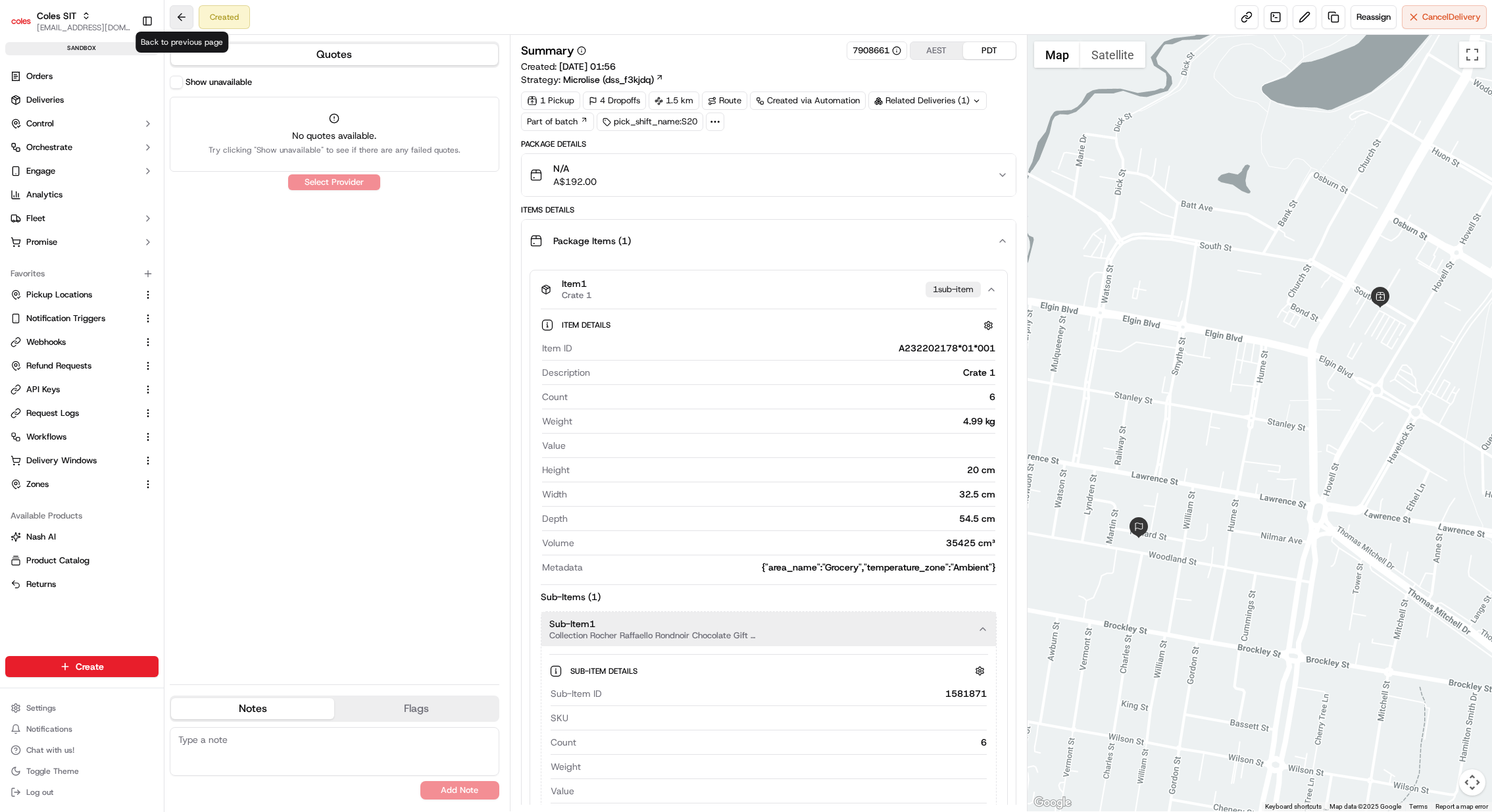
click at [173, 11] on button at bounding box center [181, 16] width 24 height 24
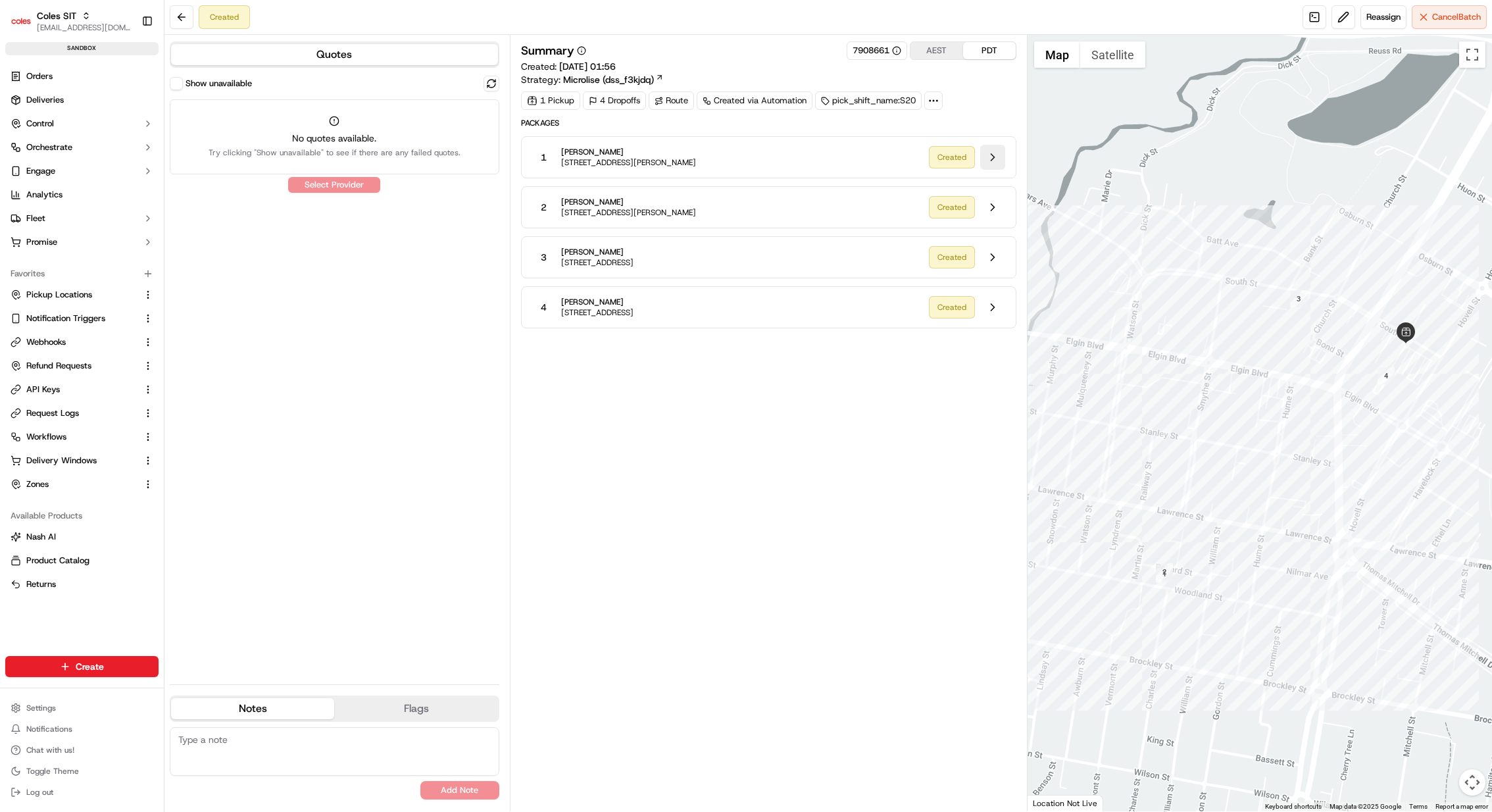
click at [989, 155] on button at bounding box center [992, 157] width 25 height 25
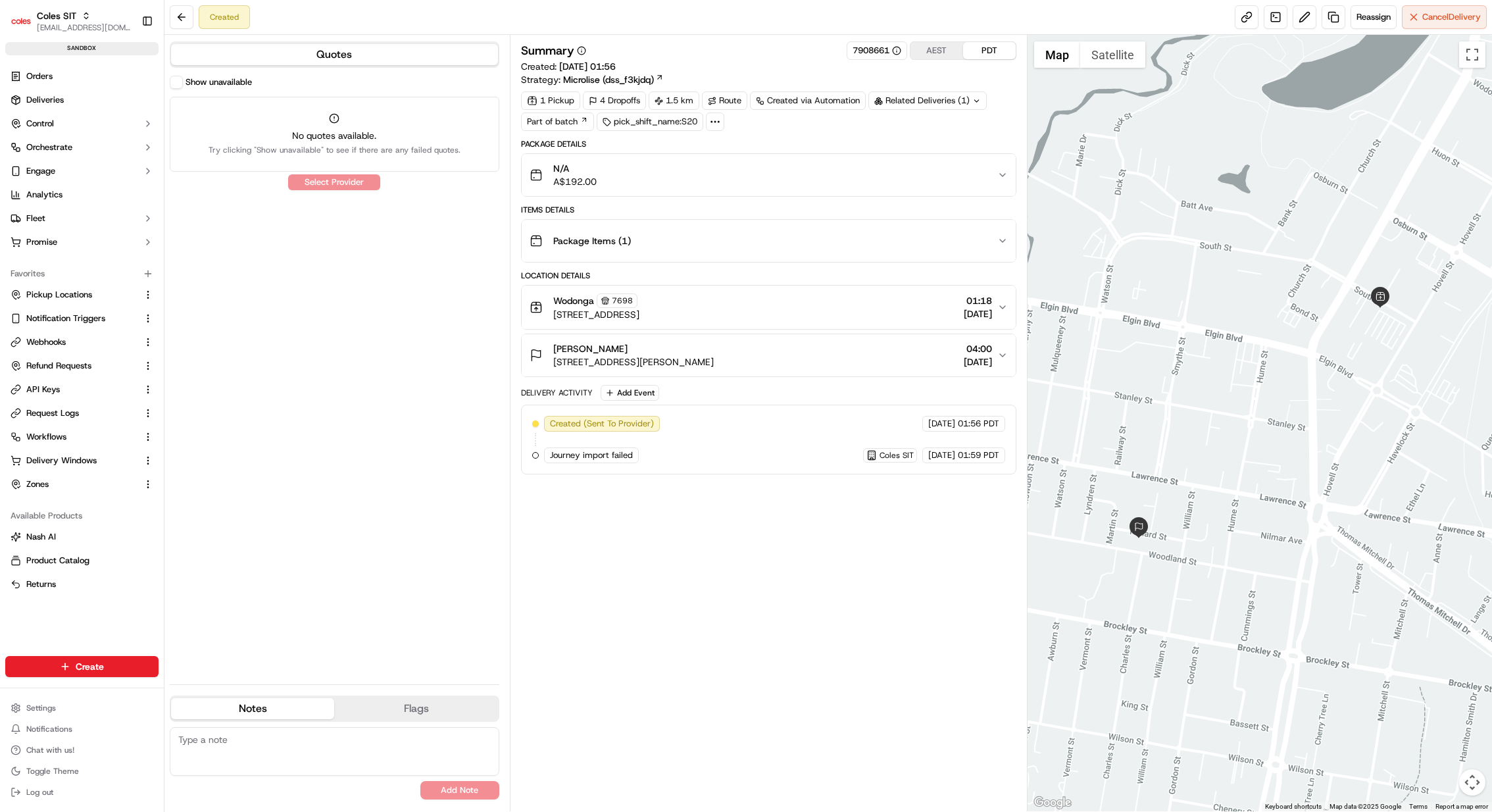
click at [795, 241] on div "Package Items ( 1 )" at bounding box center [764, 241] width 468 height 26
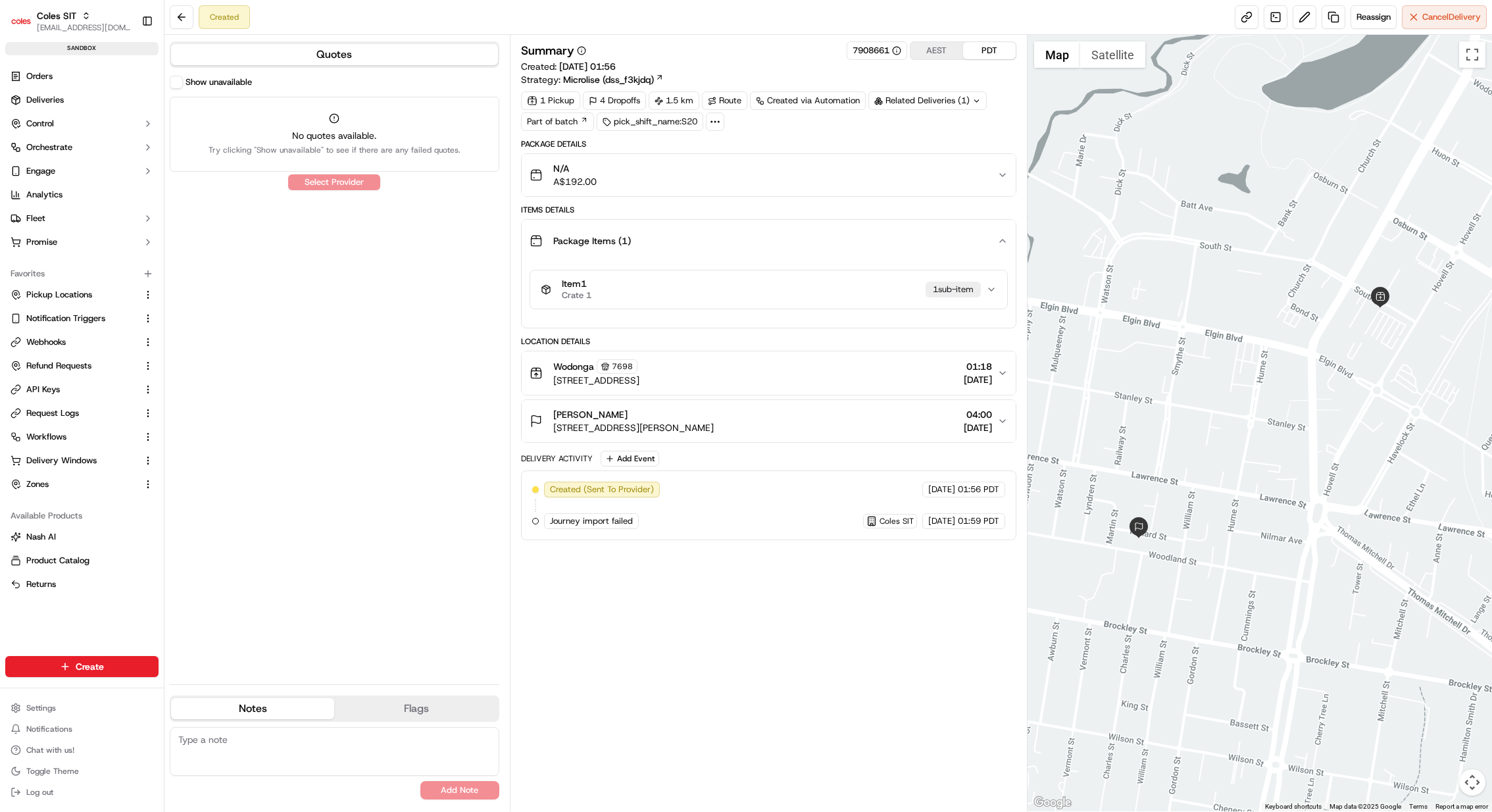
click at [787, 293] on div "Item 1 Crate 1 1 sub-item" at bounding box center [763, 289] width 445 height 22
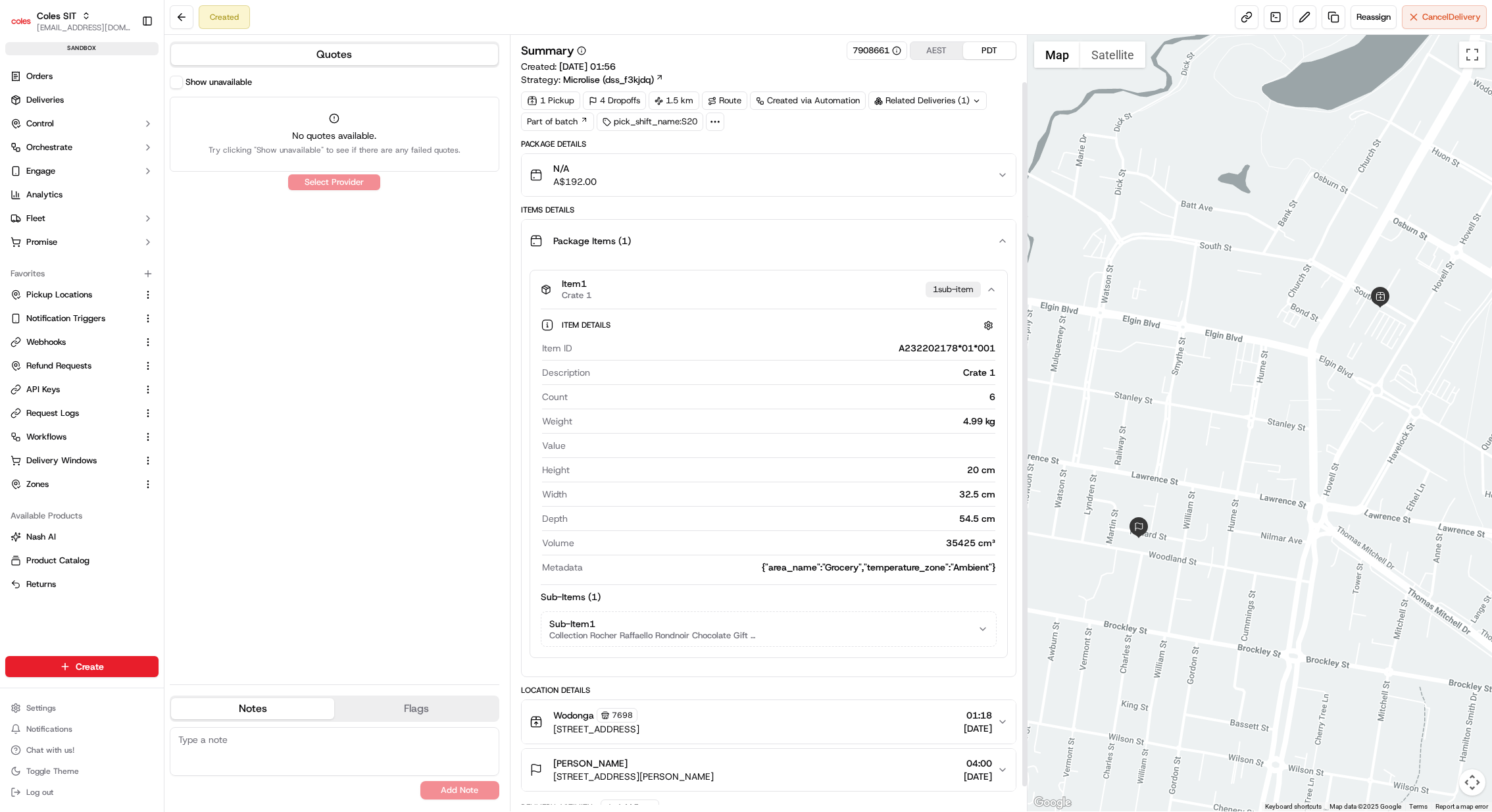
scroll to position [79, 0]
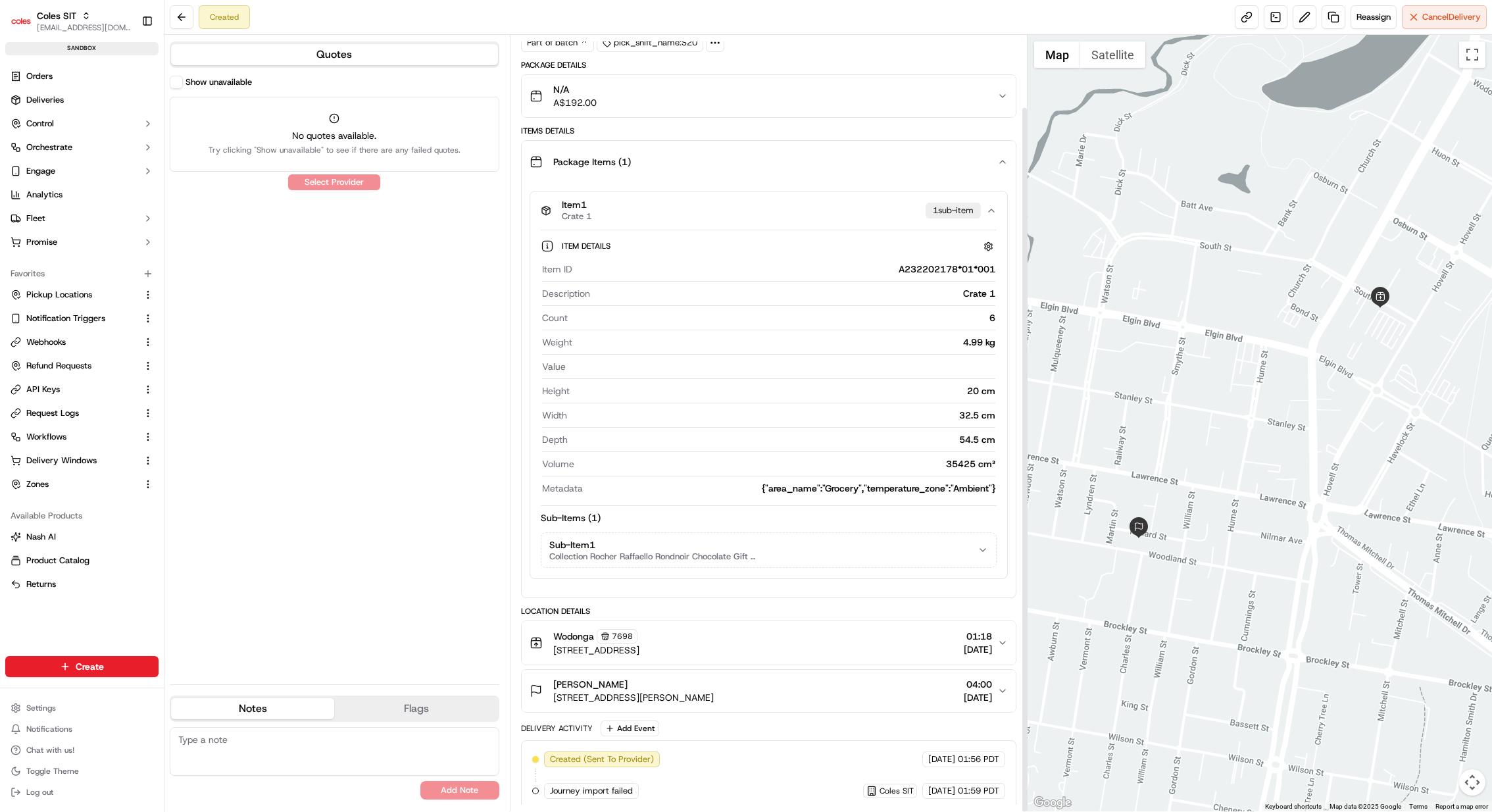
click at [790, 550] on button "Sub-Item 1 Collection Rocher Raffaello Rondnoir Chocolate Gift Box 24 Pack" at bounding box center [769, 550] width 454 height 34
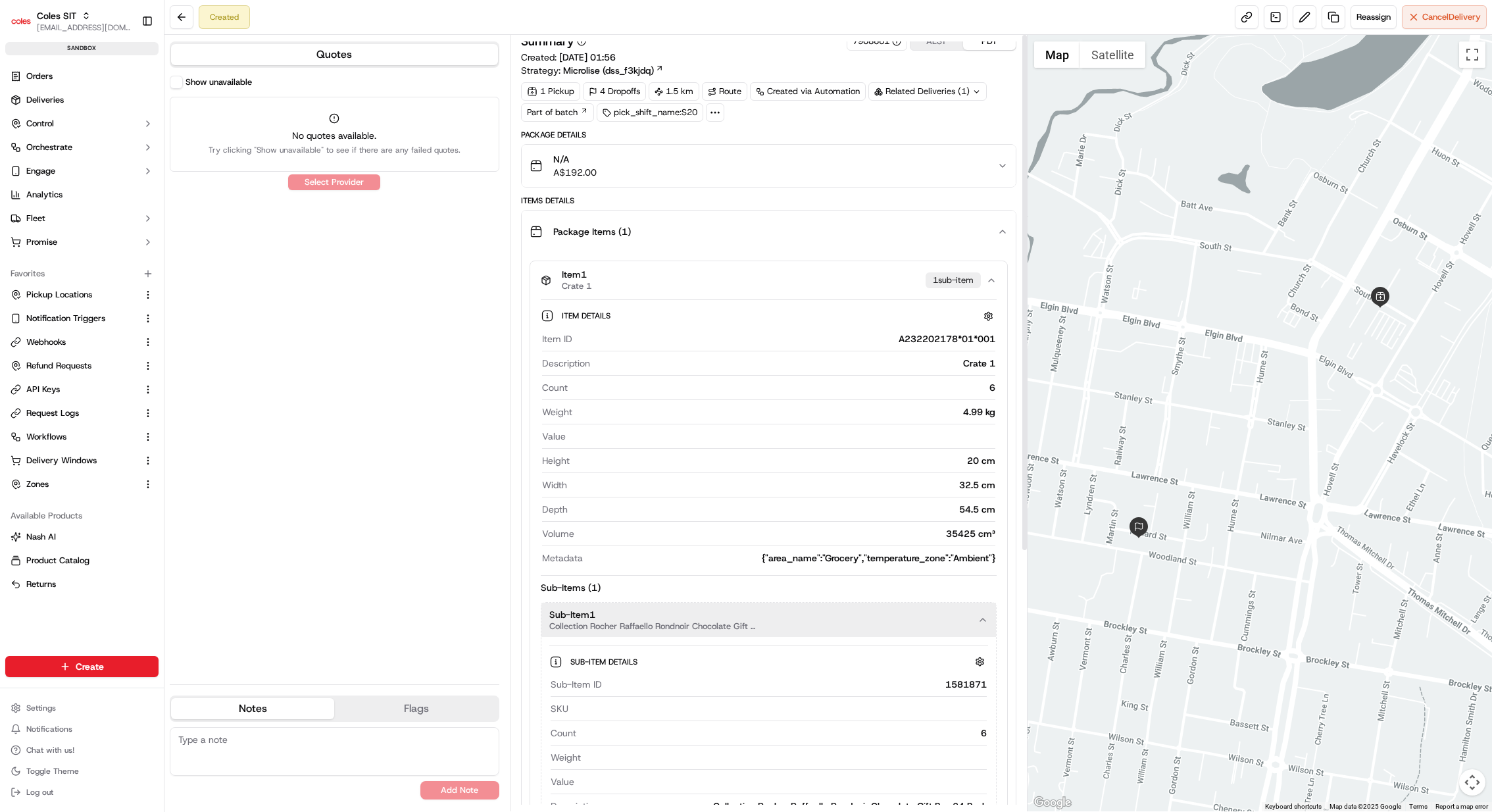
scroll to position [0, 0]
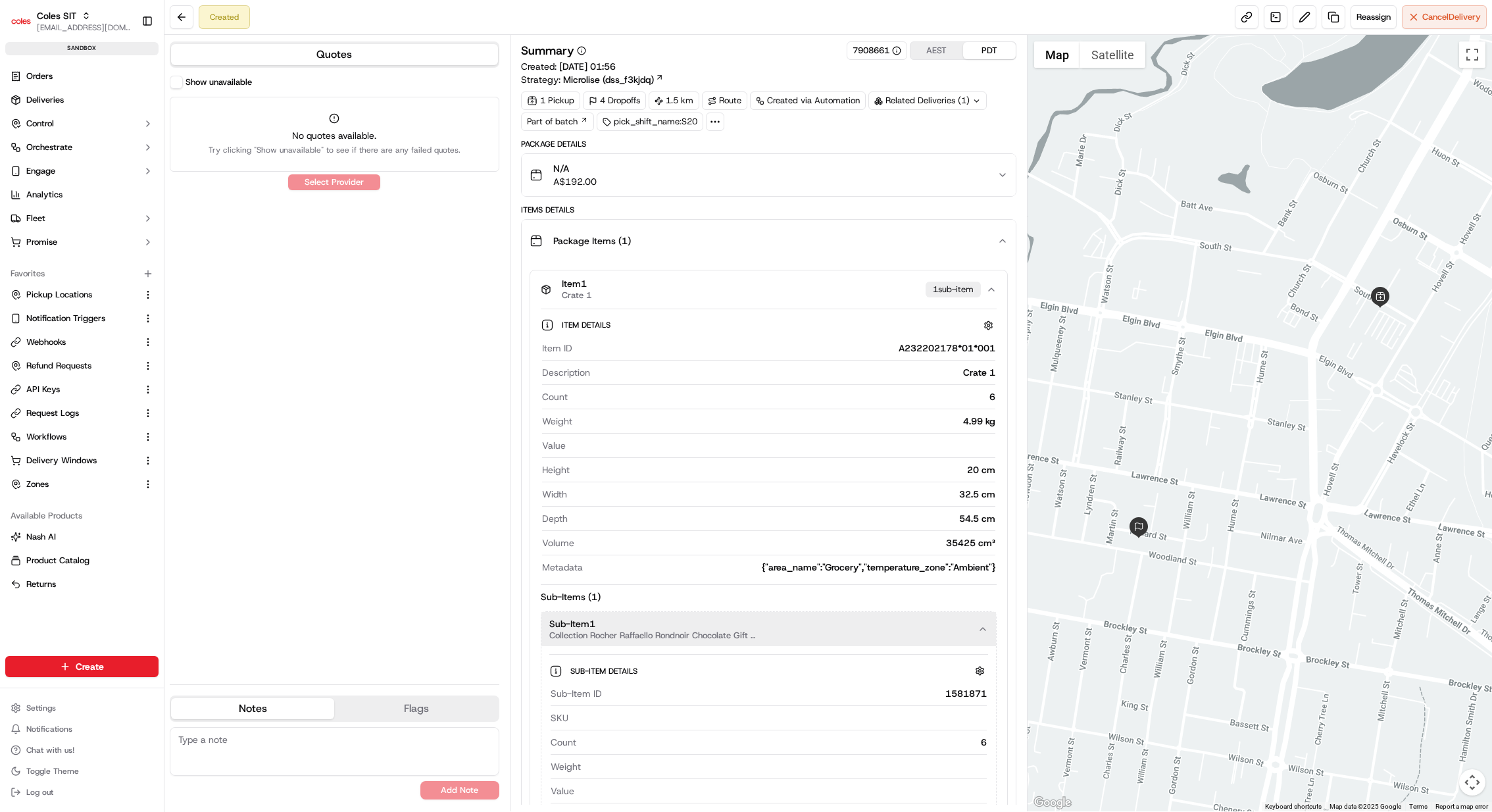
click at [668, 142] on div "Package Details" at bounding box center [769, 144] width 495 height 11
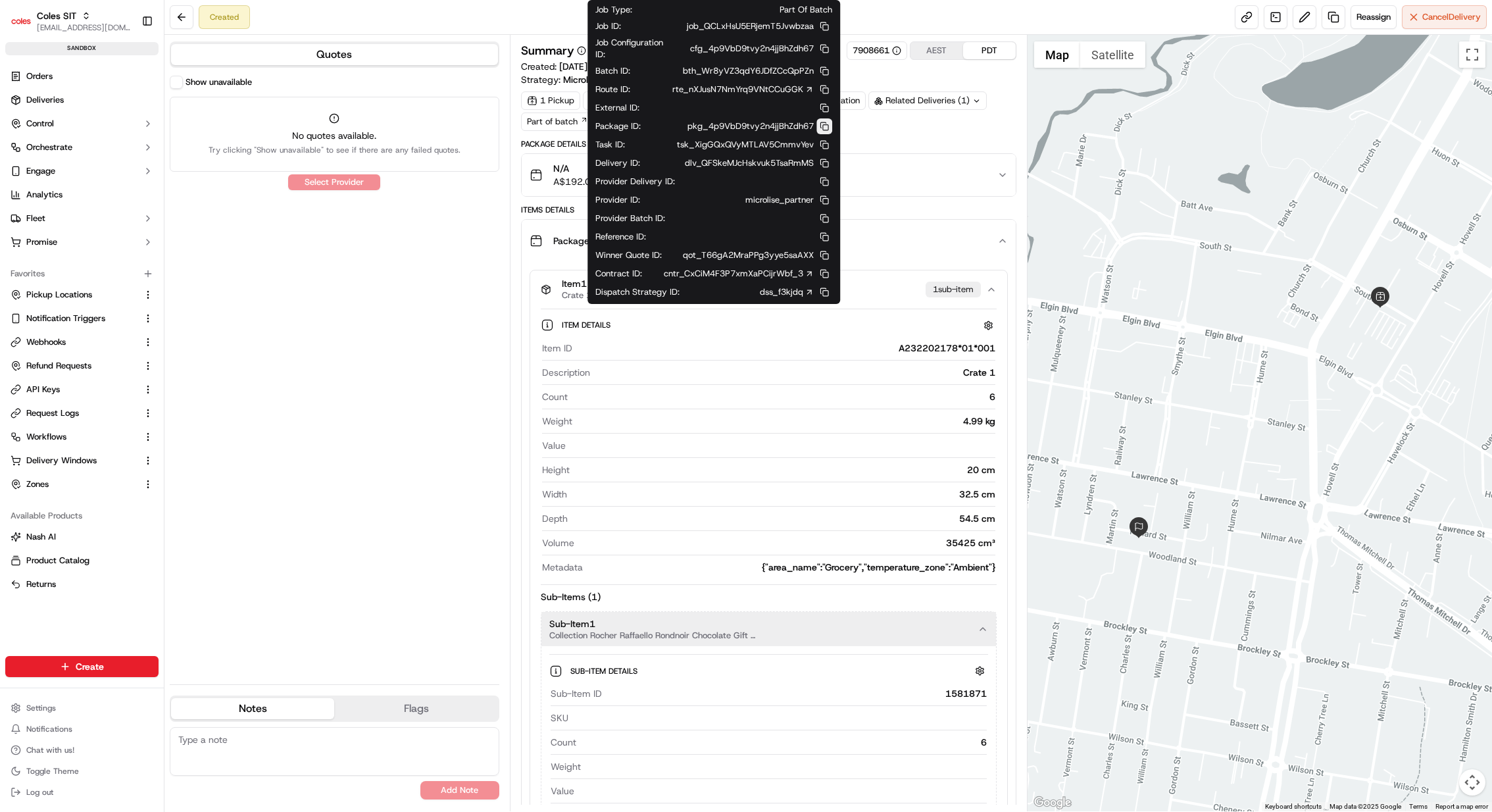
click at [823, 125] on button at bounding box center [824, 125] width 16 height 16
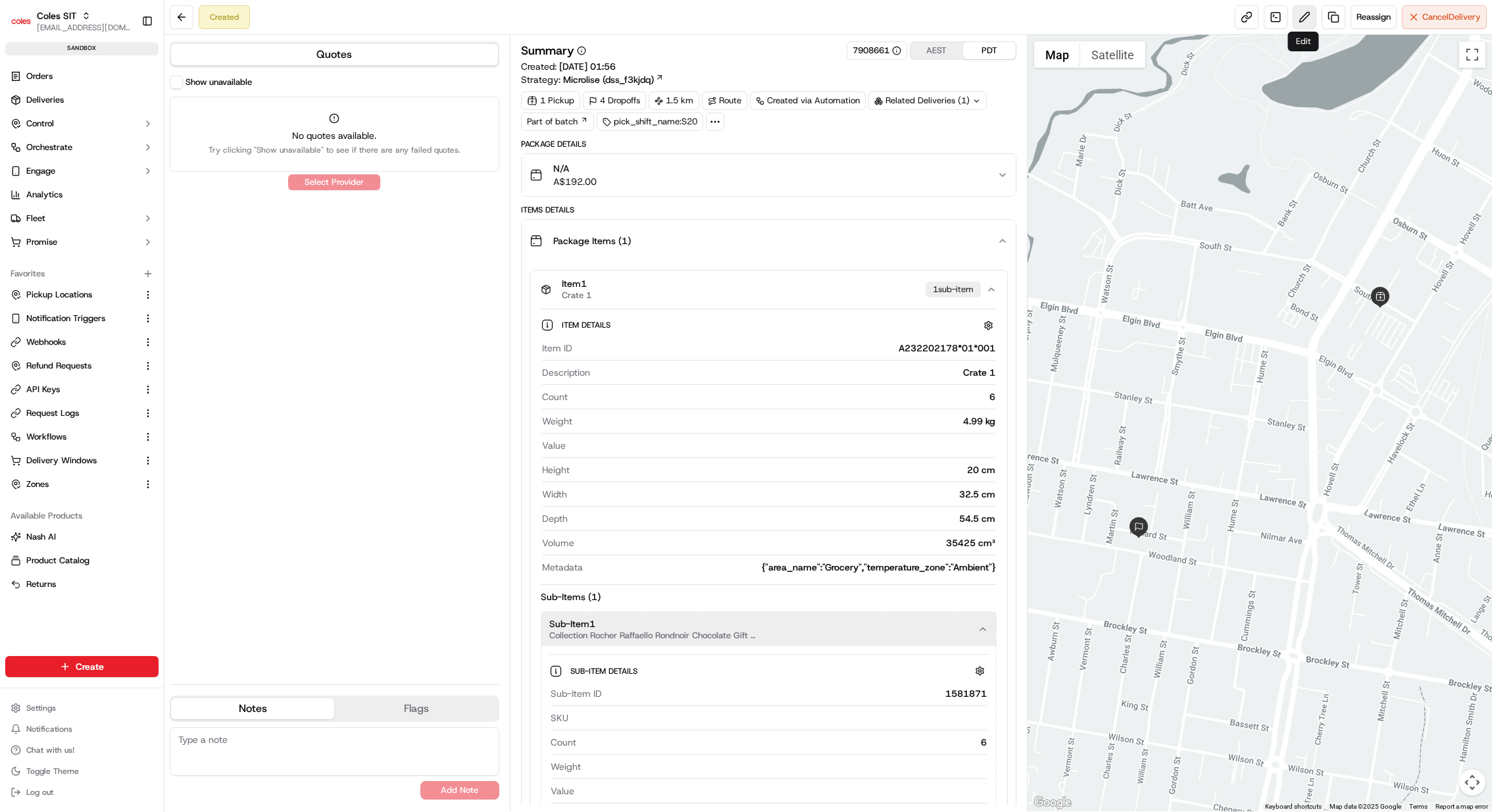
click at [1297, 14] on button at bounding box center [1304, 16] width 24 height 24
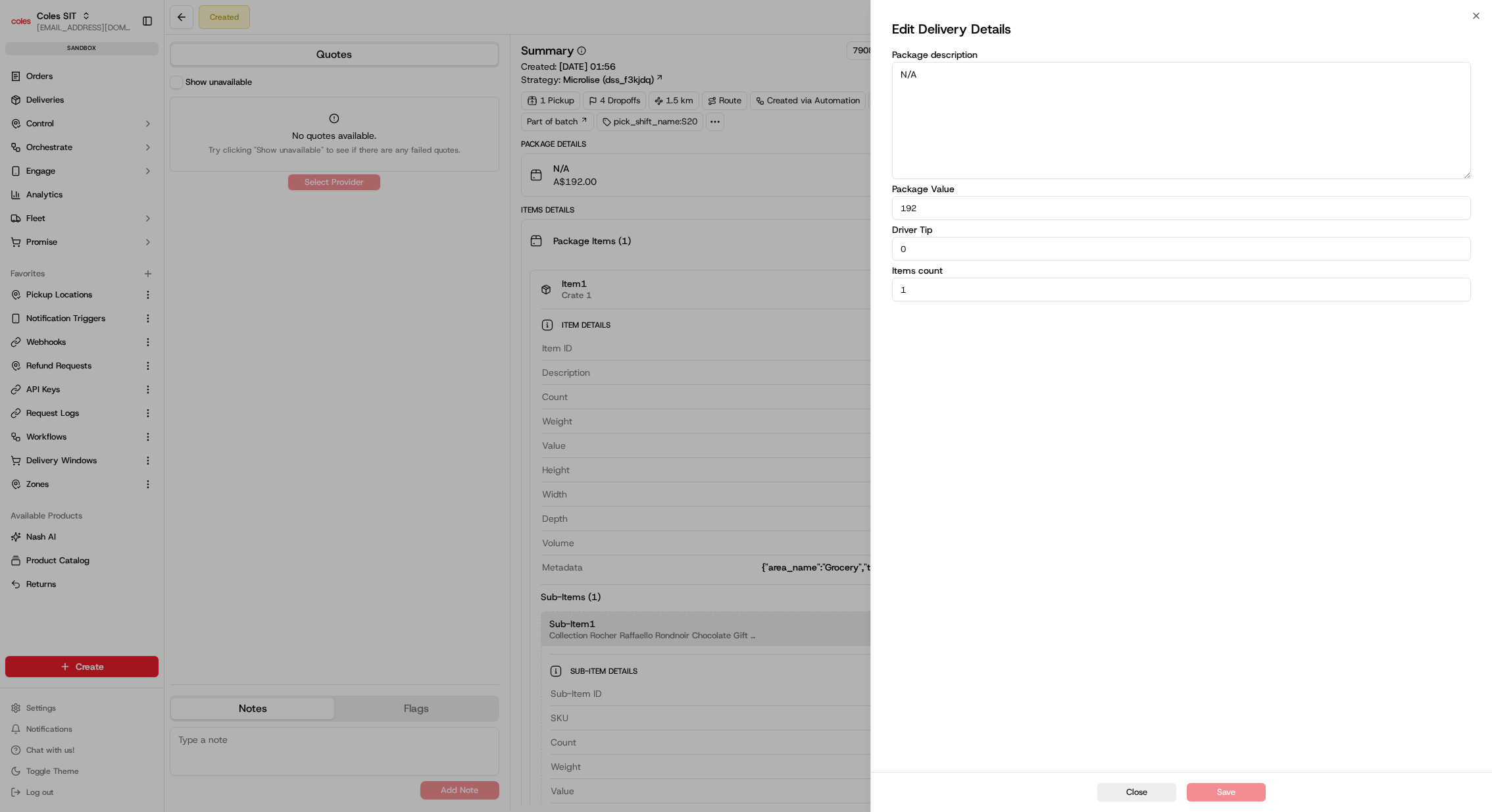
click at [1178, 102] on textarea "N/A" at bounding box center [1182, 120] width 579 height 117
type textarea "N/A"
click at [1226, 791] on button "Save" at bounding box center [1226, 792] width 79 height 18
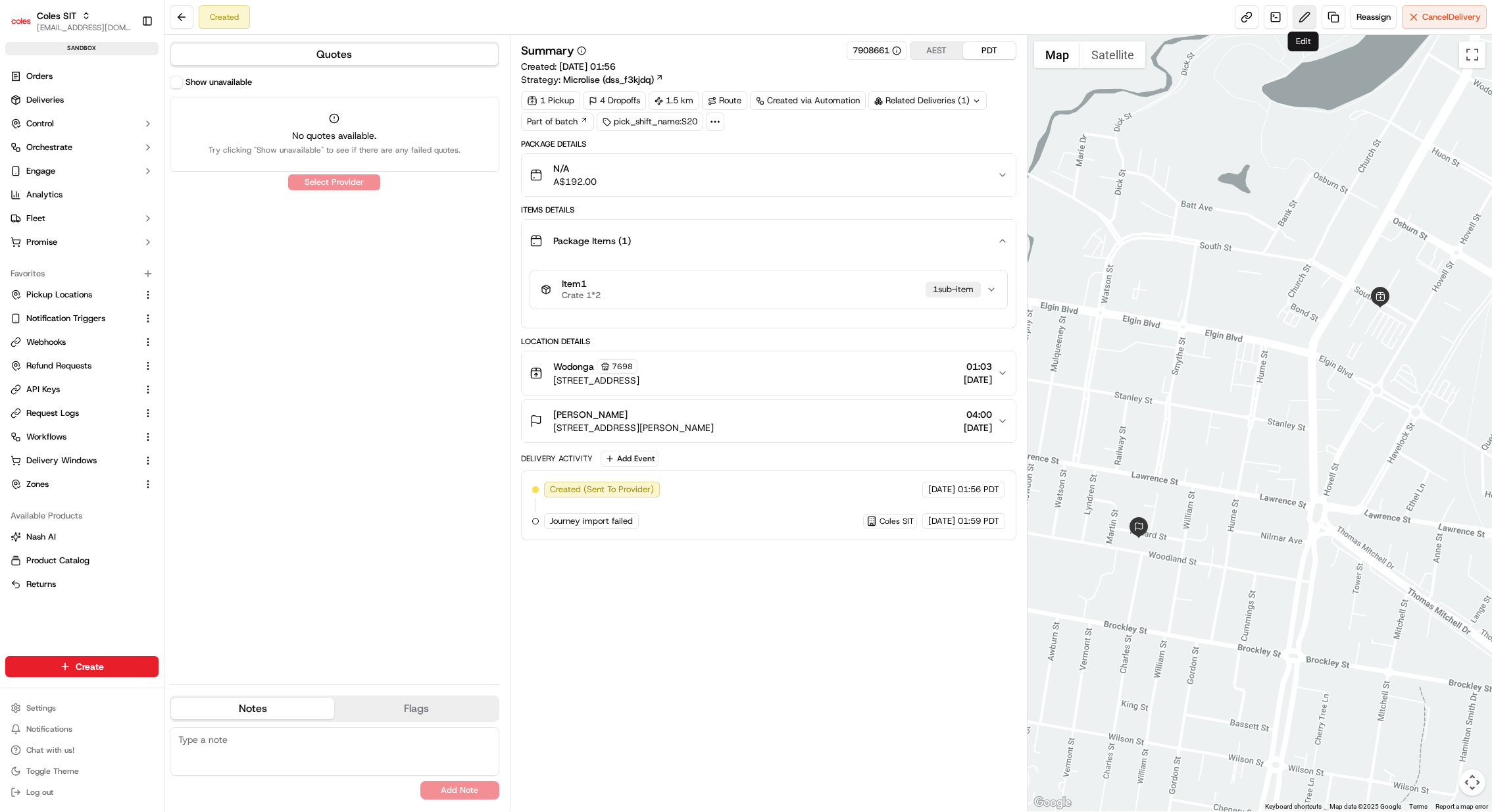
click at [1302, 18] on button at bounding box center [1304, 16] width 24 height 24
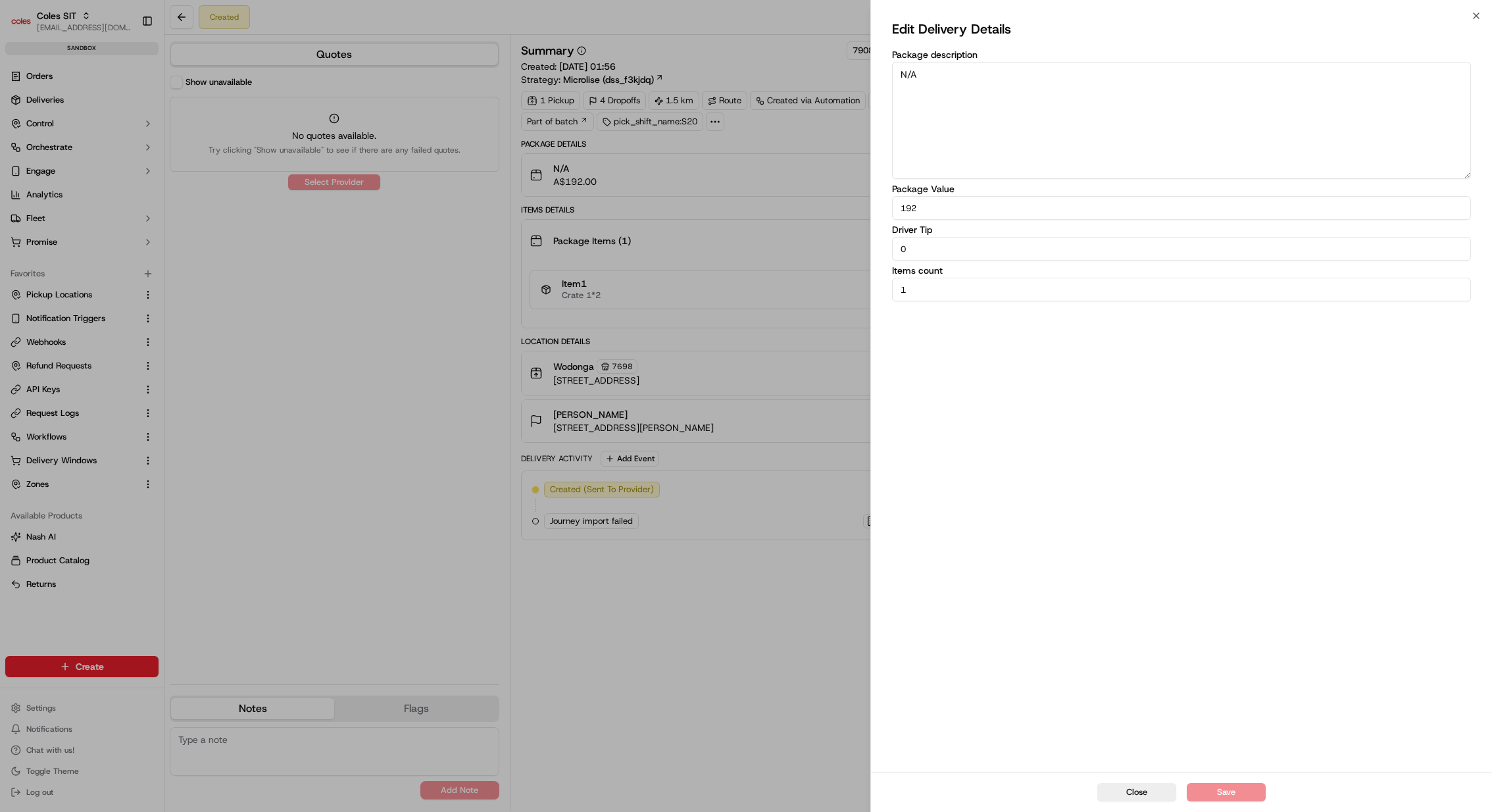
click at [1249, 121] on textarea "N/A" at bounding box center [1182, 120] width 579 height 117
type textarea "N/A"
click at [1232, 787] on button "Save" at bounding box center [1226, 792] width 79 height 18
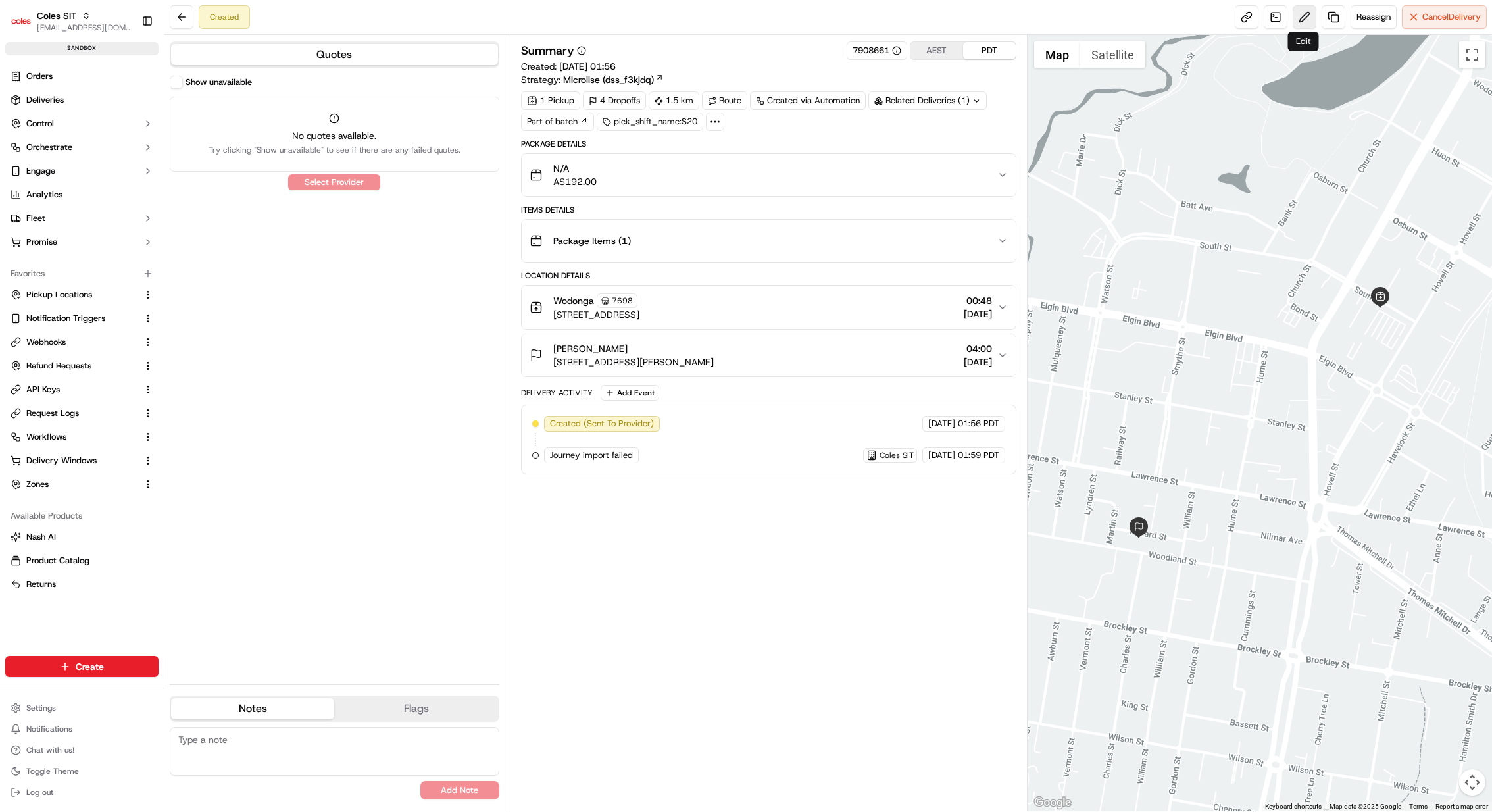
click at [1309, 21] on button at bounding box center [1304, 16] width 24 height 24
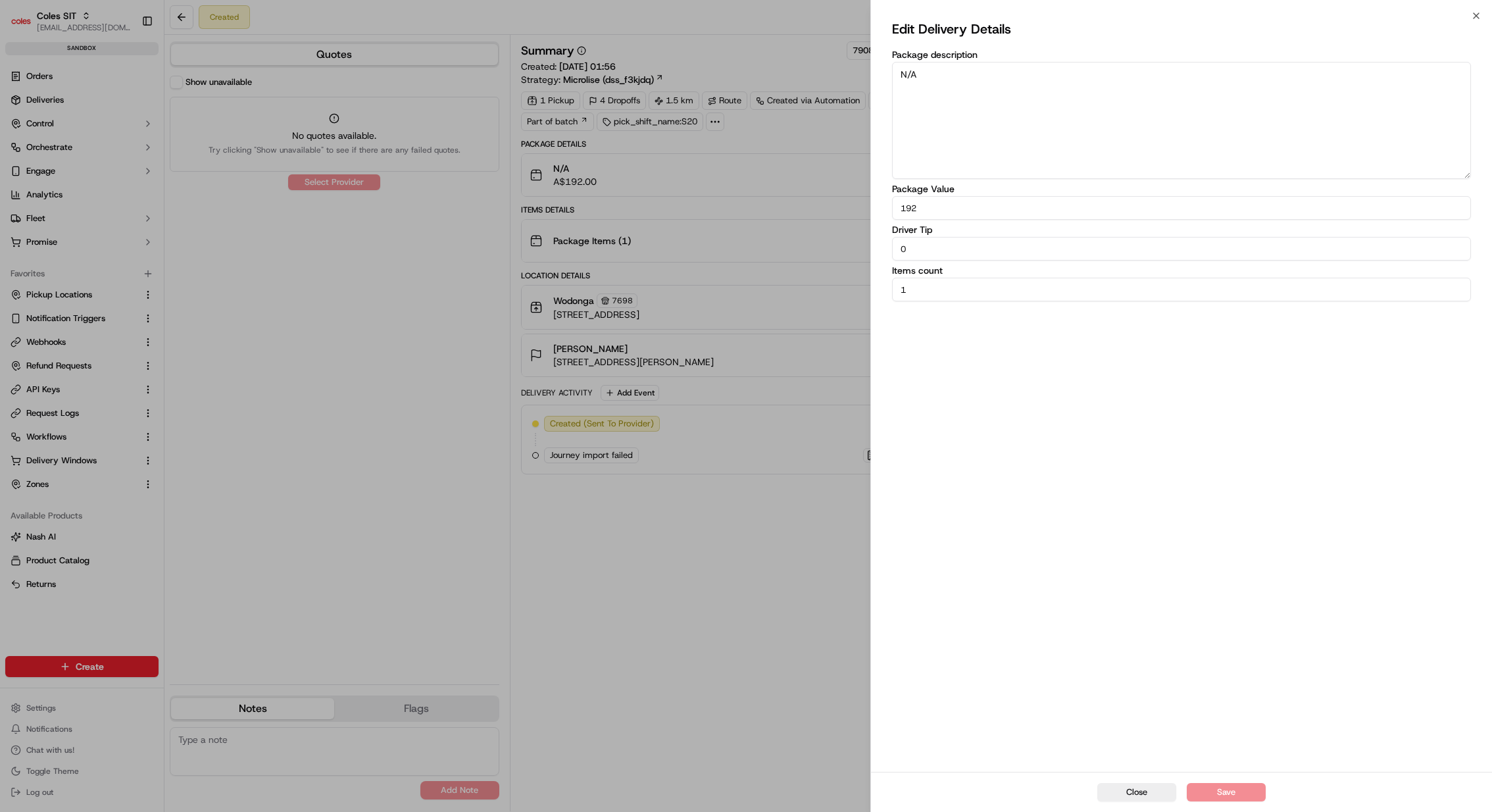
click at [1130, 144] on textarea "N/A" at bounding box center [1182, 120] width 579 height 117
type textarea "N/A"
click at [1223, 797] on button "Save" at bounding box center [1226, 792] width 79 height 18
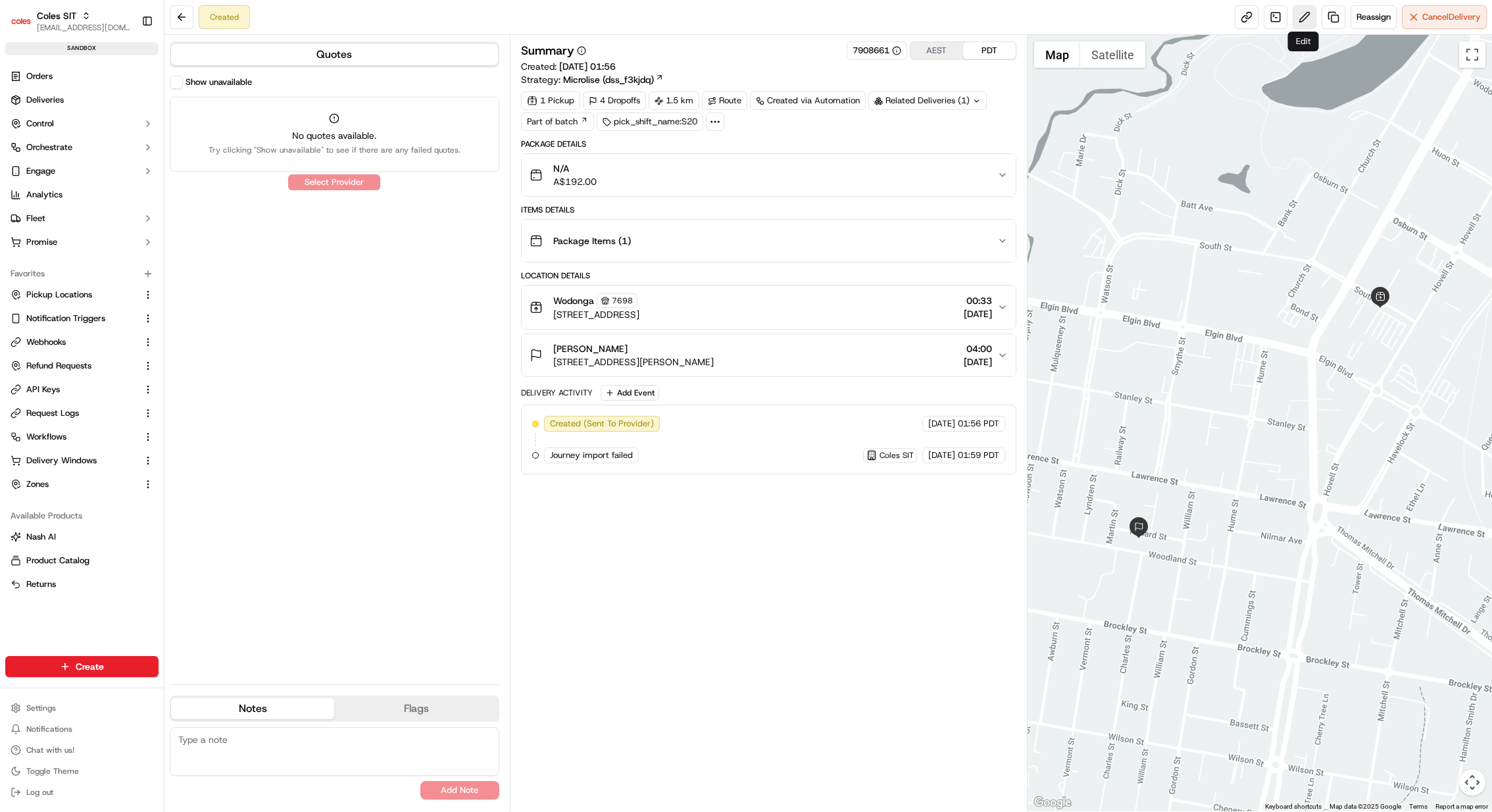
click at [1312, 16] on button at bounding box center [1304, 16] width 24 height 24
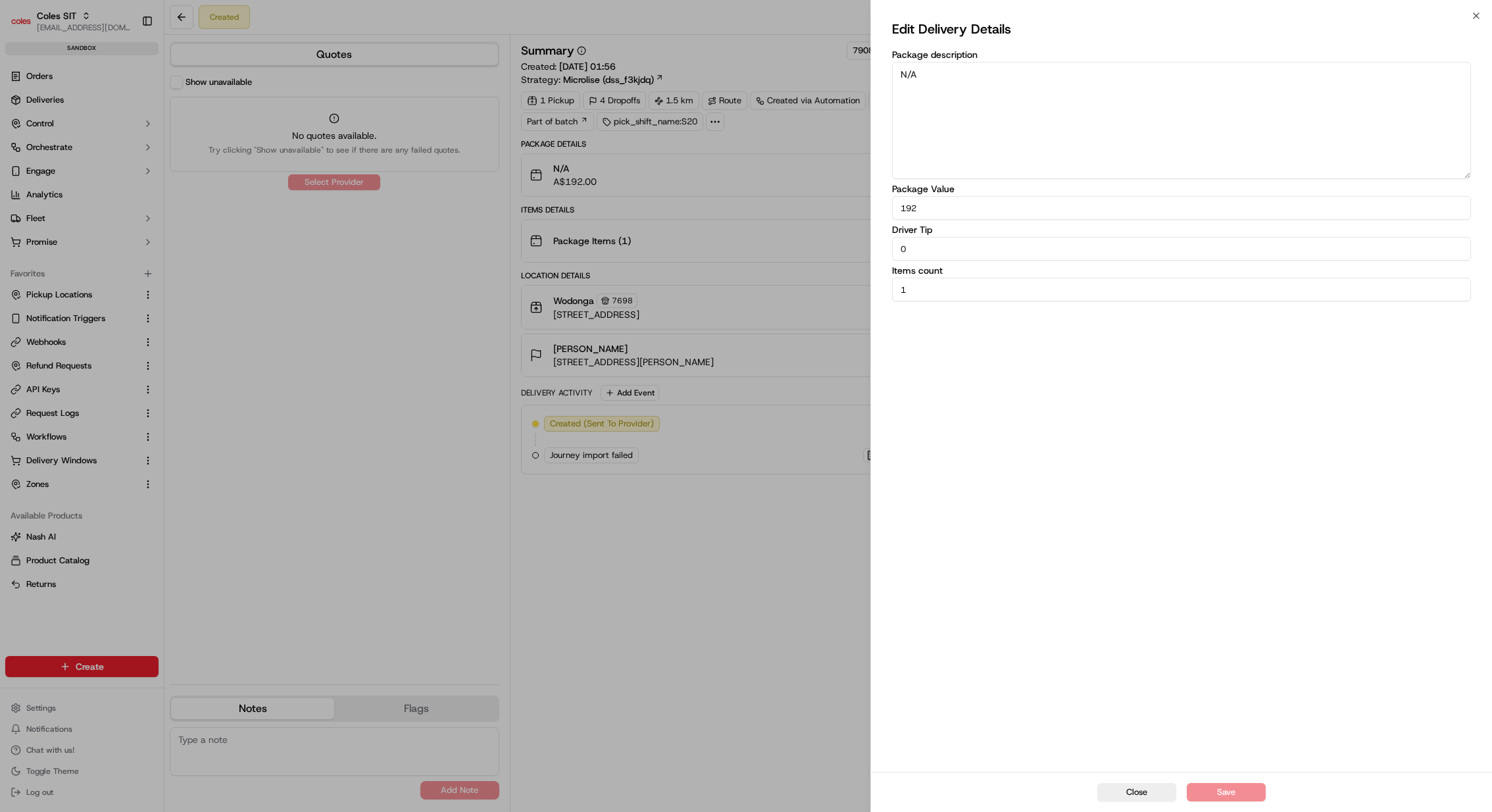
click at [1163, 121] on textarea "N/A" at bounding box center [1182, 120] width 579 height 117
type textarea "N/A"
click at [1235, 795] on button "Save" at bounding box center [1226, 792] width 79 height 18
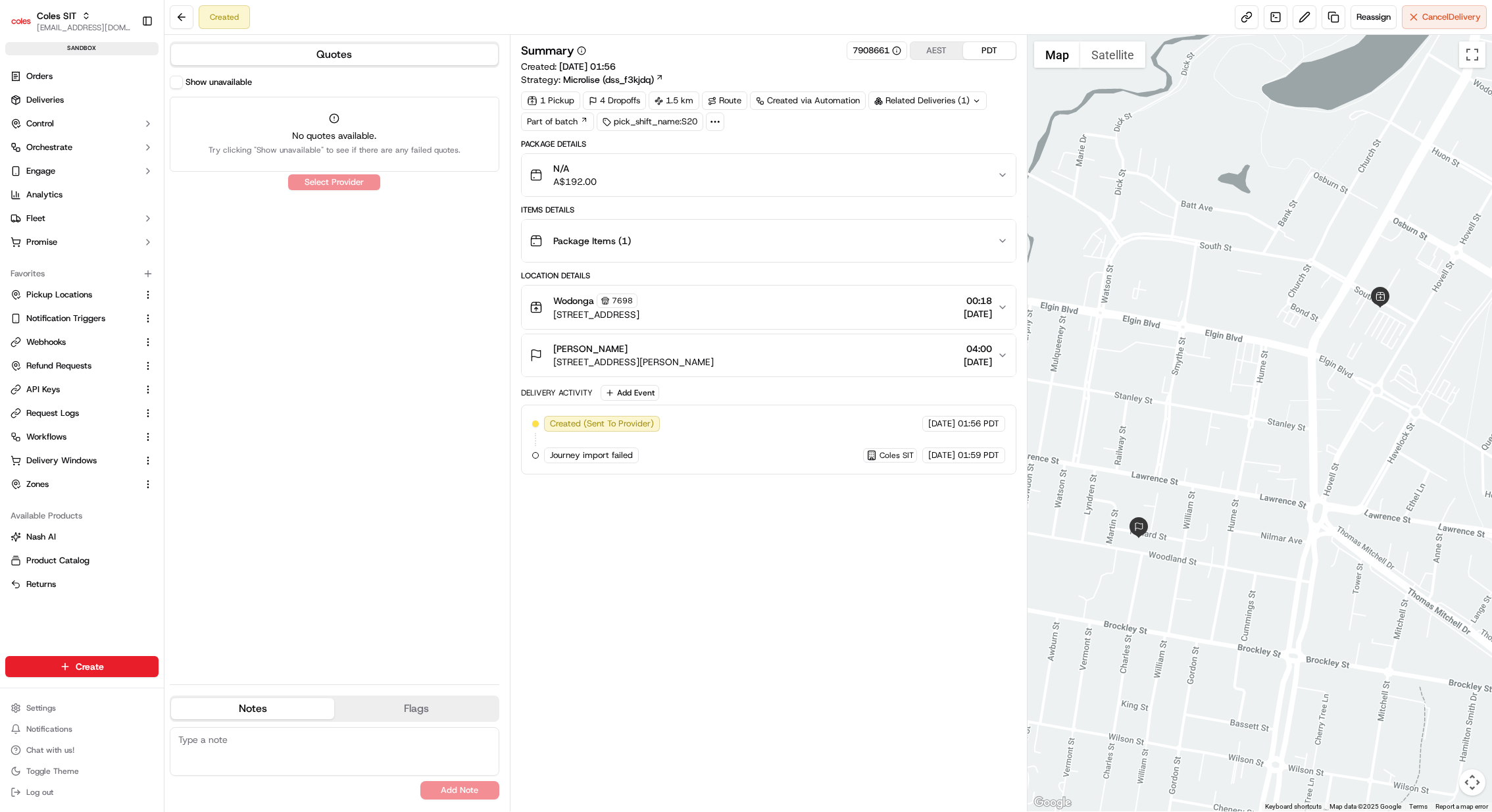
click at [900, 185] on div "N/A A$192.00" at bounding box center [764, 175] width 468 height 26
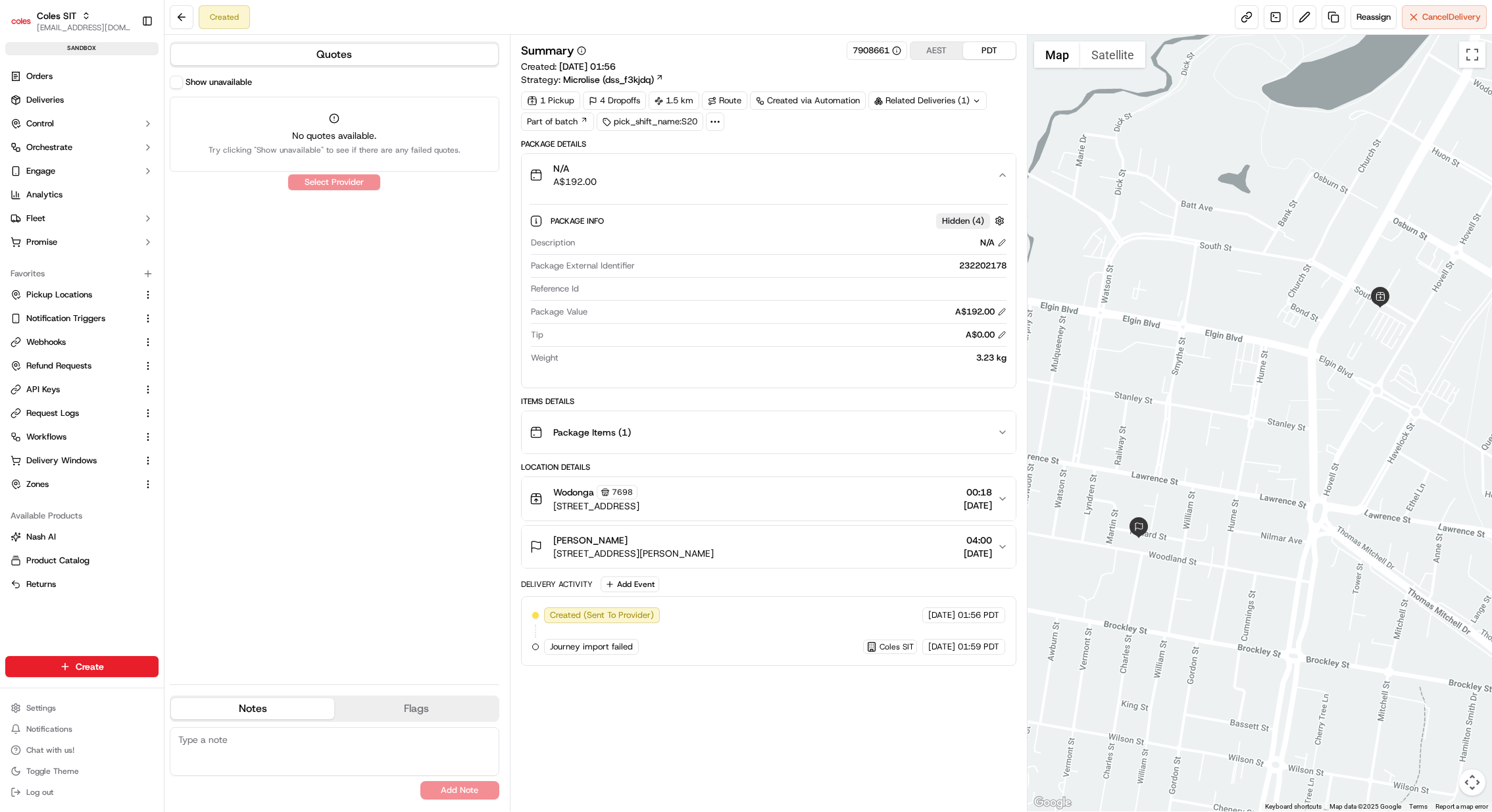
click at [900, 183] on div "N/A A$192.00" at bounding box center [764, 175] width 468 height 26
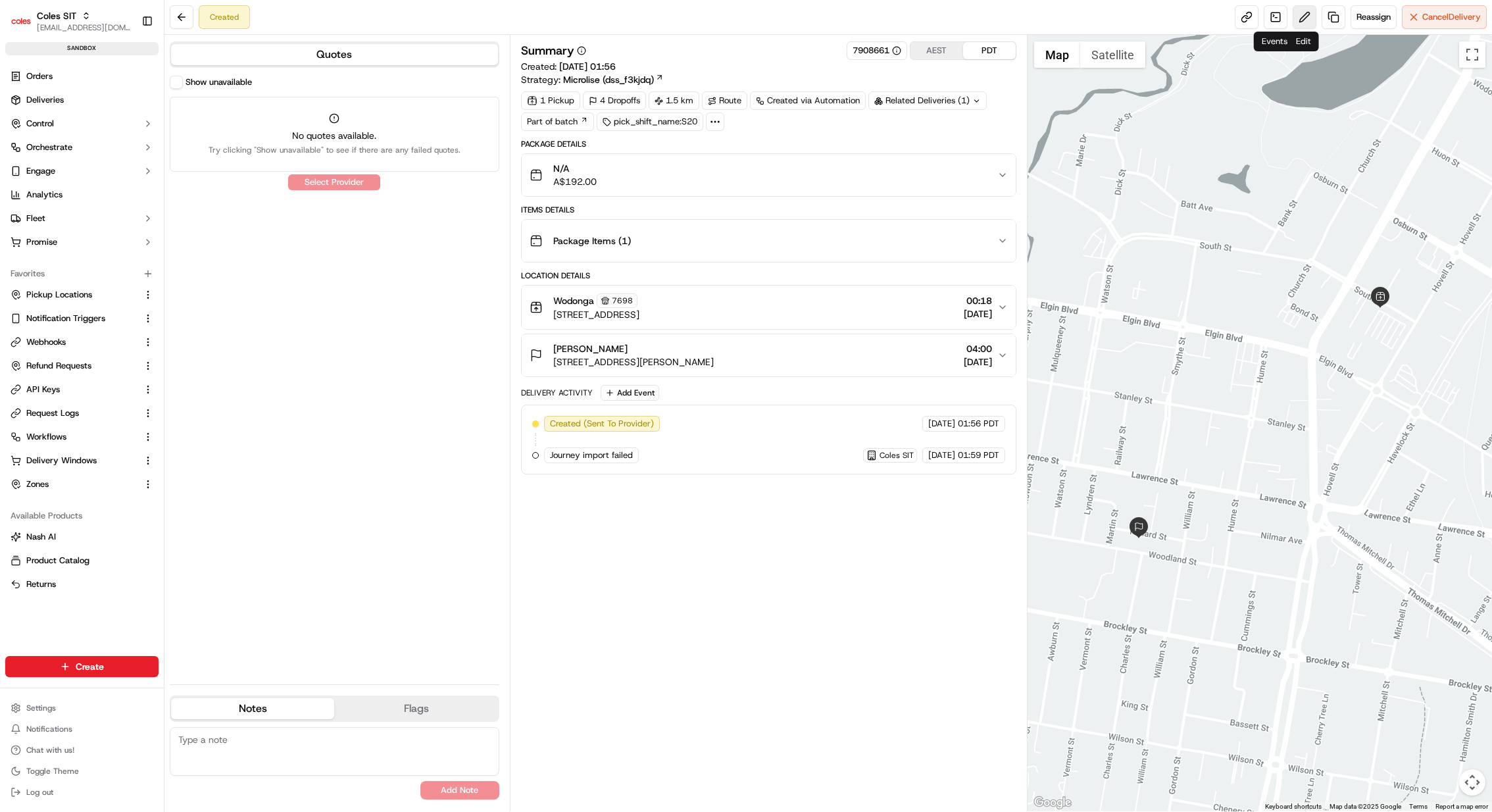
click at [1299, 11] on button at bounding box center [1304, 16] width 24 height 24
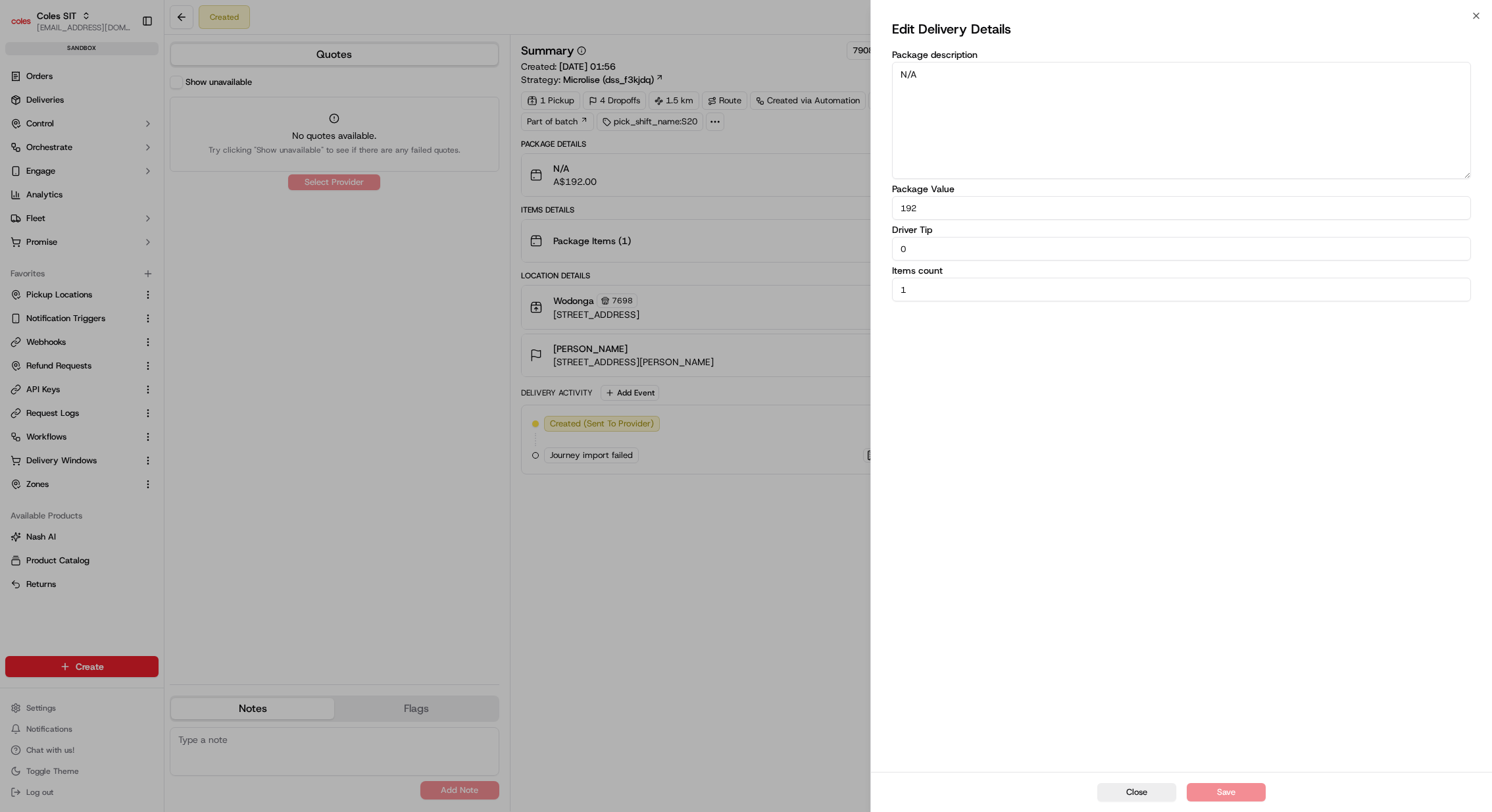
click at [1184, 112] on textarea "N/A" at bounding box center [1182, 120] width 579 height 117
type textarea "N/A"
click at [1228, 790] on button "Save" at bounding box center [1226, 792] width 79 height 18
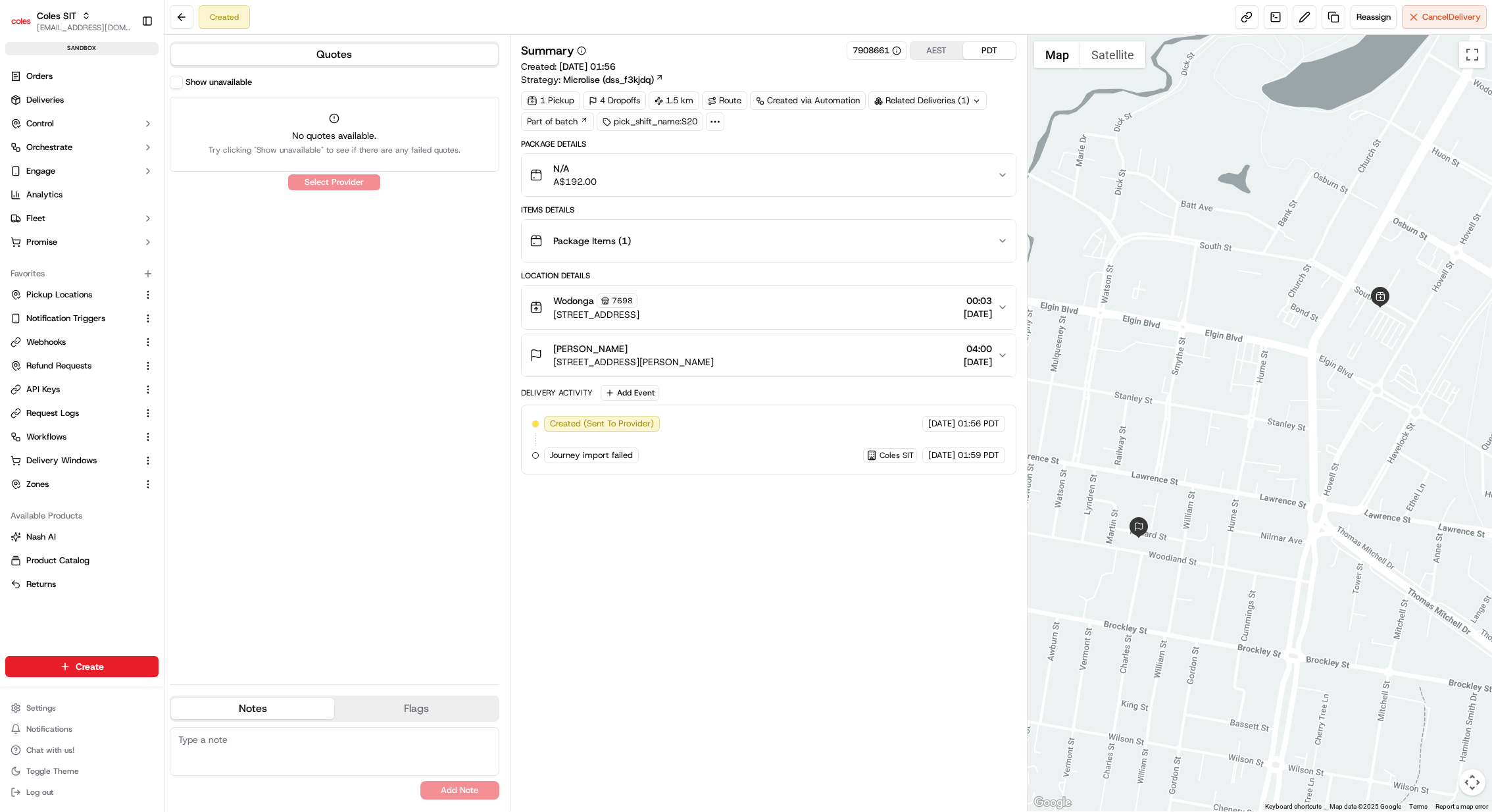
click at [787, 165] on div "N/A A$192.00" at bounding box center [764, 175] width 468 height 26
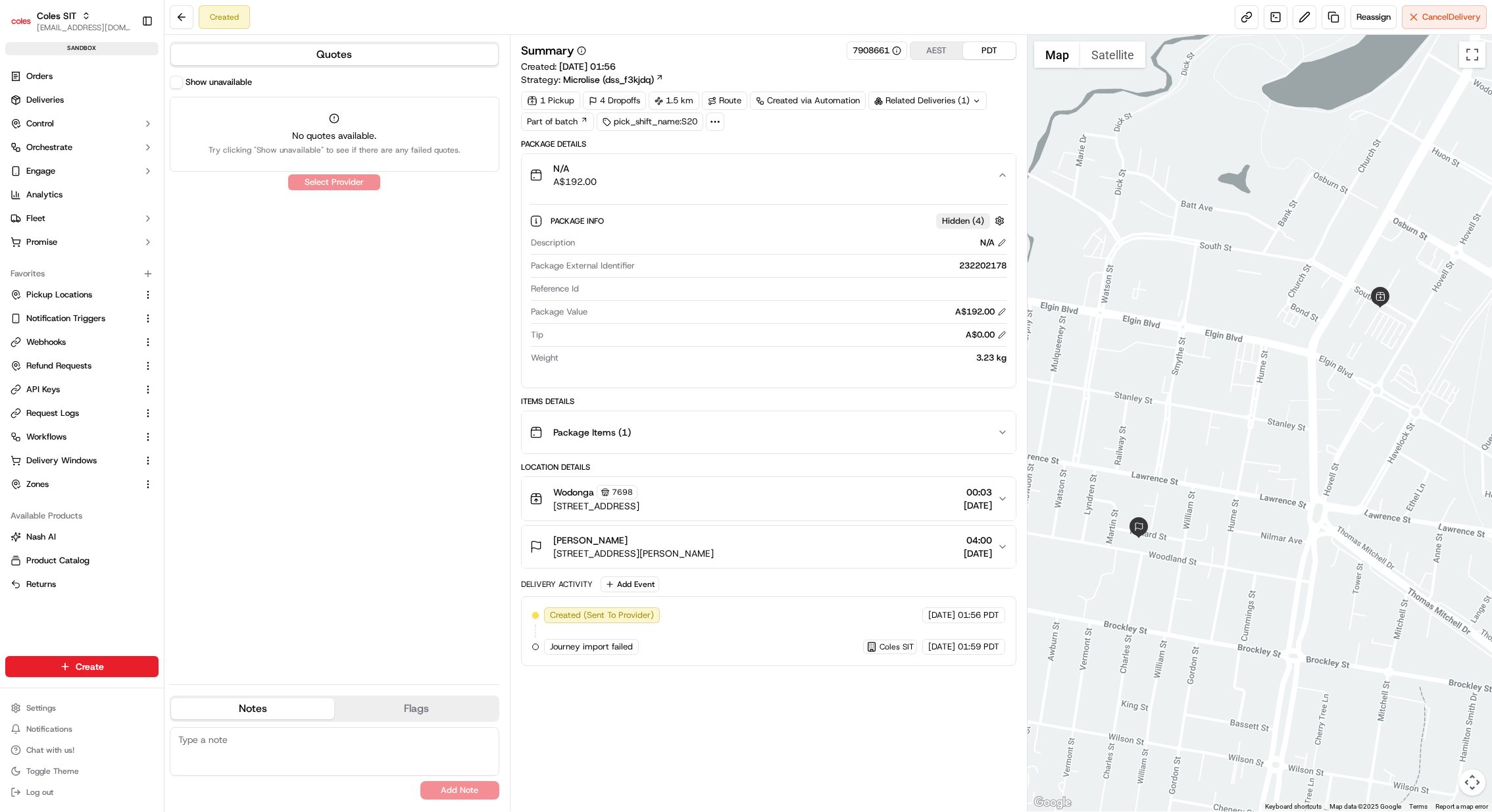
click at [780, 173] on div "N/A A$192.00" at bounding box center [764, 175] width 468 height 26
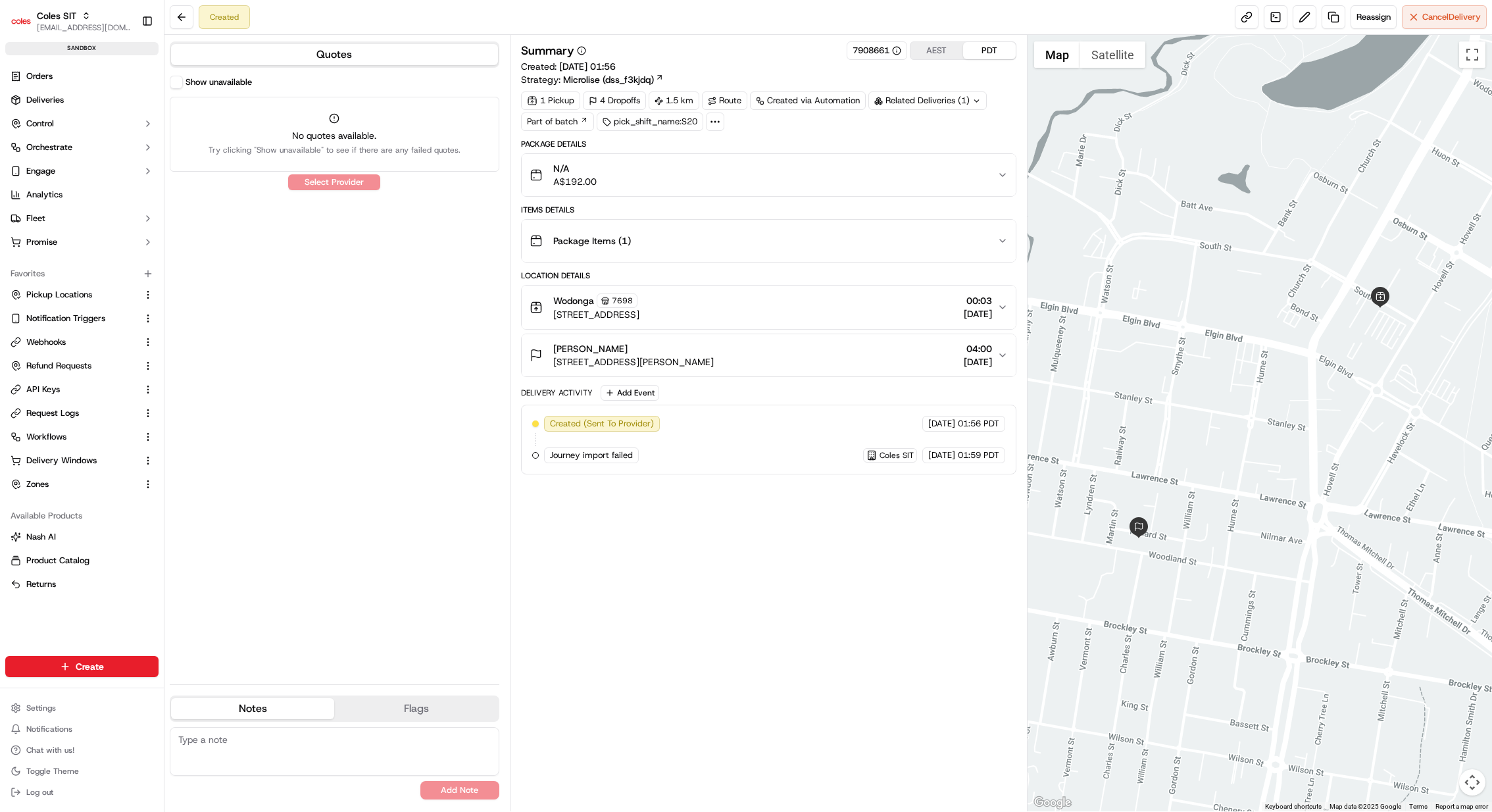
click at [749, 241] on div "Package Items ( 1 )" at bounding box center [764, 241] width 468 height 26
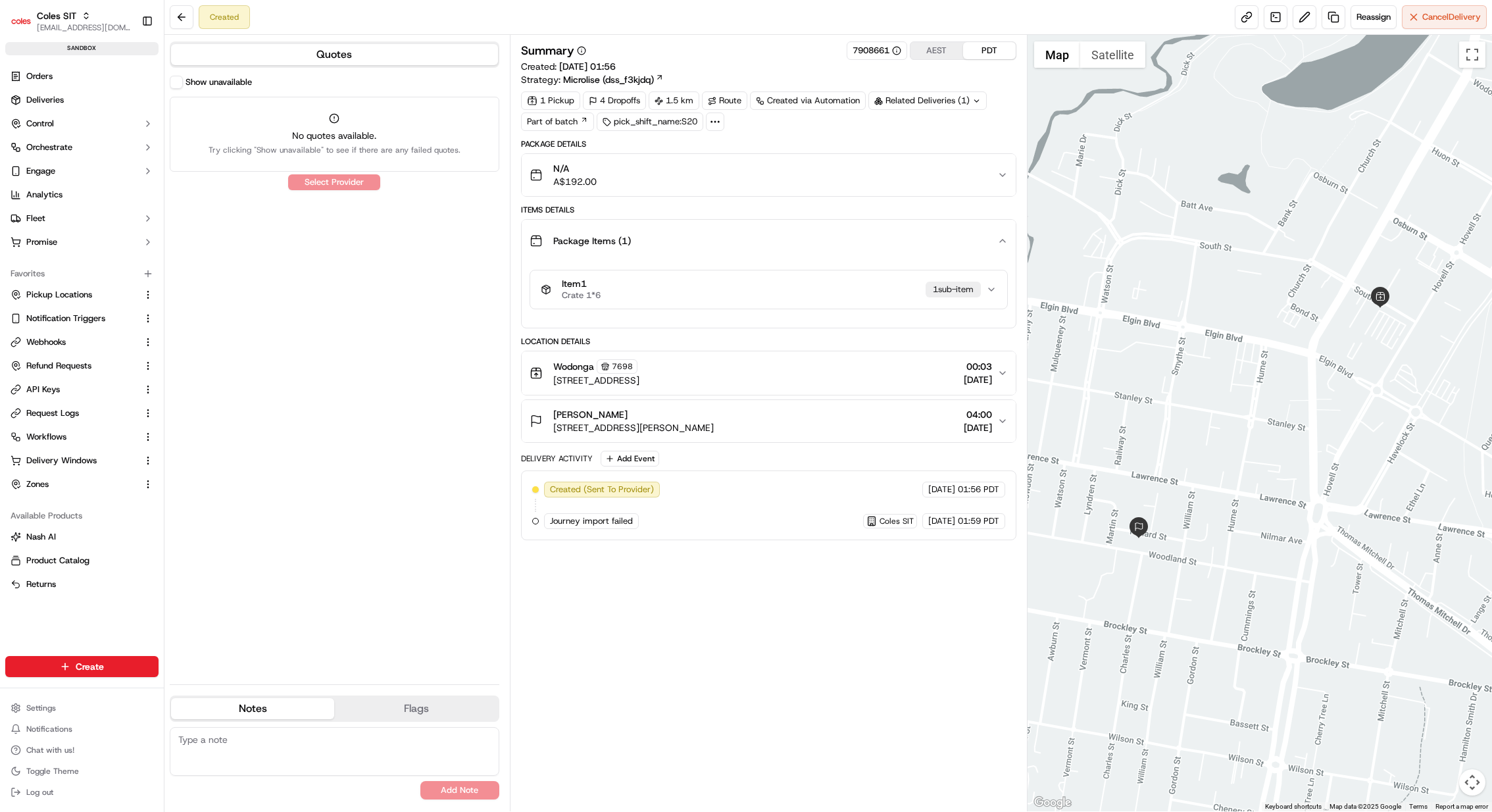
click at [827, 296] on div "Item 1 Crate 1*6 1 sub-item" at bounding box center [763, 289] width 445 height 22
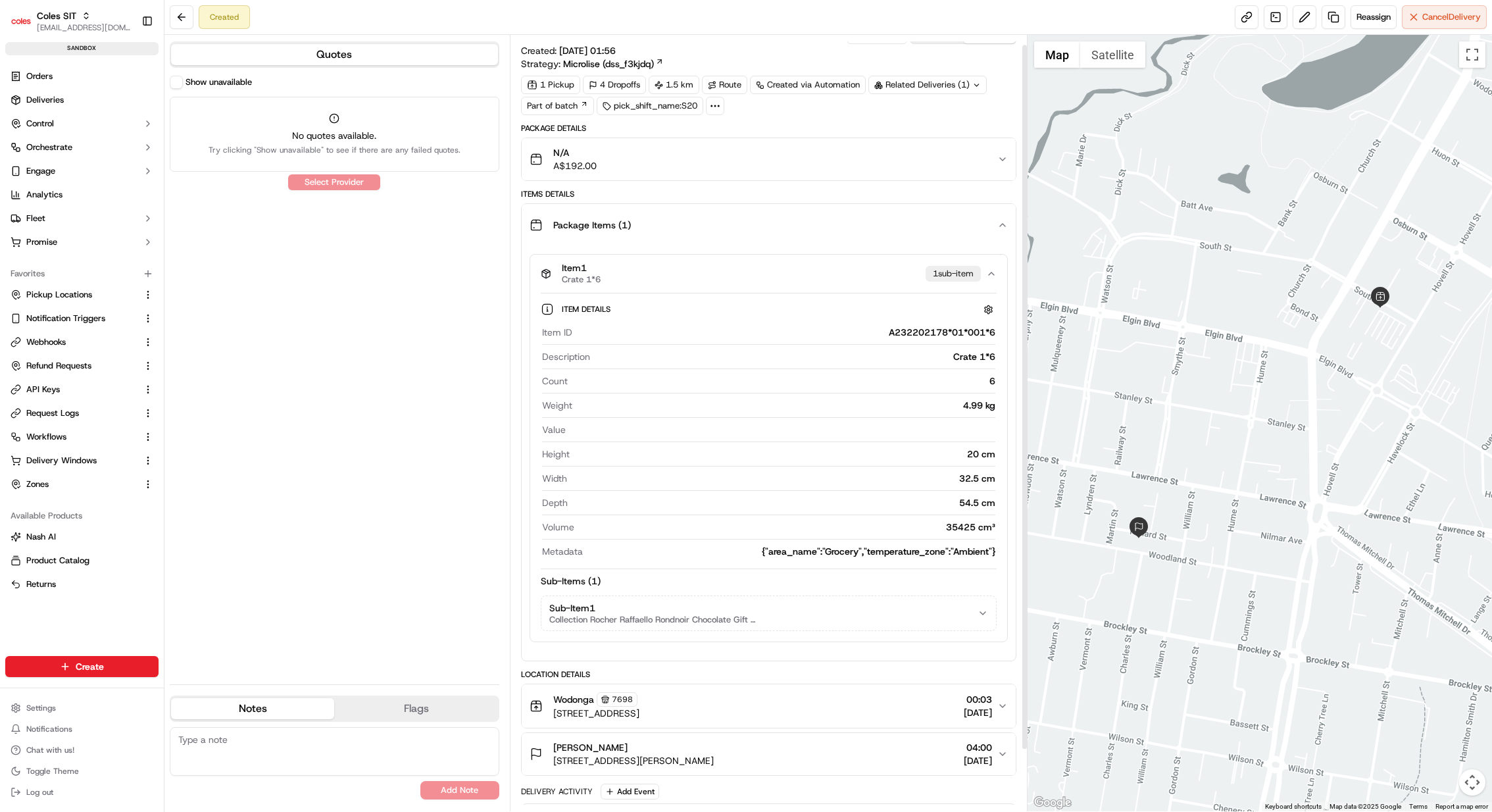
scroll to position [28, 0]
